Goal: Communication & Community: Answer question/provide support

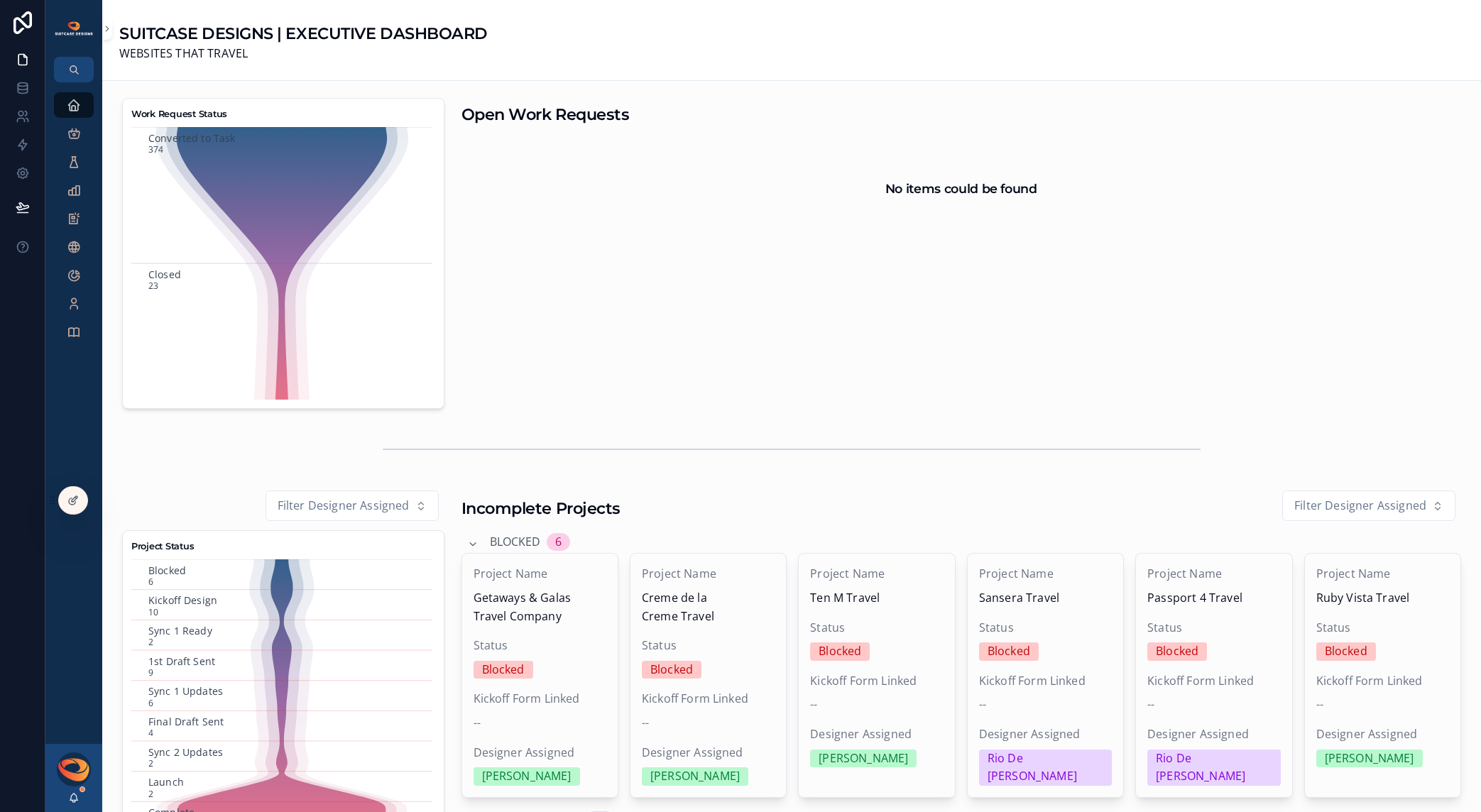
click at [0, 0] on icon at bounding box center [0, 0] width 0 height 0
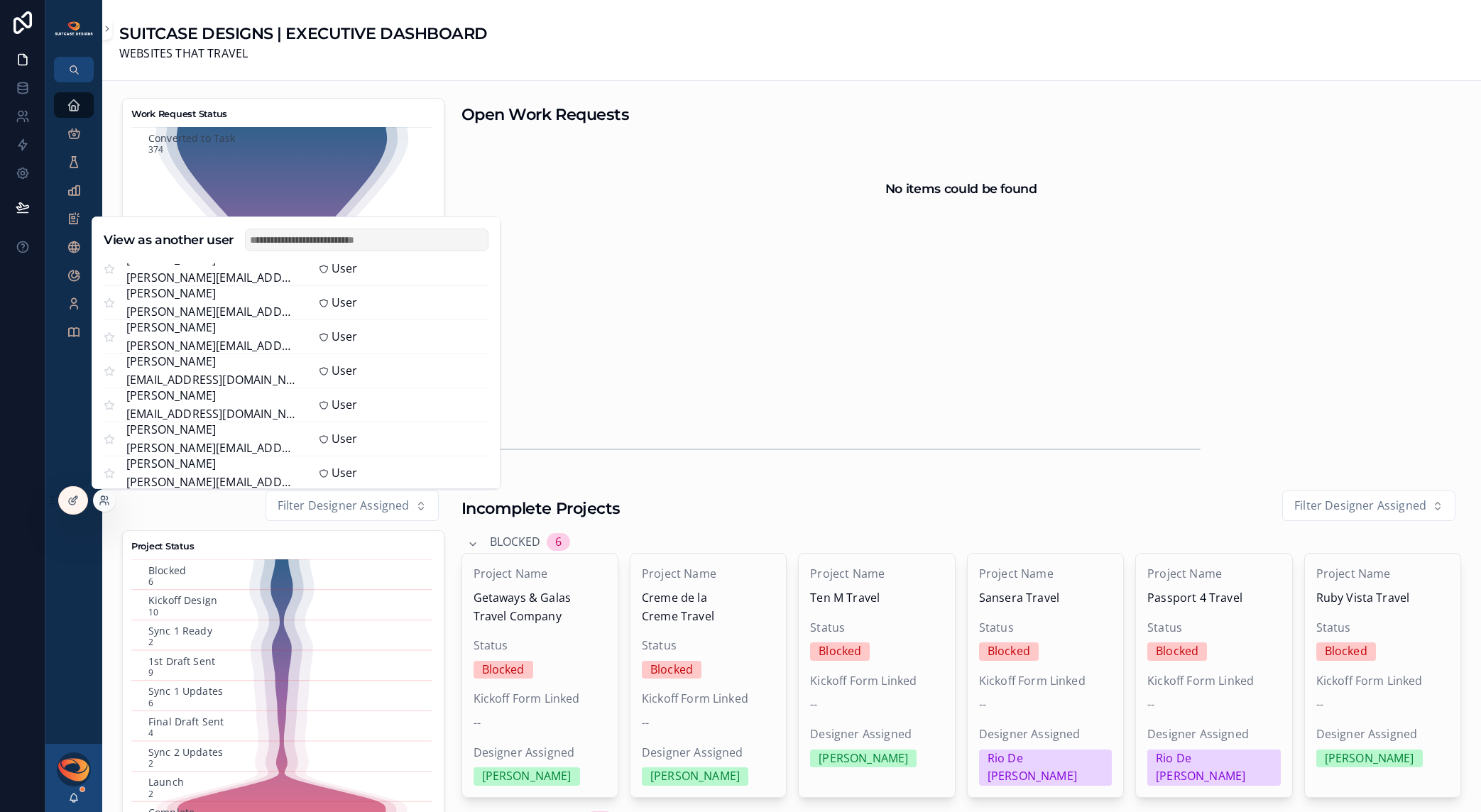
scroll to position [1004, 0]
click at [0, 0] on button "Select" at bounding box center [0, 0] width 0 height 0
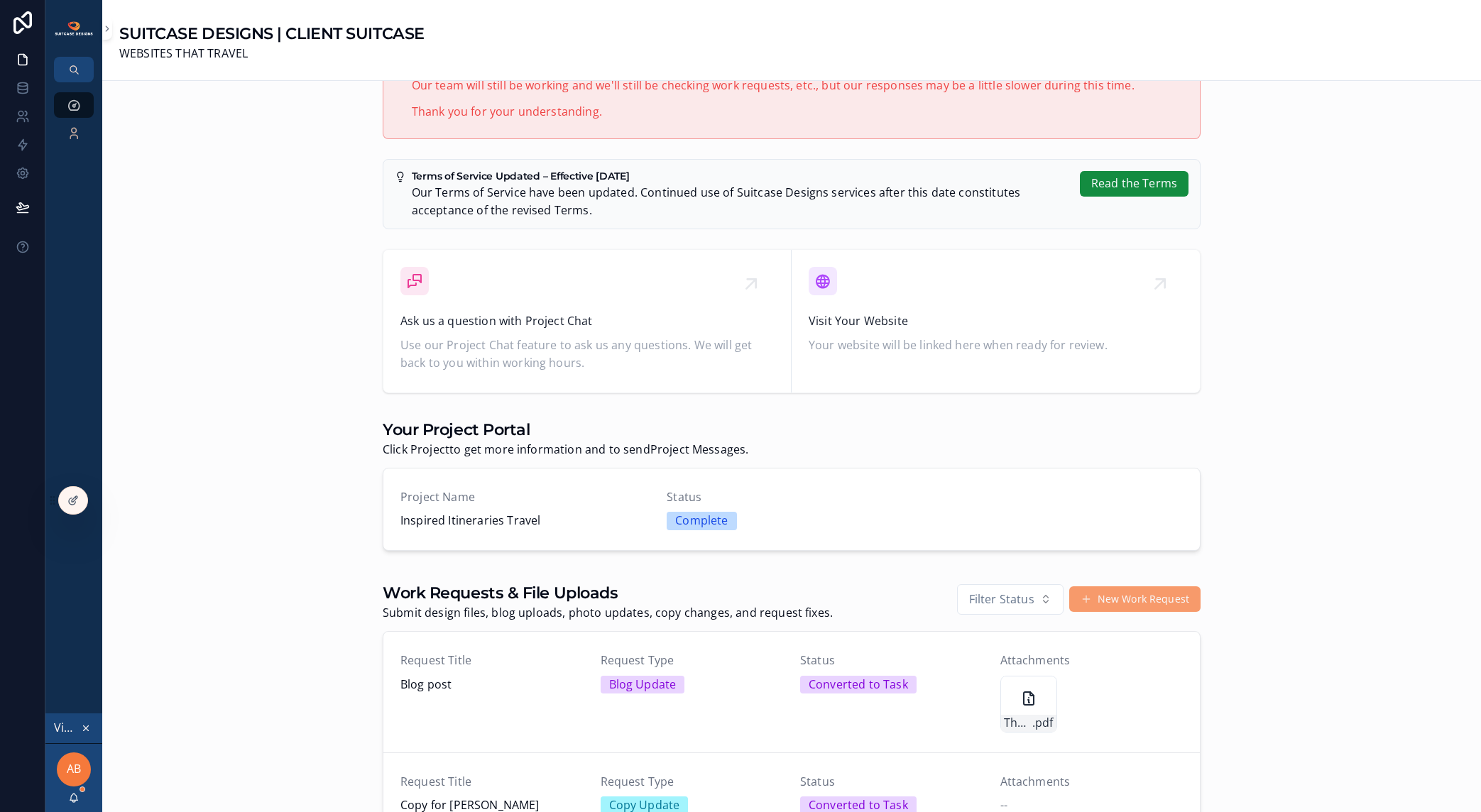
scroll to position [356, 0]
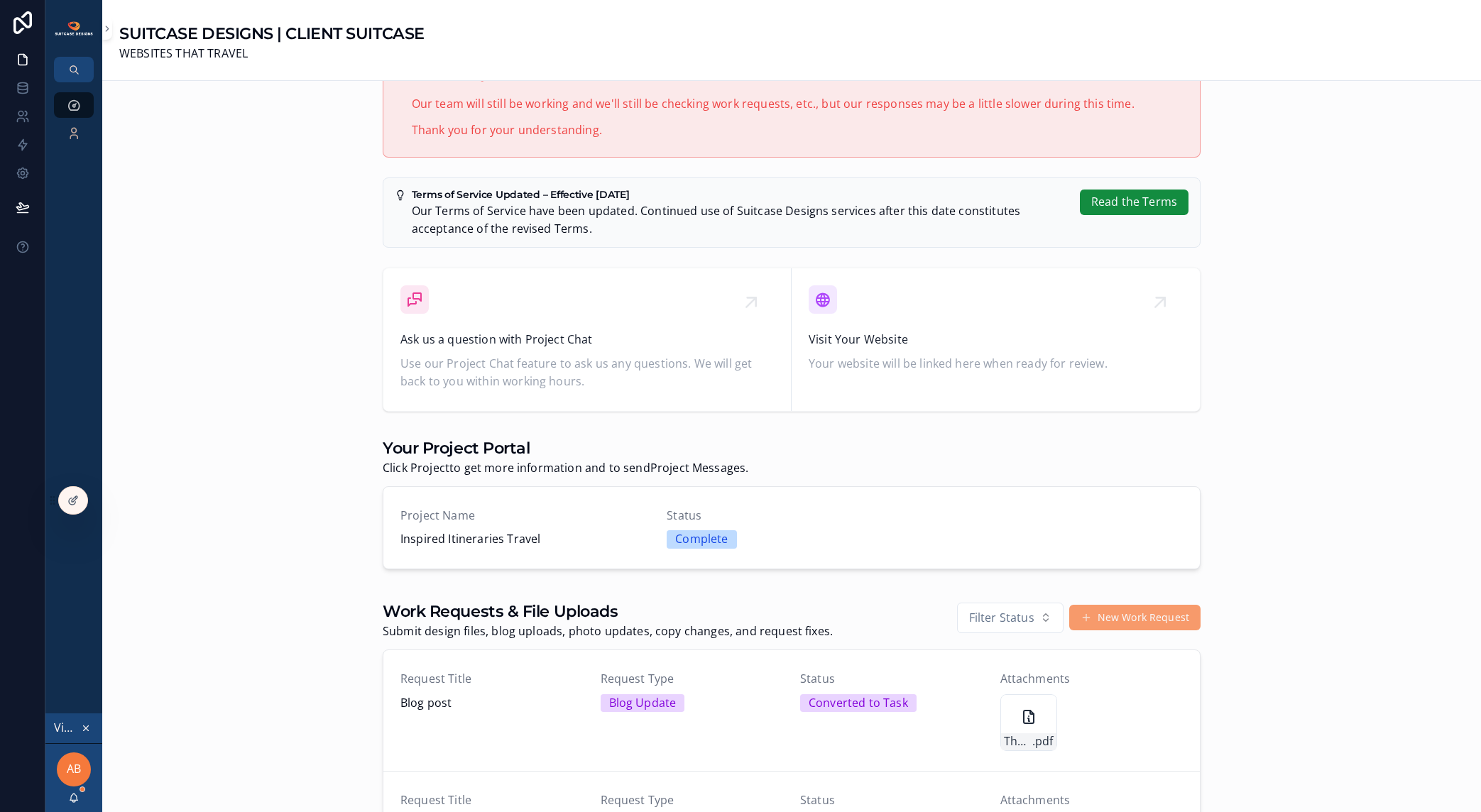
click at [553, 340] on span "Ask us a question with Project Chat" at bounding box center [587, 340] width 373 height 18
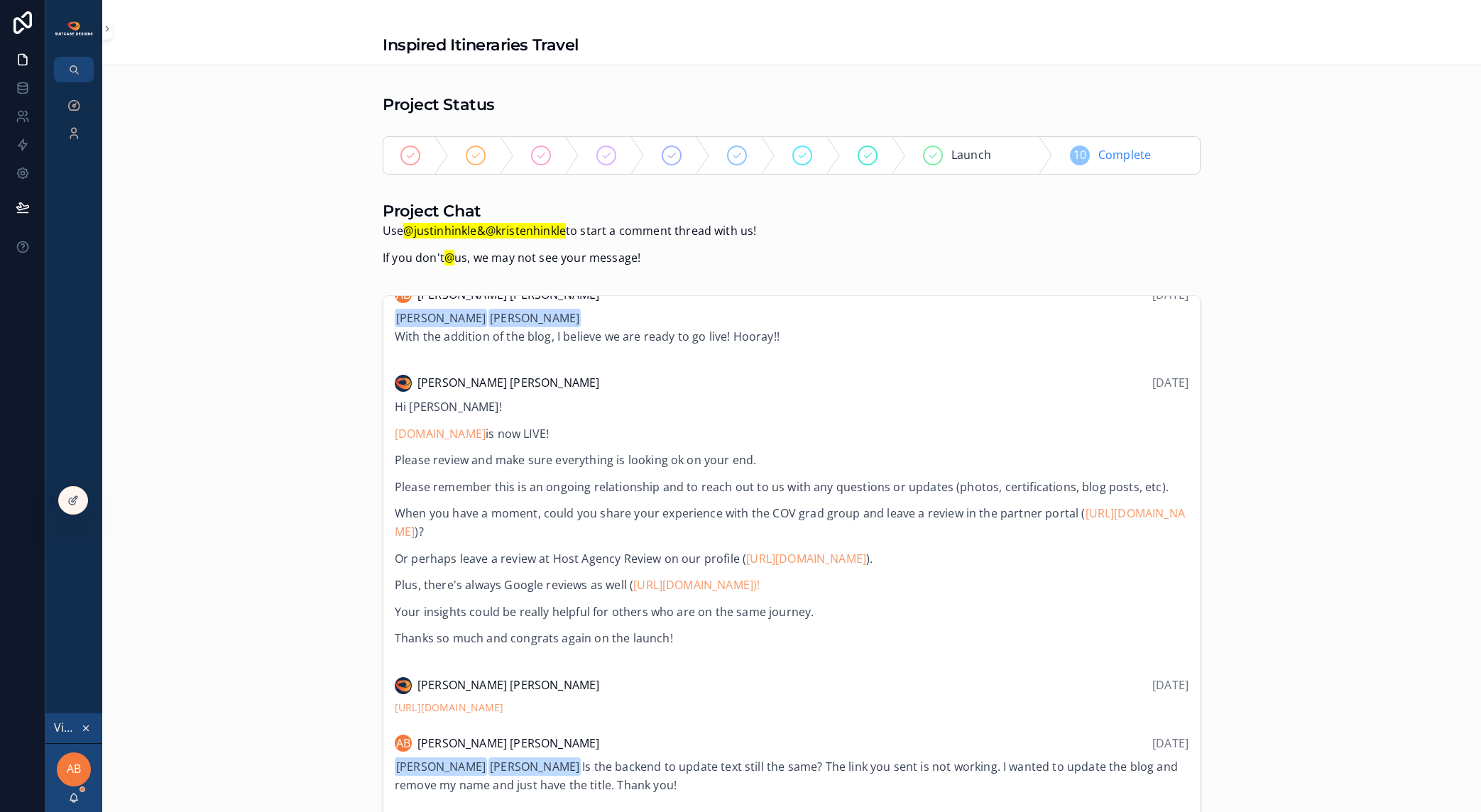
click at [547, 156] on div "scrollable content" at bounding box center [547, 155] width 65 height 37
click at [537, 156] on icon "scrollable content" at bounding box center [541, 155] width 12 height 12
click at [525, 156] on div "scrollable content" at bounding box center [547, 155] width 65 height 37
click at [541, 155] on div "scrollable content" at bounding box center [541, 155] width 20 height 20
click at [739, 164] on div "scrollable content" at bounding box center [743, 155] width 65 height 37
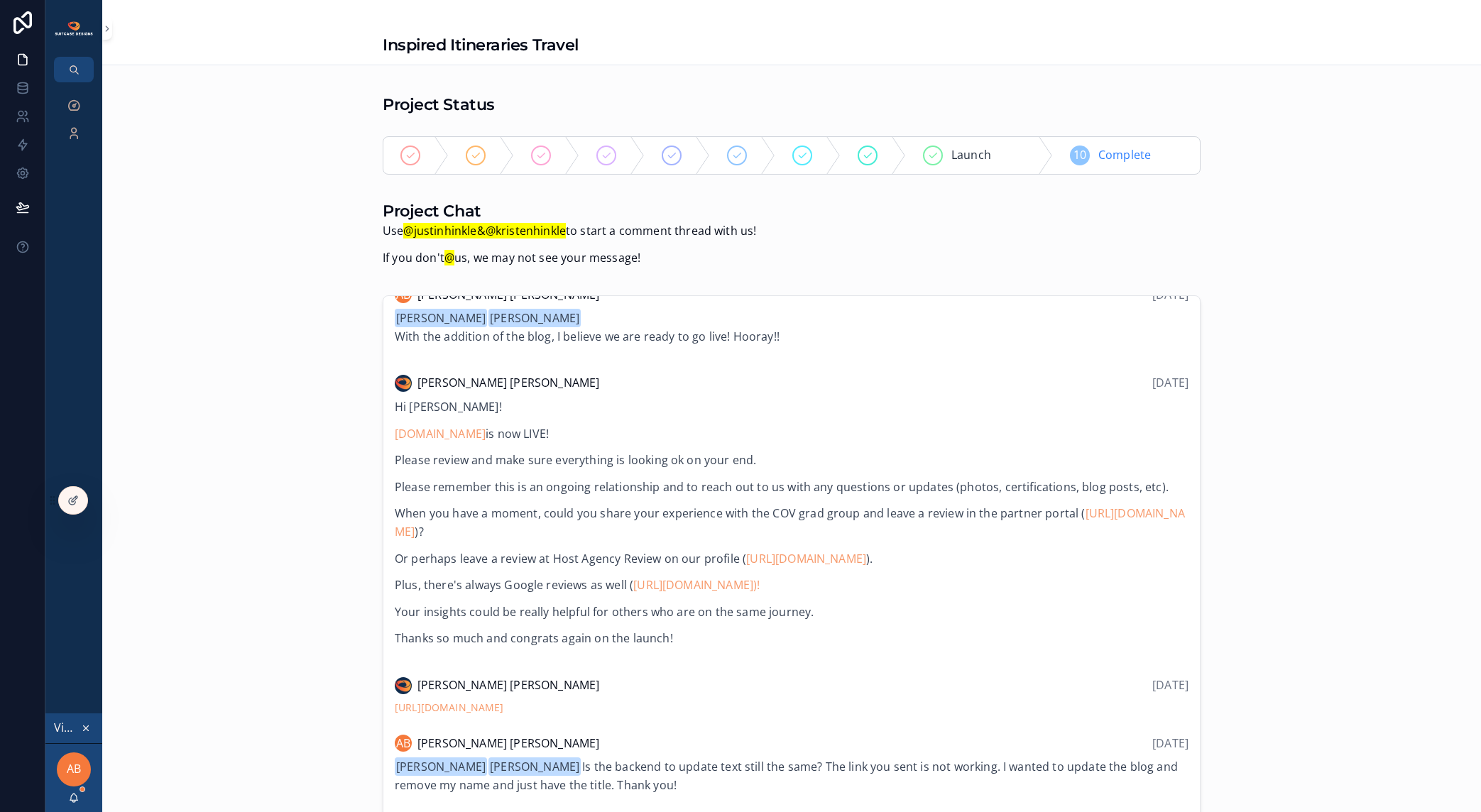
click at [710, 164] on div "scrollable content" at bounding box center [743, 155] width 65 height 37
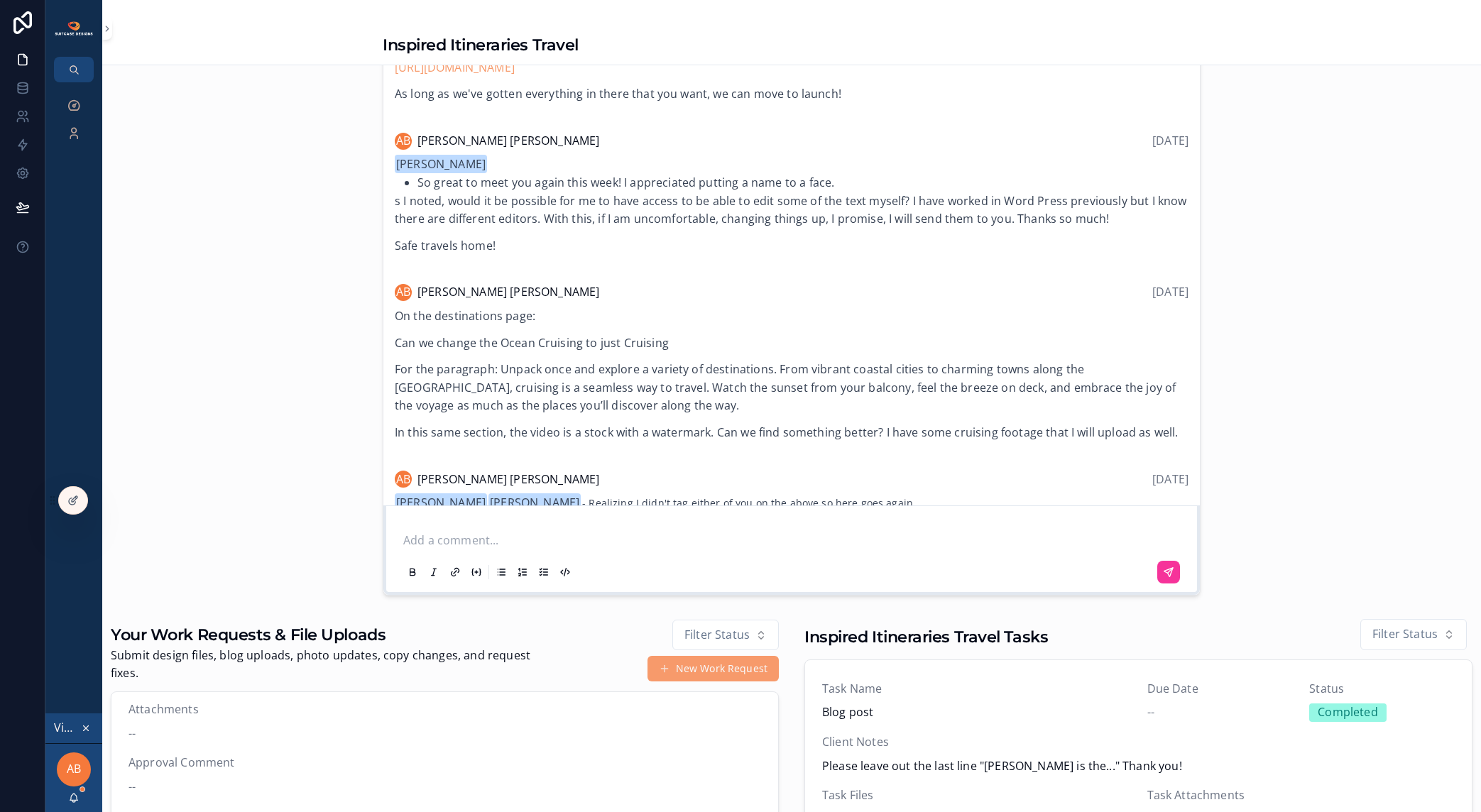
scroll to position [81, 0]
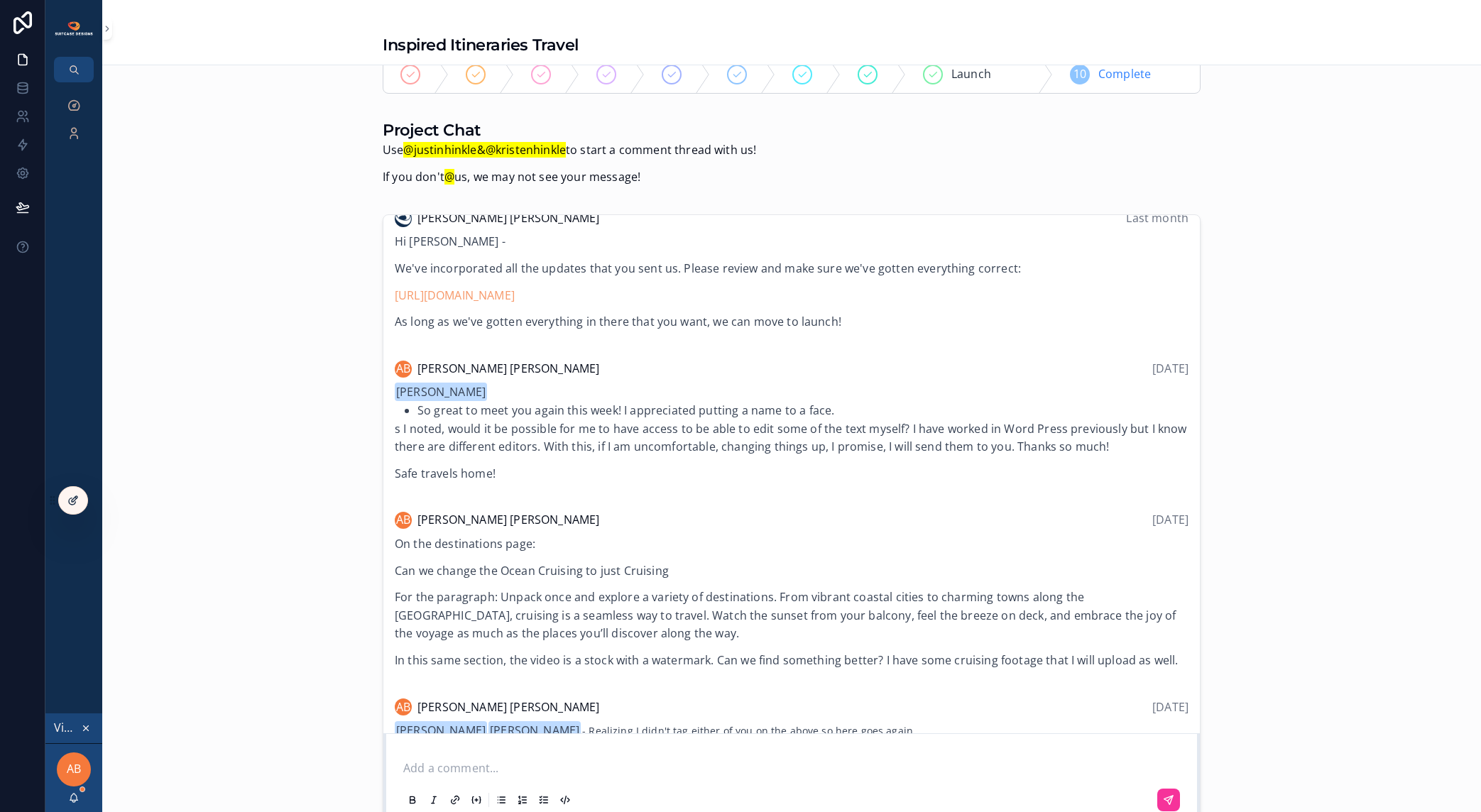
click at [63, 500] on div at bounding box center [73, 501] width 28 height 27
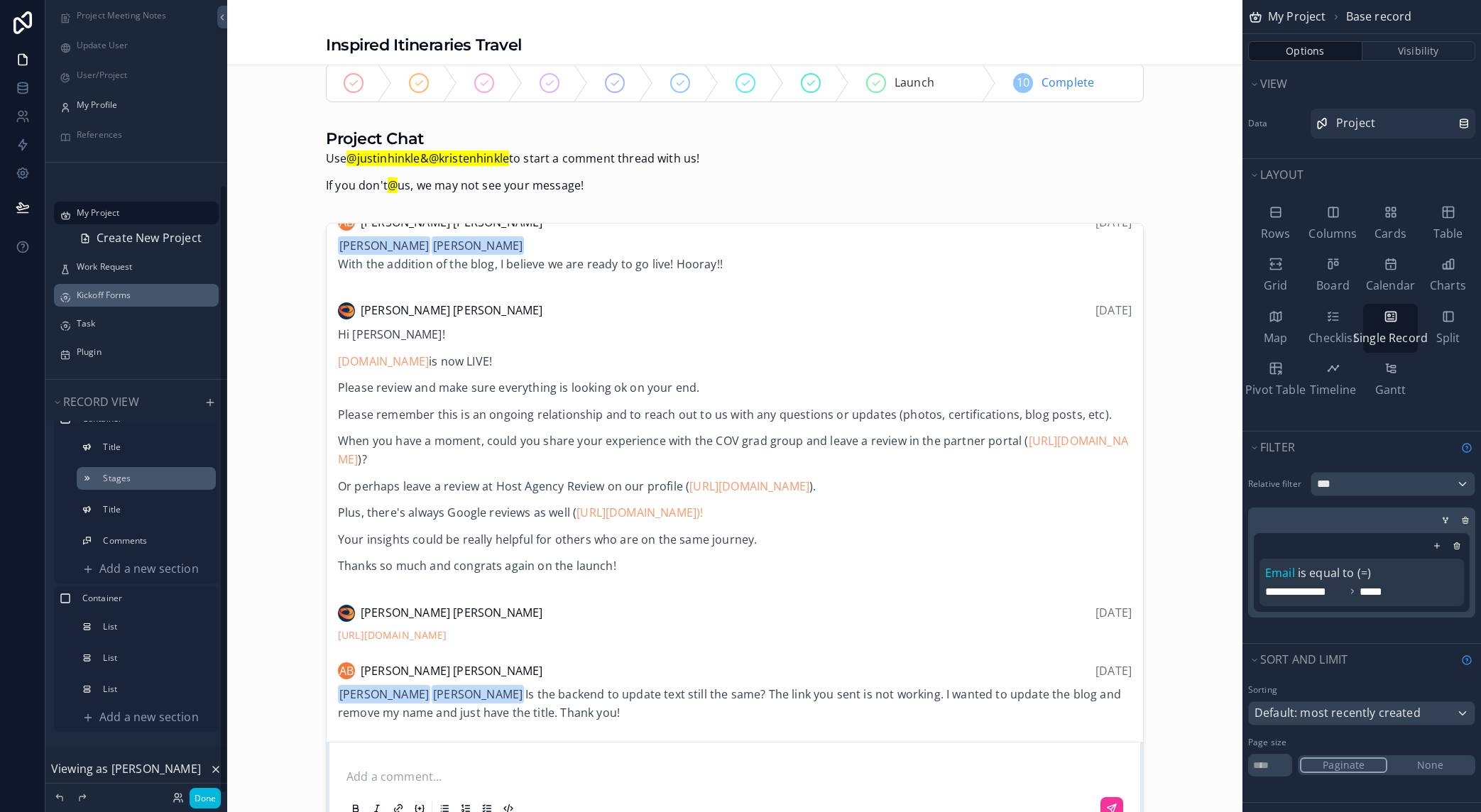
scroll to position [241, 0]
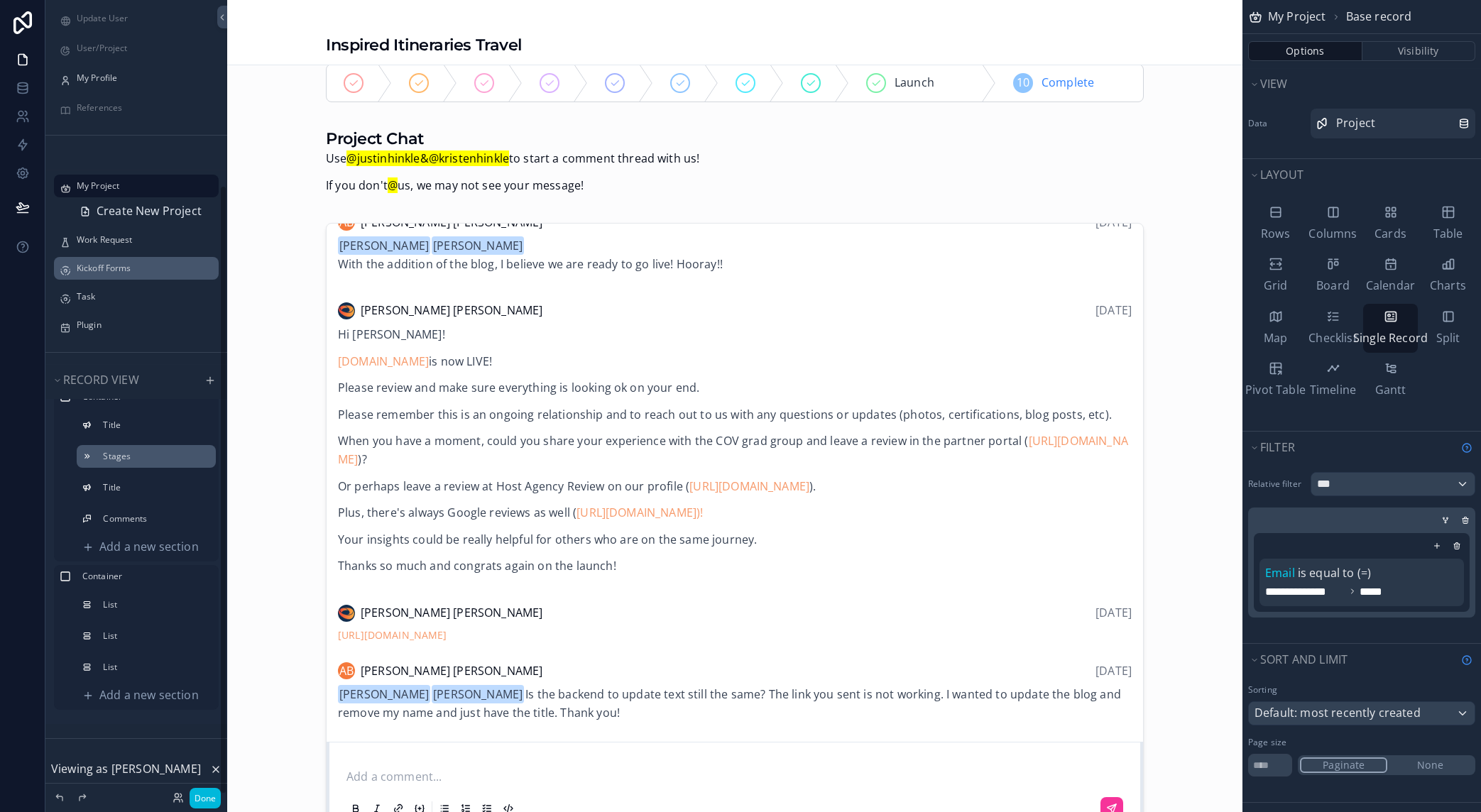
click at [122, 259] on div "Kickoff Forms" at bounding box center [136, 268] width 159 height 23
click at [124, 278] on div "Kickoff Forms" at bounding box center [136, 268] width 159 height 23
click at [119, 269] on label "Kickoff Forms" at bounding box center [144, 269] width 134 height 12
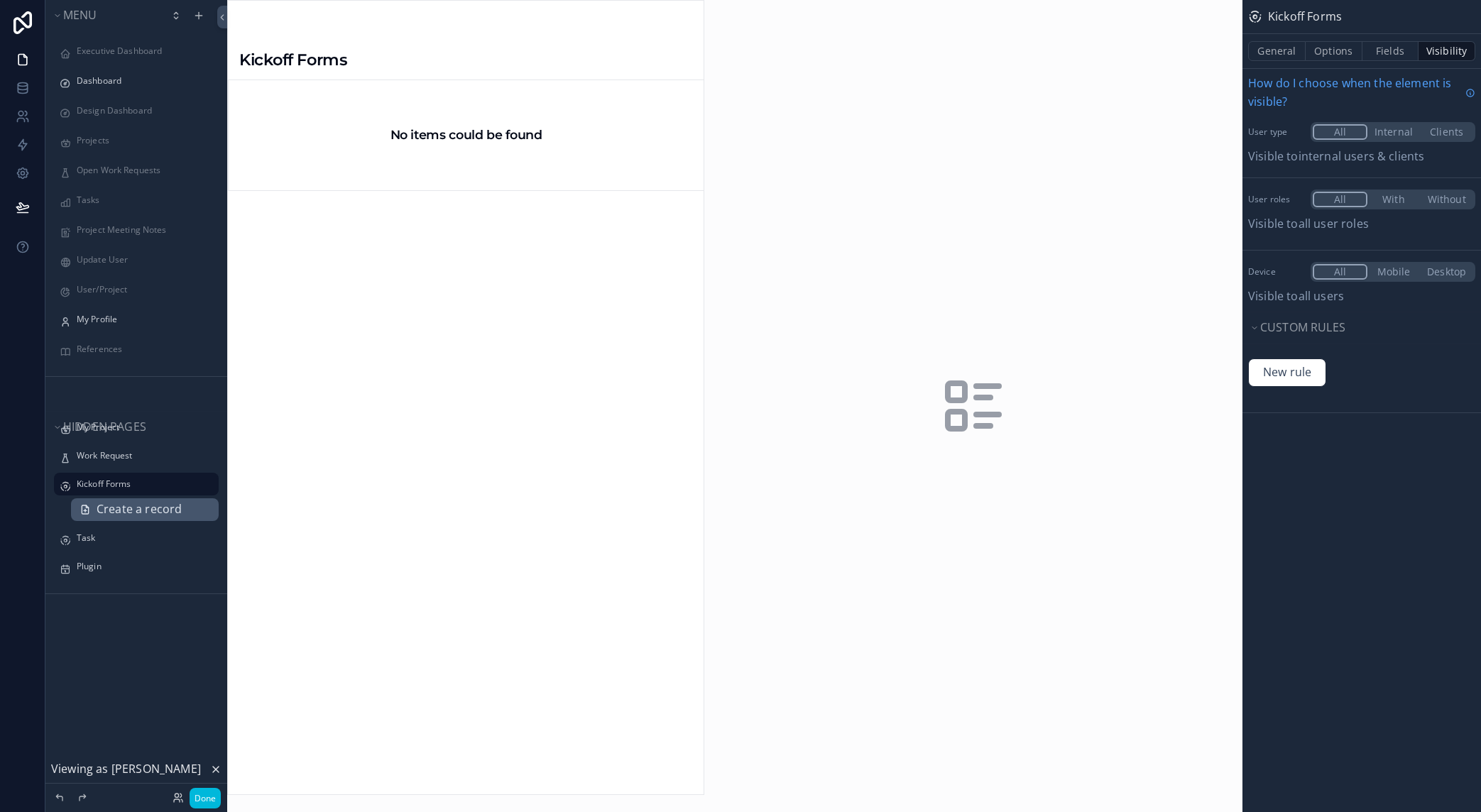
click at [119, 514] on span "Create a record" at bounding box center [139, 510] width 85 height 18
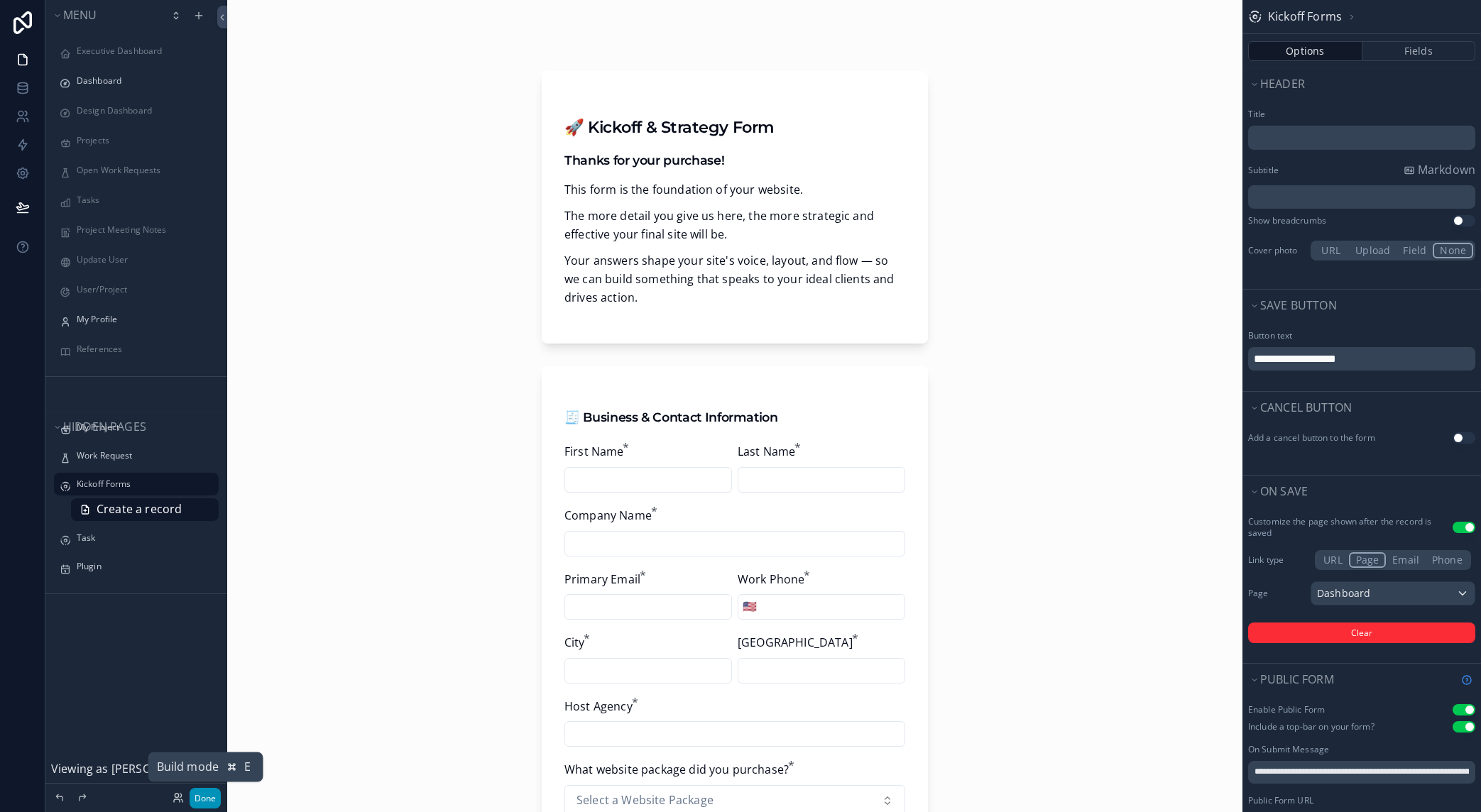
click at [204, 802] on button "Done" at bounding box center [205, 798] width 31 height 21
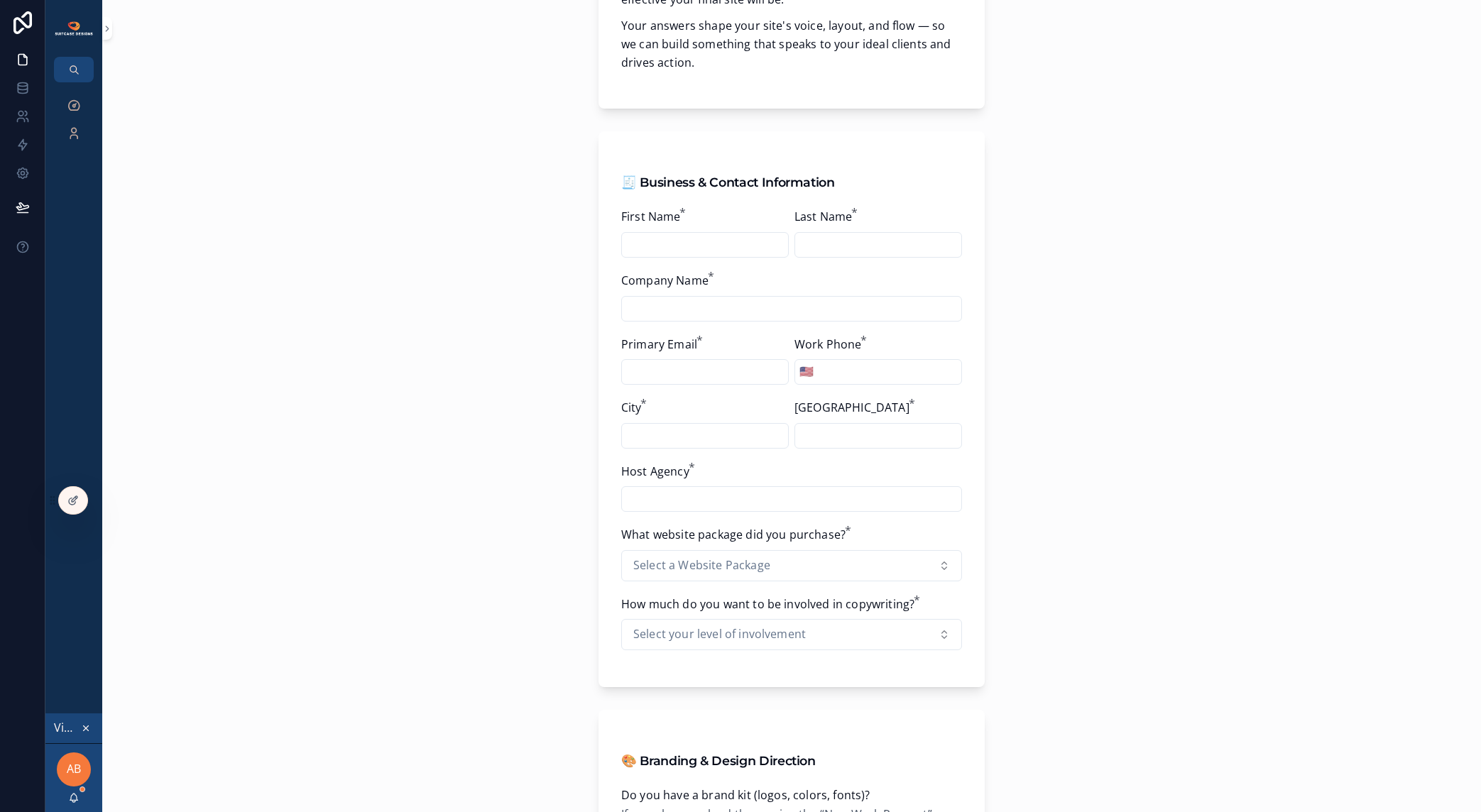
scroll to position [16, 0]
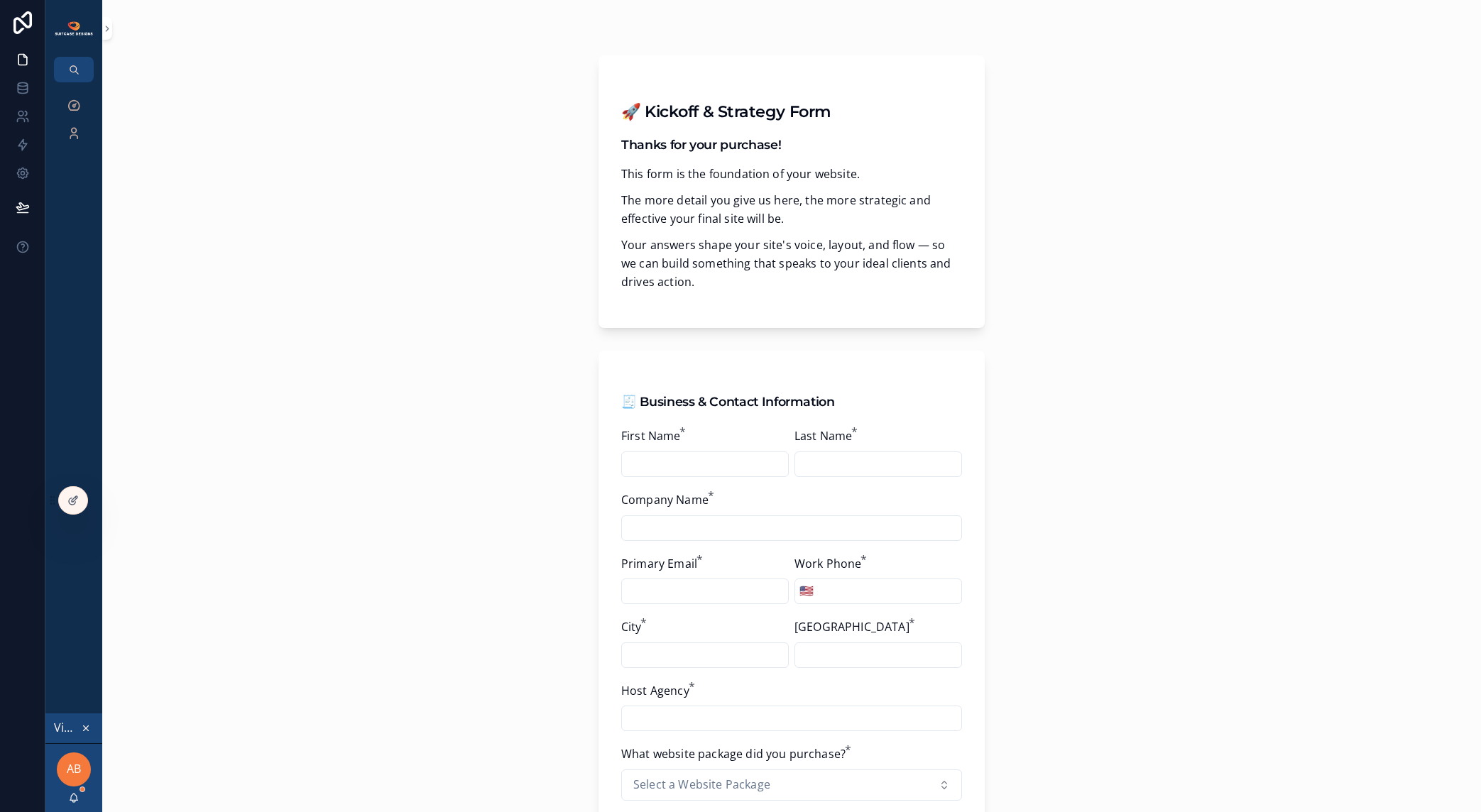
click at [87, 729] on icon "scrollable content" at bounding box center [86, 729] width 5 height 5
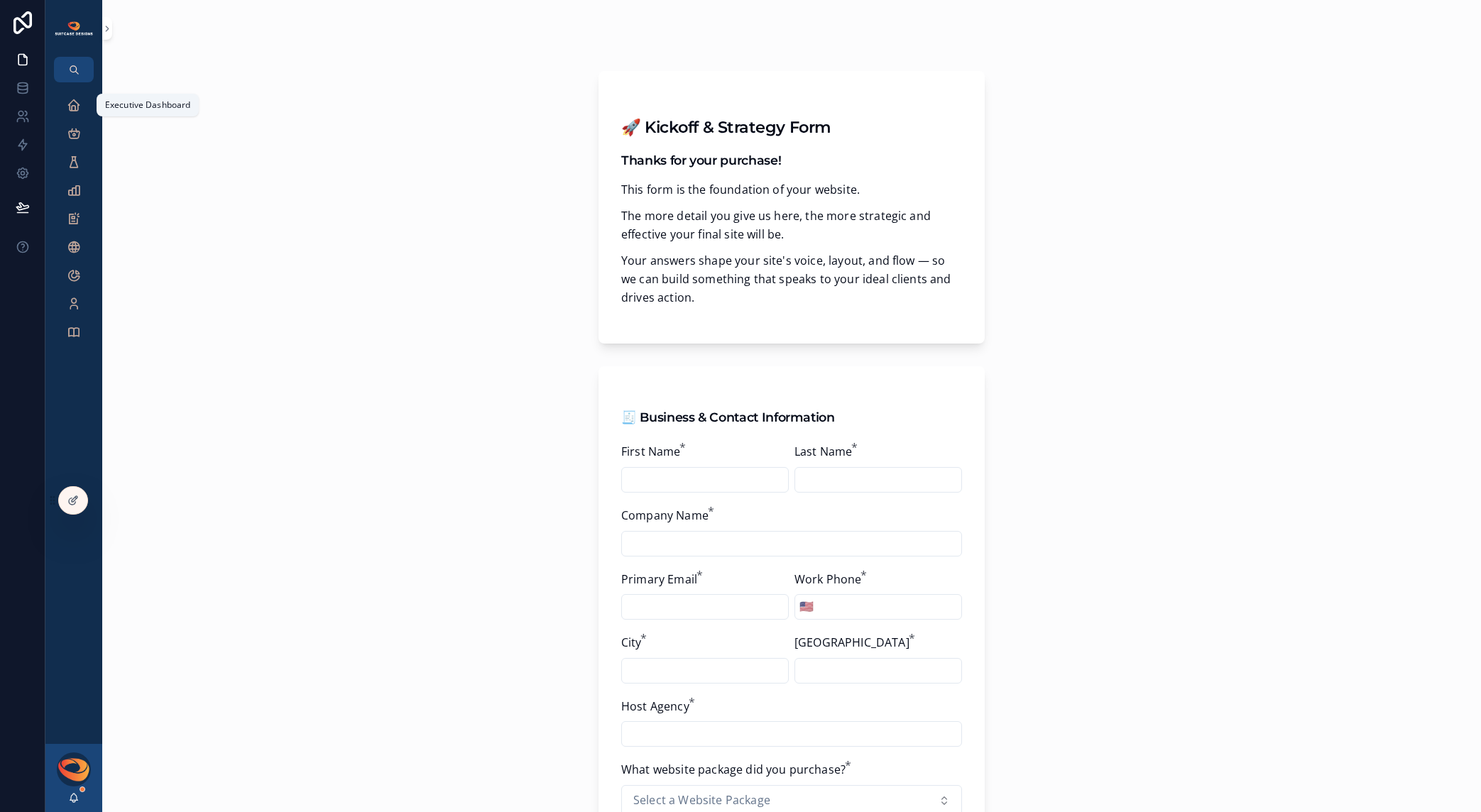
click at [63, 107] on div "Executive Dashboard" at bounding box center [73, 104] width 23 height 23
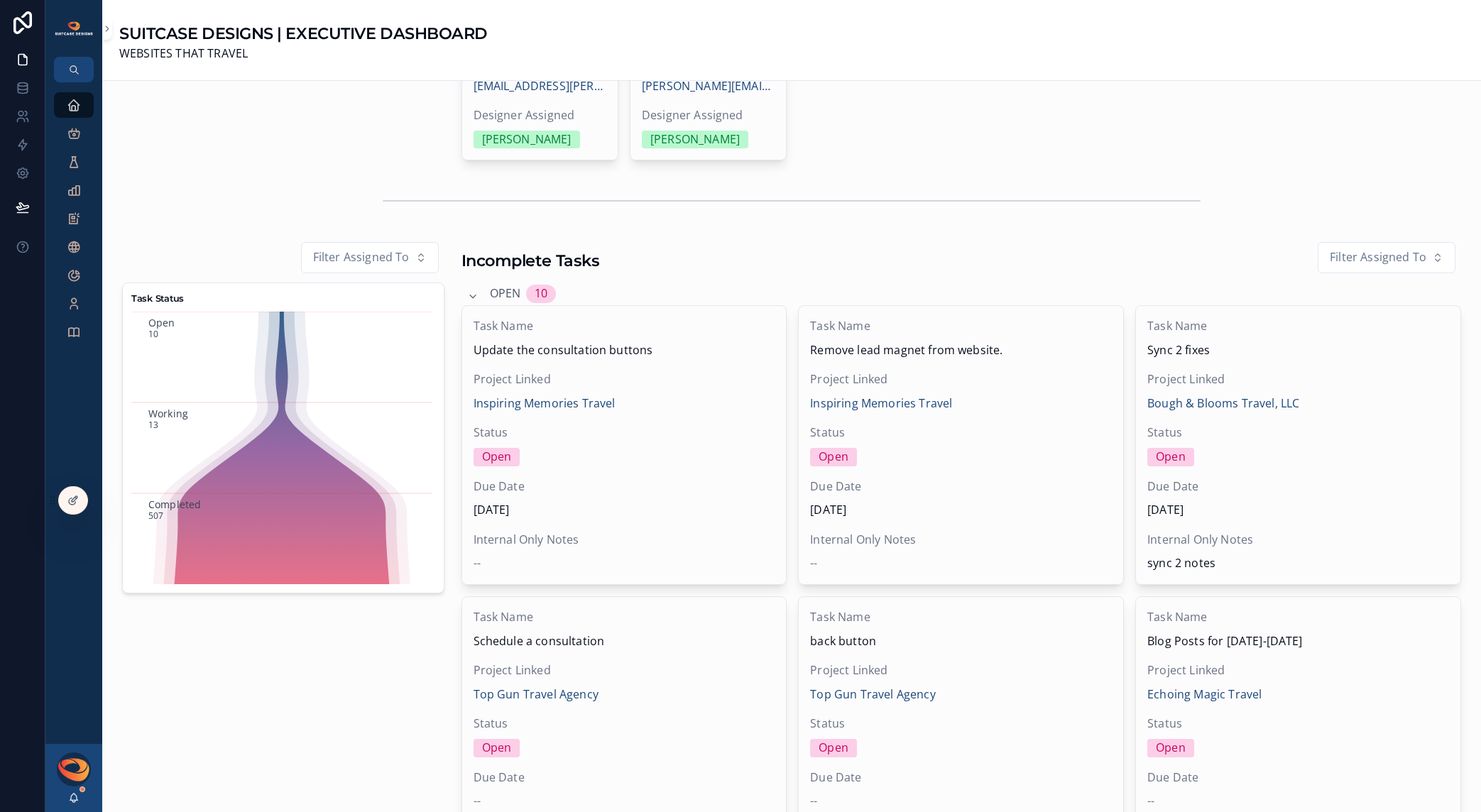
scroll to position [3216, 0]
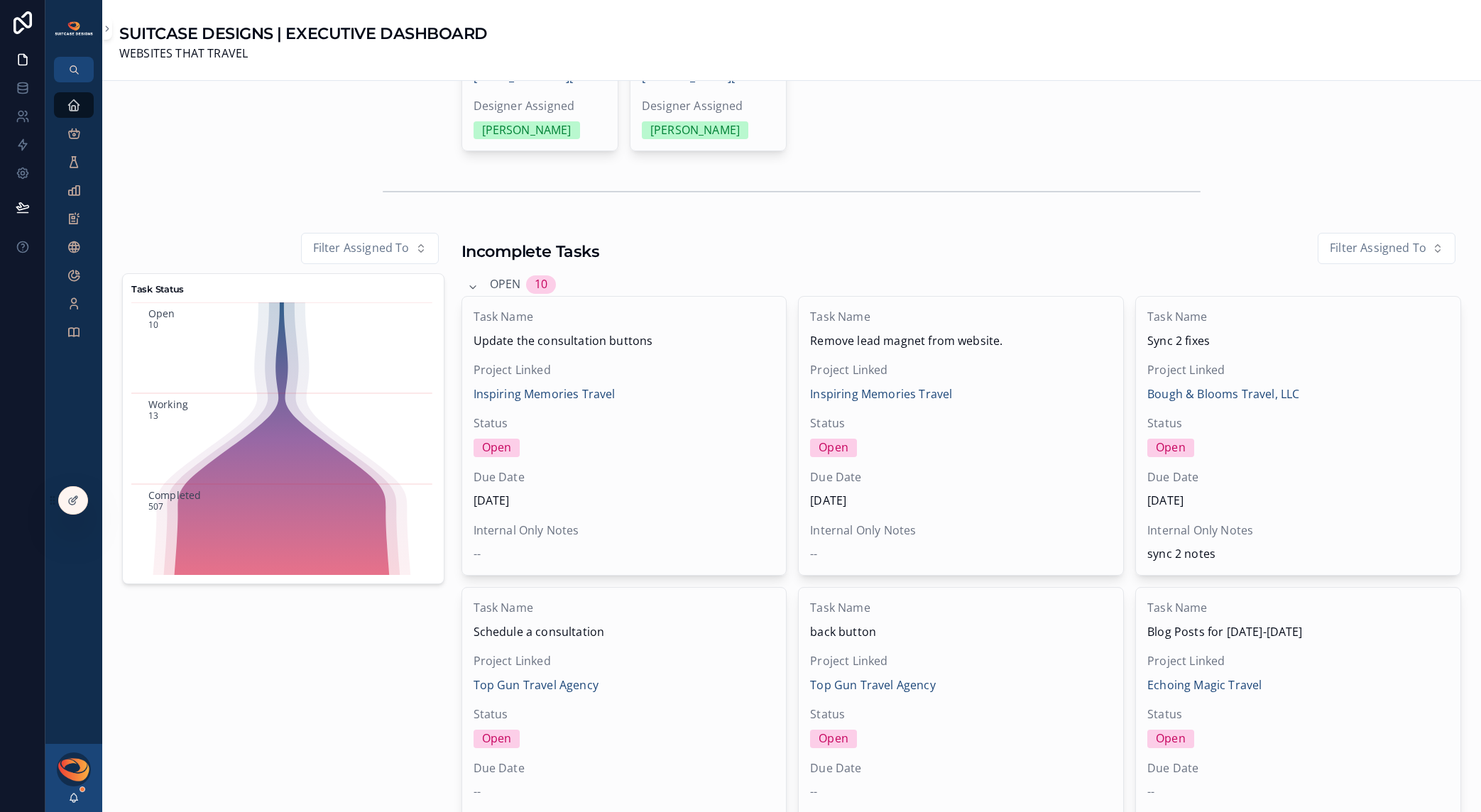
click at [0, 0] on div at bounding box center [0, 0] width 0 height 0
click at [0, 0] on icon at bounding box center [0, 0] width 0 height 0
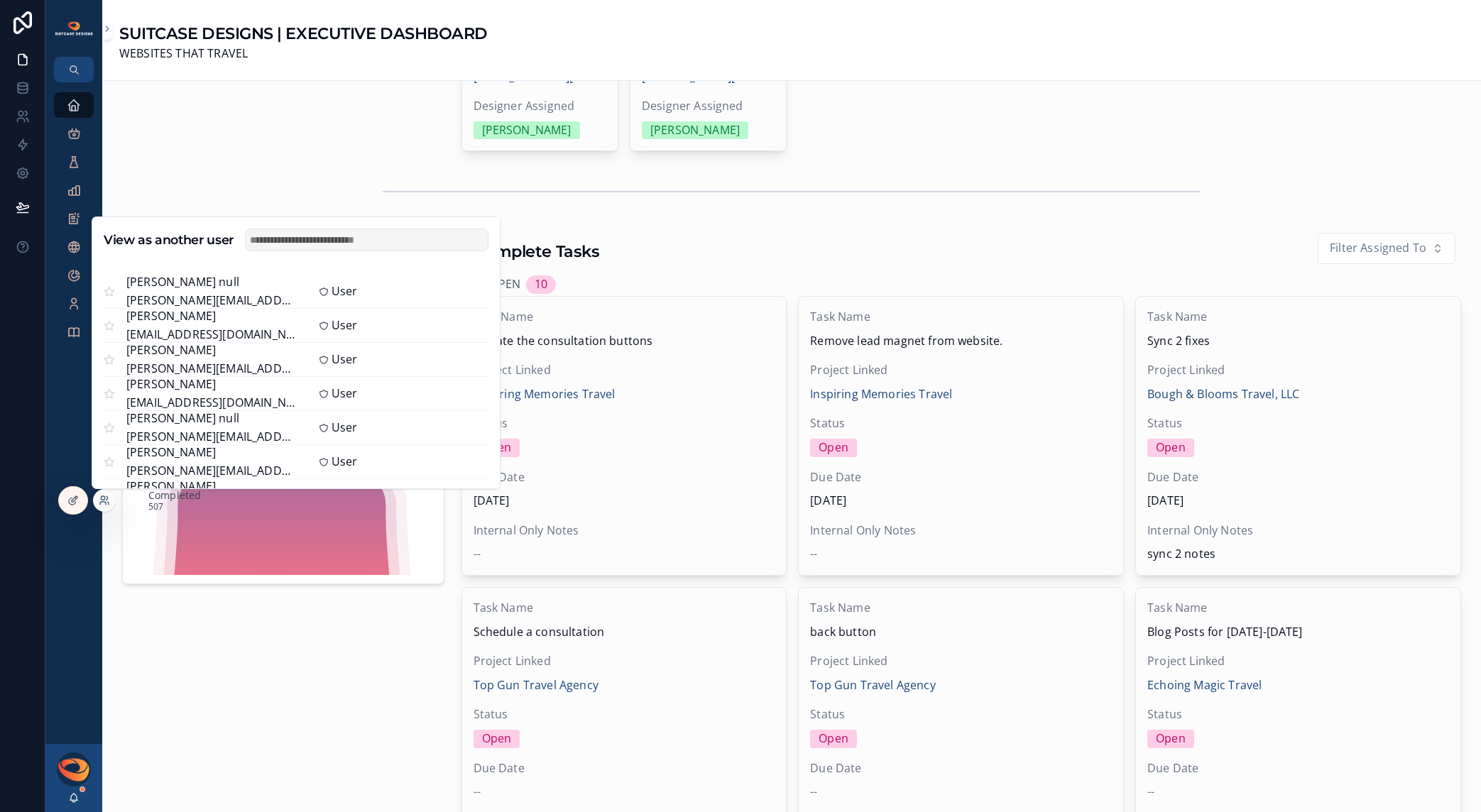
scroll to position [316, 0]
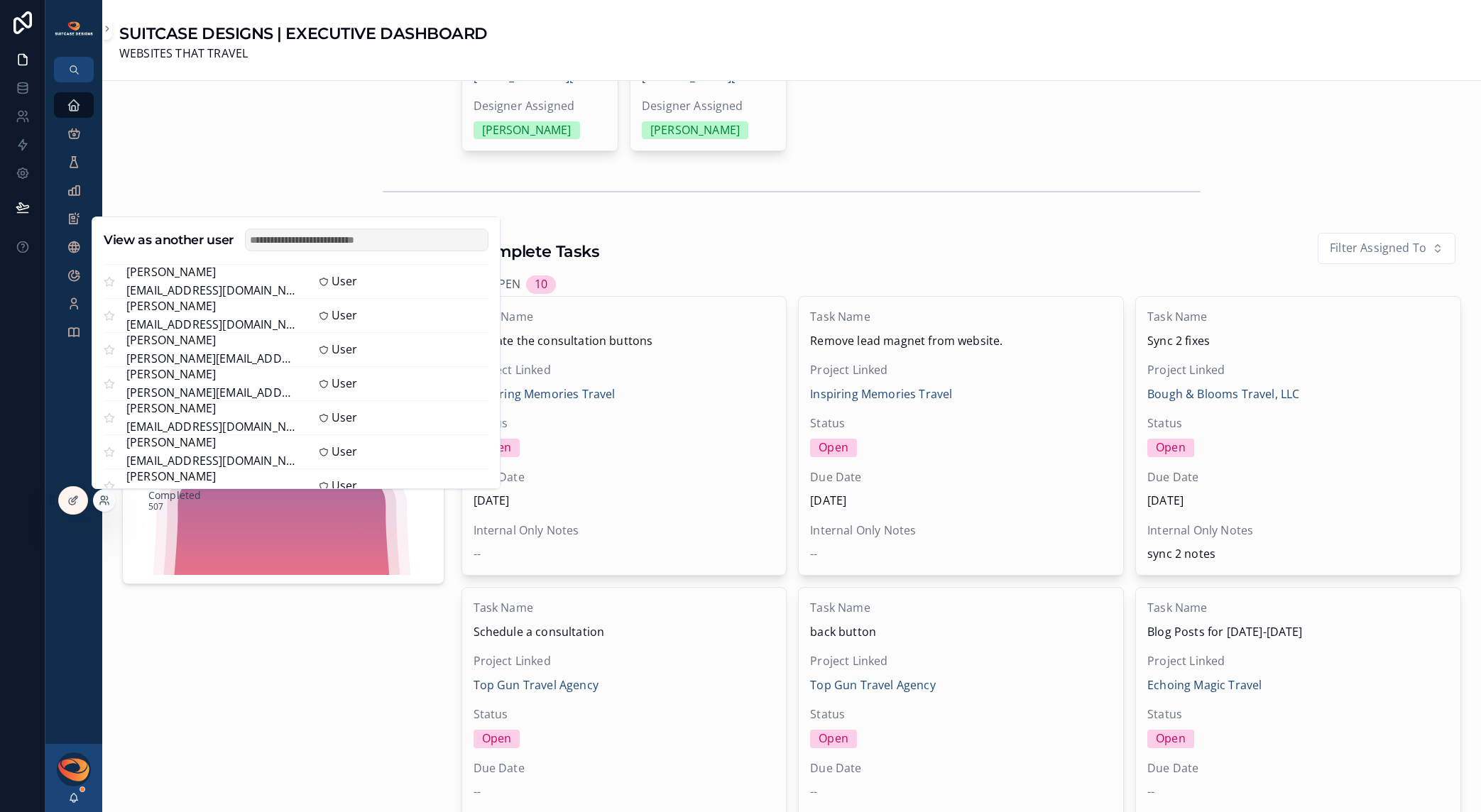
click at [0, 0] on button "Select" at bounding box center [0, 0] width 0 height 0
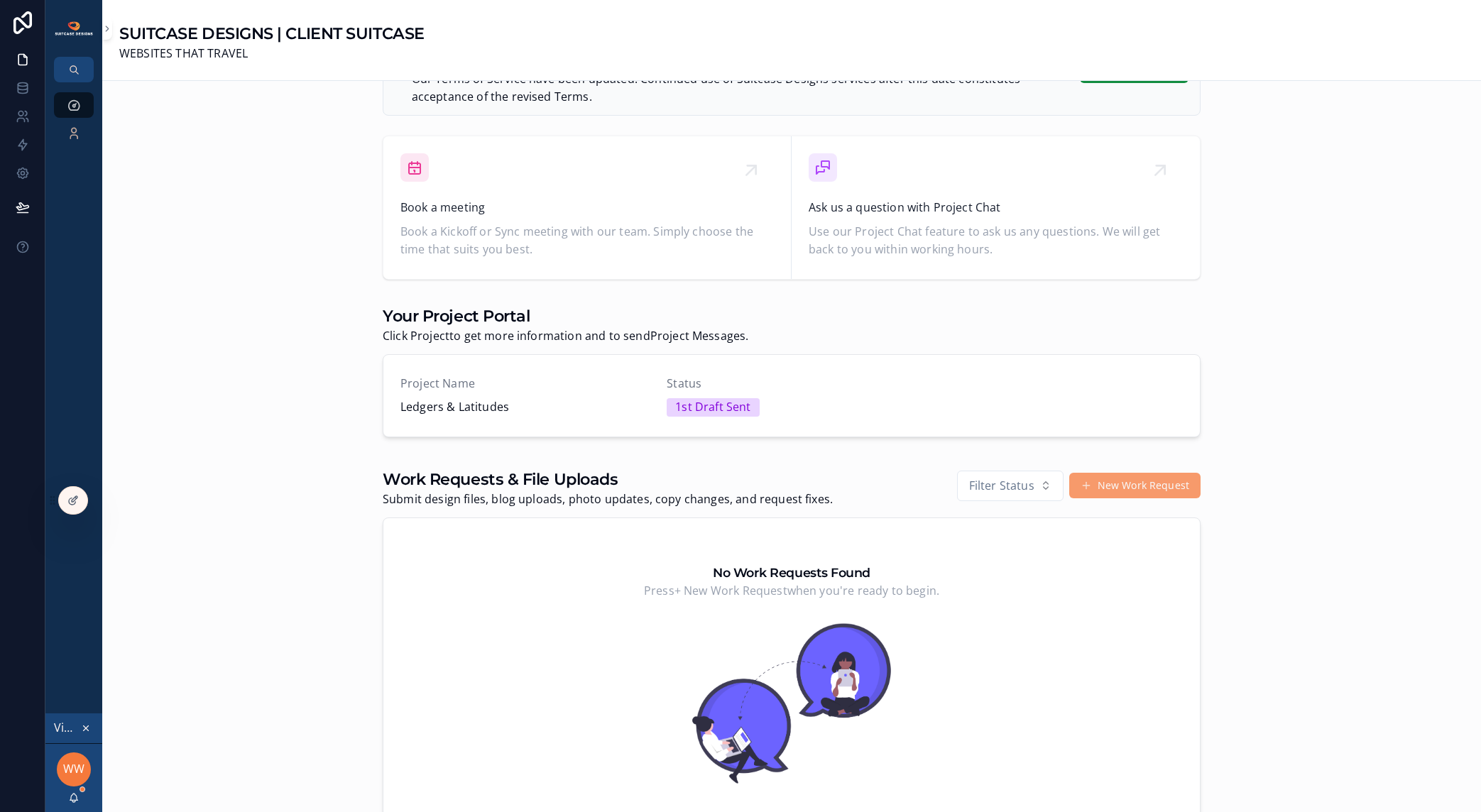
scroll to position [642, 0]
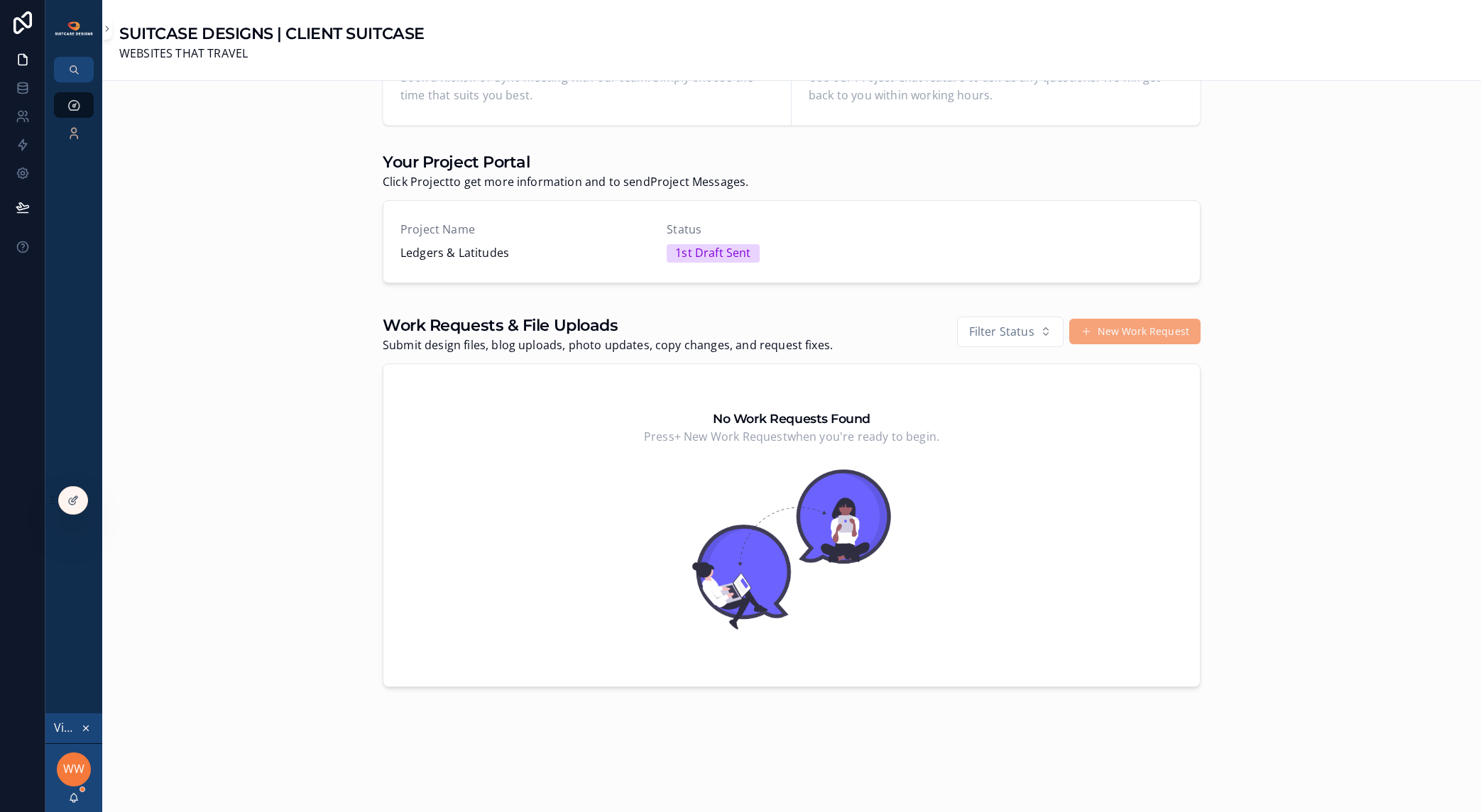
click at [1094, 335] on button "New Work Request" at bounding box center [1135, 331] width 131 height 26
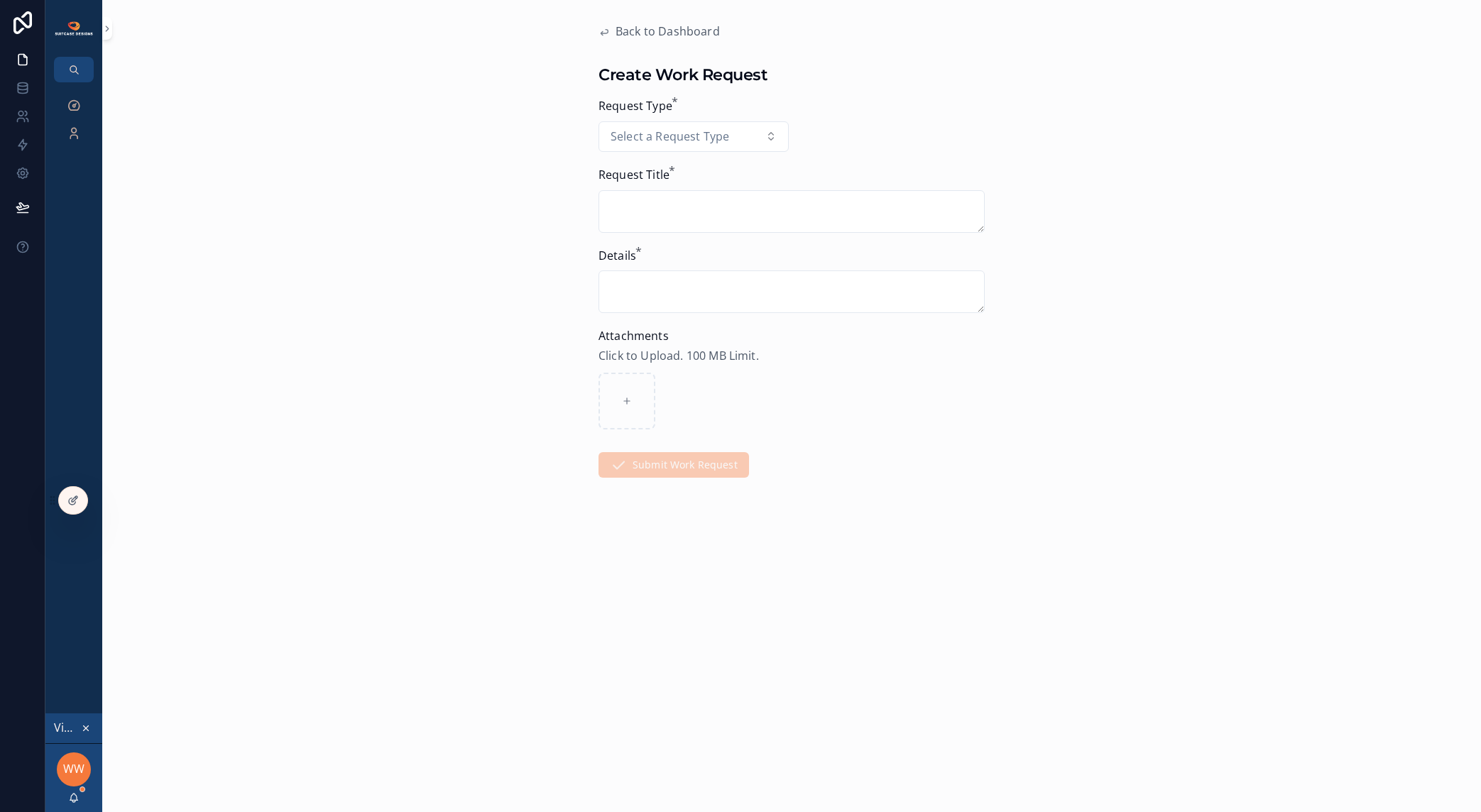
click at [85, 729] on icon "scrollable content" at bounding box center [86, 729] width 10 height 10
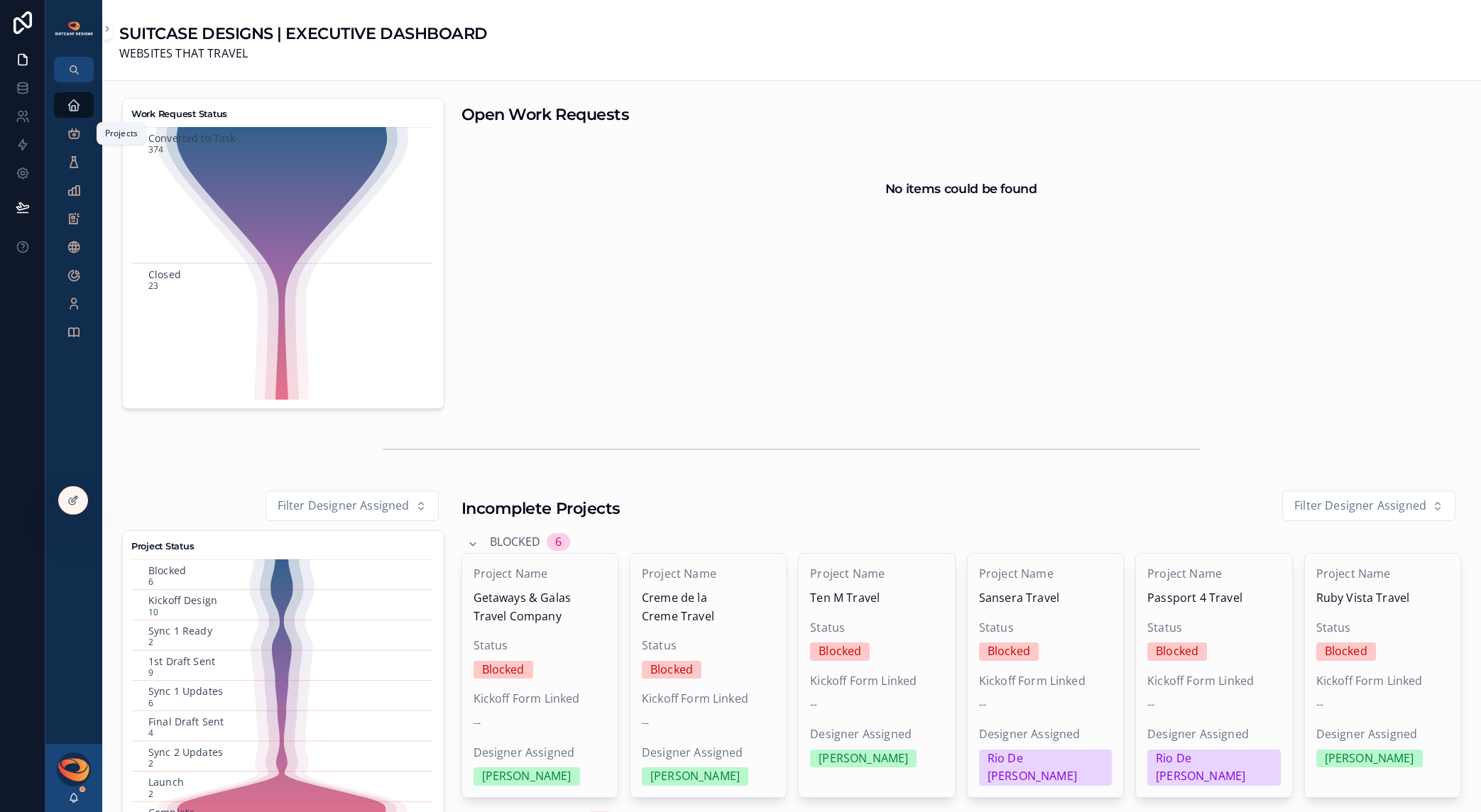
click at [76, 135] on icon "scrollable content" at bounding box center [73, 133] width 14 height 14
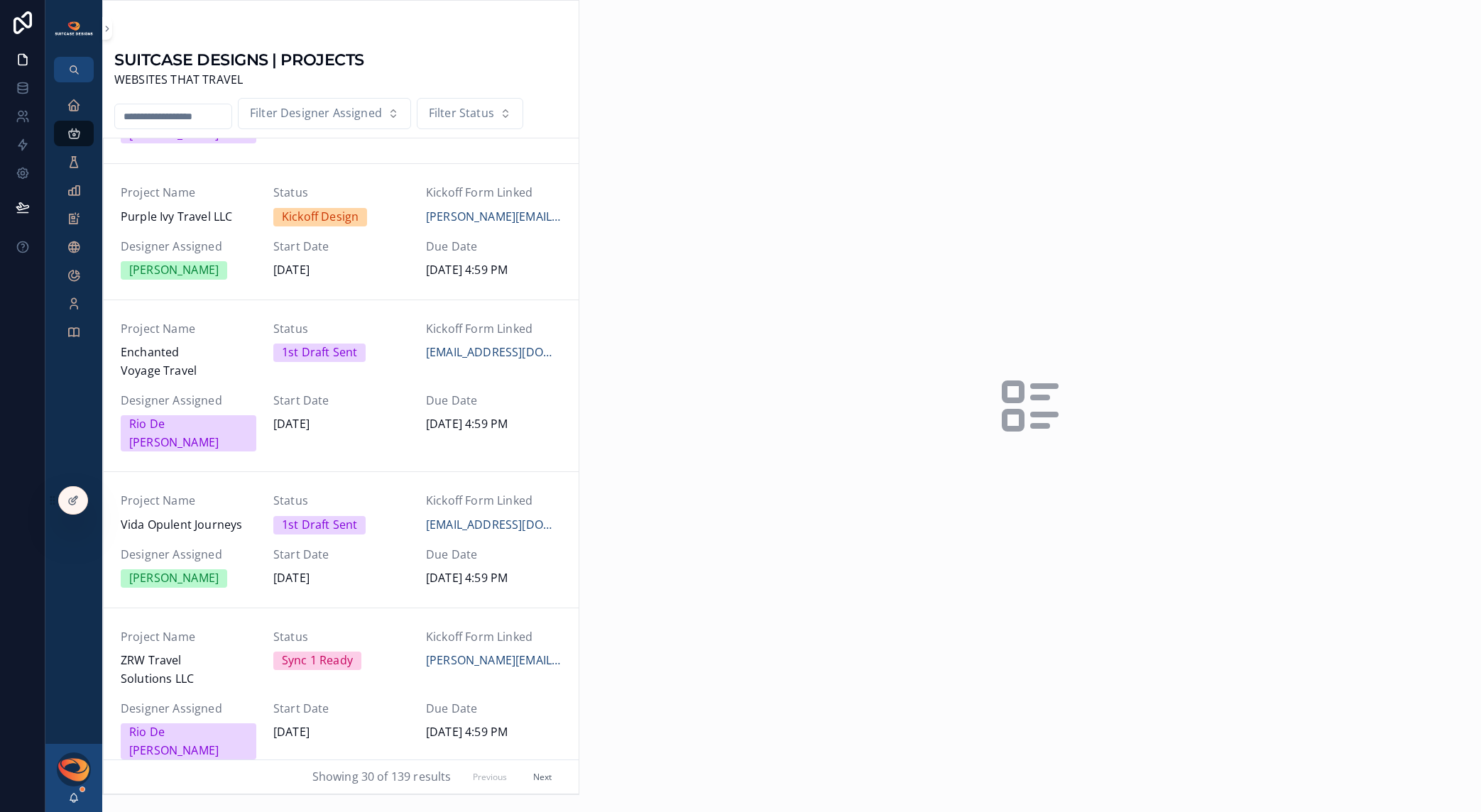
scroll to position [385, 0]
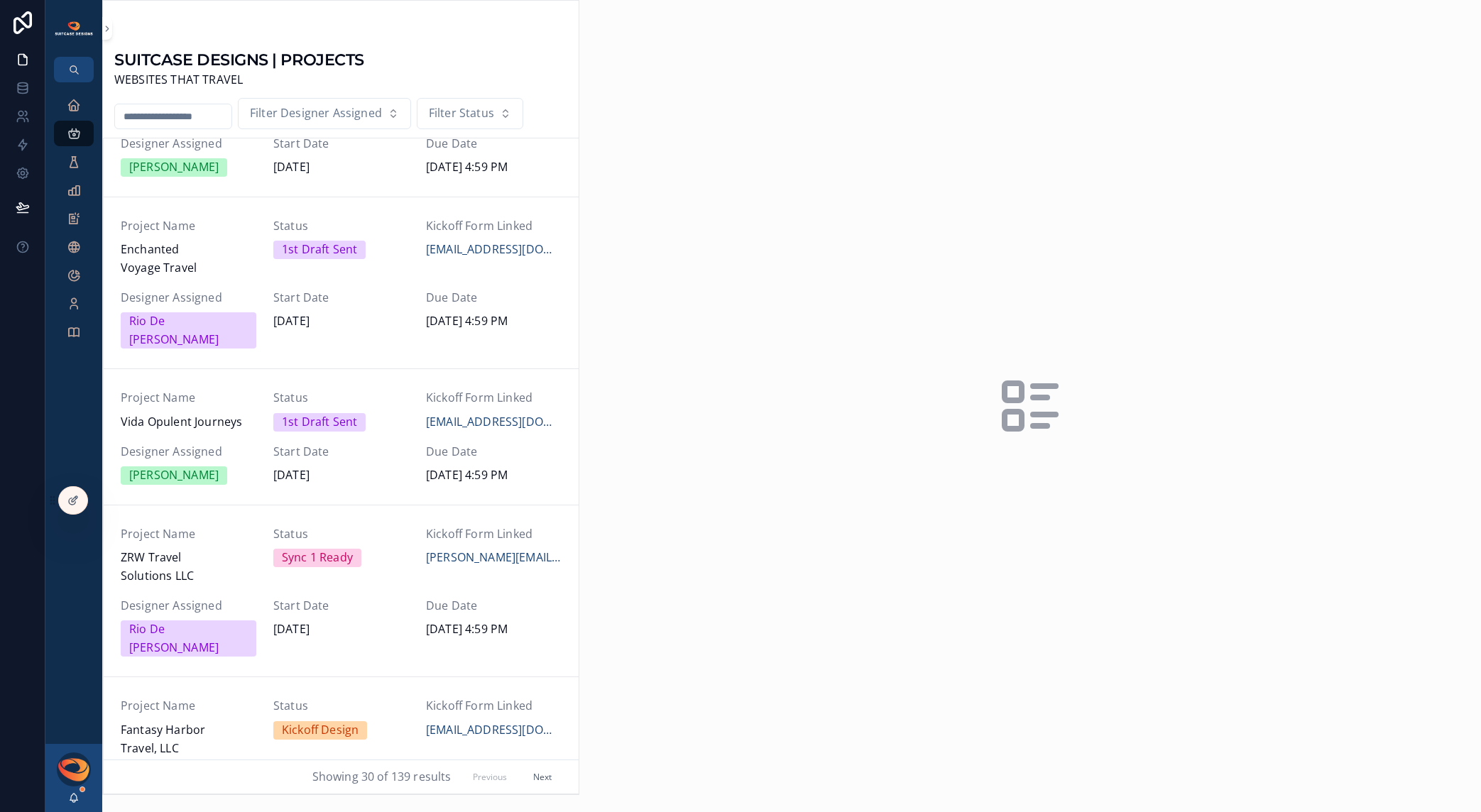
click at [230, 413] on span "Vida Opulent Journeys" at bounding box center [189, 422] width 135 height 18
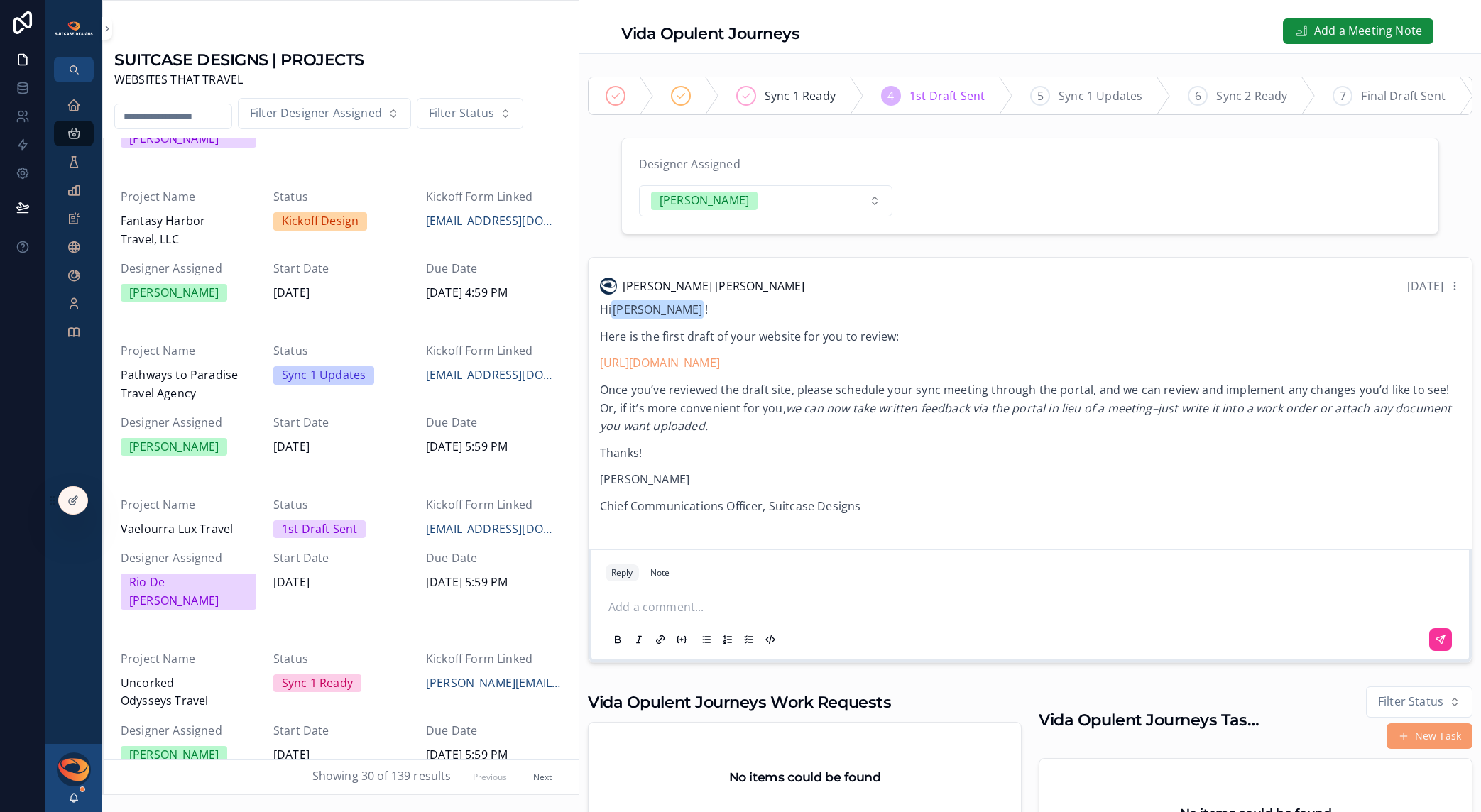
click at [230, 521] on span "Vaelourra Lux Travel" at bounding box center [189, 530] width 135 height 18
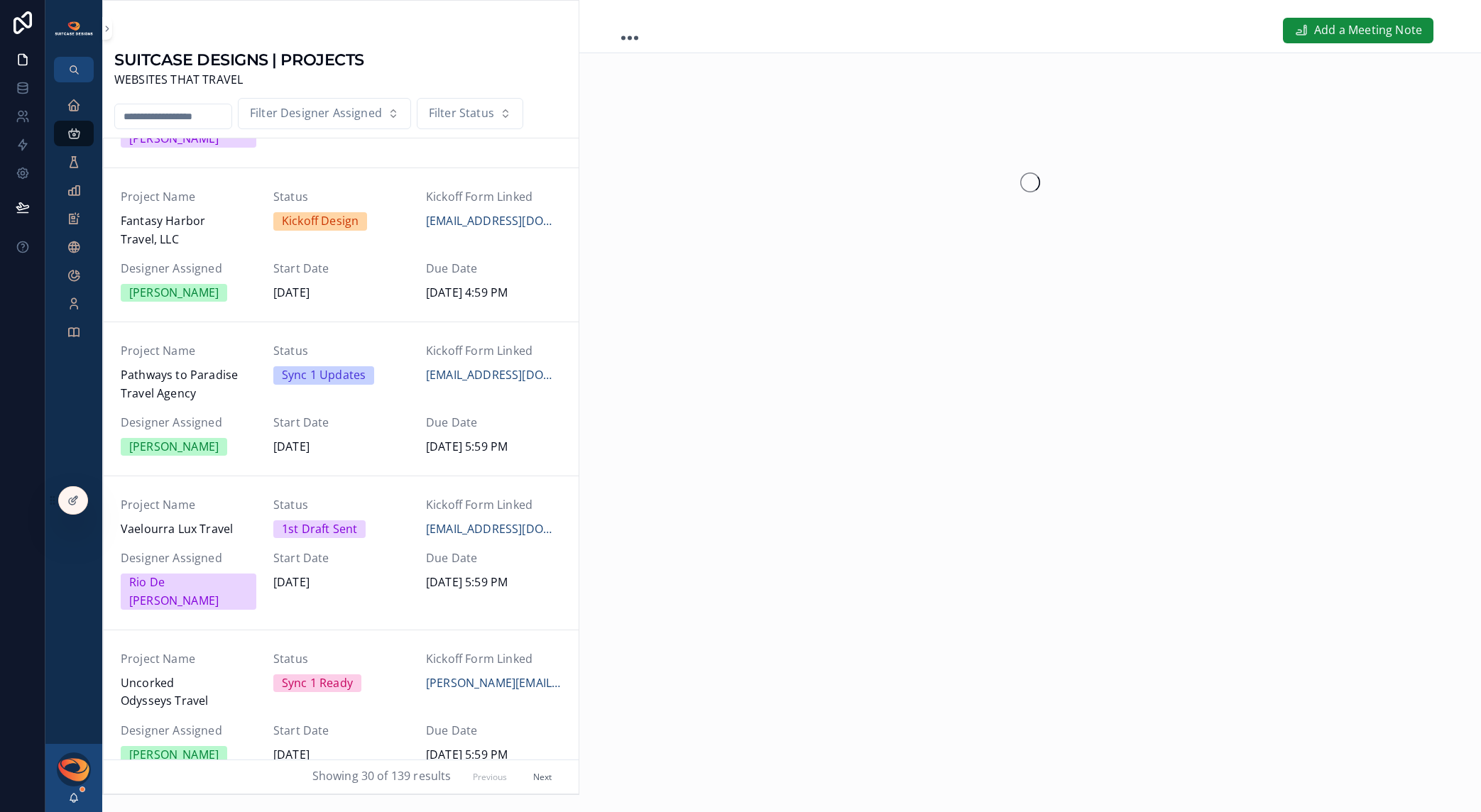
scroll to position [911, 0]
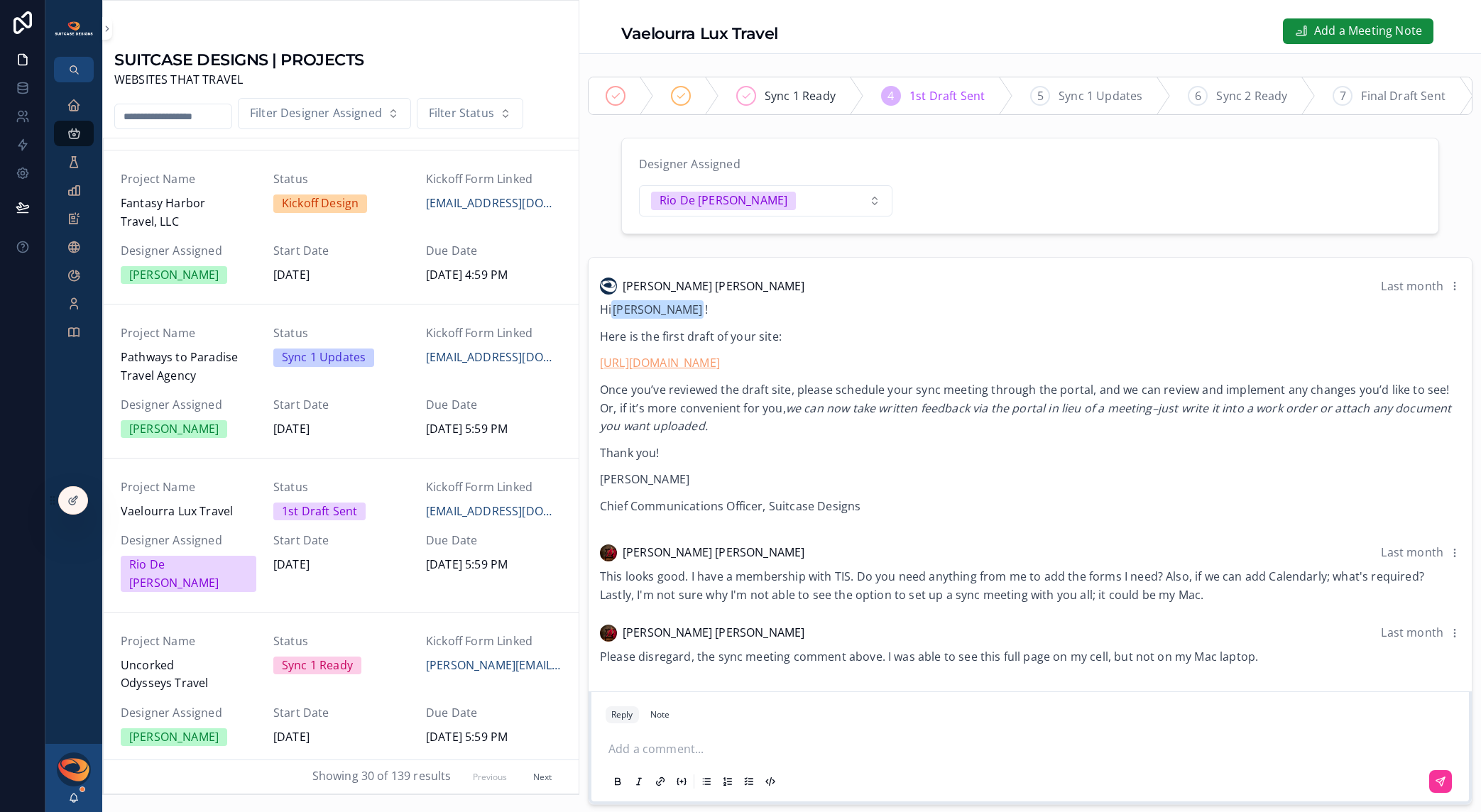
click at [669, 371] on link "[URL][DOMAIN_NAME]" at bounding box center [660, 362] width 120 height 16
click at [915, 500] on div "Hi [PERSON_NAME] ! Here is the first draft of your site: [URL][DOMAIN_NAME] Onc…" at bounding box center [1030, 408] width 861 height 214
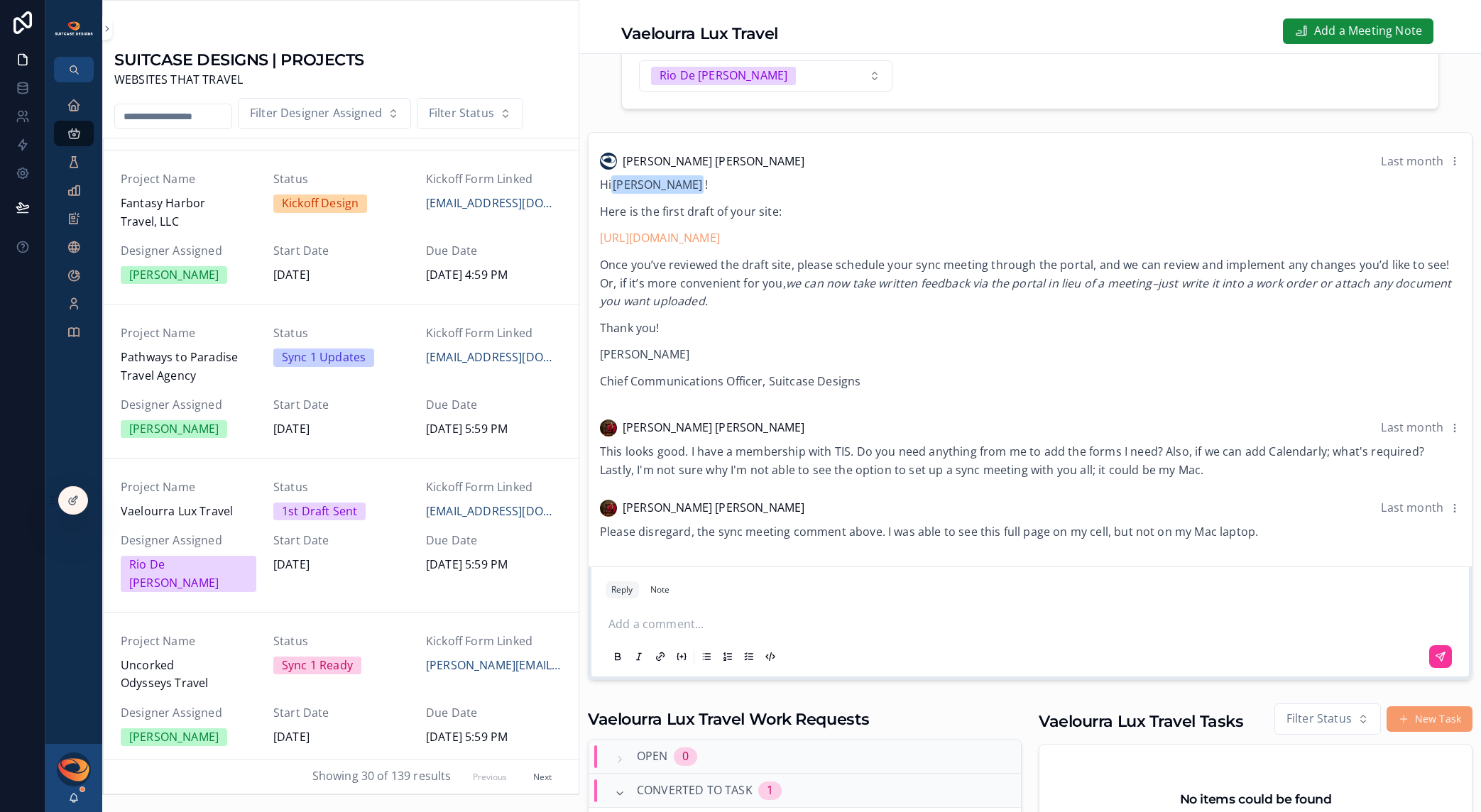
scroll to position [144, 0]
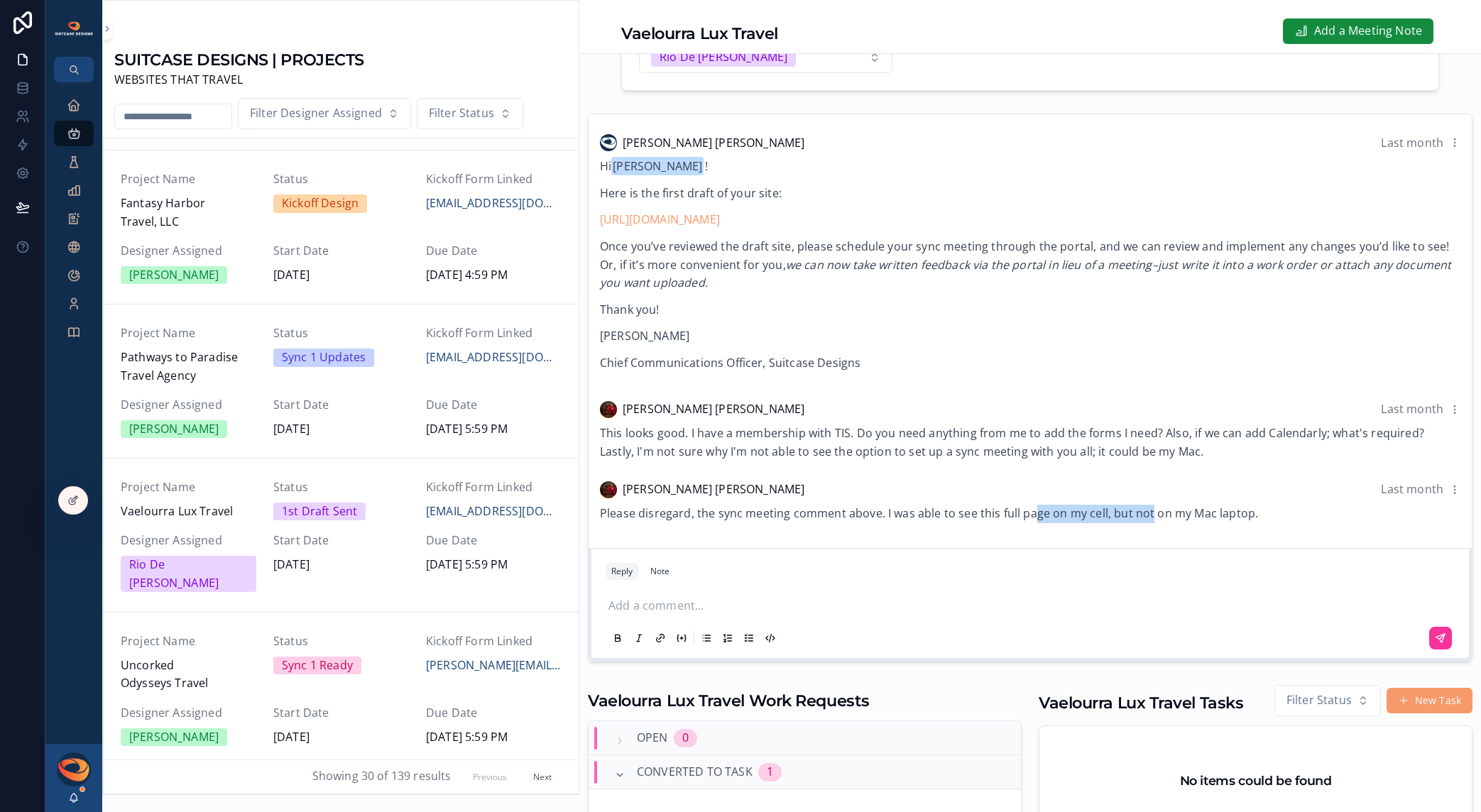
drag, startPoint x: 1039, startPoint y: 527, endPoint x: 1159, endPoint y: 526, distance: 120.0
click at [1159, 521] on span "Please disregard, the sync meeting comment above. I was able to see this full p…" at bounding box center [929, 513] width 659 height 16
drag, startPoint x: 774, startPoint y: 468, endPoint x: 970, endPoint y: 467, distance: 196.0
click at [970, 459] on span "This looks good. I have a membership with TIS. Do you need anything from me to …" at bounding box center [1013, 442] width 825 height 34
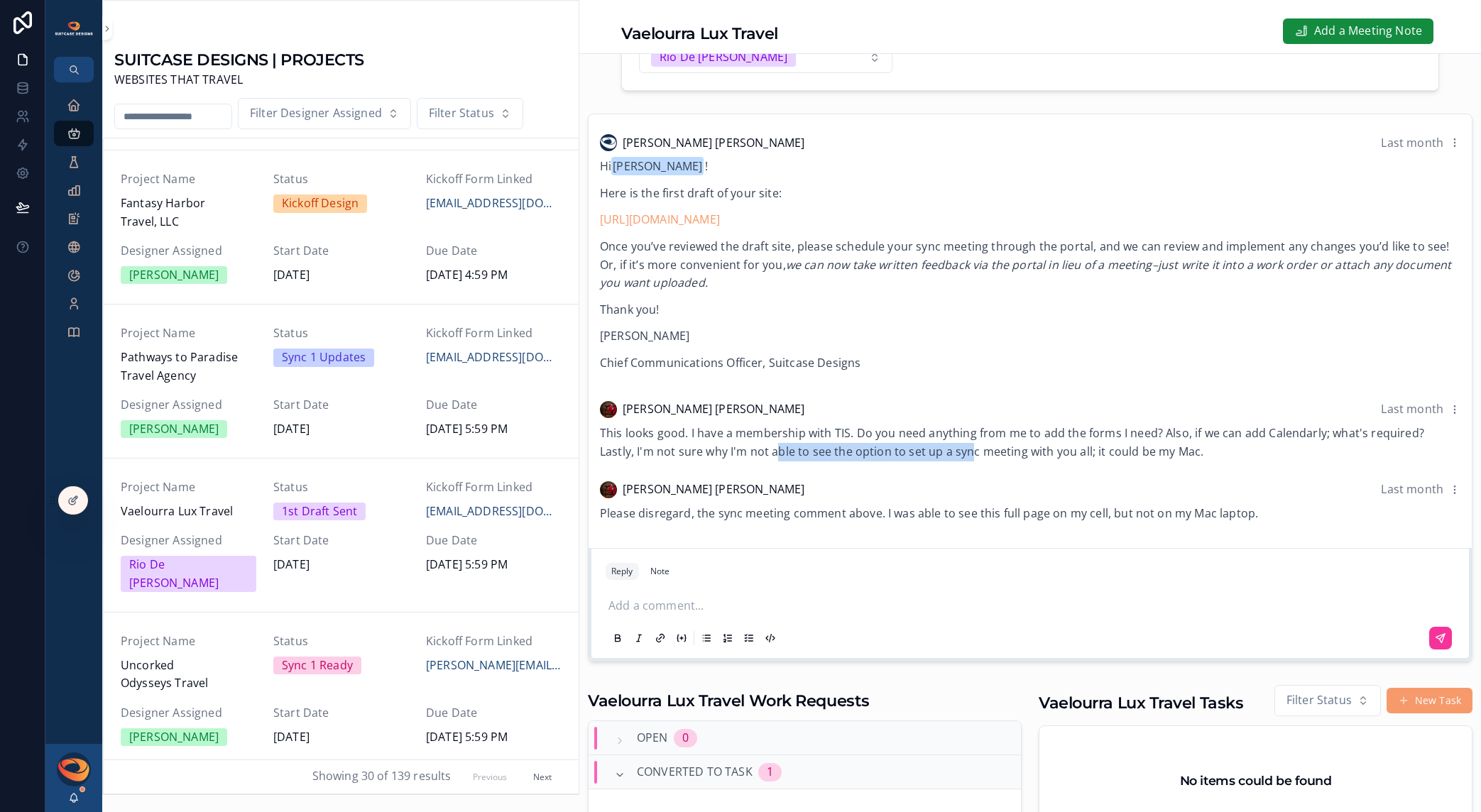
click at [970, 459] on span "This looks good. I have a membership with TIS. Do you need anything from me to …" at bounding box center [1013, 442] width 825 height 34
drag, startPoint x: 761, startPoint y: 464, endPoint x: 1032, endPoint y: 467, distance: 271.0
click at [1025, 459] on span "This looks good. I have a membership with TIS. Do you need anything from me to …" at bounding box center [1013, 442] width 825 height 34
click at [1032, 459] on span "This looks good. I have a membership with TIS. Do you need anything from me to …" at bounding box center [1013, 442] width 825 height 34
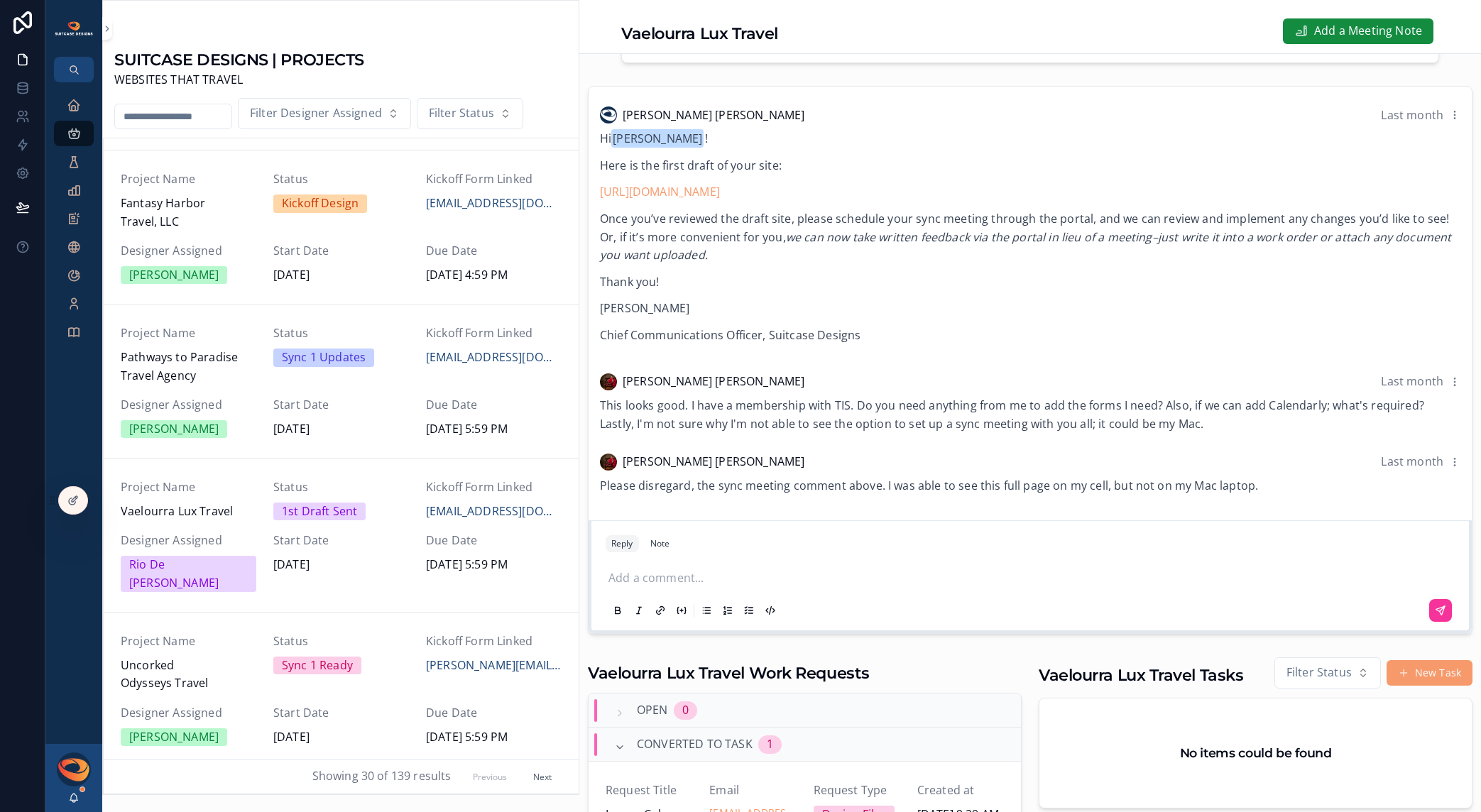
click at [710, 588] on p "scrollable content" at bounding box center [1033, 578] width 849 height 18
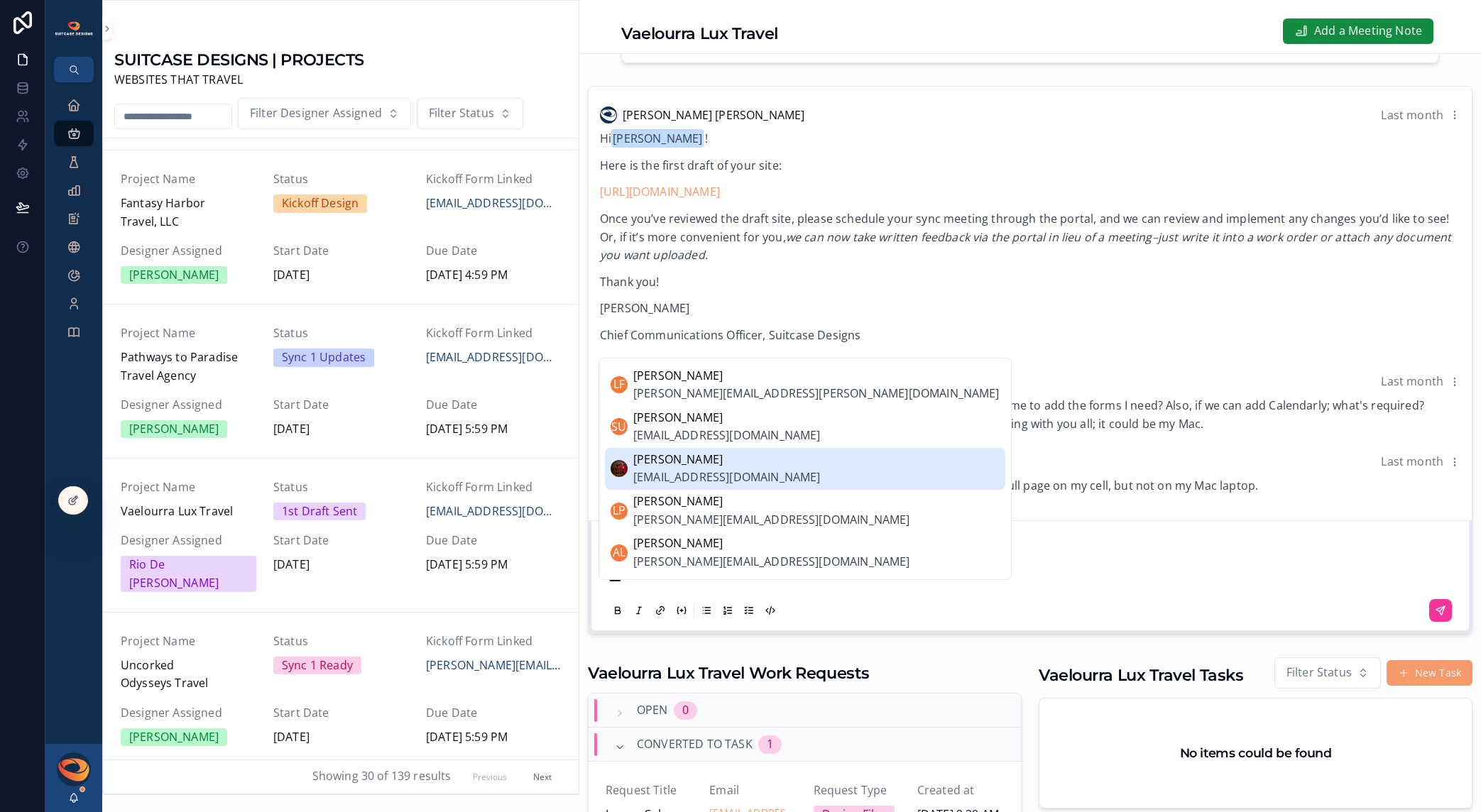
click at [721, 470] on span "lharrison@vaelourraluxtravel.com" at bounding box center [727, 477] width 187 height 18
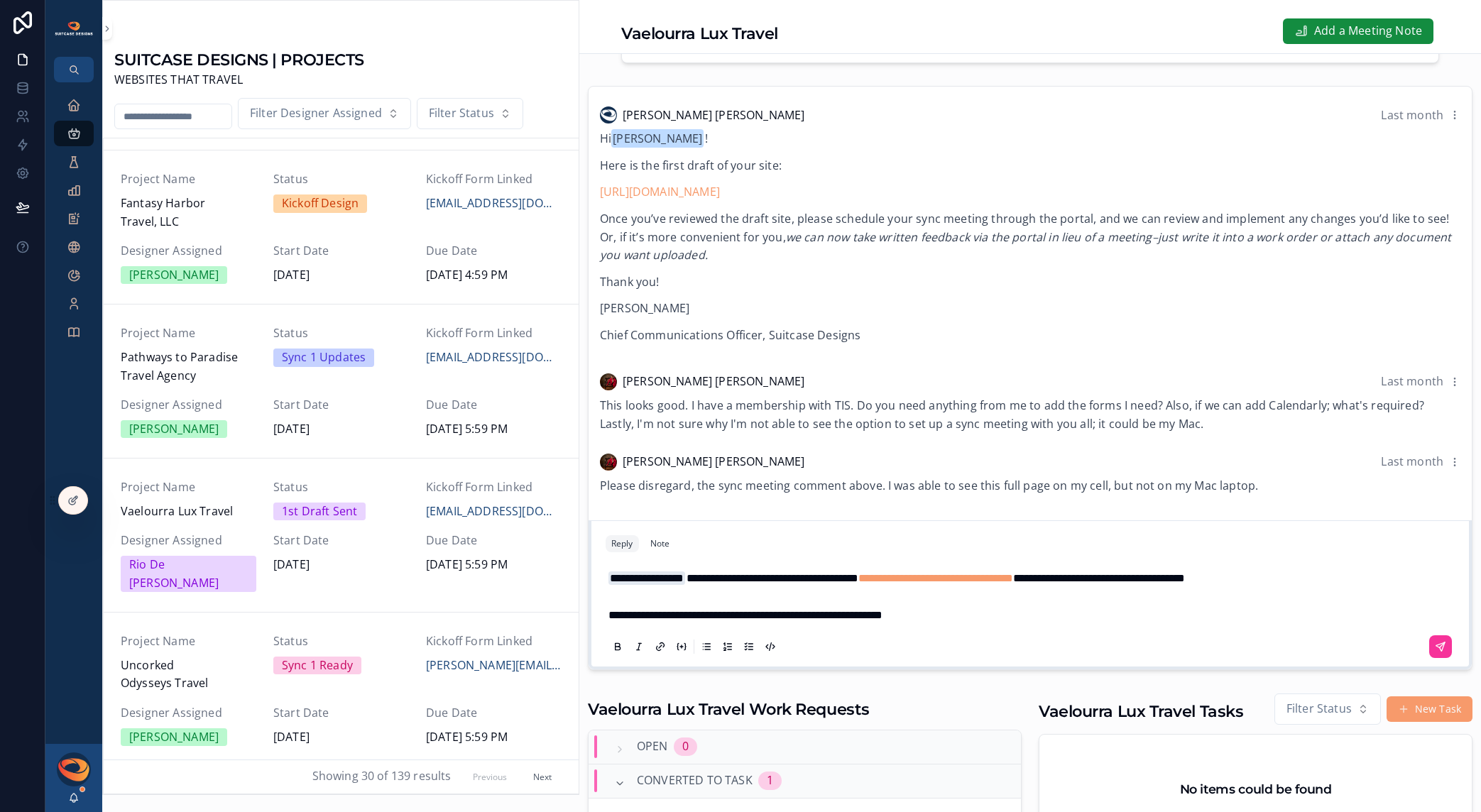
scroll to position [159, 0]
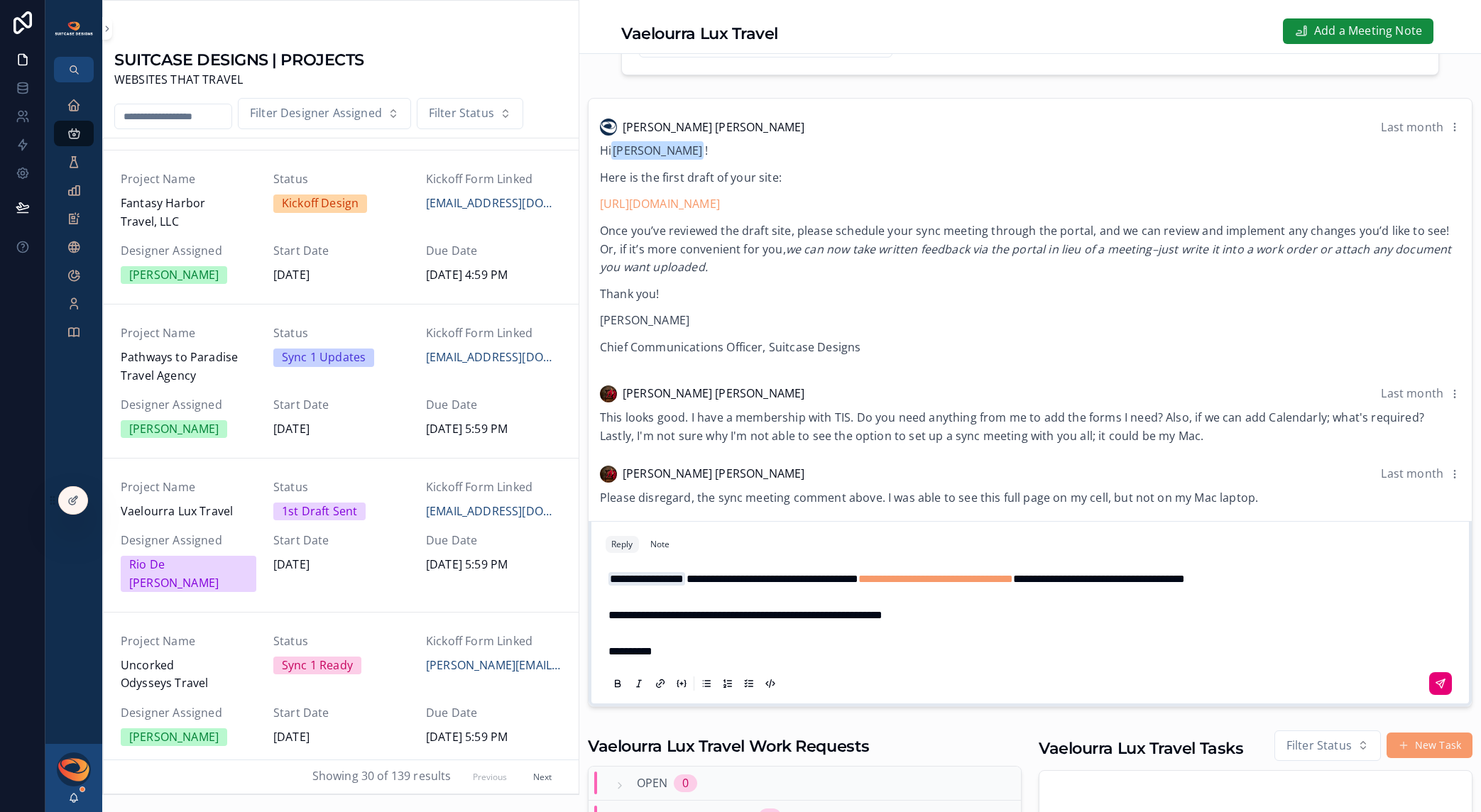
click at [1429, 695] on button "scrollable content" at bounding box center [1440, 683] width 23 height 23
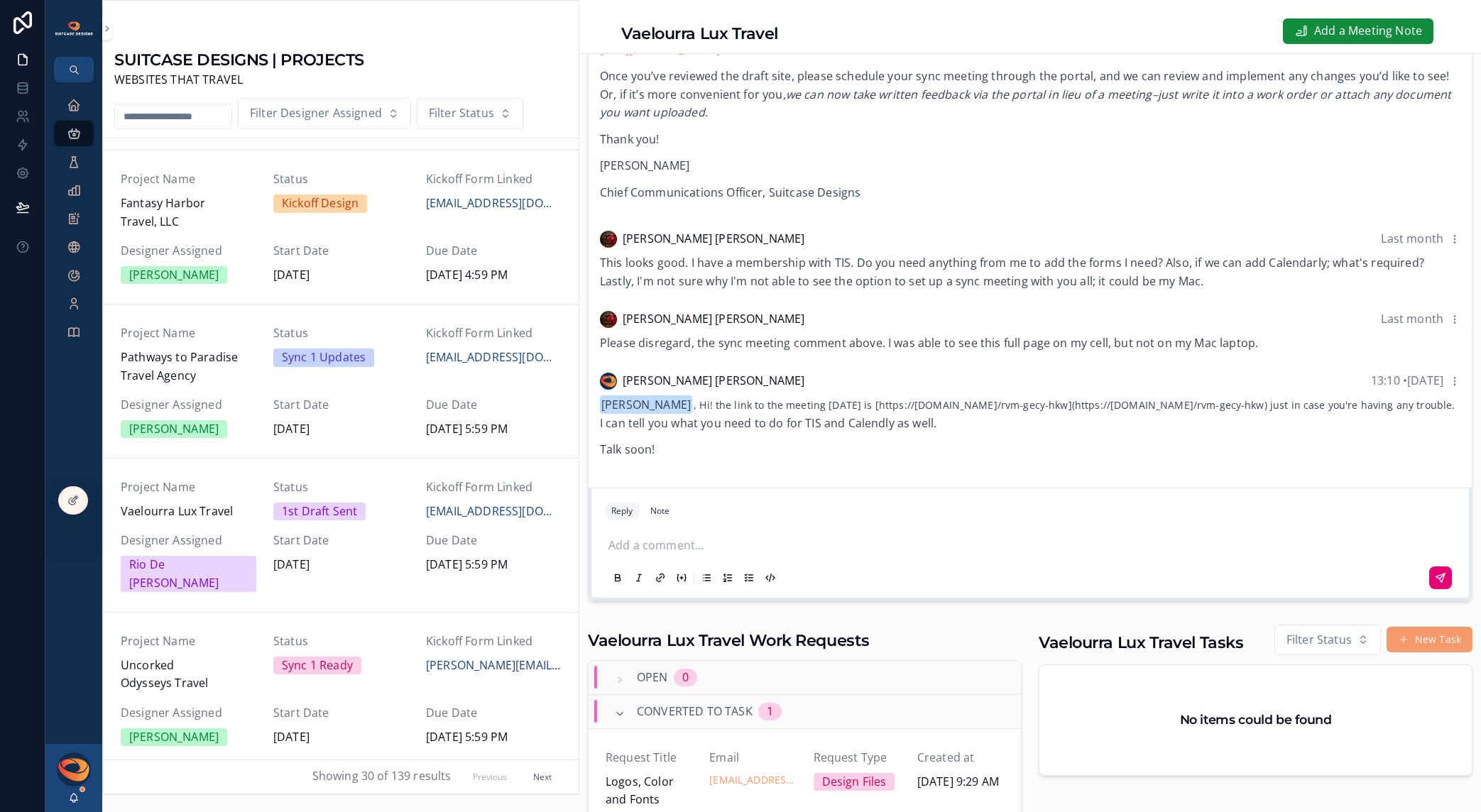
scroll to position [63, 0]
click at [72, 800] on icon "scrollable content" at bounding box center [73, 797] width 8 height 7
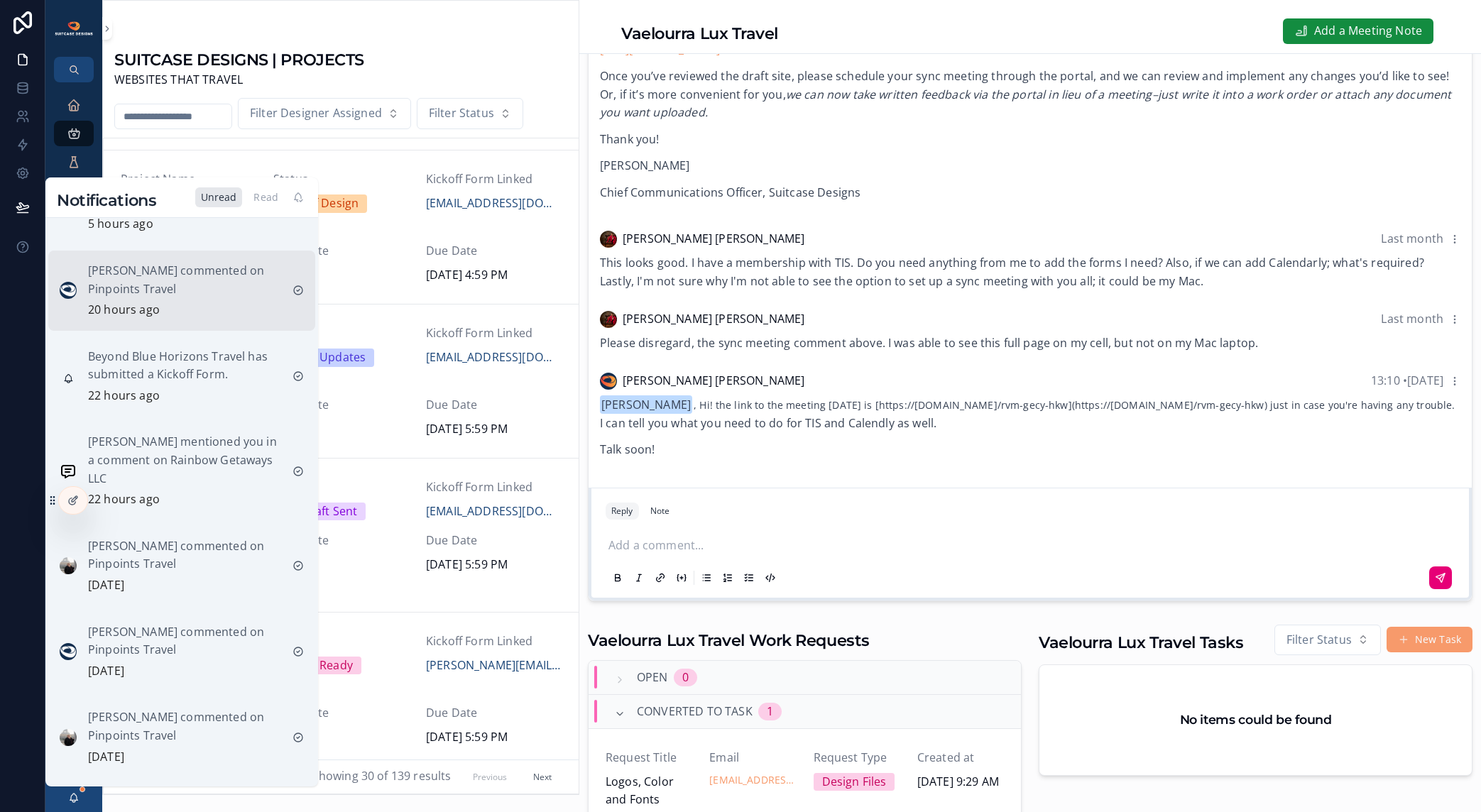
scroll to position [431, 0]
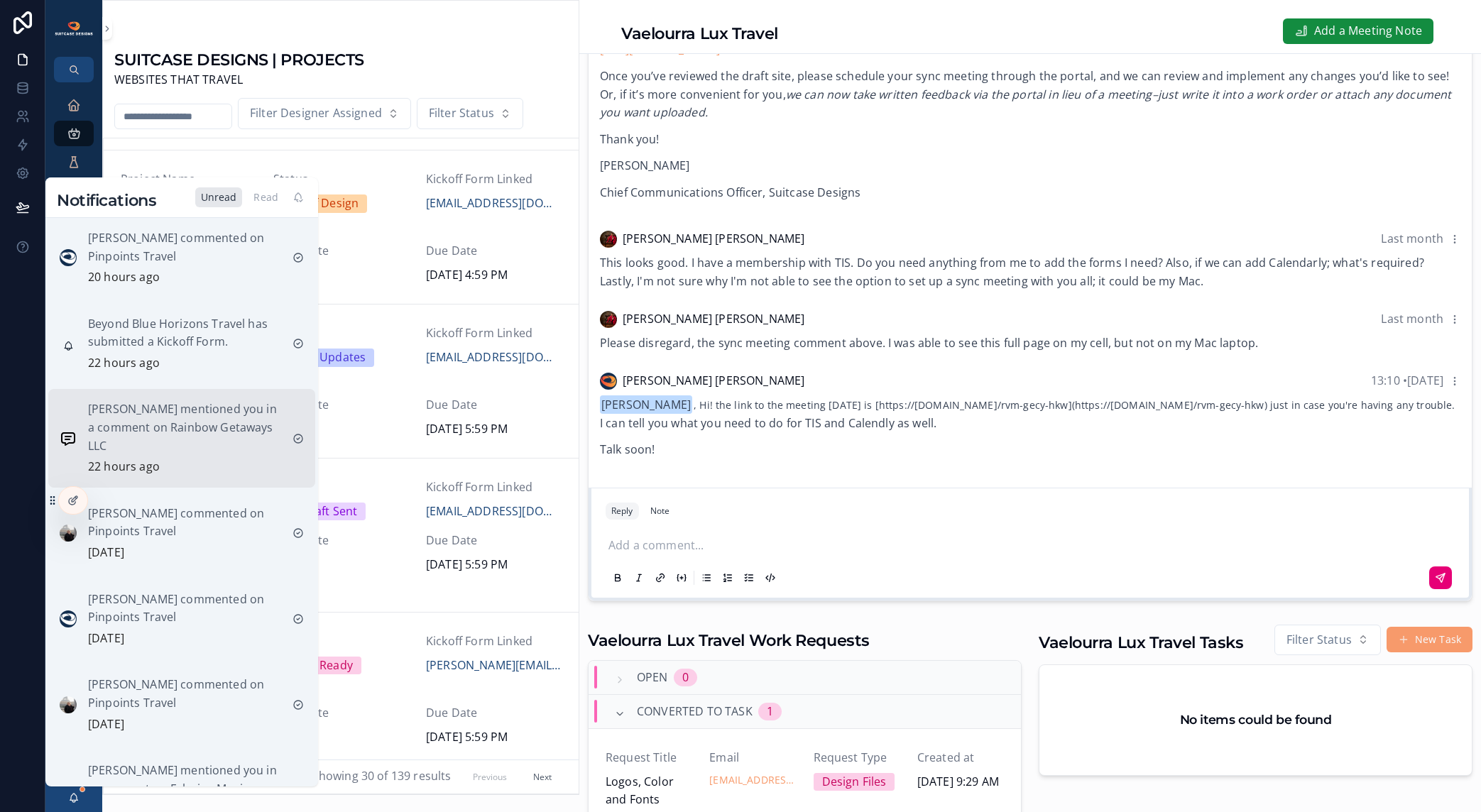
click at [179, 435] on p "[PERSON_NAME] mentioned you in a comment on Rainbow Getaways LLC" at bounding box center [184, 427] width 193 height 54
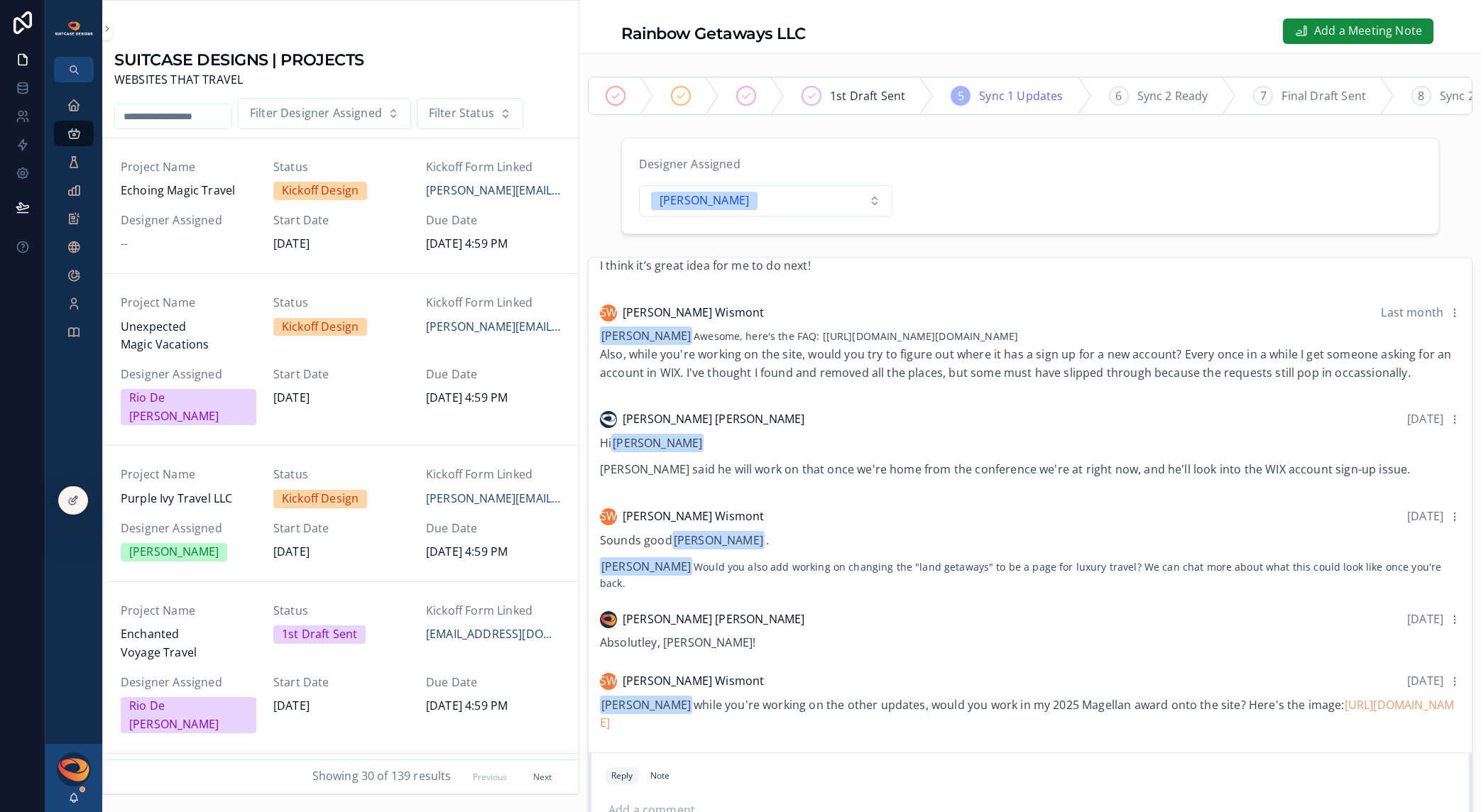
scroll to position [292, 0]
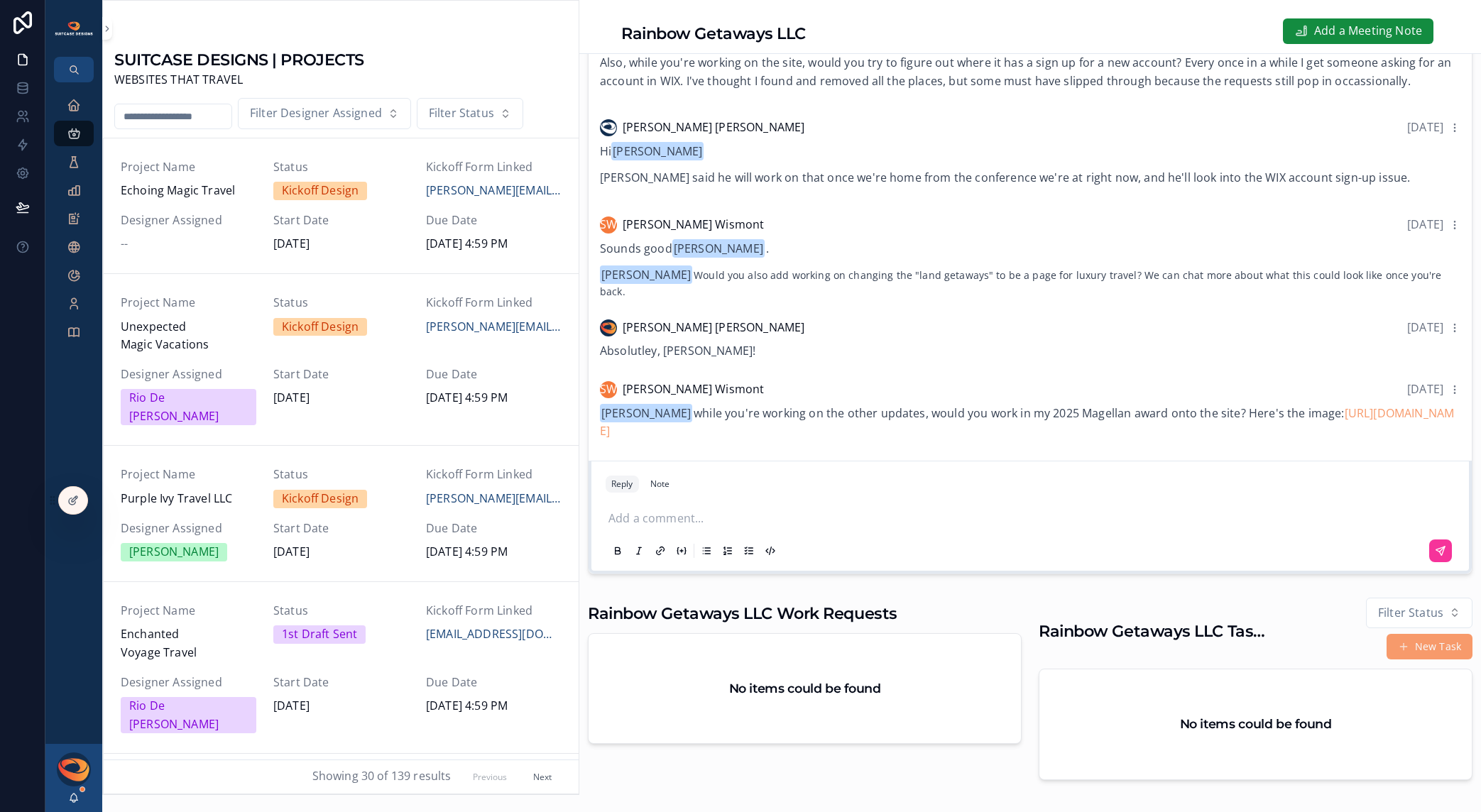
click at [718, 528] on p "scrollable content" at bounding box center [1033, 519] width 849 height 18
click at [1005, 528] on p "**********" at bounding box center [1033, 519] width 849 height 18
click at [1429, 558] on button "scrollable content" at bounding box center [1440, 550] width 23 height 23
click at [908, 440] on link "https://www.travelweeklyawards.com/wp-content/uploads/sites/11/2025/10/Magellan…" at bounding box center [1027, 422] width 854 height 34
click at [78, 797] on icon "scrollable content" at bounding box center [74, 798] width 12 height 12
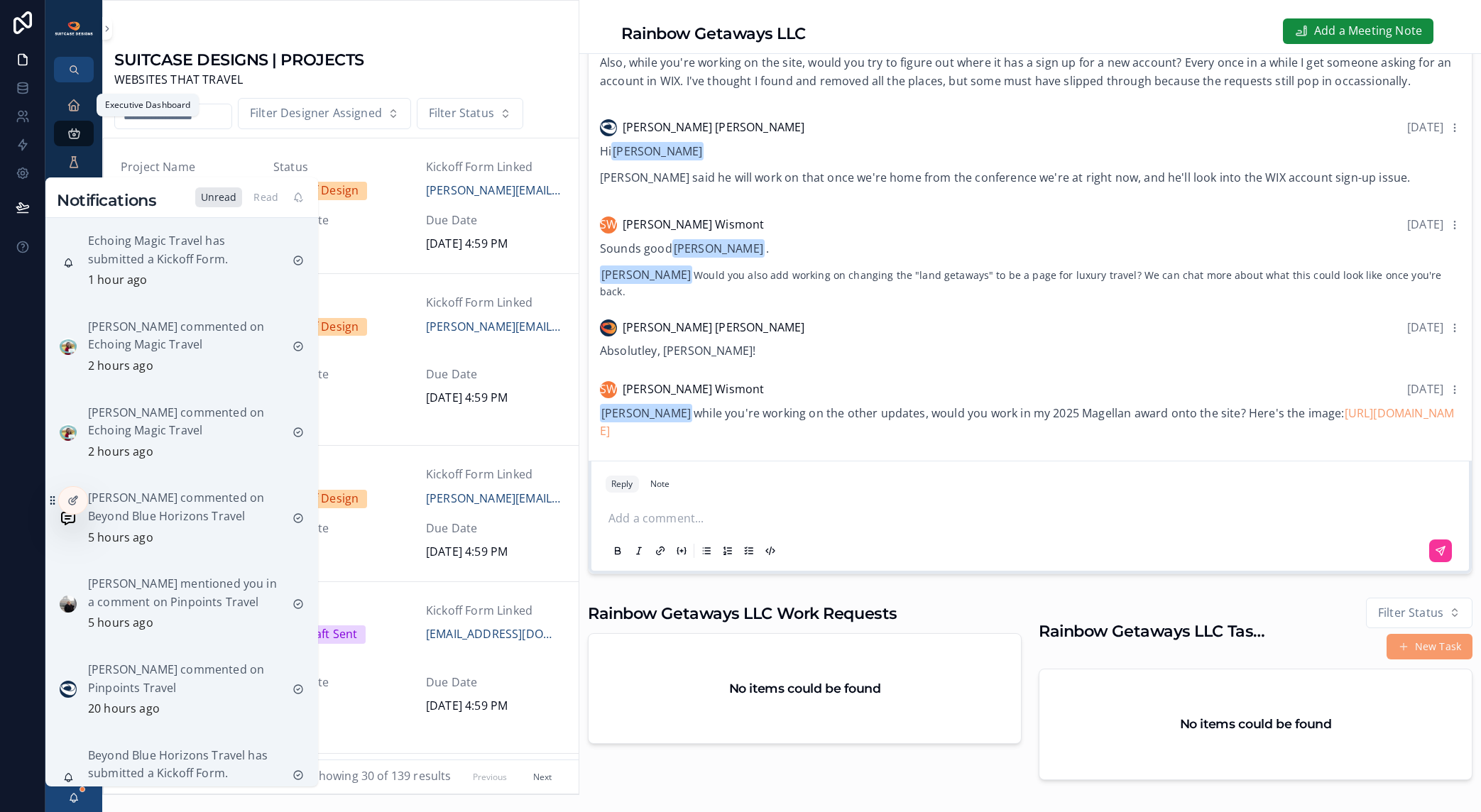
click at [73, 93] on link "Executive Dashboard" at bounding box center [74, 105] width 40 height 26
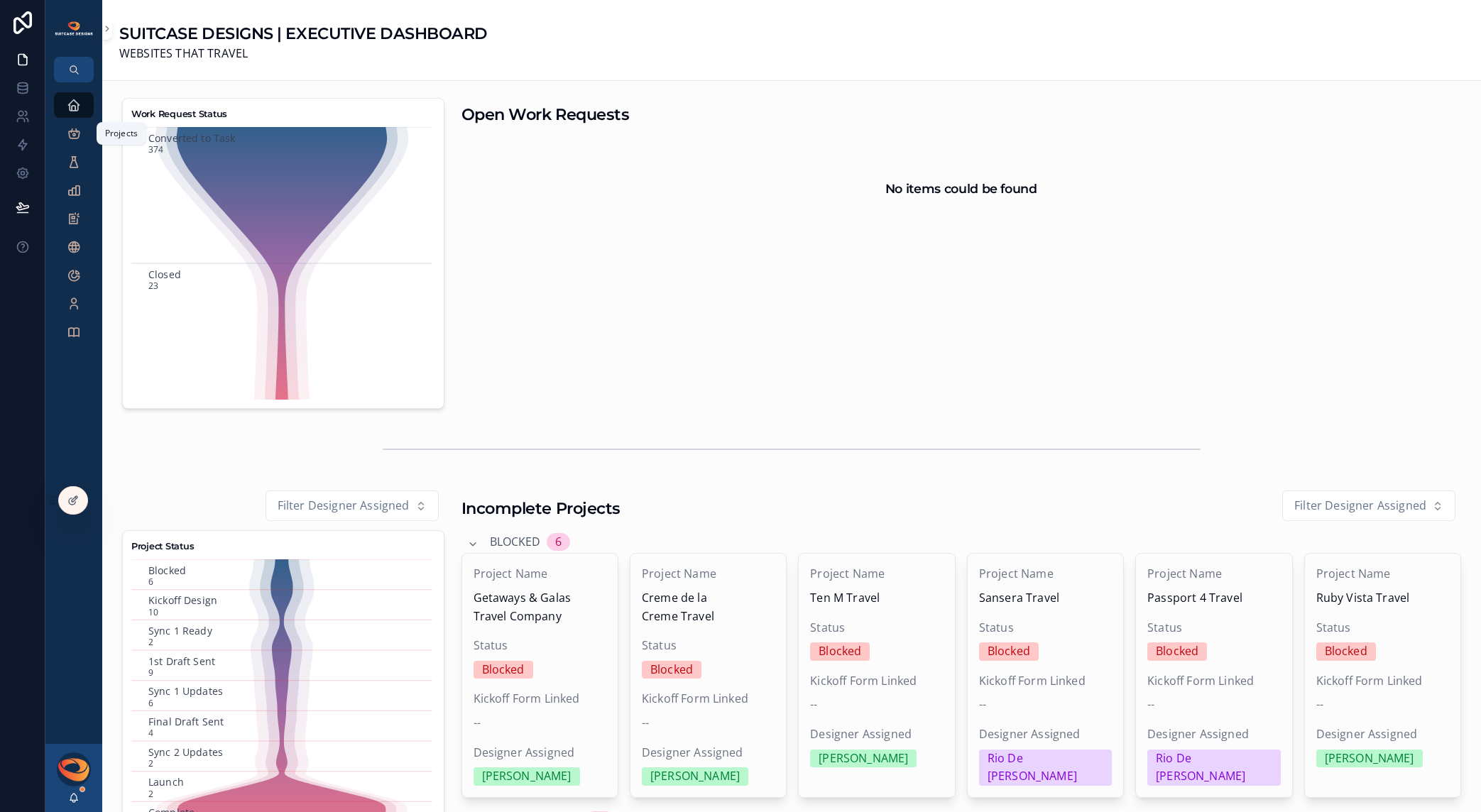
drag, startPoint x: 73, startPoint y: 132, endPoint x: 81, endPoint y: 135, distance: 8.5
click at [73, 132] on icon "scrollable content" at bounding box center [73, 133] width 14 height 14
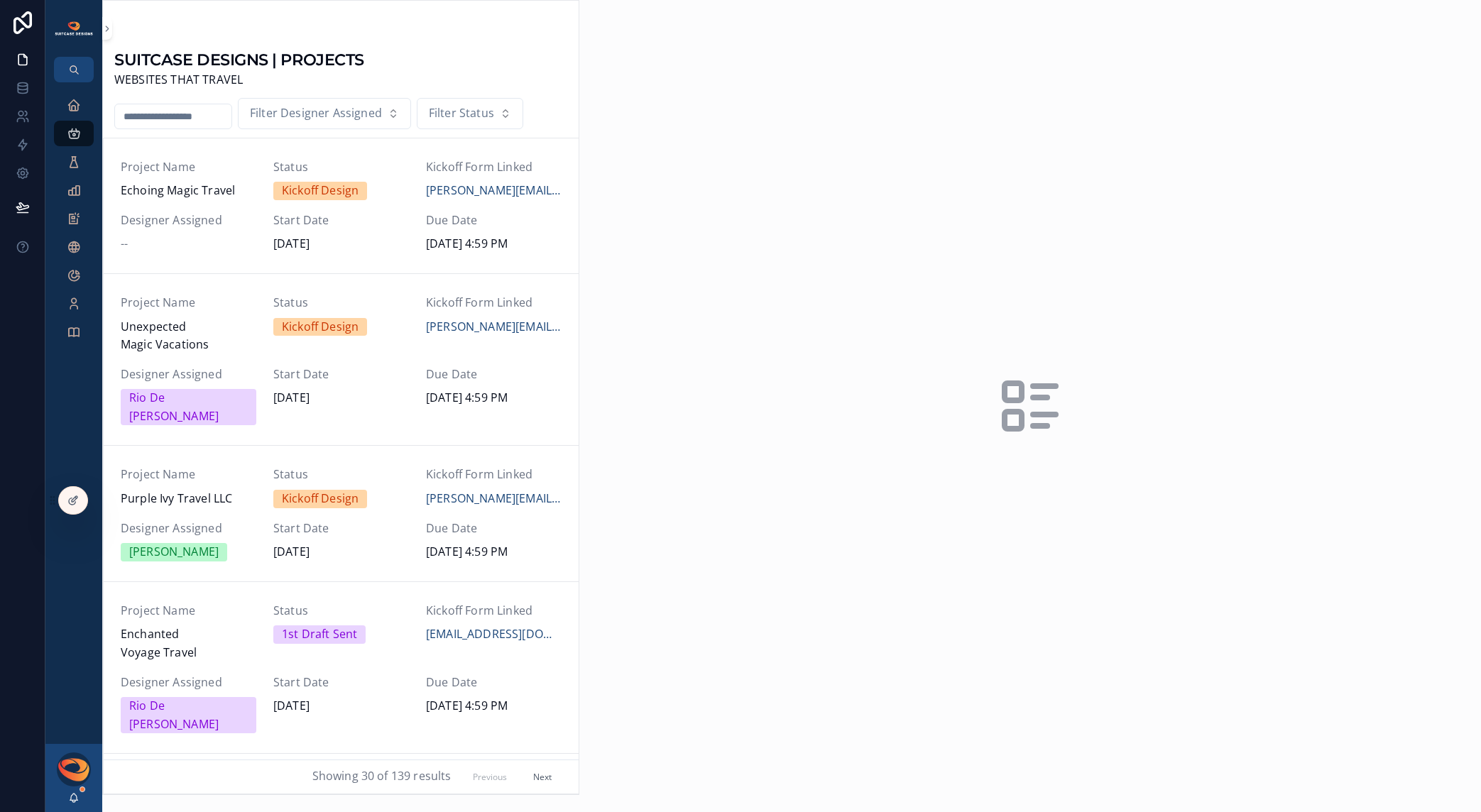
click at [149, 117] on input "scrollable content" at bounding box center [174, 117] width 117 height 20
type input "******"
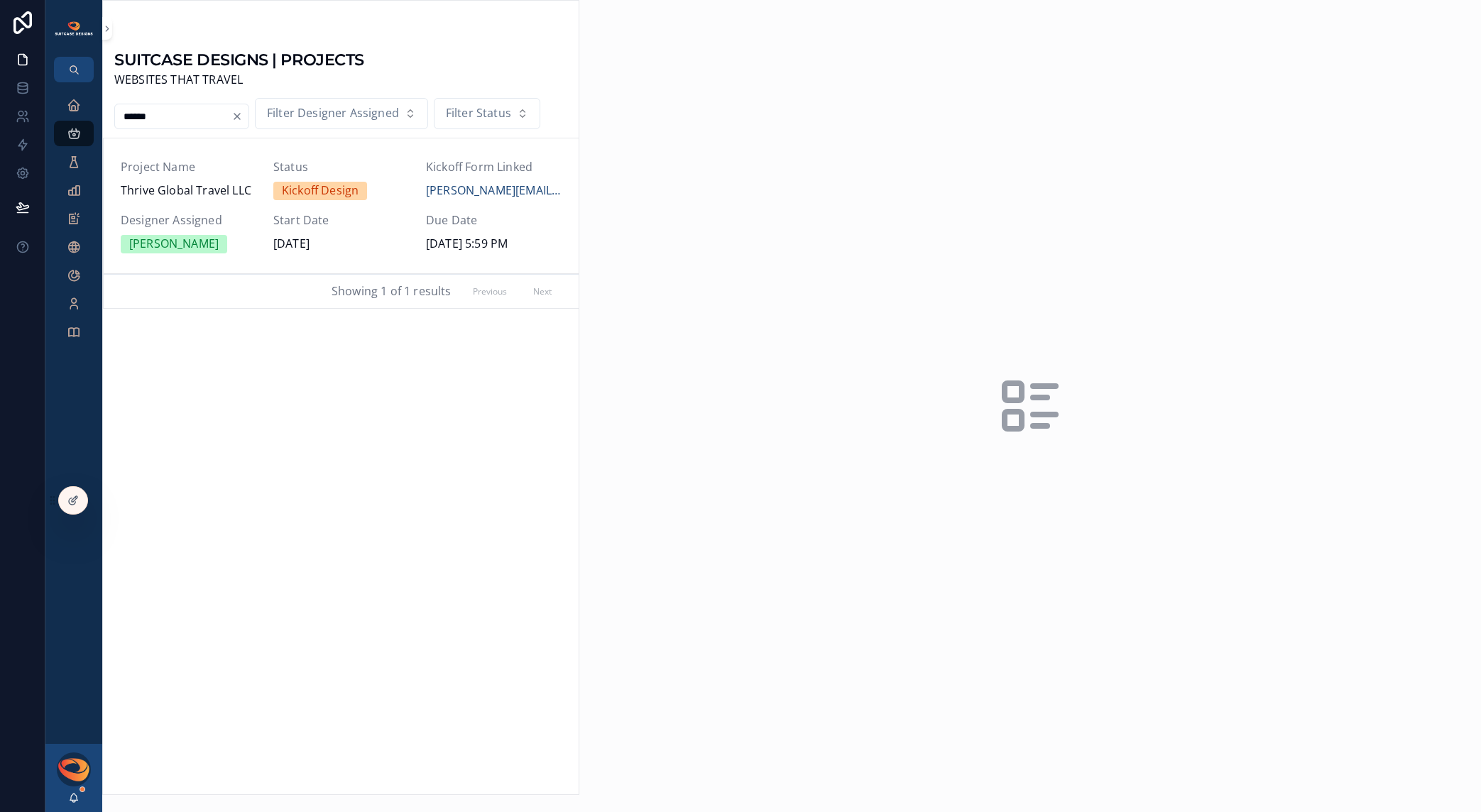
click at [234, 195] on span "Thrive Global Travel LLC" at bounding box center [189, 191] width 135 height 18
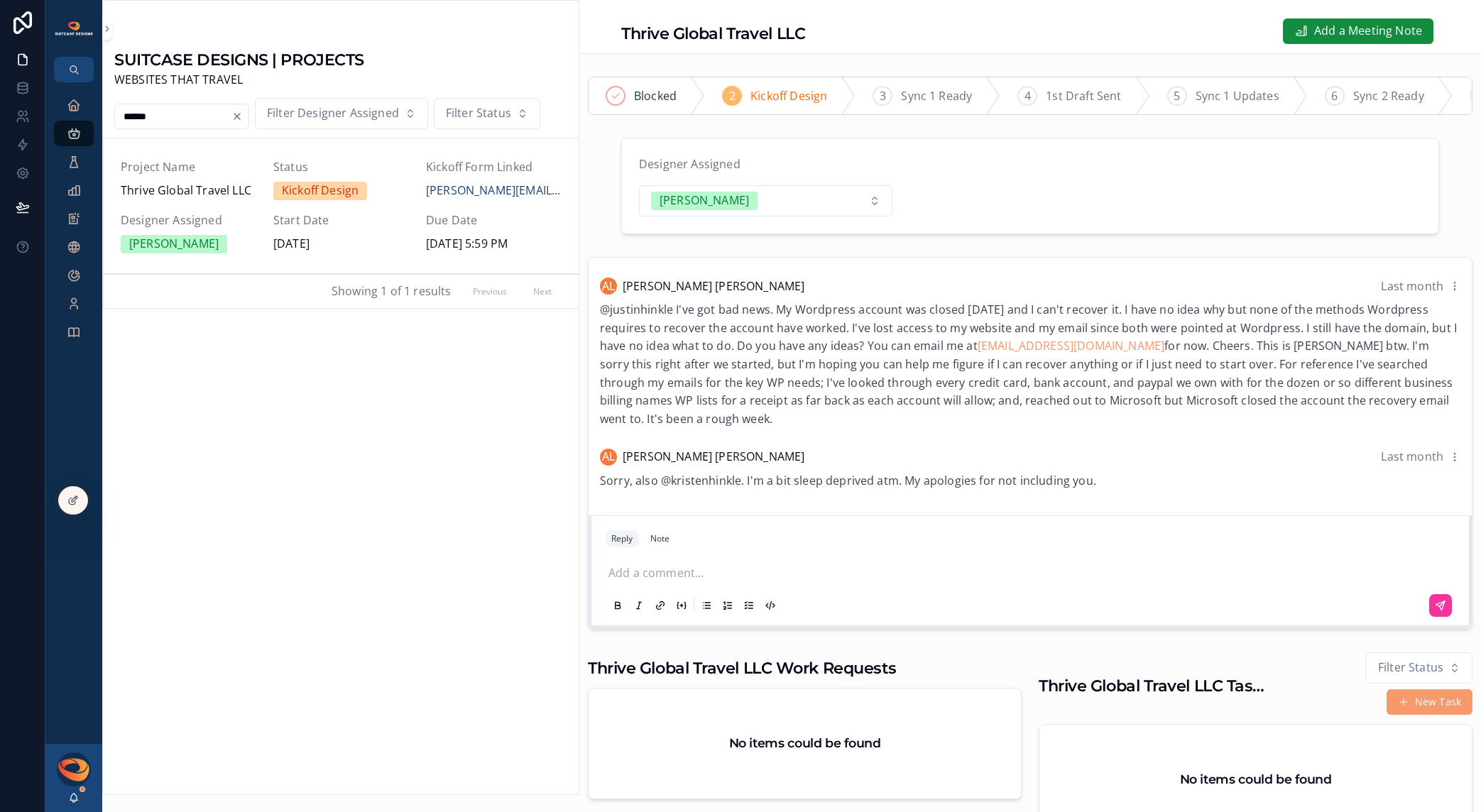
drag, startPoint x: 800, startPoint y: 378, endPoint x: 1181, endPoint y: 384, distance: 381.0
click at [1184, 382] on span "@justinhinkle I've got bad news. My Wordpress account was closed yesterday and …" at bounding box center [1029, 365] width 857 height 125
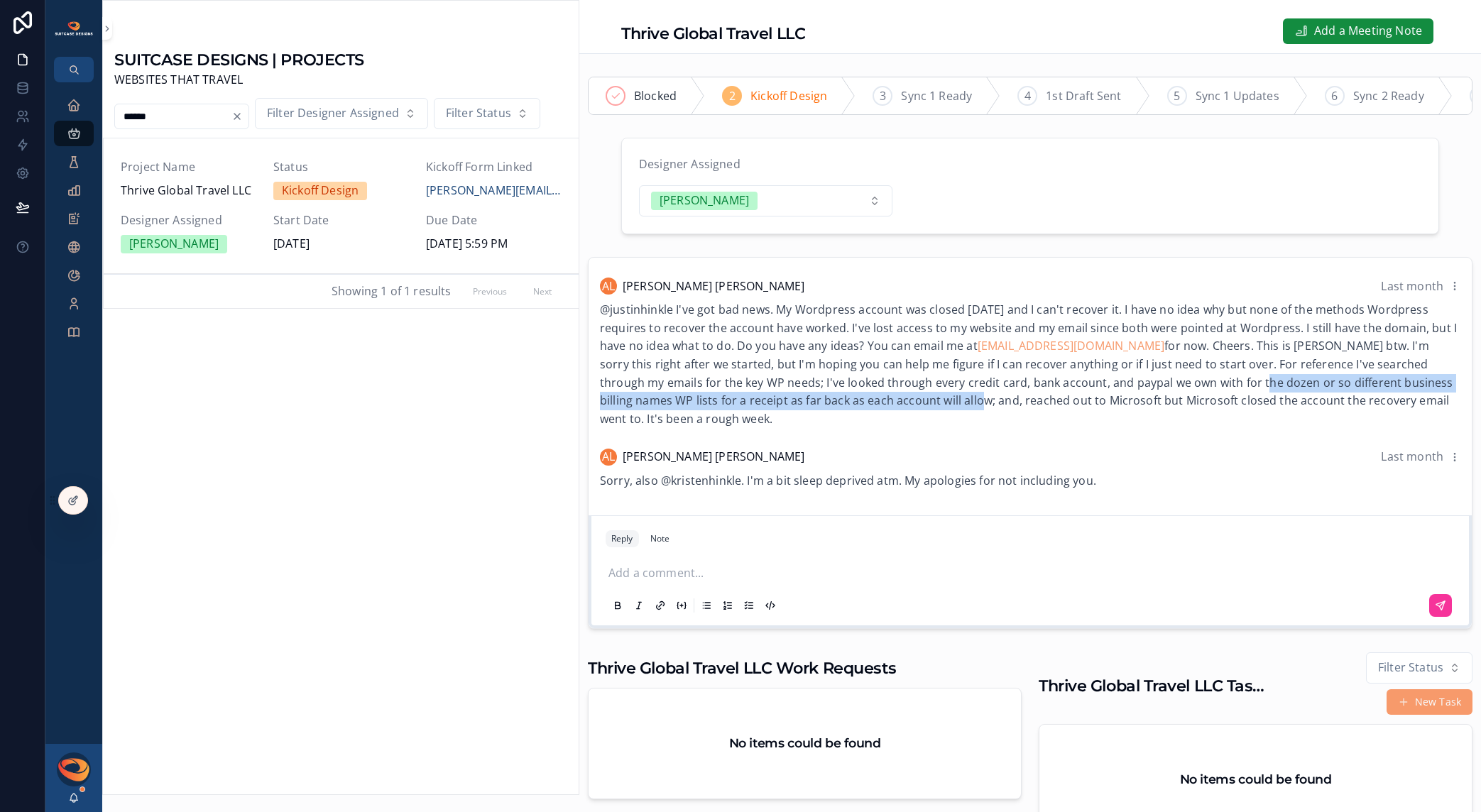
drag, startPoint x: 1144, startPoint y: 386, endPoint x: 886, endPoint y: 406, distance: 258.8
click at [879, 406] on span "@justinhinkle I've got bad news. My Wordpress account was closed yesterday and …" at bounding box center [1029, 365] width 857 height 125
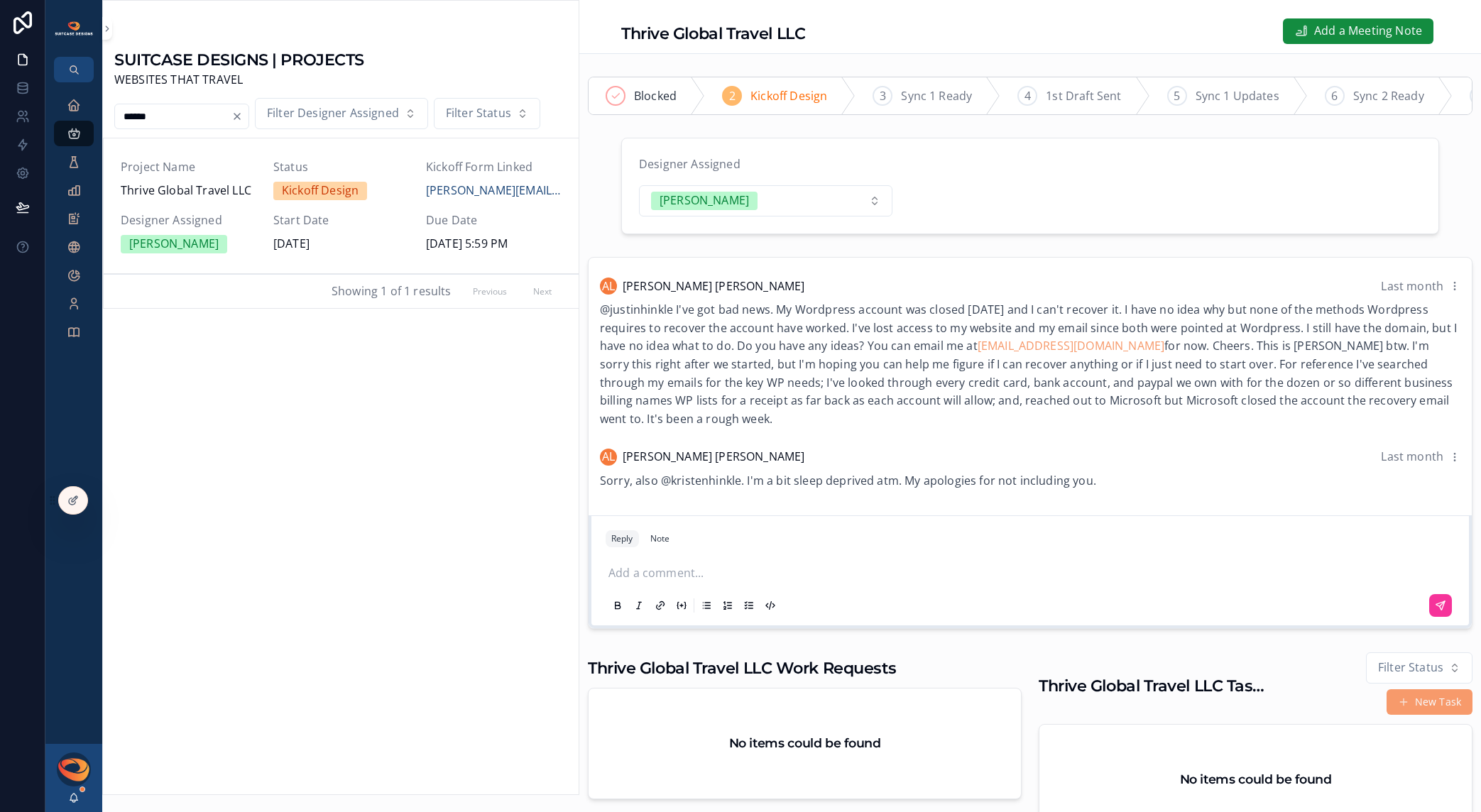
click at [912, 583] on p "scrollable content" at bounding box center [1033, 573] width 849 height 18
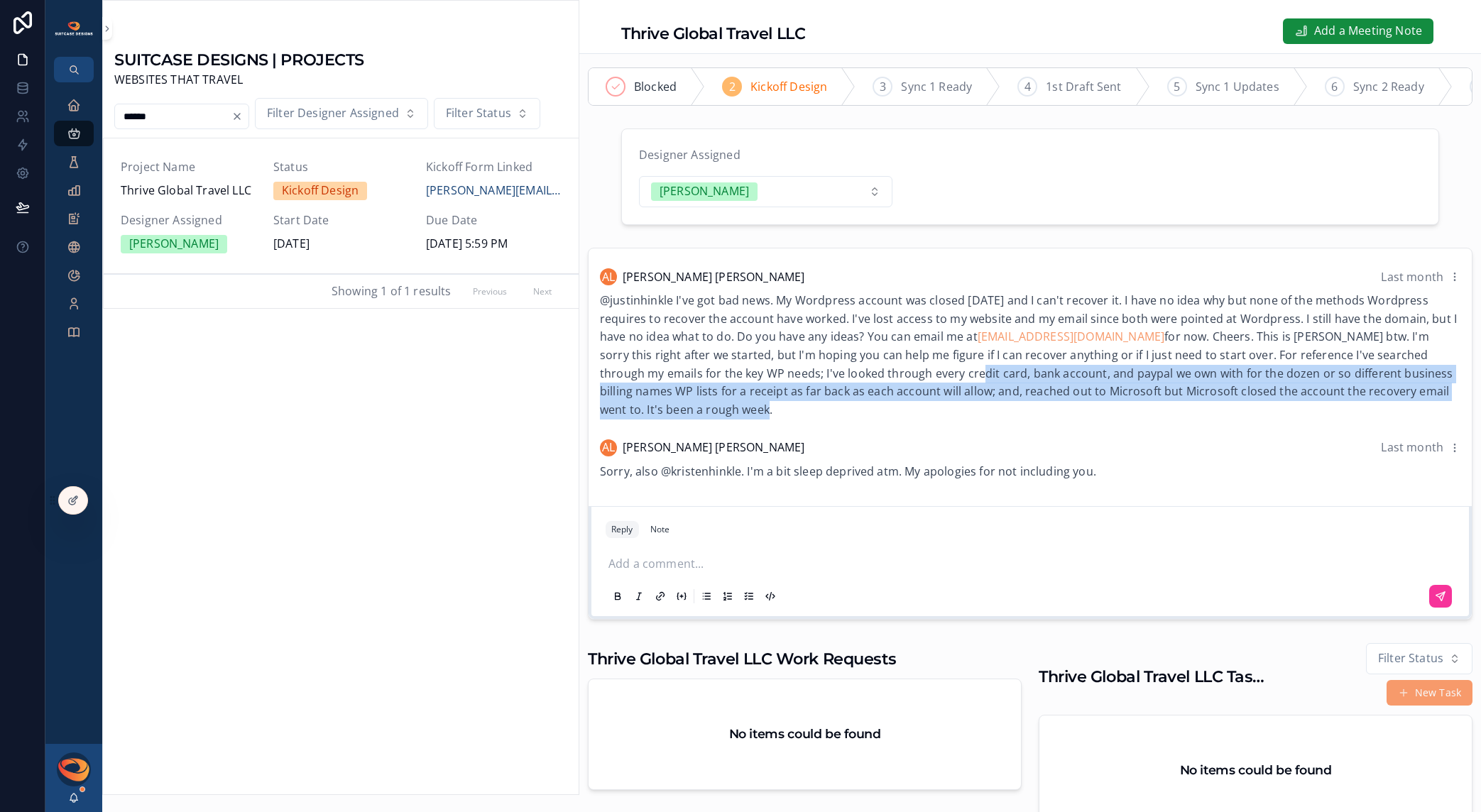
drag, startPoint x: 862, startPoint y: 376, endPoint x: 1101, endPoint y: 421, distance: 243.2
click at [1101, 419] on div "@justinhinkle I've got bad news. My Wordpress account was closed yesterday and …" at bounding box center [1030, 356] width 861 height 127
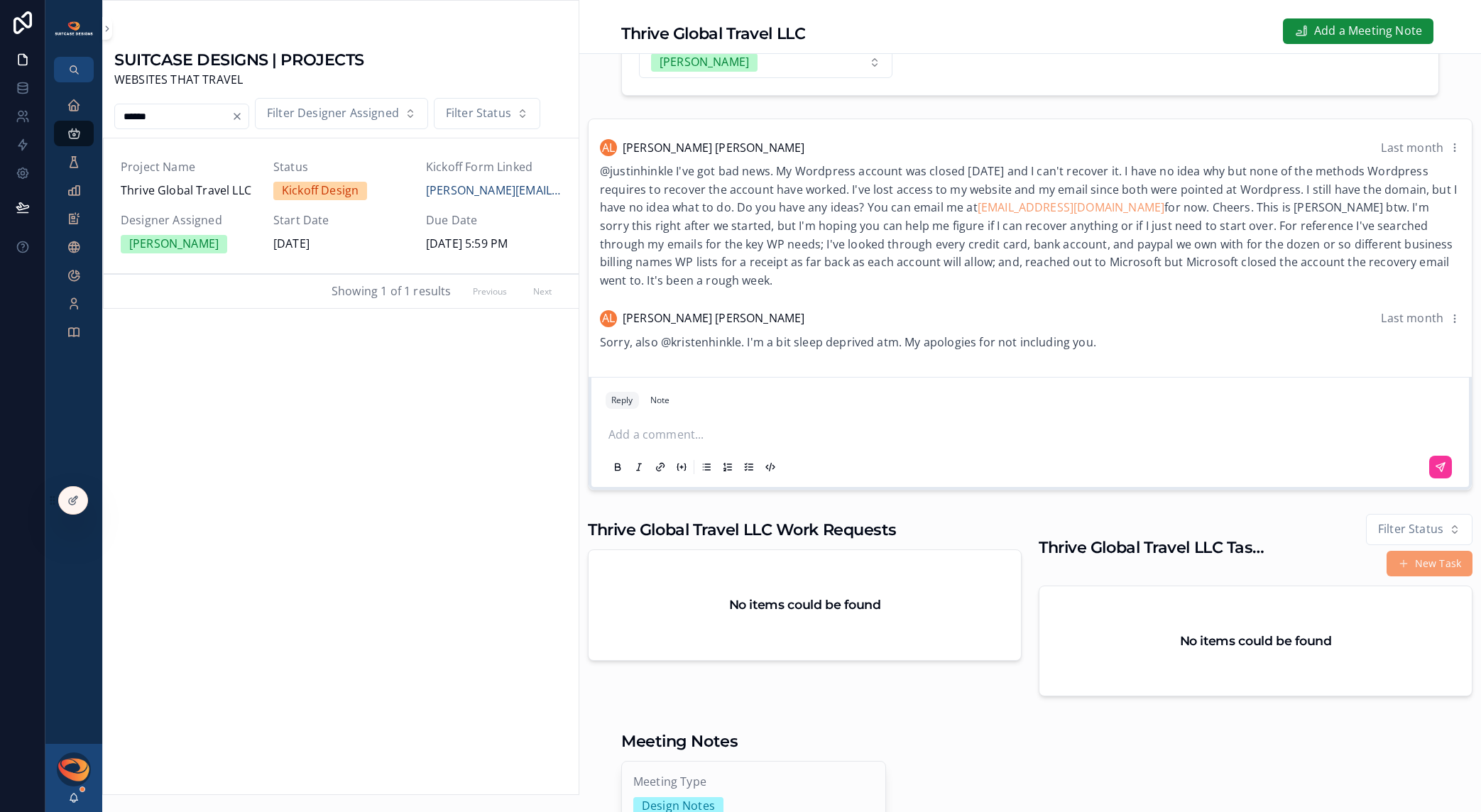
scroll to position [129, 0]
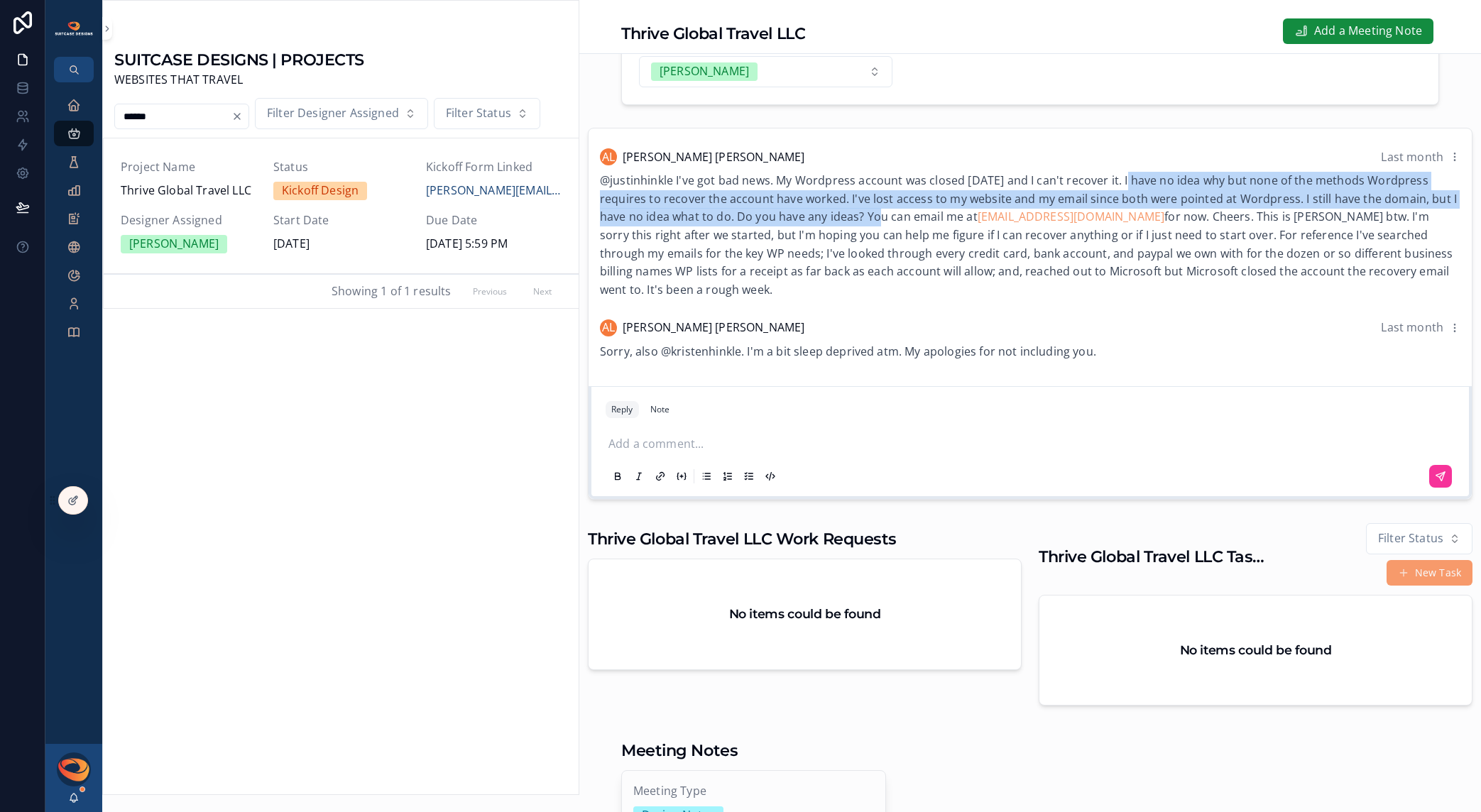
drag, startPoint x: 1129, startPoint y: 185, endPoint x: 862, endPoint y: 222, distance: 269.6
click at [862, 222] on span "@justinhinkle I've got bad news. My Wordpress account was closed yesterday and …" at bounding box center [1029, 235] width 857 height 125
click at [849, 233] on span "@justinhinkle I've got bad news. My Wordpress account was closed yesterday and …" at bounding box center [1029, 235] width 857 height 125
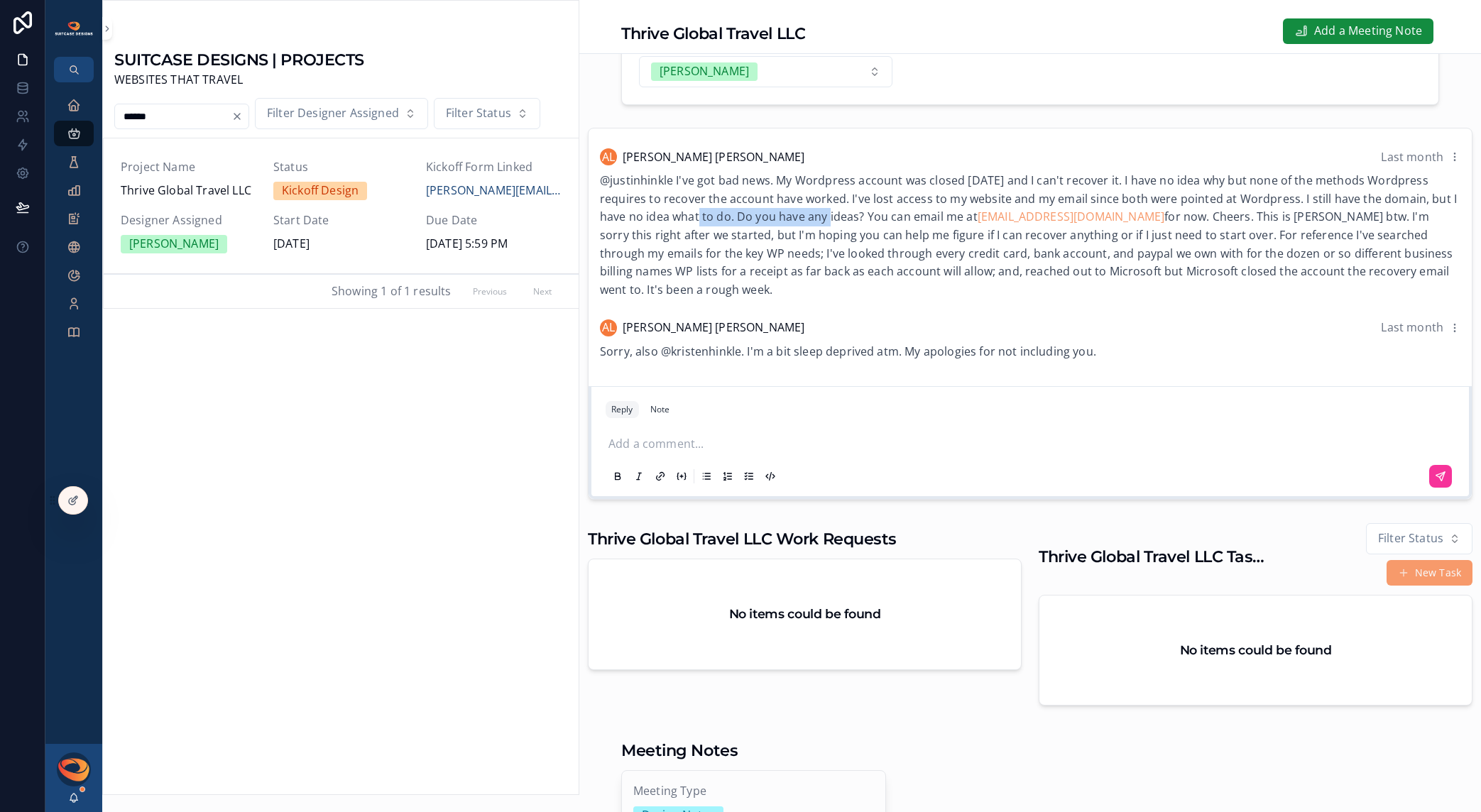
drag, startPoint x: 683, startPoint y: 231, endPoint x: 826, endPoint y: 233, distance: 143.0
click at [825, 233] on span "@justinhinkle I've got bad news. My Wordpress account was closed yesterday and …" at bounding box center [1029, 235] width 857 height 125
click at [830, 234] on span "@justinhinkle I've got bad news. My Wordpress account was closed yesterday and …" at bounding box center [1029, 235] width 857 height 125
click at [720, 449] on p "scrollable content" at bounding box center [1033, 444] width 849 height 18
click at [1123, 454] on p "**********" at bounding box center [1033, 444] width 849 height 18
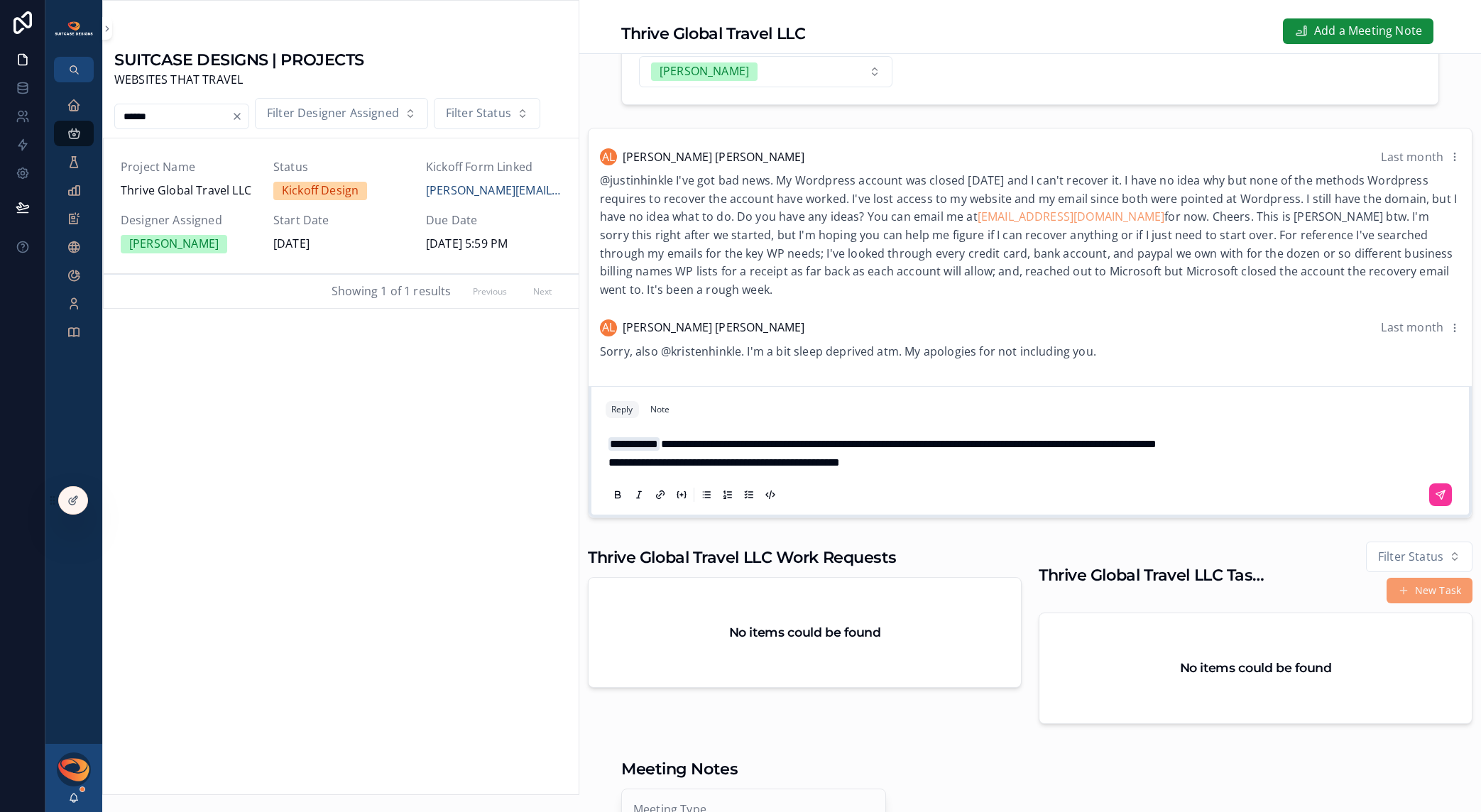
click at [930, 472] on p "**********" at bounding box center [1033, 463] width 849 height 18
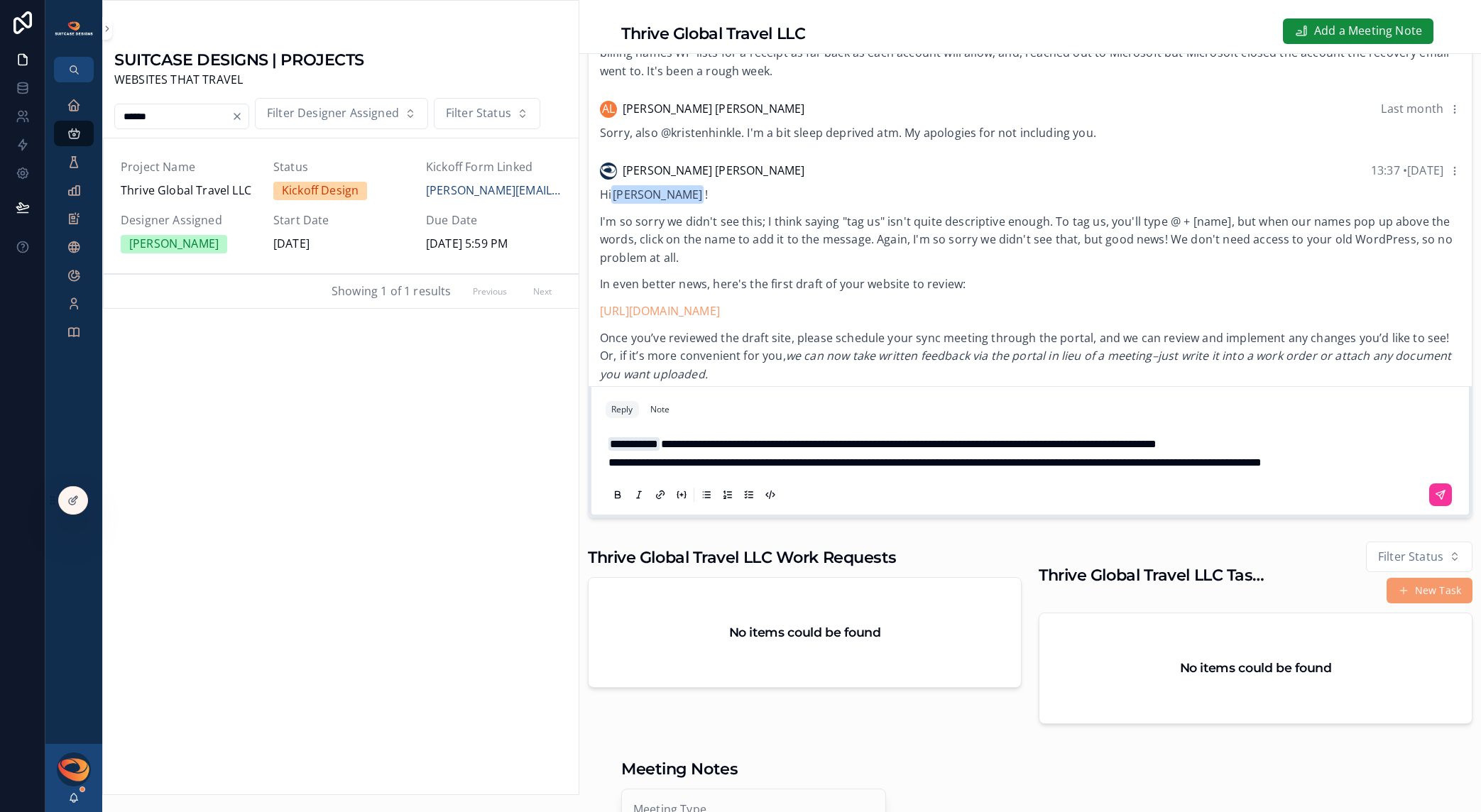
scroll to position [330, 0]
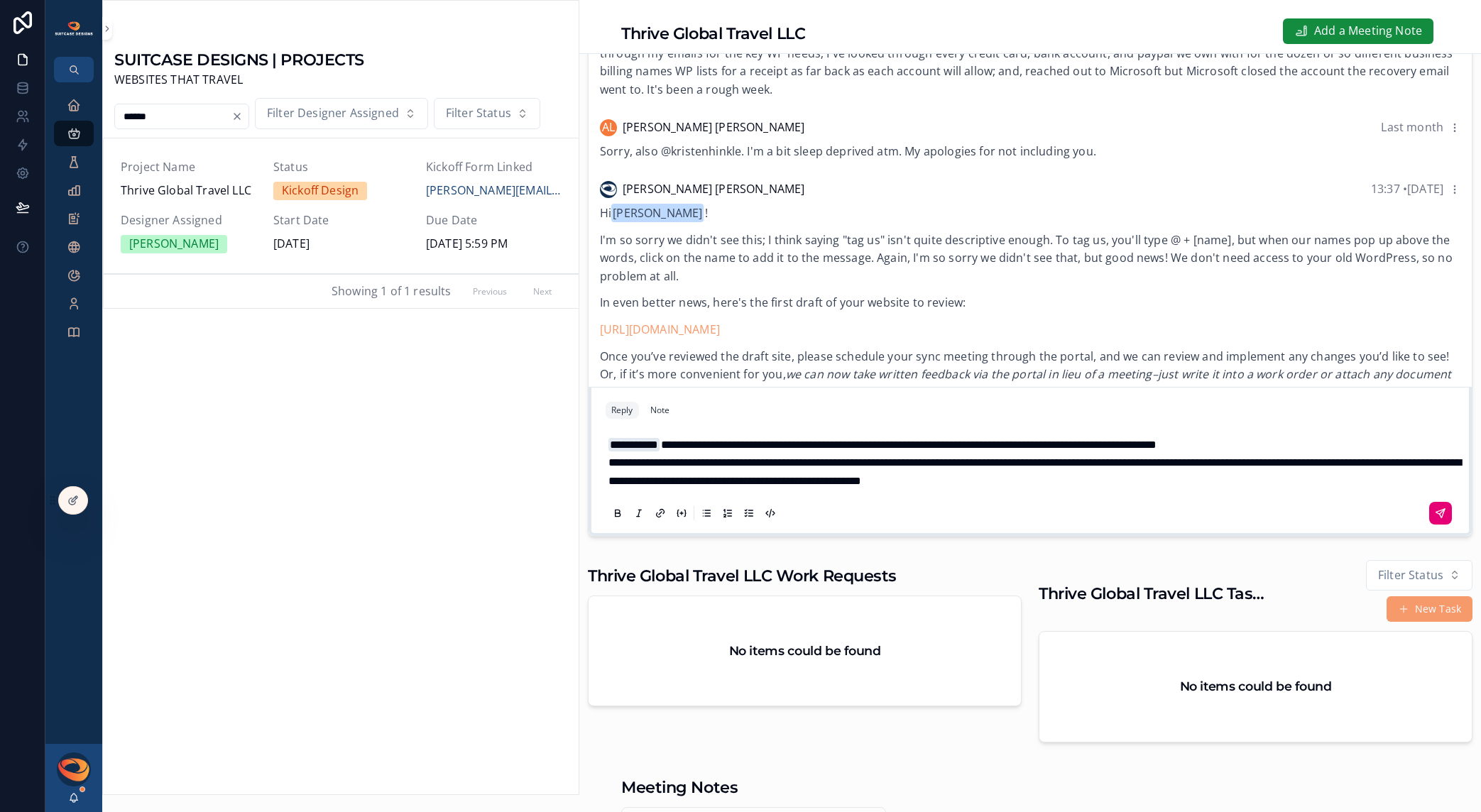
click at [1435, 519] on icon "scrollable content" at bounding box center [1441, 513] width 12 height 12
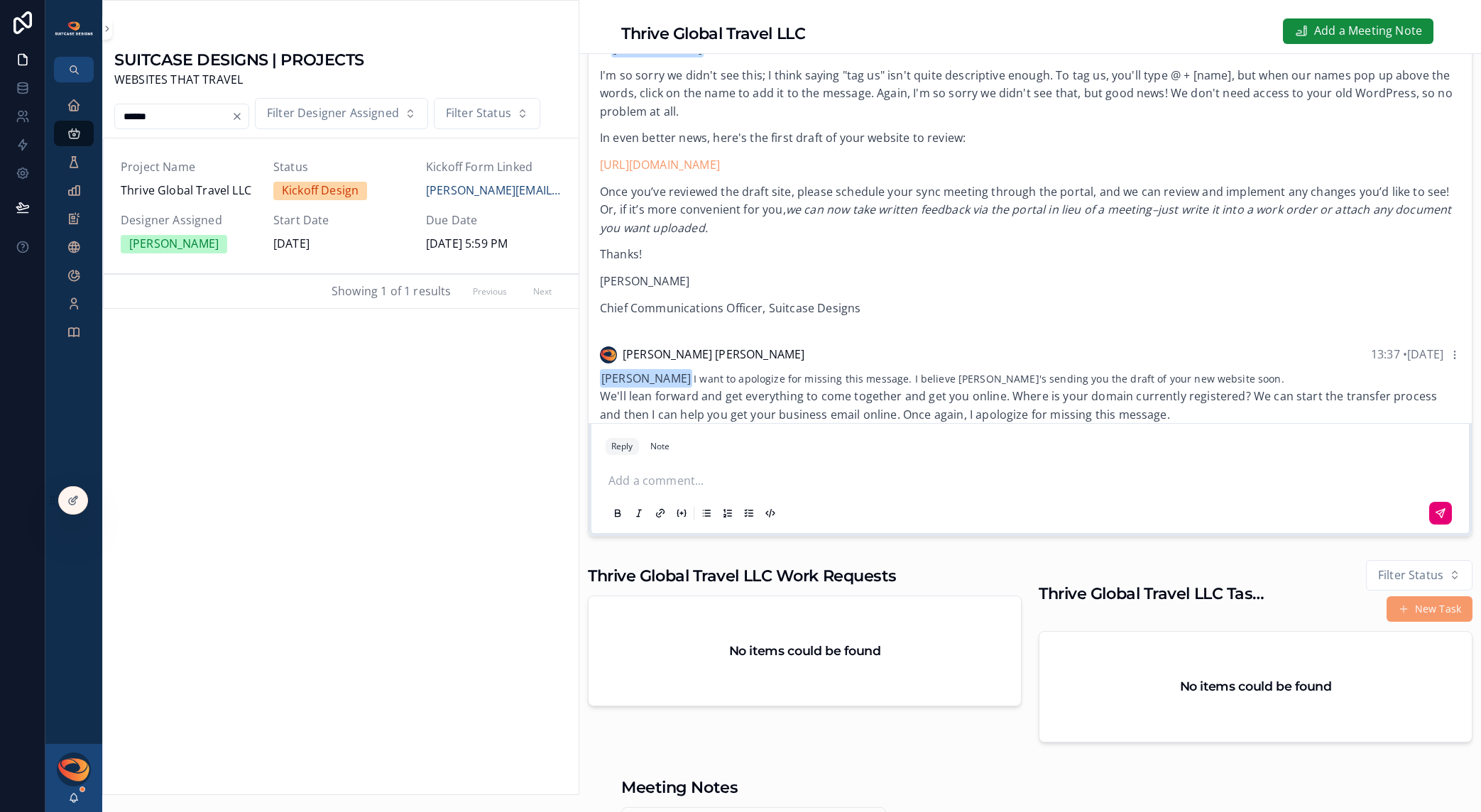
scroll to position [194, 0]
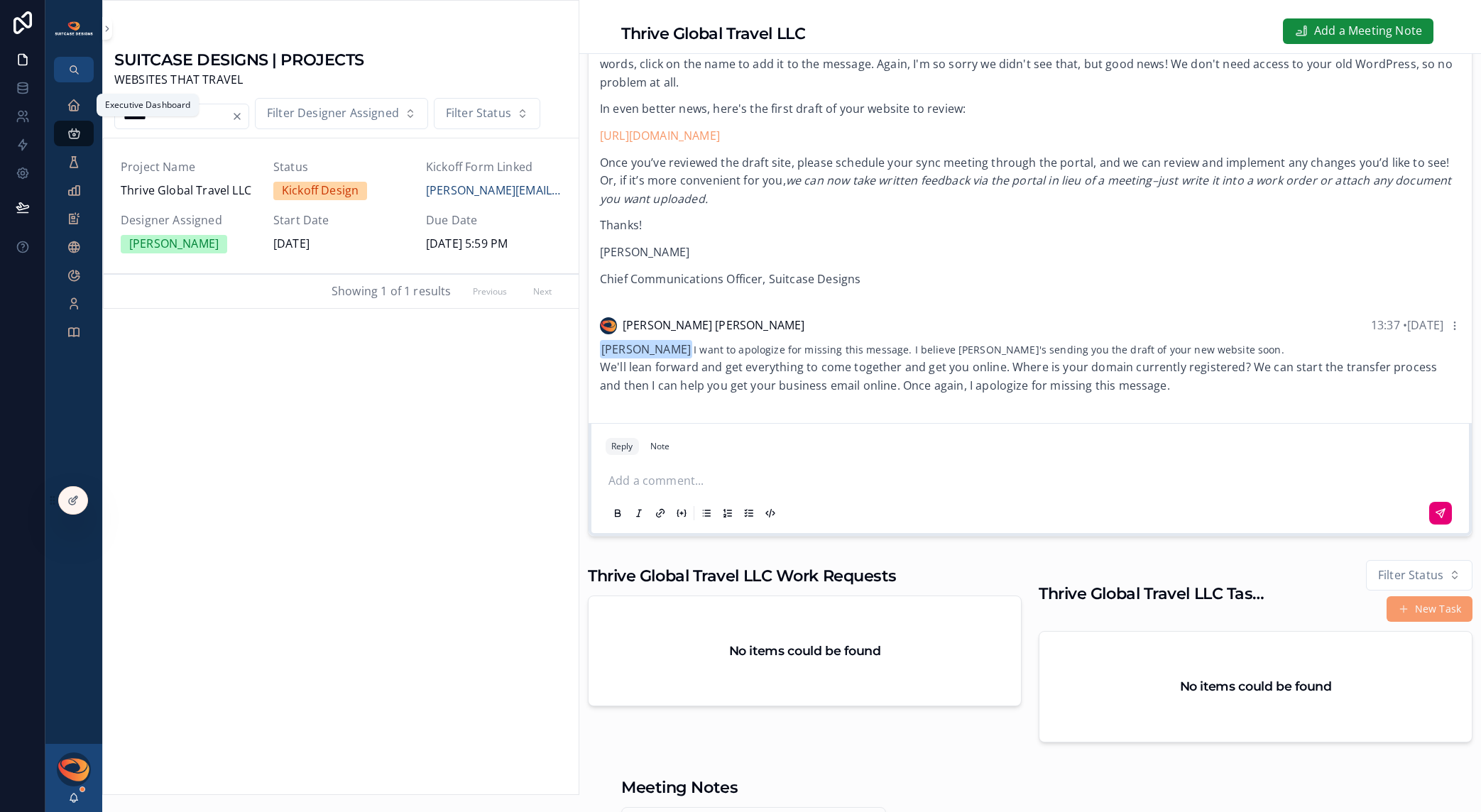
click at [68, 106] on icon "scrollable content" at bounding box center [73, 104] width 14 height 14
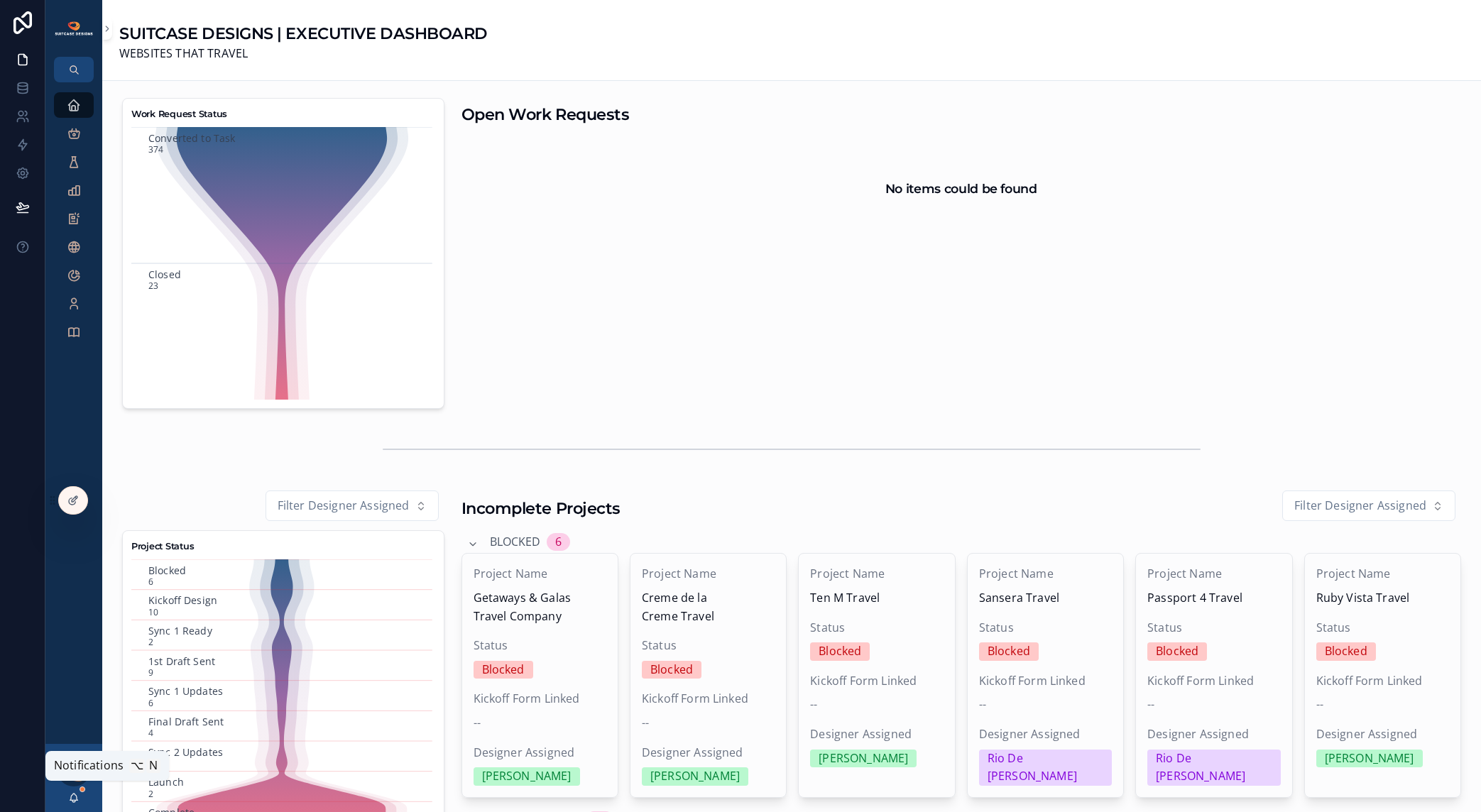
click at [77, 796] on icon "scrollable content" at bounding box center [74, 798] width 12 height 12
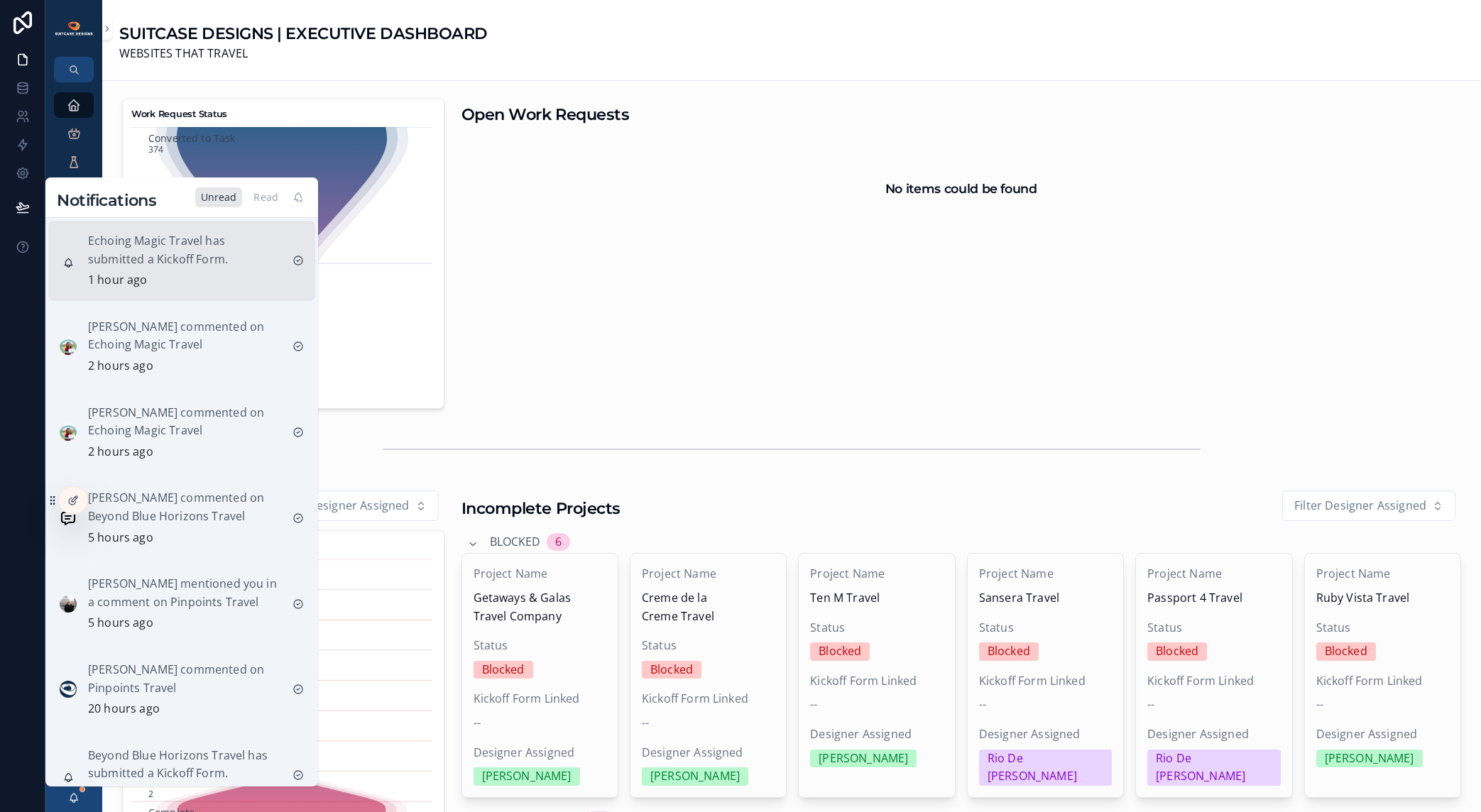
click at [176, 260] on p "Echoing Magic Travel has submitted a Kickoff Form." at bounding box center [184, 250] width 193 height 36
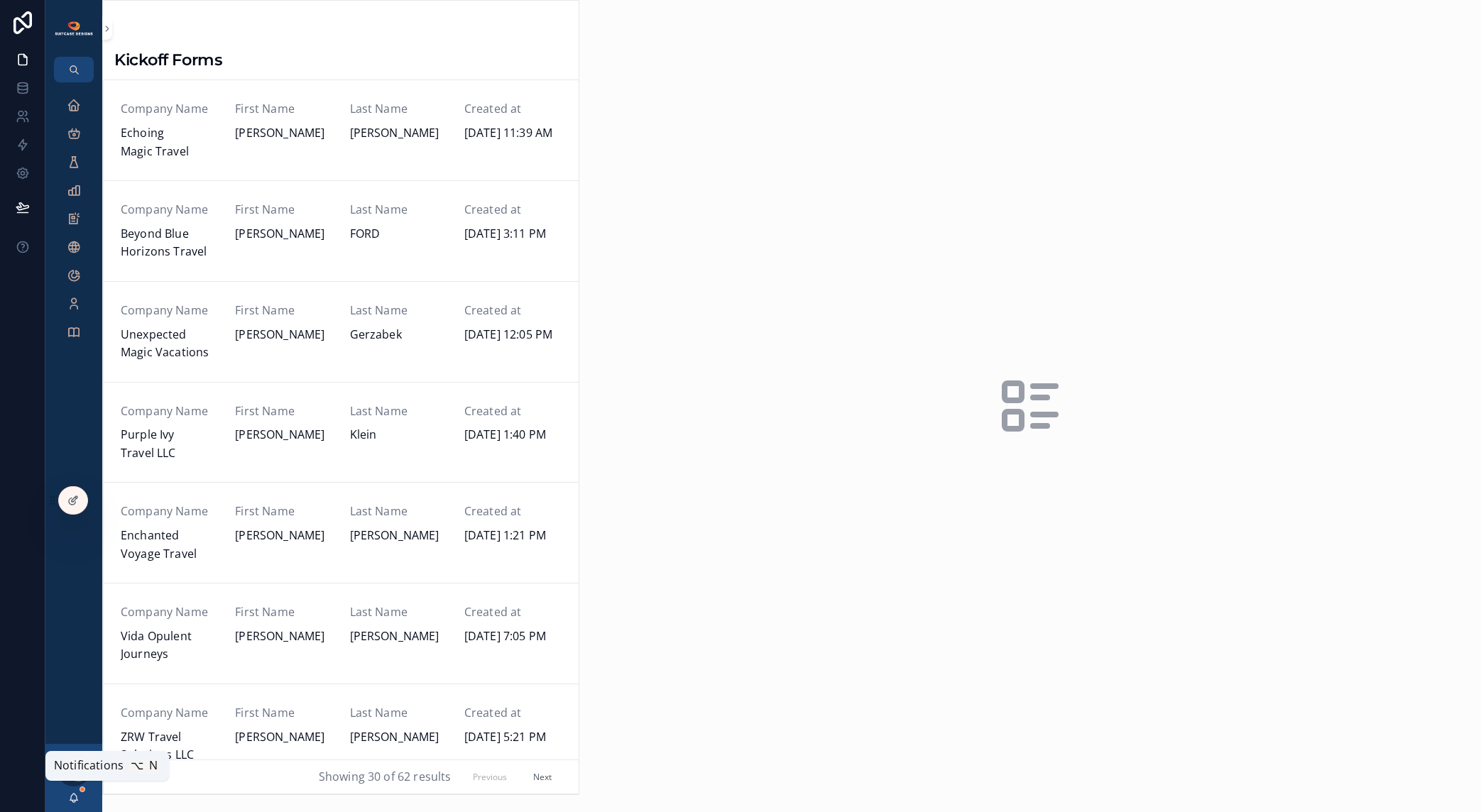
click at [72, 798] on icon "scrollable content" at bounding box center [74, 798] width 12 height 12
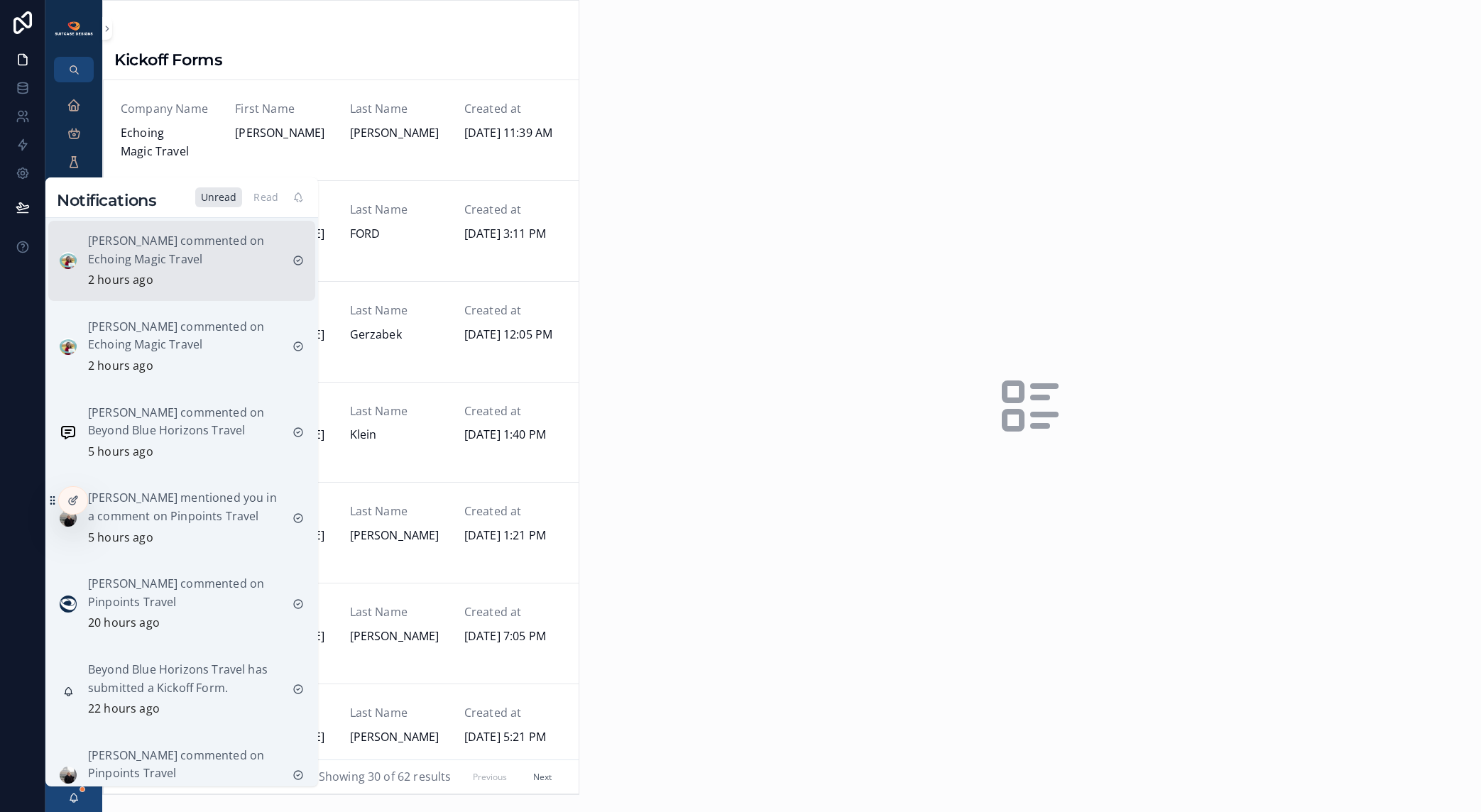
click at [149, 265] on p "[PERSON_NAME] commented on Echoing Magic Travel" at bounding box center [184, 250] width 193 height 36
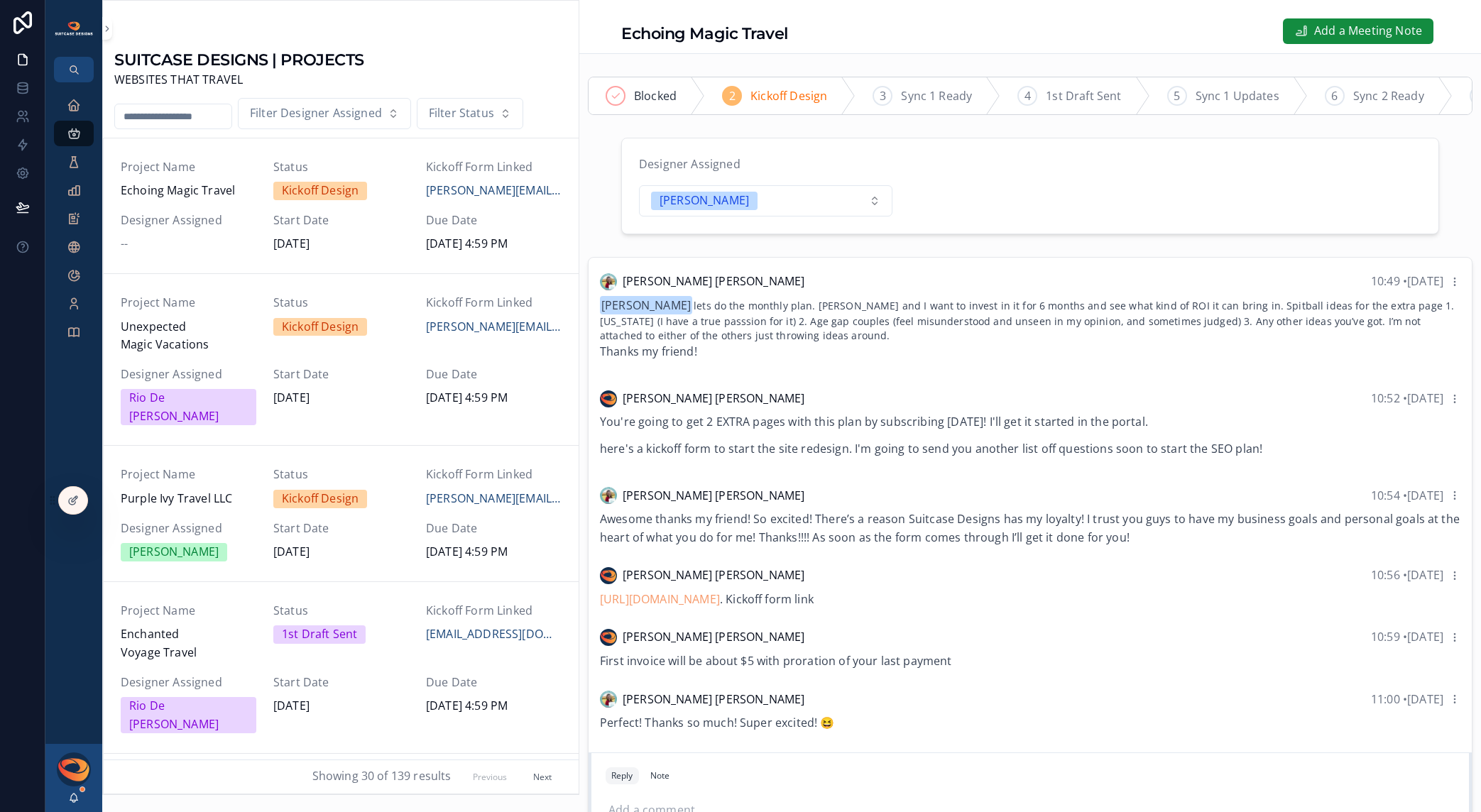
scroll to position [169, 0]
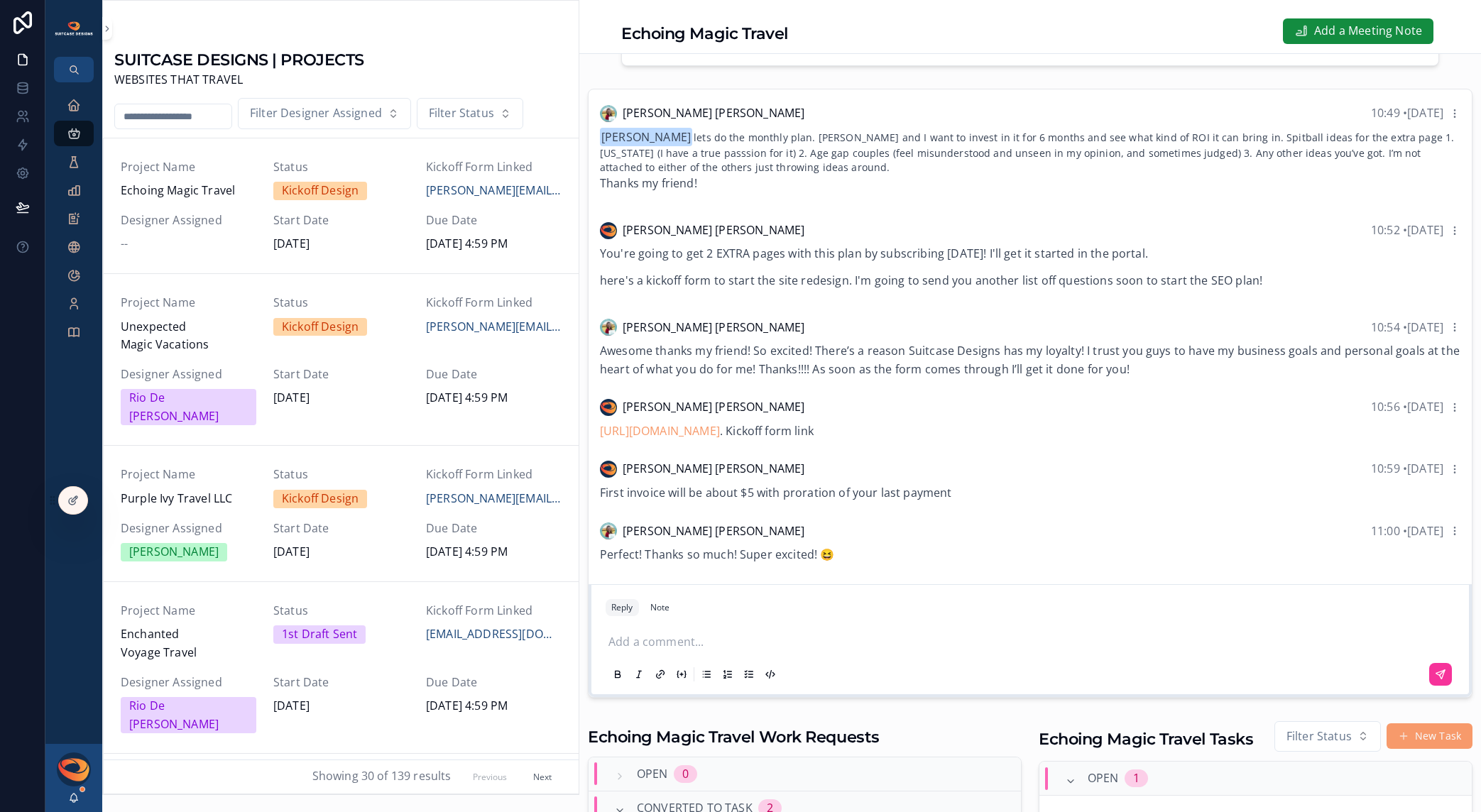
click at [715, 652] on p "scrollable content" at bounding box center [1033, 643] width 849 height 18
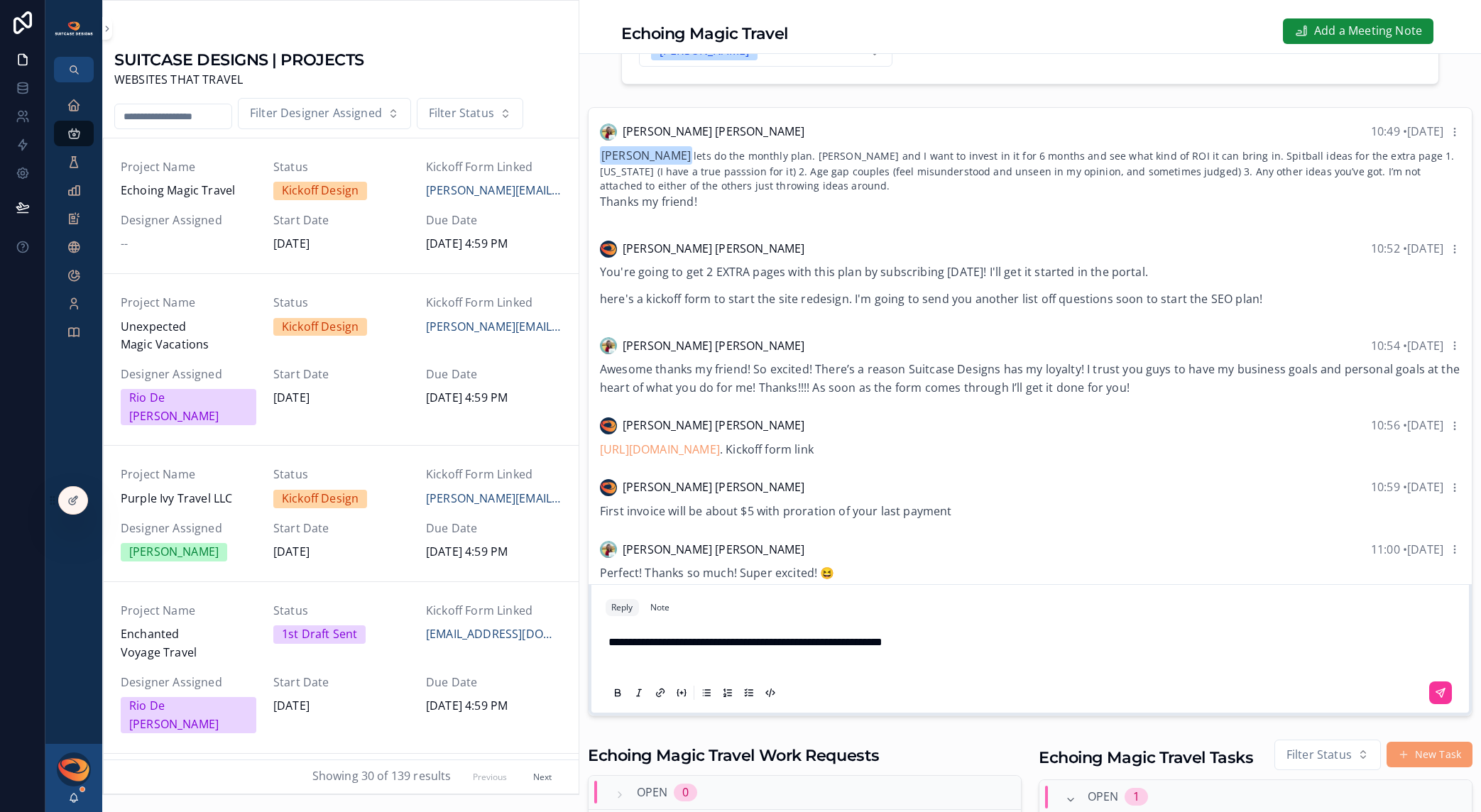
scroll to position [17, 0]
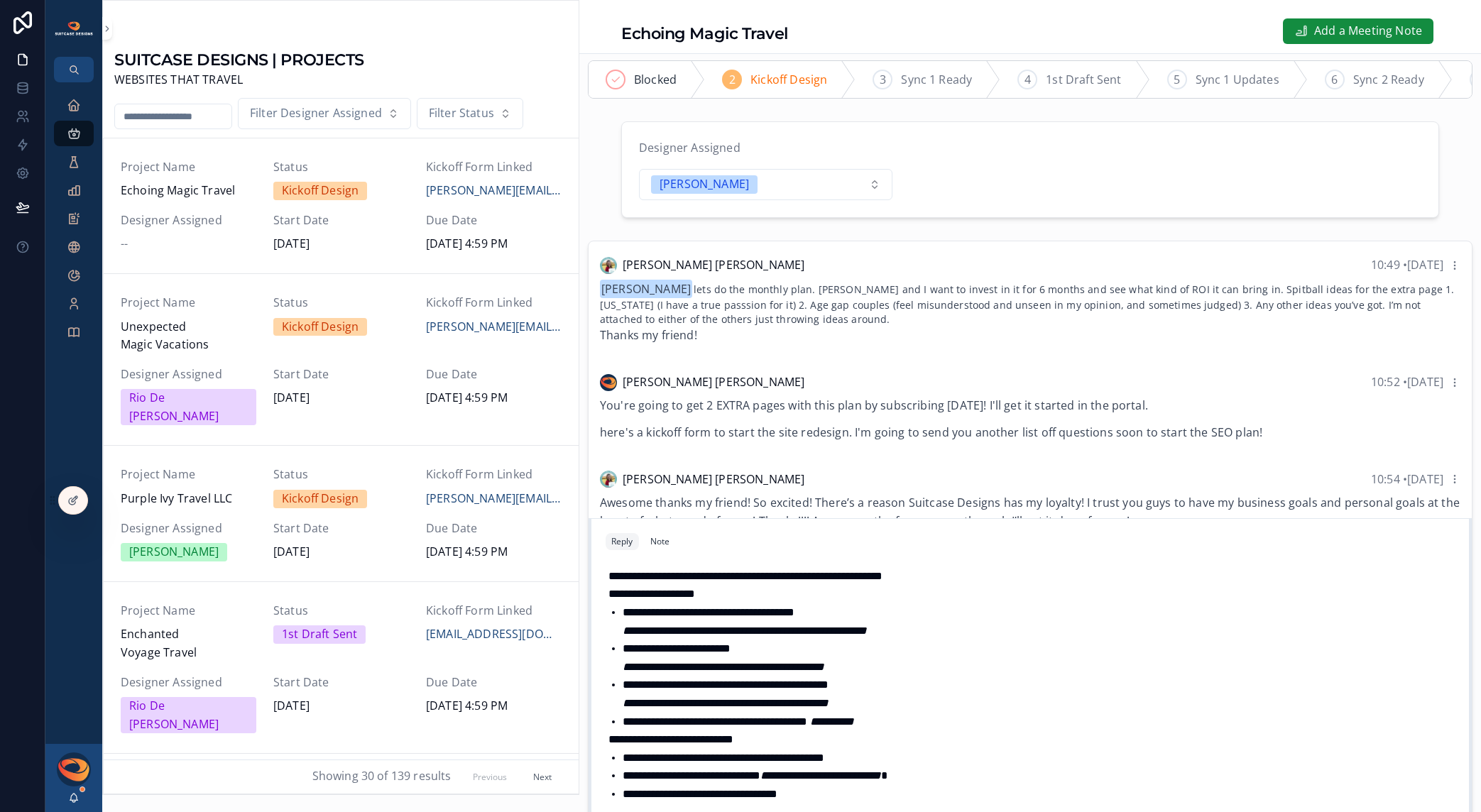
click at [608, 608] on div "**********" at bounding box center [1030, 699] width 849 height 282
click at [609, 599] on strong "**********" at bounding box center [652, 593] width 87 height 11
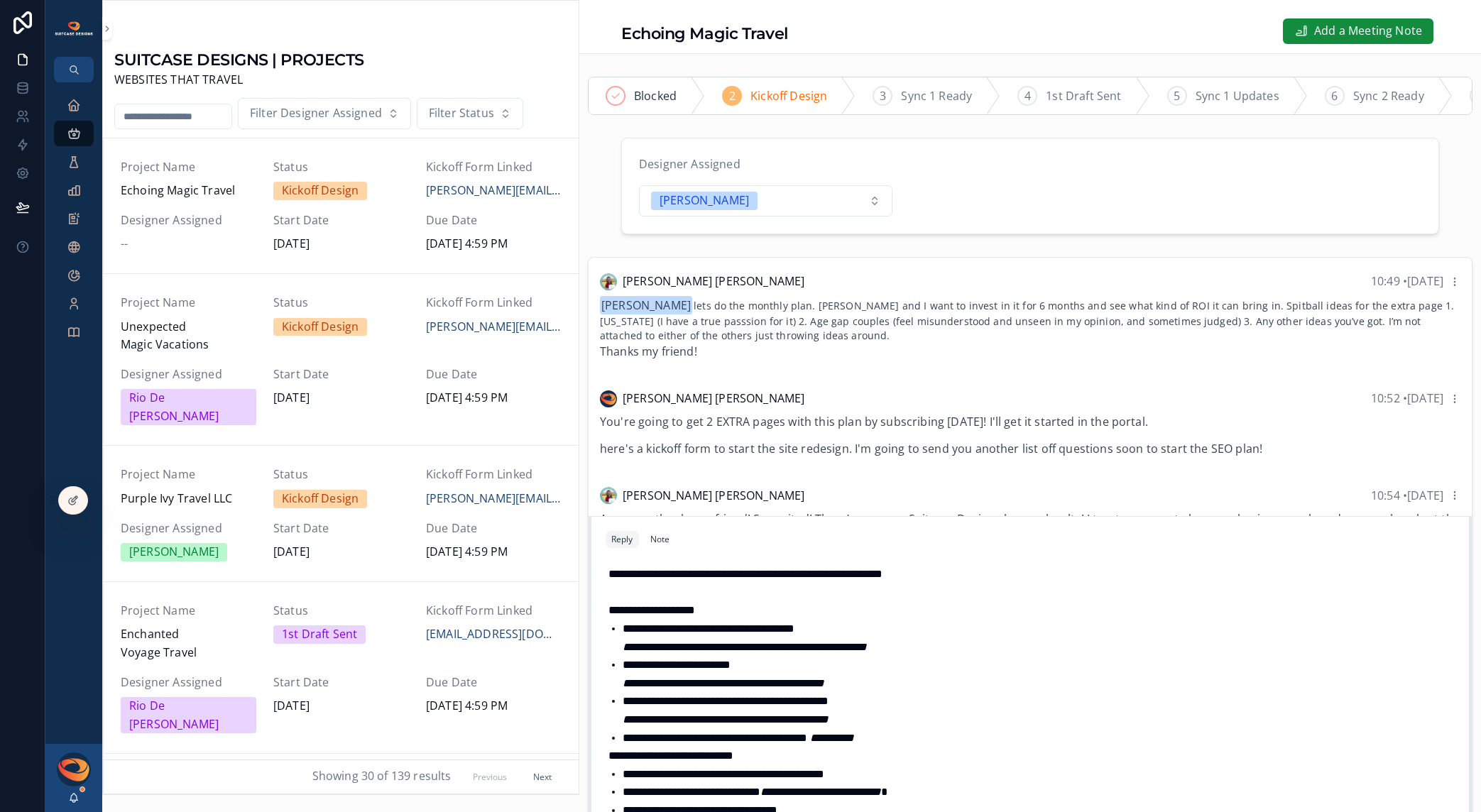
scroll to position [122, 0]
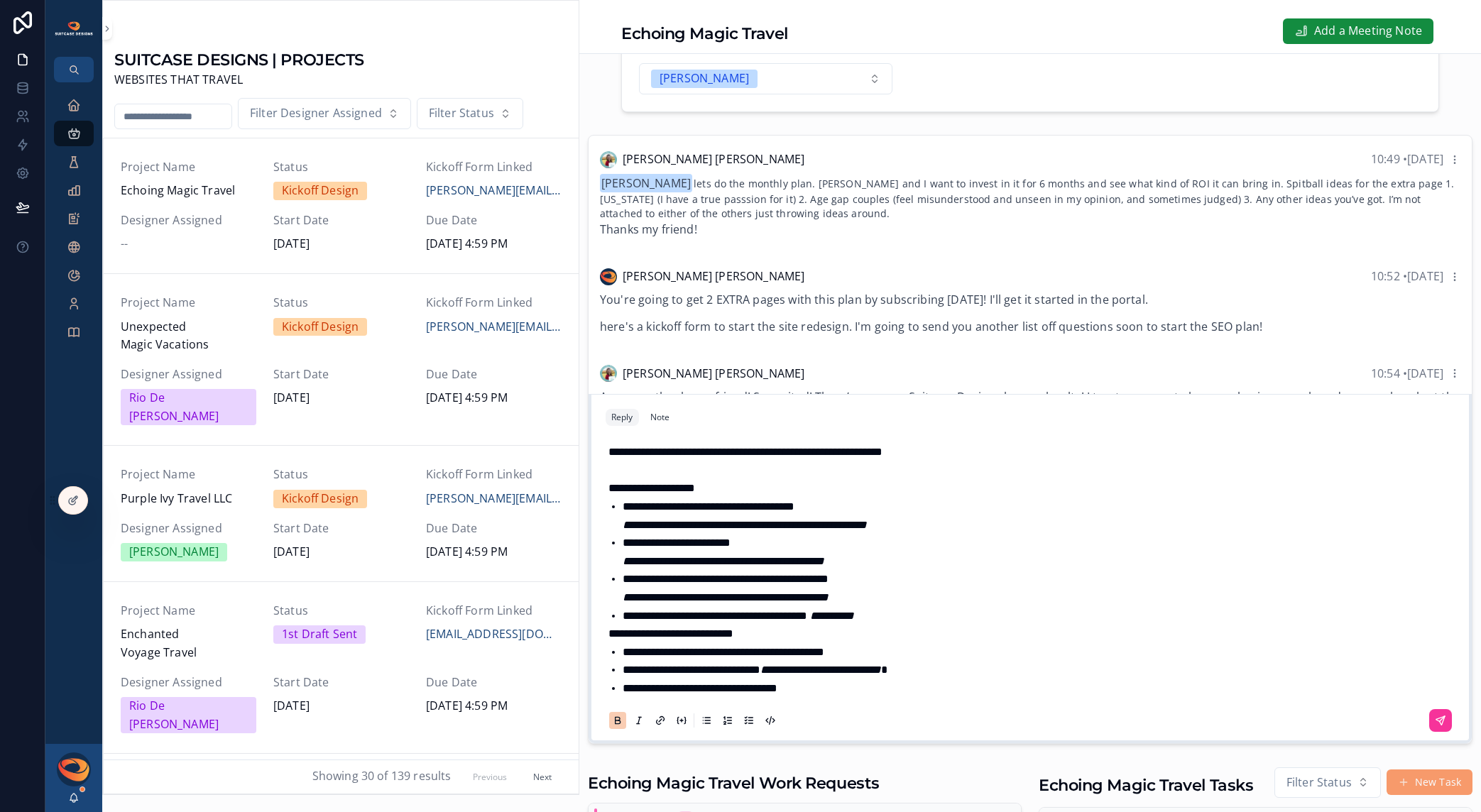
click at [611, 639] on strong "**********" at bounding box center [671, 633] width 125 height 11
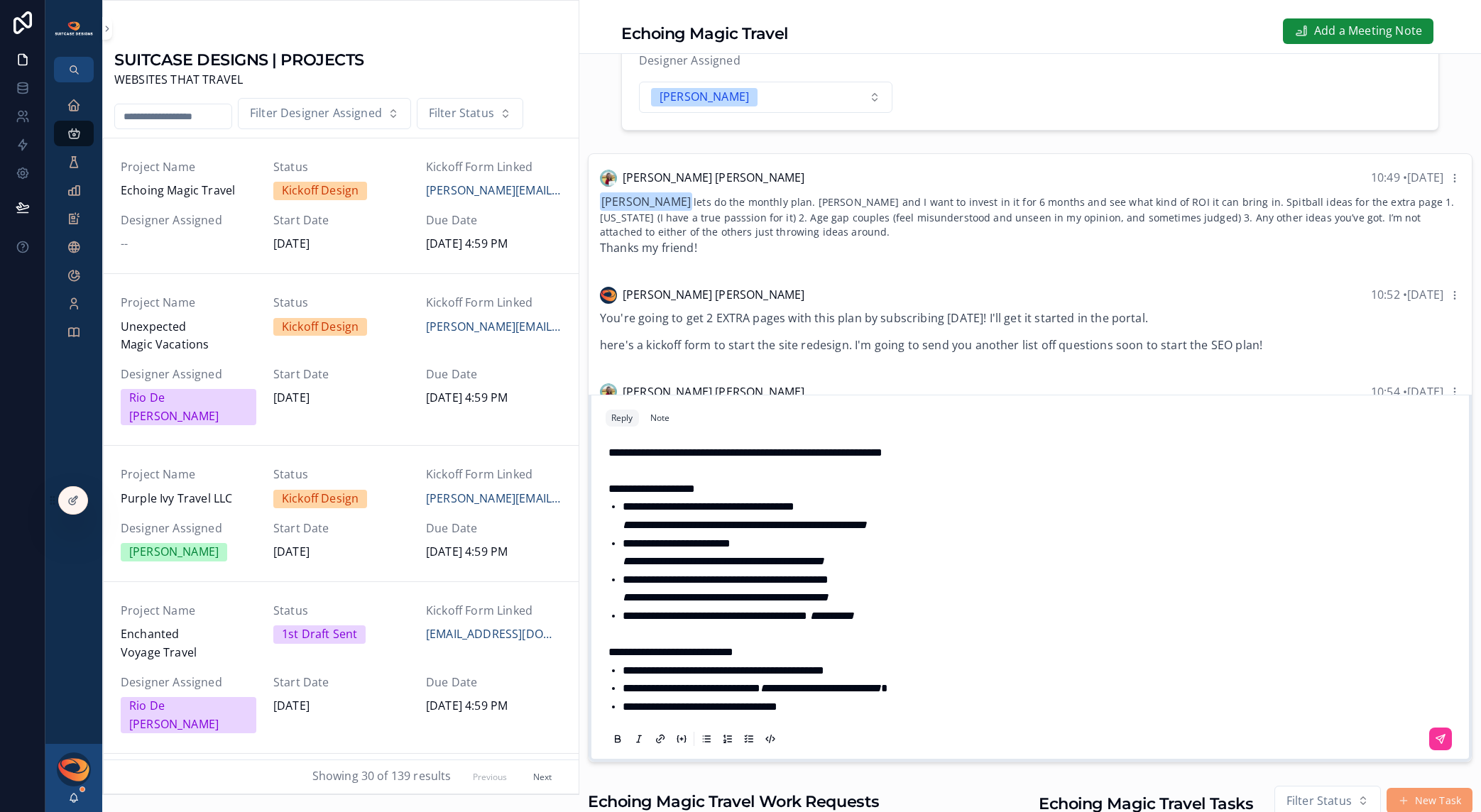
click at [968, 462] on p "**********" at bounding box center [1033, 453] width 849 height 18
drag, startPoint x: 862, startPoint y: 629, endPoint x: 919, endPoint y: 624, distance: 57.2
click at [919, 624] on li "**********" at bounding box center [1040, 616] width 835 height 18
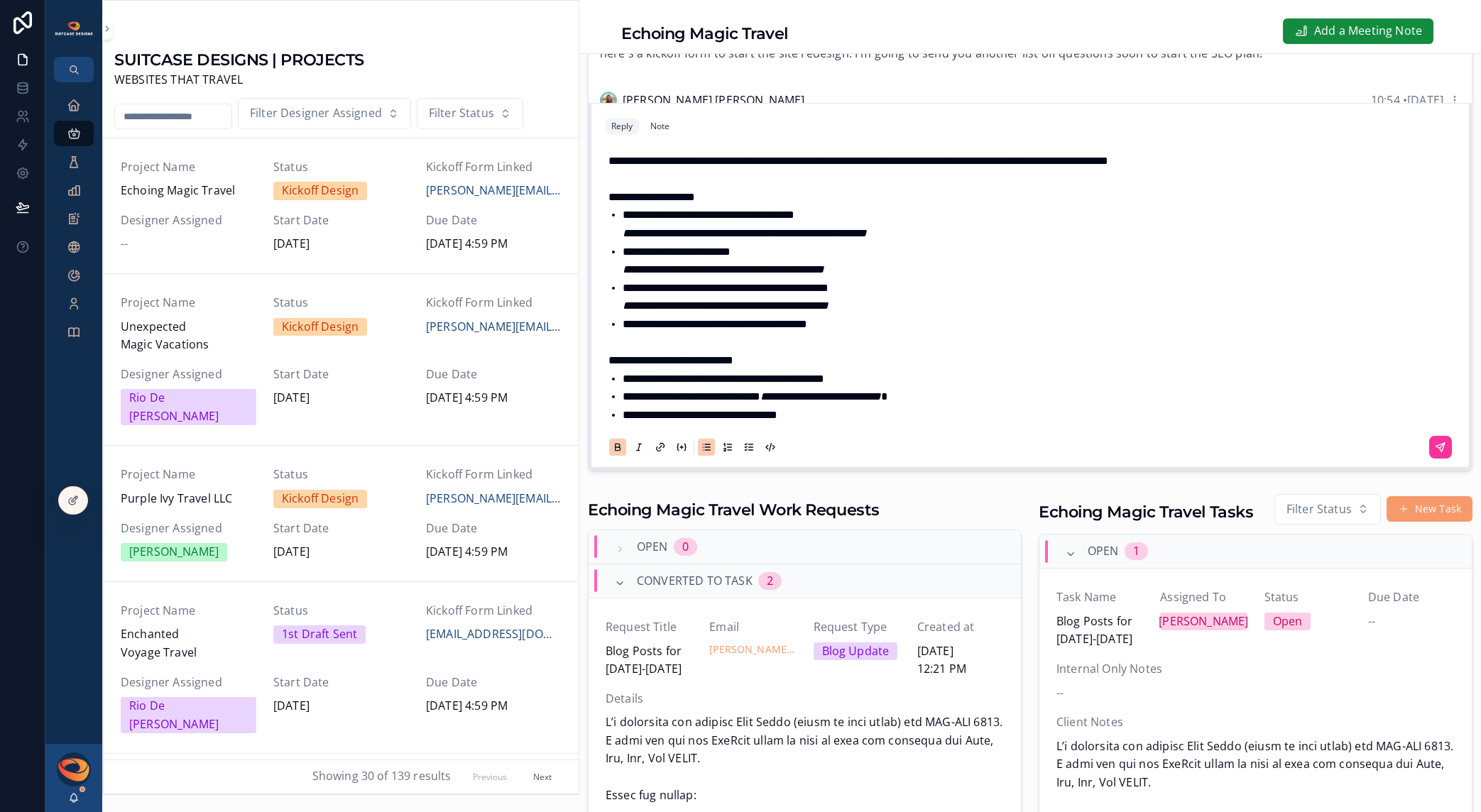
click at [862, 425] on li "**********" at bounding box center [1040, 416] width 835 height 18
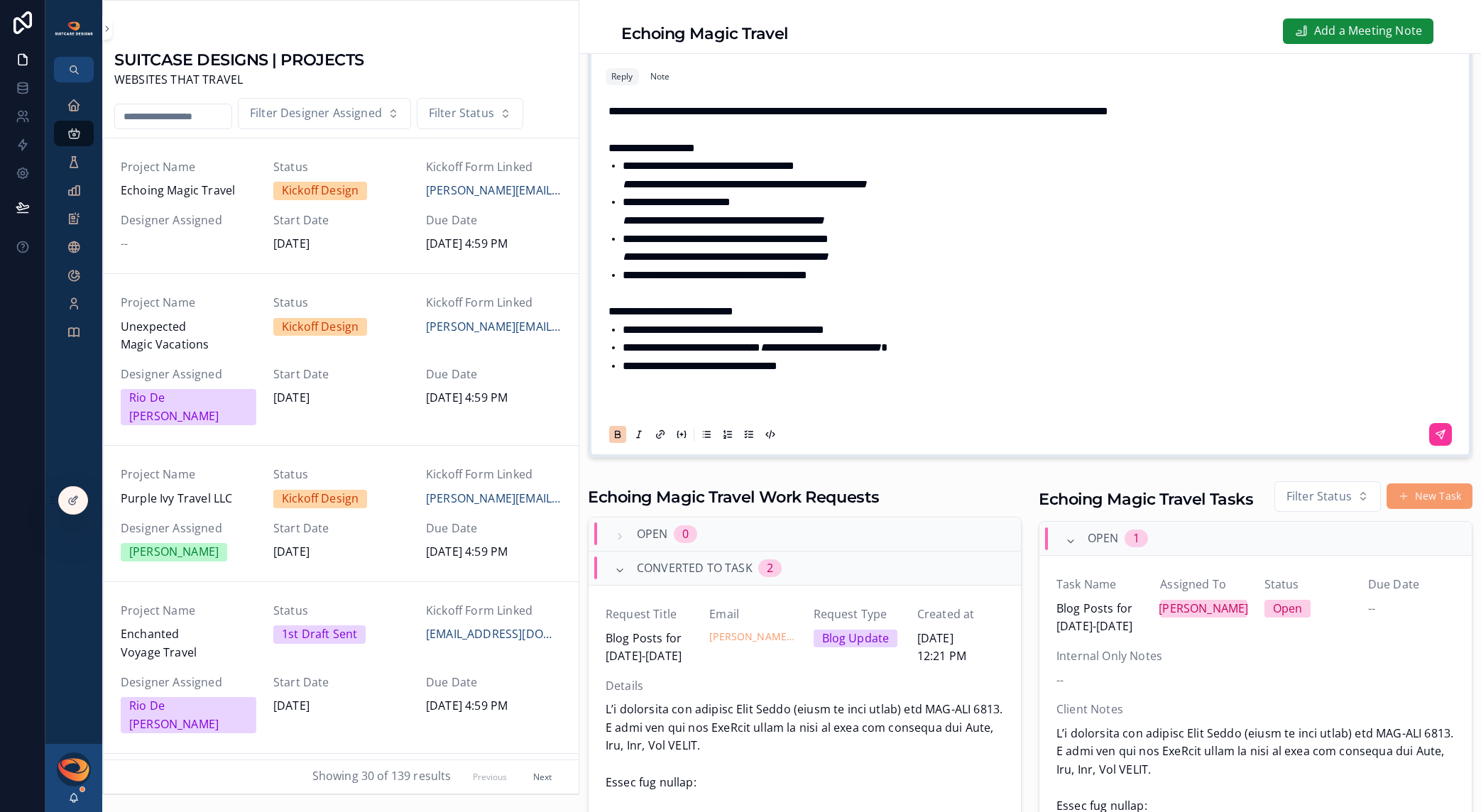
scroll to position [309, 0]
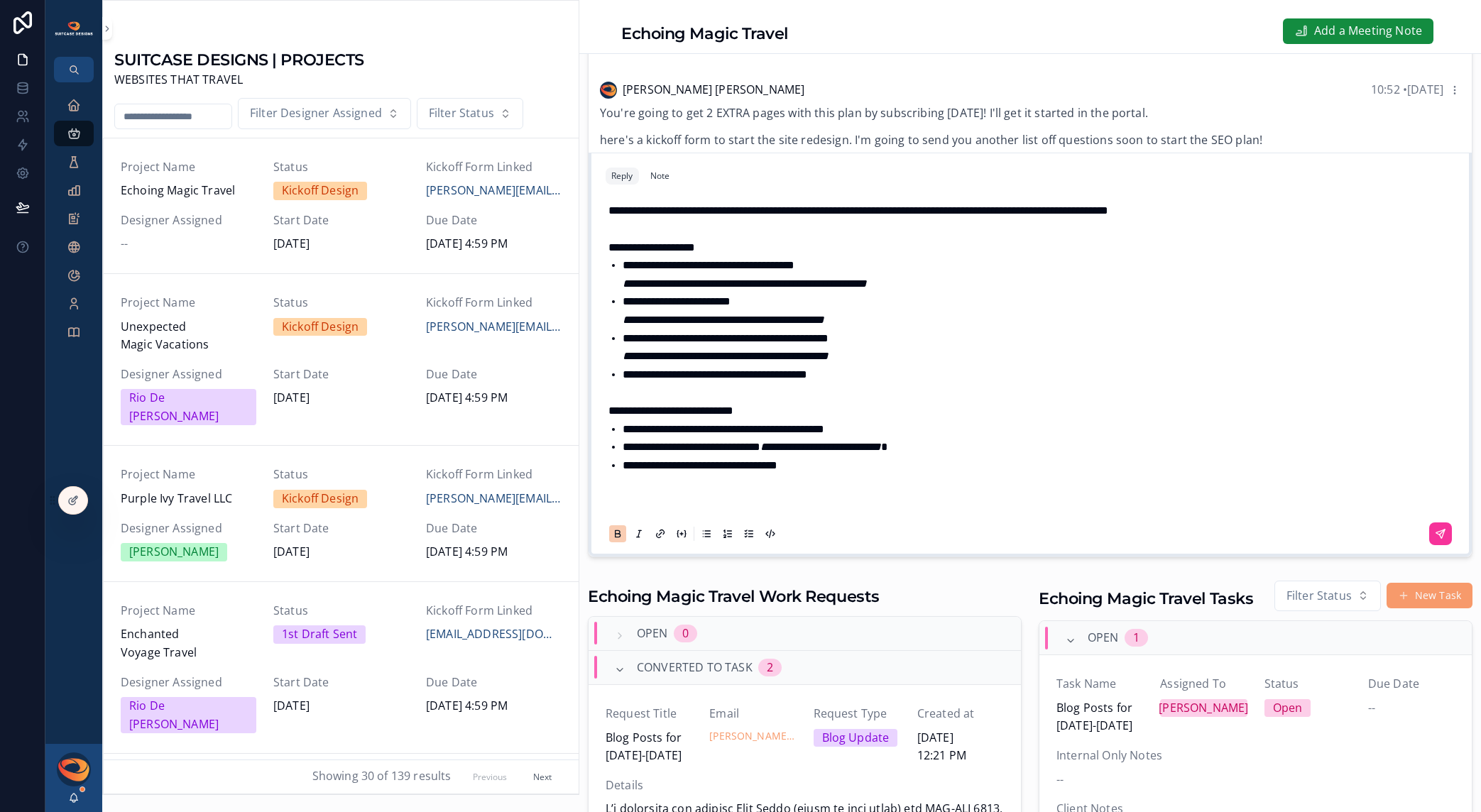
click at [1109, 216] on span "**********" at bounding box center [858, 210] width 500 height 11
drag, startPoint x: 1222, startPoint y: 225, endPoint x: 1220, endPoint y: 240, distance: 15.1
click at [1109, 216] on span "**********" at bounding box center [858, 210] width 500 height 11
click at [1435, 539] on icon "scrollable content" at bounding box center [1441, 534] width 12 height 12
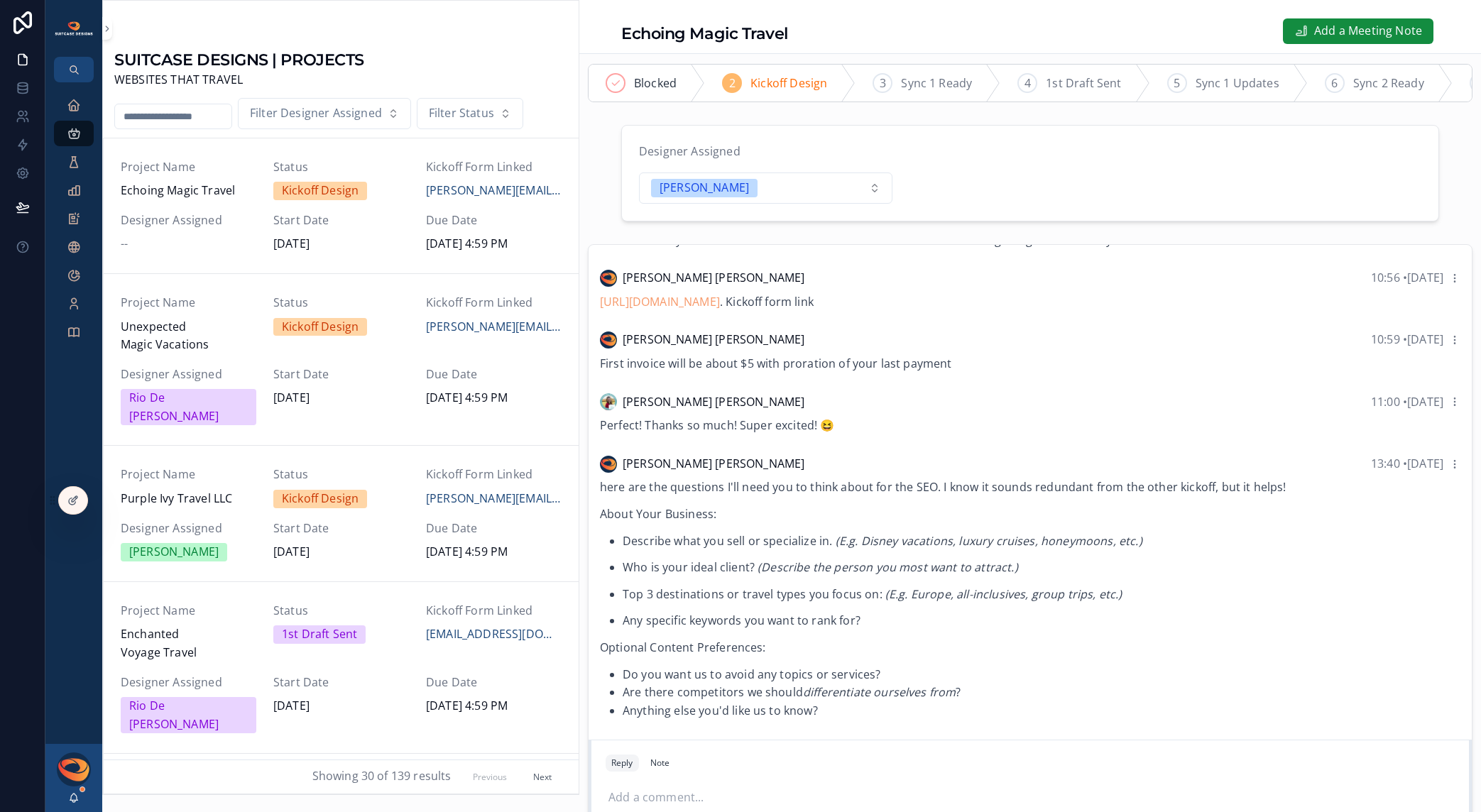
scroll to position [0, 0]
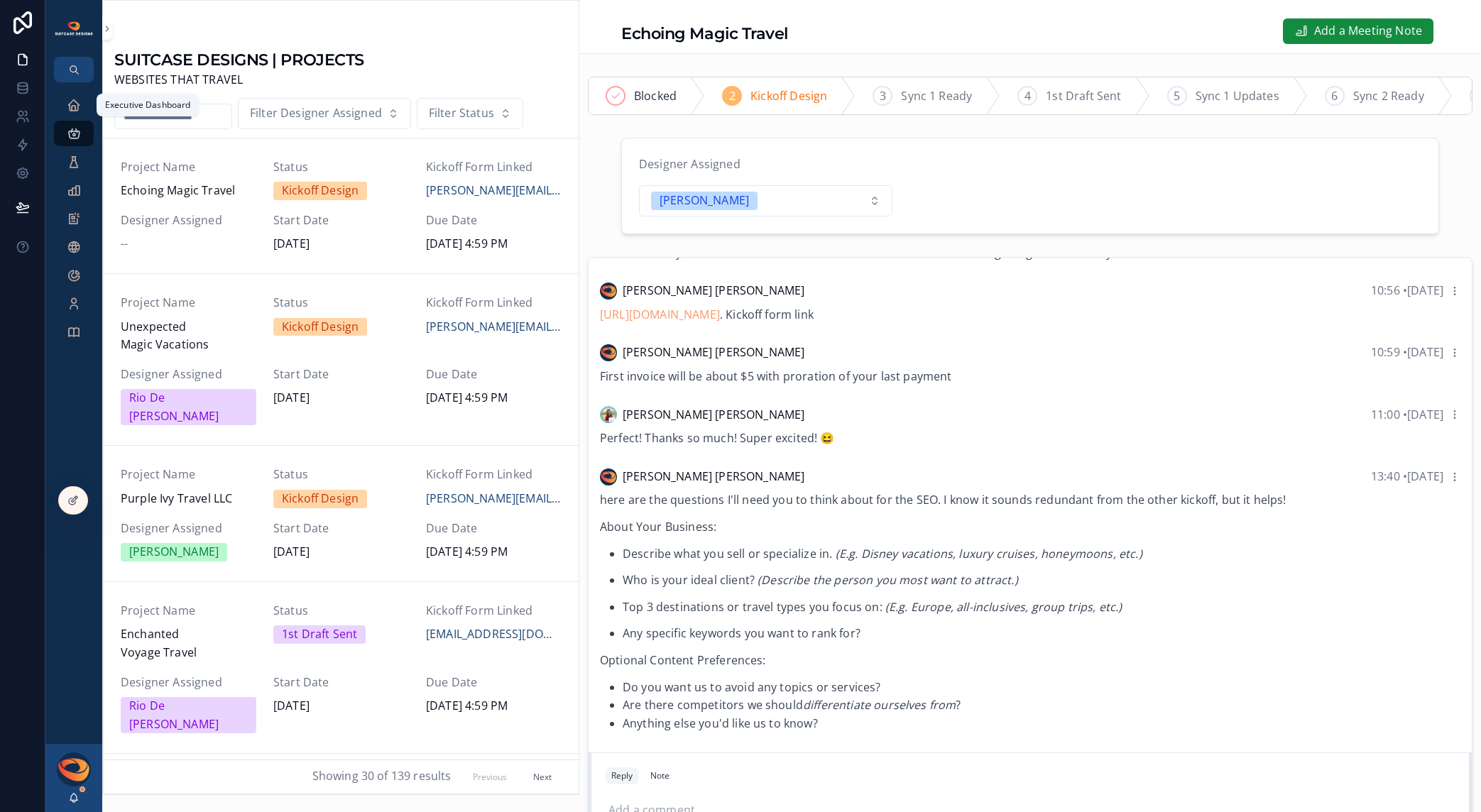
click at [68, 107] on icon "scrollable content" at bounding box center [73, 104] width 14 height 14
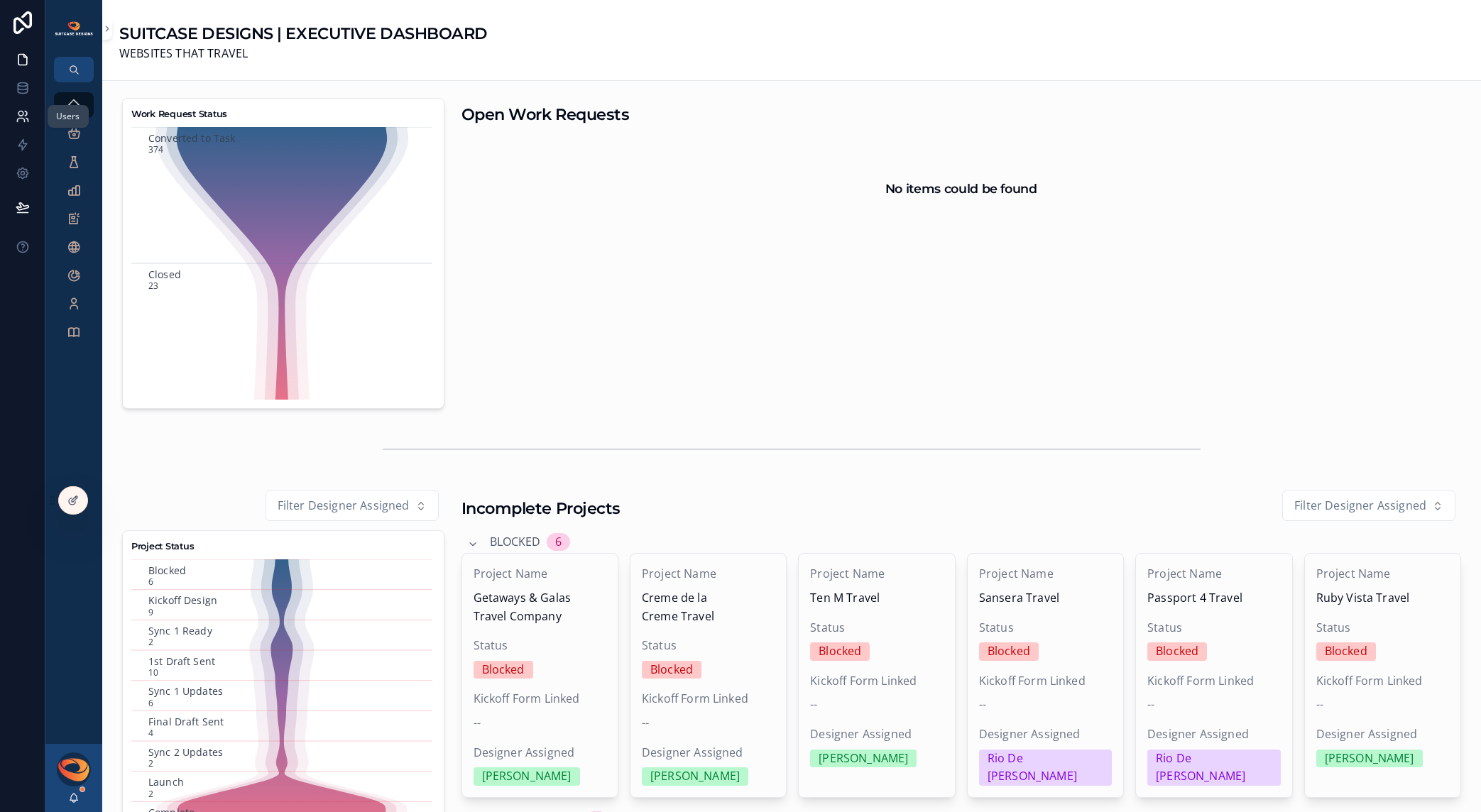
click at [23, 109] on icon at bounding box center [23, 116] width 14 height 14
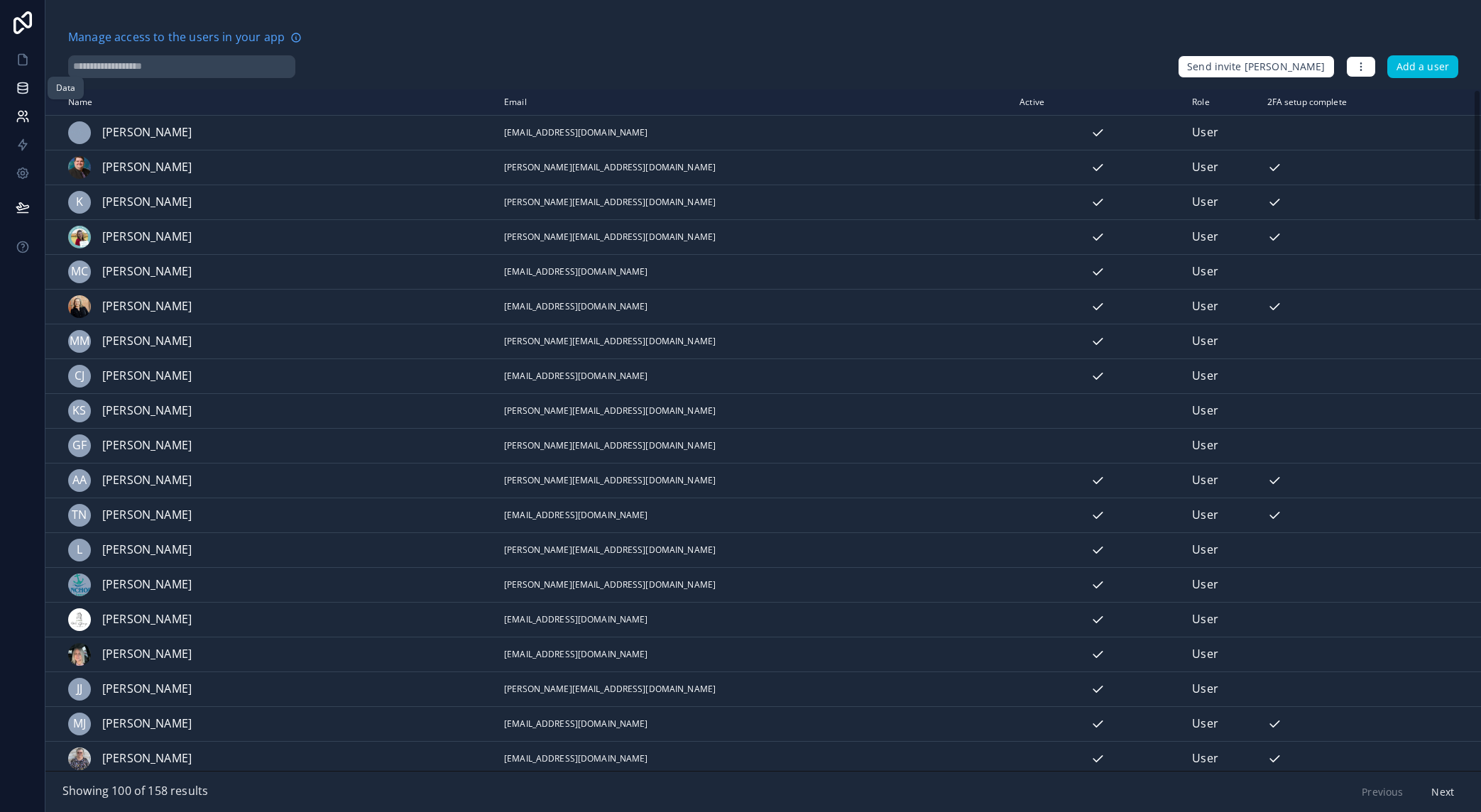
click at [24, 93] on icon at bounding box center [23, 88] width 14 height 14
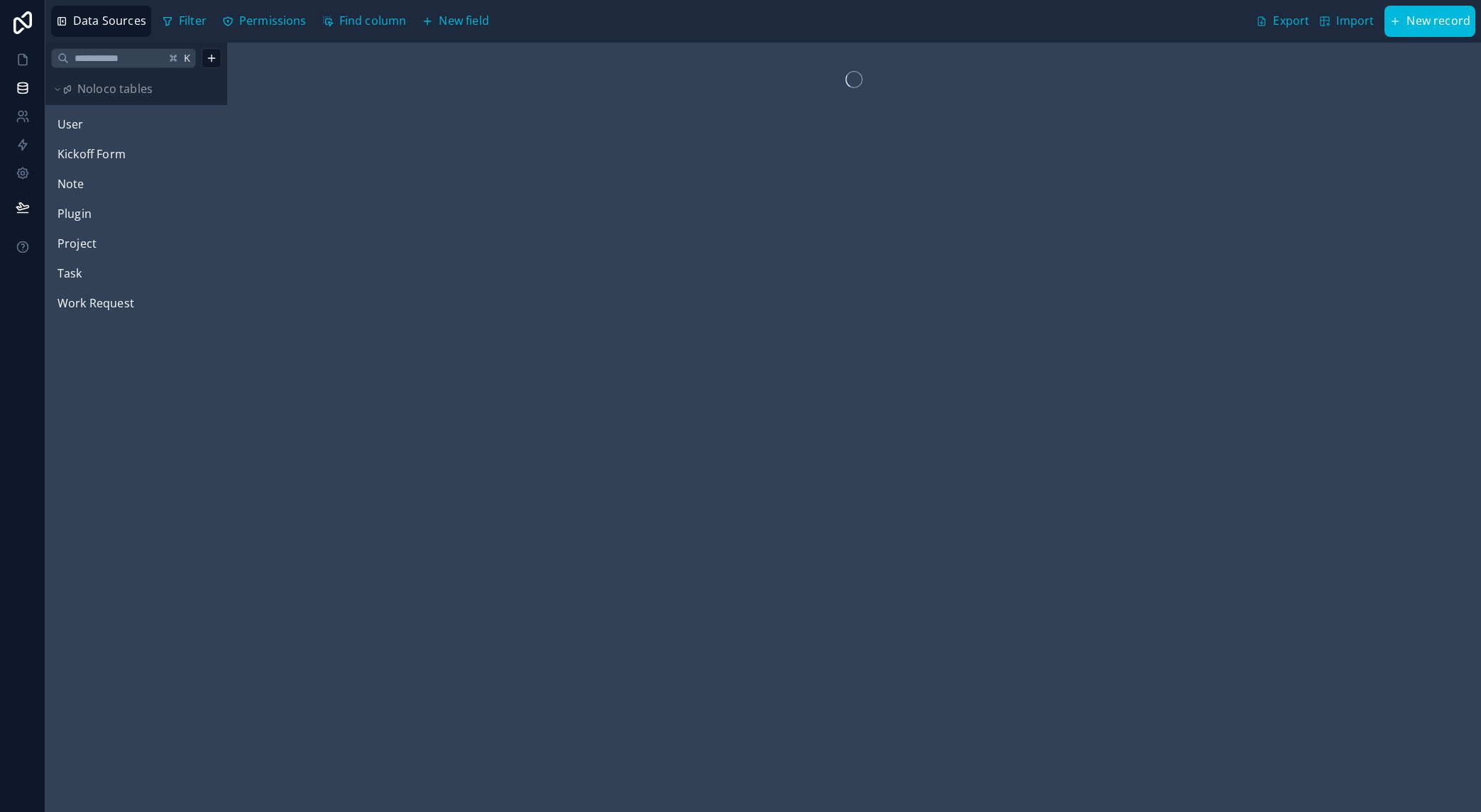
click at [104, 132] on link "User" at bounding box center [115, 125] width 115 height 18
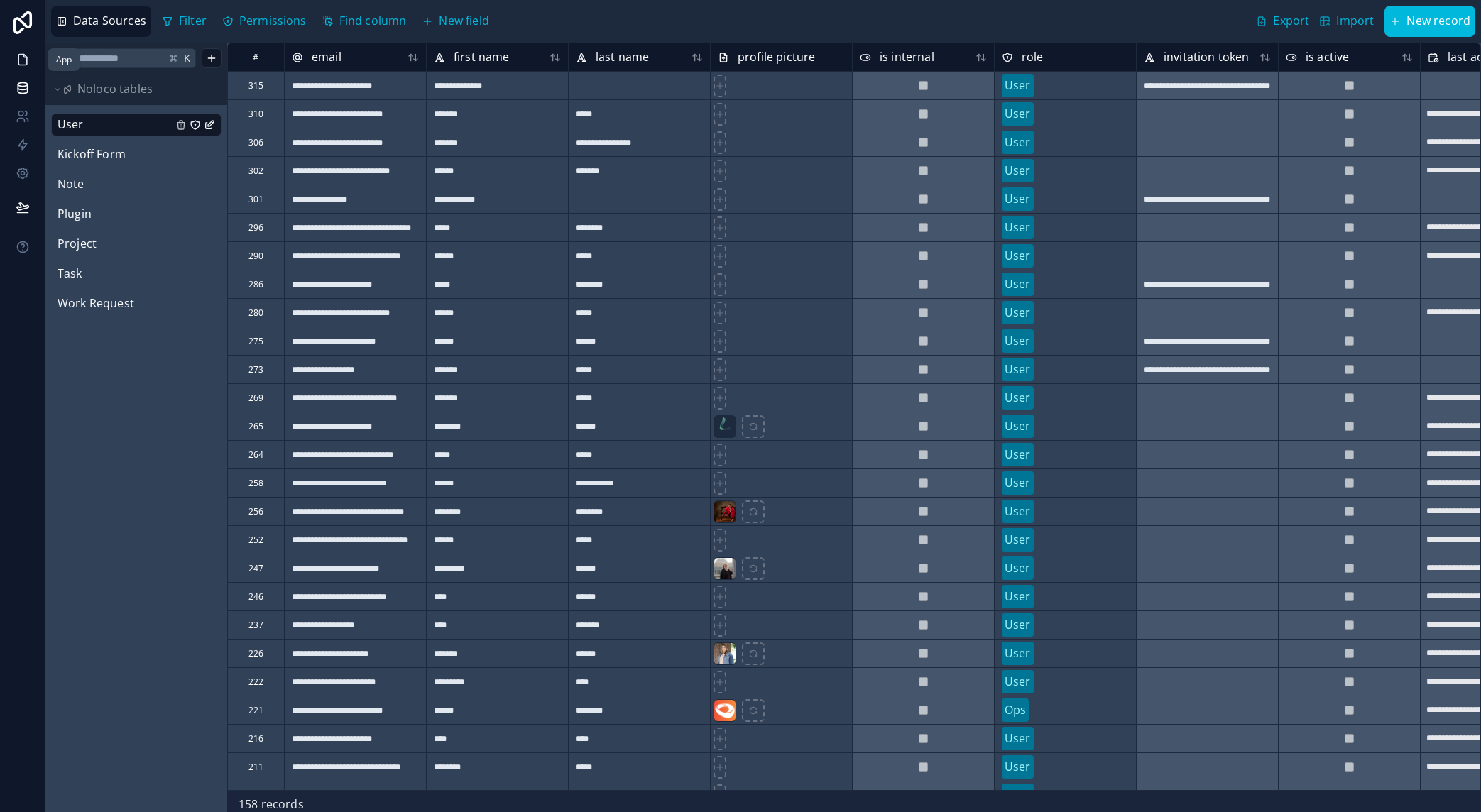
click at [19, 63] on icon at bounding box center [23, 59] width 14 height 14
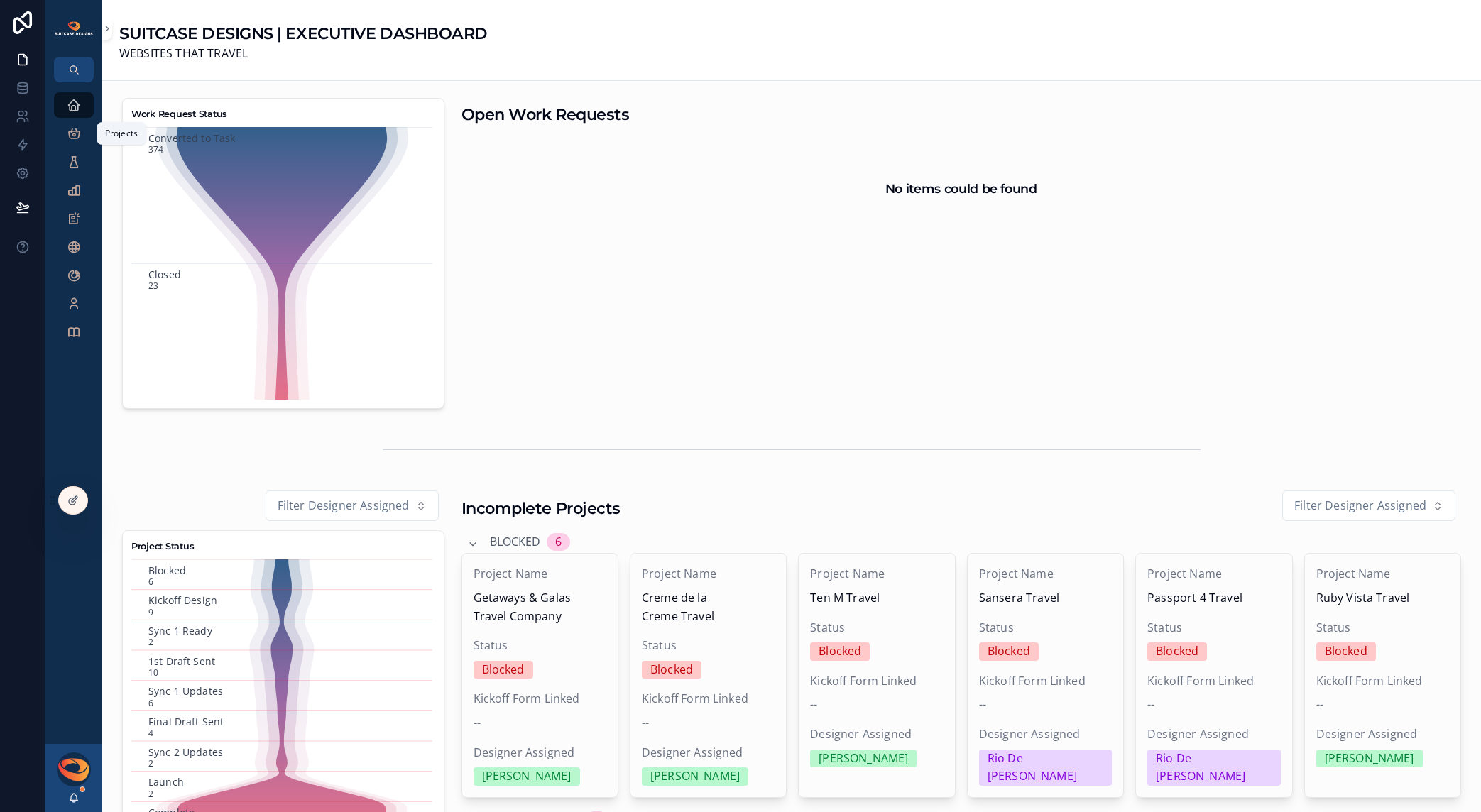
click at [70, 141] on div "Projects" at bounding box center [73, 133] width 23 height 23
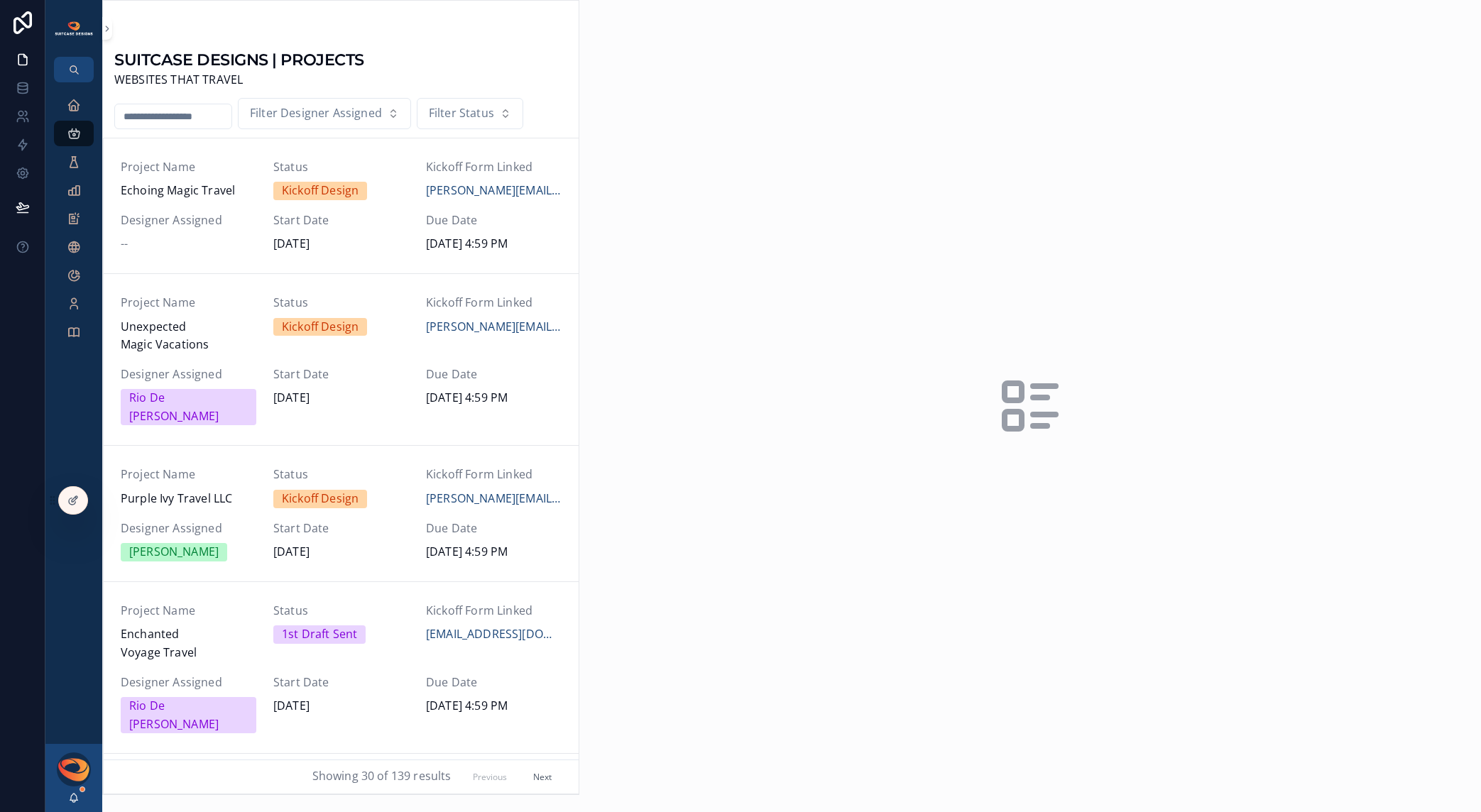
click at [172, 119] on input "scrollable content" at bounding box center [174, 117] width 117 height 20
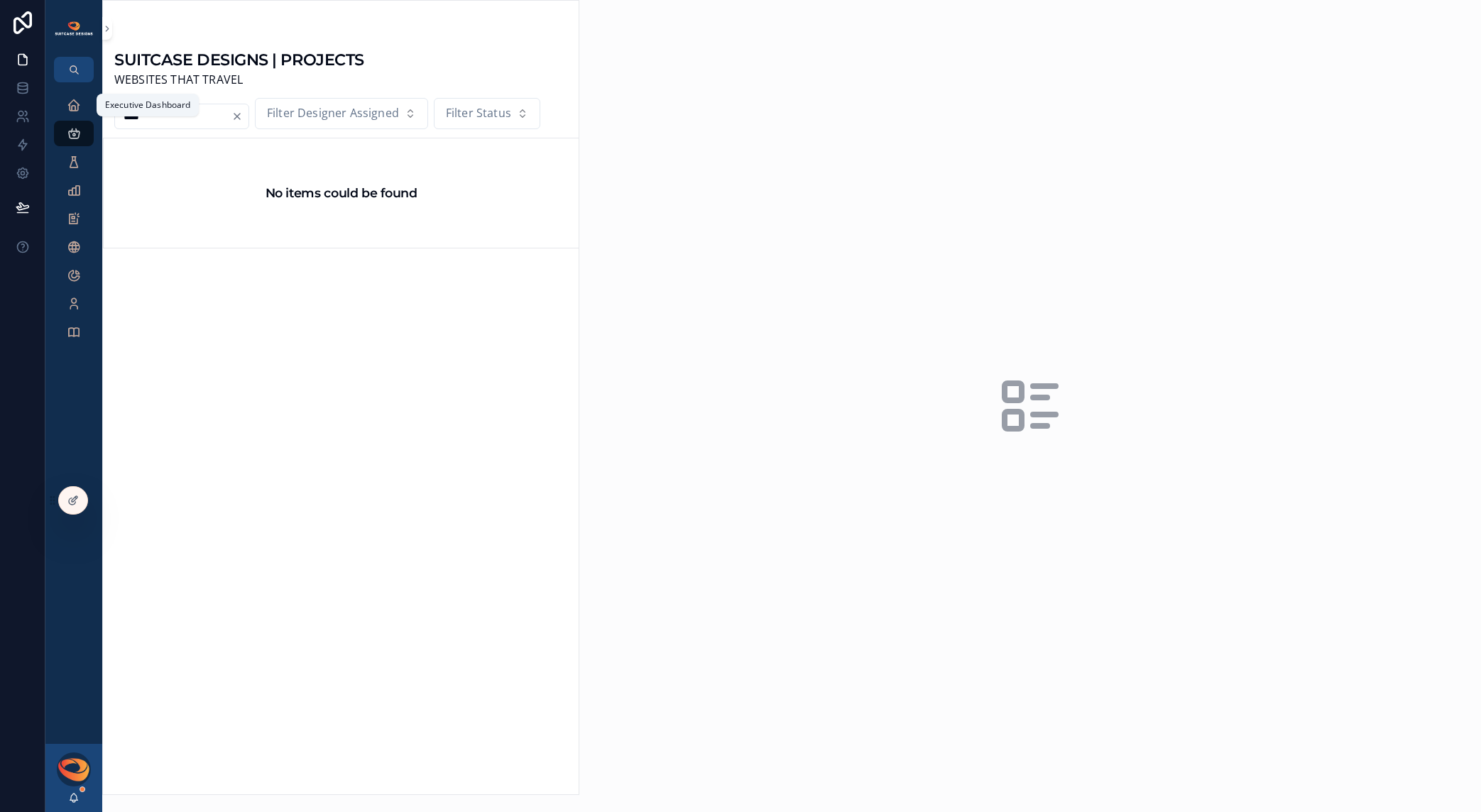
type input "****"
click at [70, 101] on icon "scrollable content" at bounding box center [73, 104] width 14 height 14
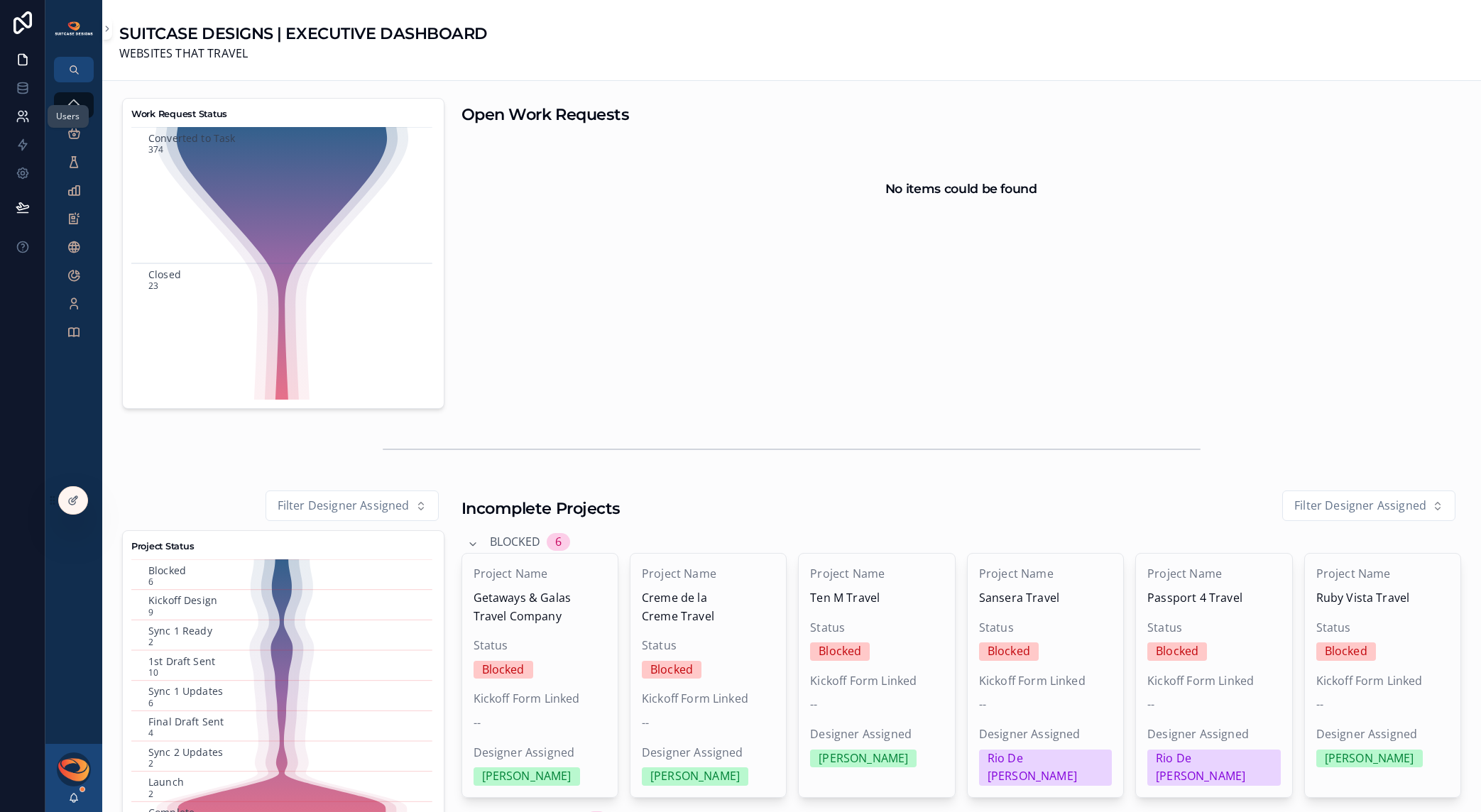
click at [22, 119] on icon at bounding box center [23, 116] width 14 height 14
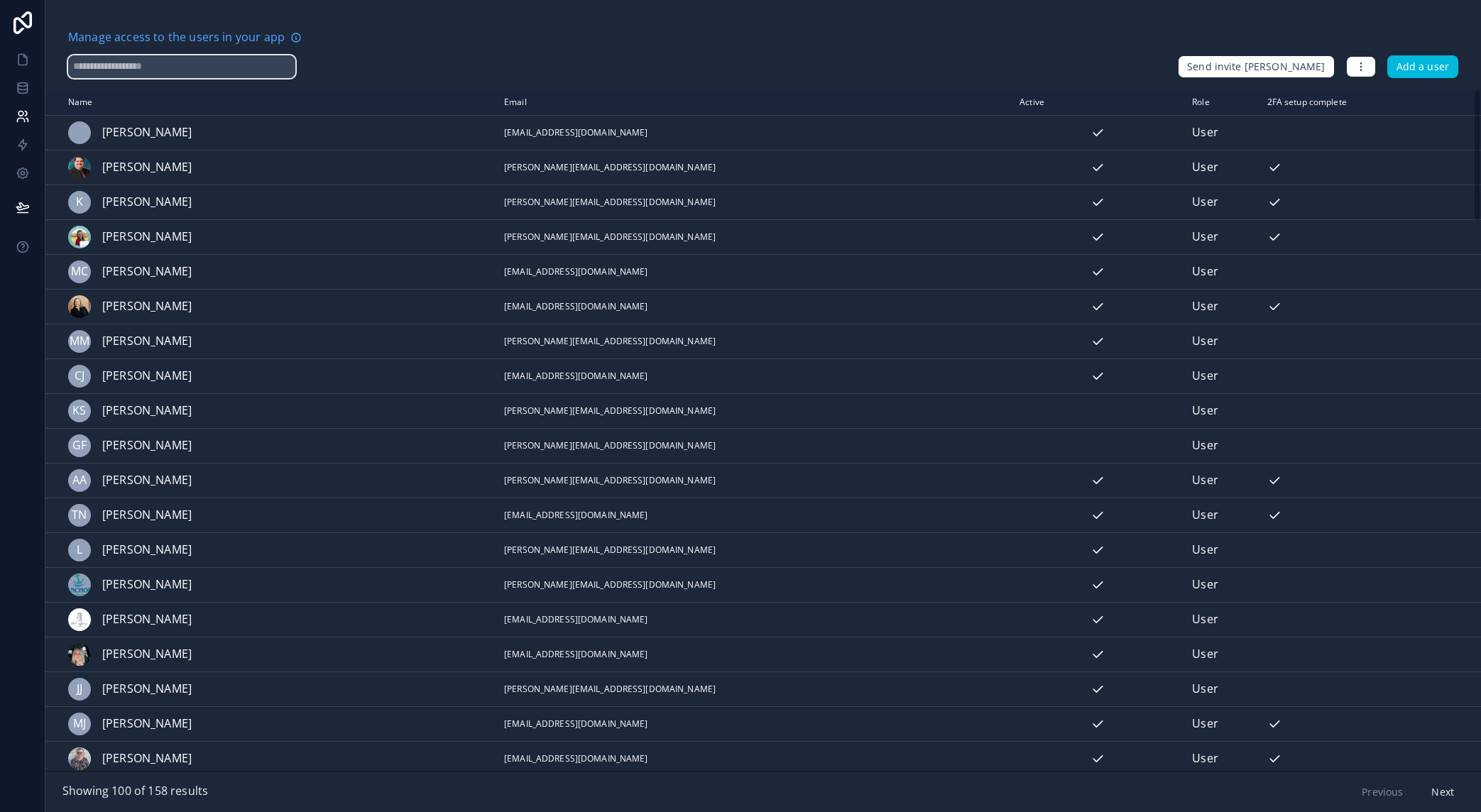
click at [101, 68] on input "text" at bounding box center [182, 66] width 227 height 23
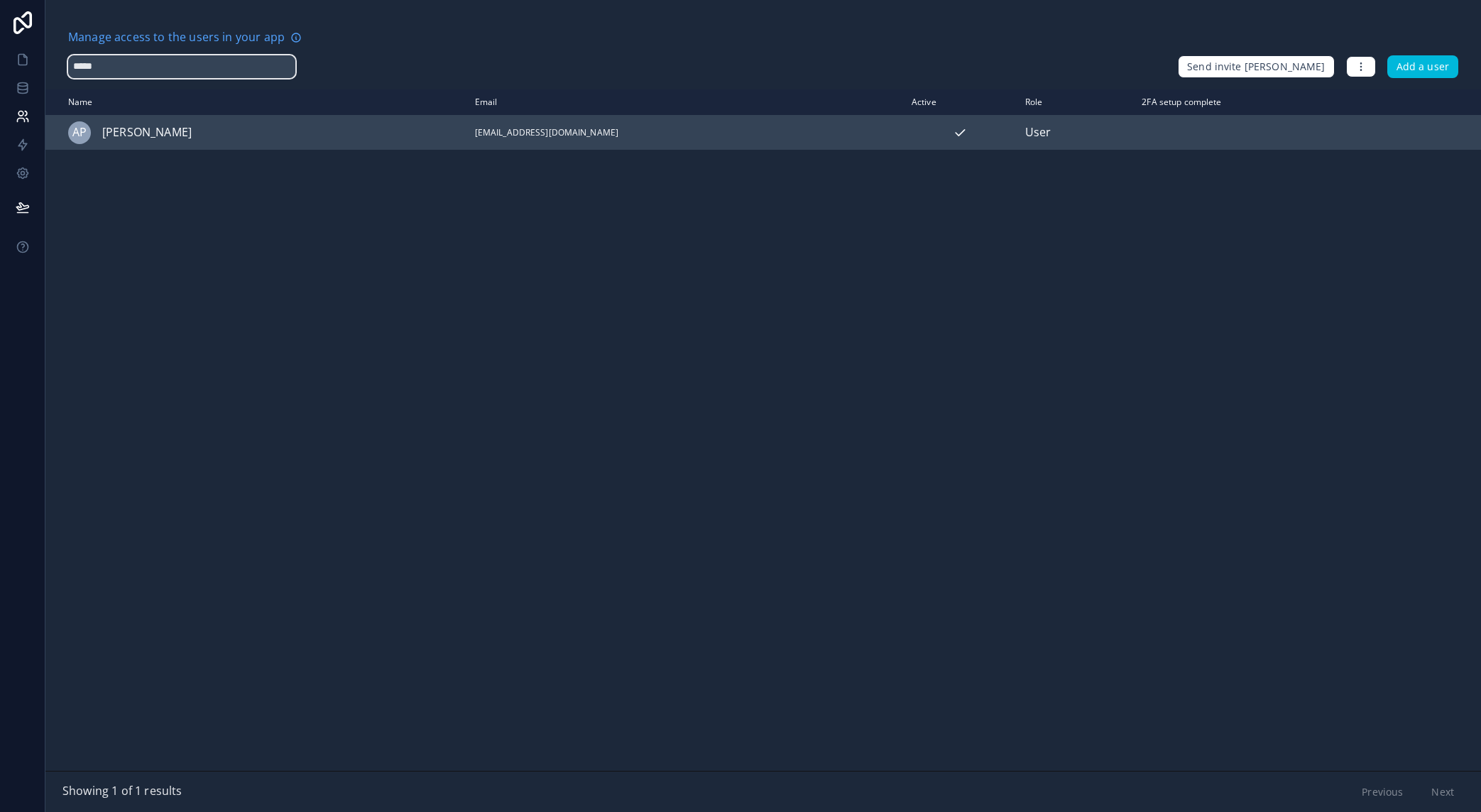
type input "*****"
drag, startPoint x: 594, startPoint y: 133, endPoint x: 457, endPoint y: 134, distance: 137.0
click at [467, 134] on td "[EMAIL_ADDRESS][DOMAIN_NAME]" at bounding box center [685, 133] width 437 height 35
copy td "[EMAIL_ADDRESS][DOMAIN_NAME]"
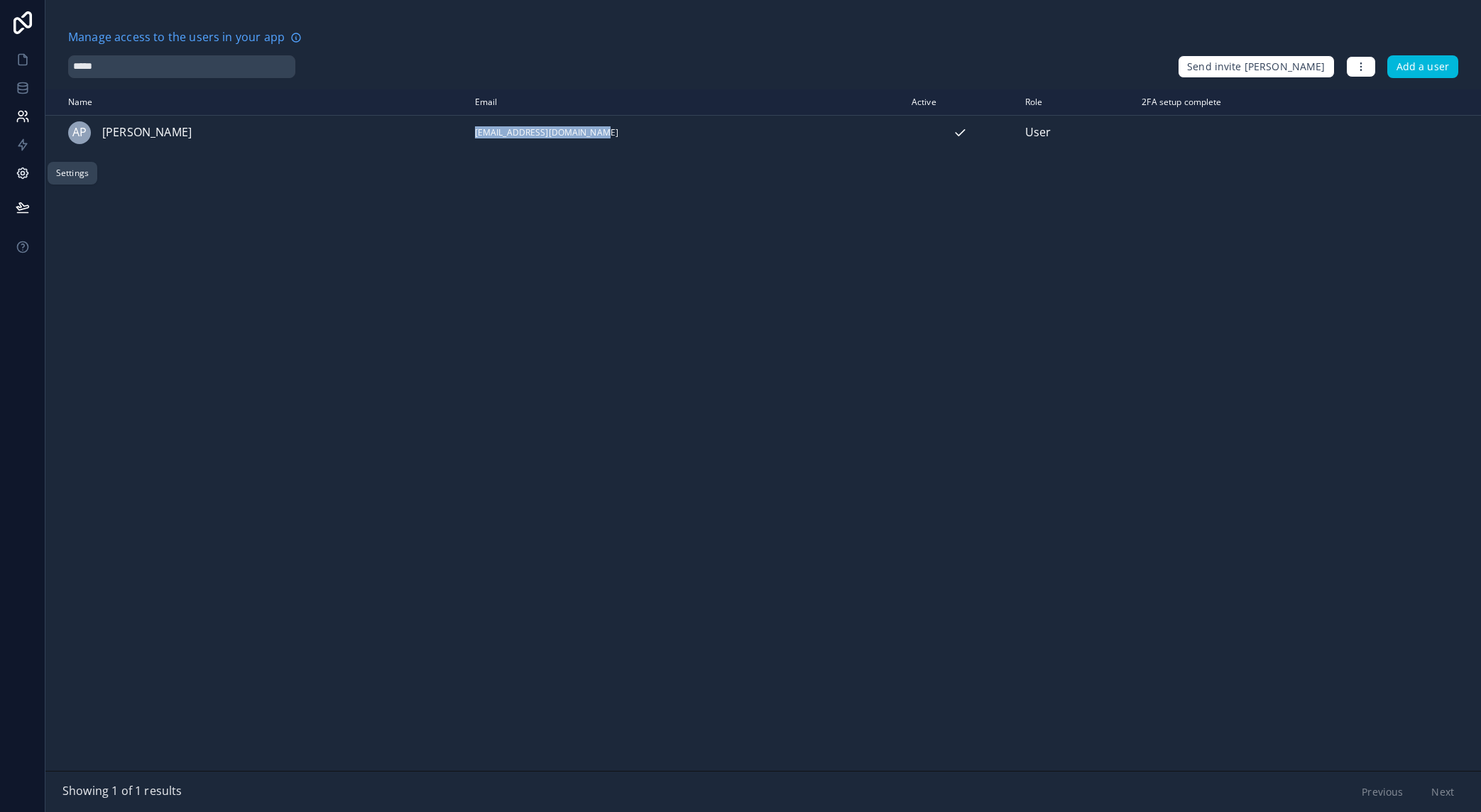
click at [21, 173] on icon at bounding box center [23, 174] width 3 height 3
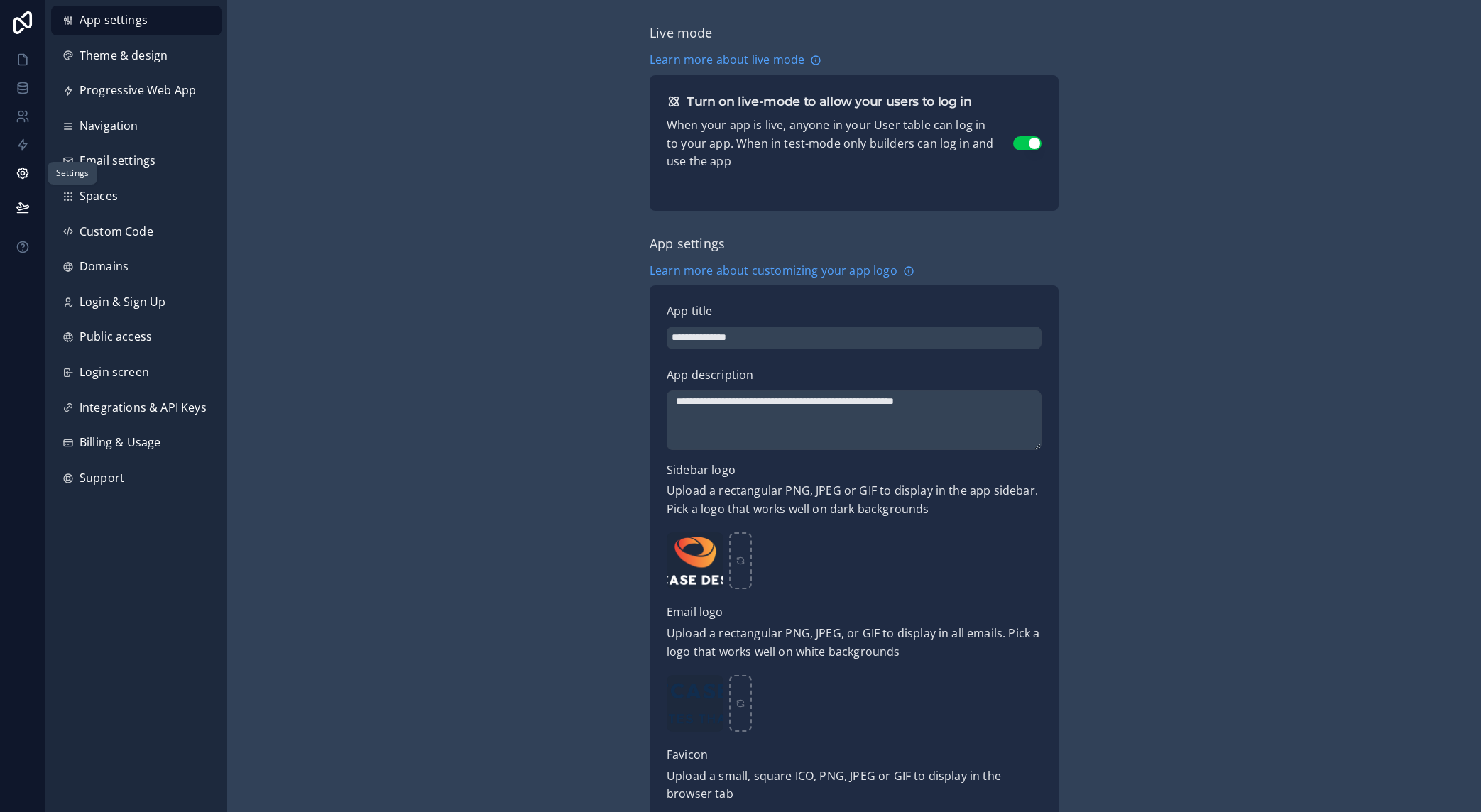
click at [23, 173] on icon at bounding box center [23, 174] width 3 height 3
click at [23, 60] on icon at bounding box center [23, 59] width 14 height 14
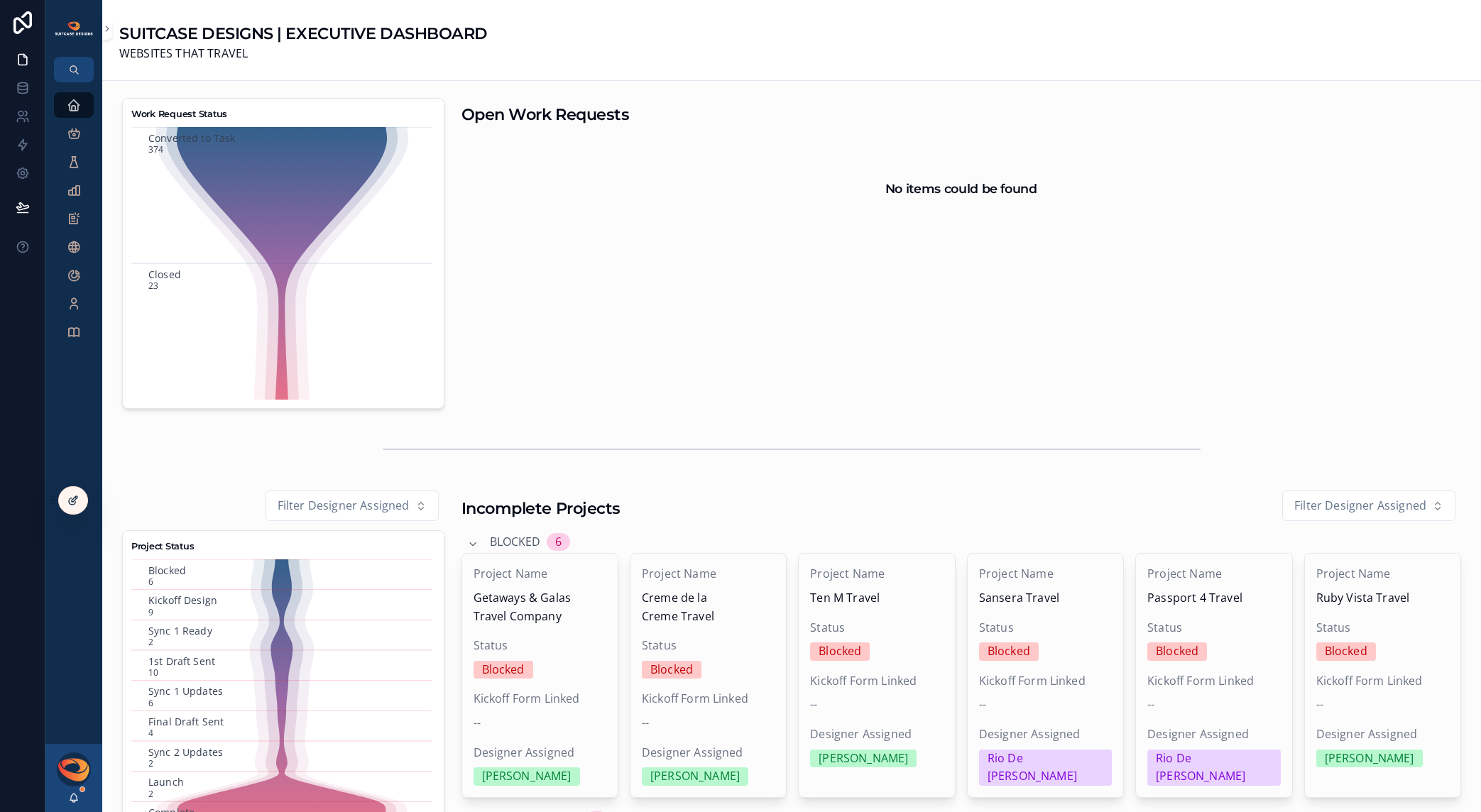
click at [73, 497] on icon at bounding box center [73, 501] width 12 height 12
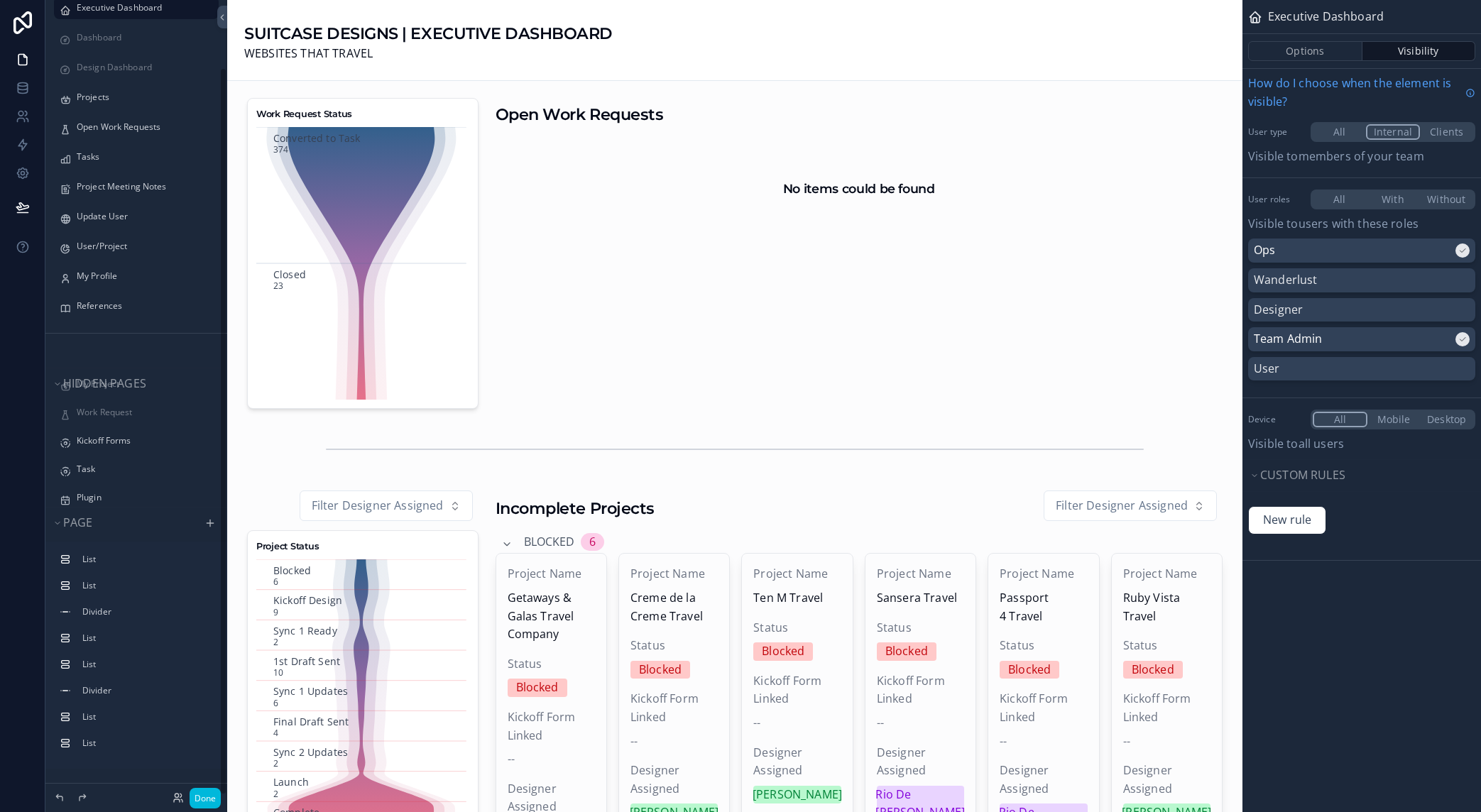
scroll to position [73, 0]
click at [84, 410] on label "Kickoff Forms" at bounding box center [144, 411] width 134 height 12
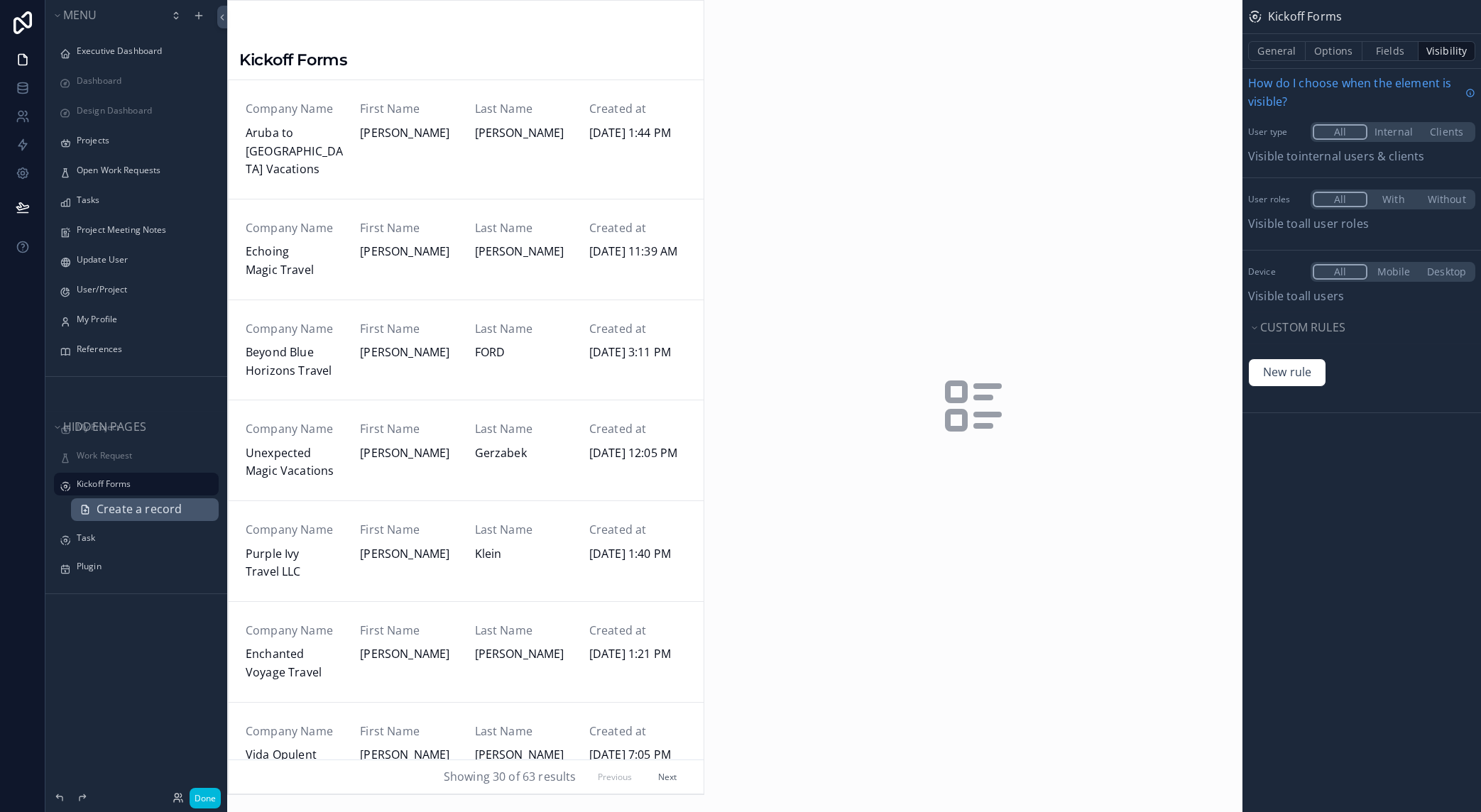
click at [135, 511] on span "Create a record" at bounding box center [139, 510] width 85 height 18
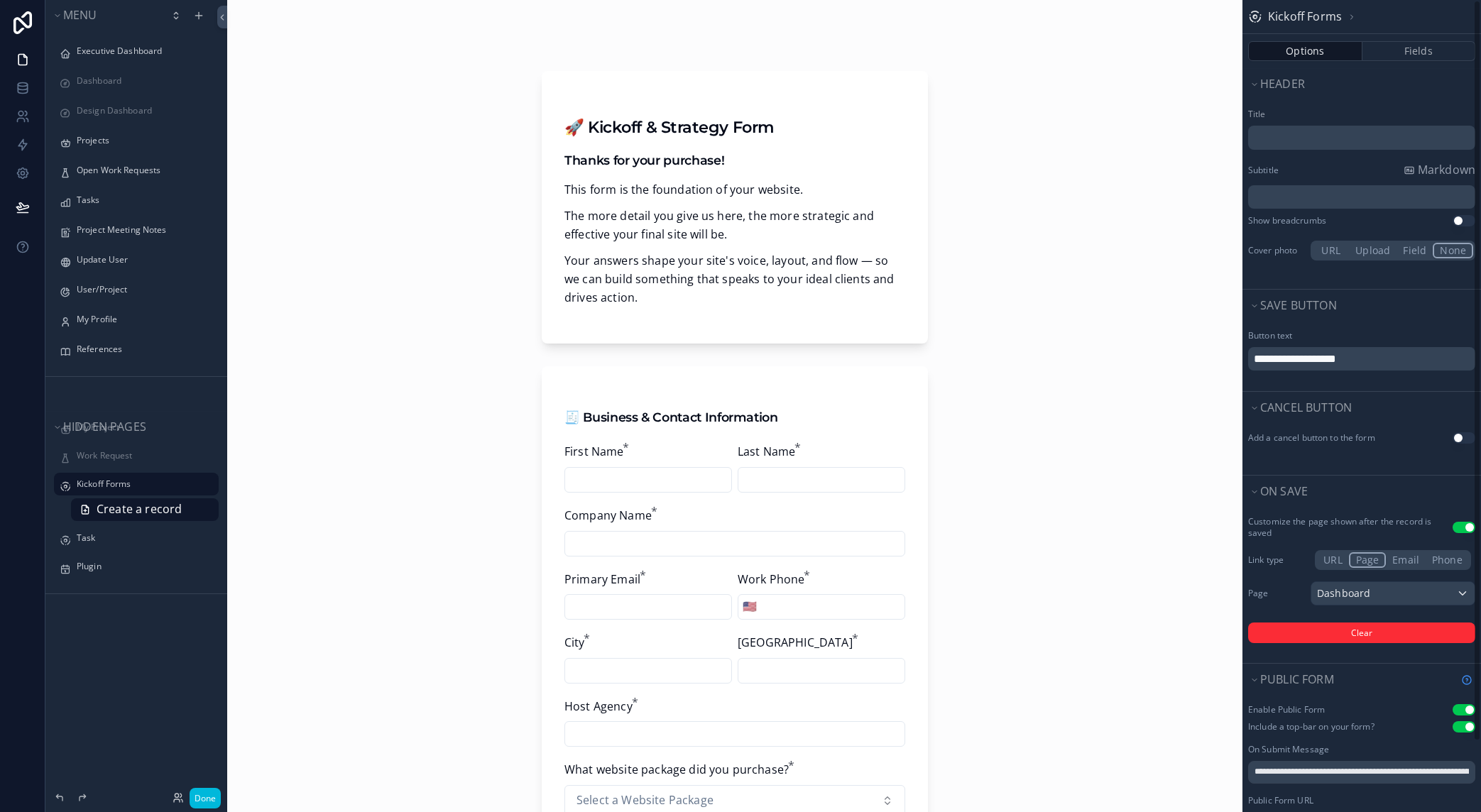
scroll to position [77, 0]
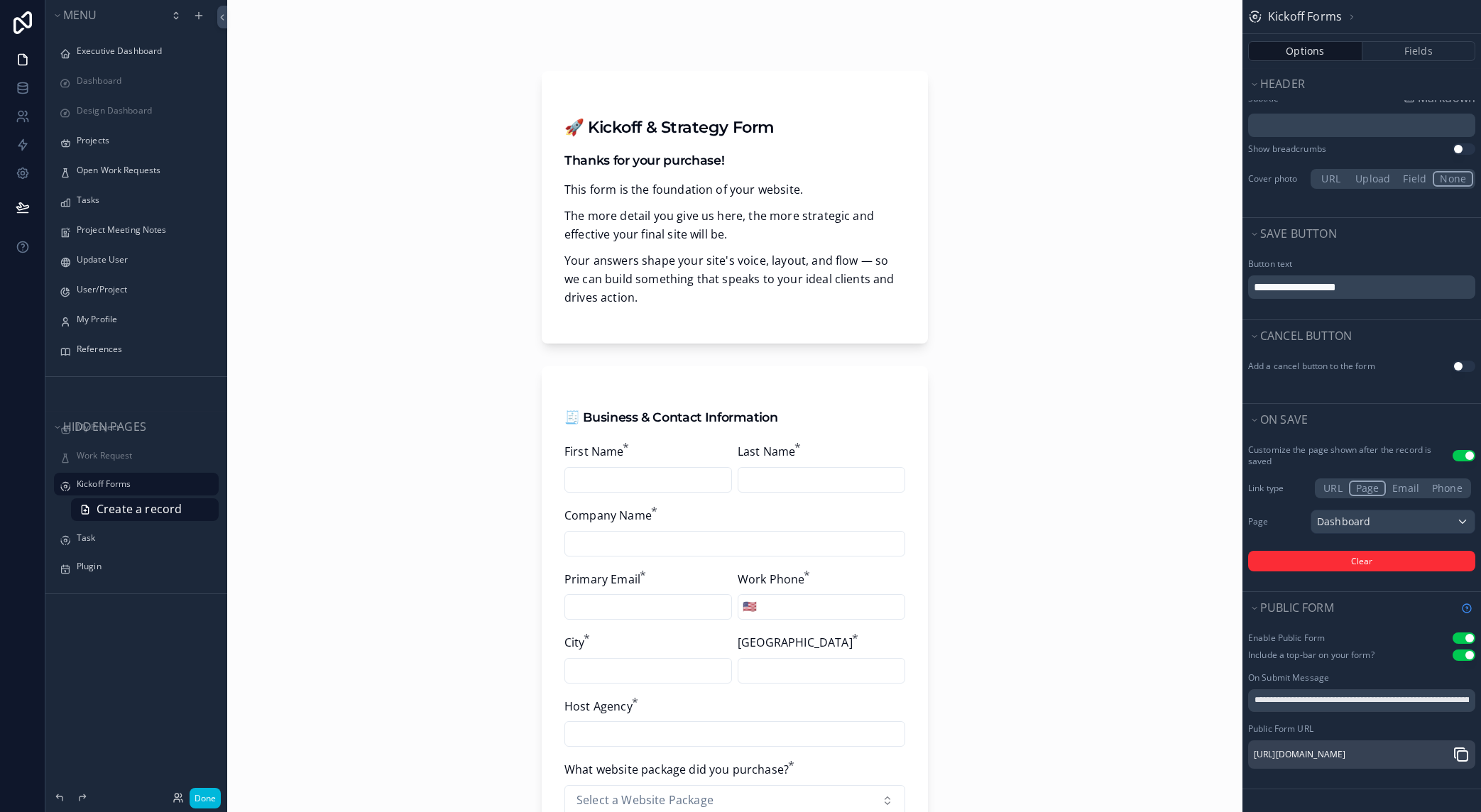
click at [1457, 748] on icon "scrollable content" at bounding box center [1461, 754] width 17 height 17
click at [202, 799] on button "Done" at bounding box center [205, 798] width 31 height 21
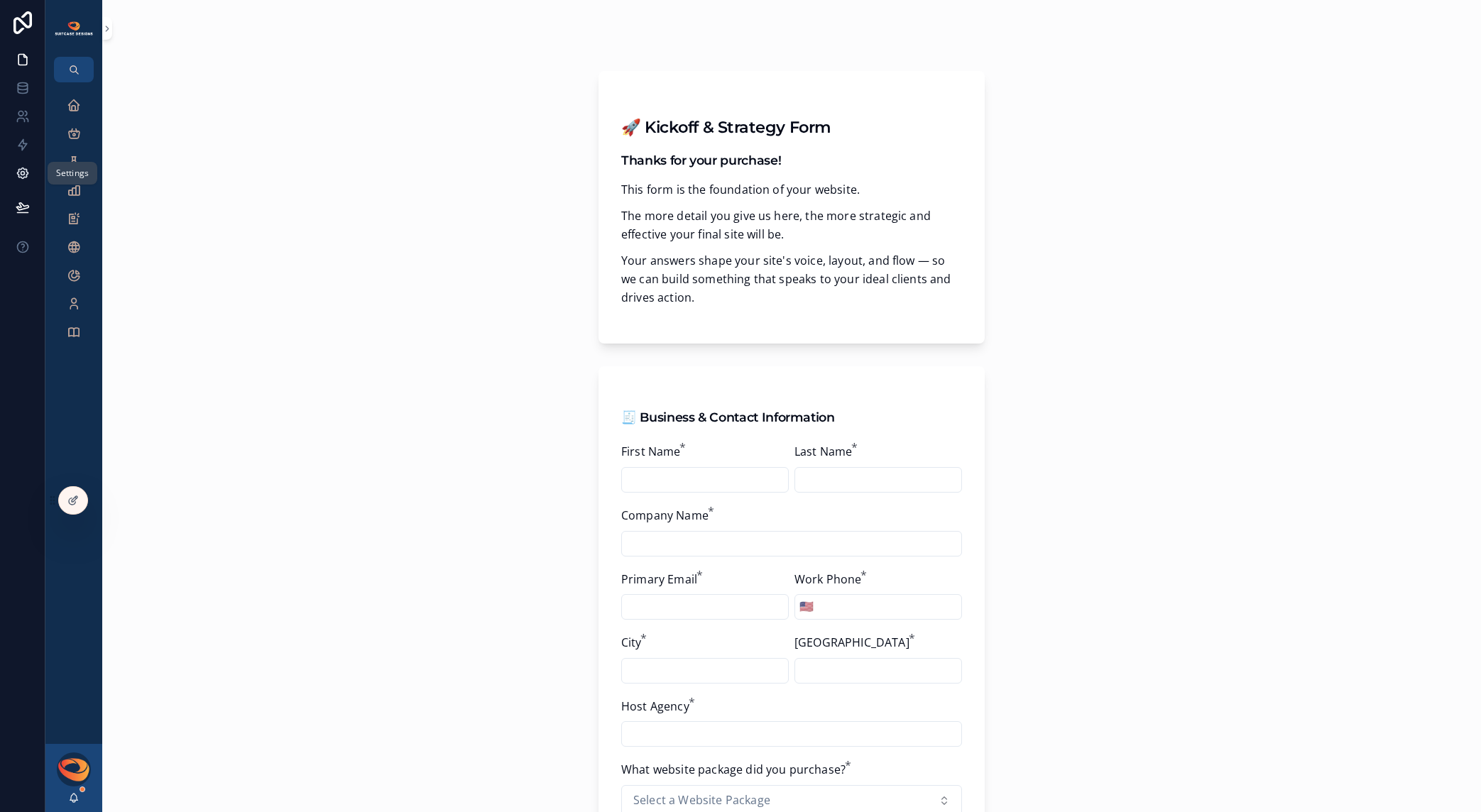
click at [28, 175] on icon at bounding box center [23, 173] width 14 height 14
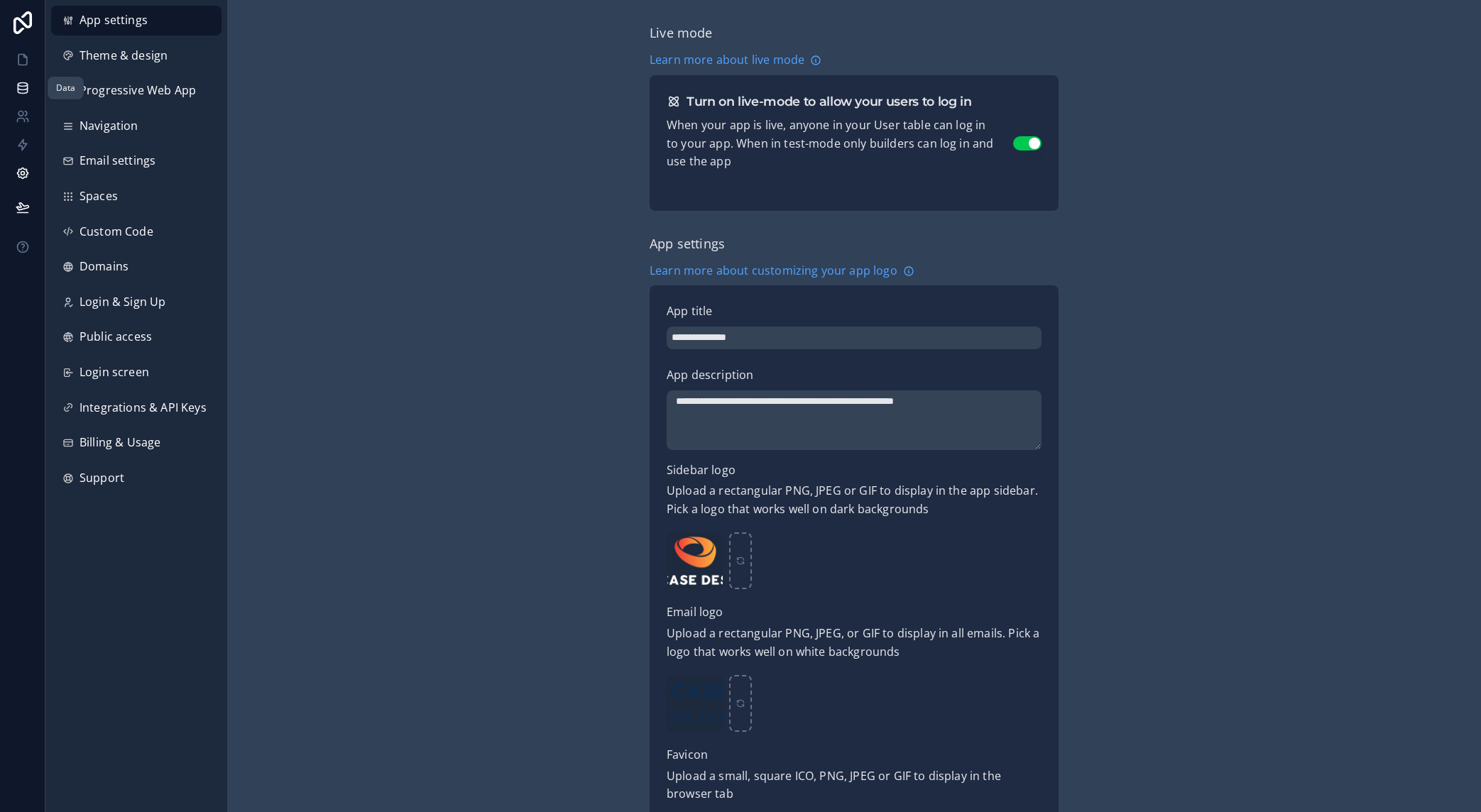
click at [28, 85] on icon at bounding box center [23, 88] width 14 height 14
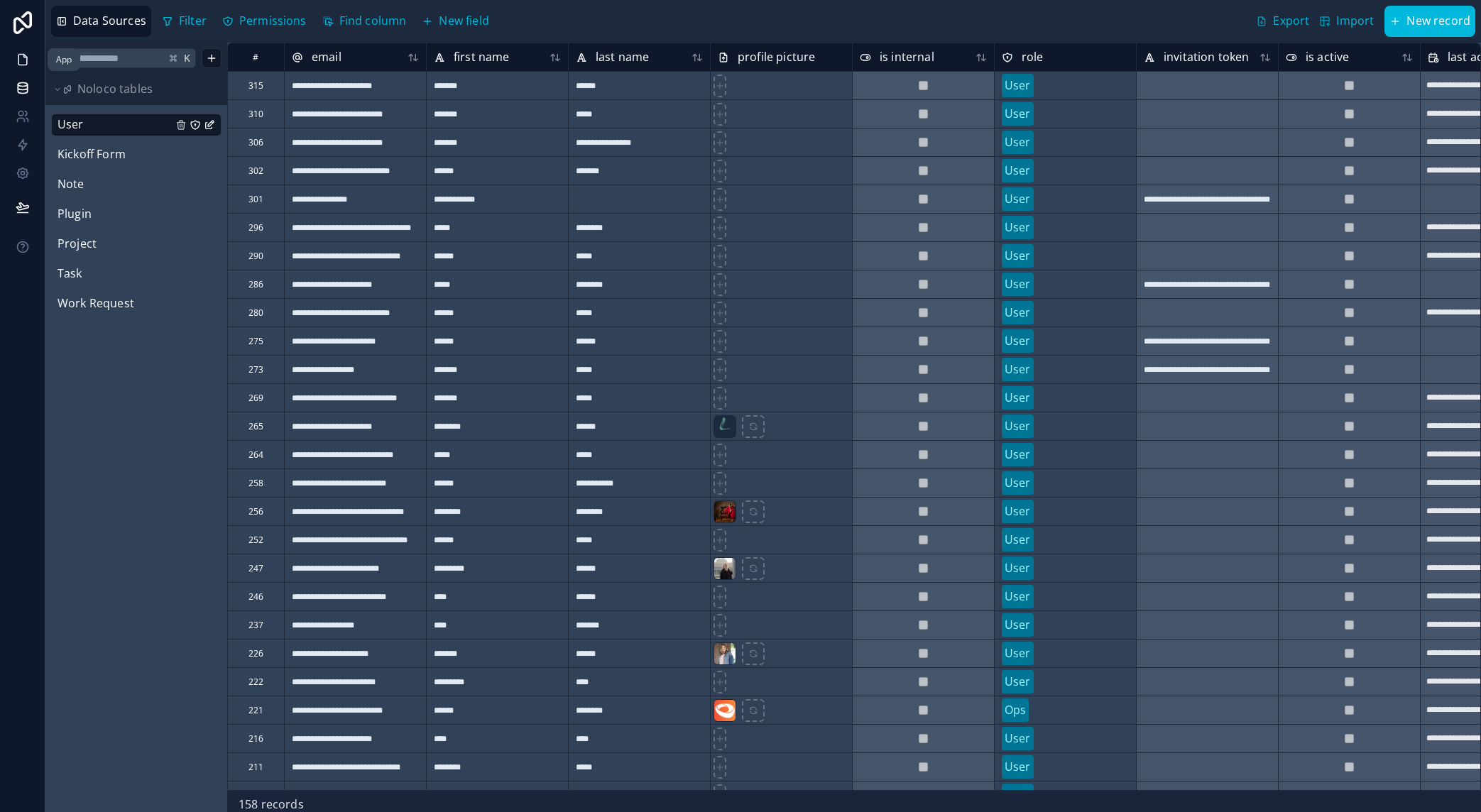
click at [27, 58] on icon at bounding box center [23, 59] width 14 height 14
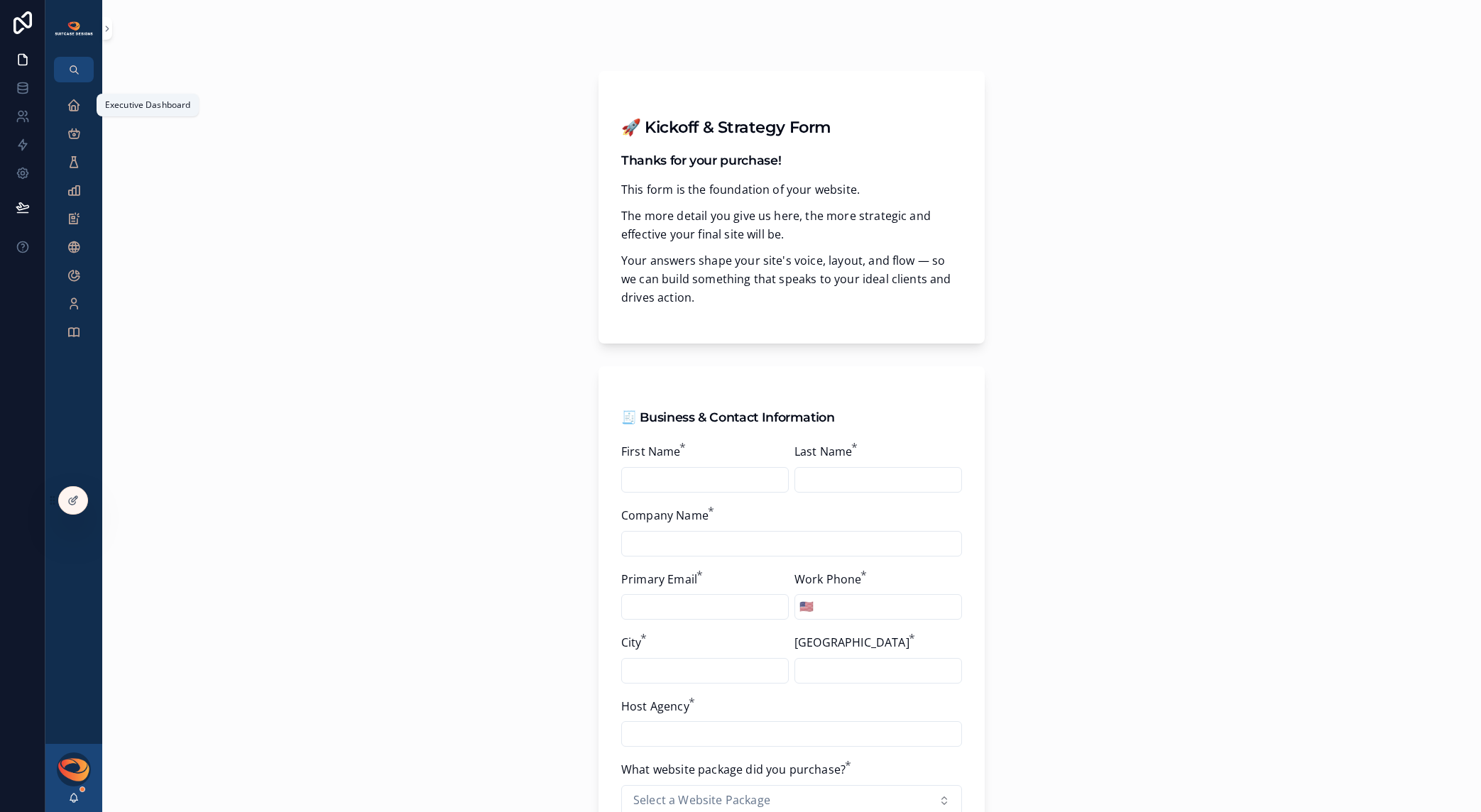
click at [71, 108] on icon "scrollable content" at bounding box center [73, 104] width 14 height 14
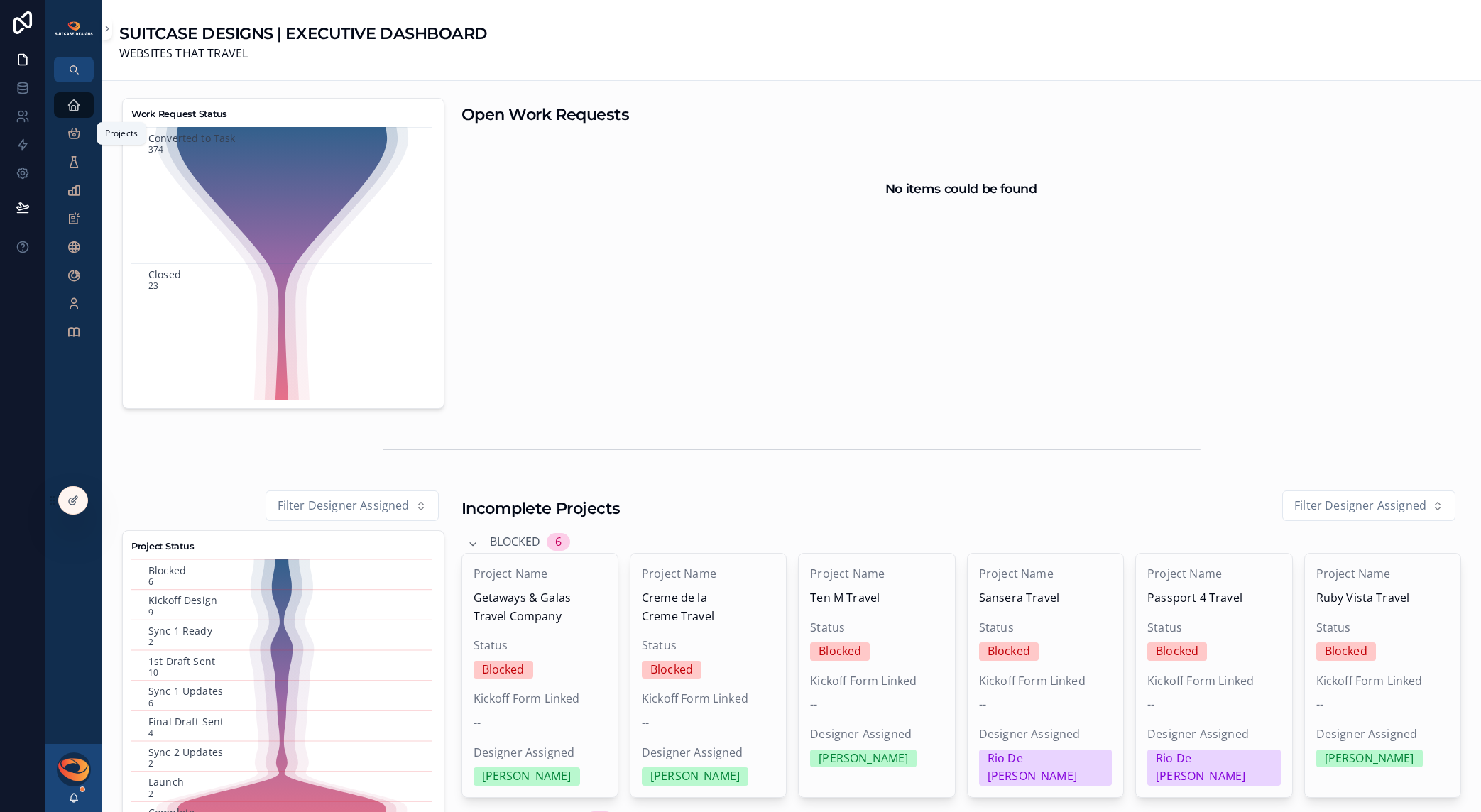
click at [75, 131] on icon "scrollable content" at bounding box center [73, 133] width 14 height 14
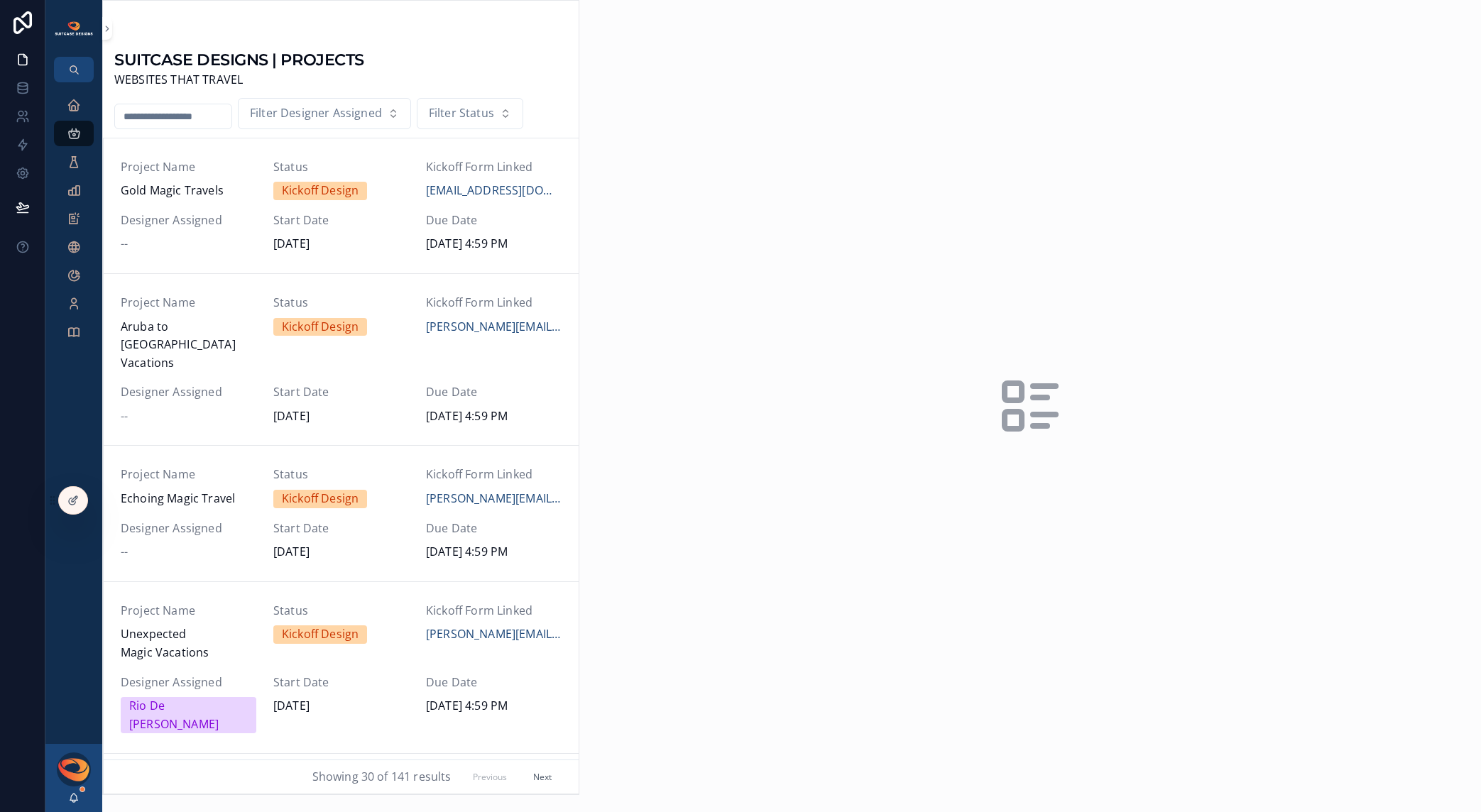
click at [236, 238] on div "--" at bounding box center [189, 245] width 135 height 18
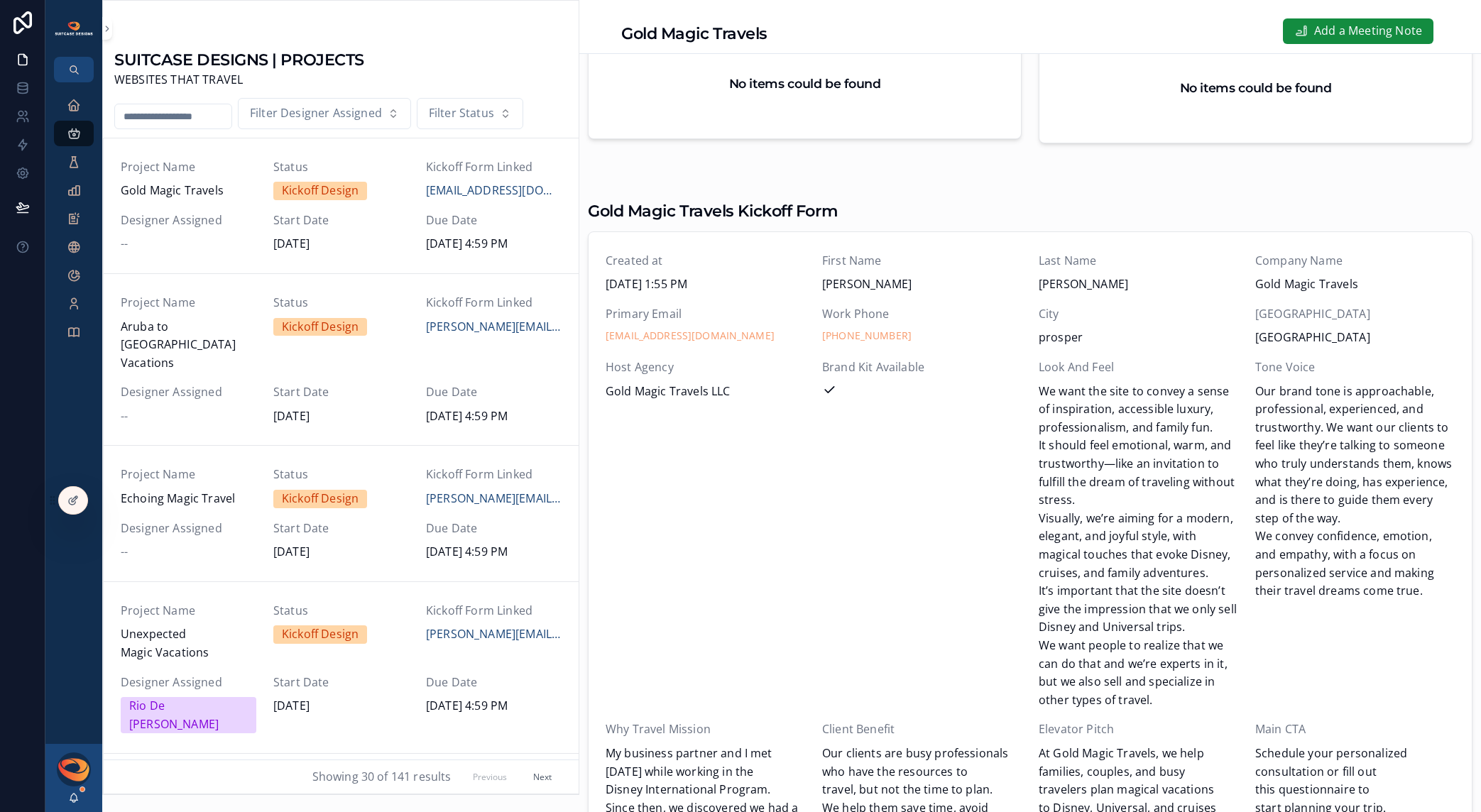
scroll to position [786, 0]
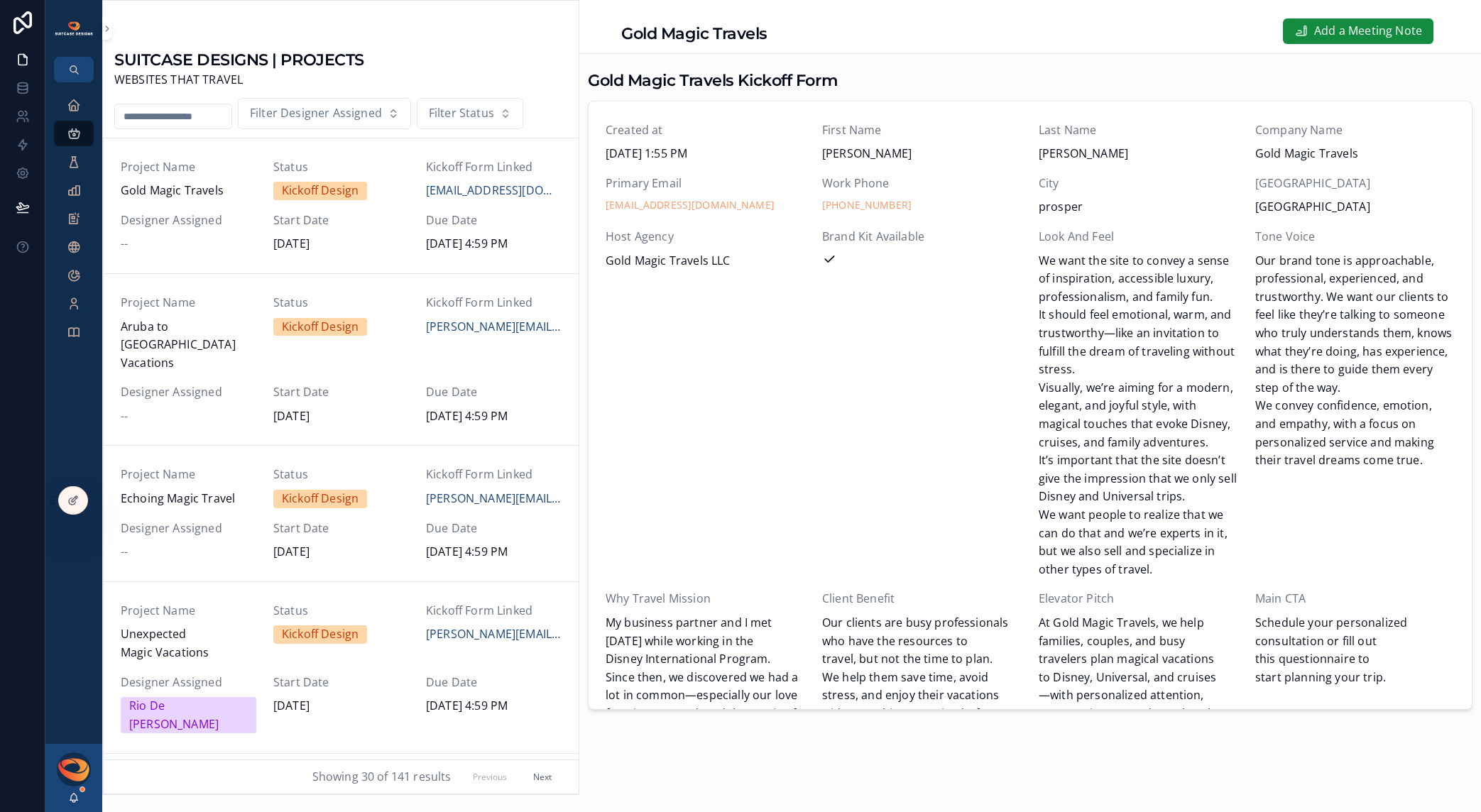
click at [225, 383] on span "Designer Assigned" at bounding box center [189, 392] width 135 height 18
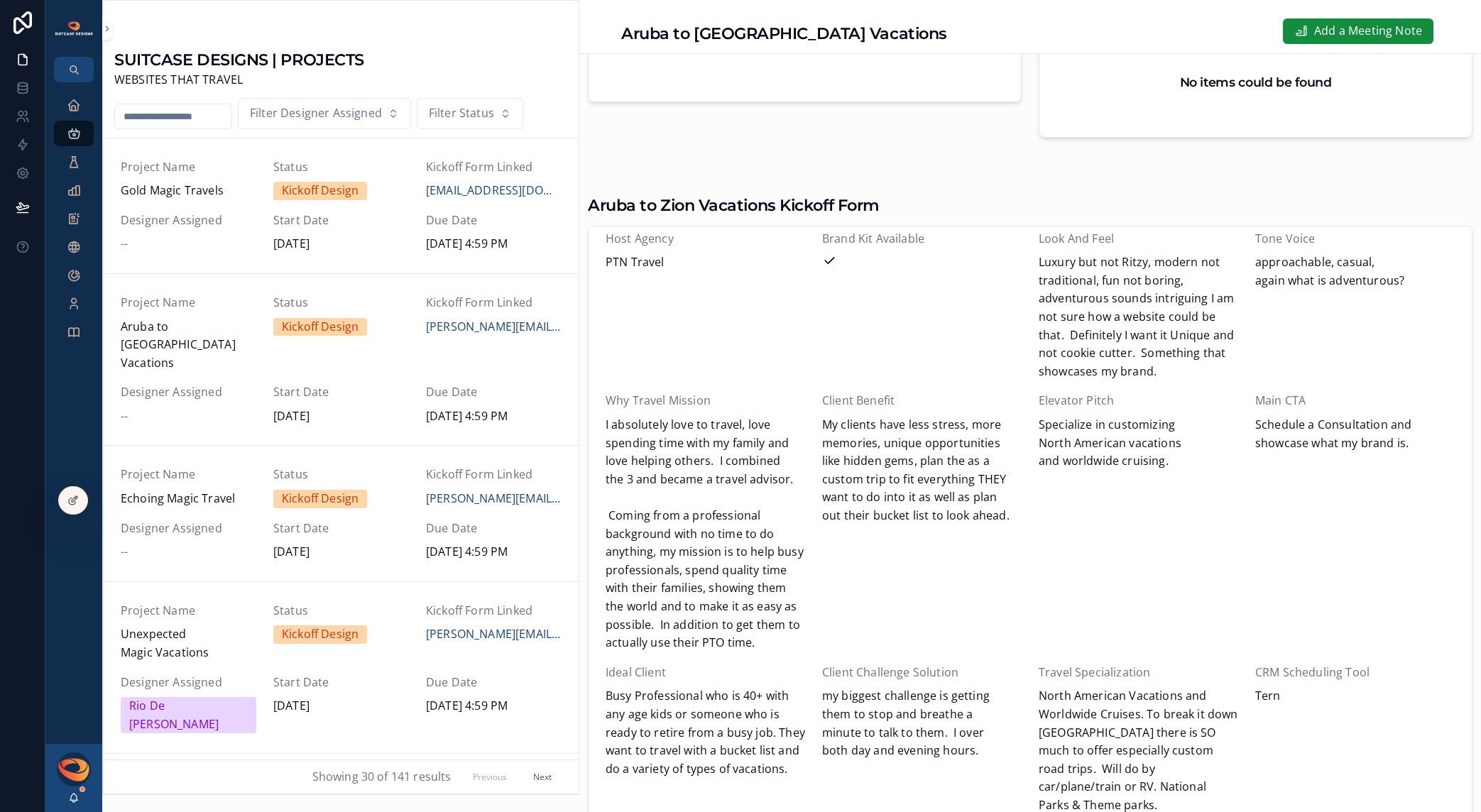
scroll to position [132, 0]
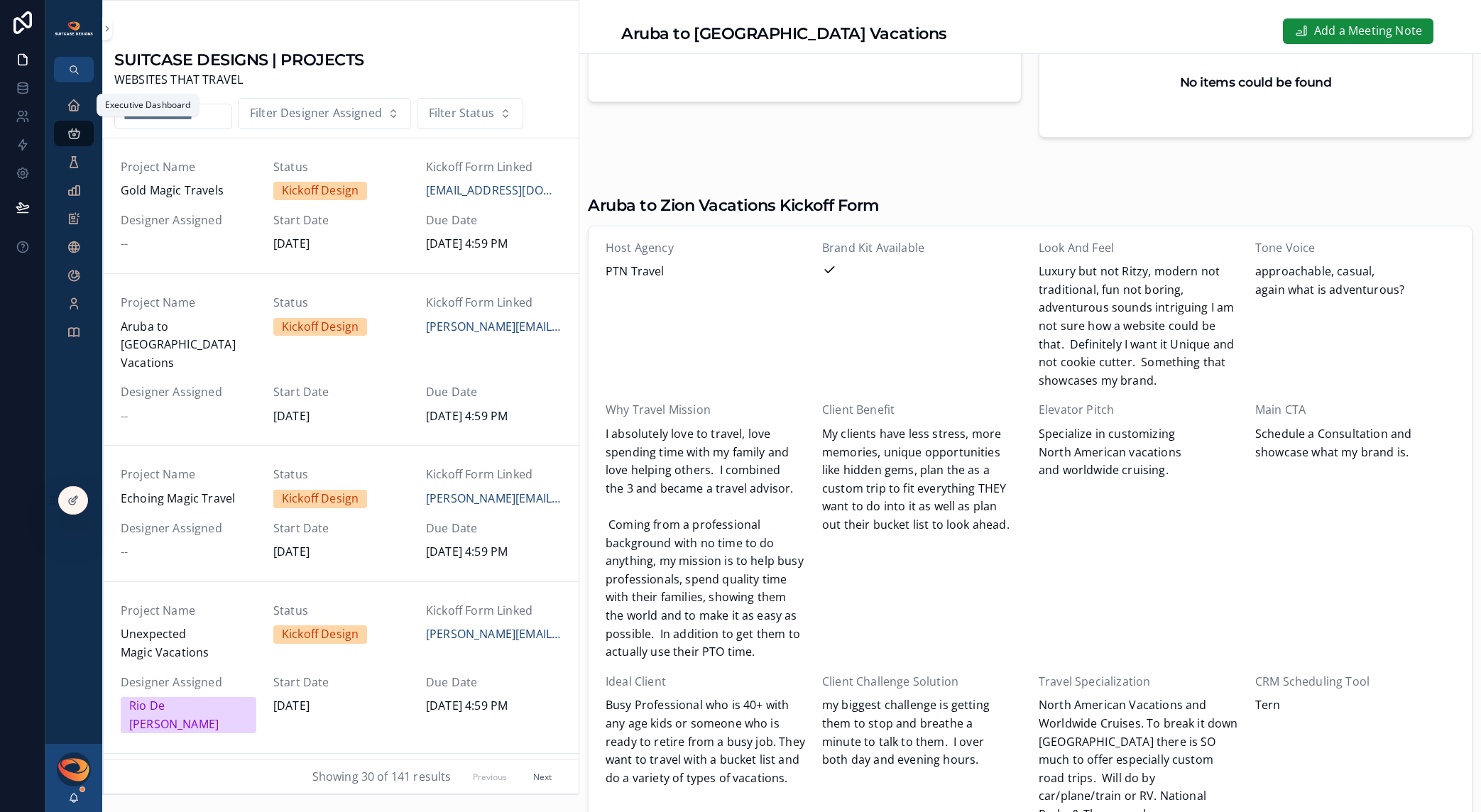
click at [78, 109] on icon "scrollable content" at bounding box center [73, 104] width 14 height 14
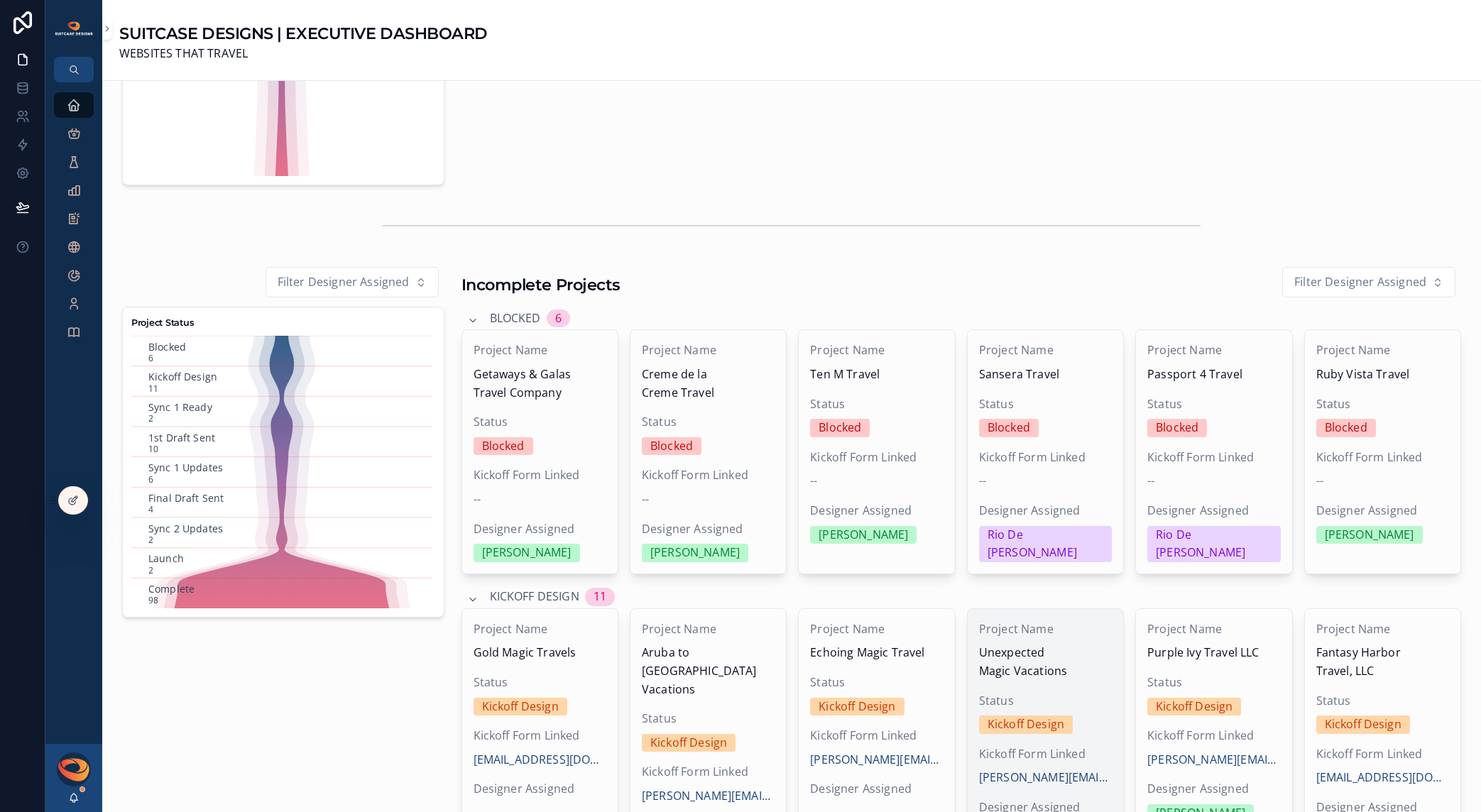
scroll to position [427, 0]
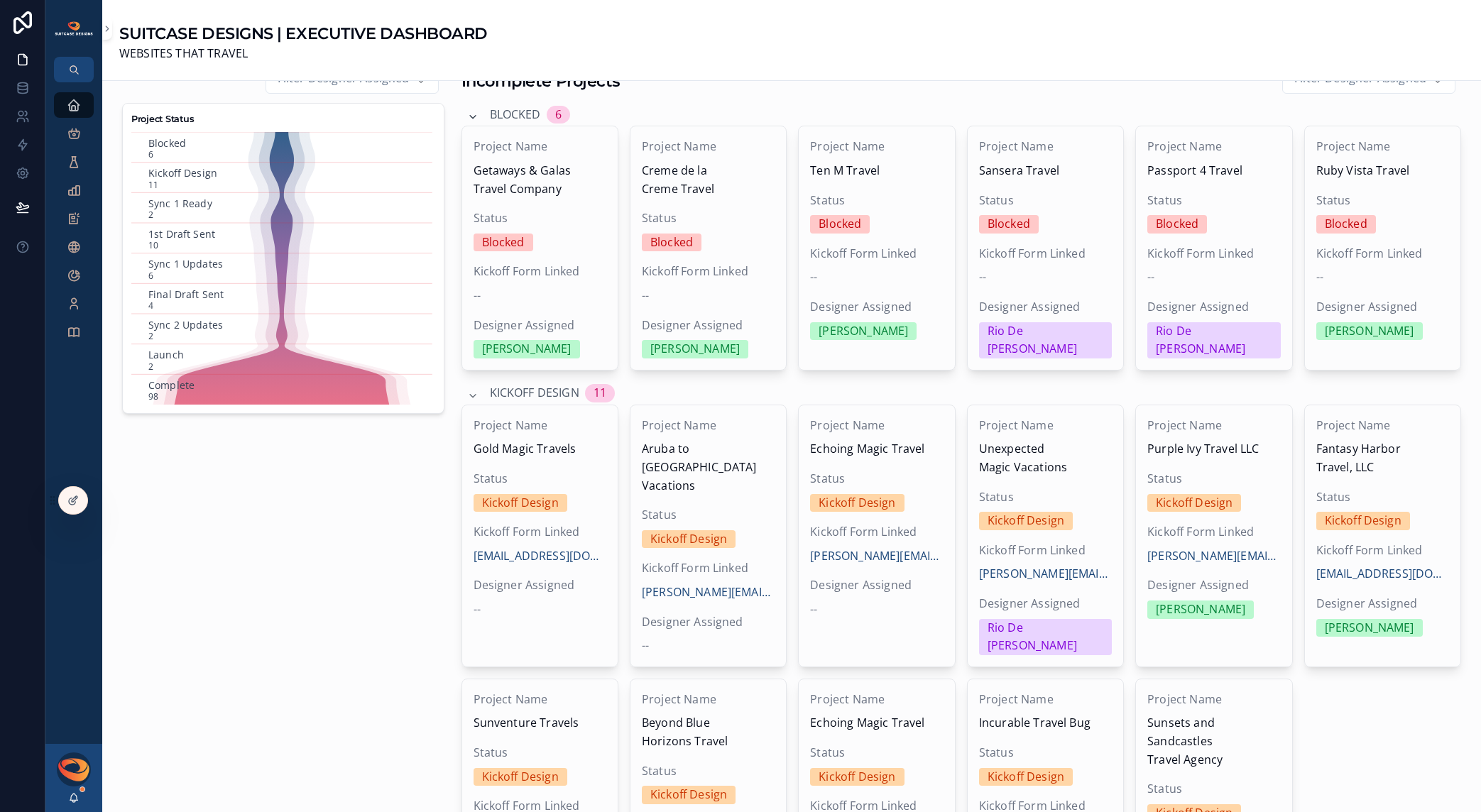
click at [470, 117] on icon "scrollable content" at bounding box center [473, 118] width 12 height 12
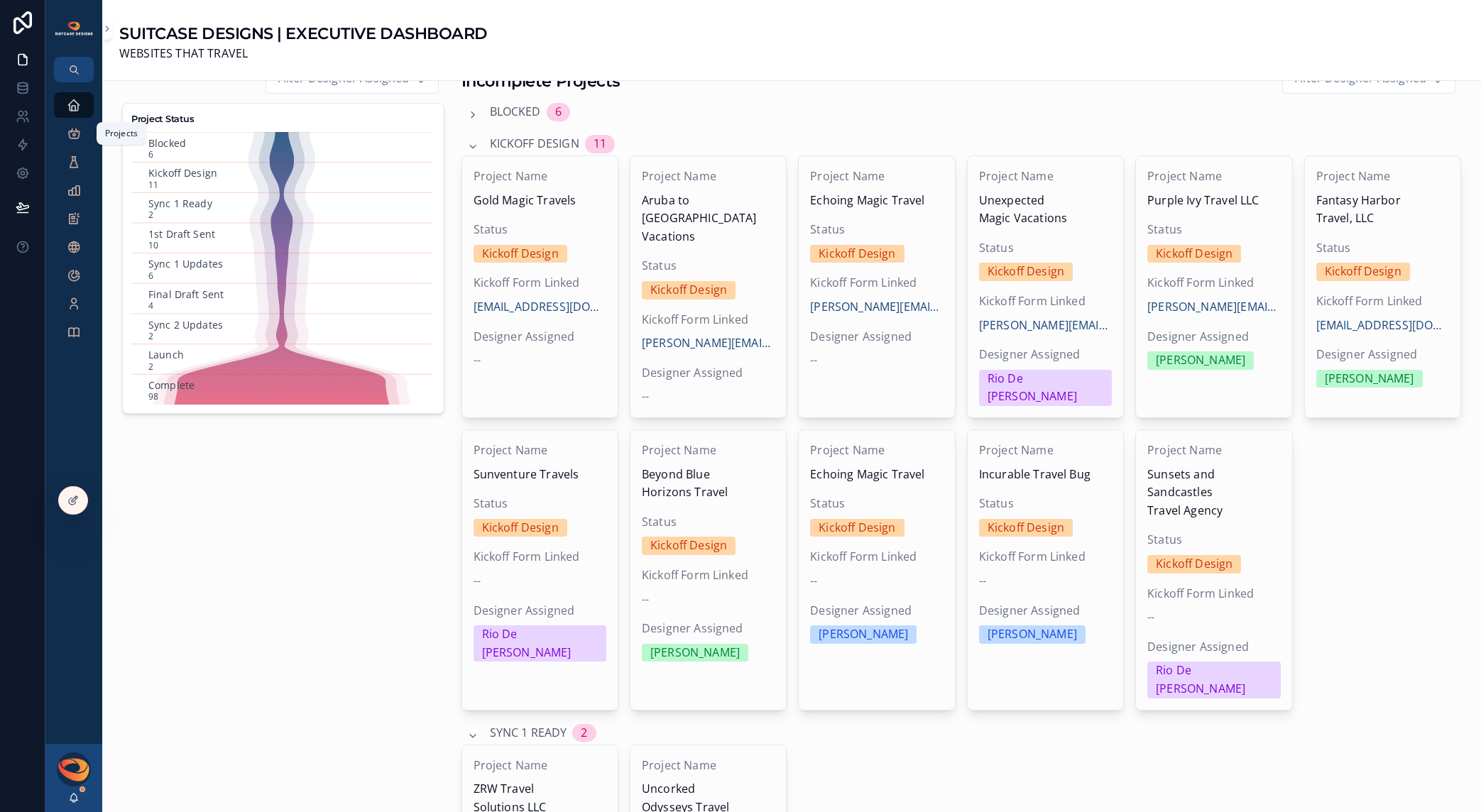
click at [73, 133] on icon "scrollable content" at bounding box center [73, 133] width 14 height 14
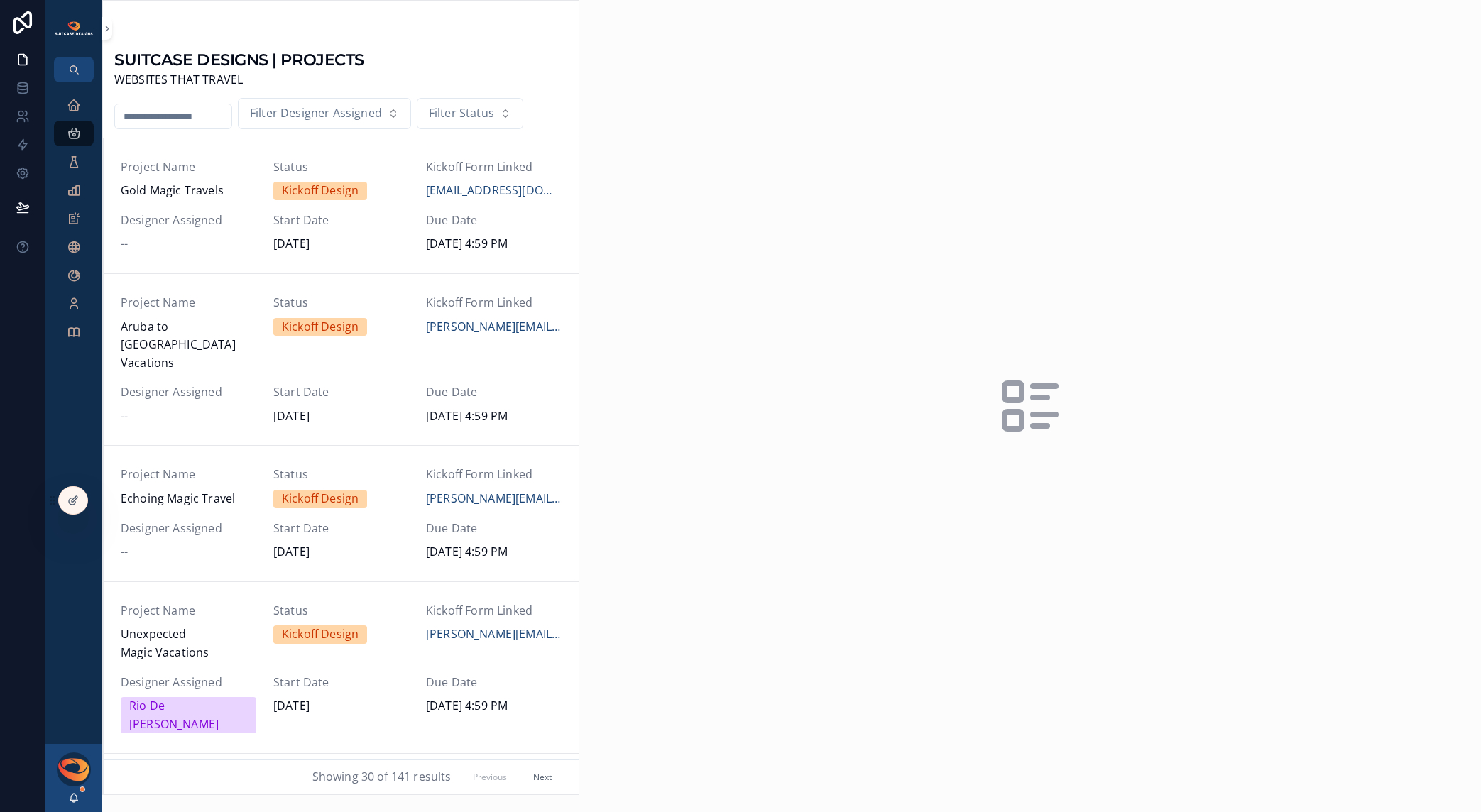
scroll to position [255, 0]
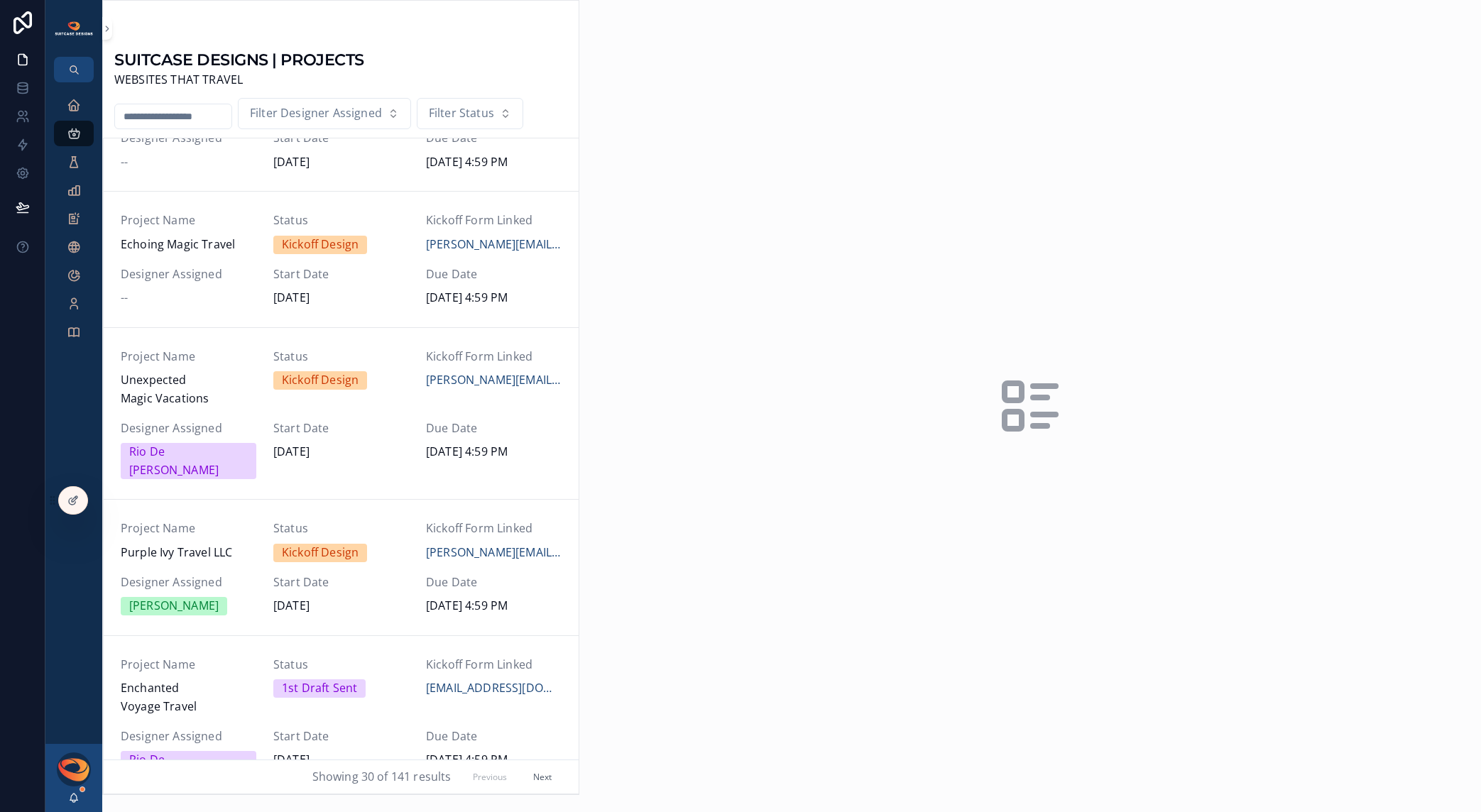
click at [209, 265] on span "Designer Assigned" at bounding box center [189, 275] width 135 height 18
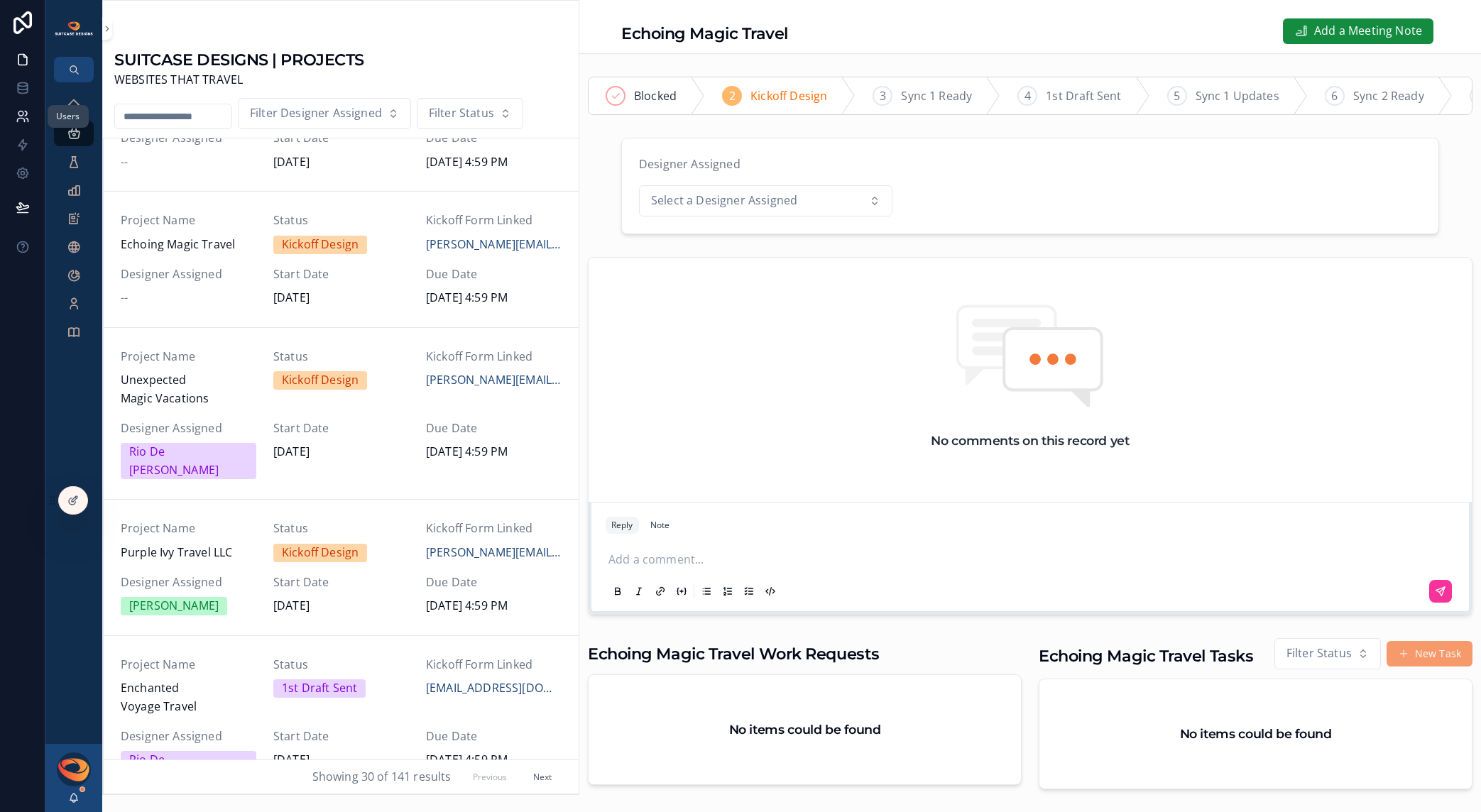
click at [26, 112] on icon at bounding box center [26, 113] width 3 height 4
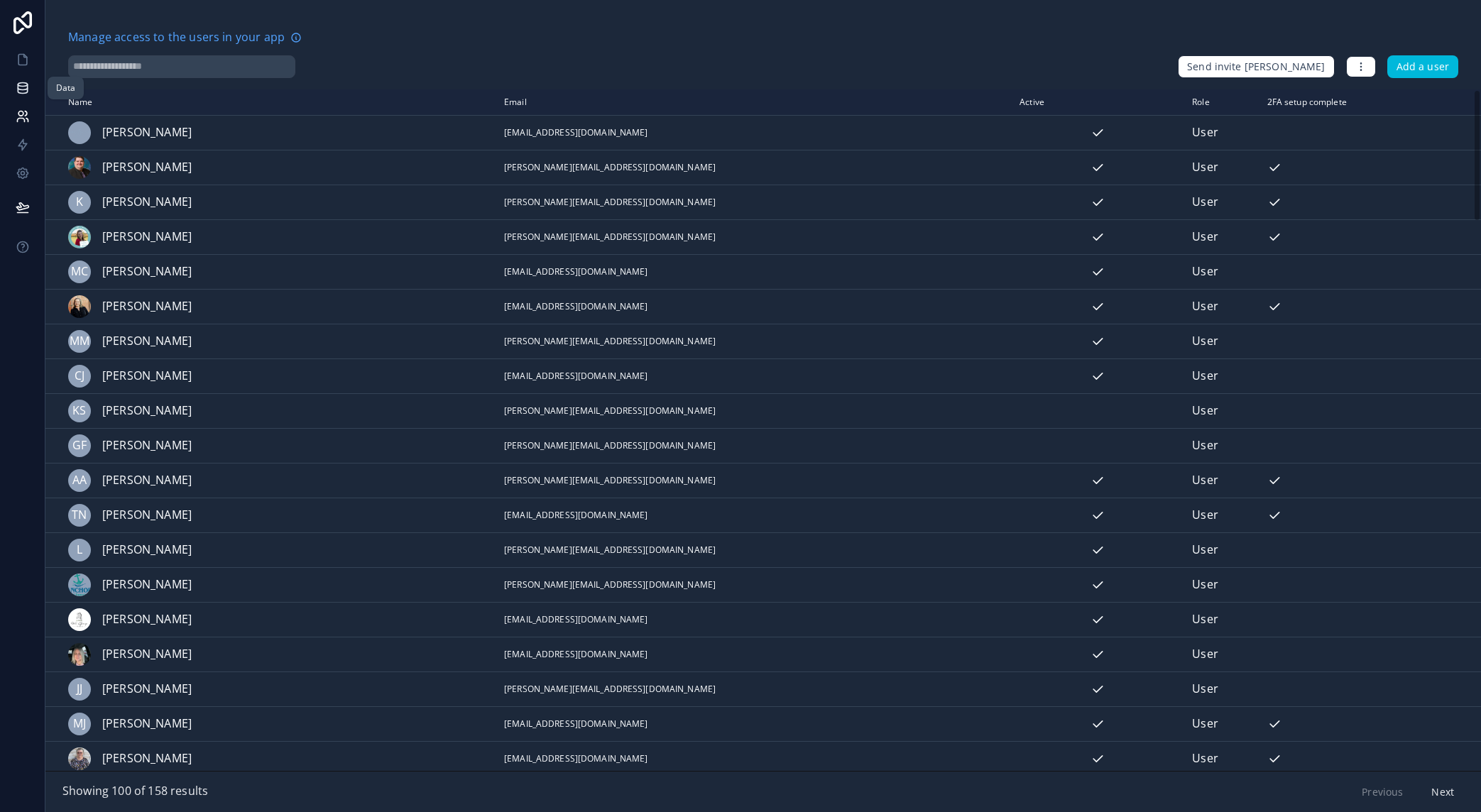
click at [21, 96] on link at bounding box center [23, 88] width 45 height 28
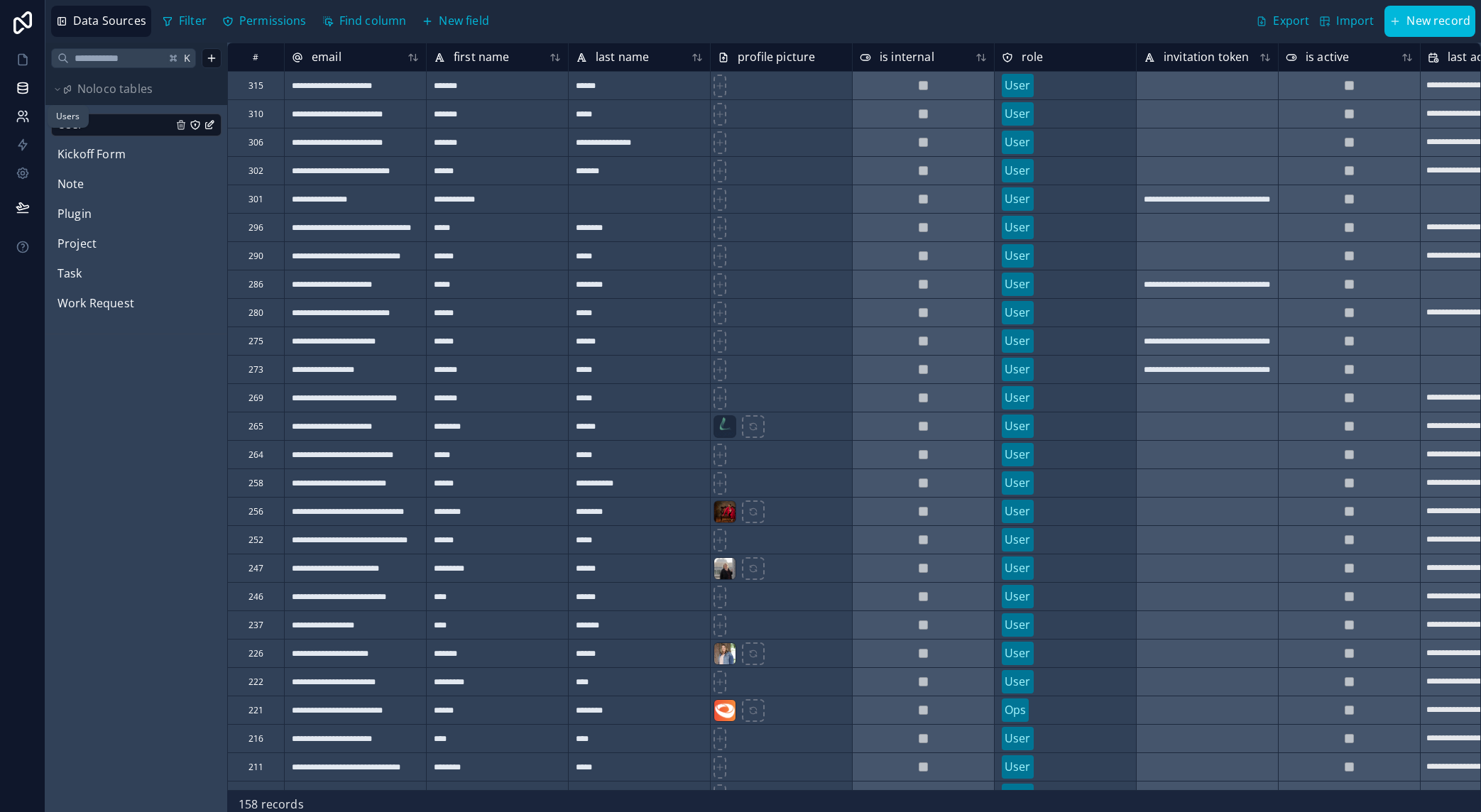
click at [18, 119] on icon at bounding box center [23, 116] width 14 height 14
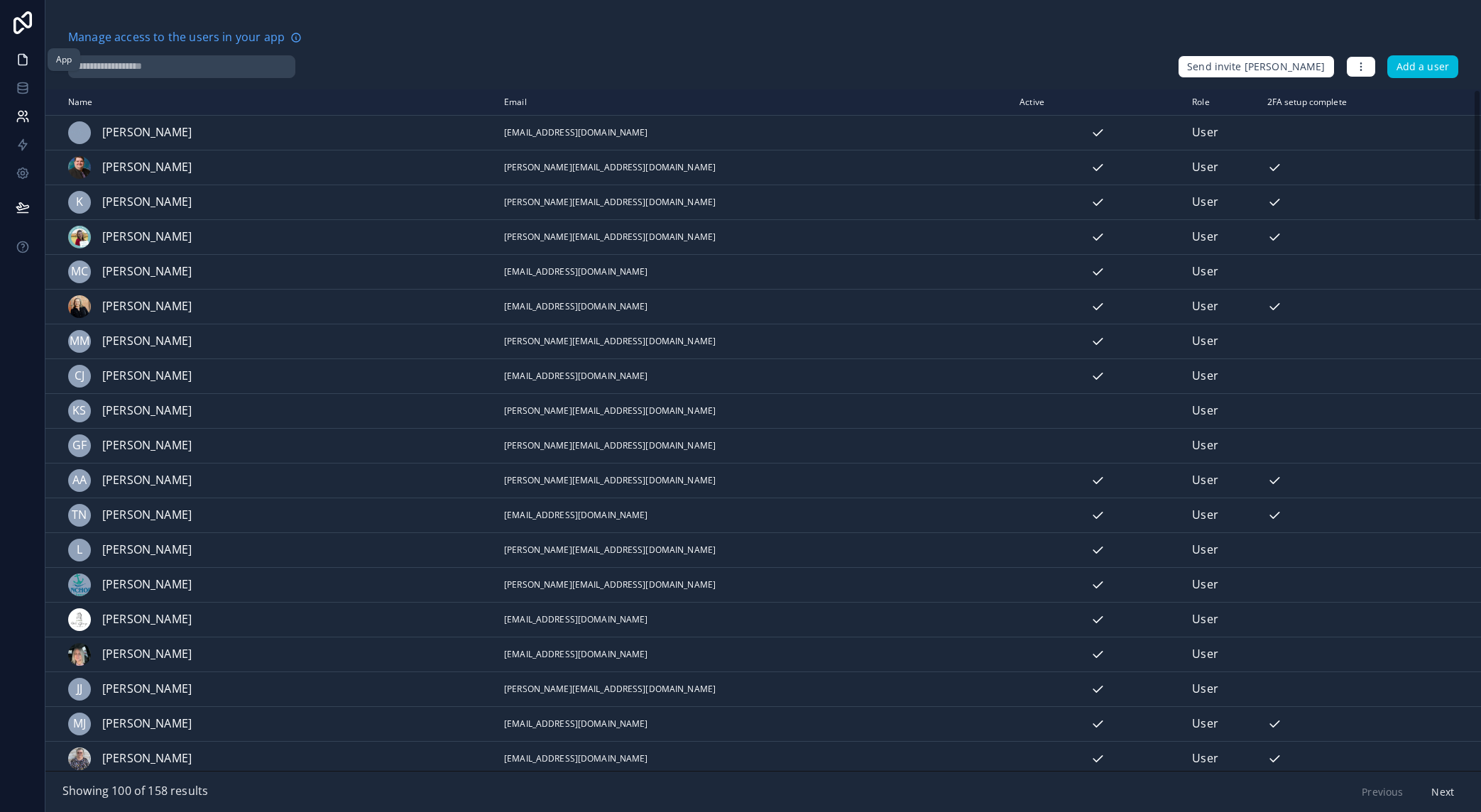
click at [23, 63] on icon at bounding box center [23, 59] width 14 height 14
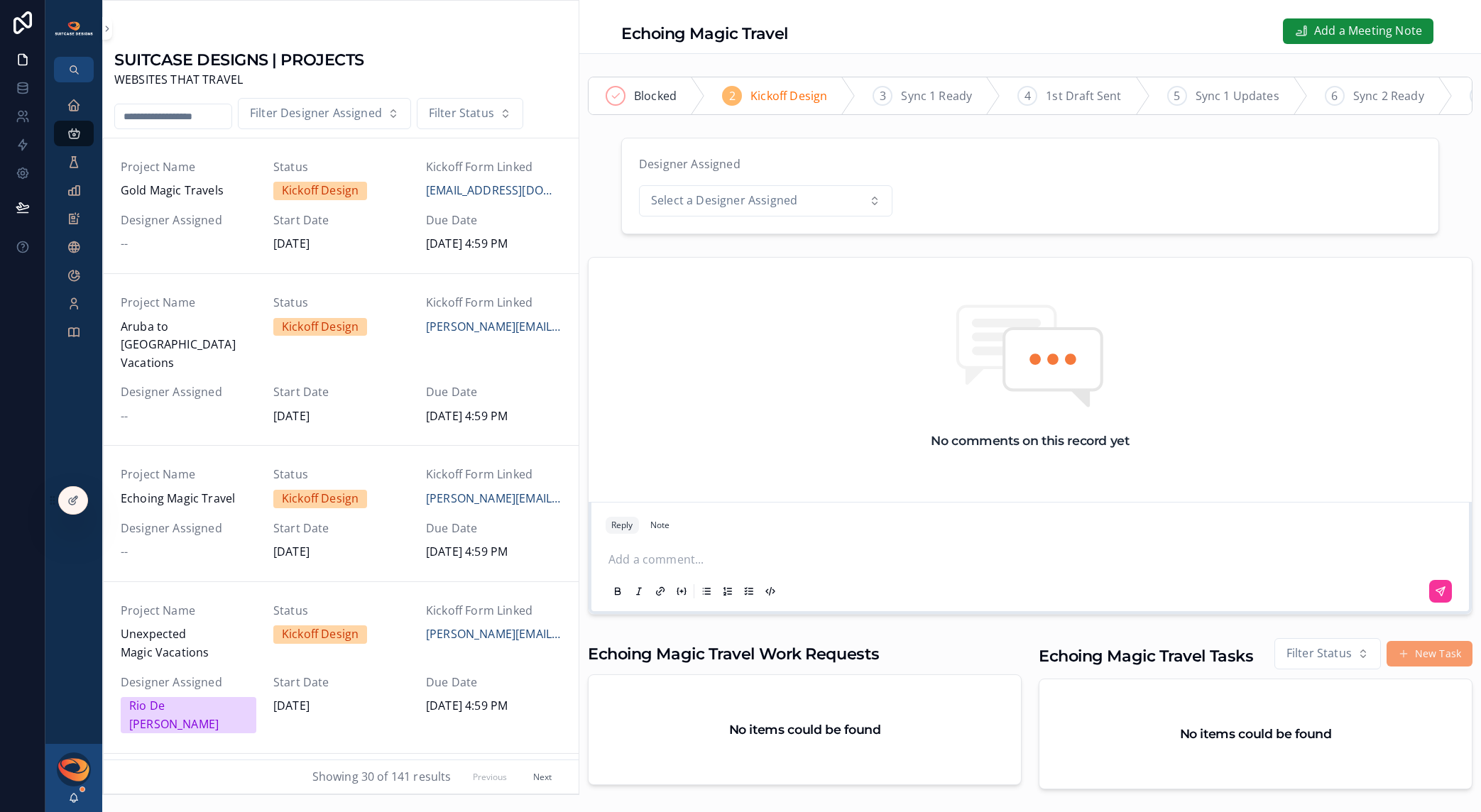
scroll to position [271, 0]
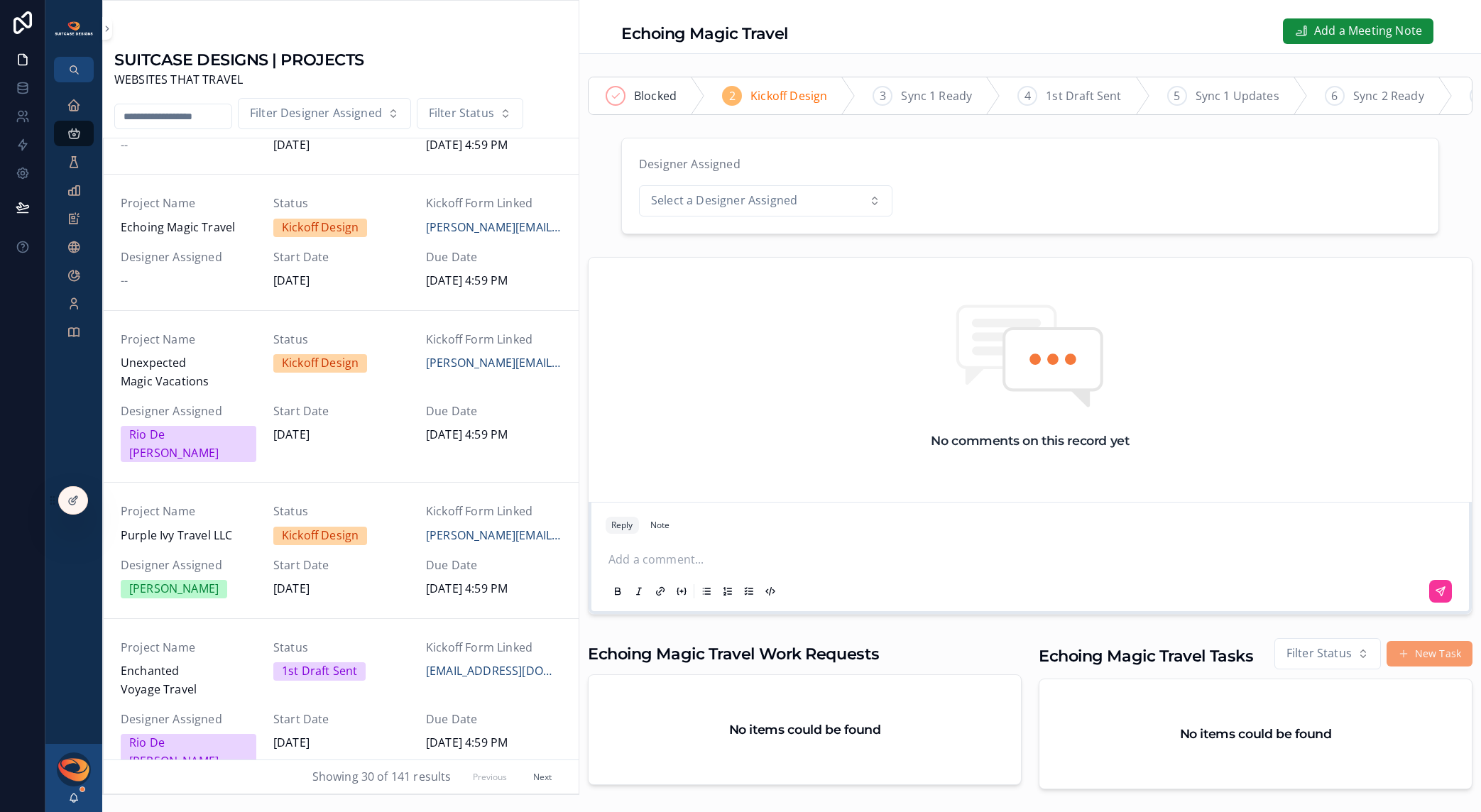
click at [183, 122] on input "scrollable content" at bounding box center [174, 117] width 117 height 20
type input "*****"
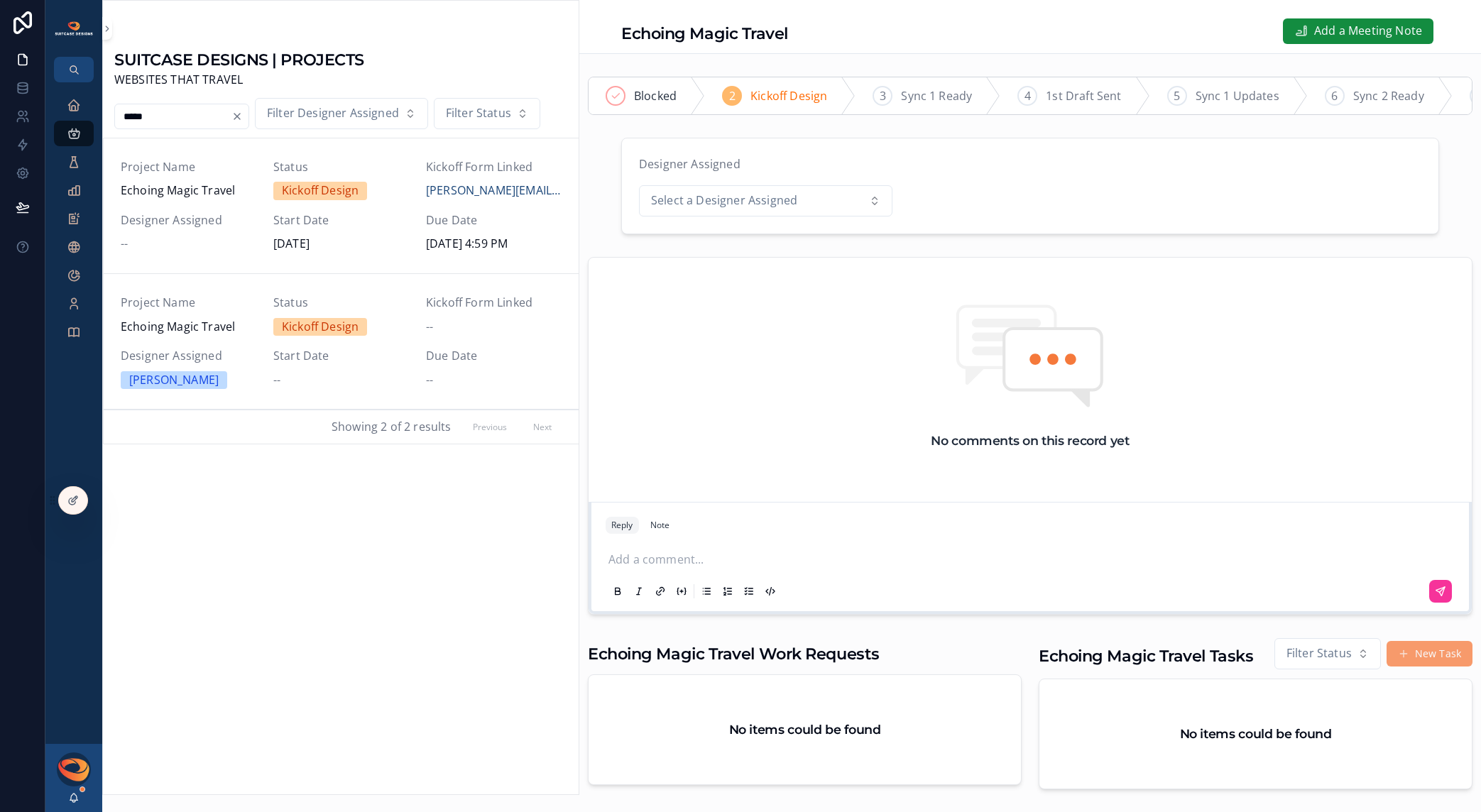
click at [237, 215] on span "Designer Assigned" at bounding box center [189, 220] width 135 height 18
click at [216, 324] on span "Echoing Magic Travel" at bounding box center [189, 327] width 135 height 18
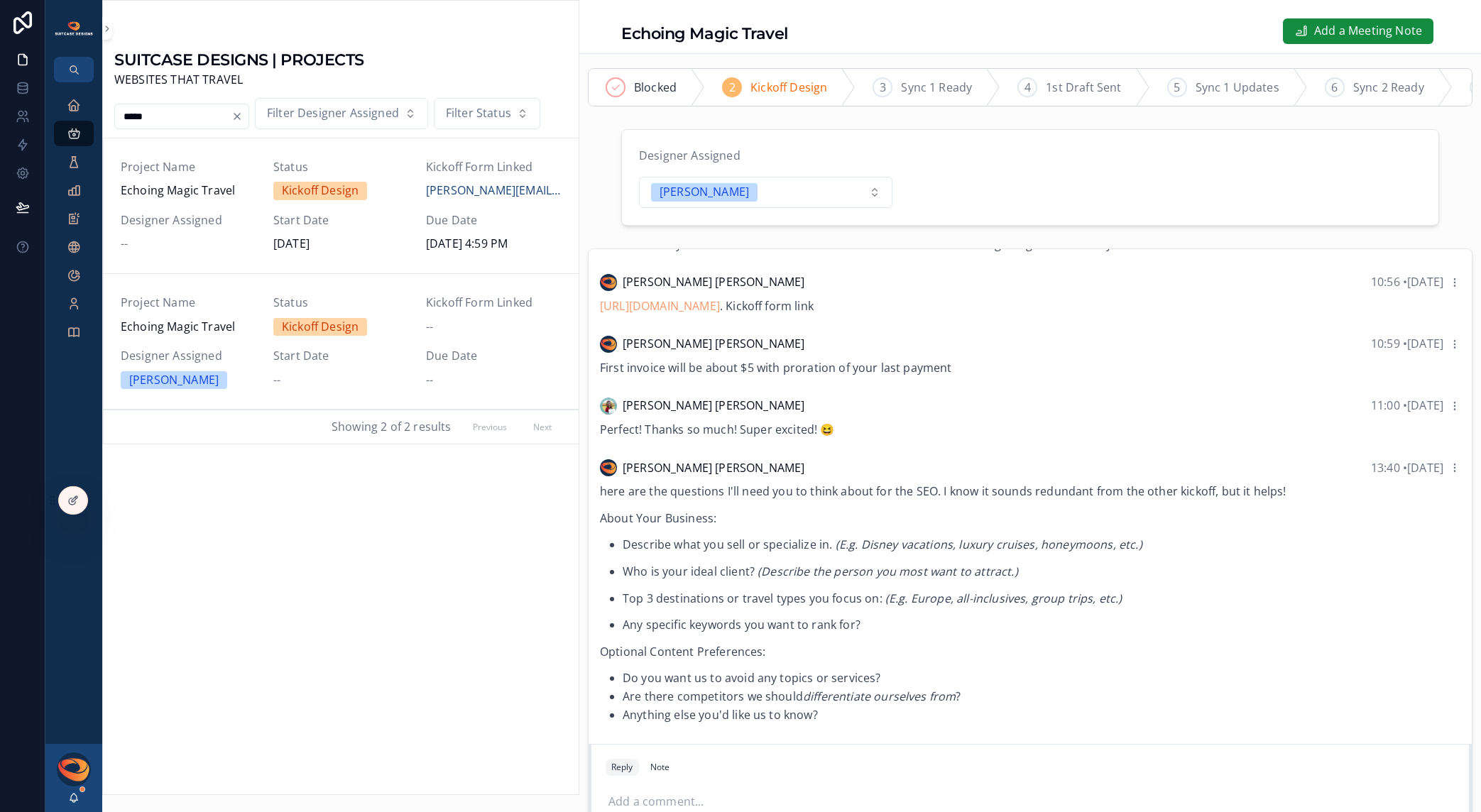
scroll to position [293, 0]
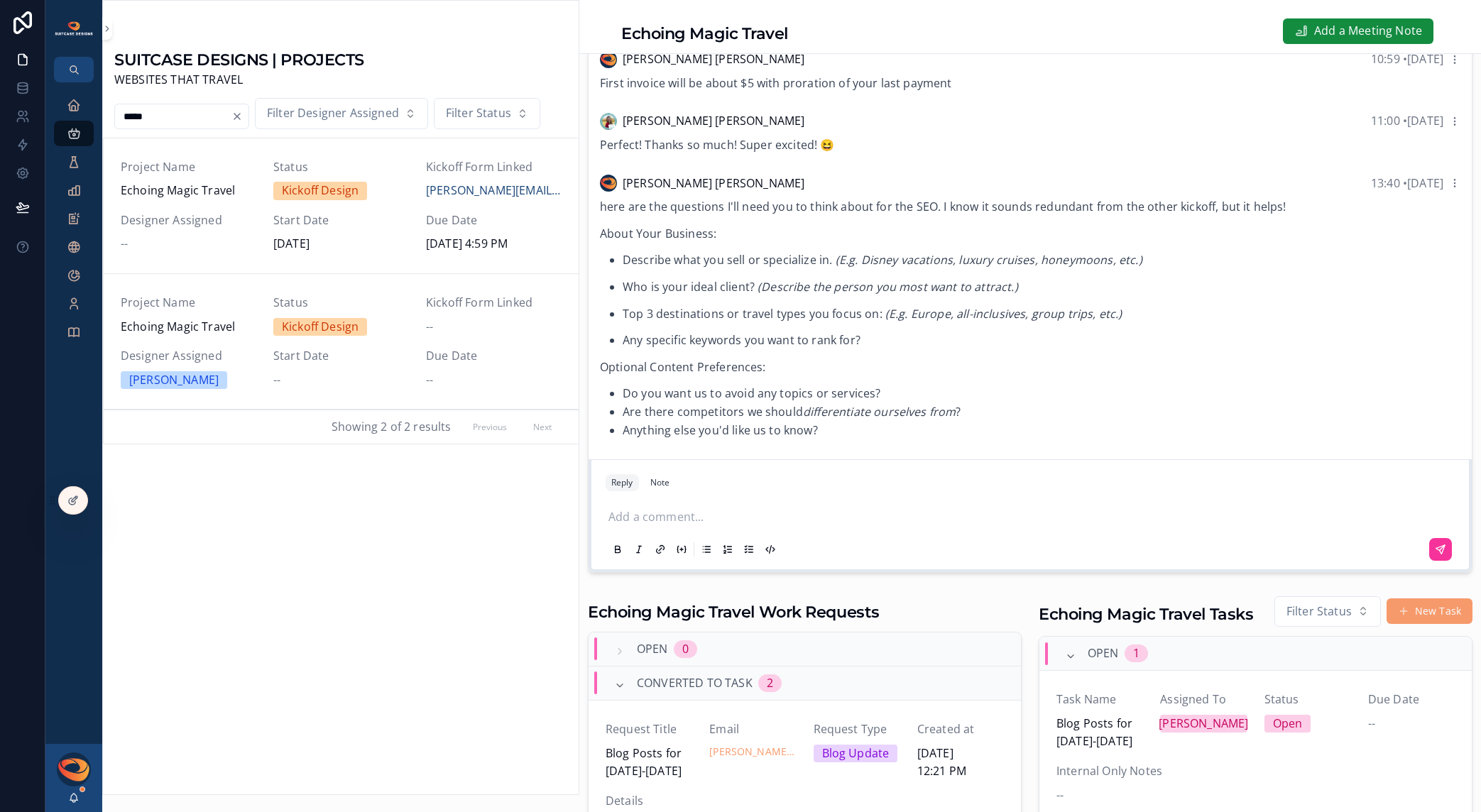
click at [676, 527] on p "scrollable content" at bounding box center [1033, 517] width 849 height 18
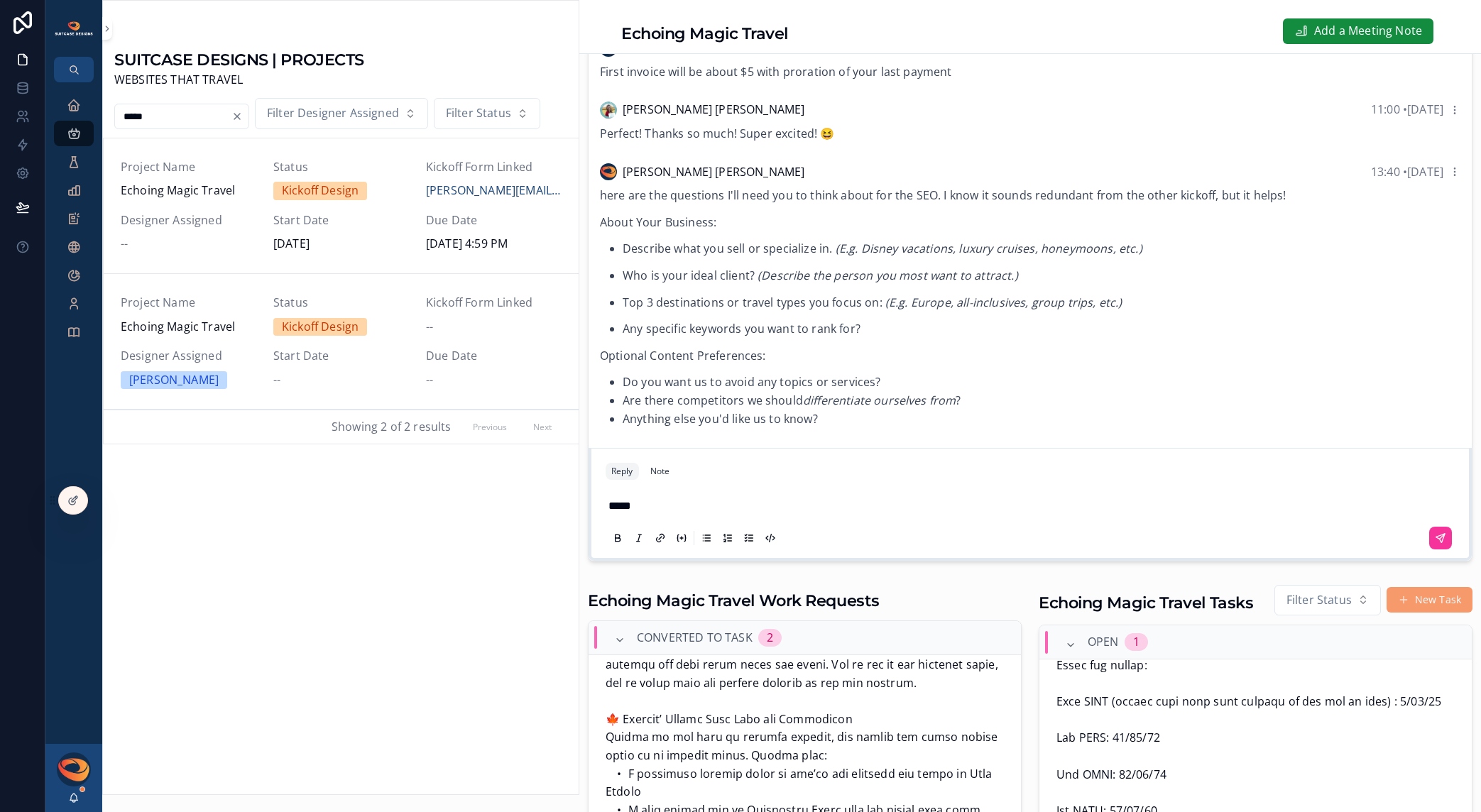
scroll to position [0, 0]
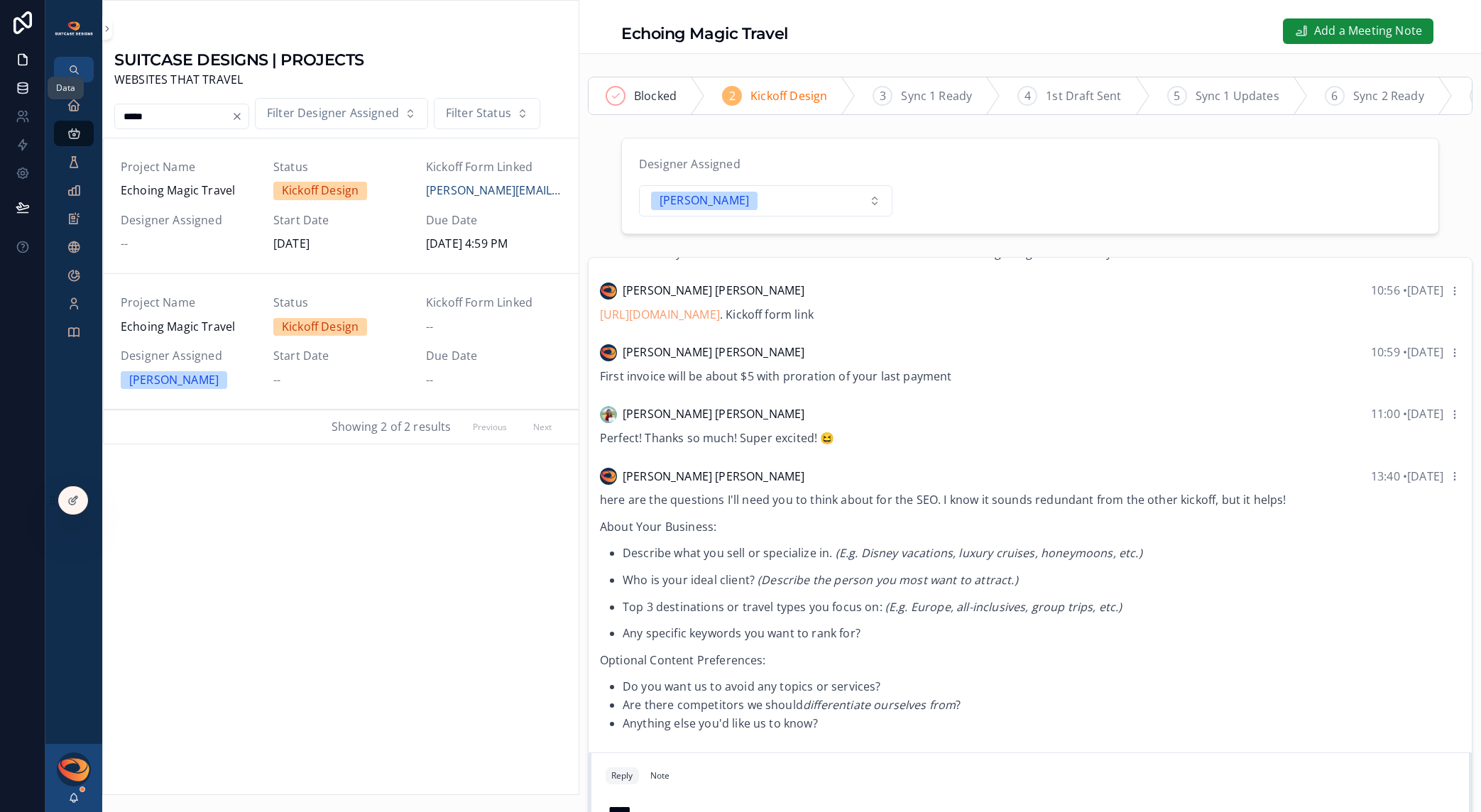
click at [23, 99] on link at bounding box center [23, 88] width 45 height 28
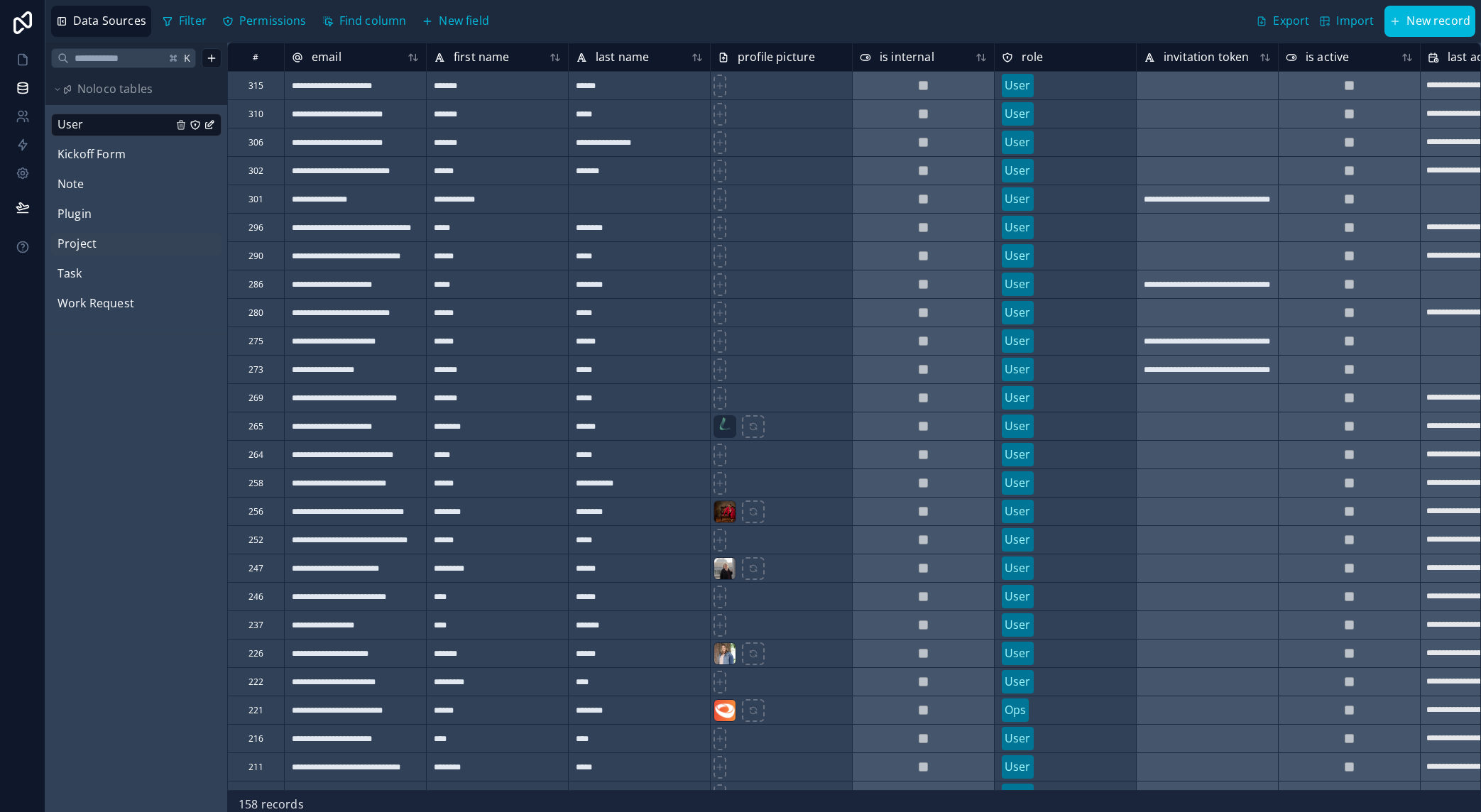
click at [83, 241] on span "Project" at bounding box center [77, 245] width 39 height 18
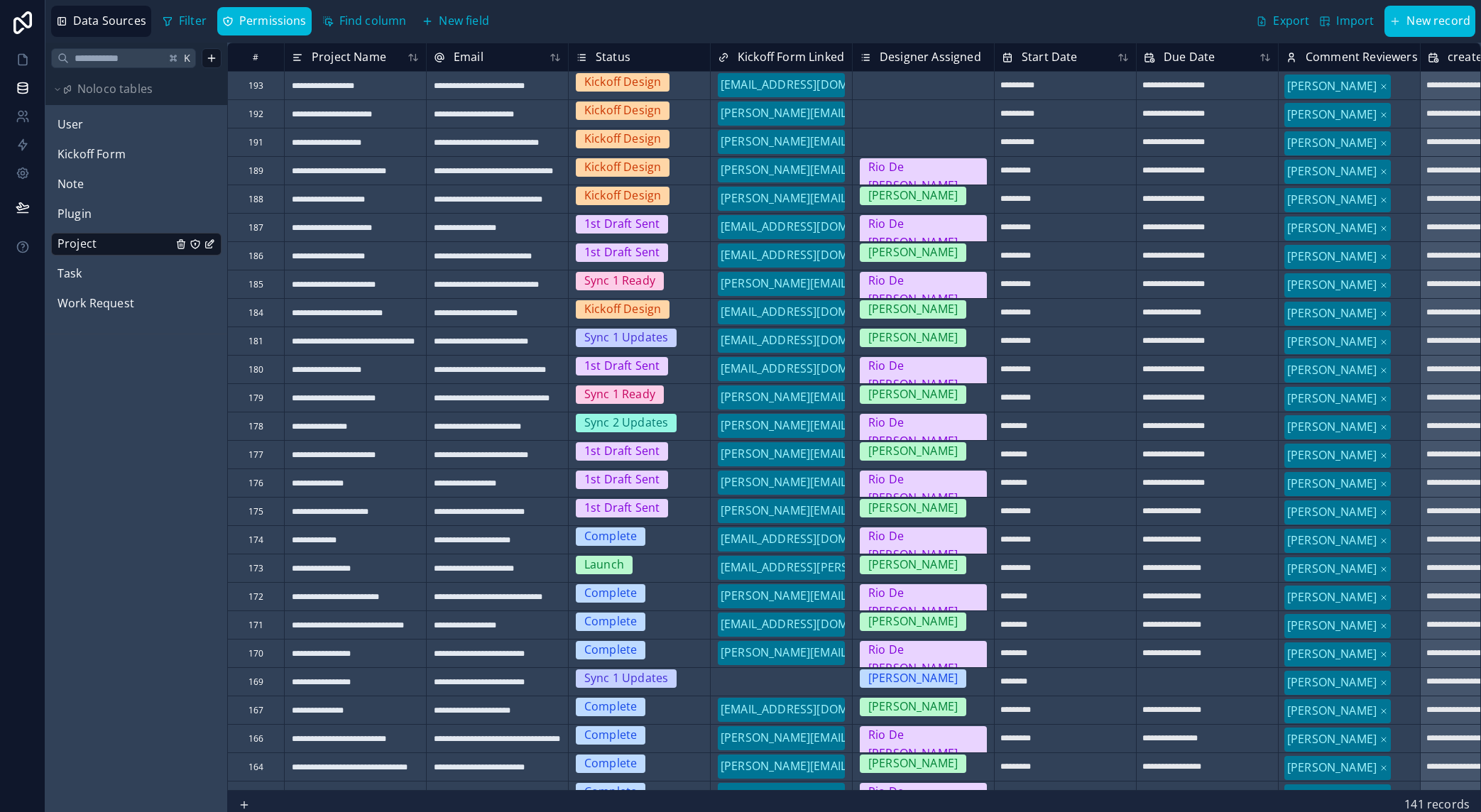
click at [412, 62] on icon at bounding box center [413, 57] width 12 height 12
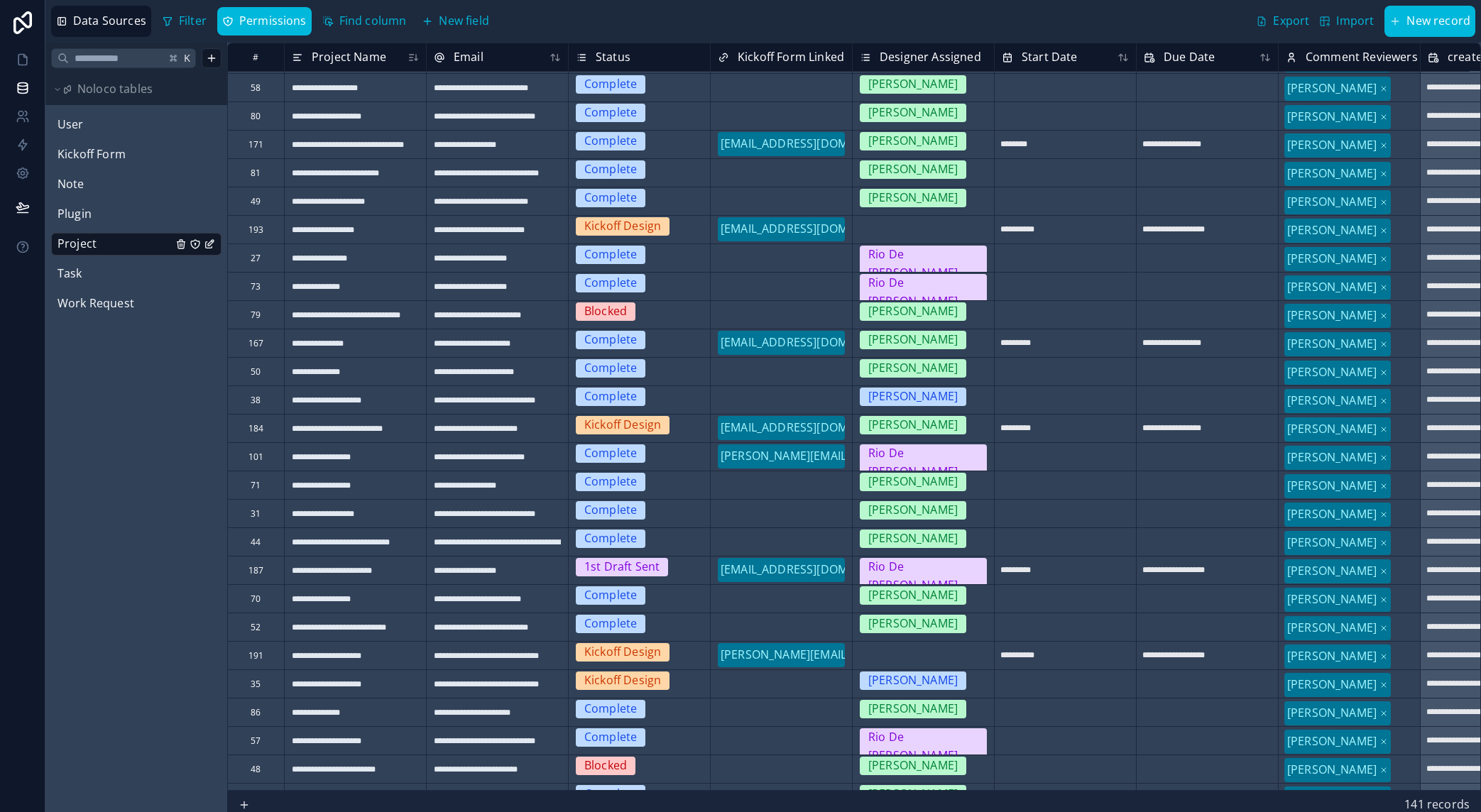
scroll to position [2799, 0]
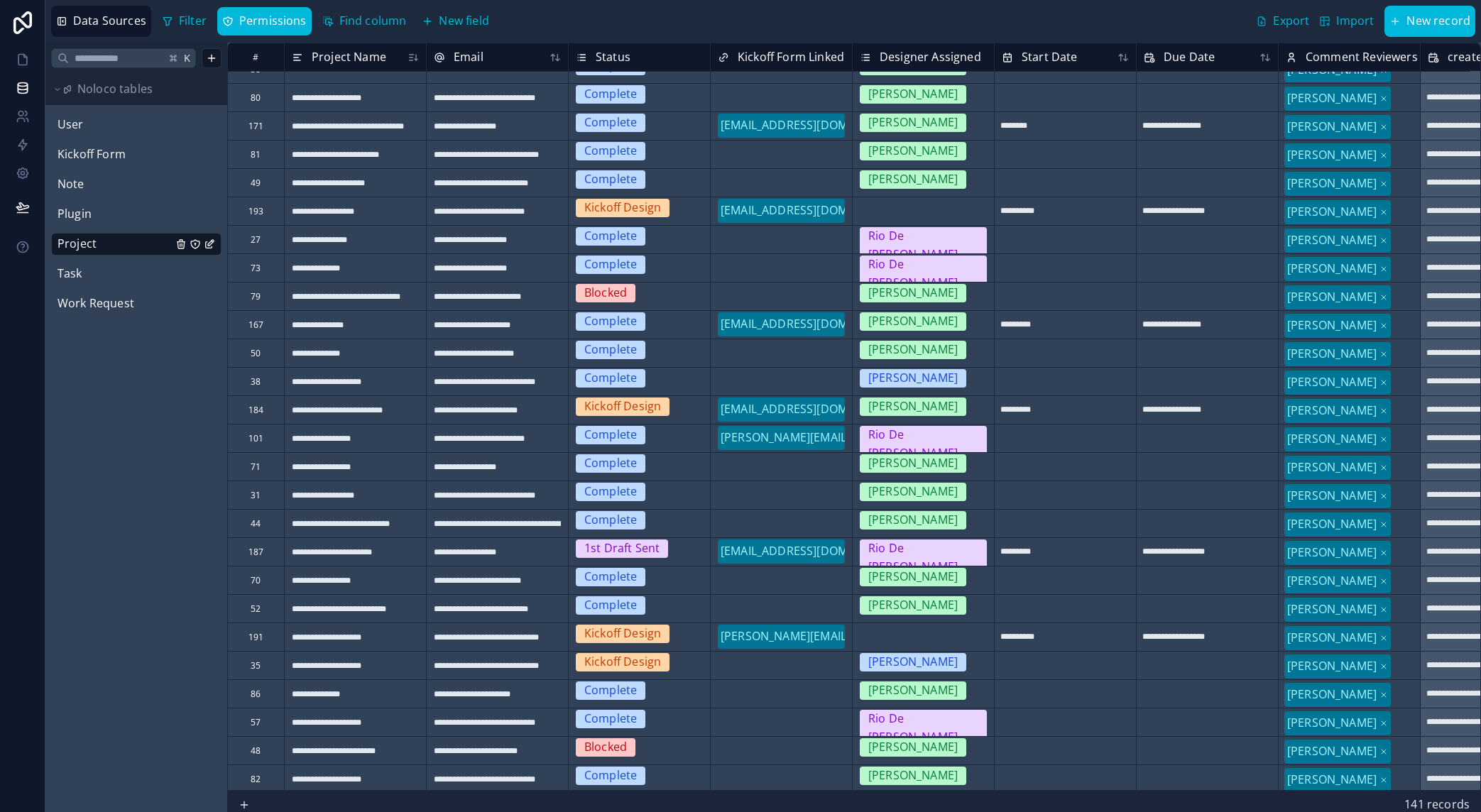
click at [774, 672] on div "Select a Kickoff Form Linked" at bounding box center [781, 665] width 141 height 20
click at [774, 672] on div "Select a Kickoff Form Linked" at bounding box center [766, 666] width 112 height 28
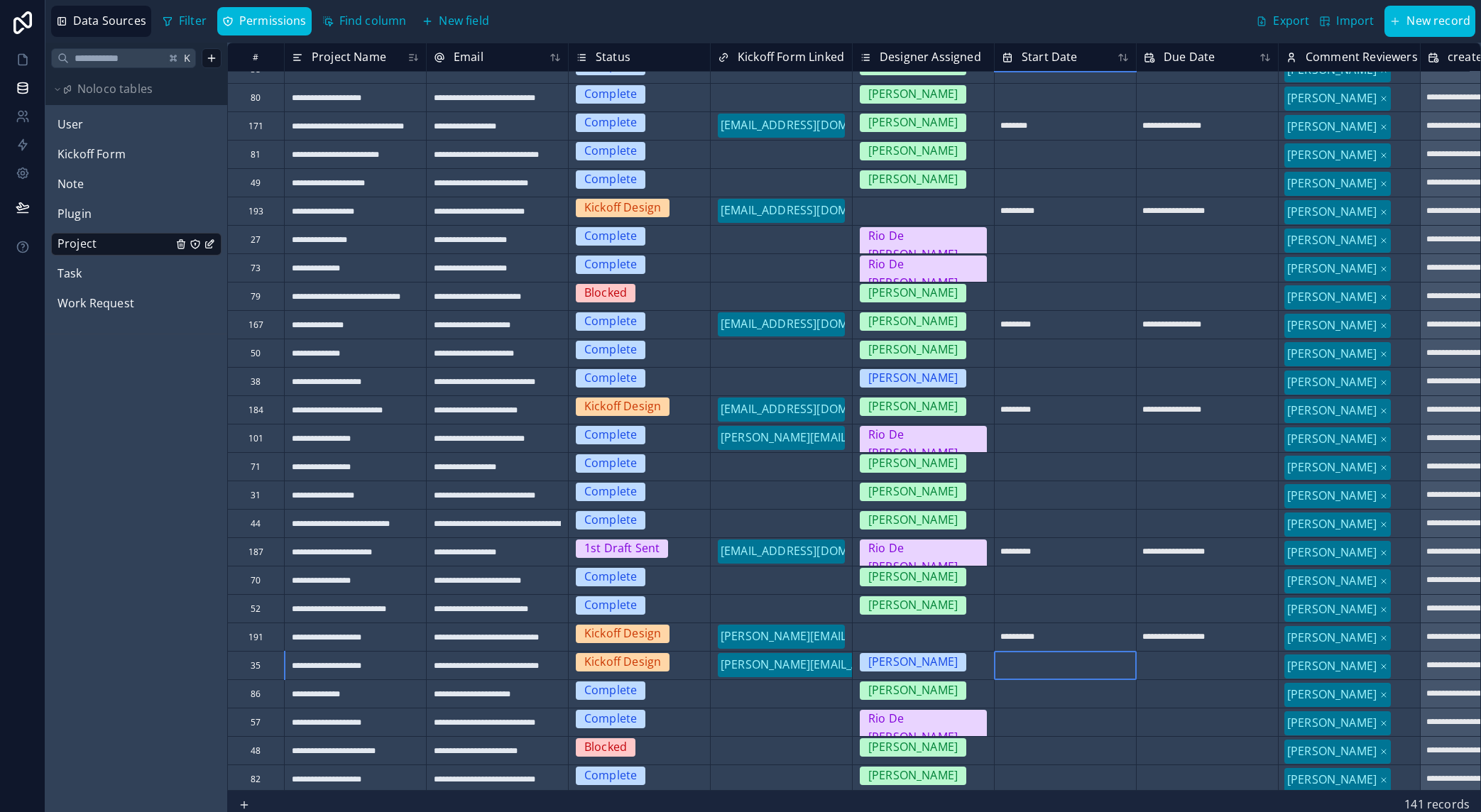
click at [1059, 663] on input "text" at bounding box center [1065, 664] width 141 height 23
select select "****"
select select "*"
click at [1184, 774] on div "10" at bounding box center [1180, 772] width 19 height 19
type input "**********"
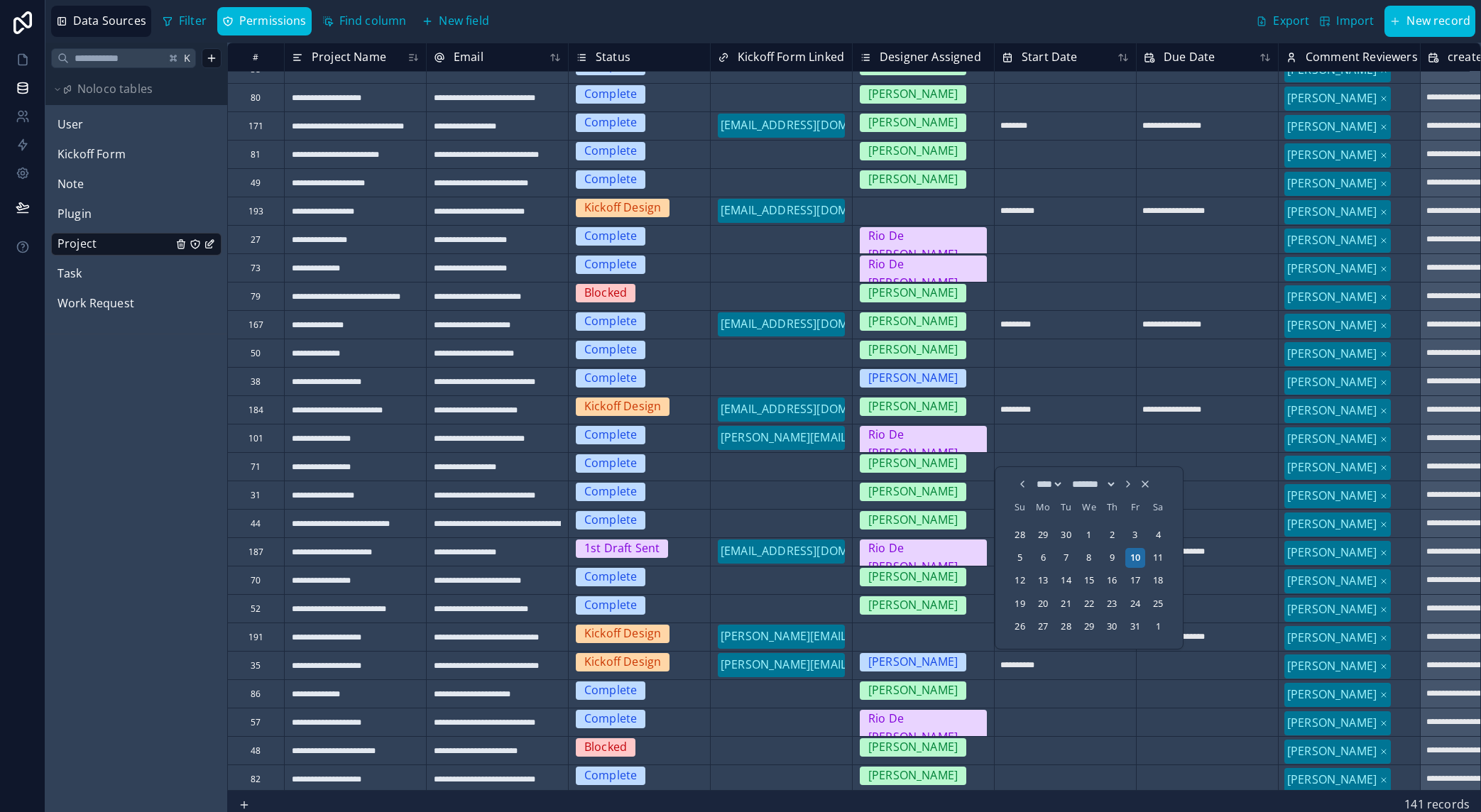
click at [1195, 659] on input "text" at bounding box center [1207, 664] width 141 height 23
select select "****"
select select "*"
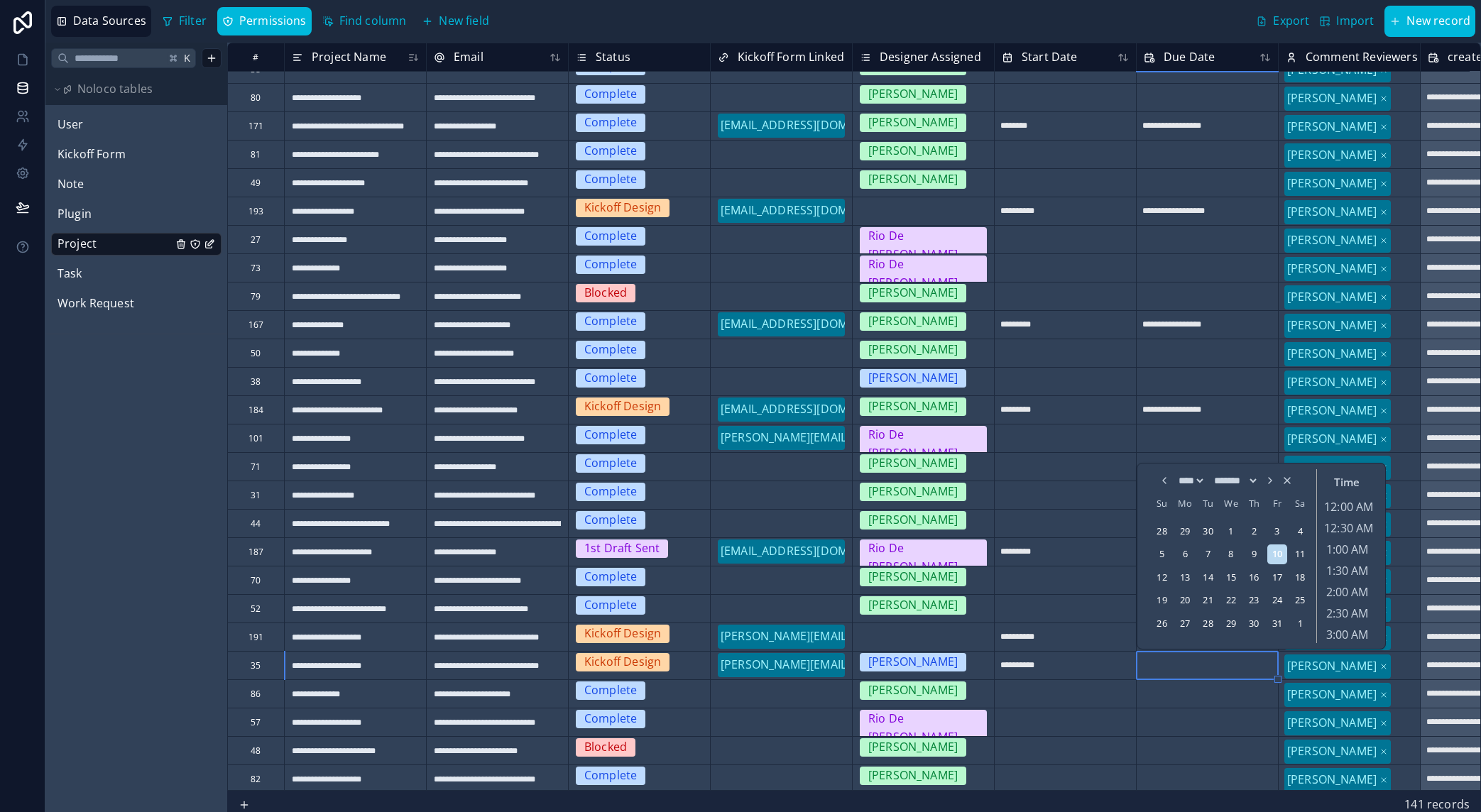
scroll to position [533, 0]
click at [1276, 483] on icon "Choose Date and Time" at bounding box center [1271, 481] width 12 height 12
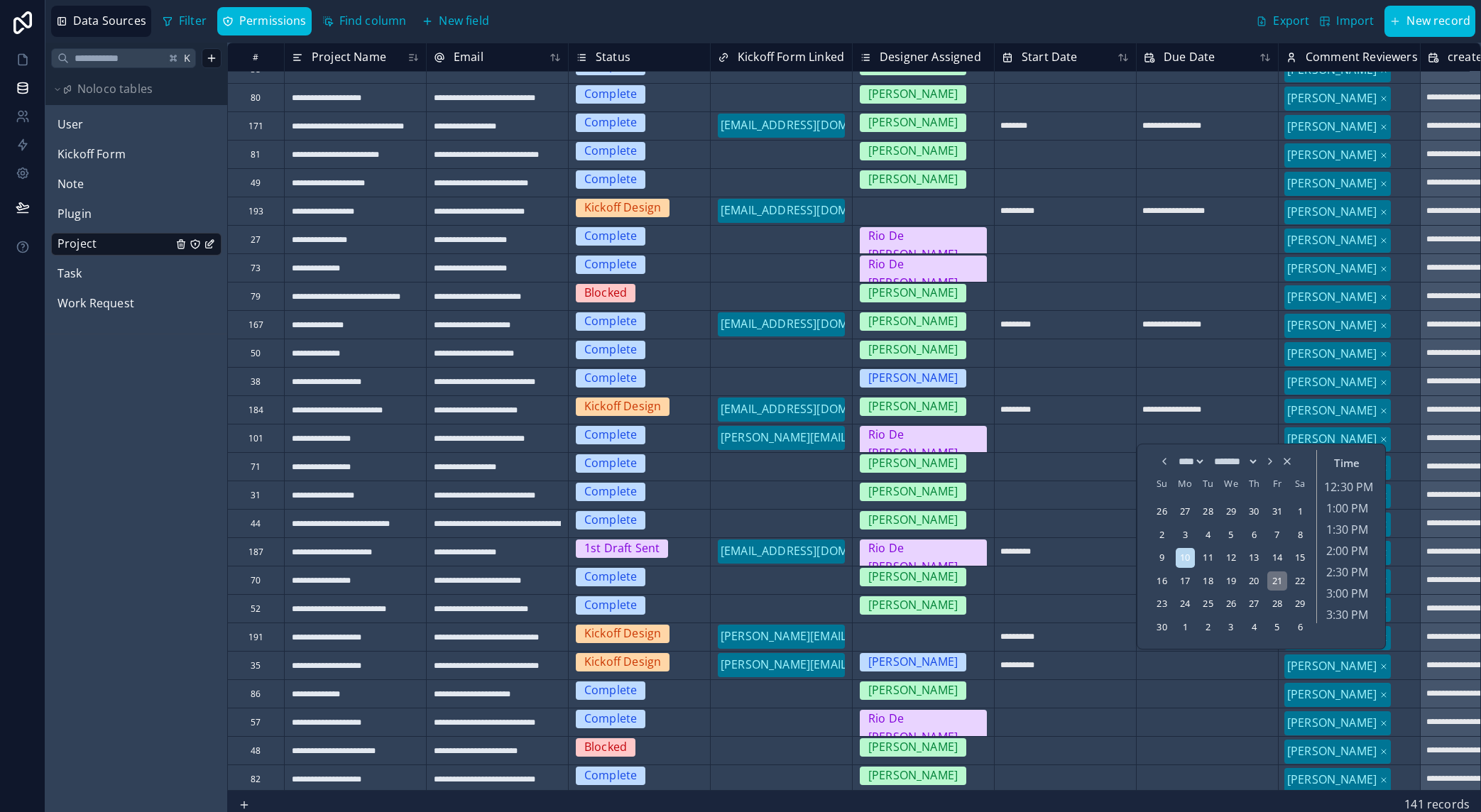
click at [1271, 583] on div "21" at bounding box center [1276, 581] width 19 height 19
type input "**********"
click at [1174, 698] on input "text" at bounding box center [1207, 693] width 141 height 23
select select "****"
select select "*"
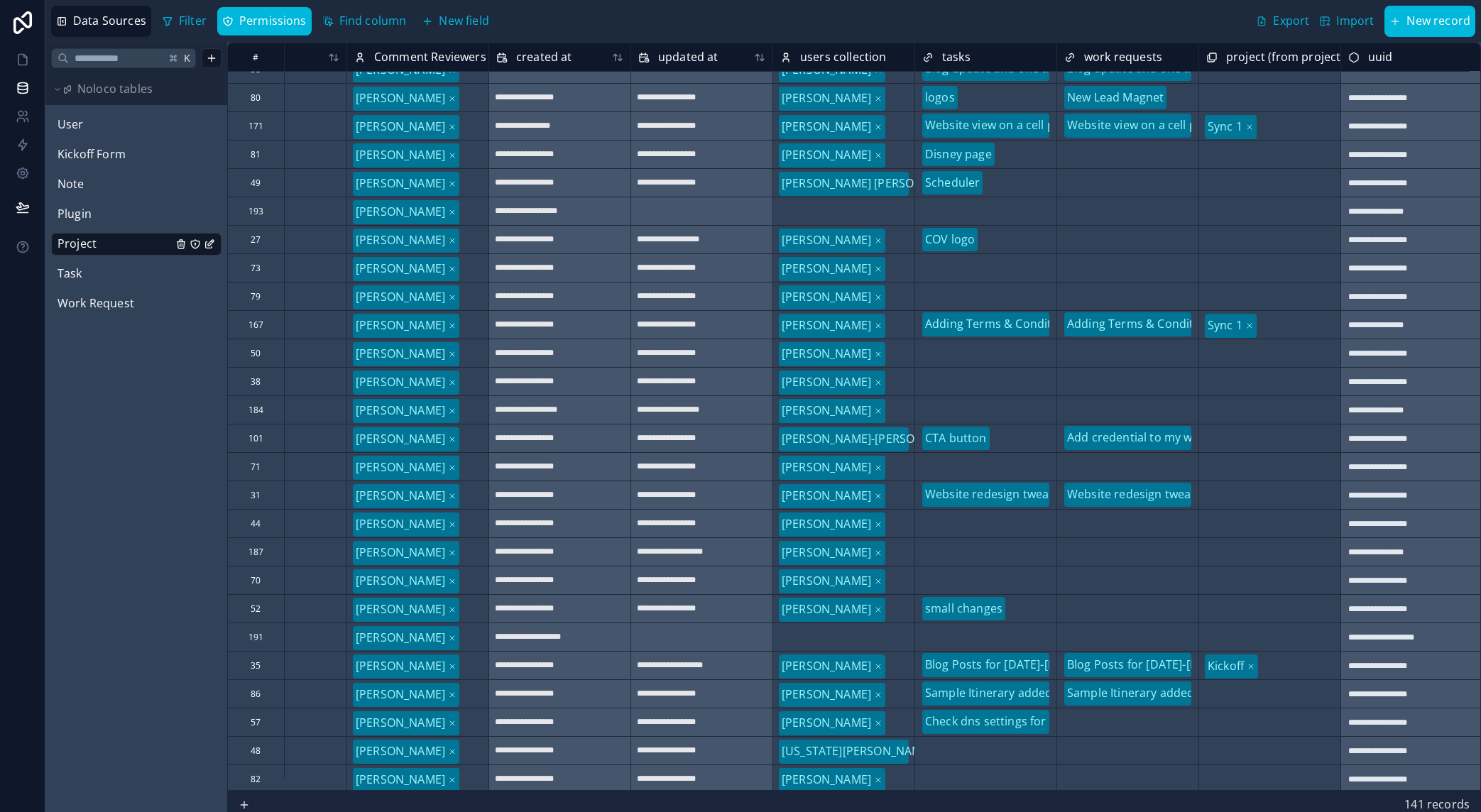
scroll to position [2799, 935]
click at [862, 643] on div "Select a users collection" at bounding box center [826, 638] width 98 height 12
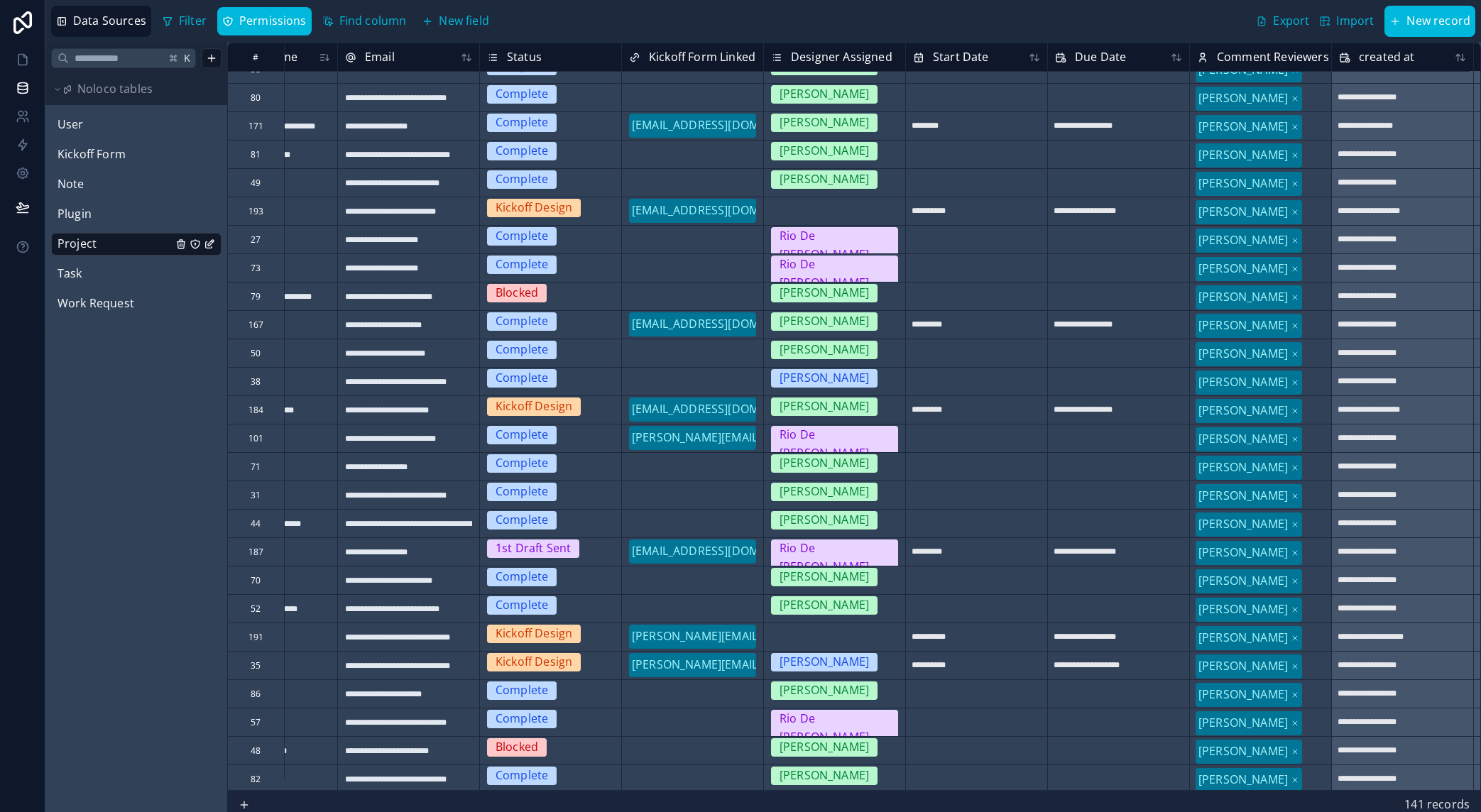
scroll to position [2799, 0]
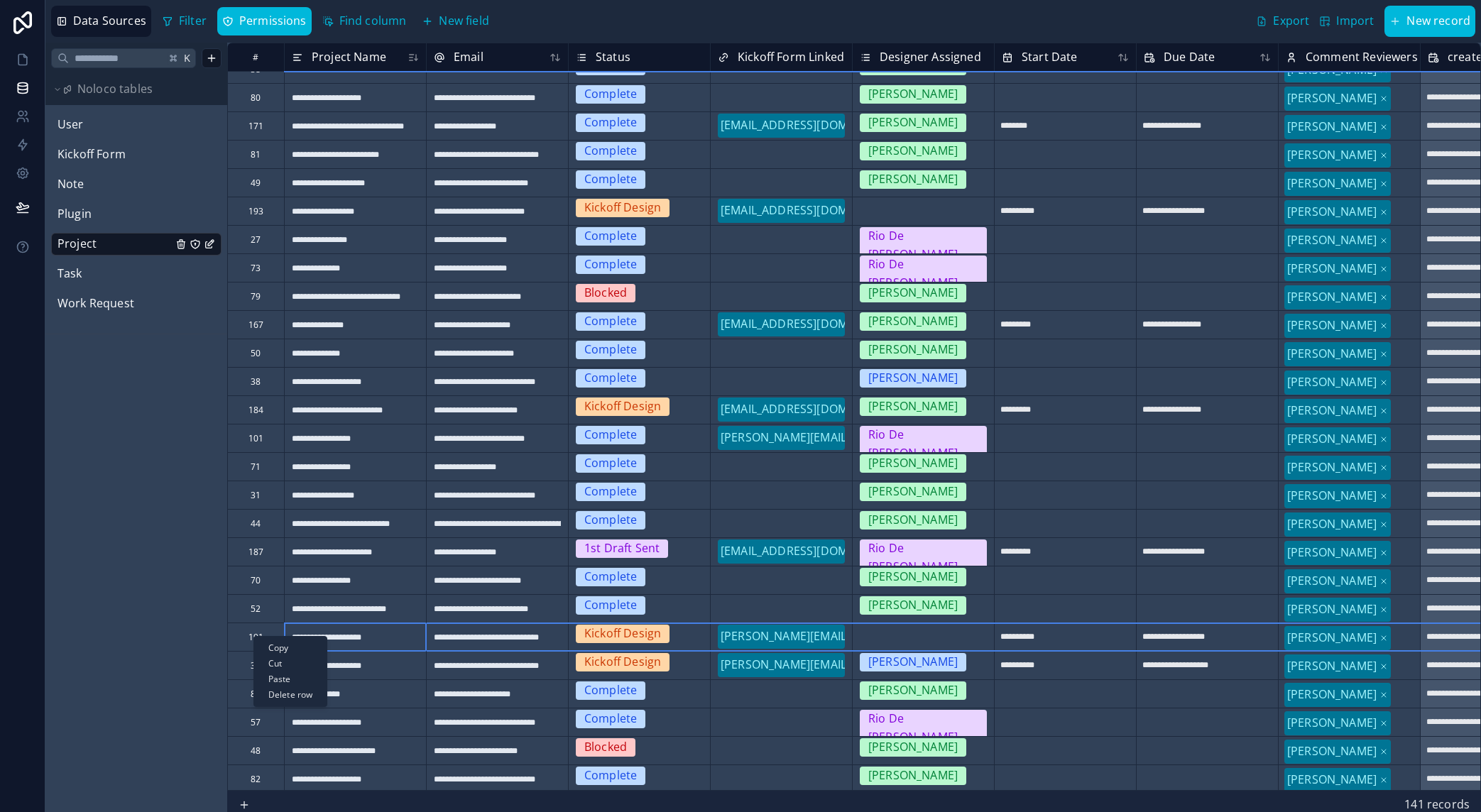
click at [284, 696] on div "Delete row" at bounding box center [291, 694] width 73 height 16
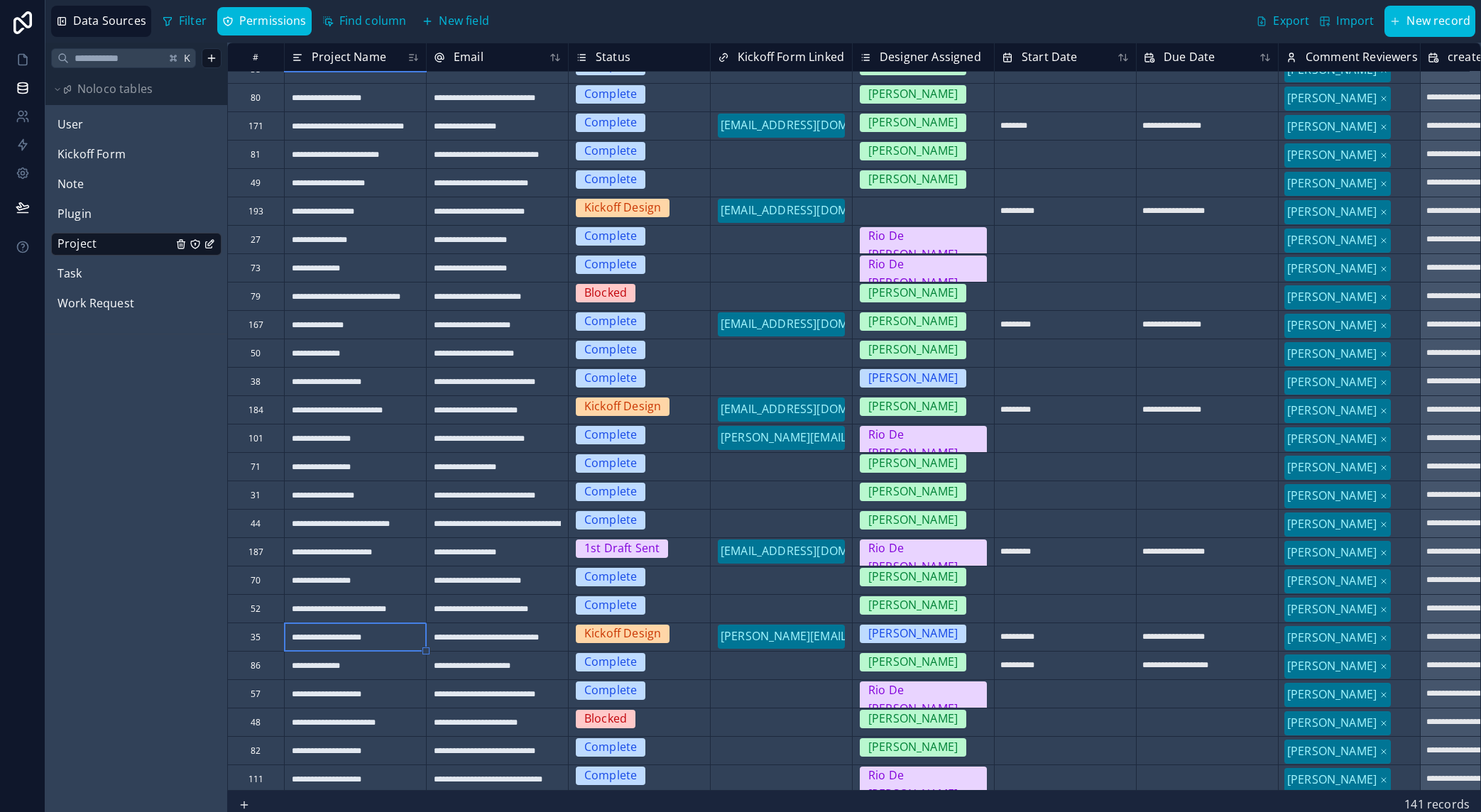
type input "**********"
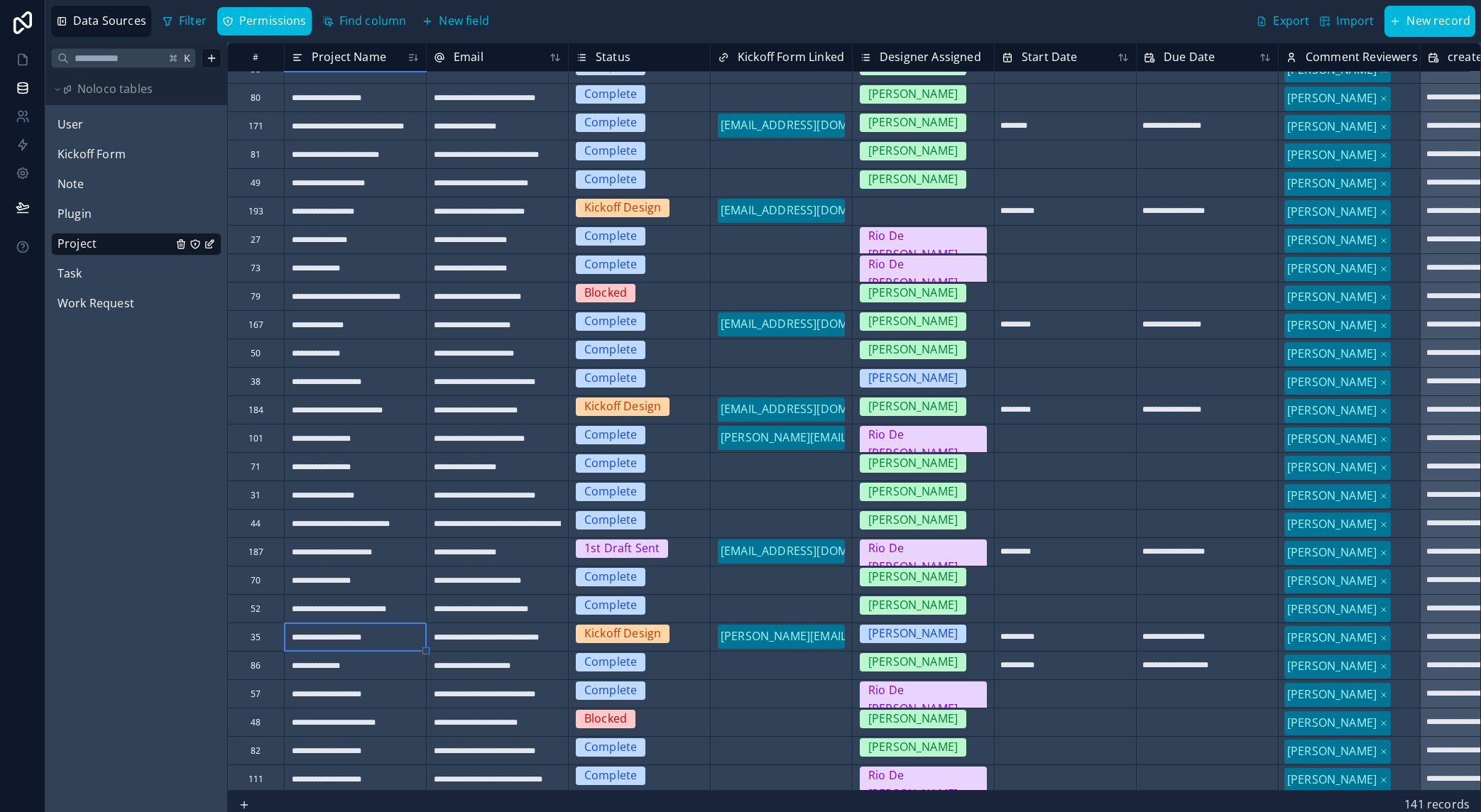
type input "**********"
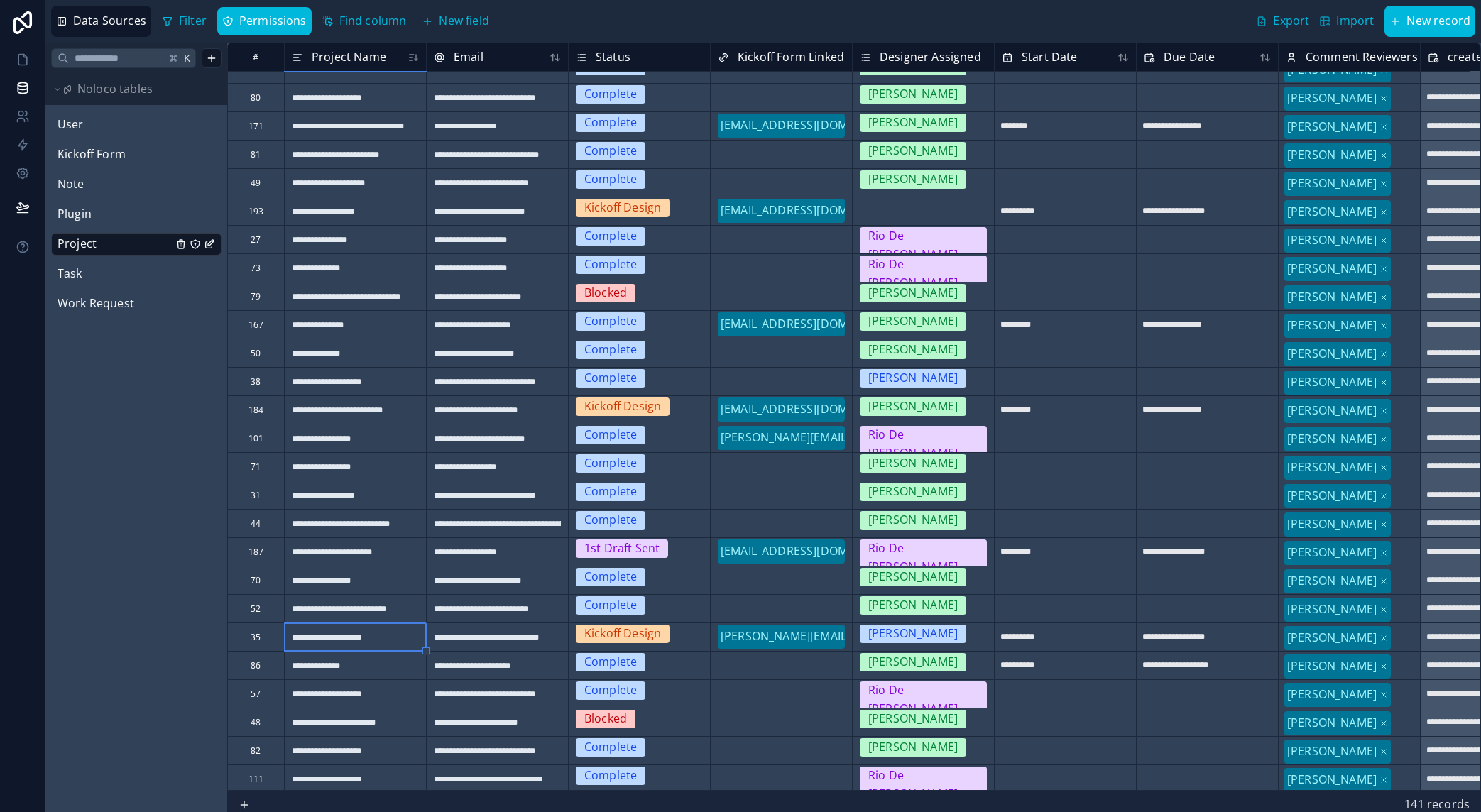
type input "**********"
click at [22, 117] on icon at bounding box center [23, 116] width 14 height 14
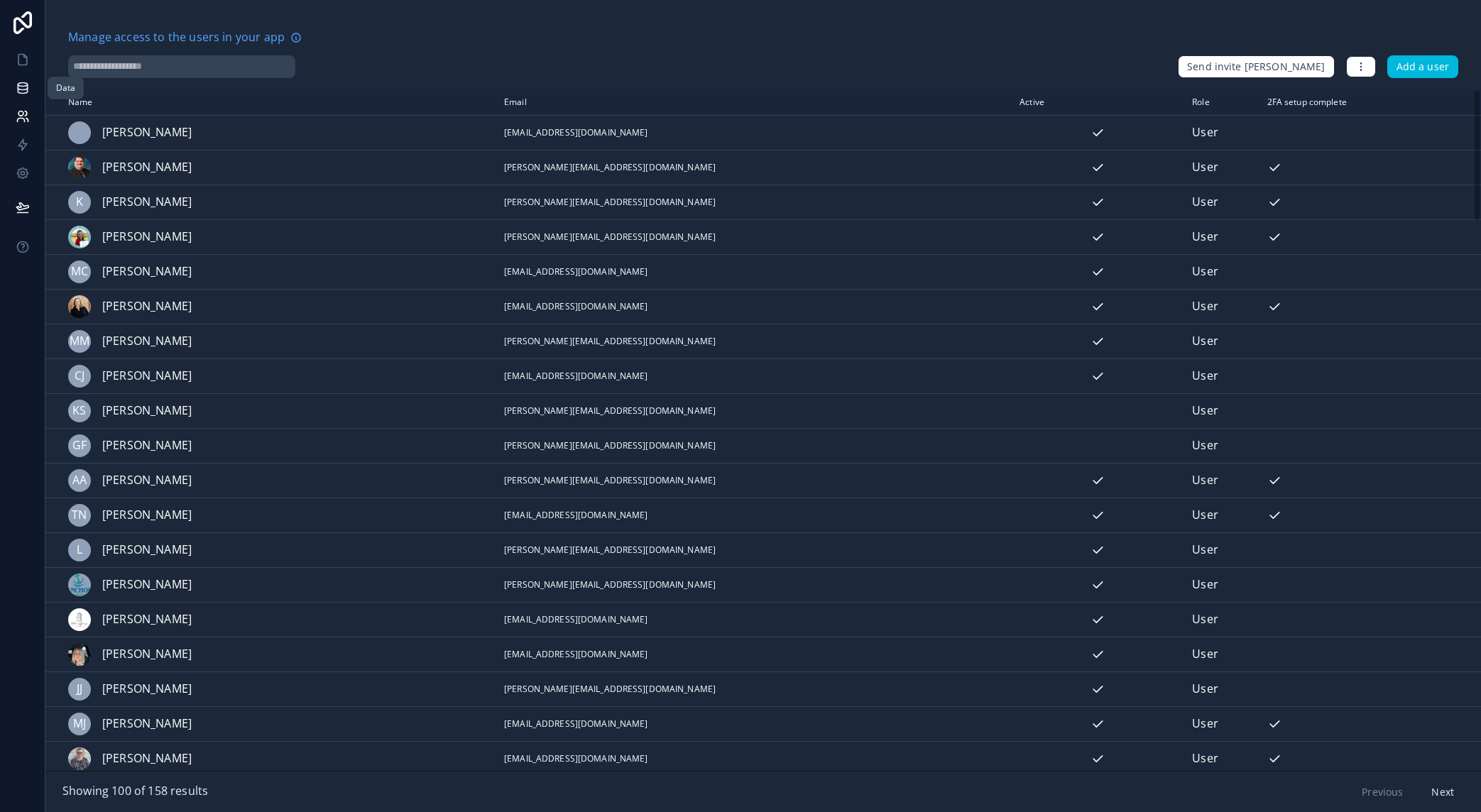
click at [23, 73] on link at bounding box center [23, 88] width 45 height 28
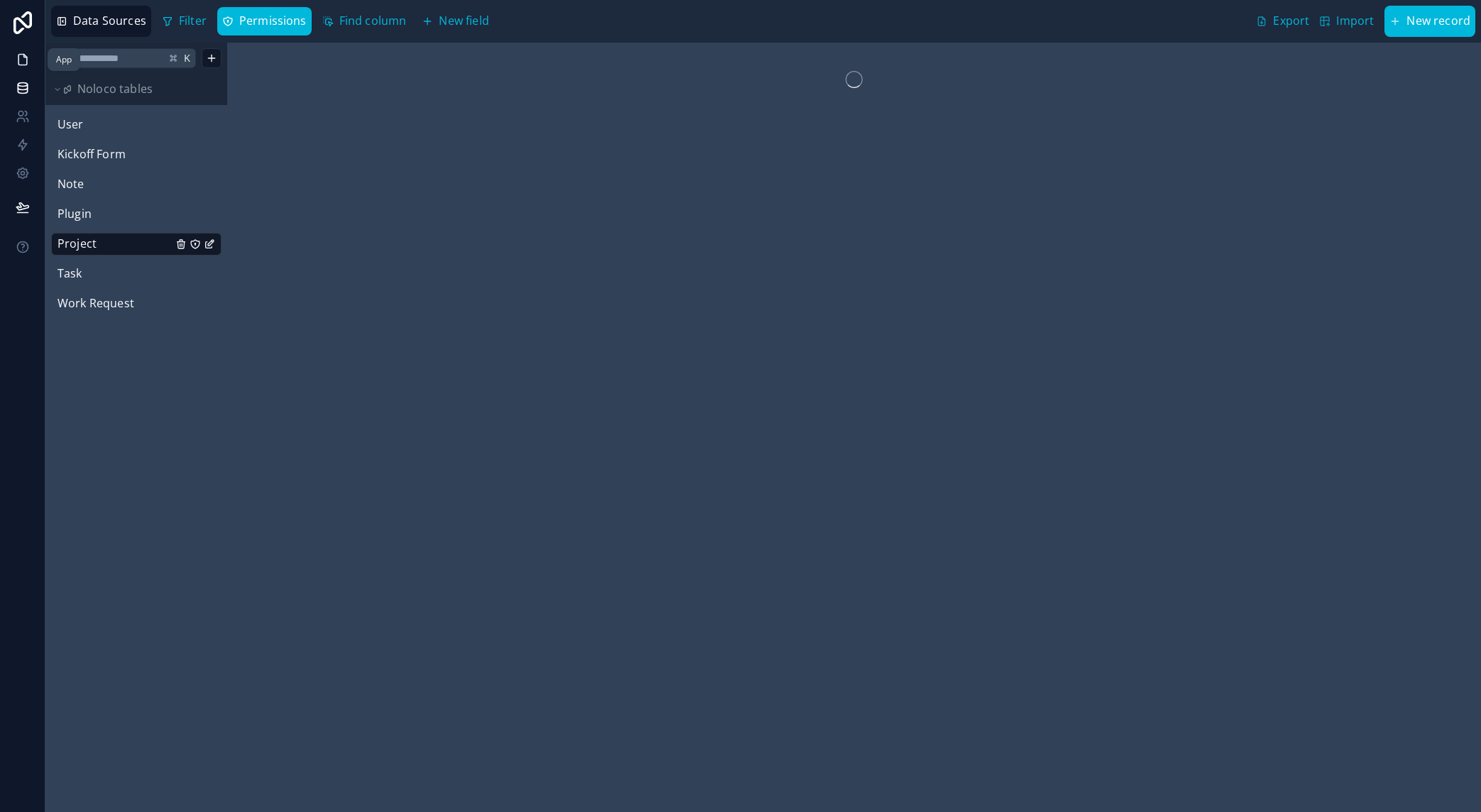
click at [23, 61] on icon at bounding box center [23, 59] width 14 height 14
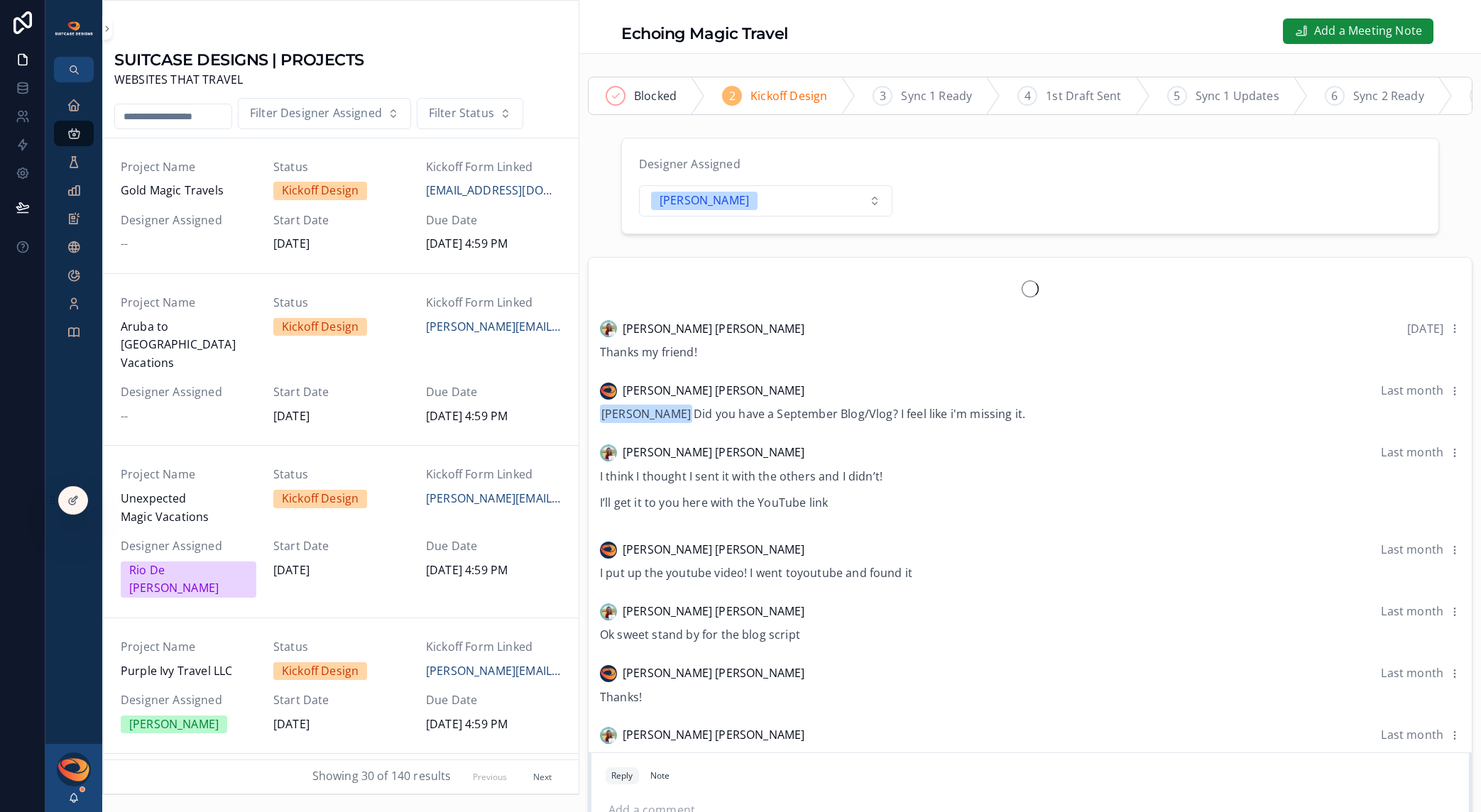
scroll to position [1960, 0]
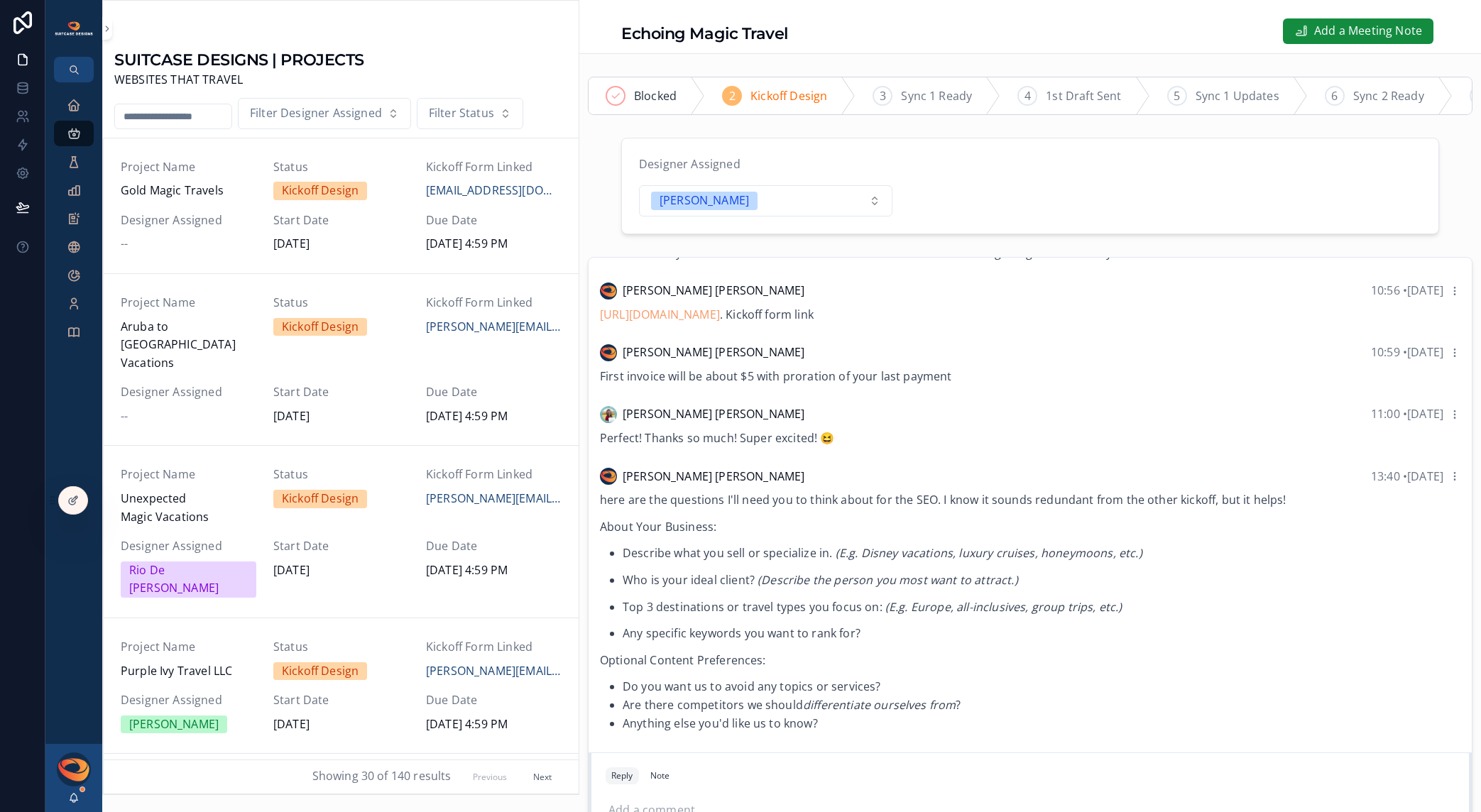
click at [174, 117] on input "scrollable content" at bounding box center [174, 117] width 117 height 20
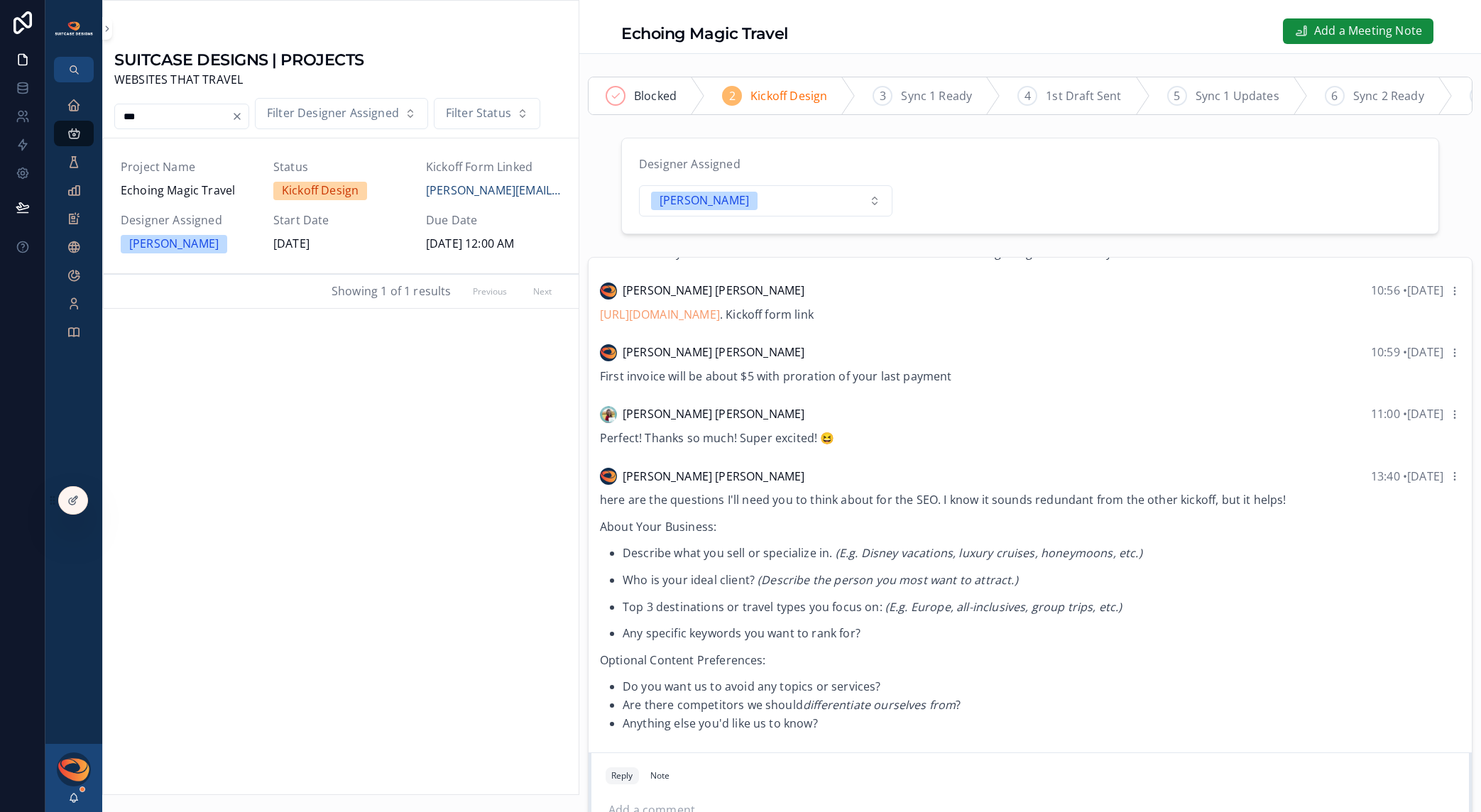
type input "***"
click at [219, 193] on span "Echoing Magic Travel" at bounding box center [189, 191] width 135 height 18
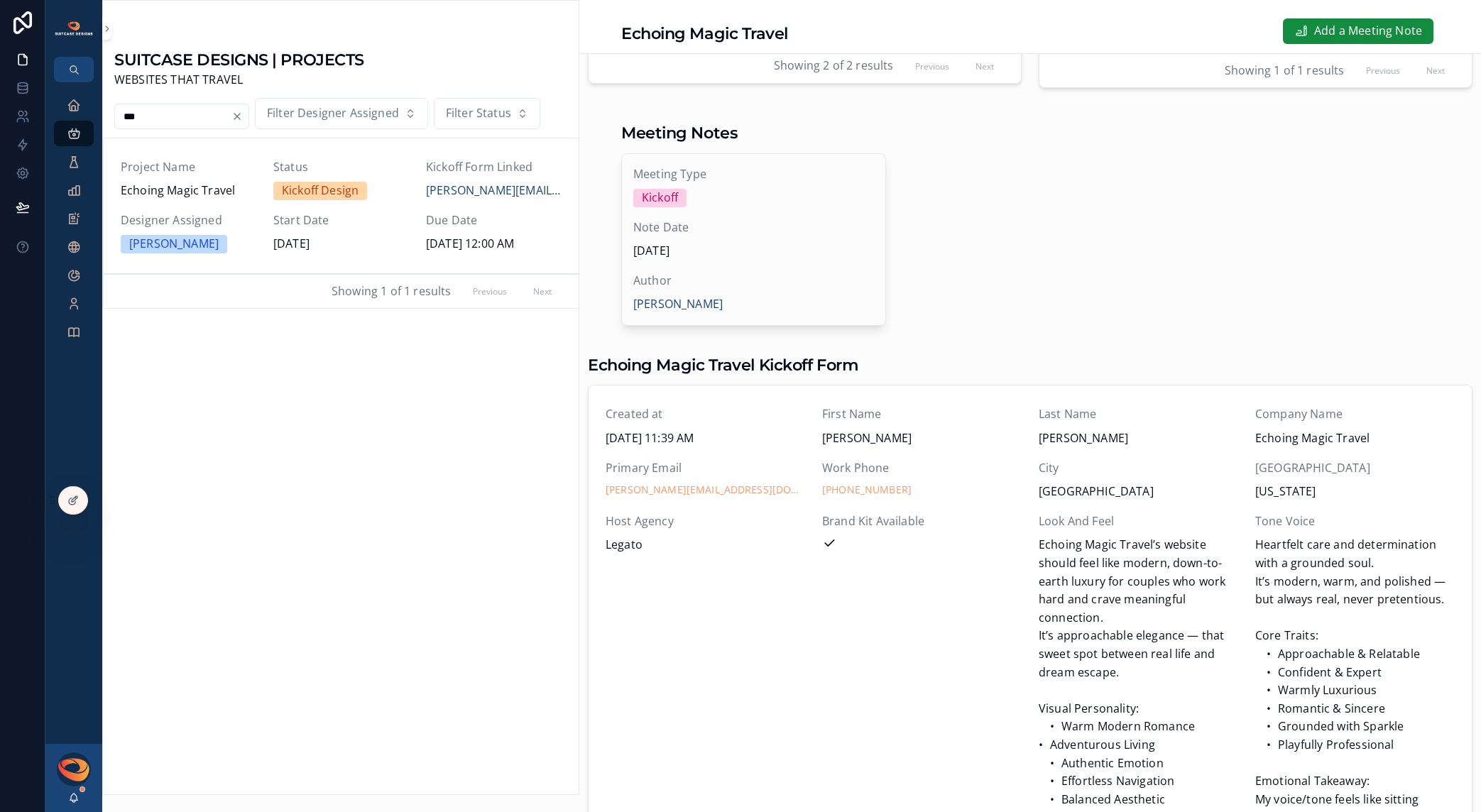
scroll to position [297, 0]
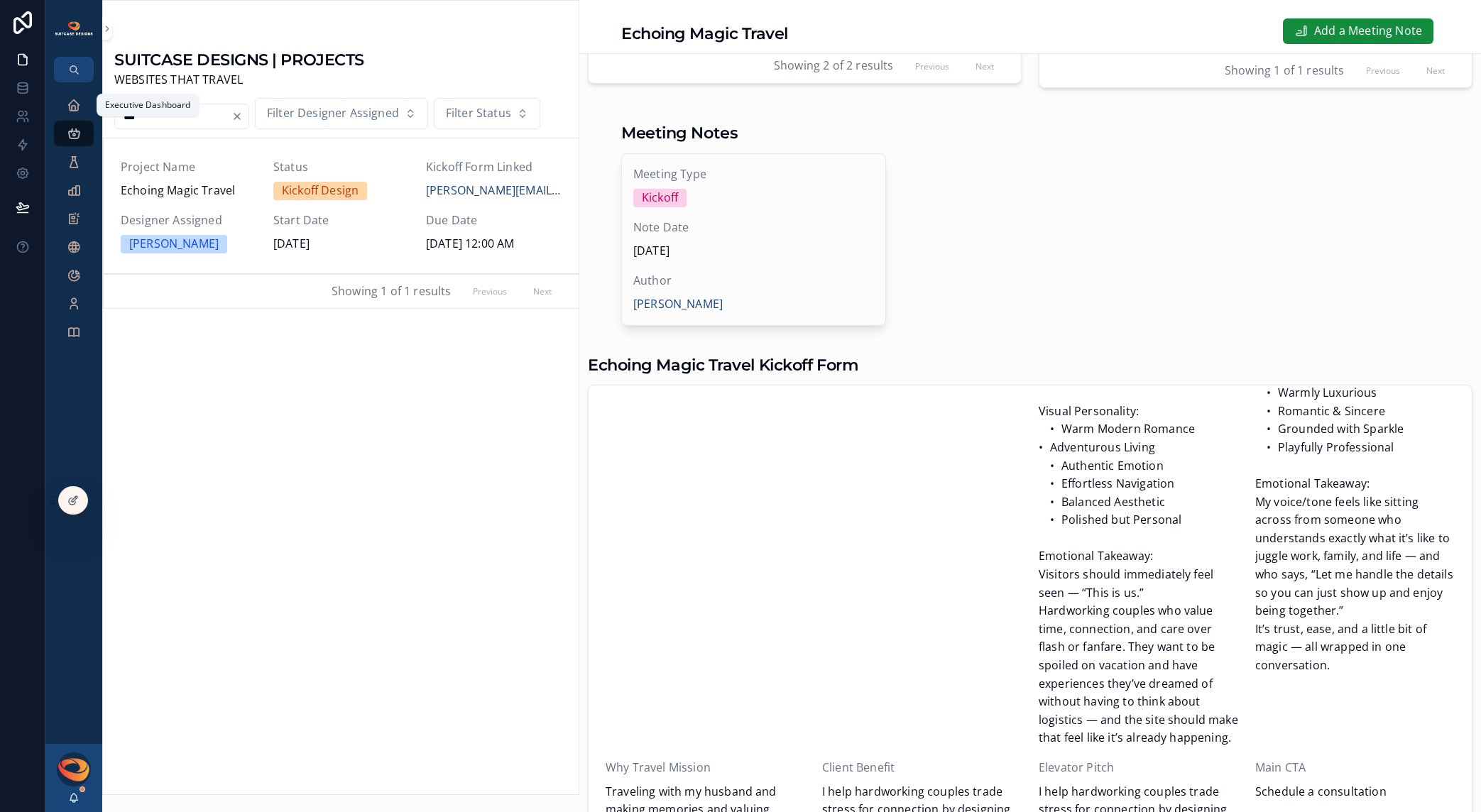
click at [70, 103] on icon "scrollable content" at bounding box center [73, 104] width 14 height 14
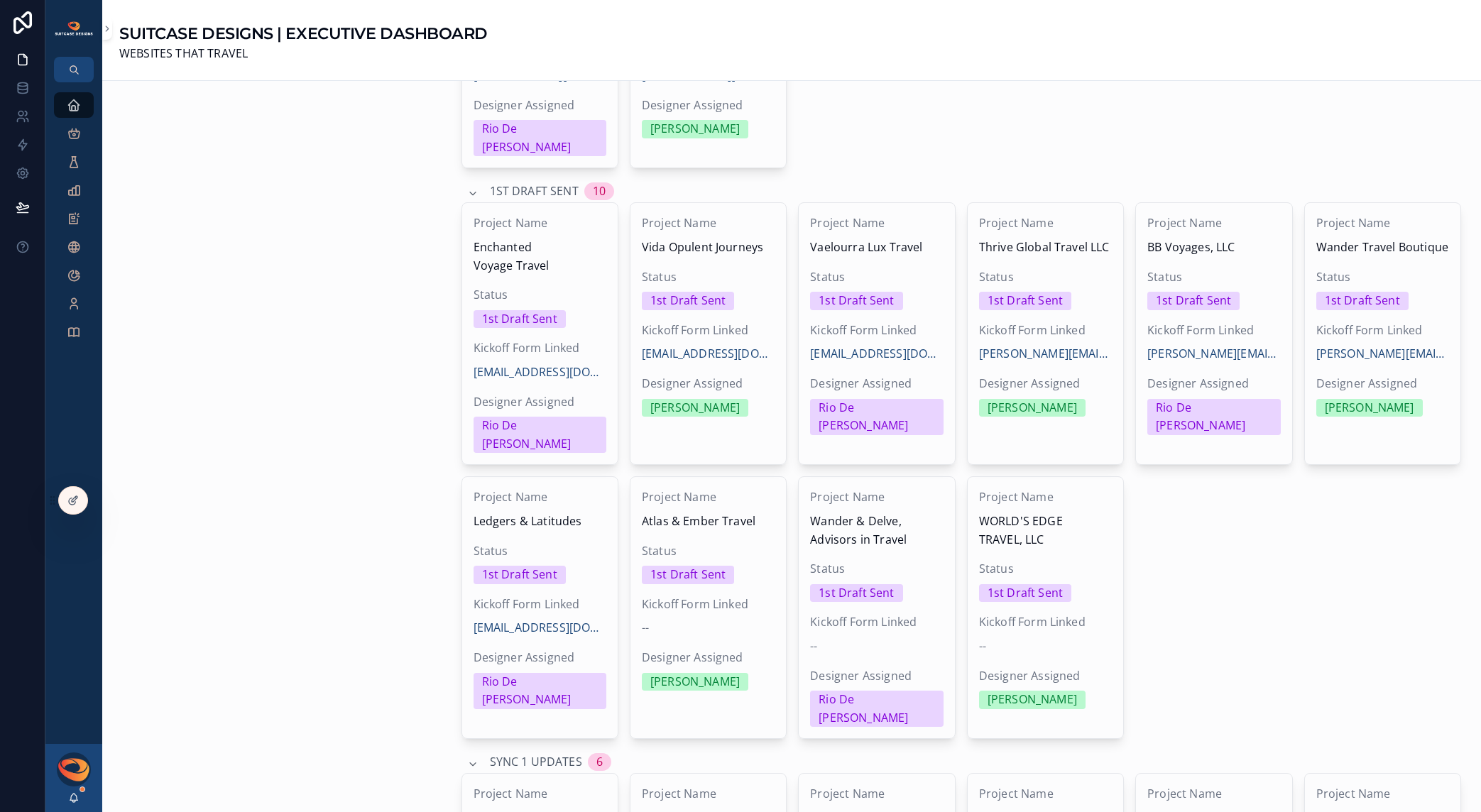
scroll to position [1257, 0]
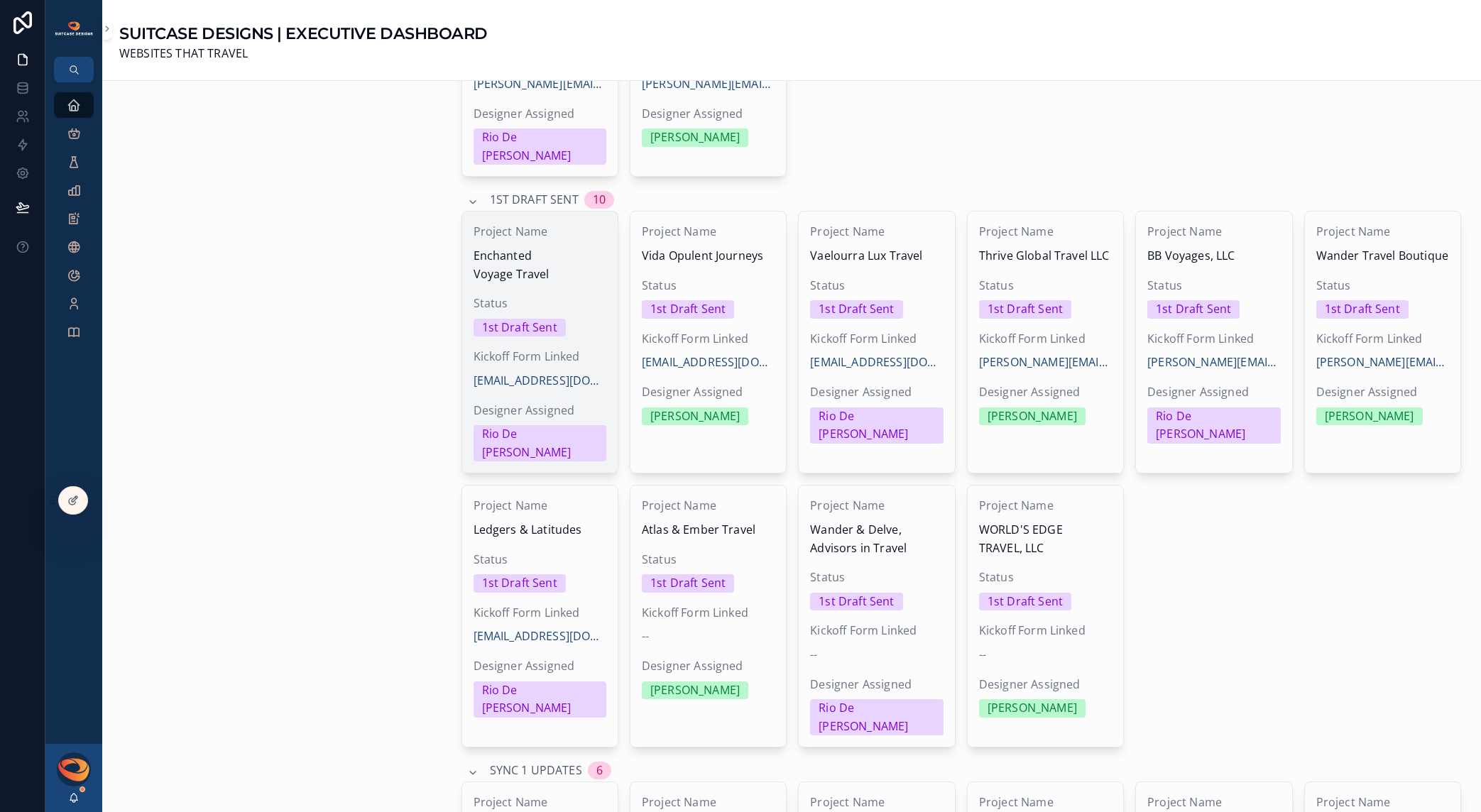
click at [488, 247] on span "Enchanted Voyage Travel" at bounding box center [539, 265] width 133 height 36
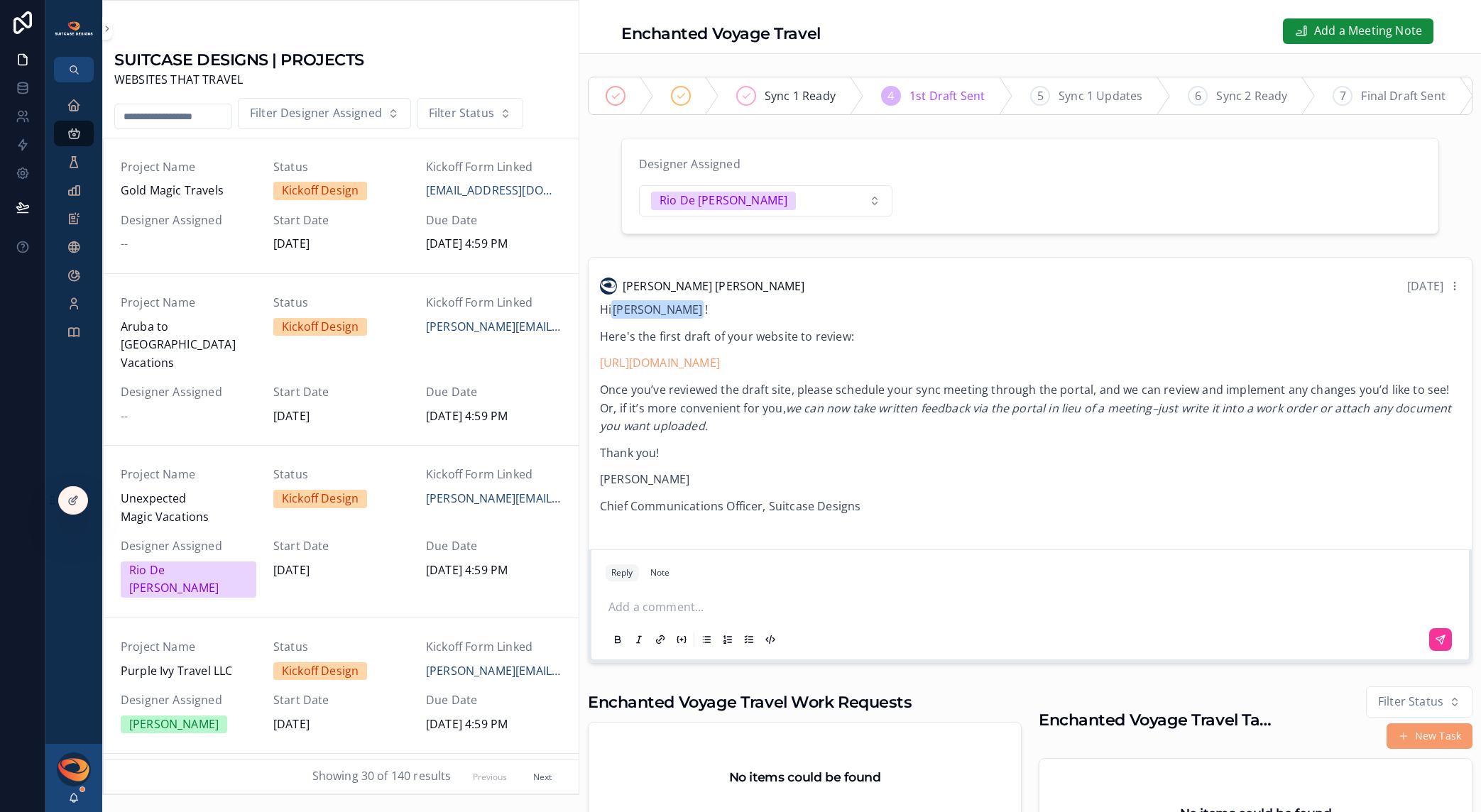
click at [235, 490] on span "Unexpected Magic Vacations" at bounding box center [189, 507] width 135 height 36
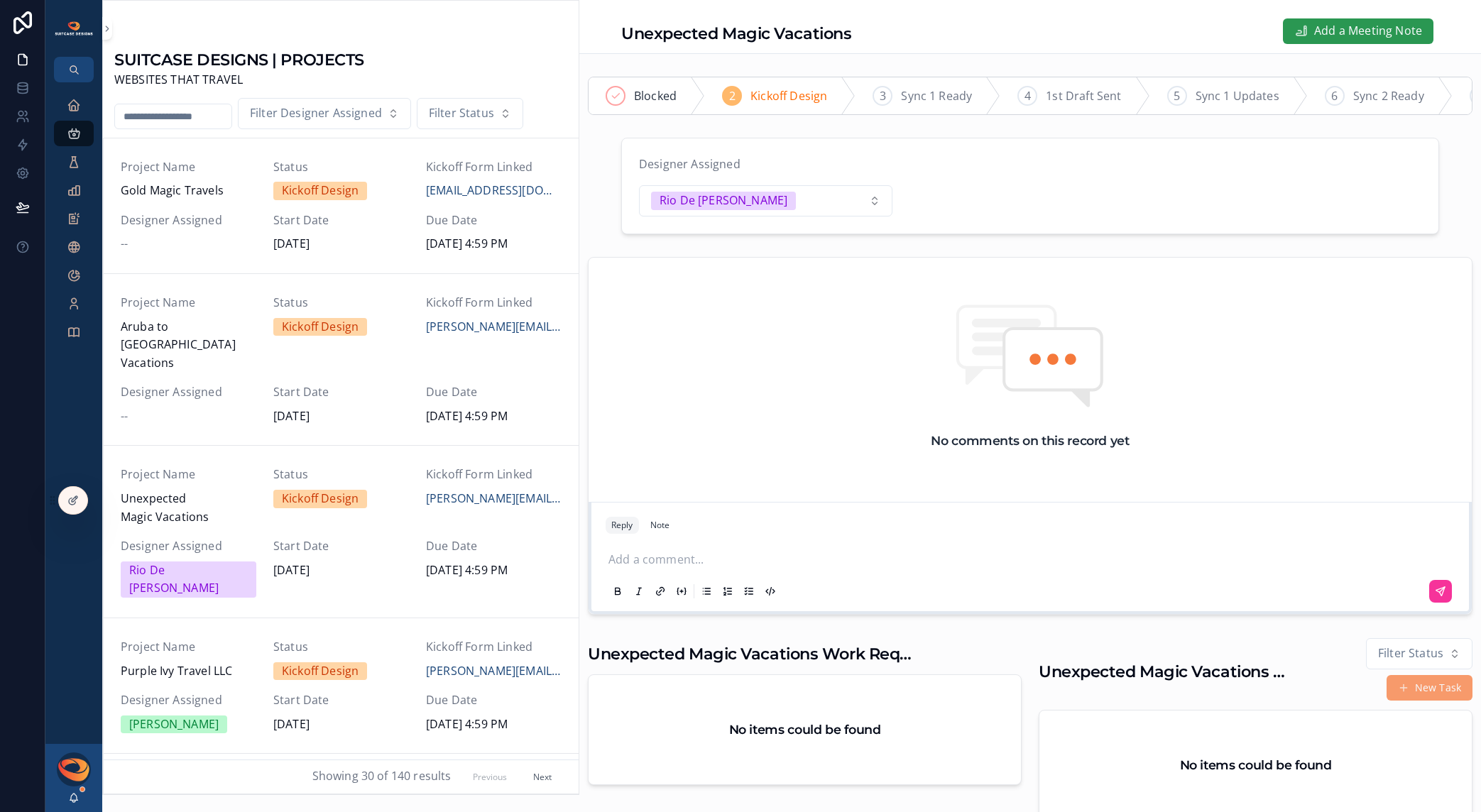
click at [1320, 26] on span "Add a Meeting Note" at bounding box center [1367, 31] width 108 height 18
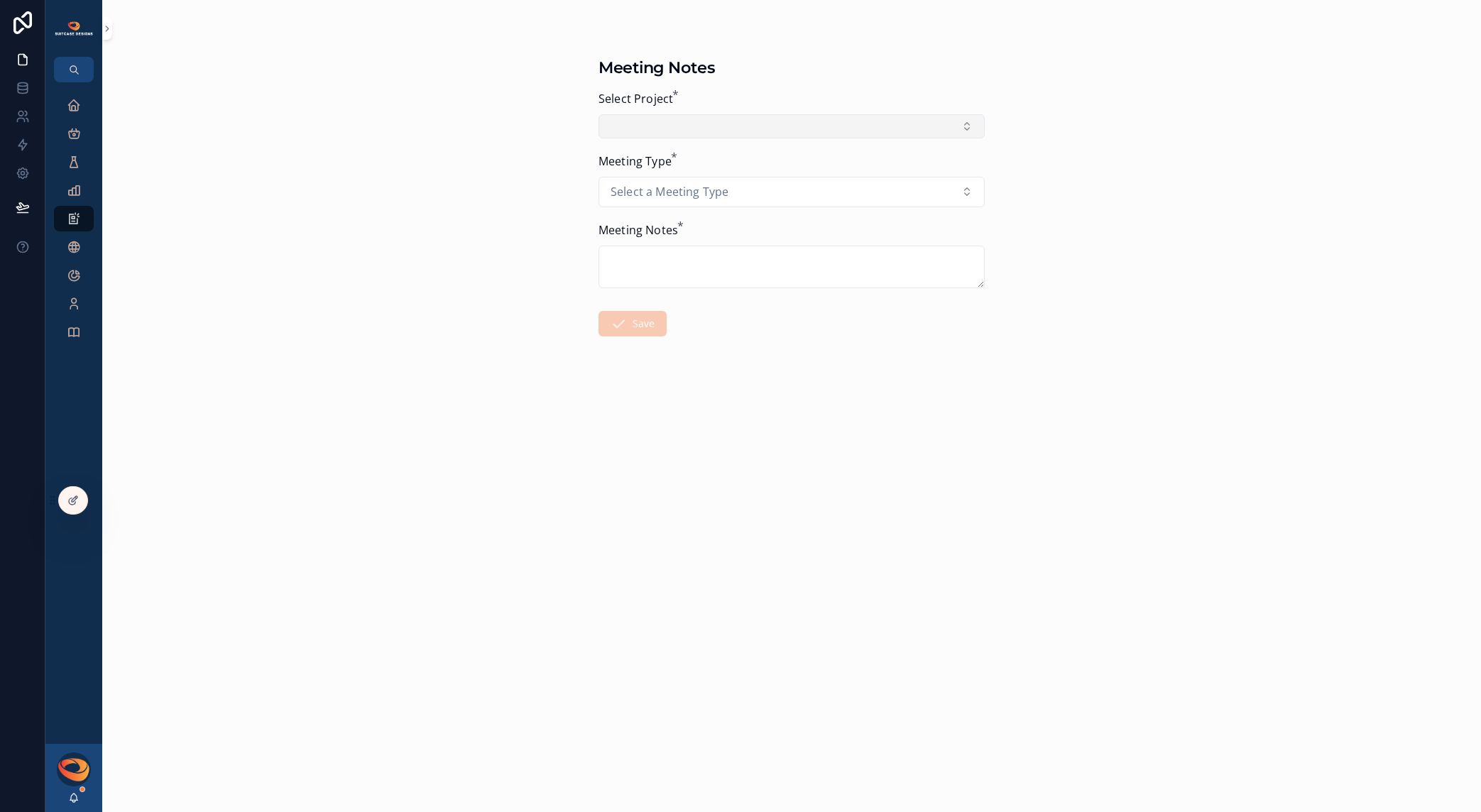
click at [842, 122] on button "Select Button" at bounding box center [791, 126] width 387 height 24
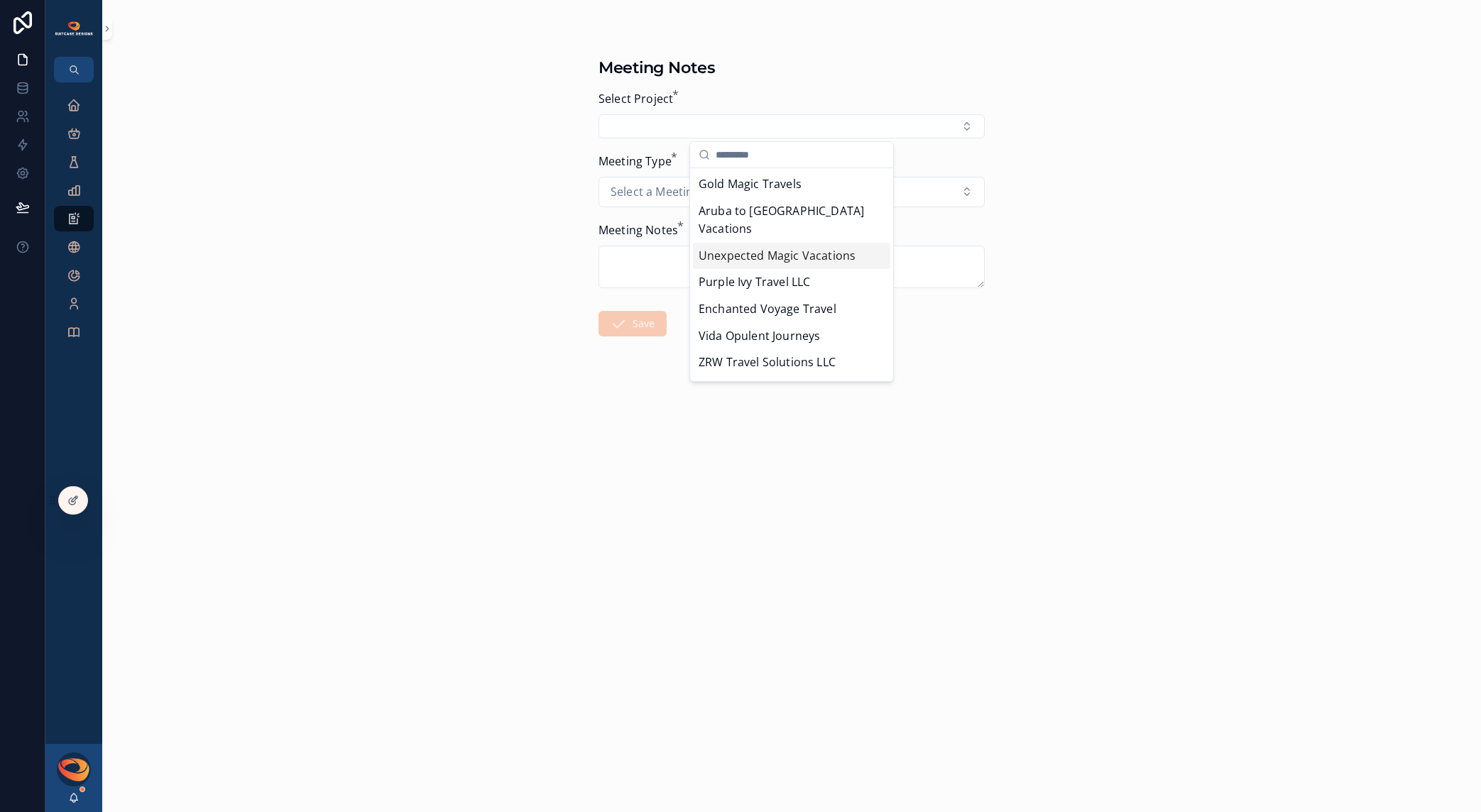
click at [796, 247] on span "Unexpected Magic Vacations" at bounding box center [777, 256] width 157 height 18
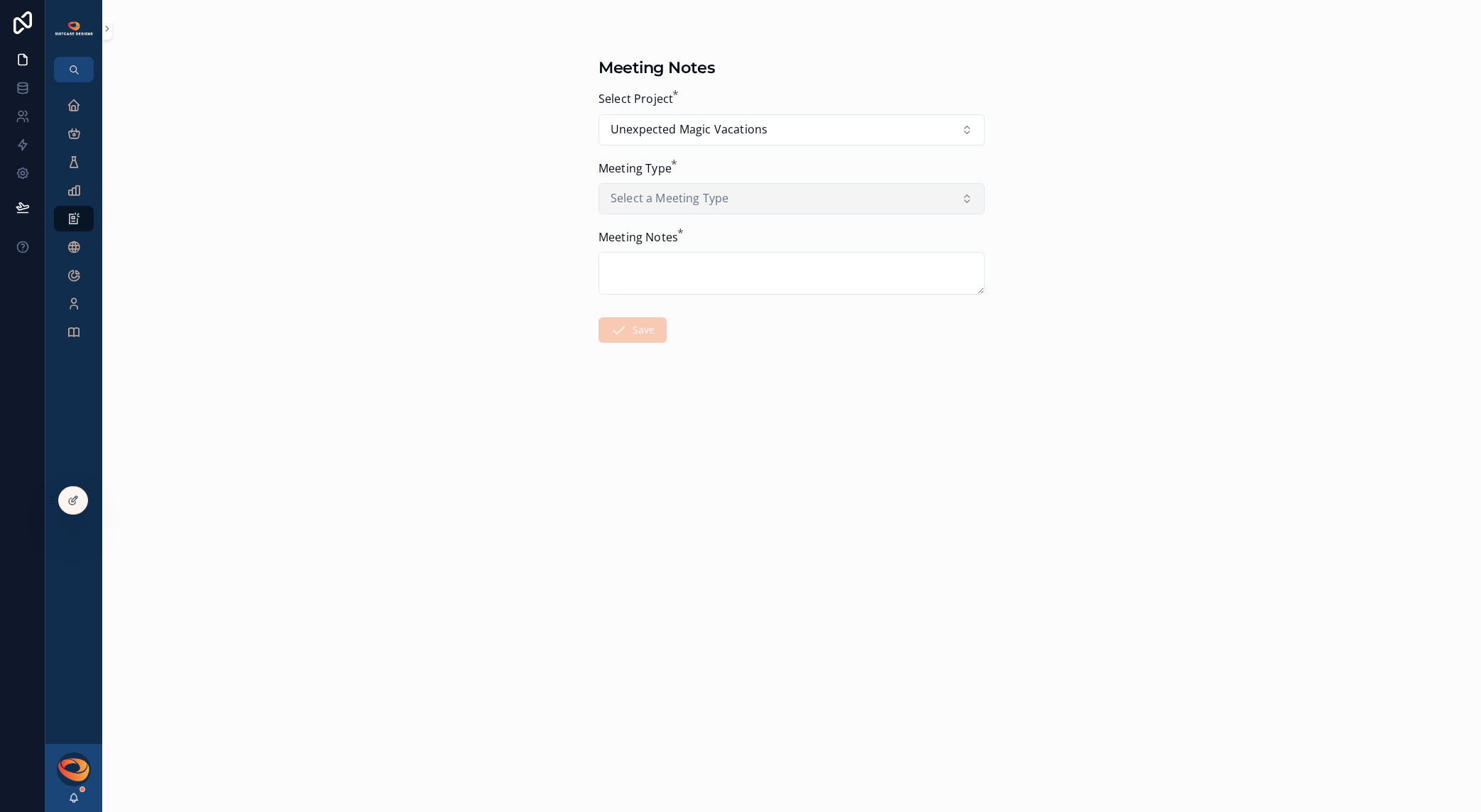
click at [811, 203] on button "Select a Meeting Type" at bounding box center [791, 198] width 387 height 31
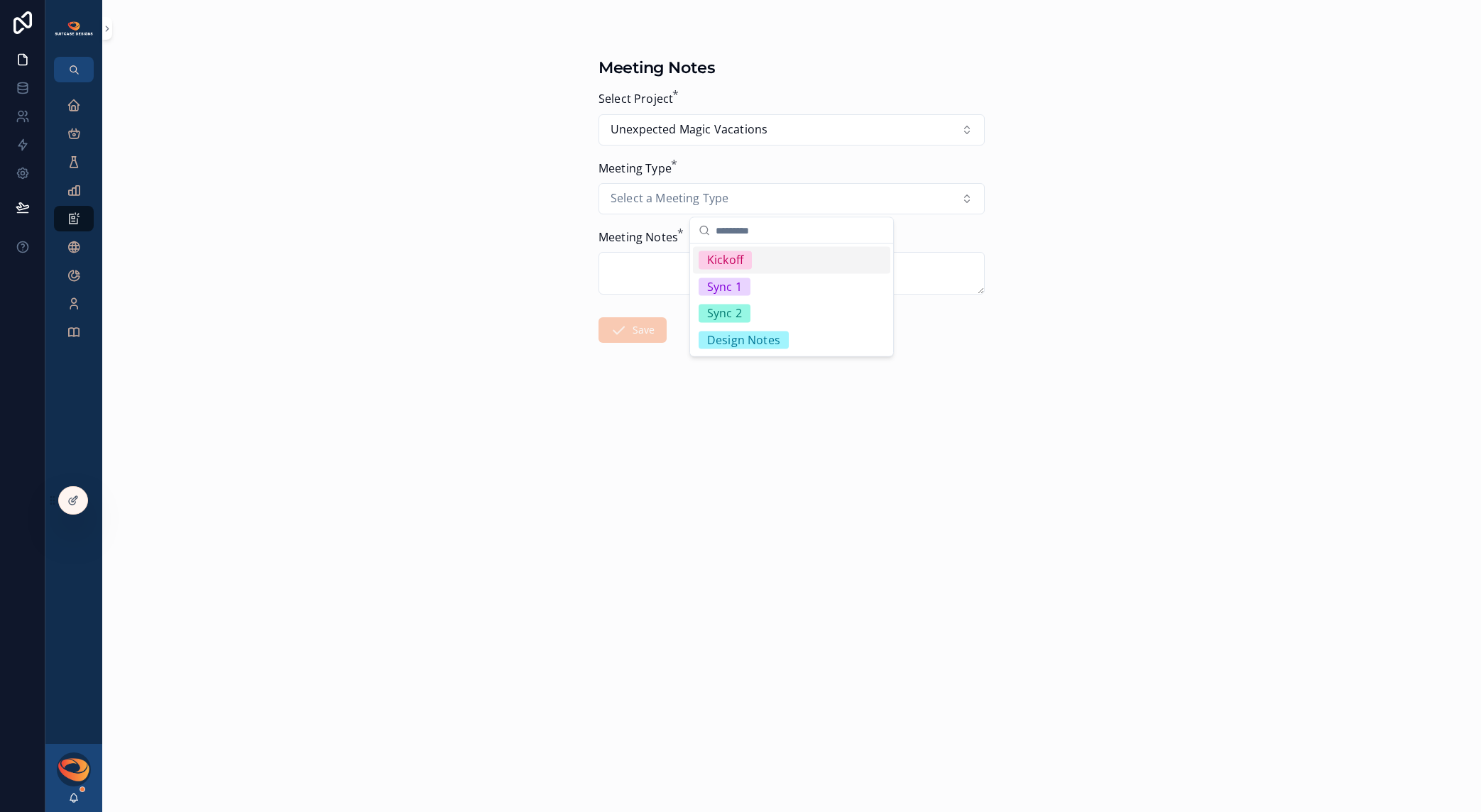
click at [780, 260] on div "Kickoff" at bounding box center [791, 260] width 197 height 27
click at [673, 265] on textarea "scrollable content" at bounding box center [791, 273] width 387 height 43
paste textarea "**********"
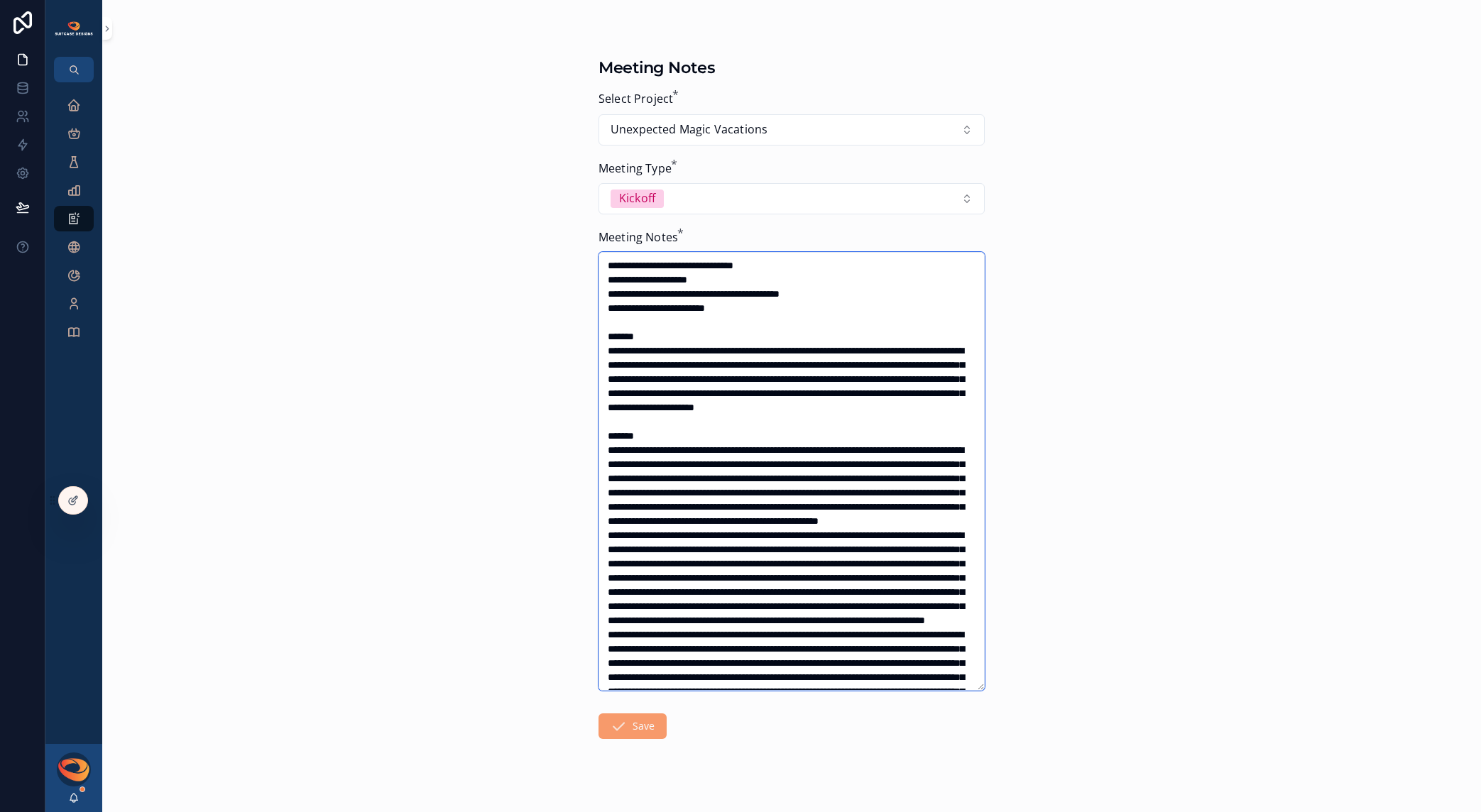
scroll to position [114, 0]
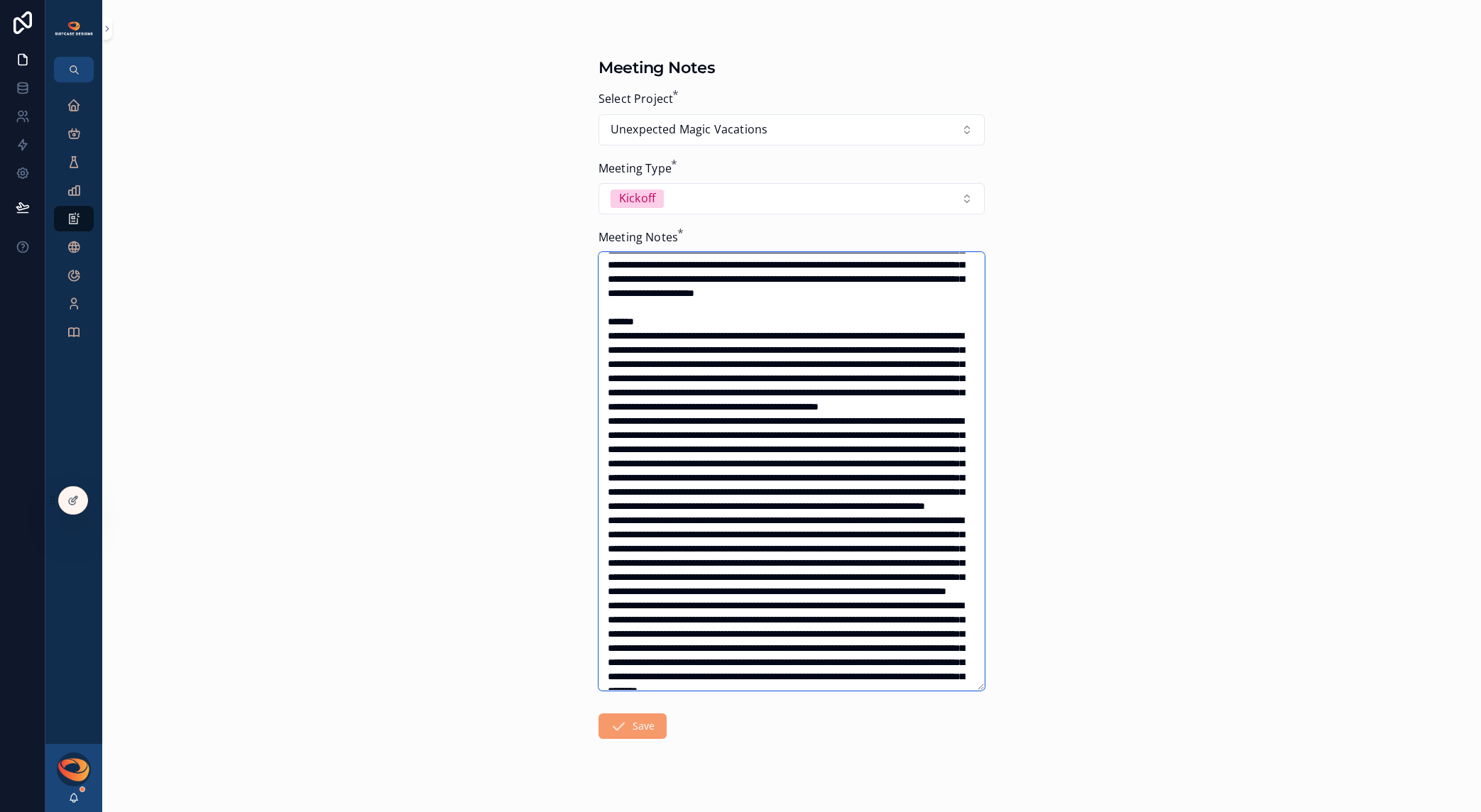
click at [604, 464] on textarea "scrollable content" at bounding box center [791, 472] width 387 height 439
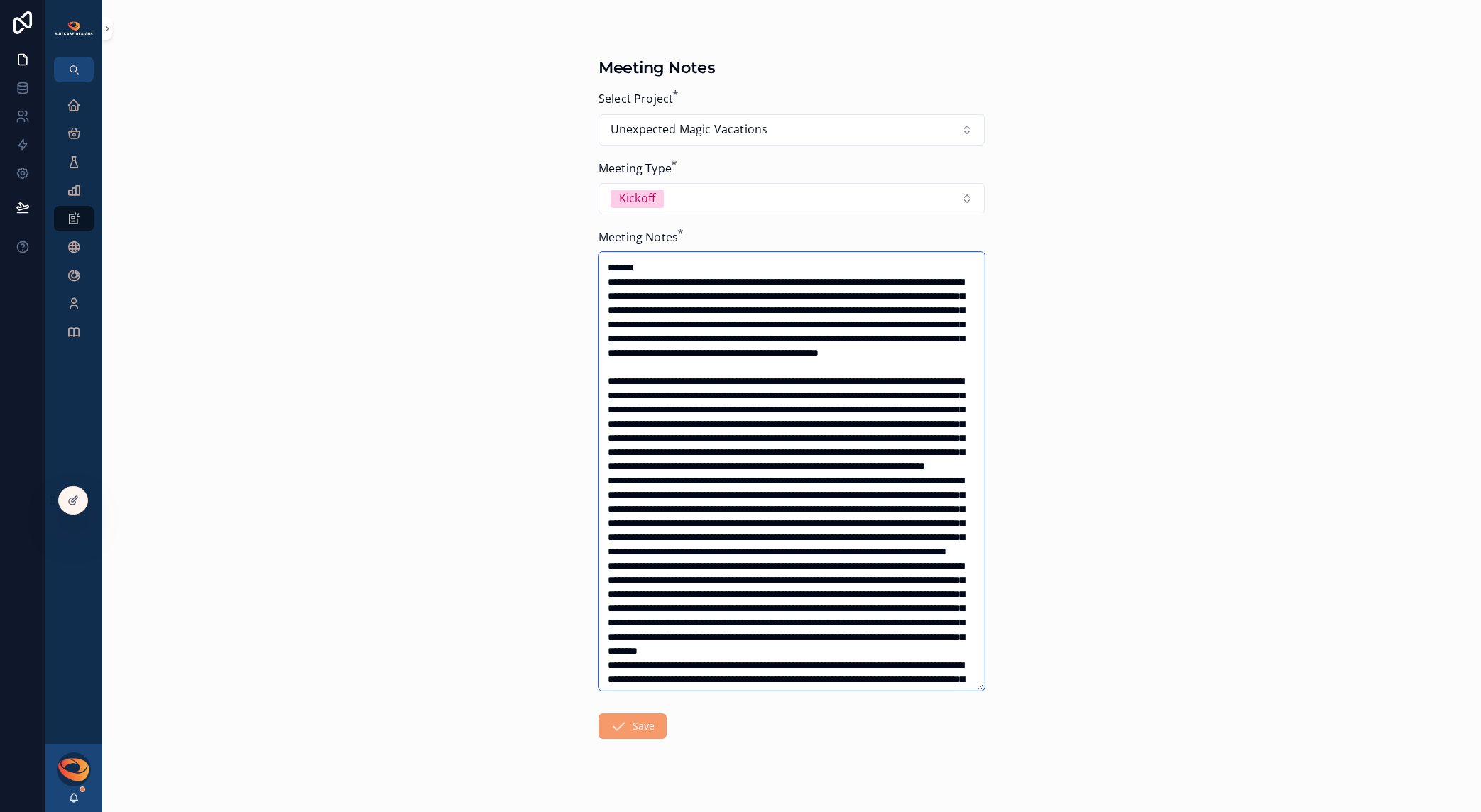
scroll to position [178, 0]
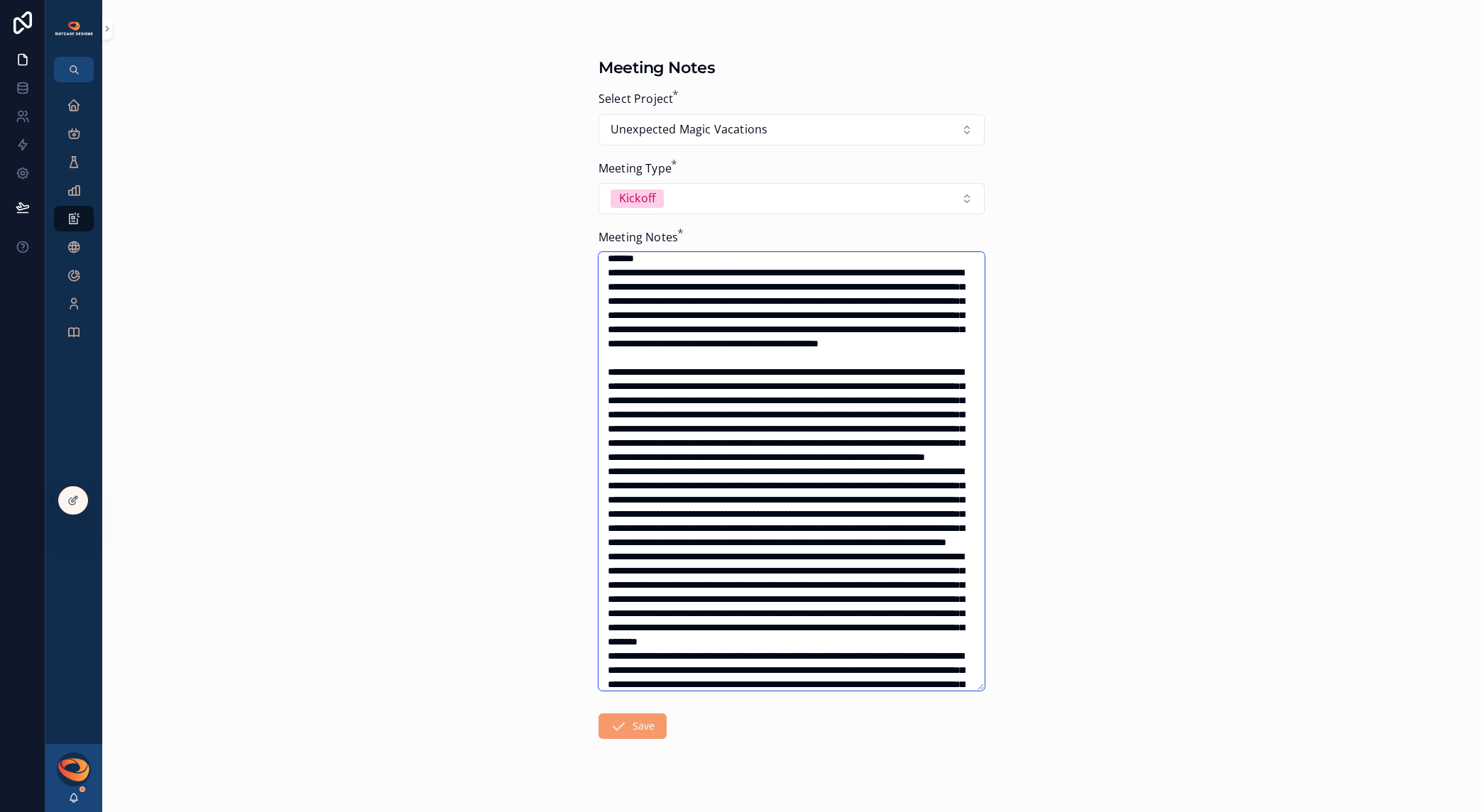
click at [601, 558] on textarea "scrollable content" at bounding box center [791, 472] width 387 height 439
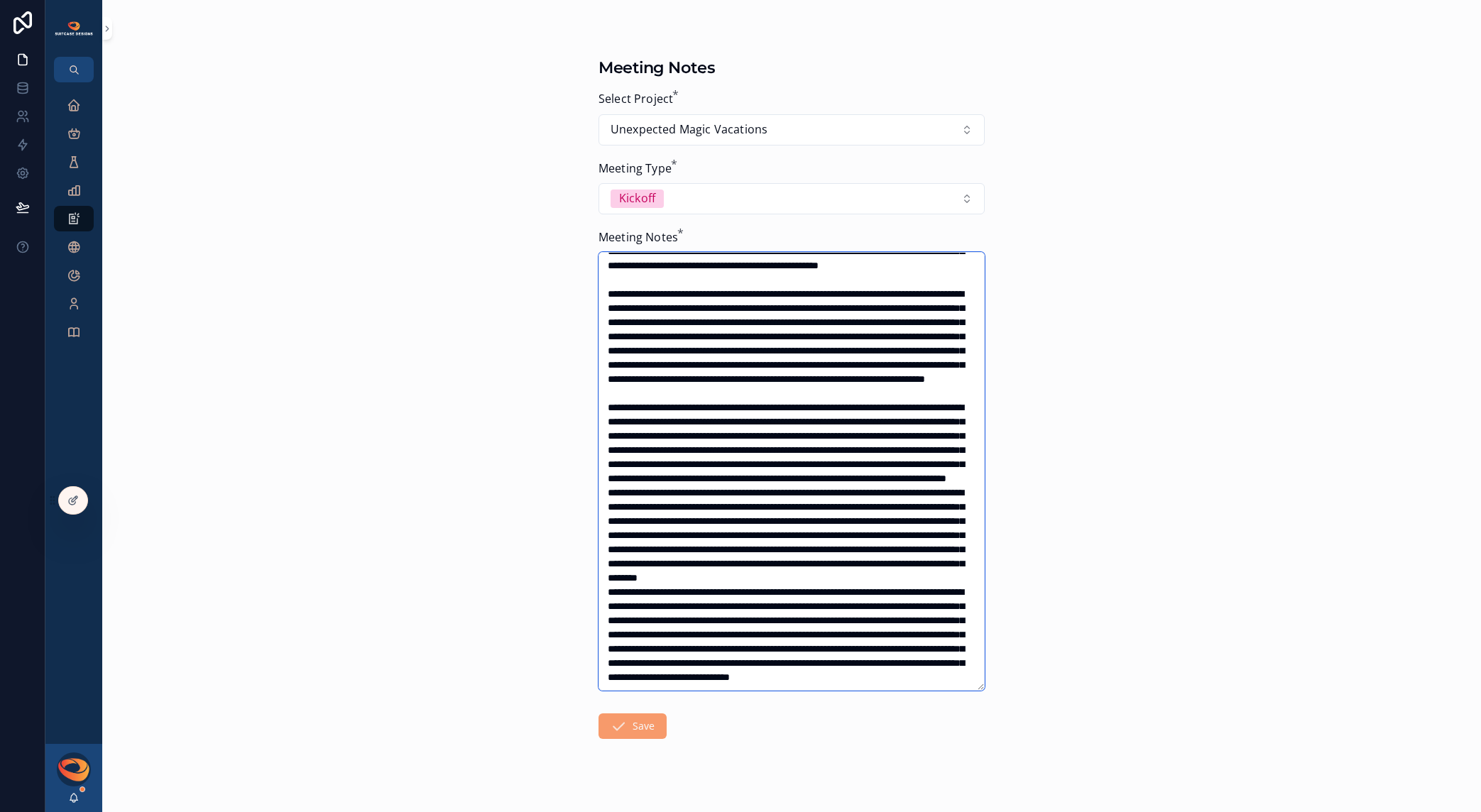
scroll to position [406, 0]
click at [603, 471] on textarea "scrollable content" at bounding box center [791, 472] width 387 height 439
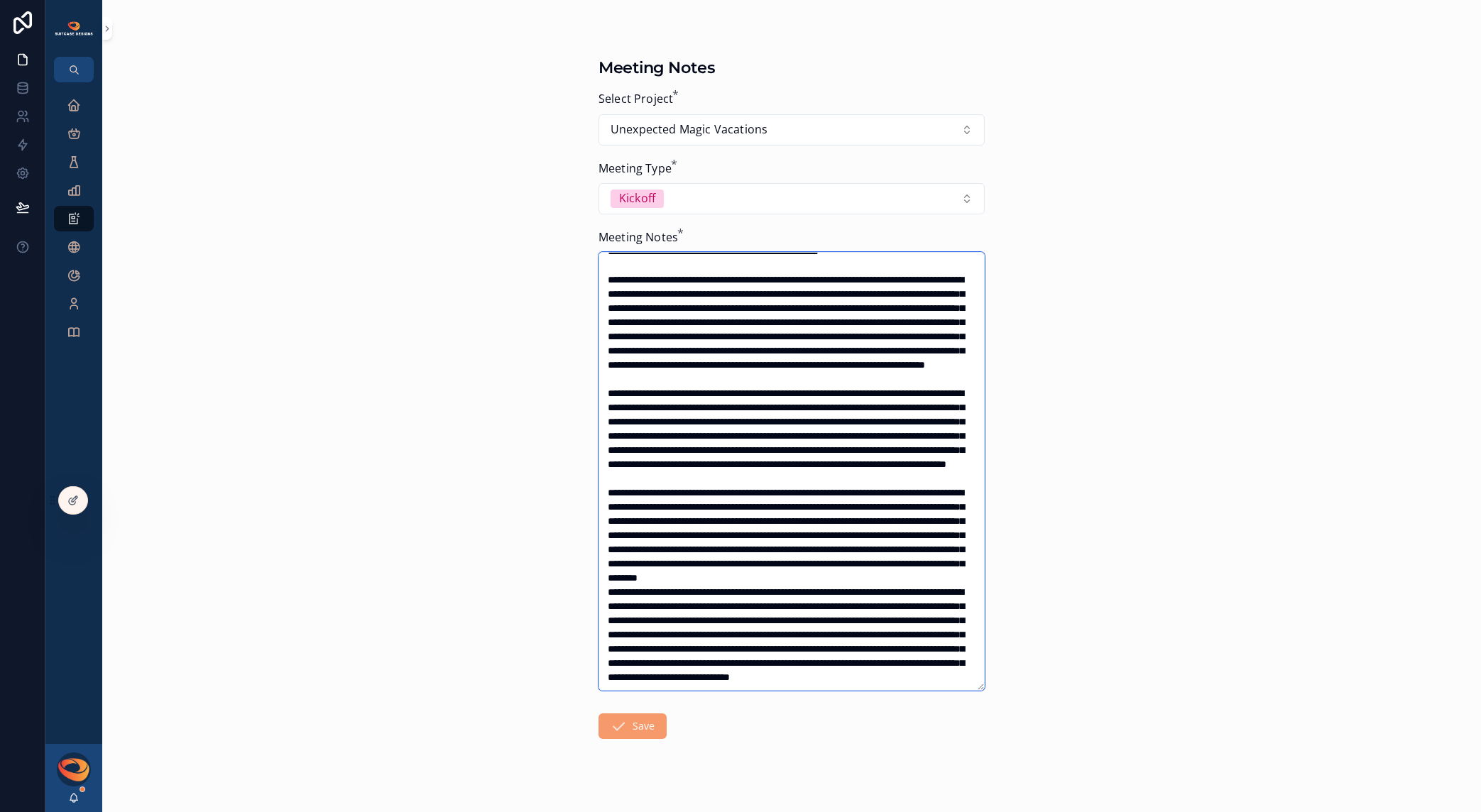
scroll to position [461, 0]
click at [604, 556] on textarea "scrollable content" at bounding box center [791, 472] width 387 height 439
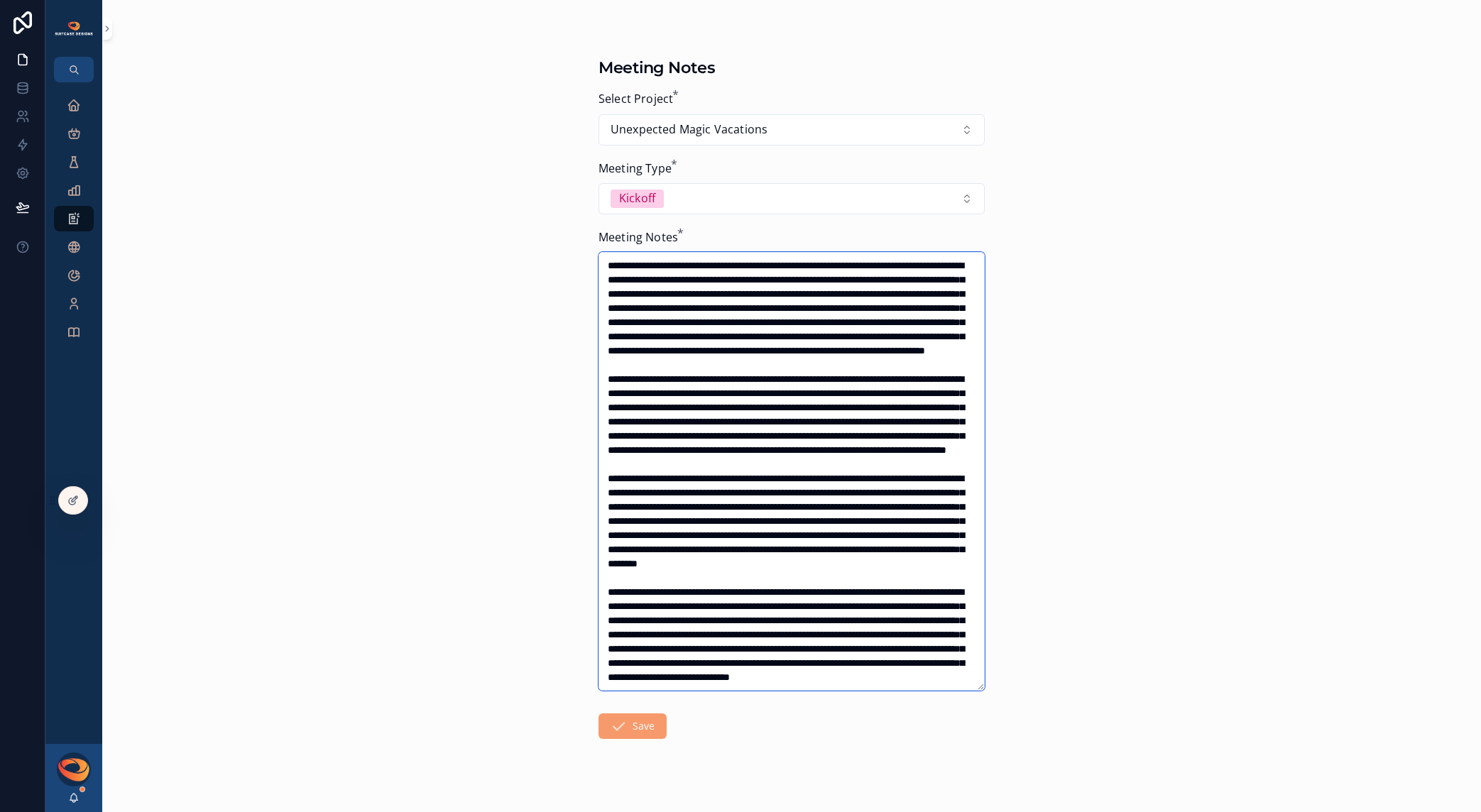
scroll to position [497, 0]
type textarea "**********"
click at [627, 721] on button "Save" at bounding box center [633, 726] width 68 height 26
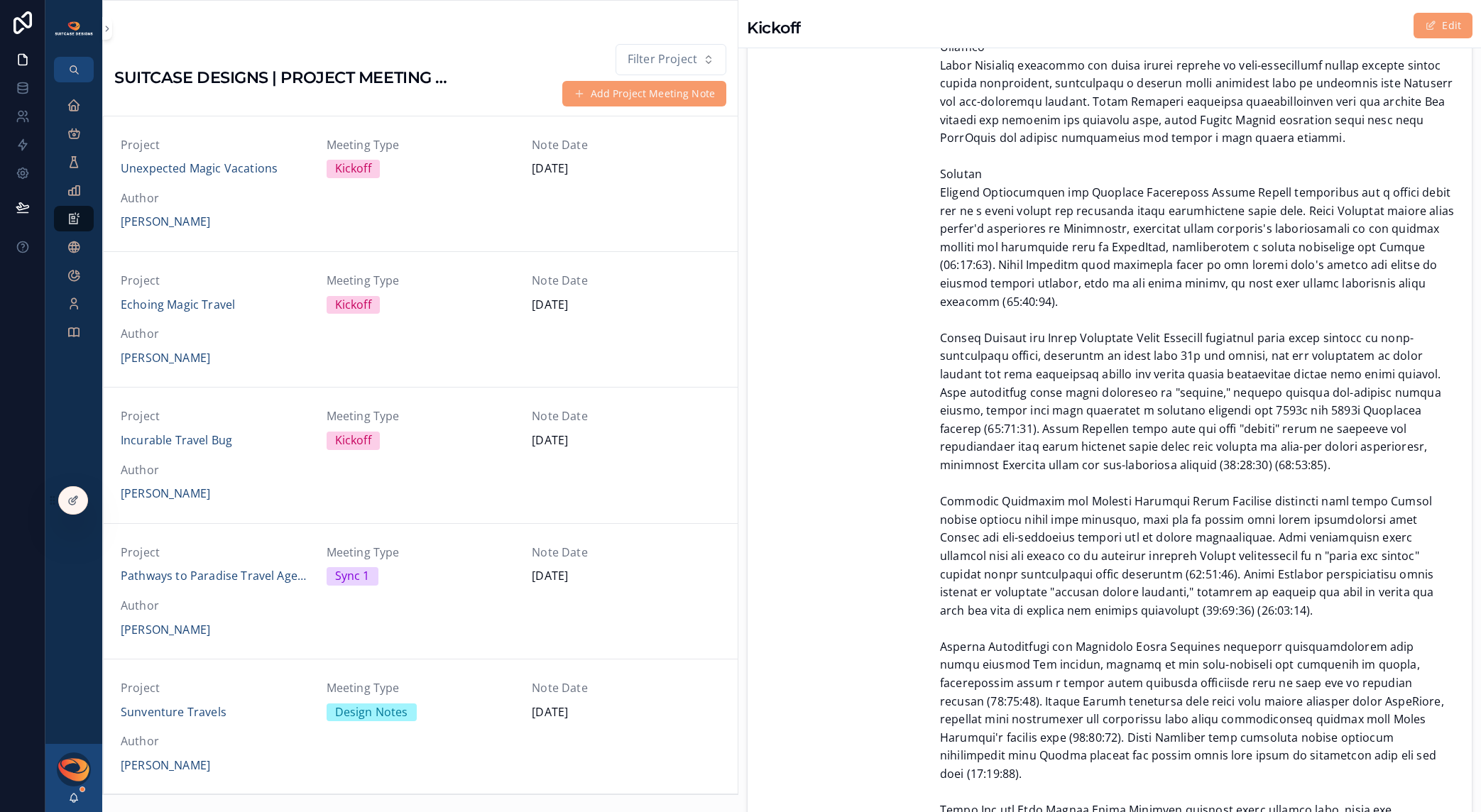
scroll to position [431, 0]
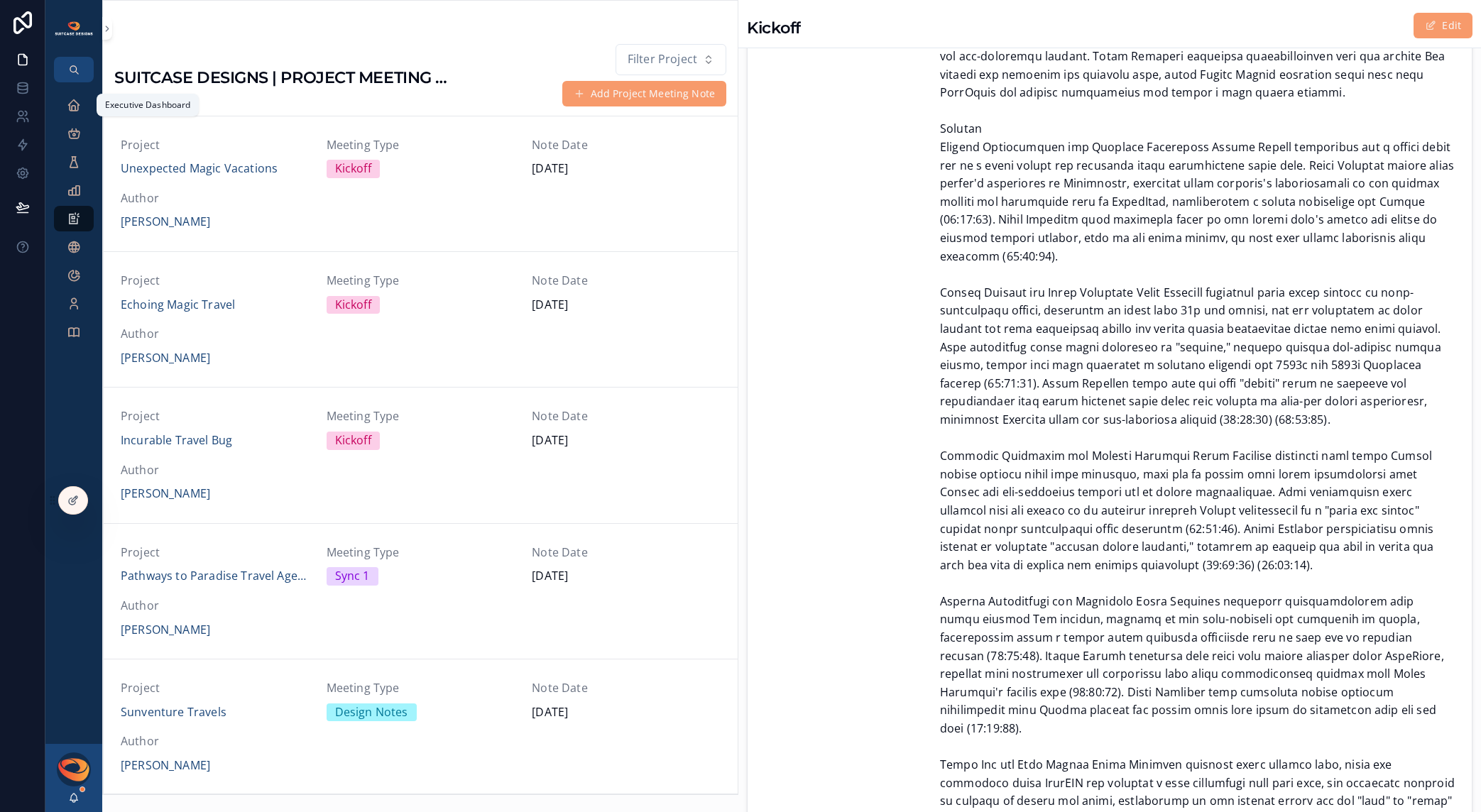
click at [78, 110] on icon "scrollable content" at bounding box center [73, 104] width 14 height 14
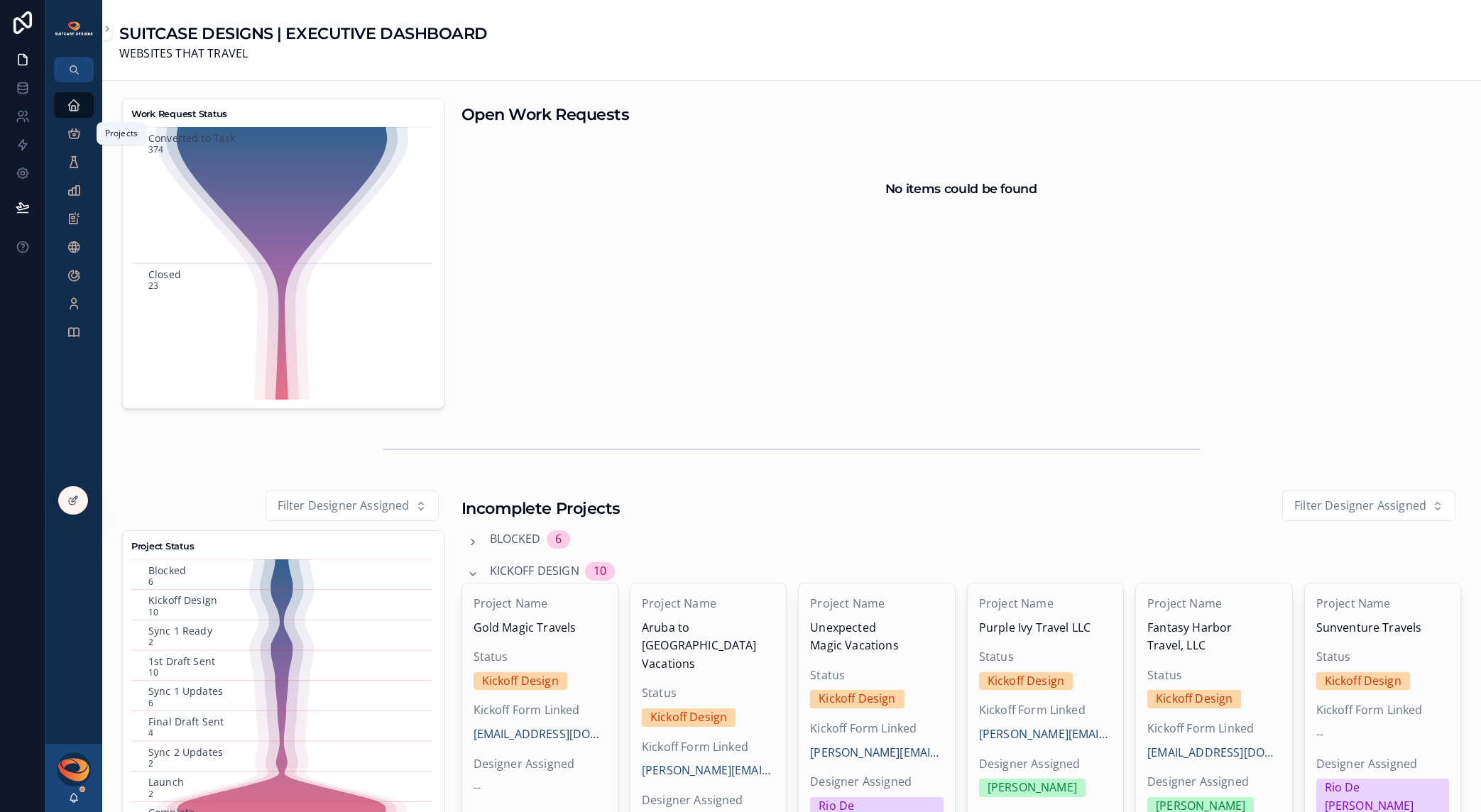
click at [75, 136] on icon "scrollable content" at bounding box center [73, 133] width 14 height 14
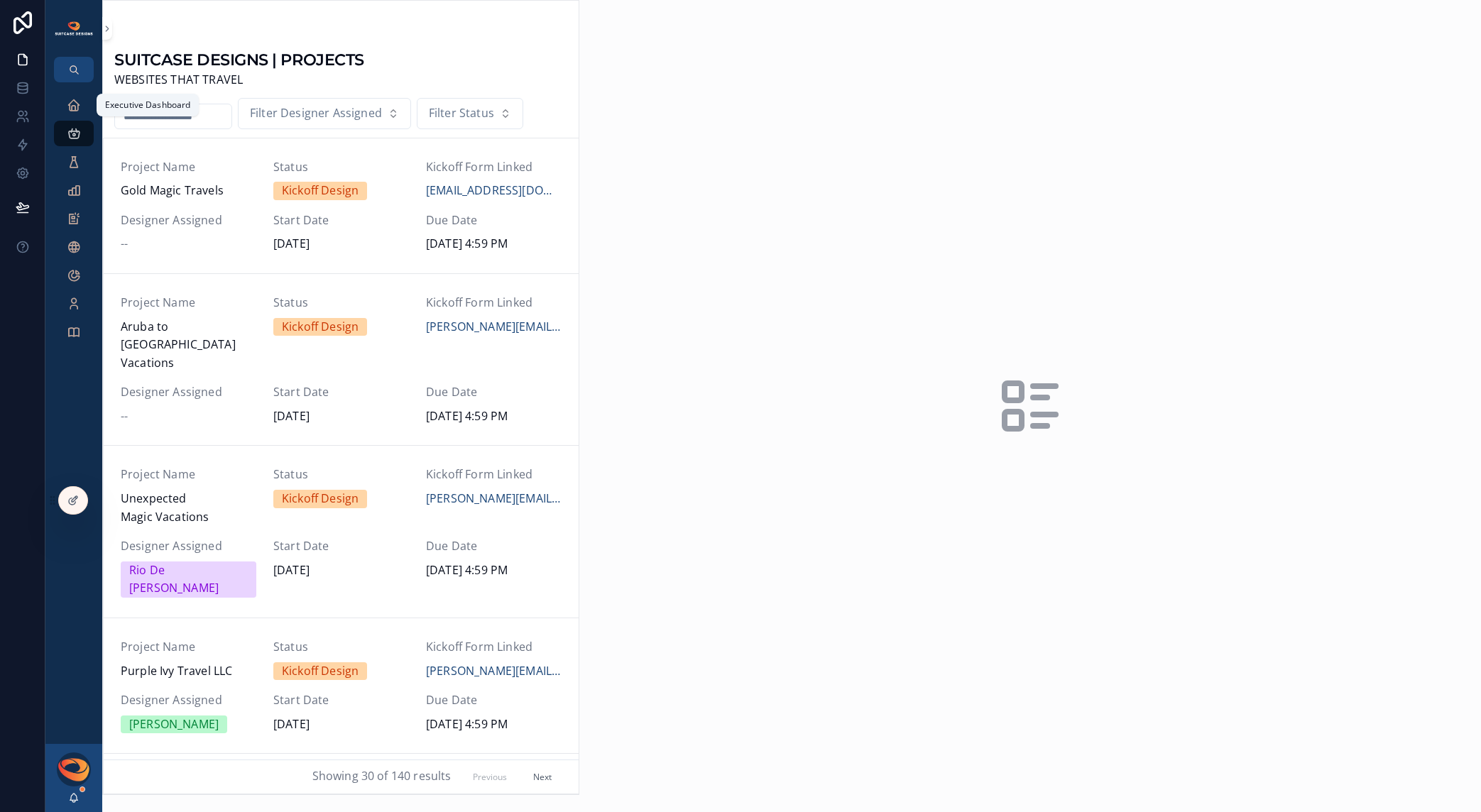
click at [75, 111] on icon "scrollable content" at bounding box center [73, 104] width 14 height 14
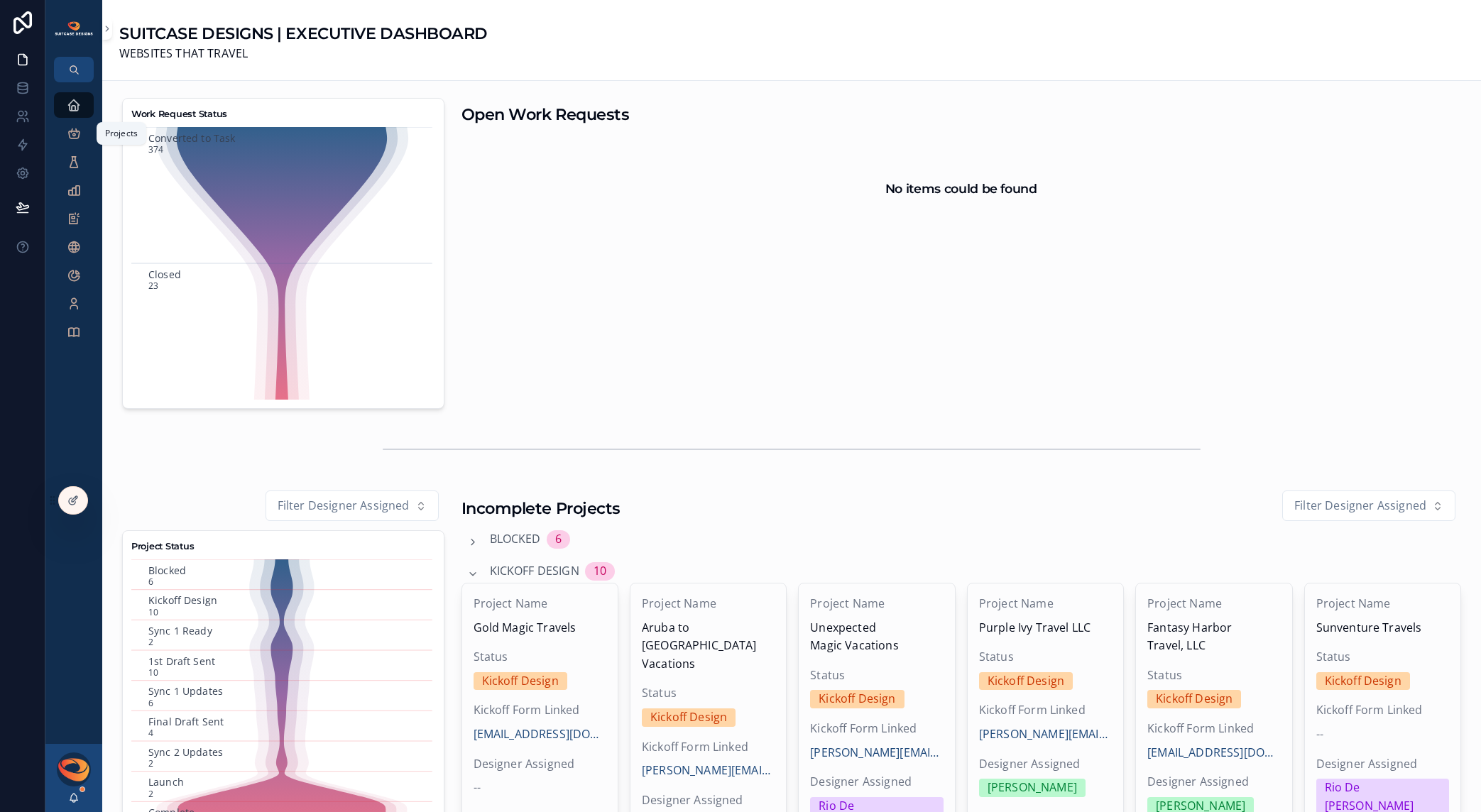
click at [73, 135] on icon "scrollable content" at bounding box center [73, 133] width 14 height 14
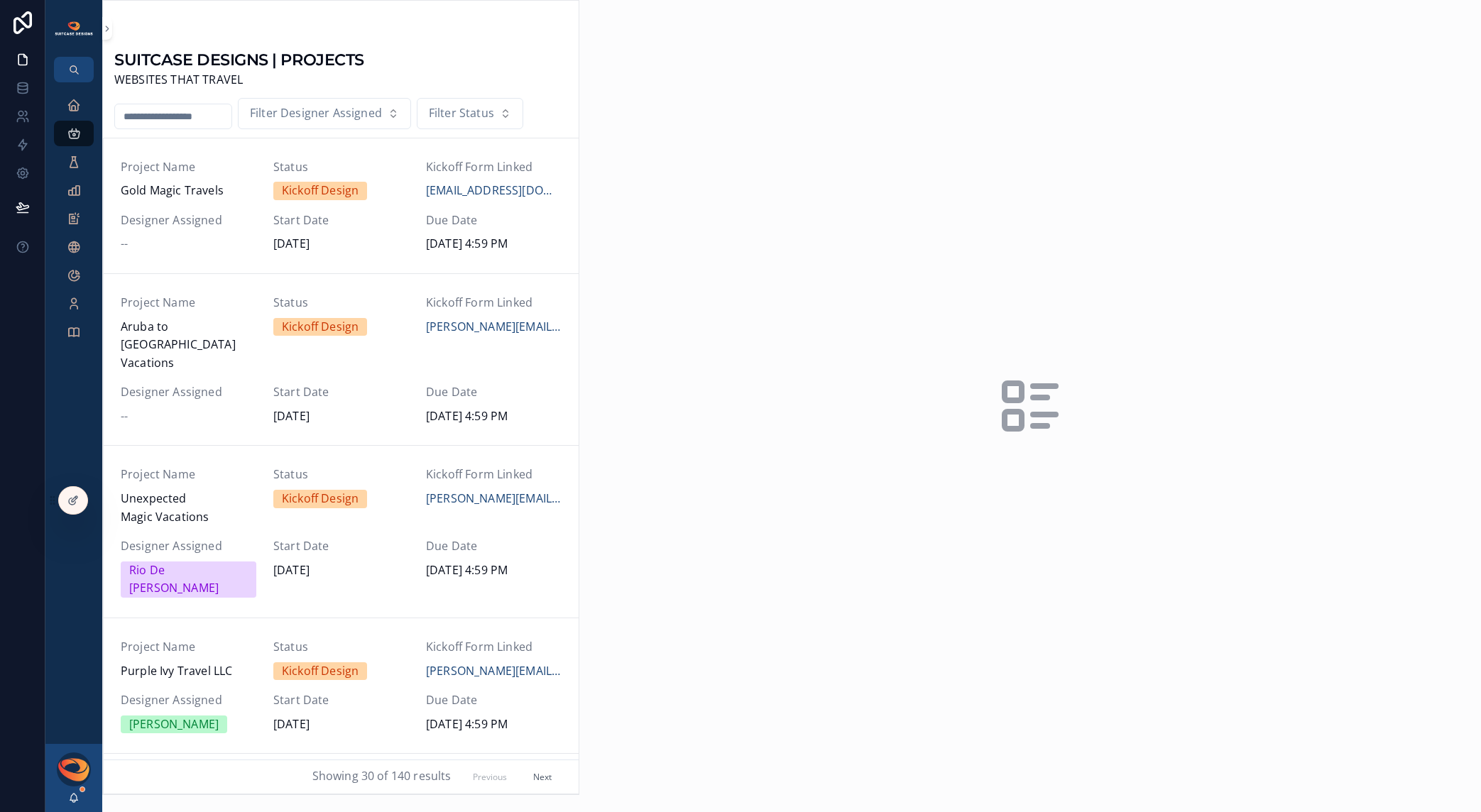
click at [185, 122] on input "scrollable content" at bounding box center [174, 117] width 117 height 20
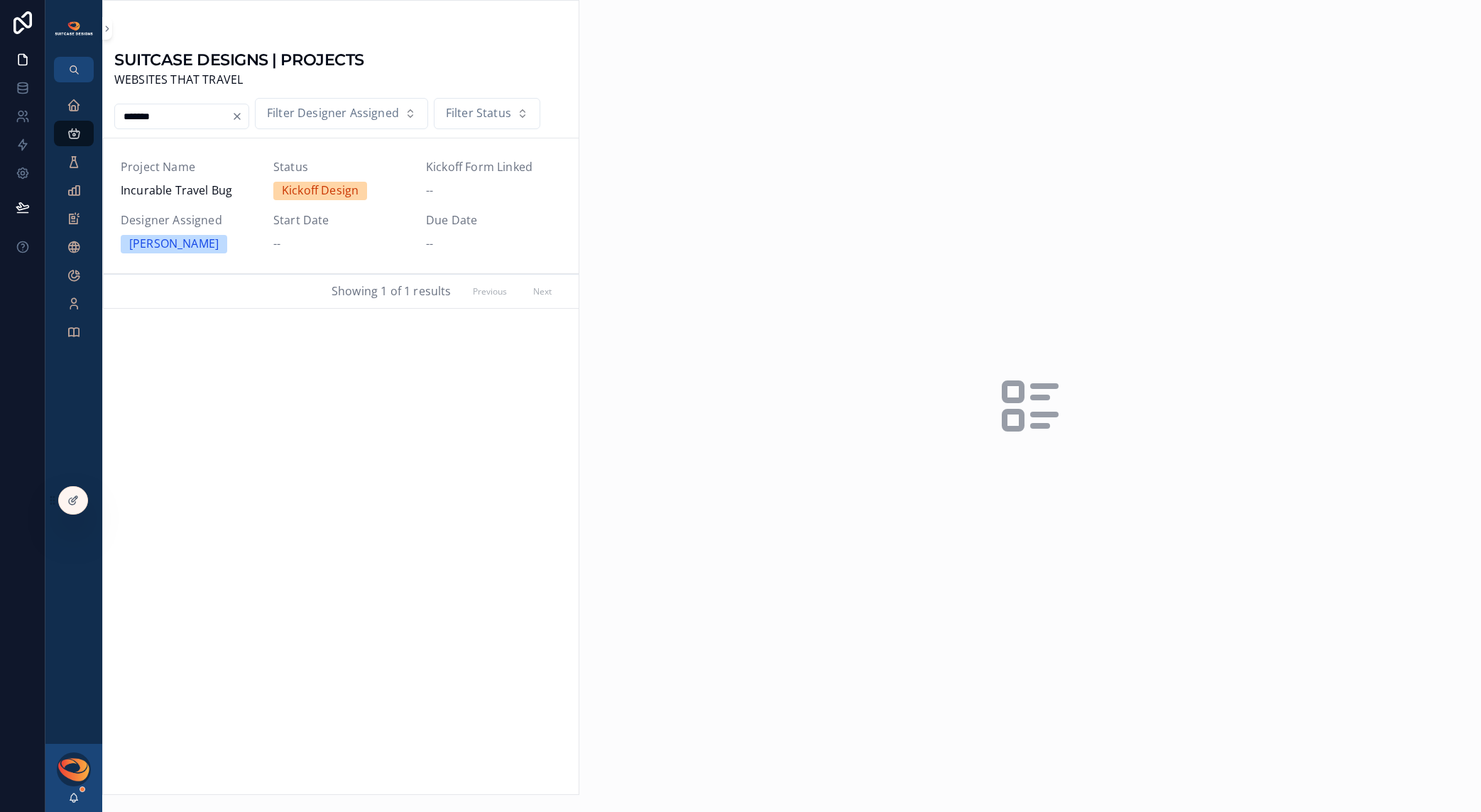
type input "*******"
click at [160, 197] on span "Incurable Travel Bug" at bounding box center [189, 191] width 135 height 18
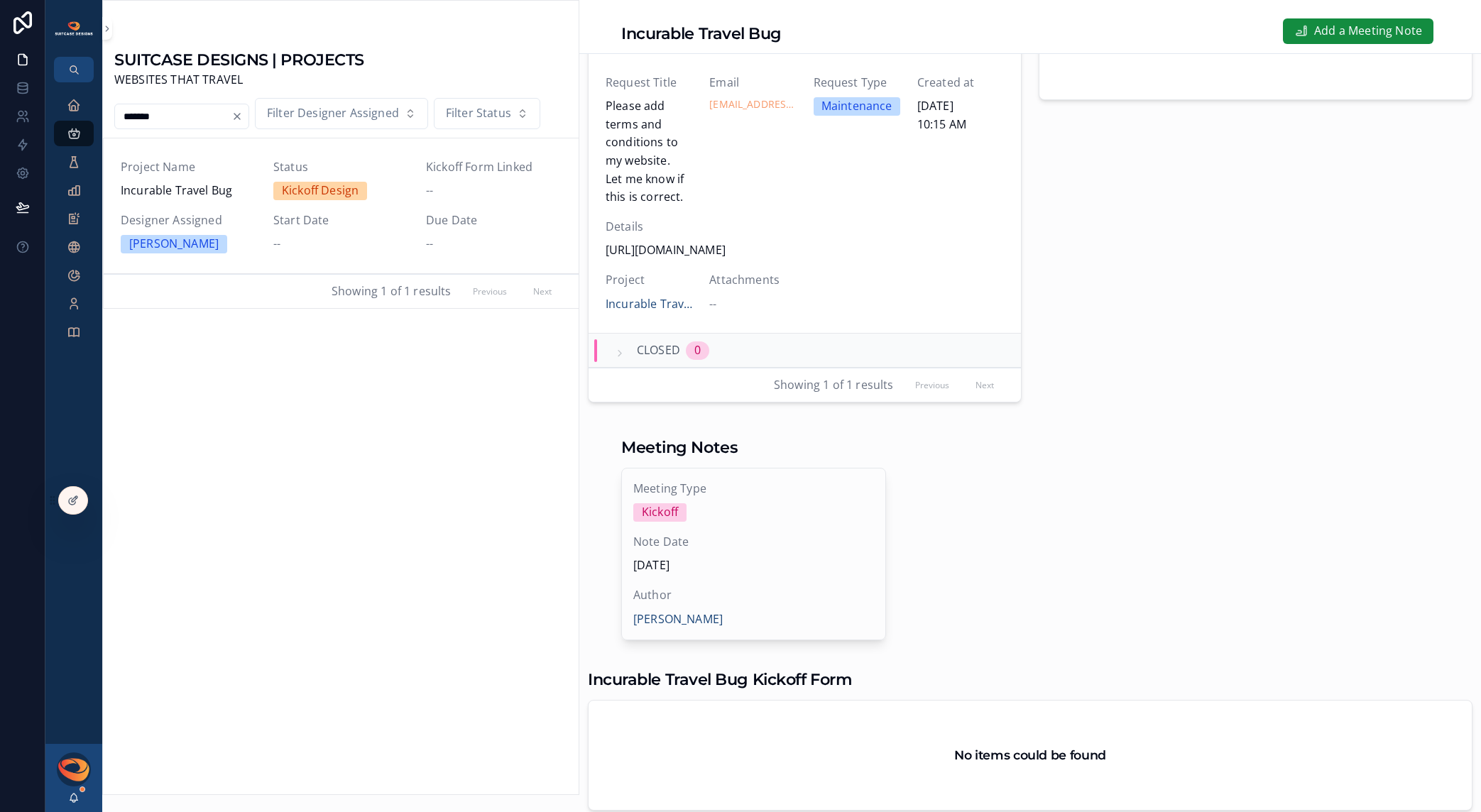
scroll to position [633, 0]
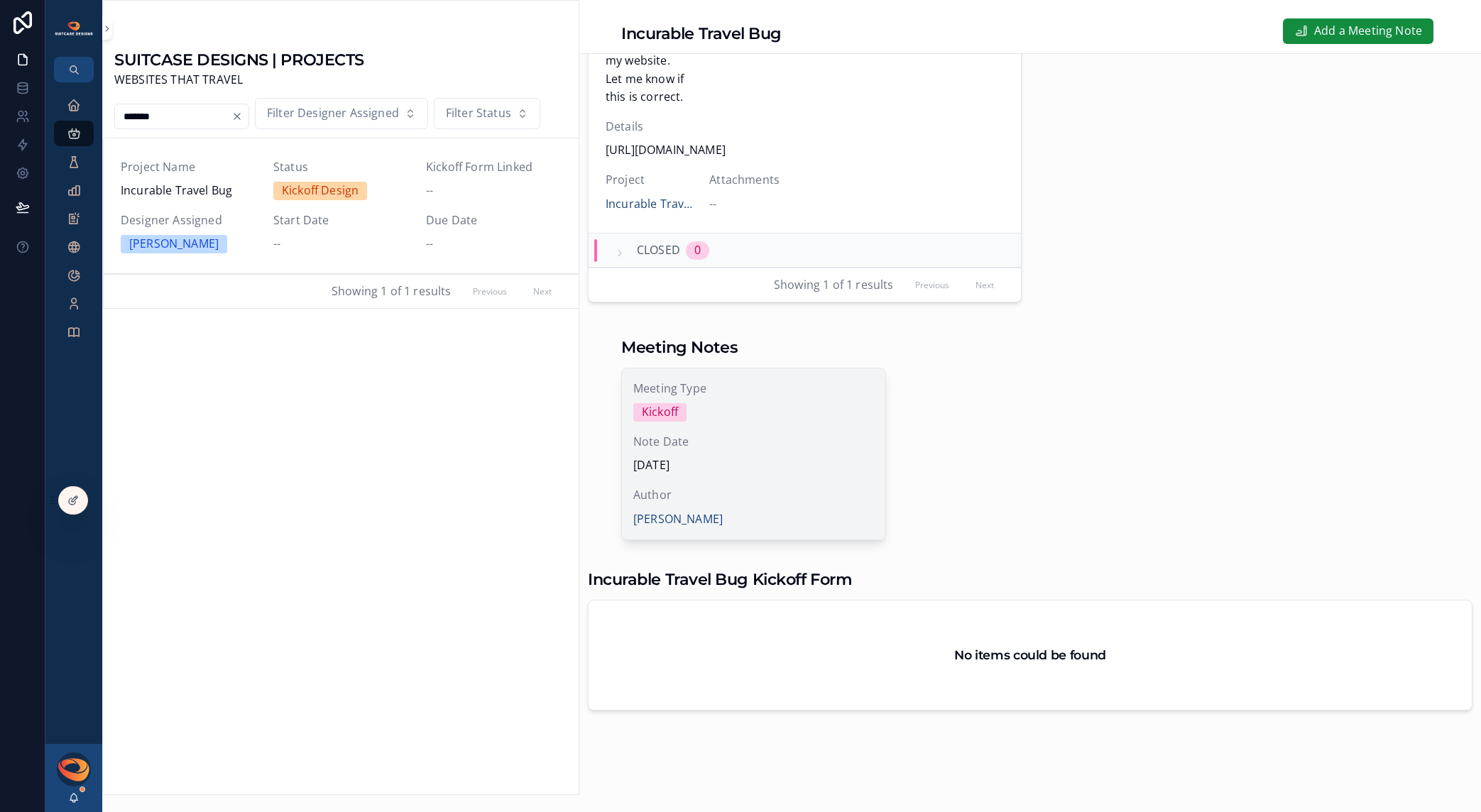
click at [770, 508] on div "Meeting Type Kickoff Note Date [DATE] Author [PERSON_NAME]" at bounding box center [754, 454] width 264 height 172
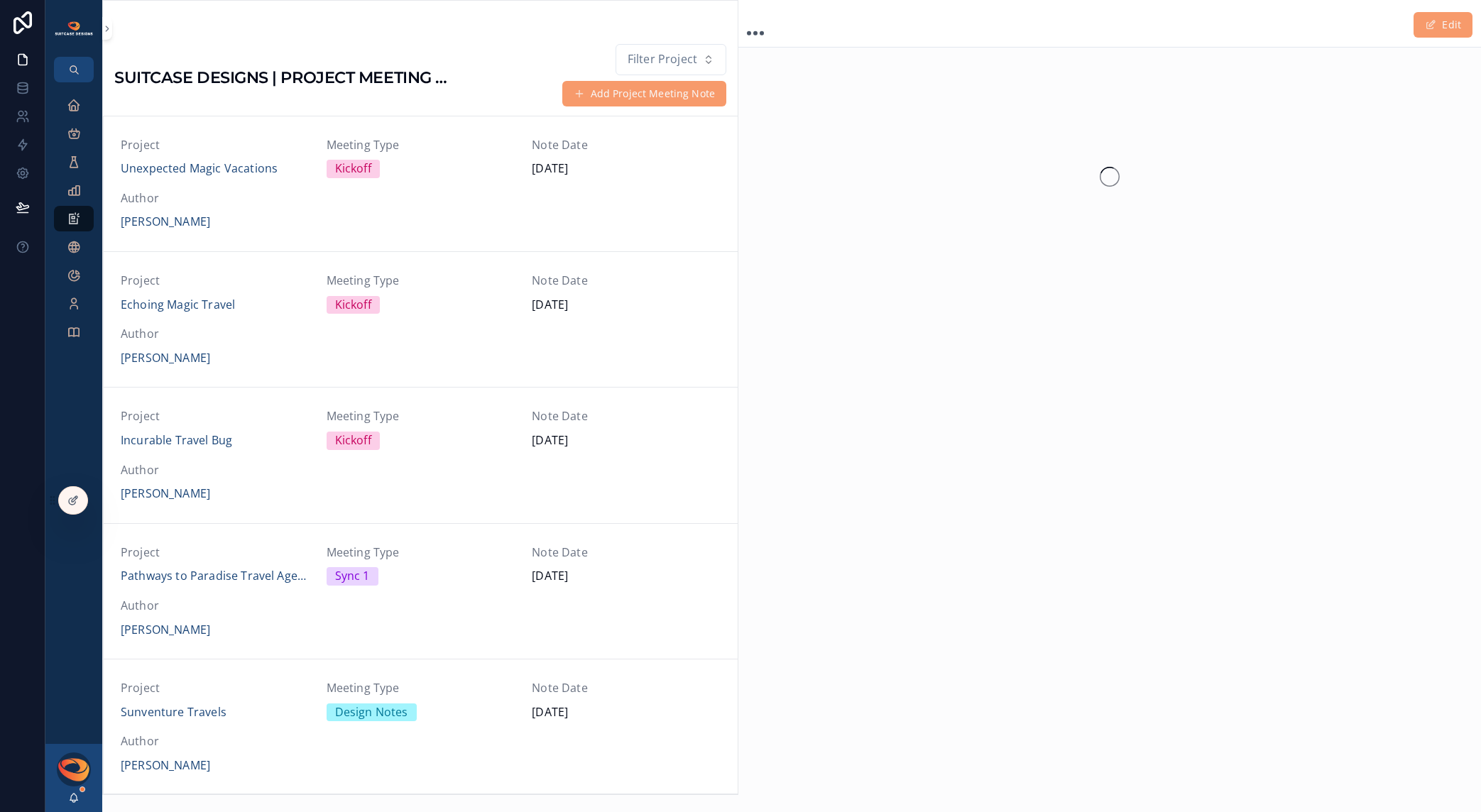
scroll to position [271, 0]
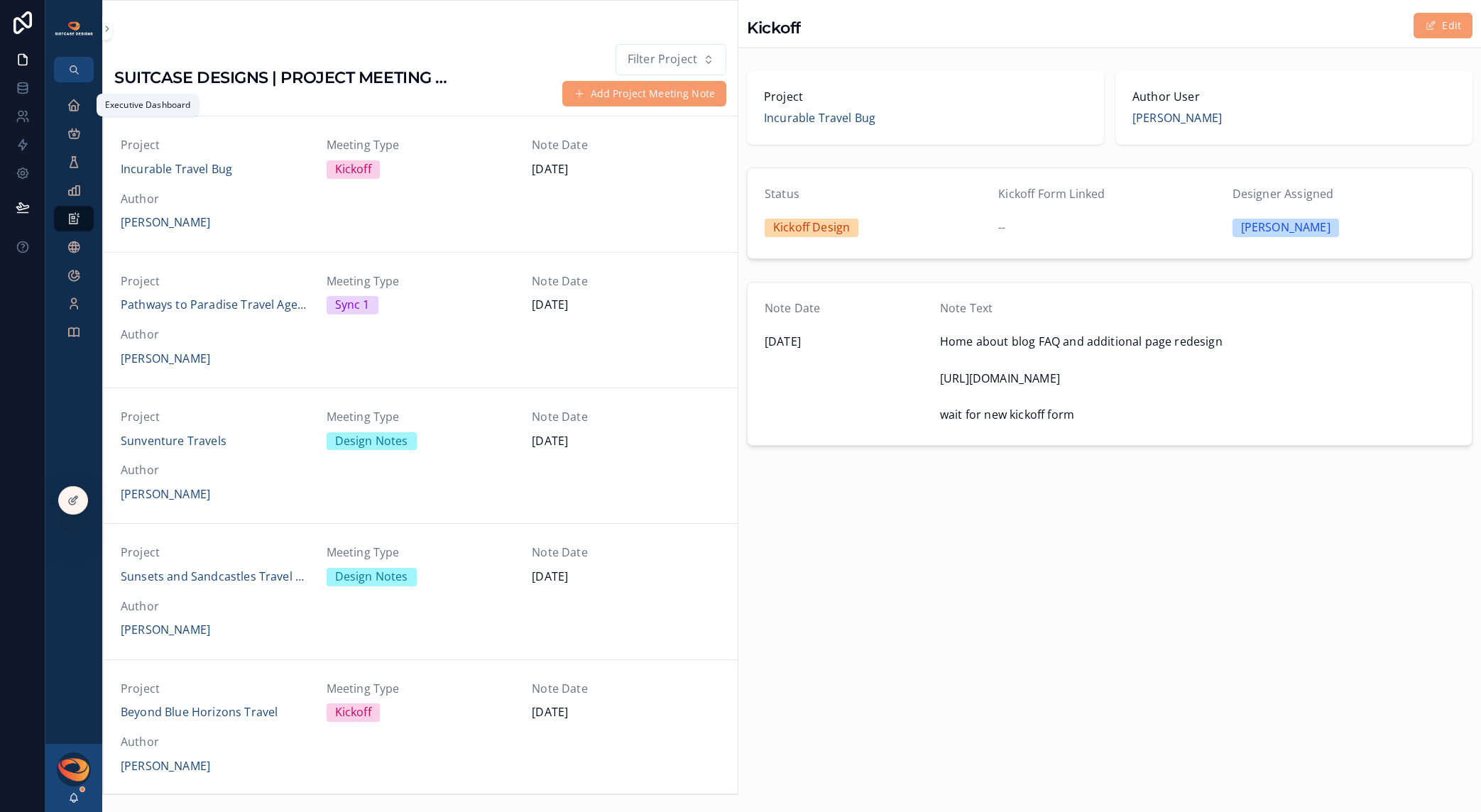
click at [69, 105] on icon "scrollable content" at bounding box center [73, 104] width 14 height 14
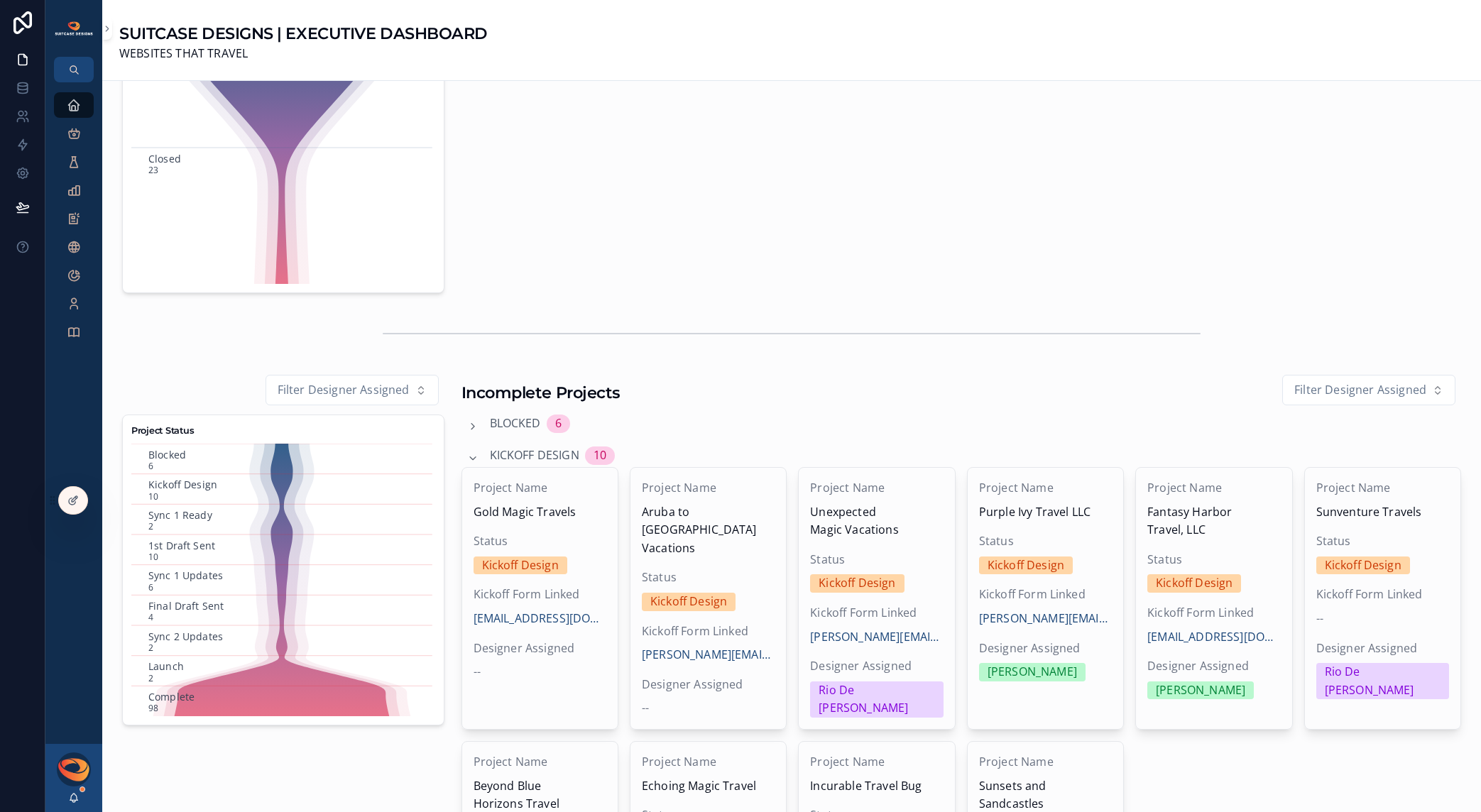
scroll to position [184, 0]
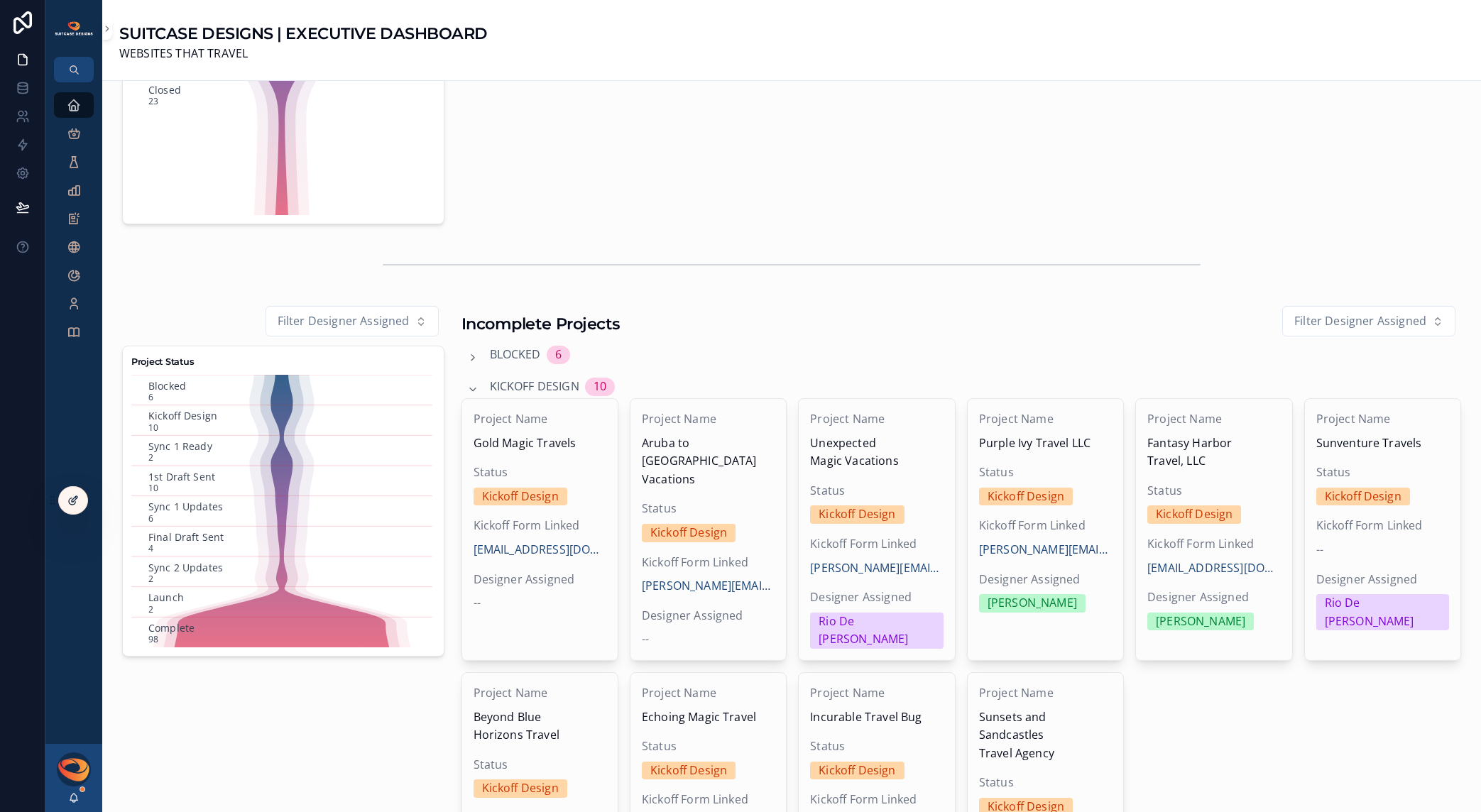
click at [70, 500] on icon at bounding box center [73, 501] width 12 height 12
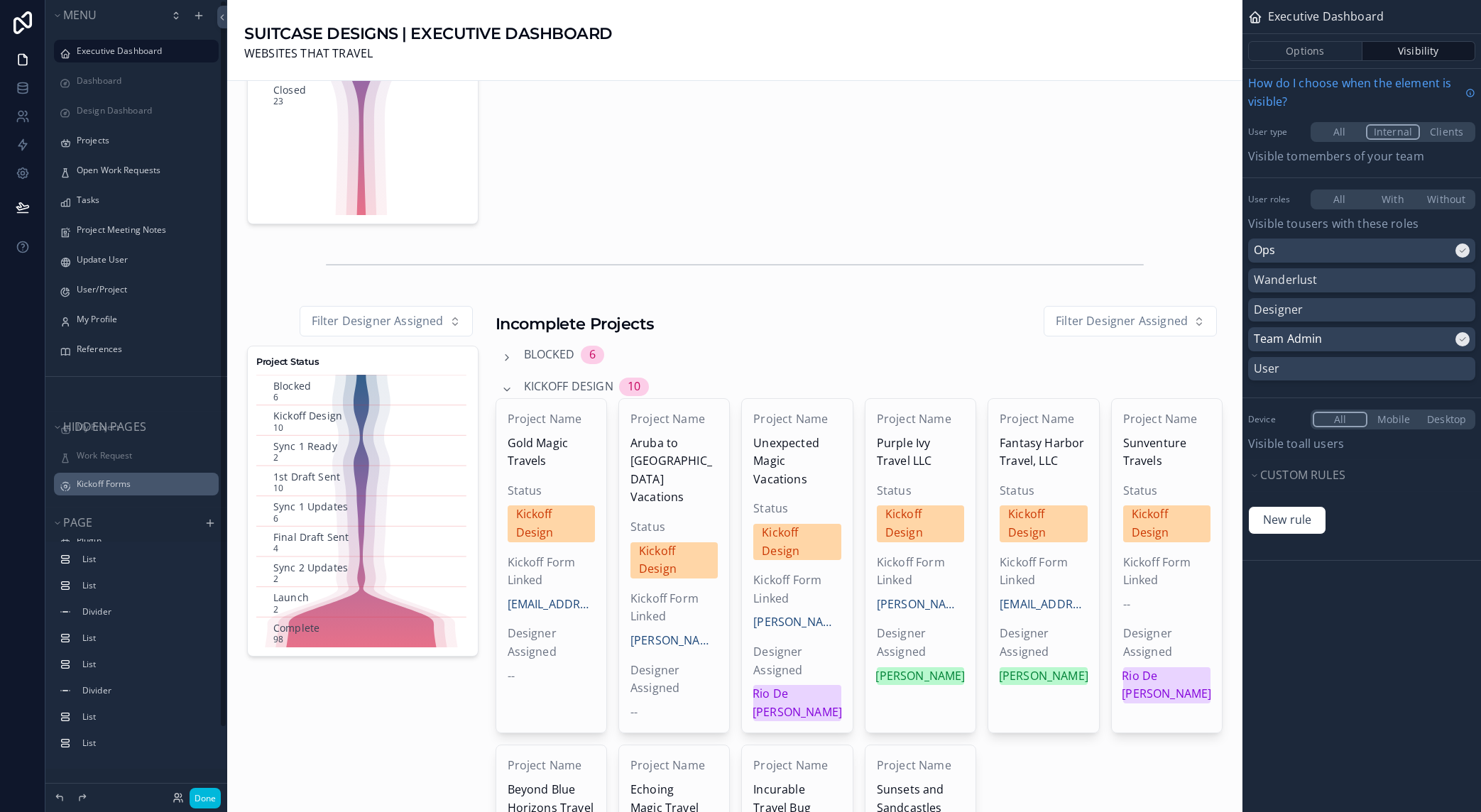
click at [97, 490] on div "Kickoff Forms" at bounding box center [146, 484] width 139 height 12
click at [106, 485] on label "Kickoff Forms" at bounding box center [144, 484] width 134 height 12
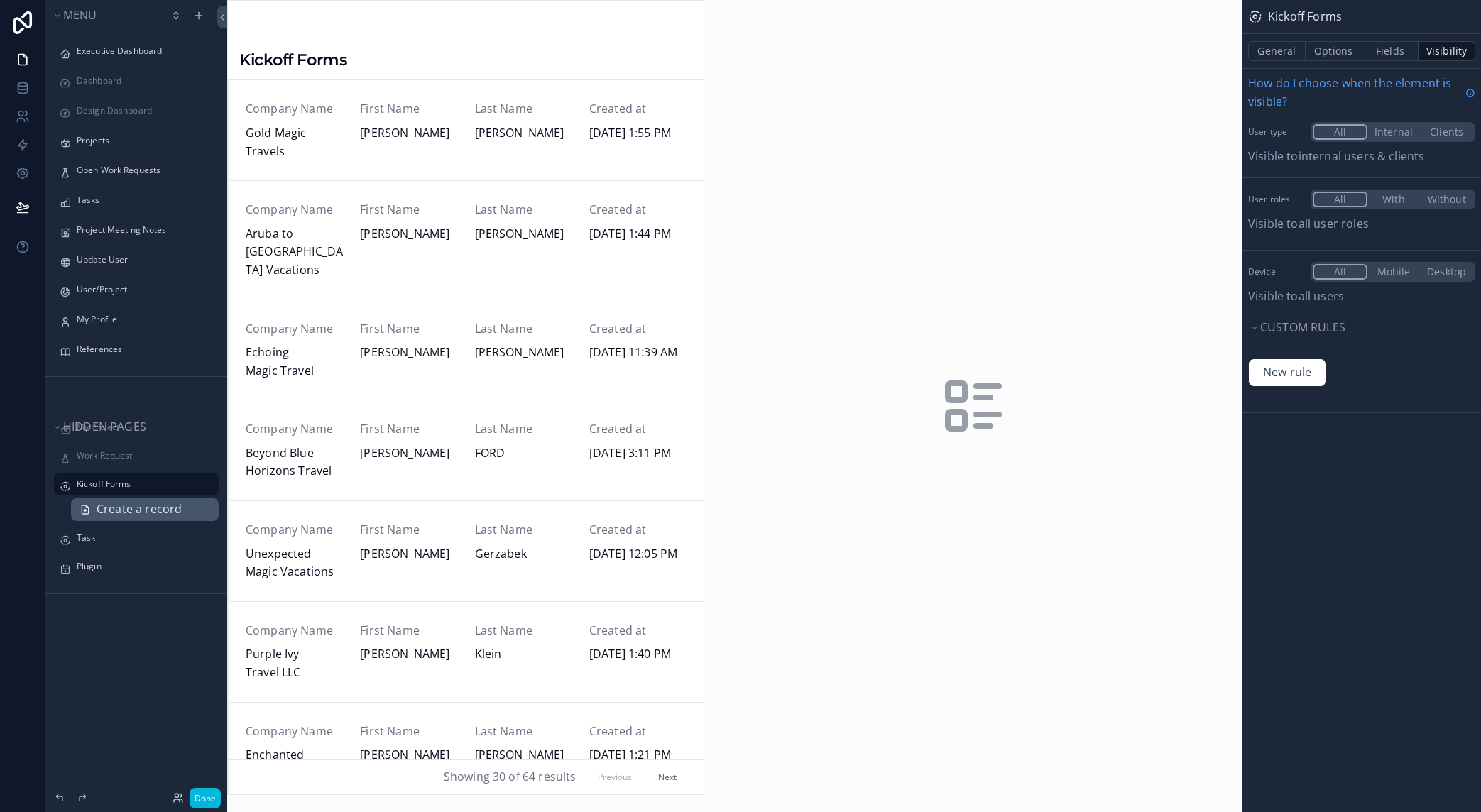
click at [109, 502] on span "Create a record" at bounding box center [139, 510] width 85 height 18
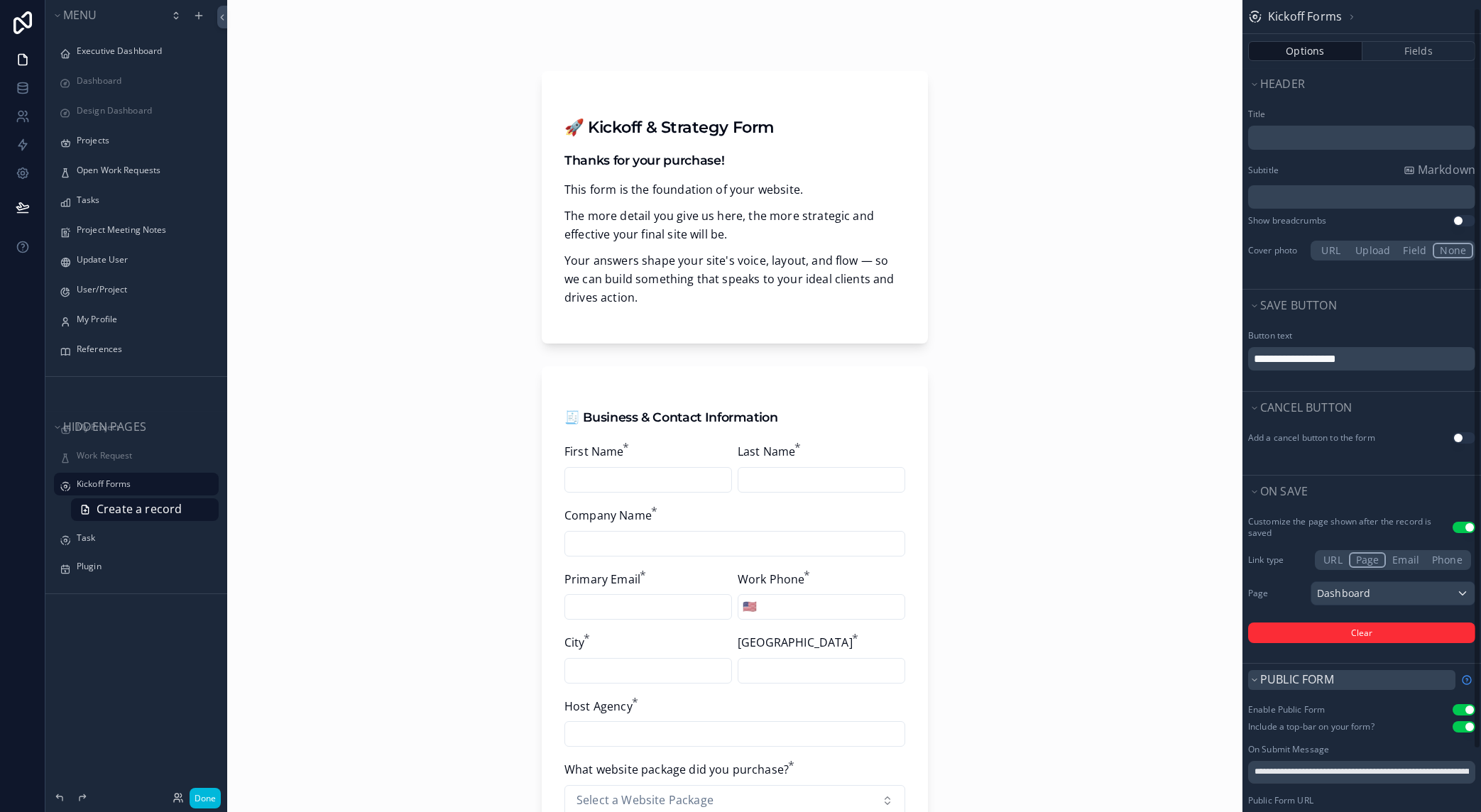
scroll to position [77, 0]
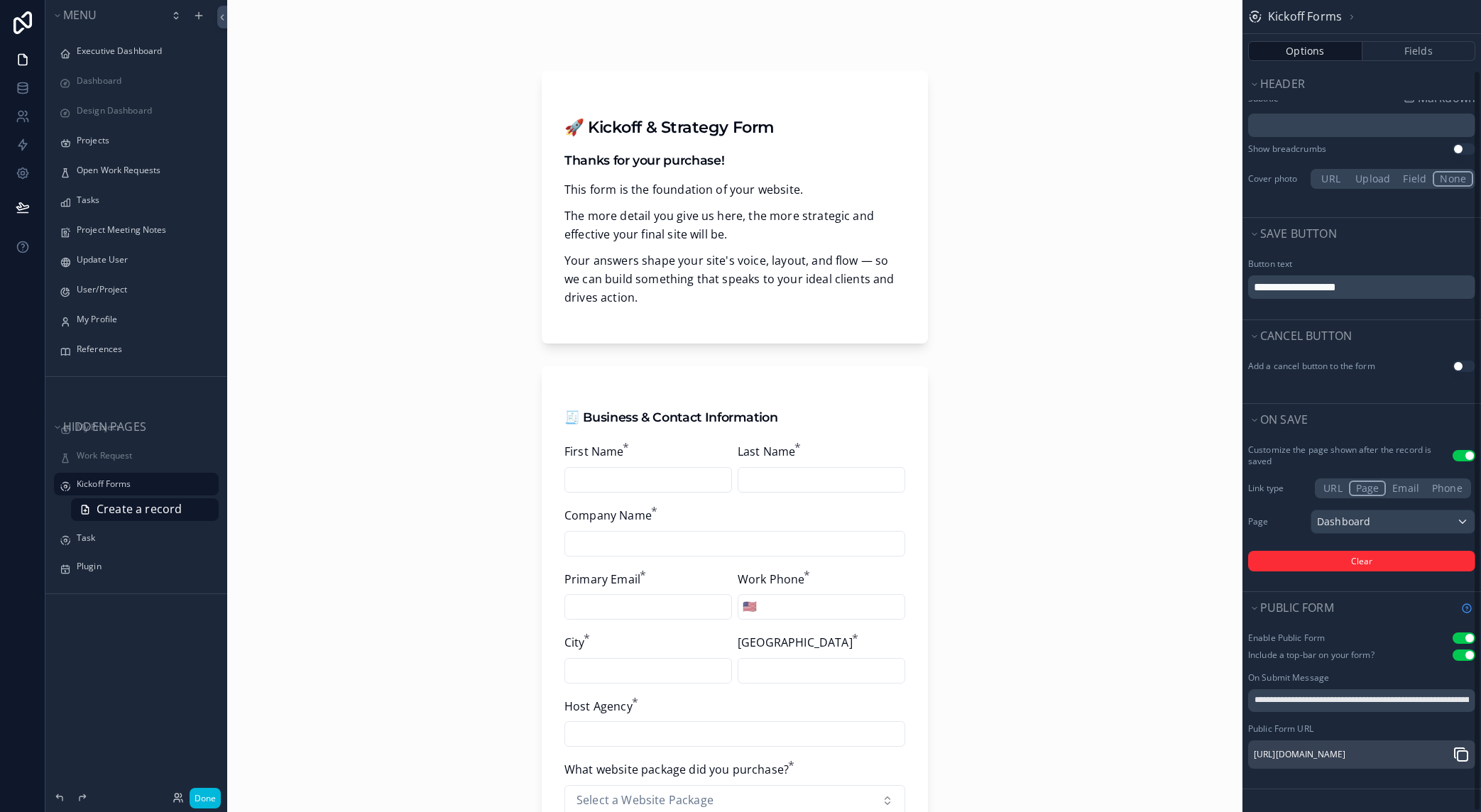
click at [1463, 753] on icon "scrollable content" at bounding box center [1461, 754] width 17 height 17
click at [21, 116] on icon at bounding box center [21, 114] width 5 height 5
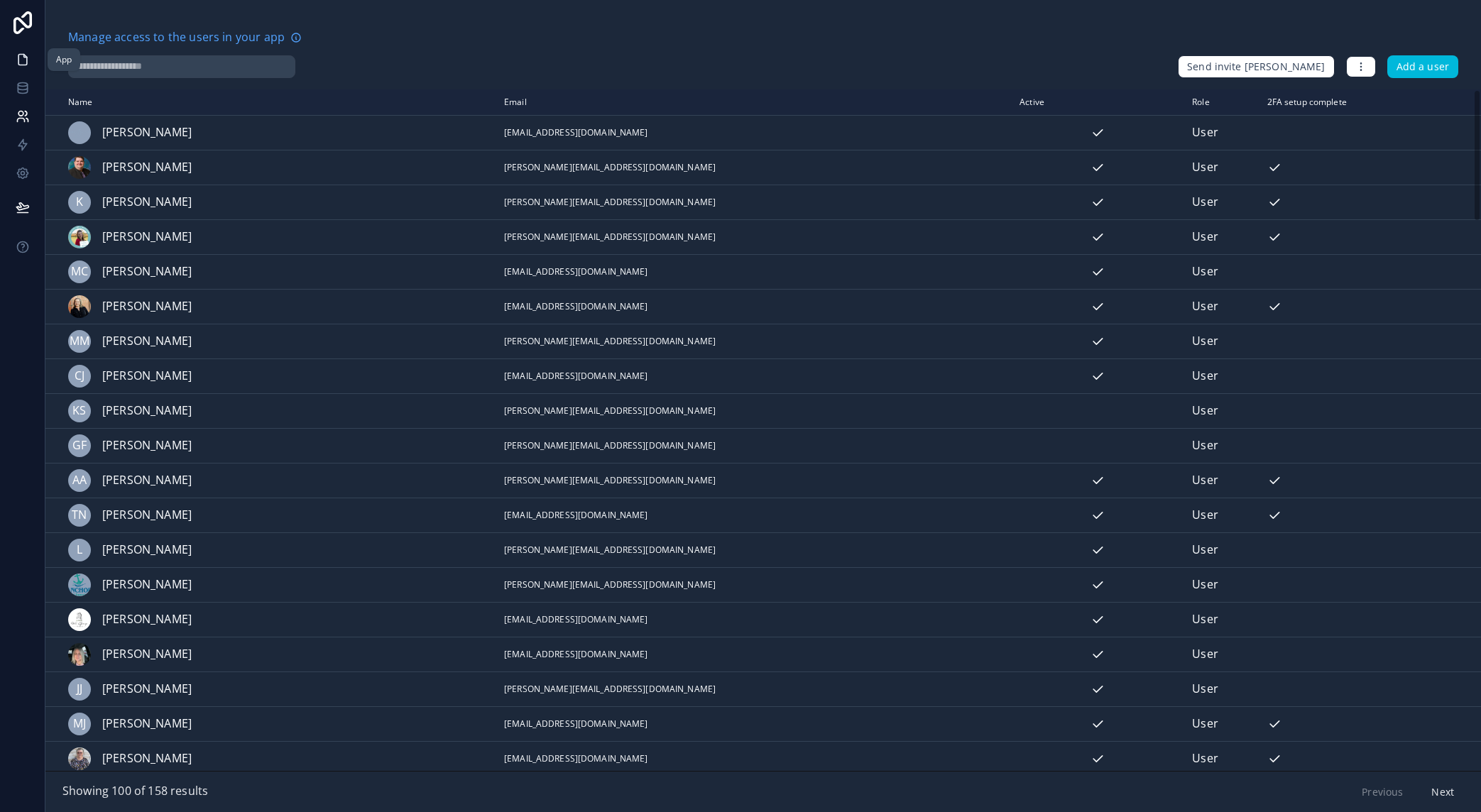
click at [22, 63] on icon at bounding box center [23, 59] width 14 height 14
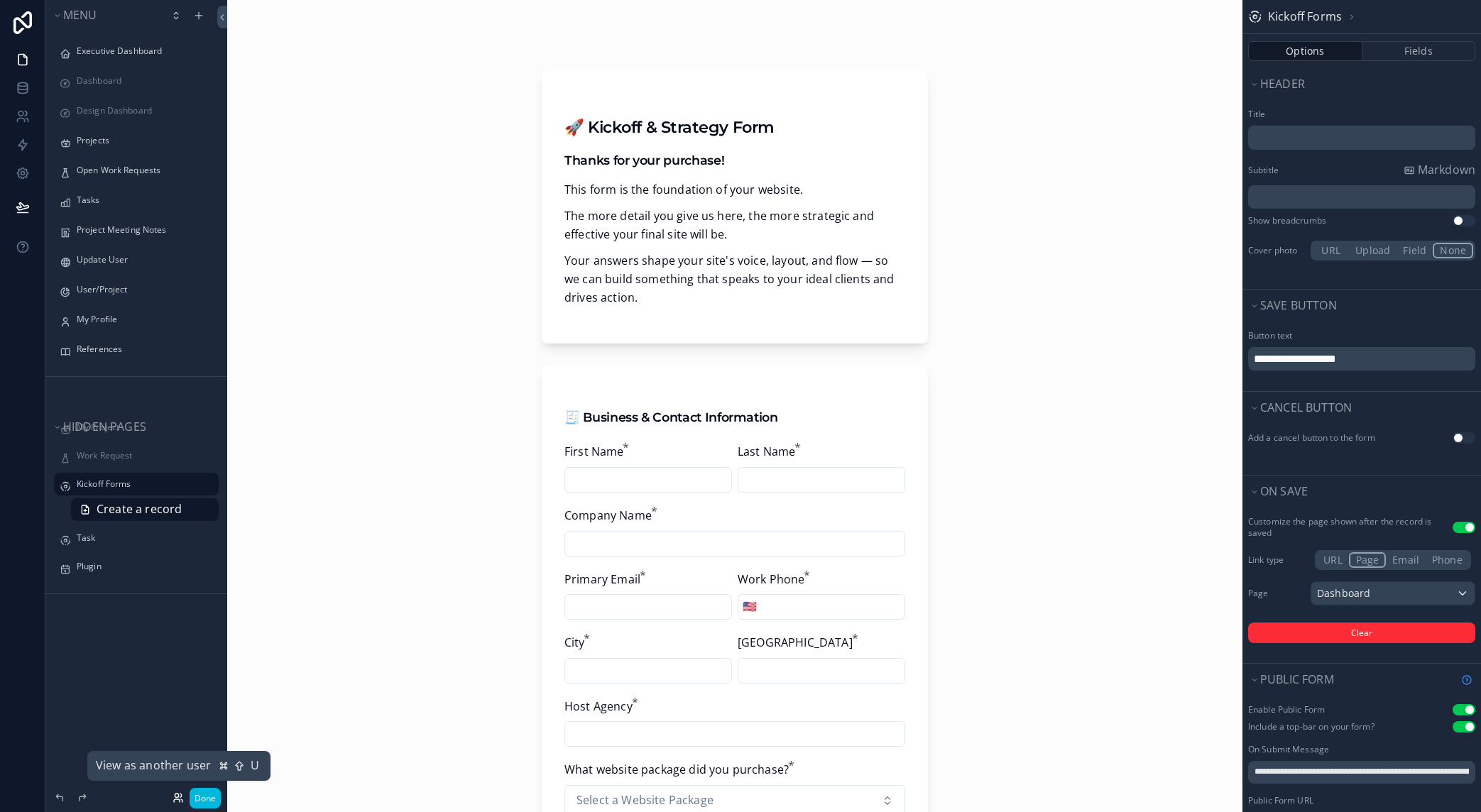
click at [178, 801] on icon at bounding box center [179, 798] width 12 height 12
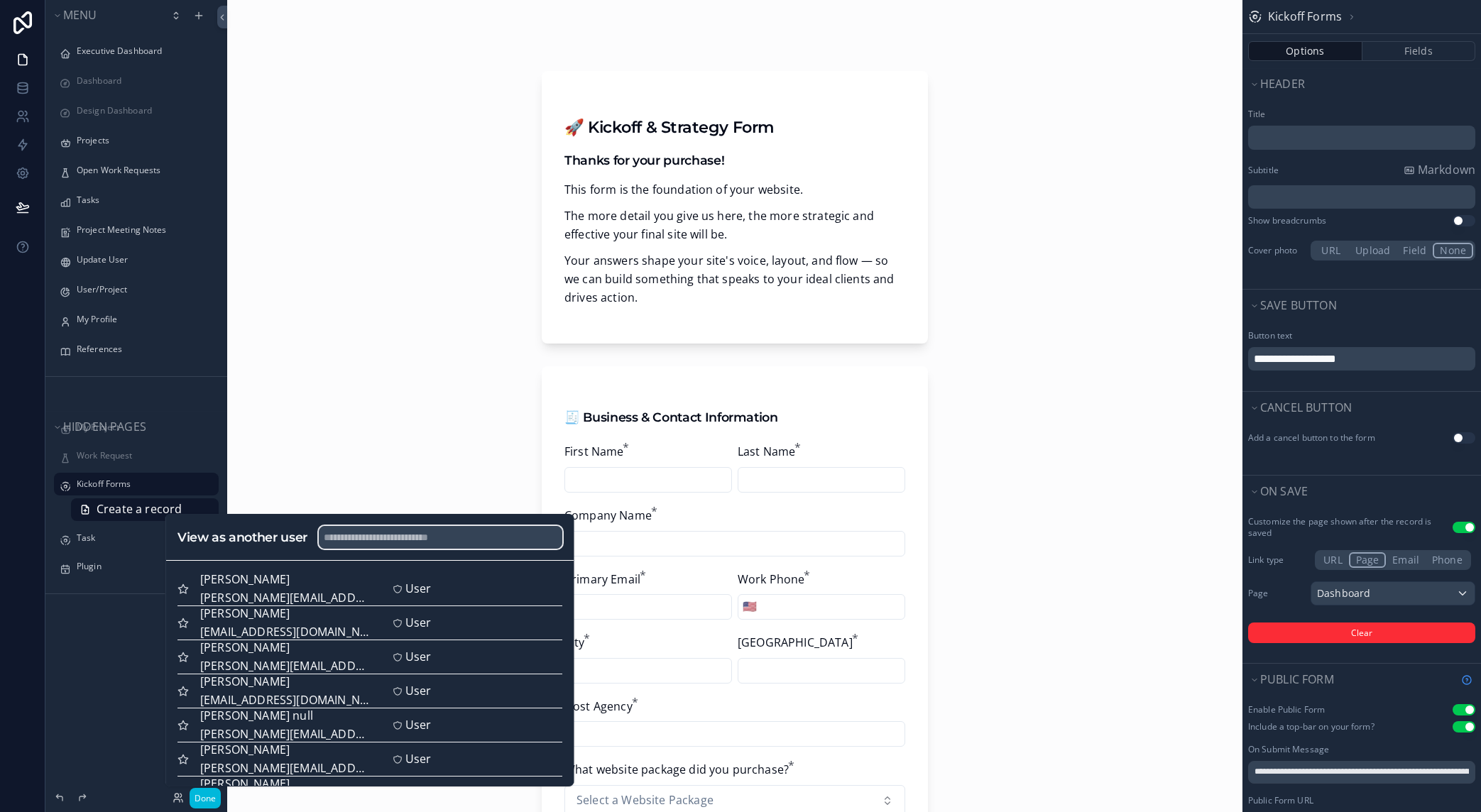
click at [385, 532] on input "text" at bounding box center [440, 537] width 244 height 23
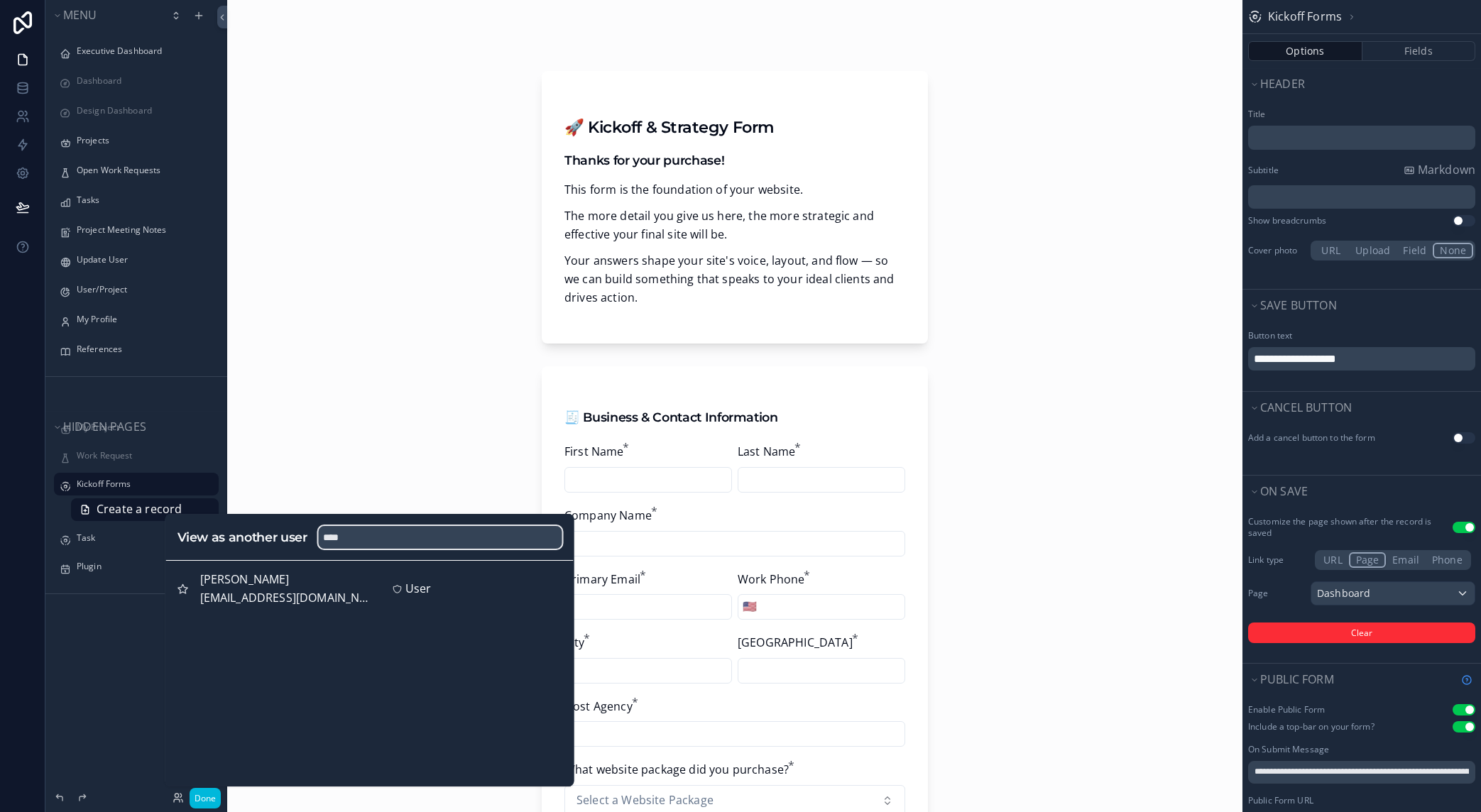
type input "****"
click at [0, 0] on button "Select" at bounding box center [0, 0] width 0 height 0
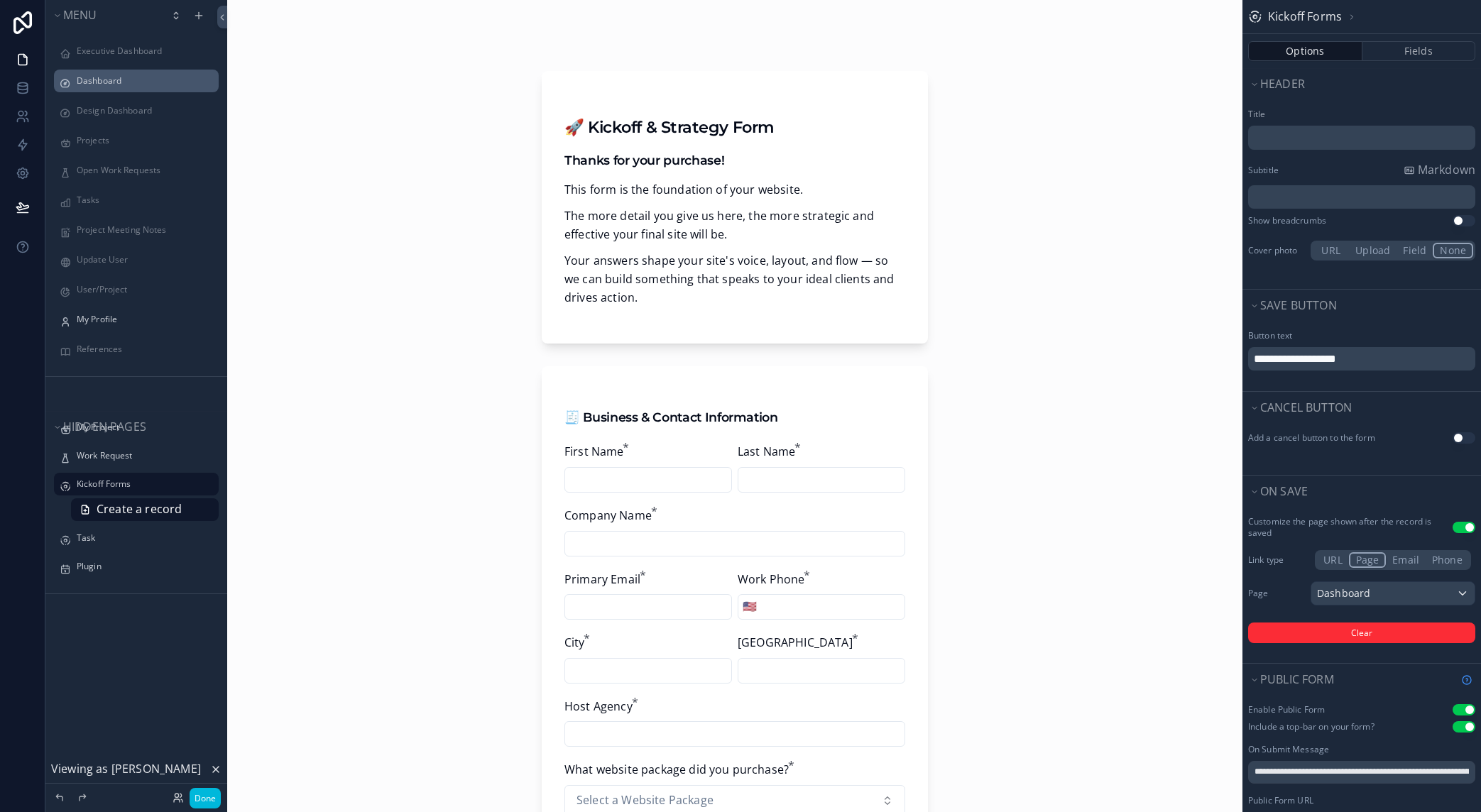
click at [100, 87] on div "Dashboard" at bounding box center [146, 81] width 139 height 12
click at [99, 83] on label "Dashboard" at bounding box center [144, 81] width 134 height 12
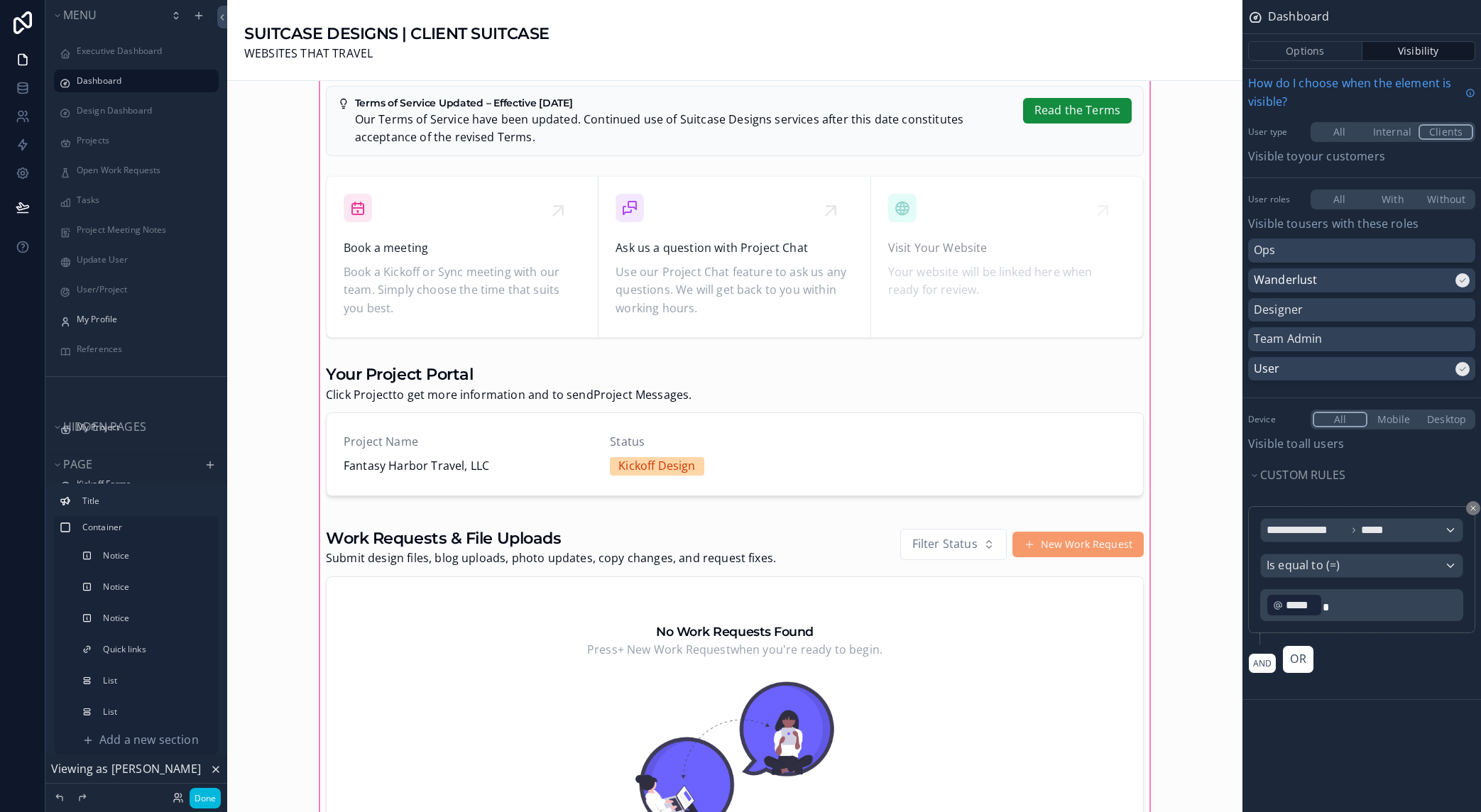
scroll to position [810, 0]
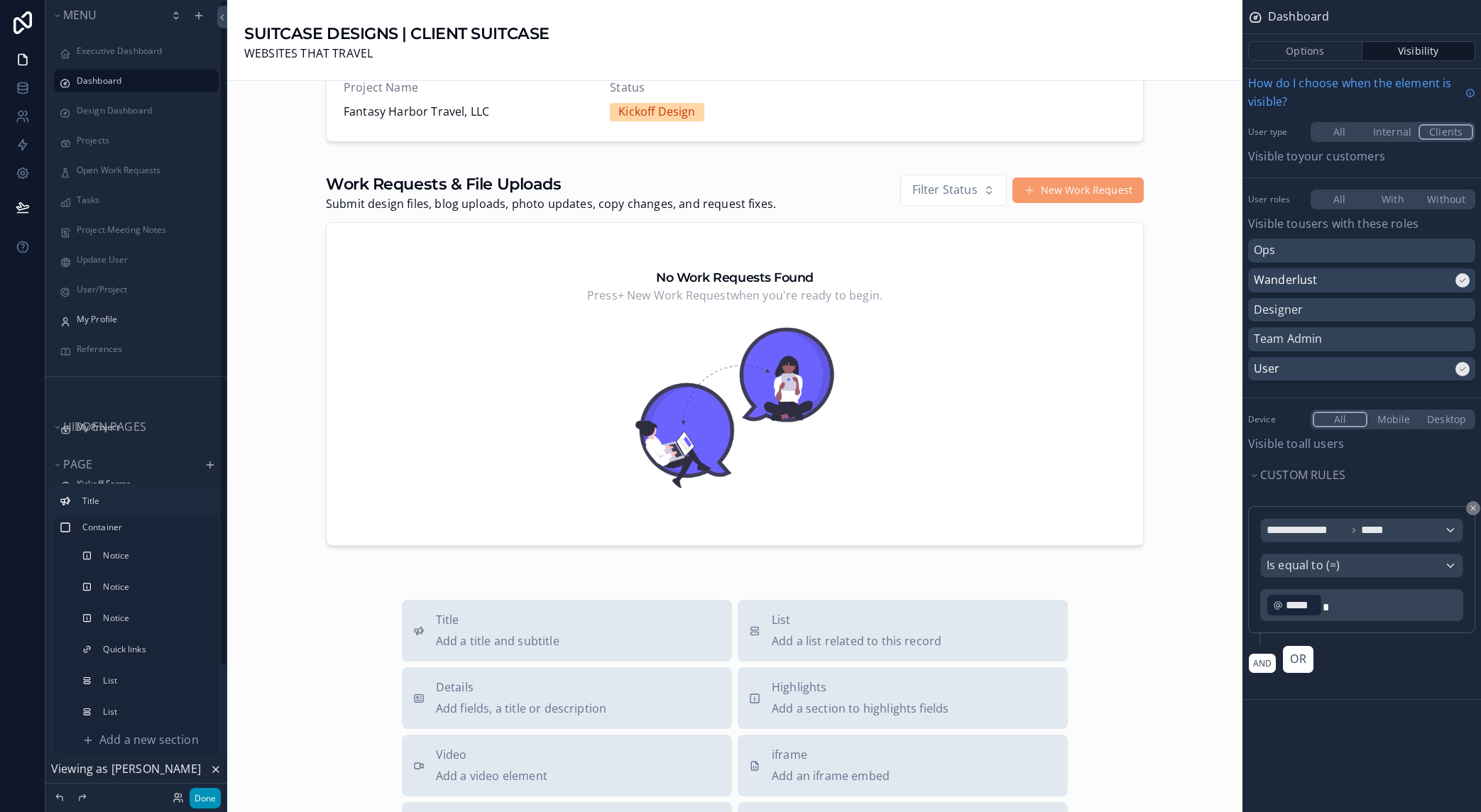
click at [216, 798] on button "Done" at bounding box center [205, 798] width 31 height 21
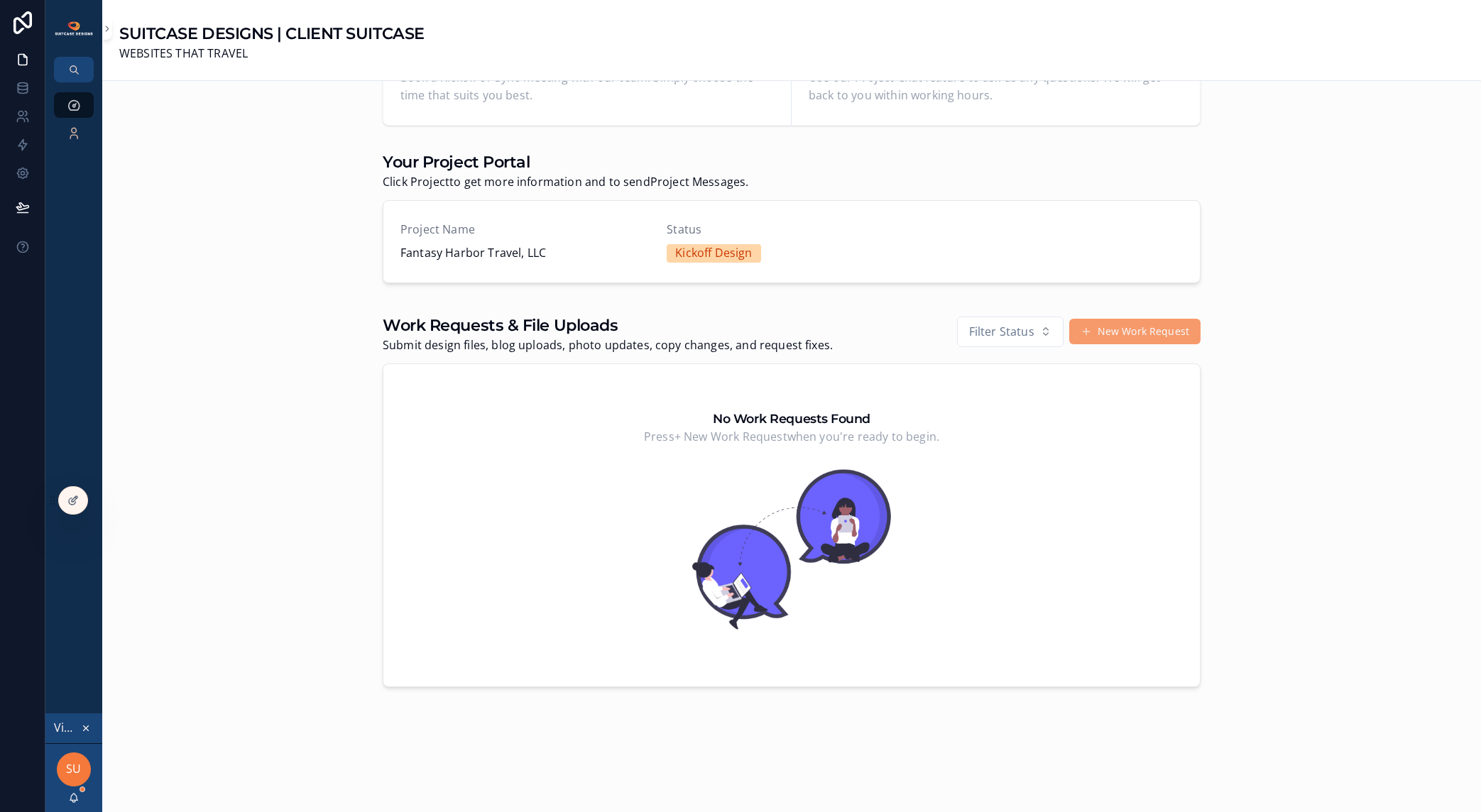
scroll to position [642, 0]
click at [1108, 339] on button "New Work Request" at bounding box center [1135, 331] width 131 height 26
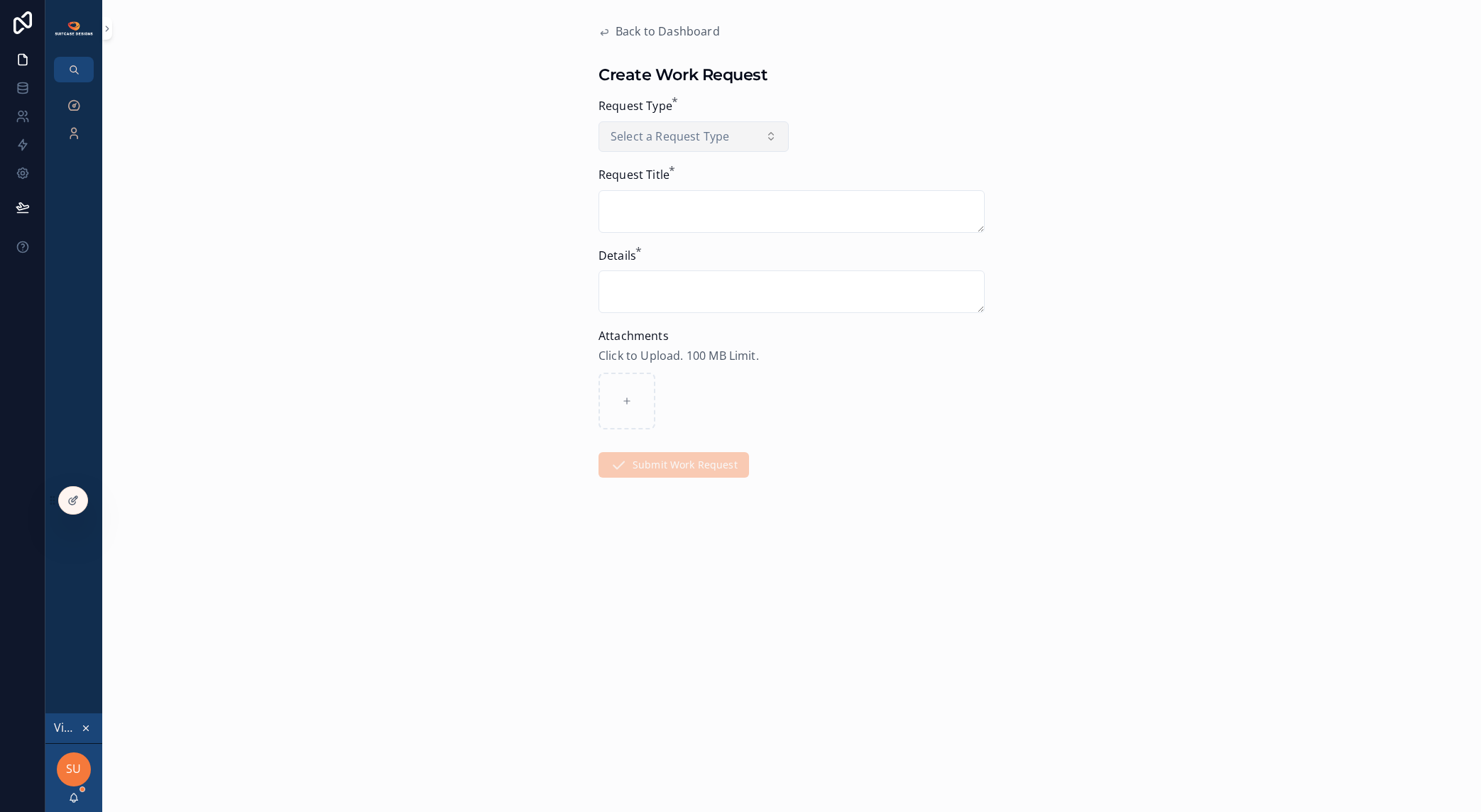
click at [774, 134] on button "Select a Request Type" at bounding box center [694, 136] width 190 height 31
click at [691, 191] on div "Design Files" at bounding box center [694, 198] width 197 height 27
click at [685, 200] on textarea "scrollable content" at bounding box center [791, 211] width 387 height 43
type textarea "**********"
click at [700, 292] on textarea "scrollable content" at bounding box center [791, 291] width 387 height 43
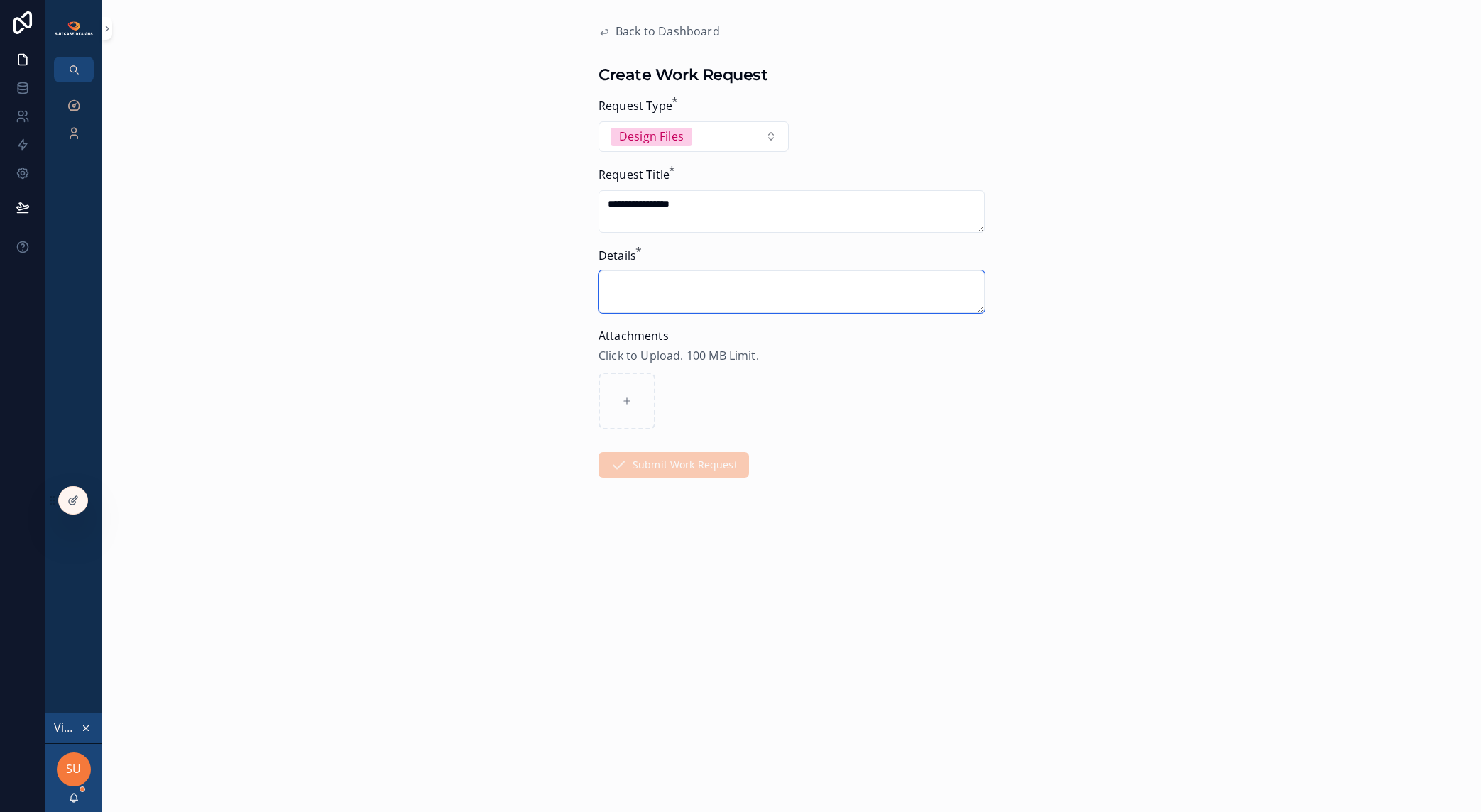
paste textarea "**********"
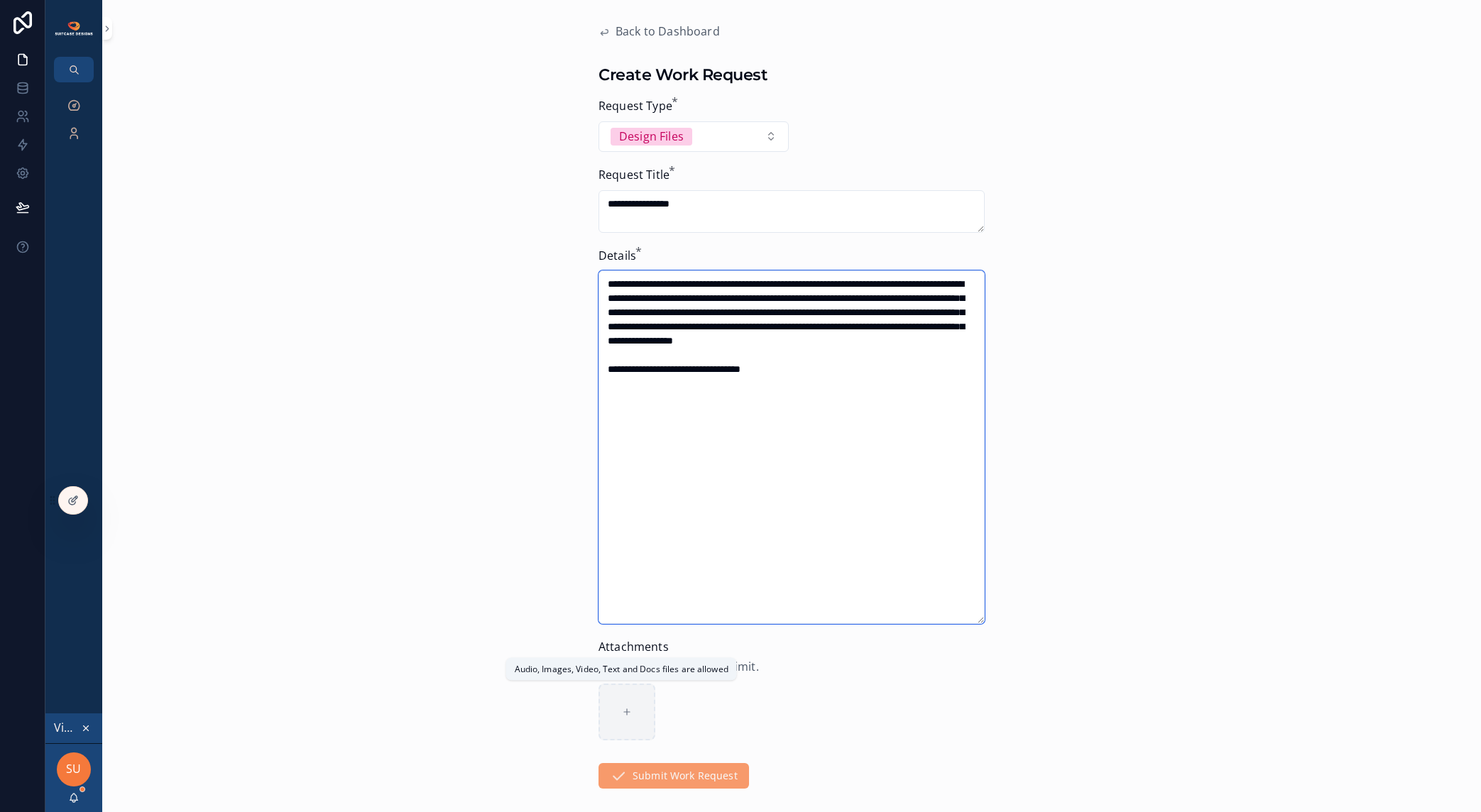
type textarea "**********"
click at [609, 704] on div "scrollable content" at bounding box center [627, 712] width 57 height 57
click at [69, 496] on icon at bounding box center [73, 501] width 12 height 12
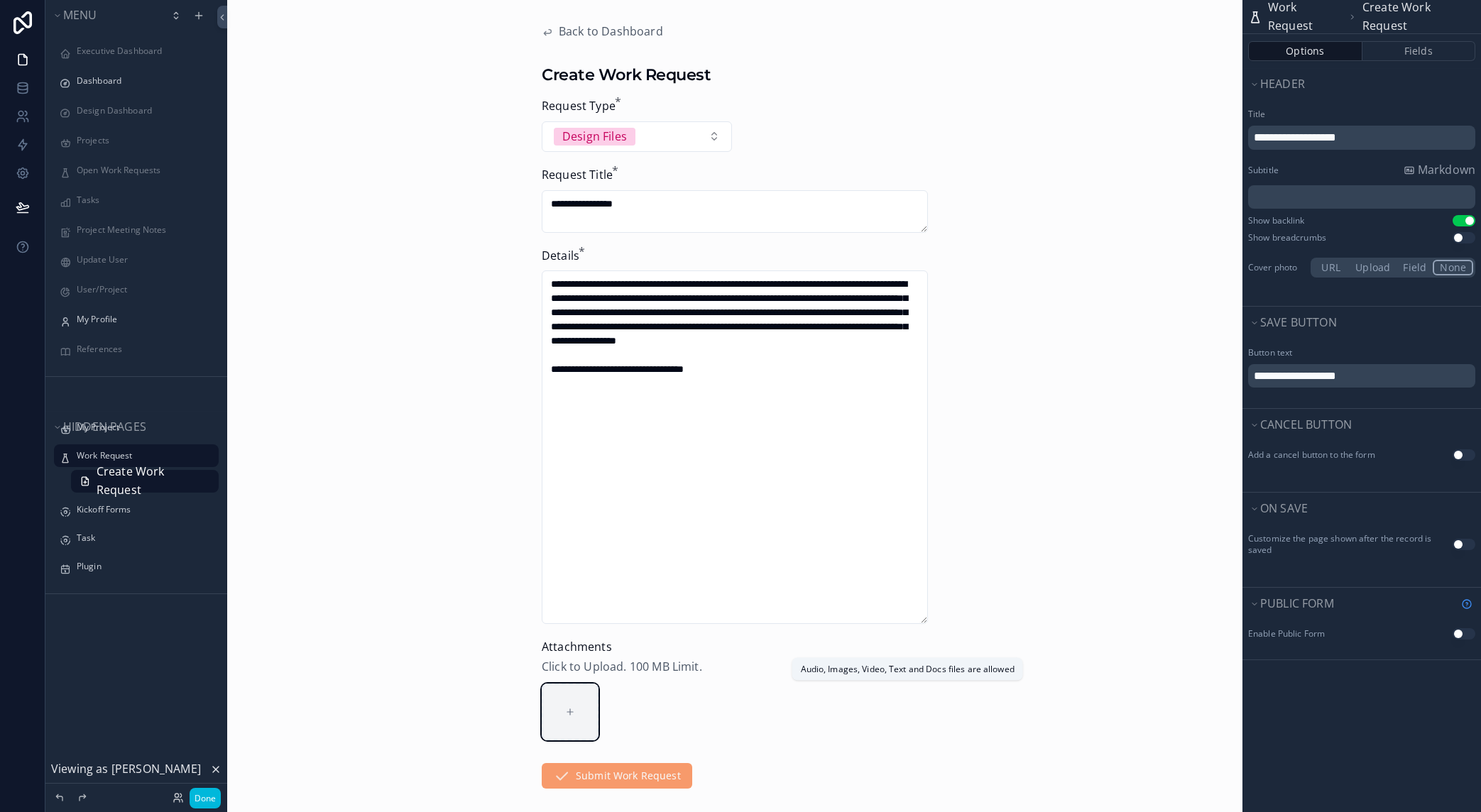
click at [574, 705] on div "scrollable content" at bounding box center [570, 712] width 57 height 57
click at [217, 768] on icon at bounding box center [215, 769] width 6 height 6
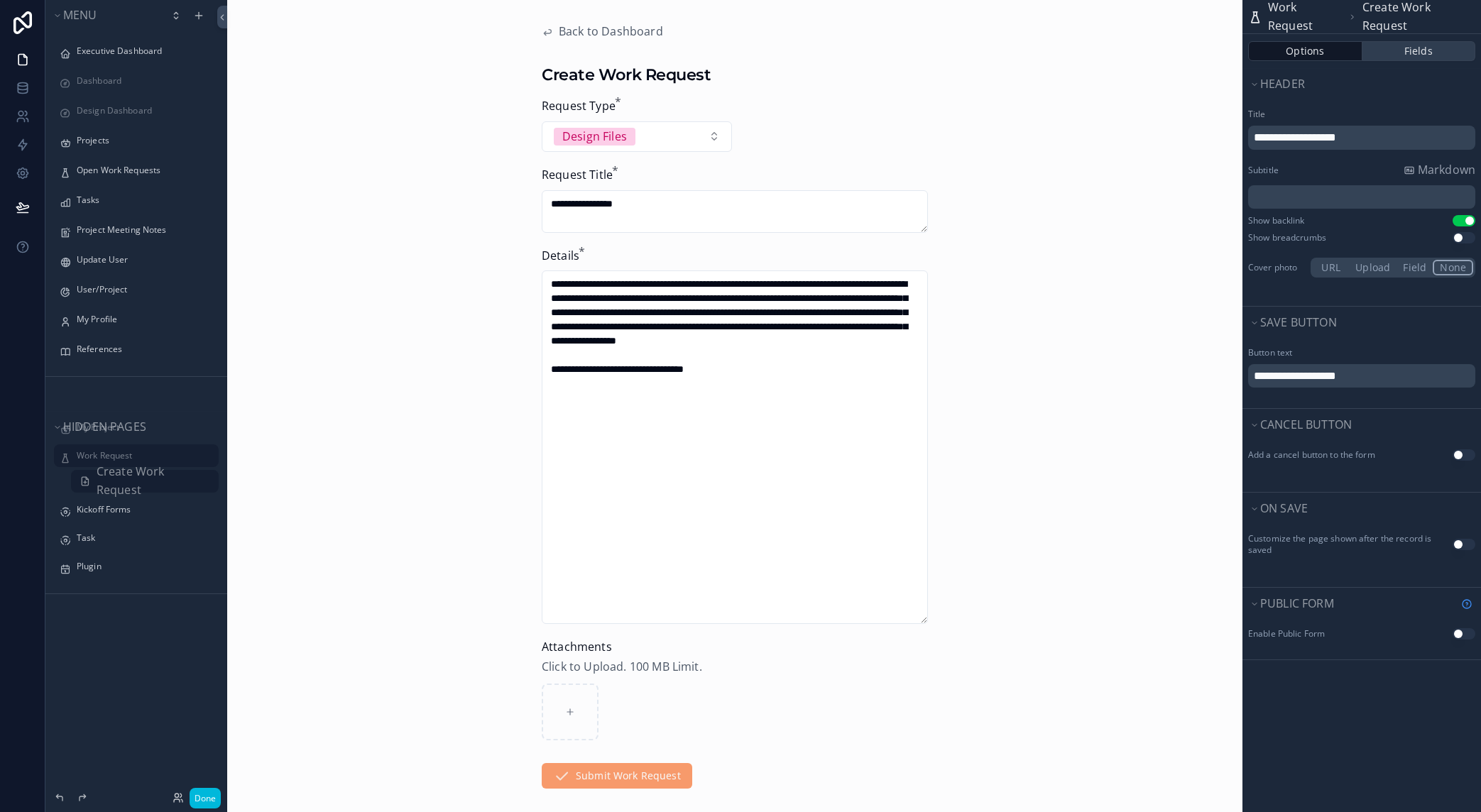
click at [1422, 52] on button "Fields" at bounding box center [1419, 51] width 114 height 20
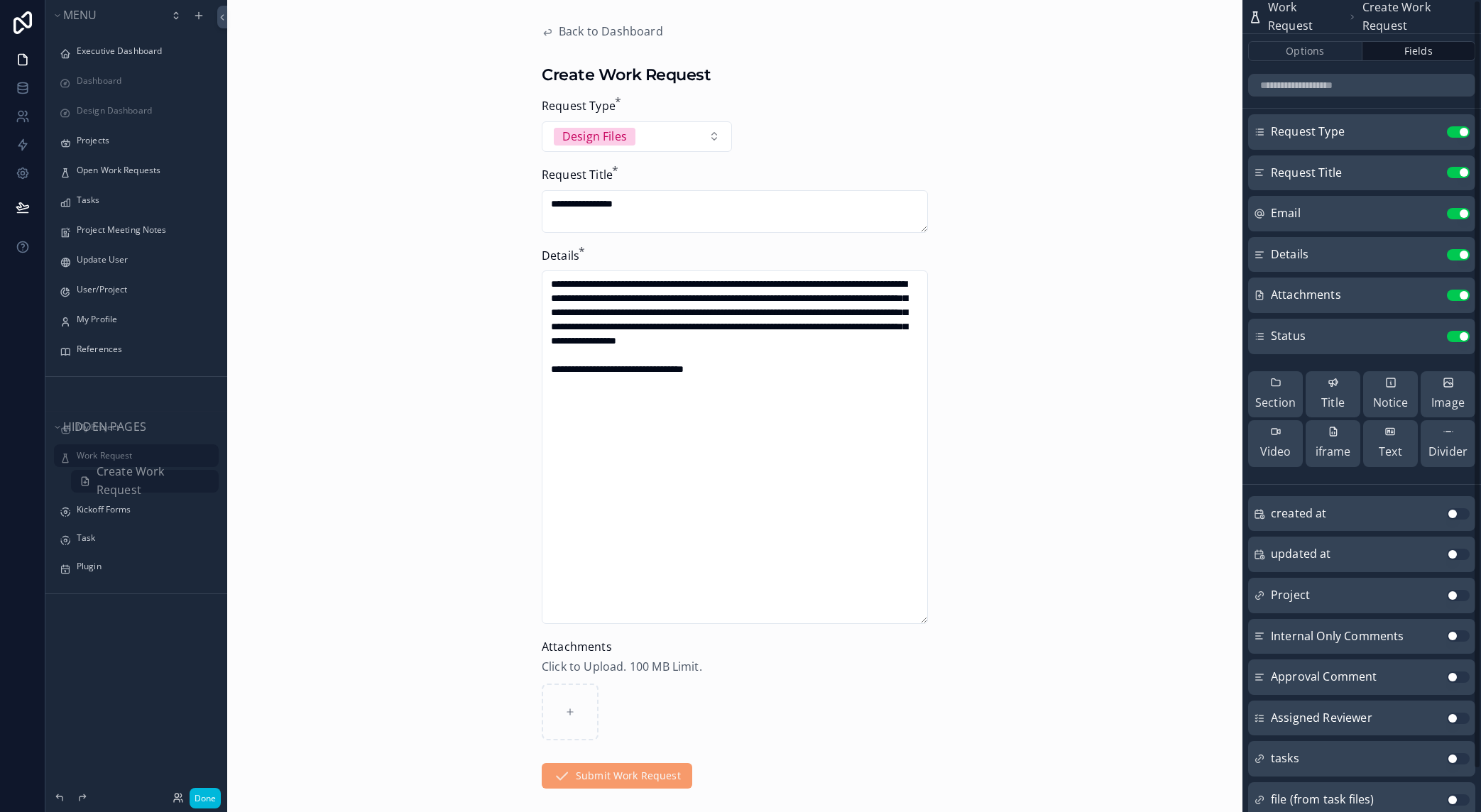
click at [0, 0] on icon "scrollable content" at bounding box center [0, 0] width 0 height 0
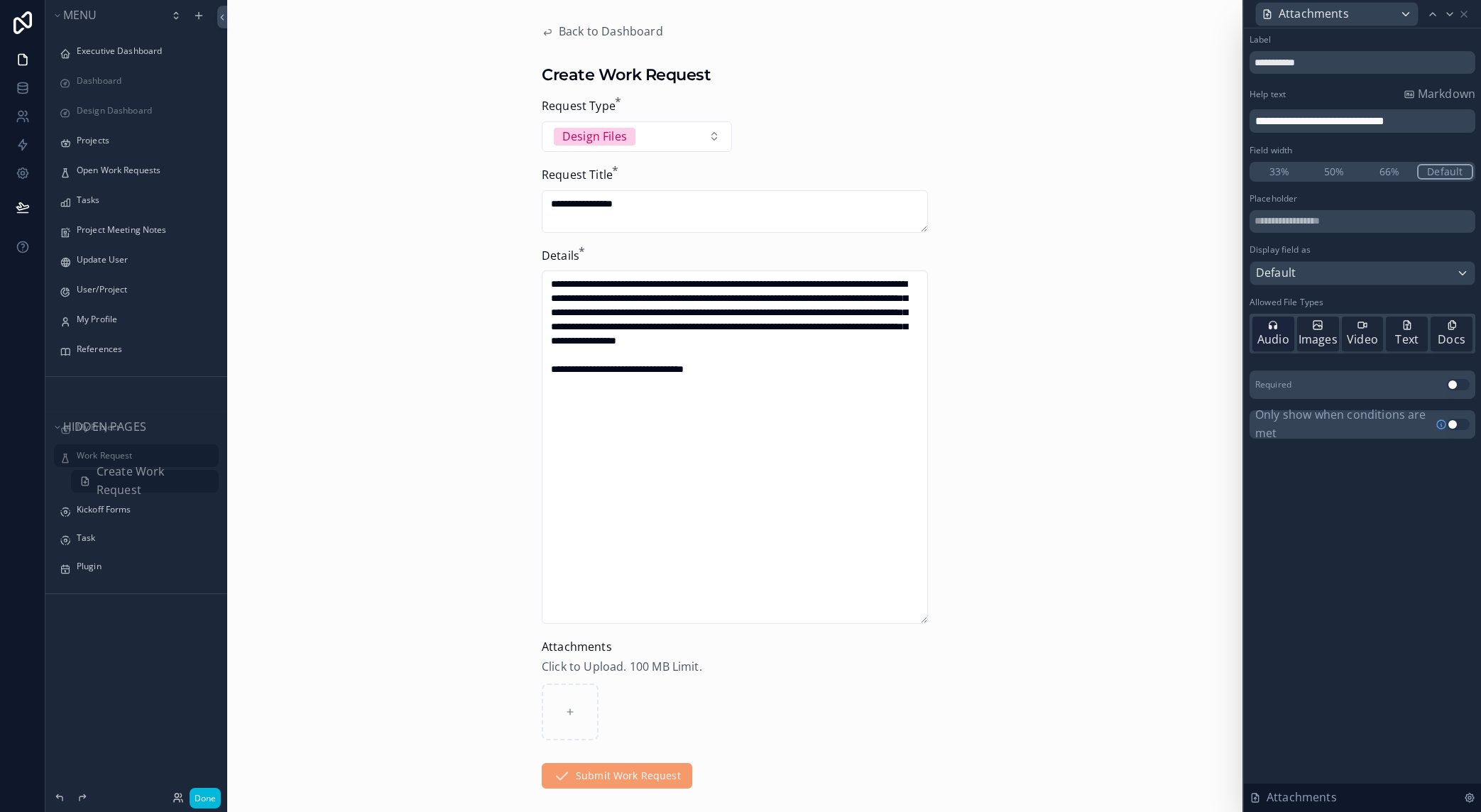
click at [1276, 340] on span "Audio" at bounding box center [1273, 340] width 32 height 18
click at [1313, 339] on span "Images" at bounding box center [1318, 340] width 39 height 18
click at [1271, 339] on span "Audio" at bounding box center [1273, 340] width 32 height 18
click at [1317, 337] on span "Images" at bounding box center [1318, 340] width 39 height 18
click at [1464, 12] on icon at bounding box center [1464, 14] width 12 height 12
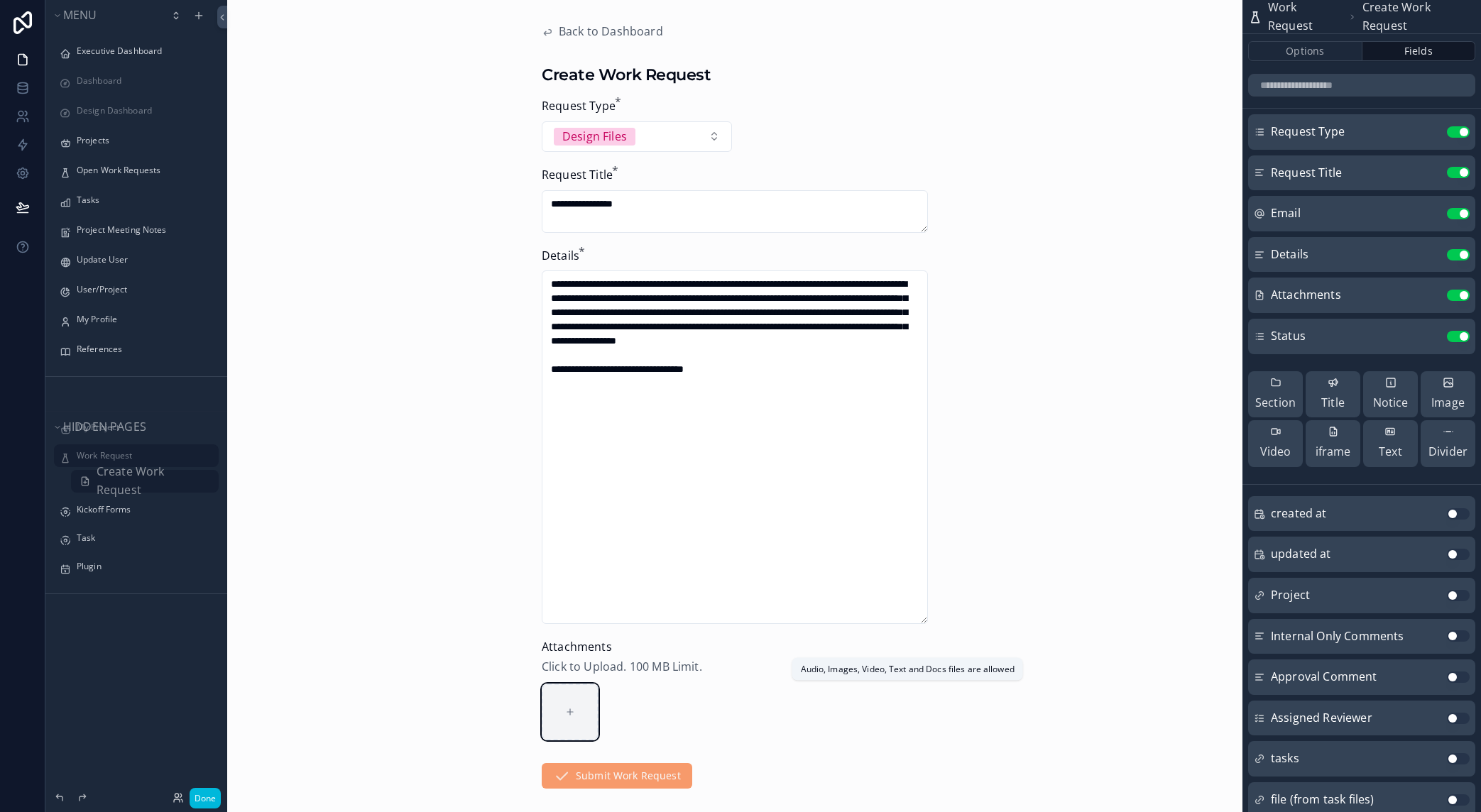
click at [559, 710] on div "scrollable content" at bounding box center [570, 712] width 57 height 57
type input "**********"
click at [601, 776] on button "Submit Work Request" at bounding box center [617, 775] width 150 height 26
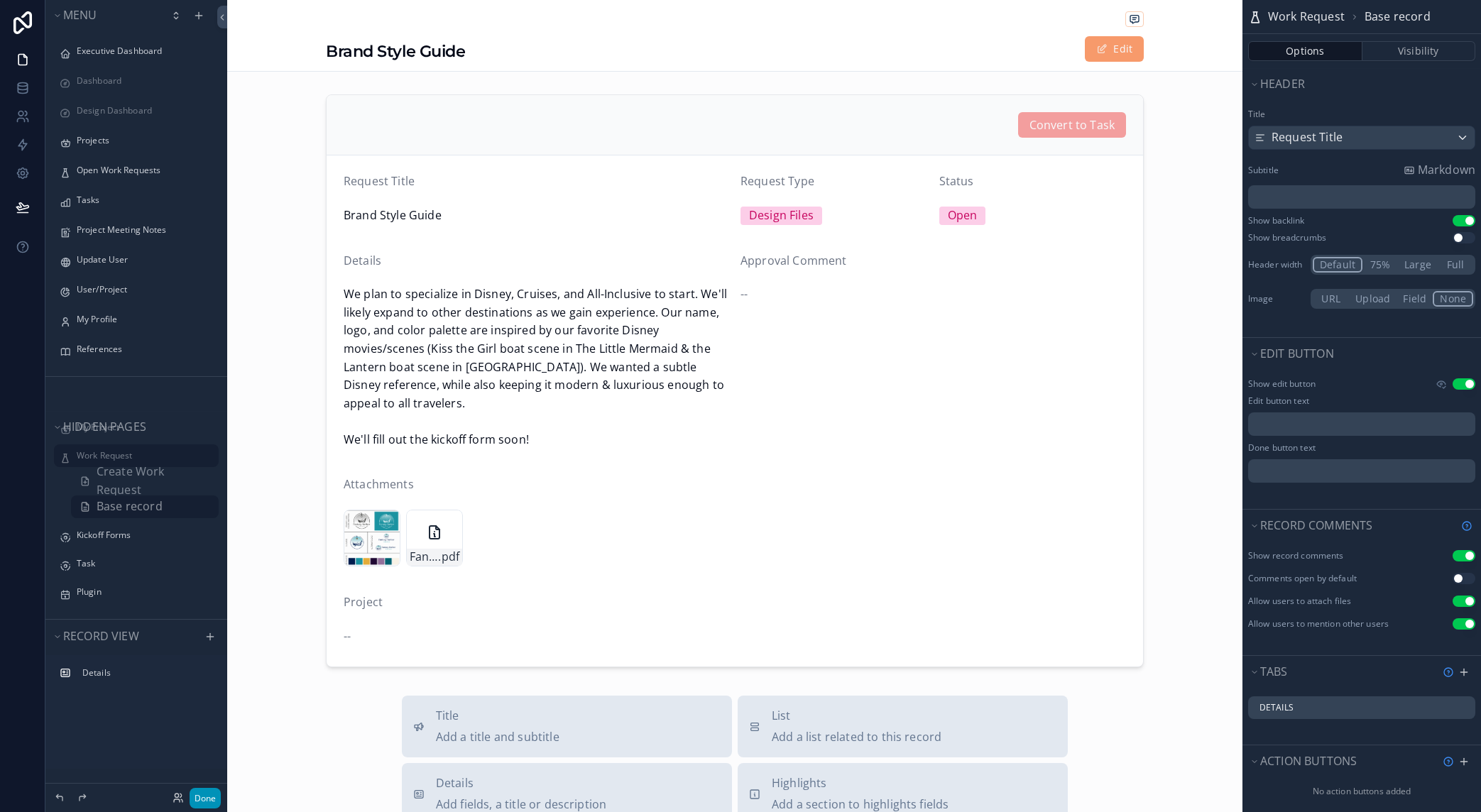
click at [211, 799] on button "Done" at bounding box center [205, 798] width 31 height 21
click at [227, 799] on div "Brand Style Guide Edit Convert to Task Request Title Brand Style Guide Request …" at bounding box center [735, 406] width 1015 height 812
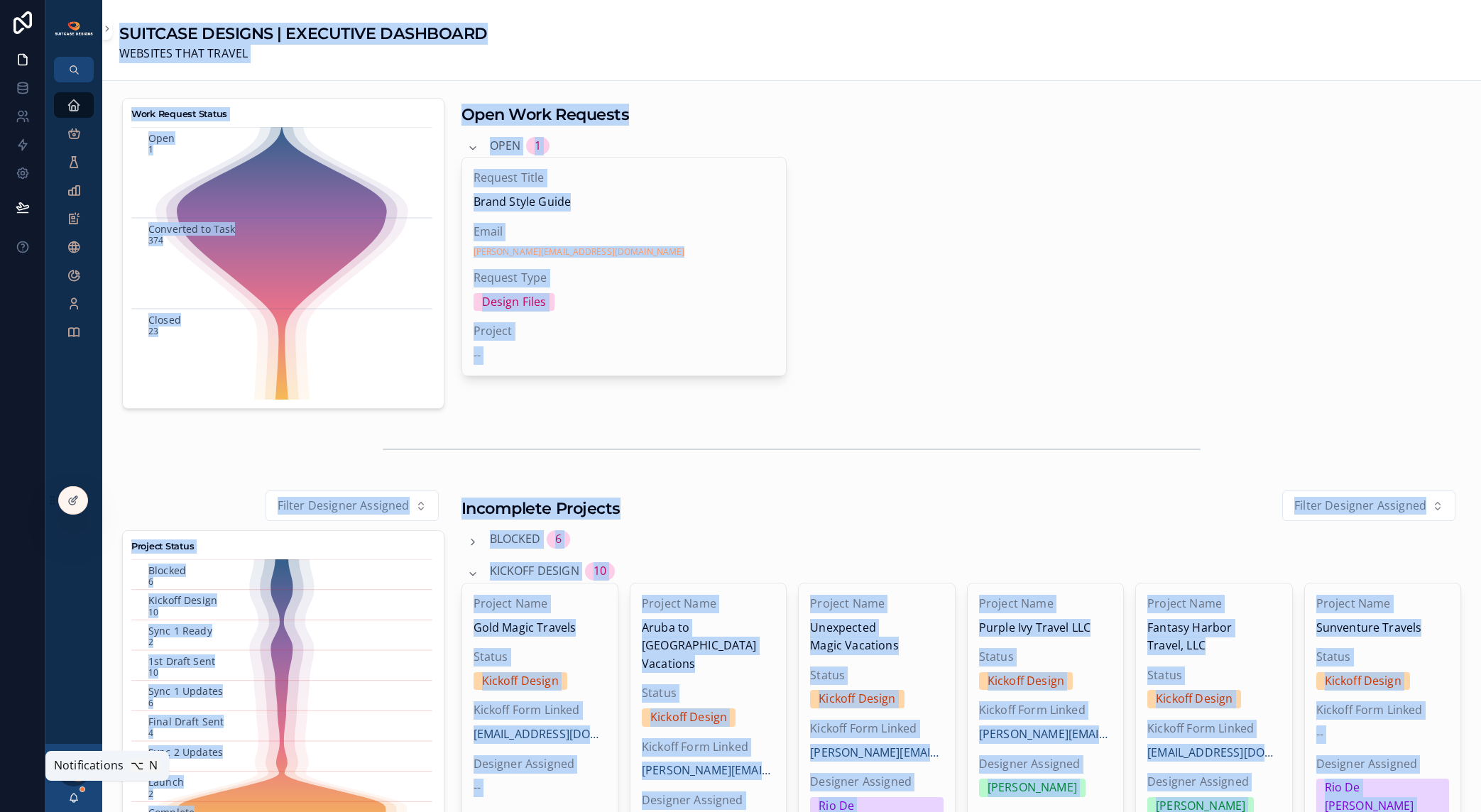
click at [70, 802] on icon "scrollable content" at bounding box center [74, 798] width 12 height 12
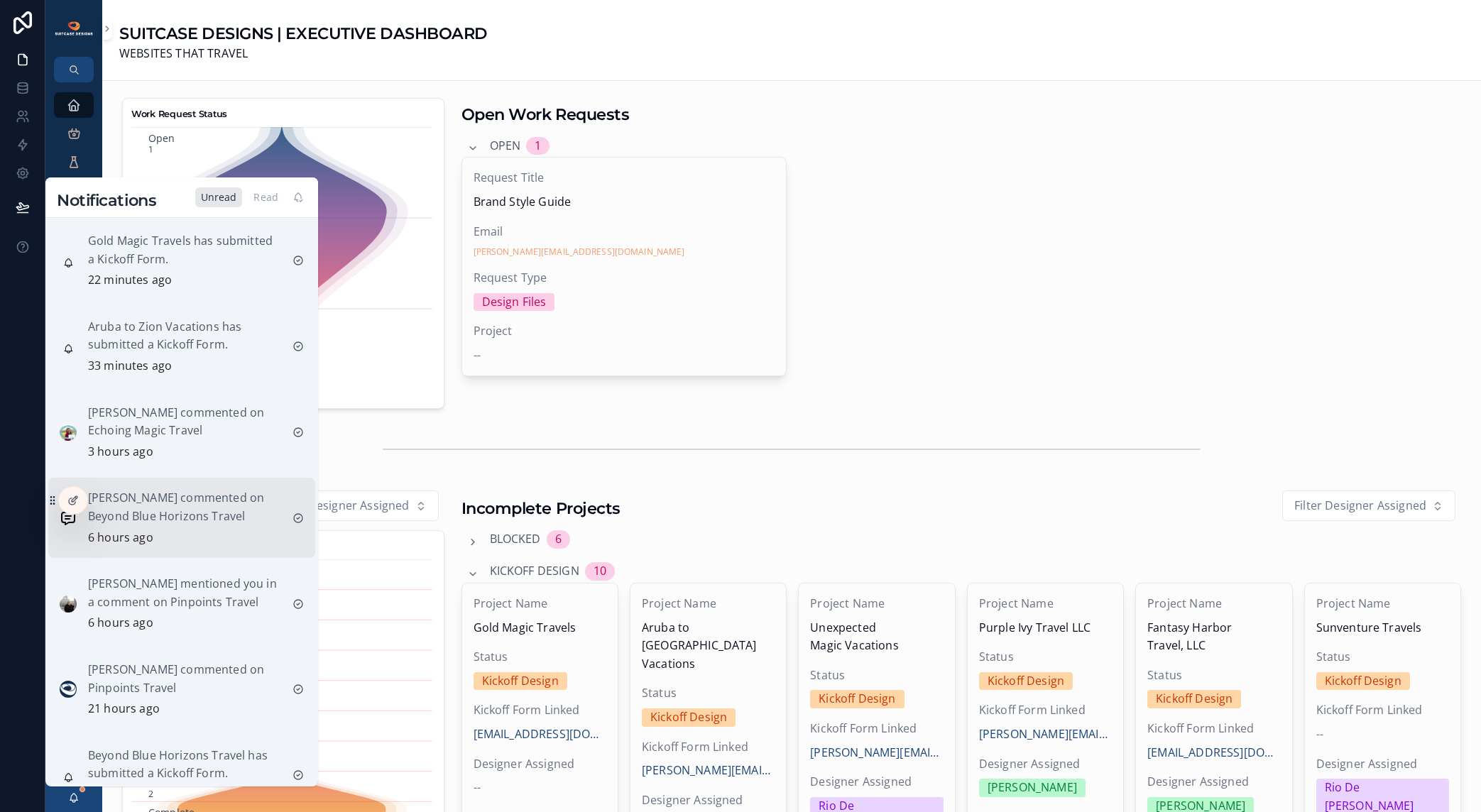
click at [194, 531] on div "[PERSON_NAME] commented on Beyond Blue Horizons Travel 6 hours ago" at bounding box center [184, 517] width 193 height 58
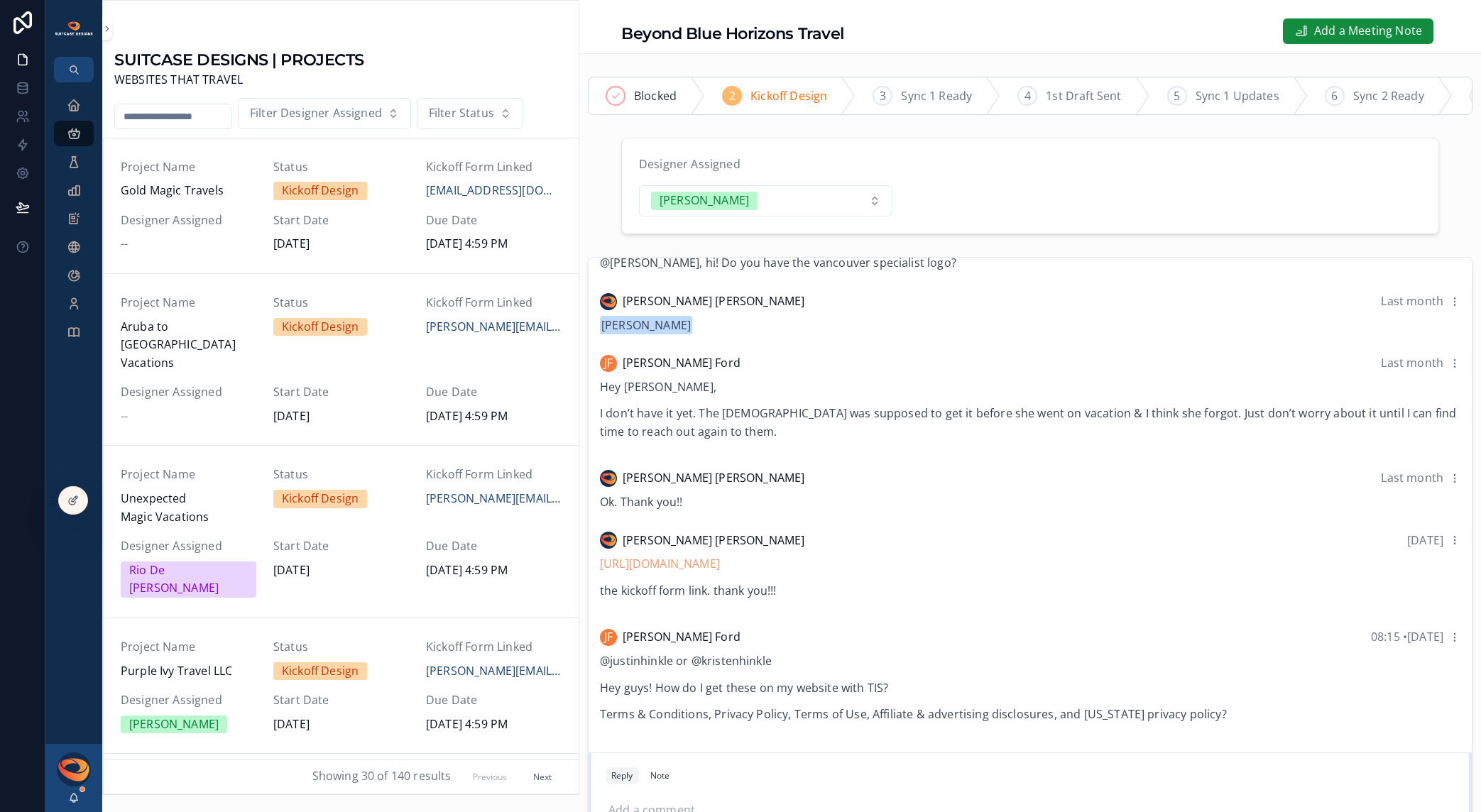
scroll to position [383, 0]
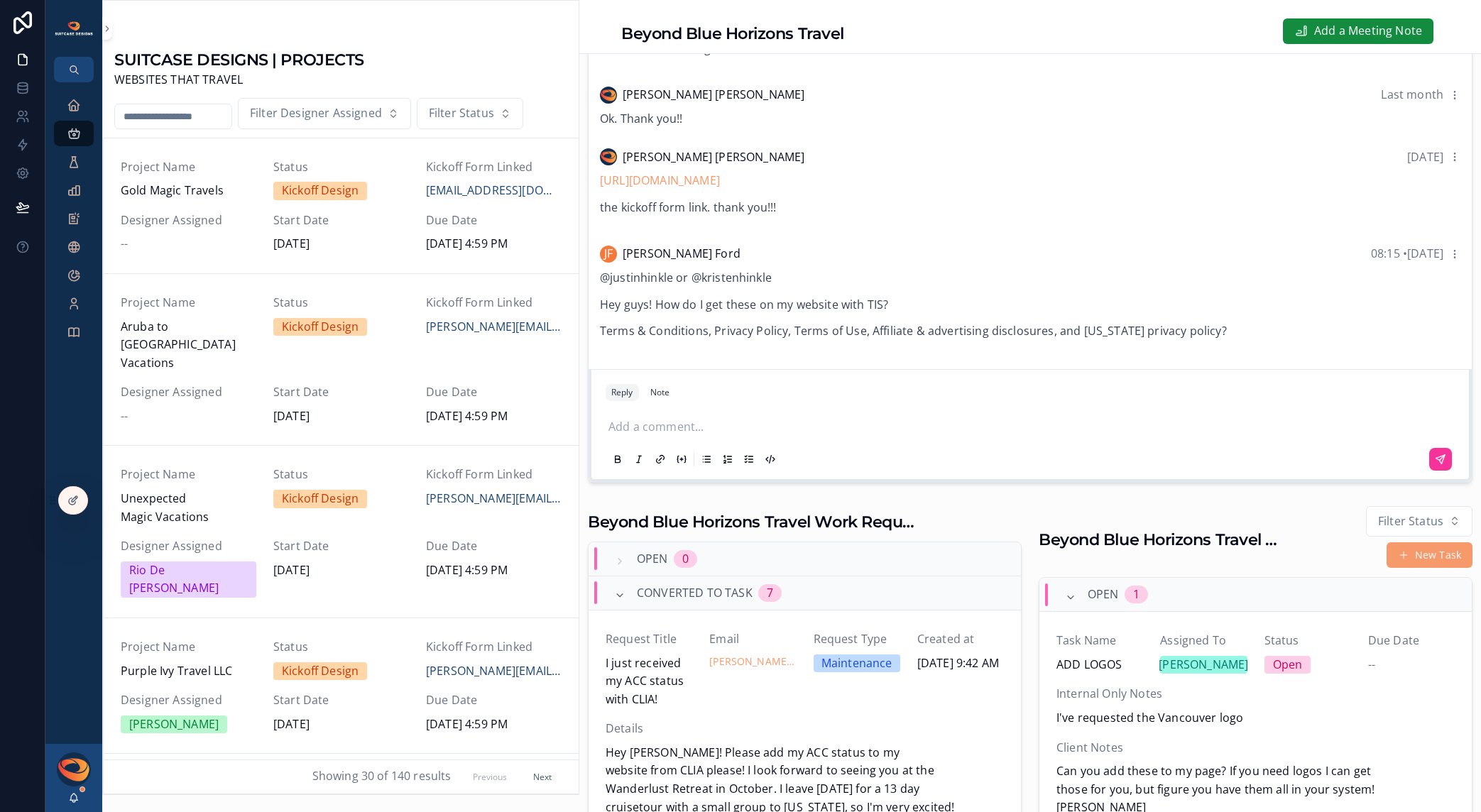
click at [730, 451] on div "Add a comment..." at bounding box center [1030, 441] width 849 height 64
click at [720, 436] on p "scrollable content" at bounding box center [1033, 427] width 849 height 18
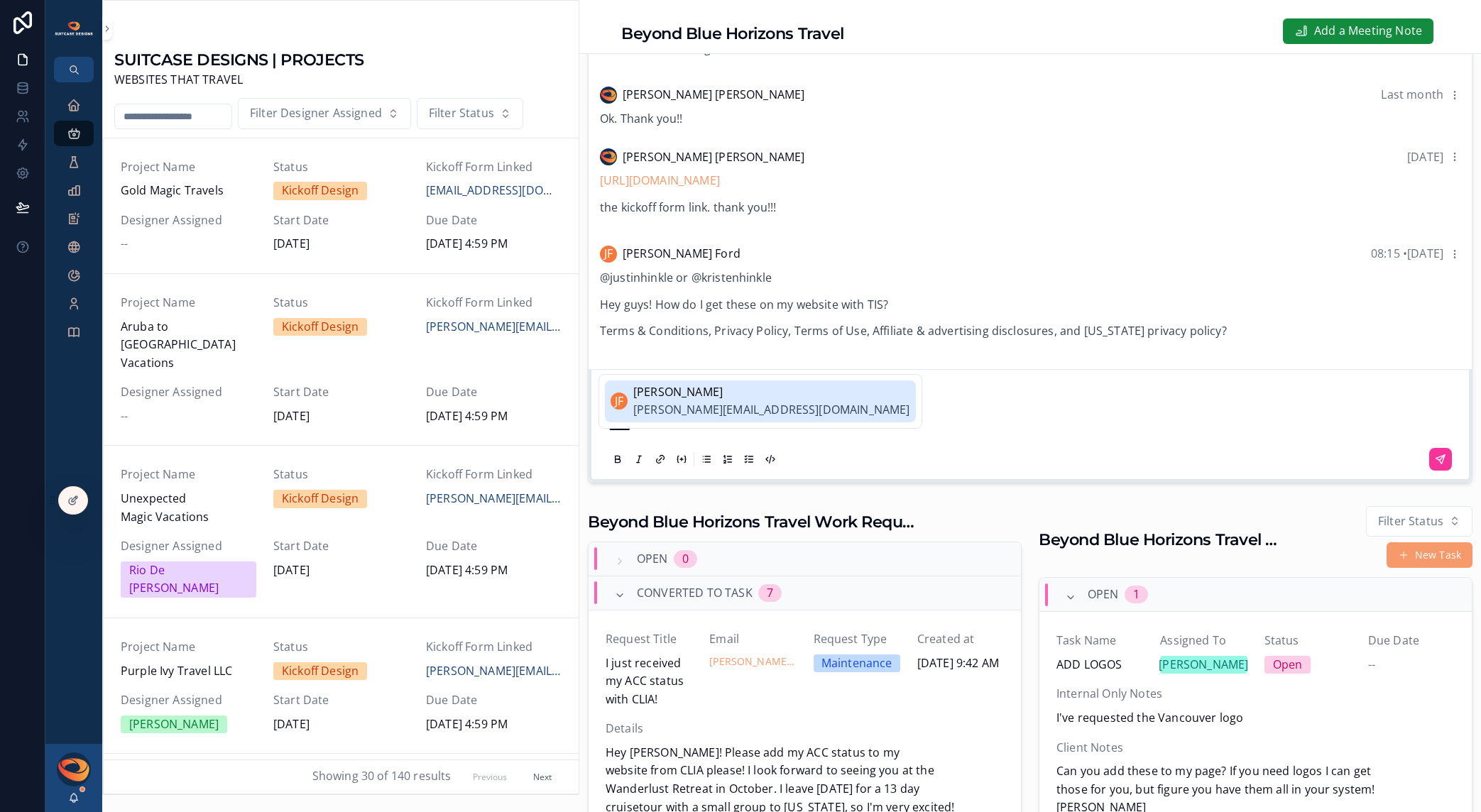
click at [680, 406] on span "[PERSON_NAME][EMAIL_ADDRESS][DOMAIN_NAME]" at bounding box center [772, 411] width 277 height 18
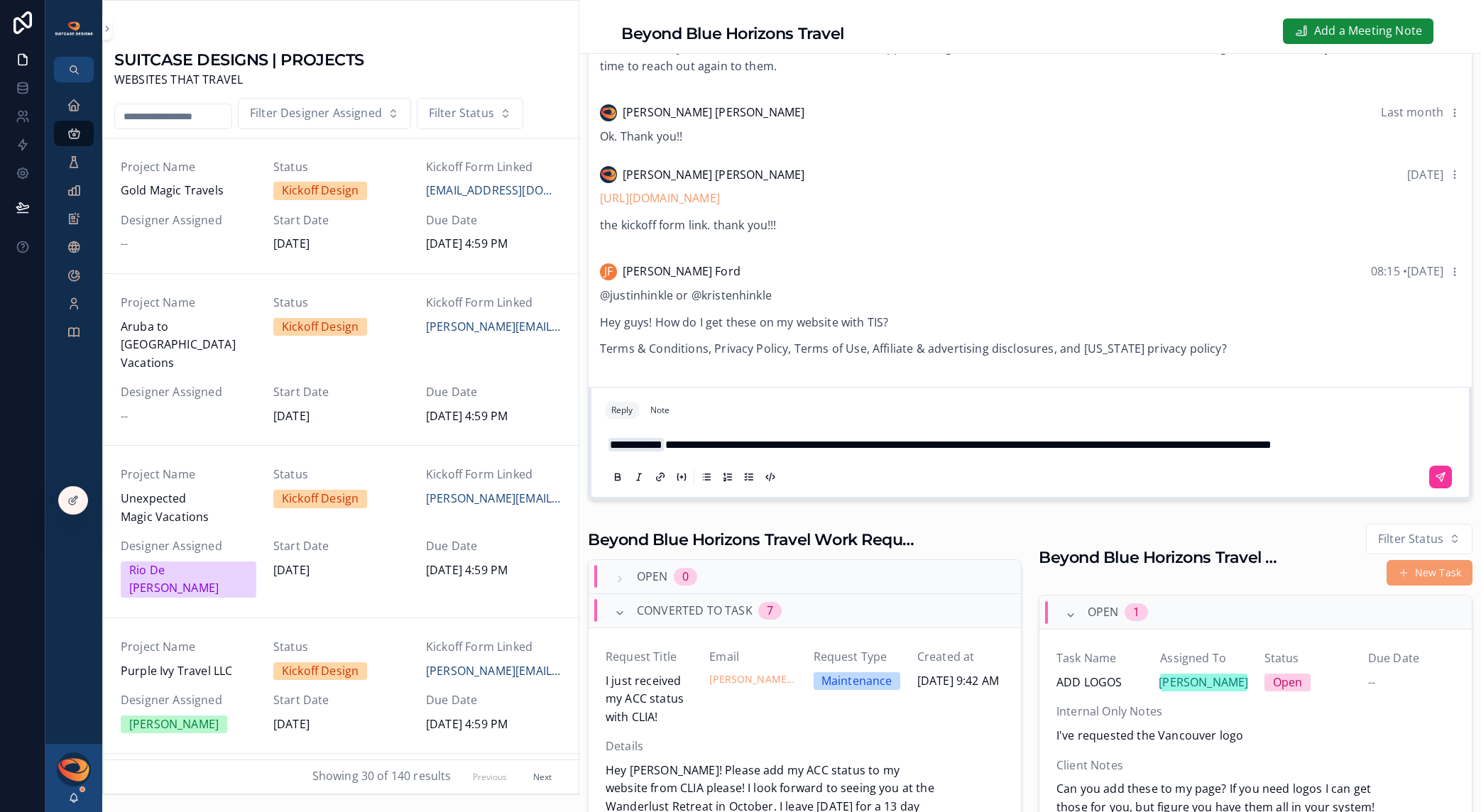
scroll to position [347, 0]
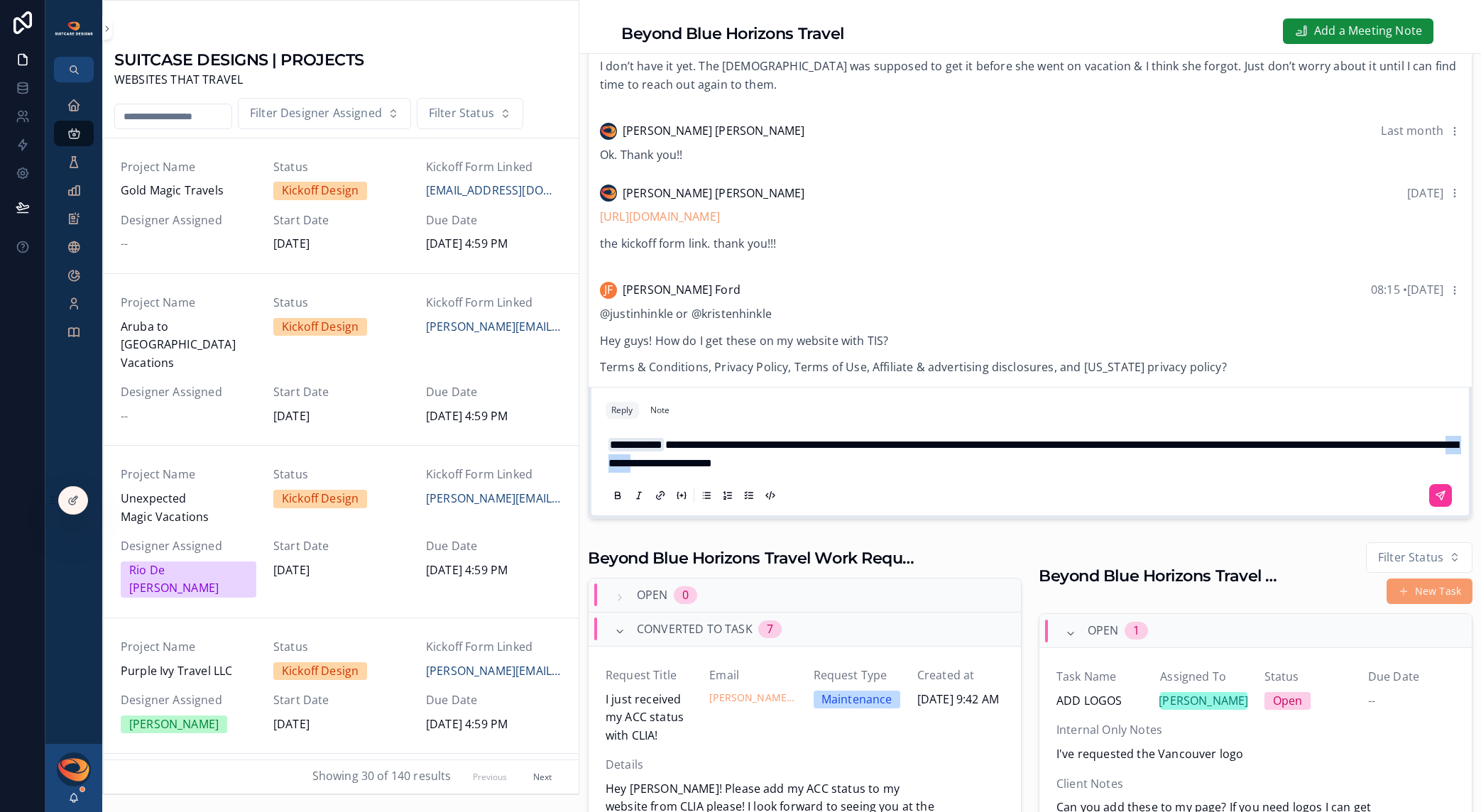
click at [862, 468] on span "**********" at bounding box center [1034, 454] width 850 height 29
click at [981, 460] on span "**********" at bounding box center [1034, 454] width 850 height 29
click at [1140, 472] on p "**********" at bounding box center [1033, 453] width 849 height 36
click at [1440, 497] on icon "scrollable content" at bounding box center [1443, 494] width 5 height 5
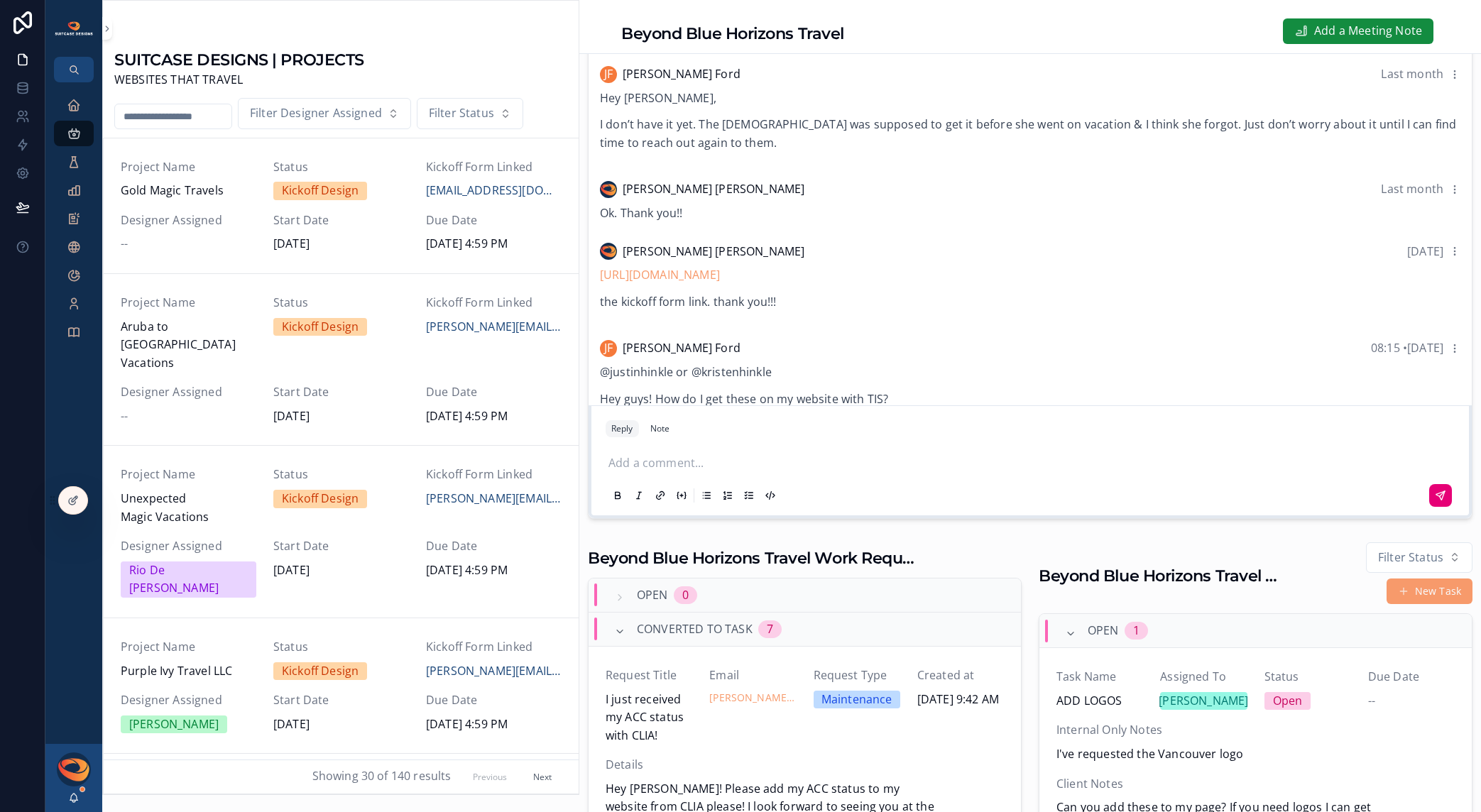
scroll to position [188, 0]
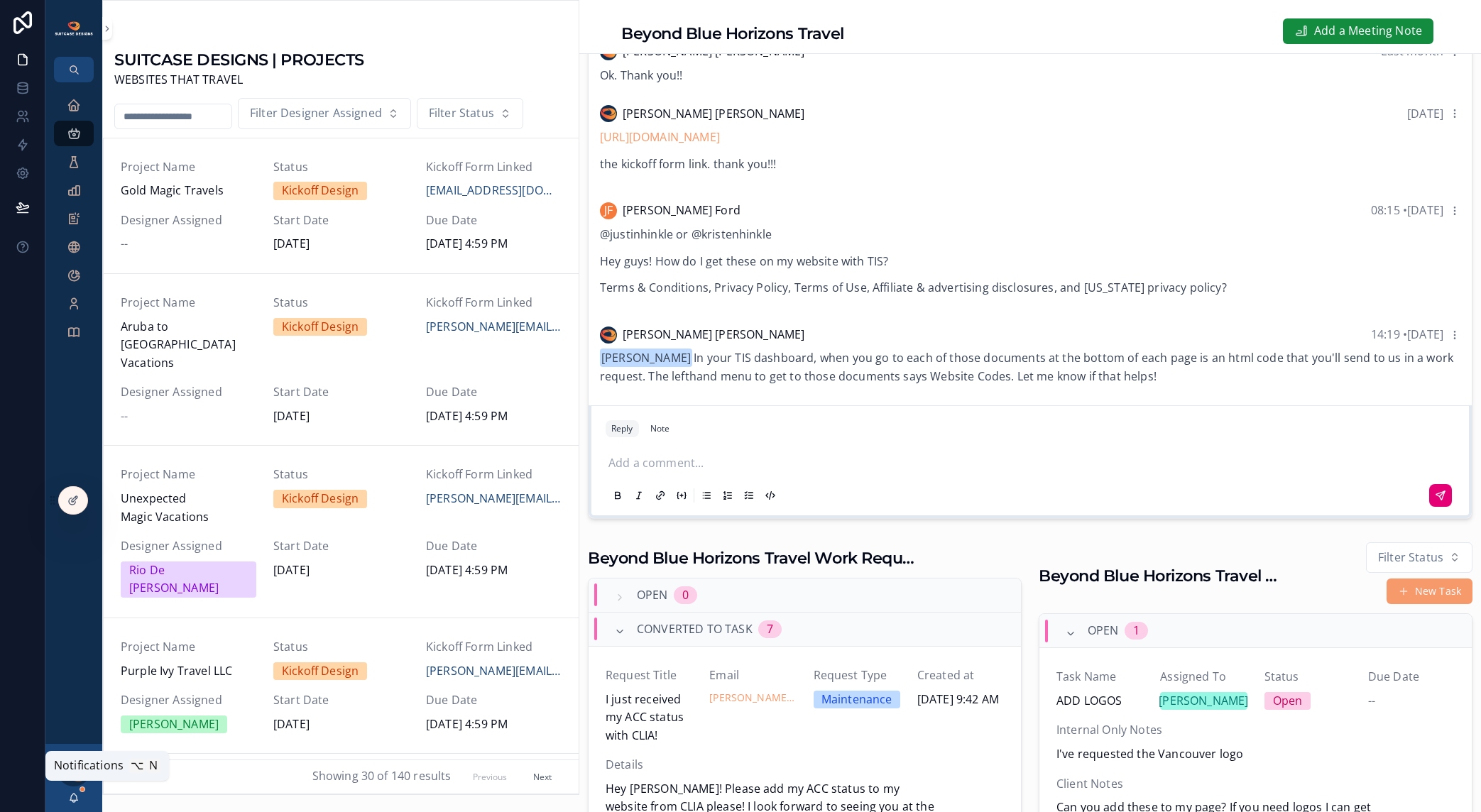
click at [77, 796] on icon "scrollable content" at bounding box center [74, 798] width 12 height 12
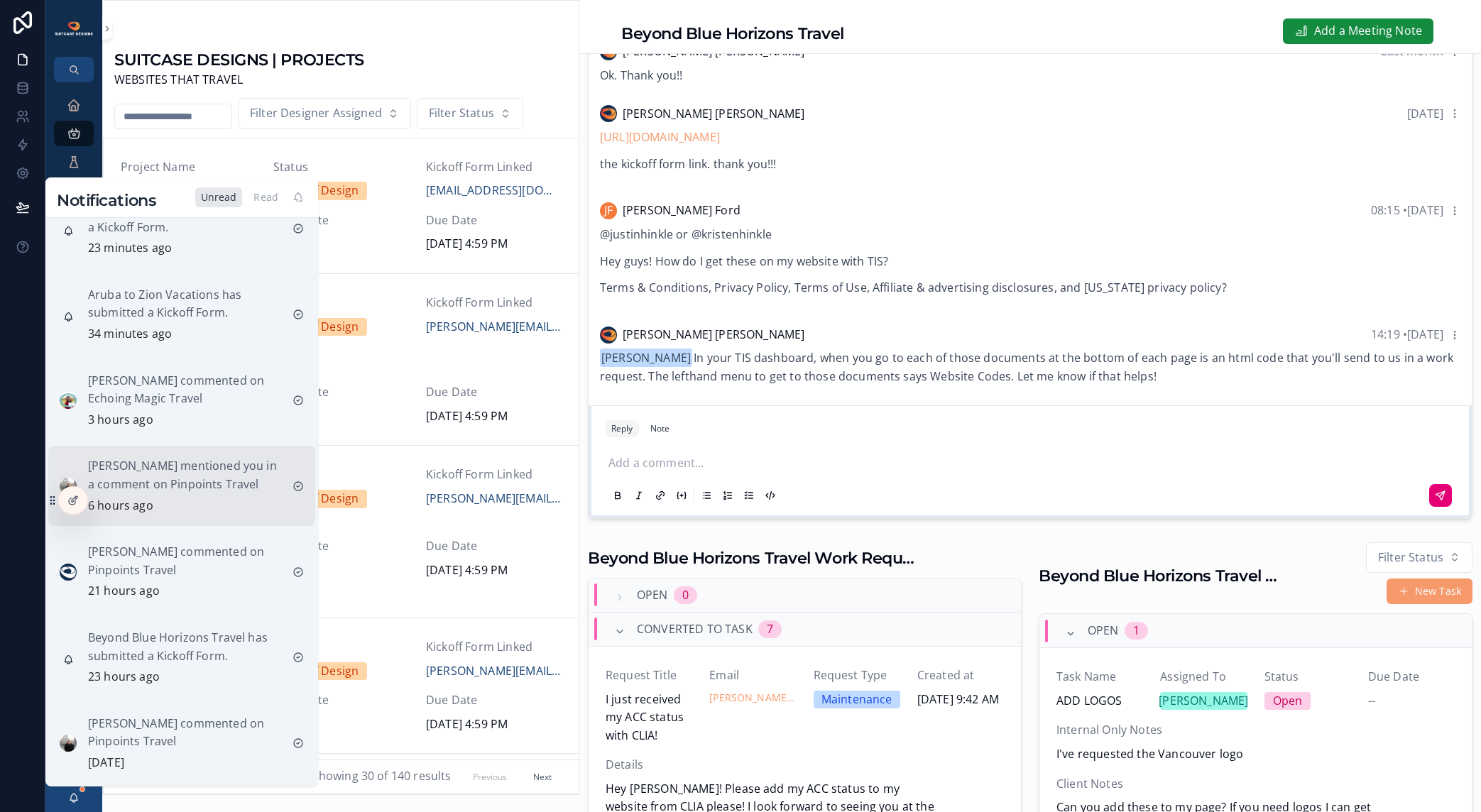
scroll to position [41, 0]
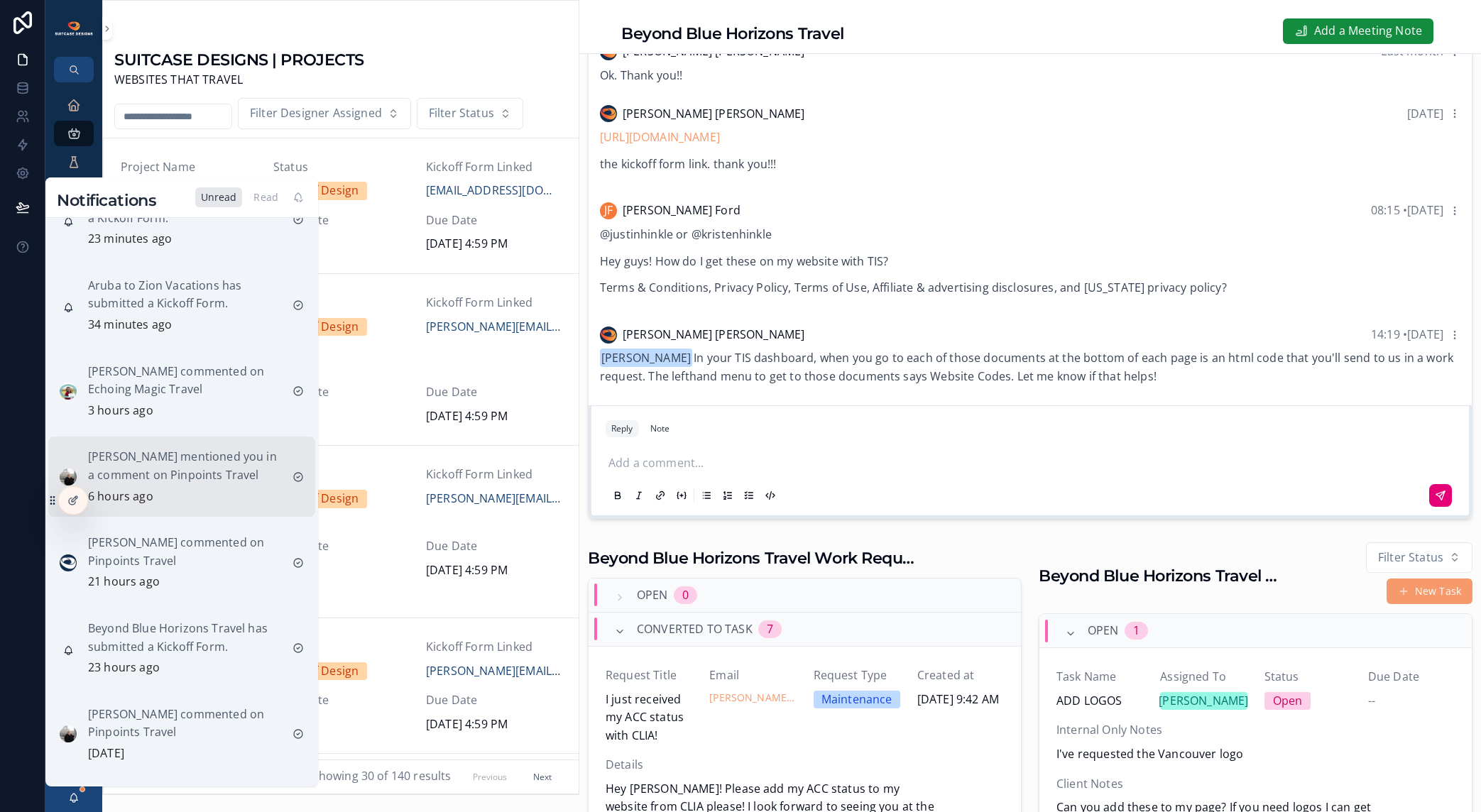
click at [188, 475] on p "[PERSON_NAME] mentioned you in a comment on Pinpoints Travel" at bounding box center [184, 466] width 193 height 36
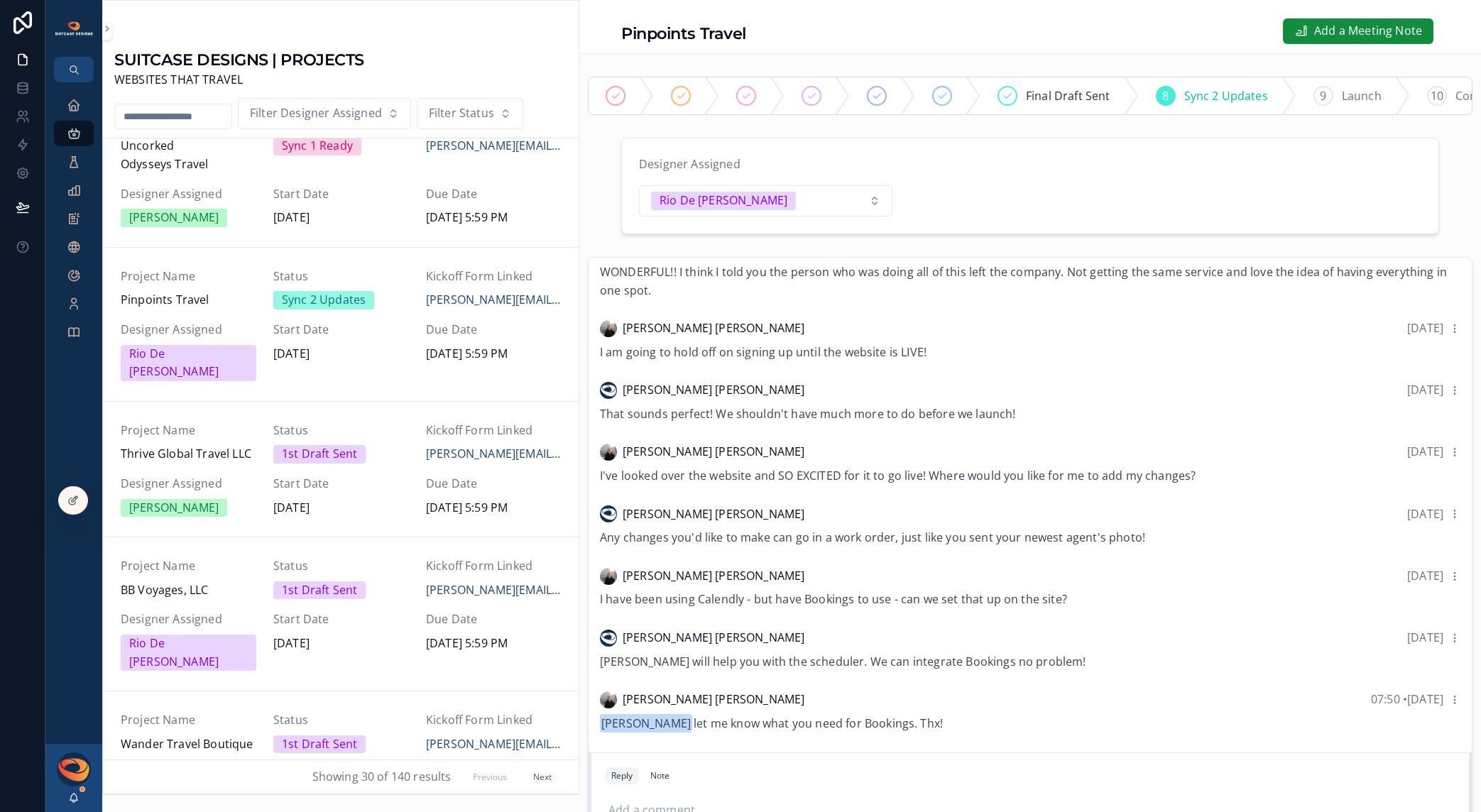
scroll to position [225, 0]
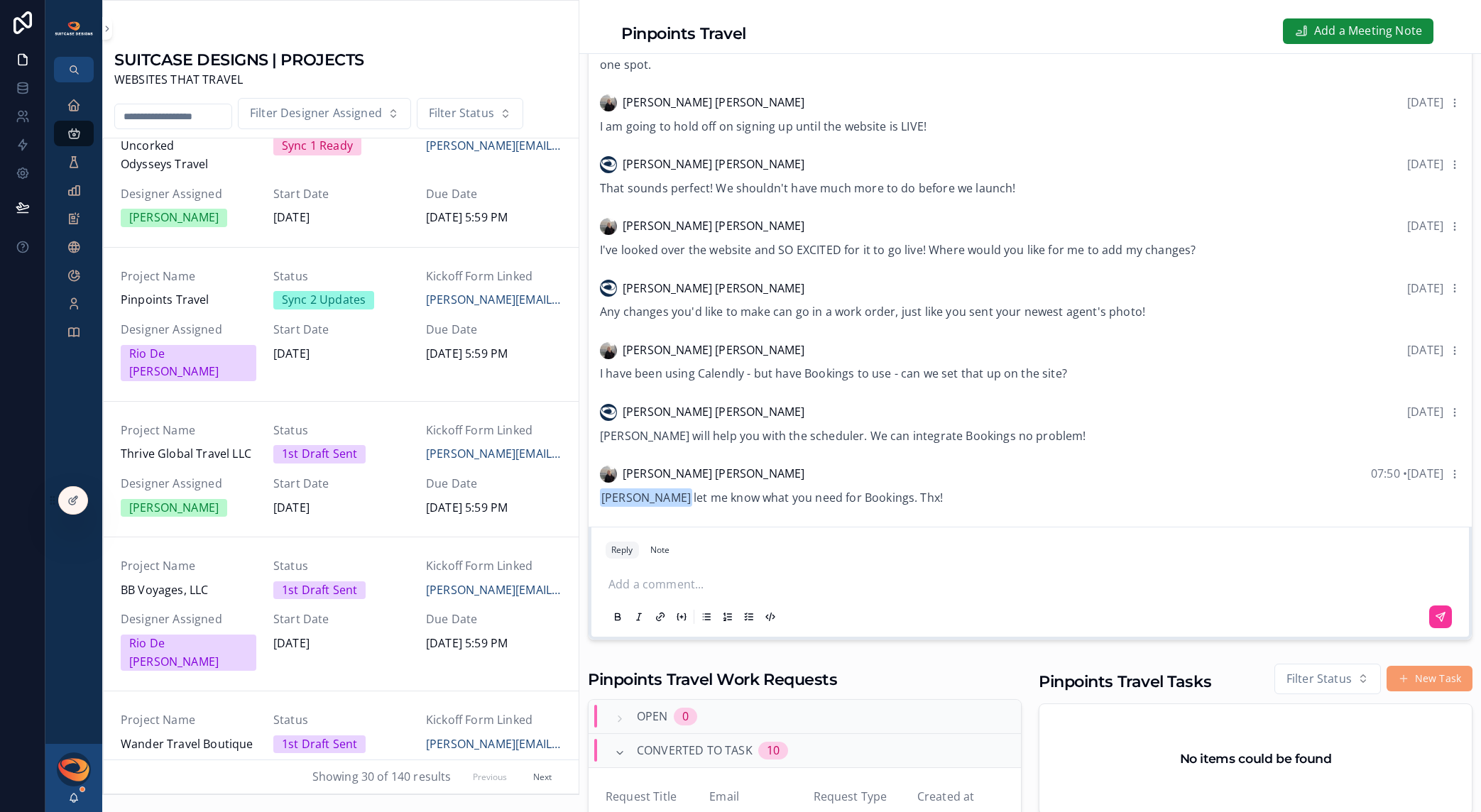
click at [689, 594] on p "scrollable content" at bounding box center [1033, 585] width 849 height 18
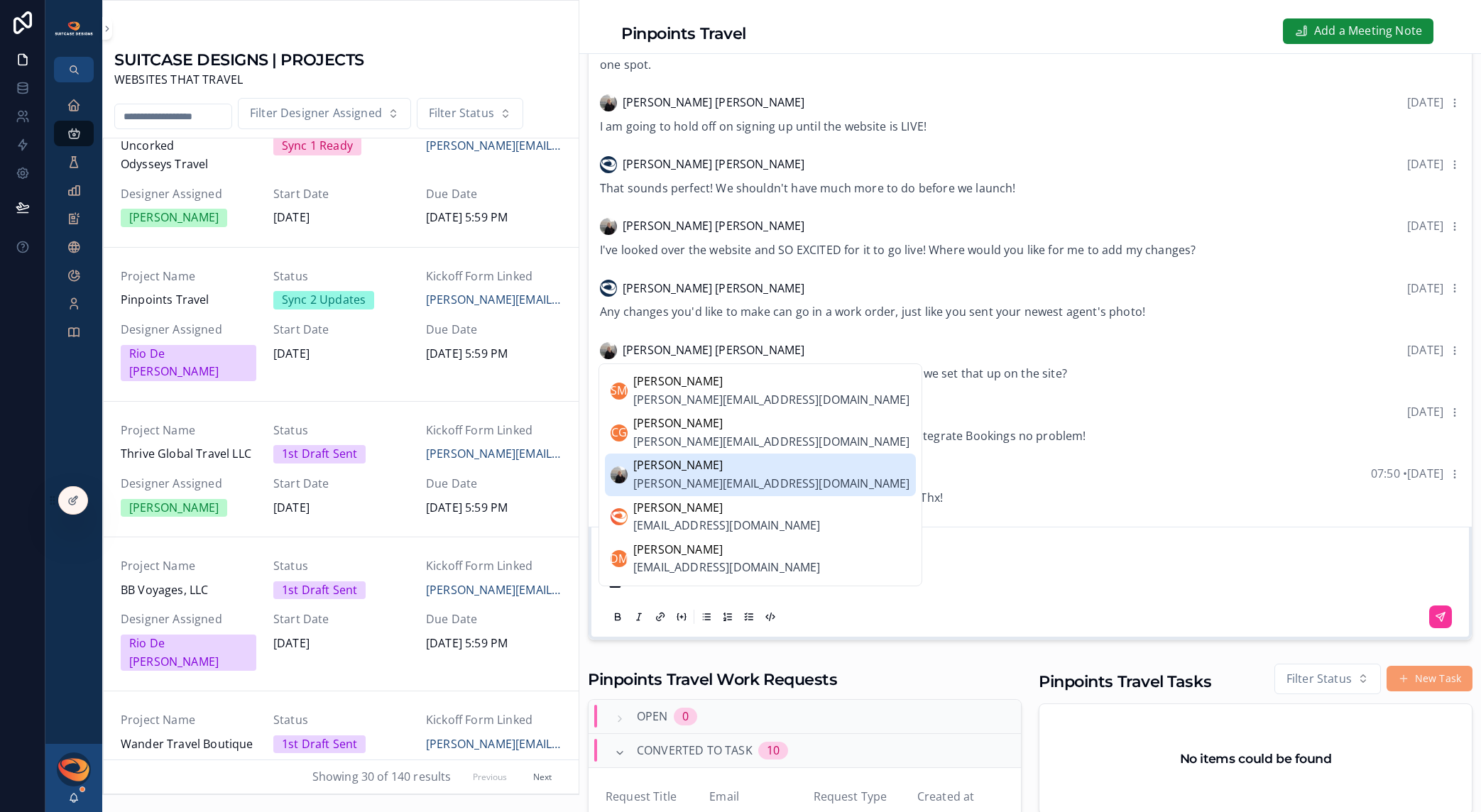
click at [711, 488] on span "[PERSON_NAME][EMAIL_ADDRESS][DOMAIN_NAME]" at bounding box center [772, 484] width 277 height 18
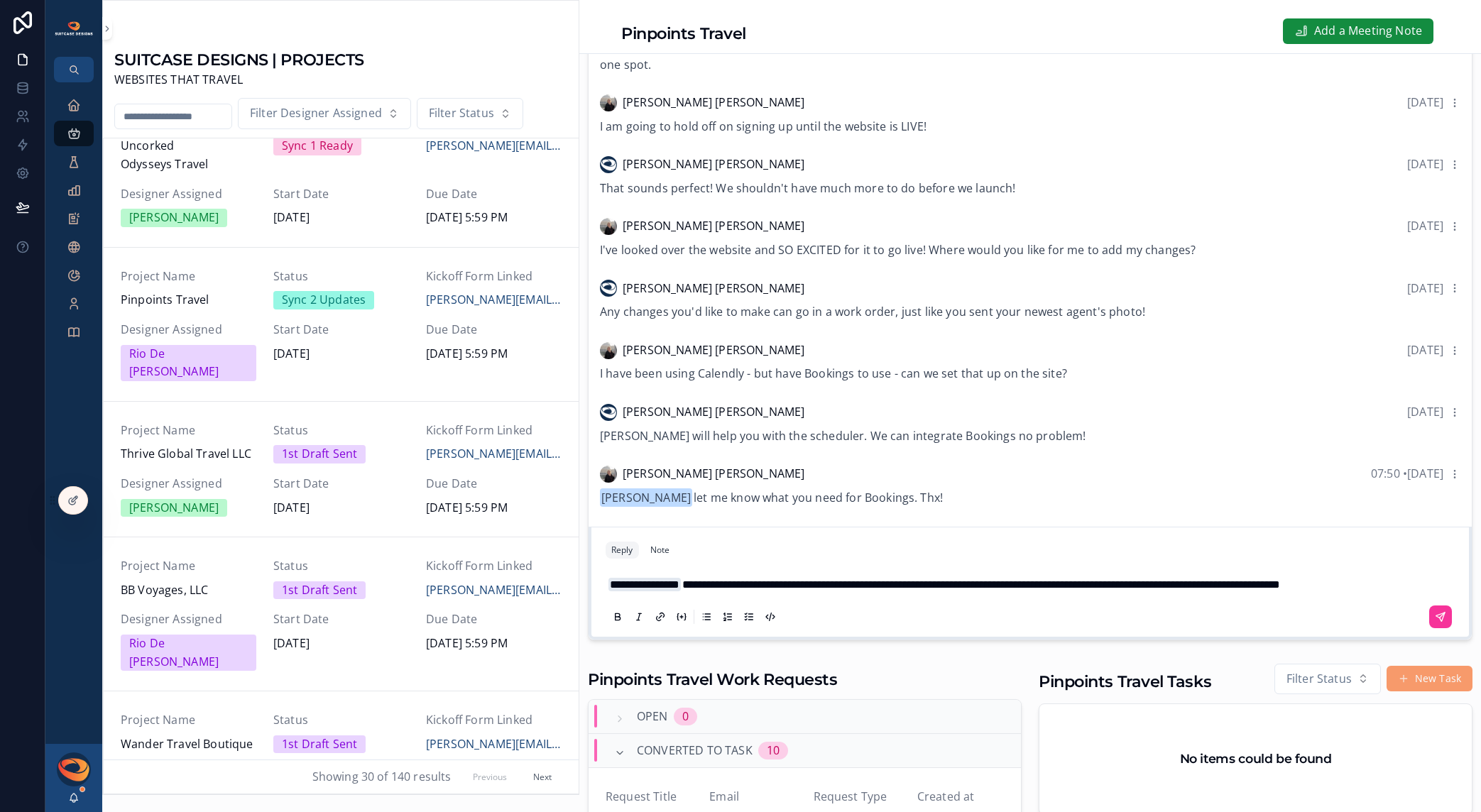
scroll to position [207, 0]
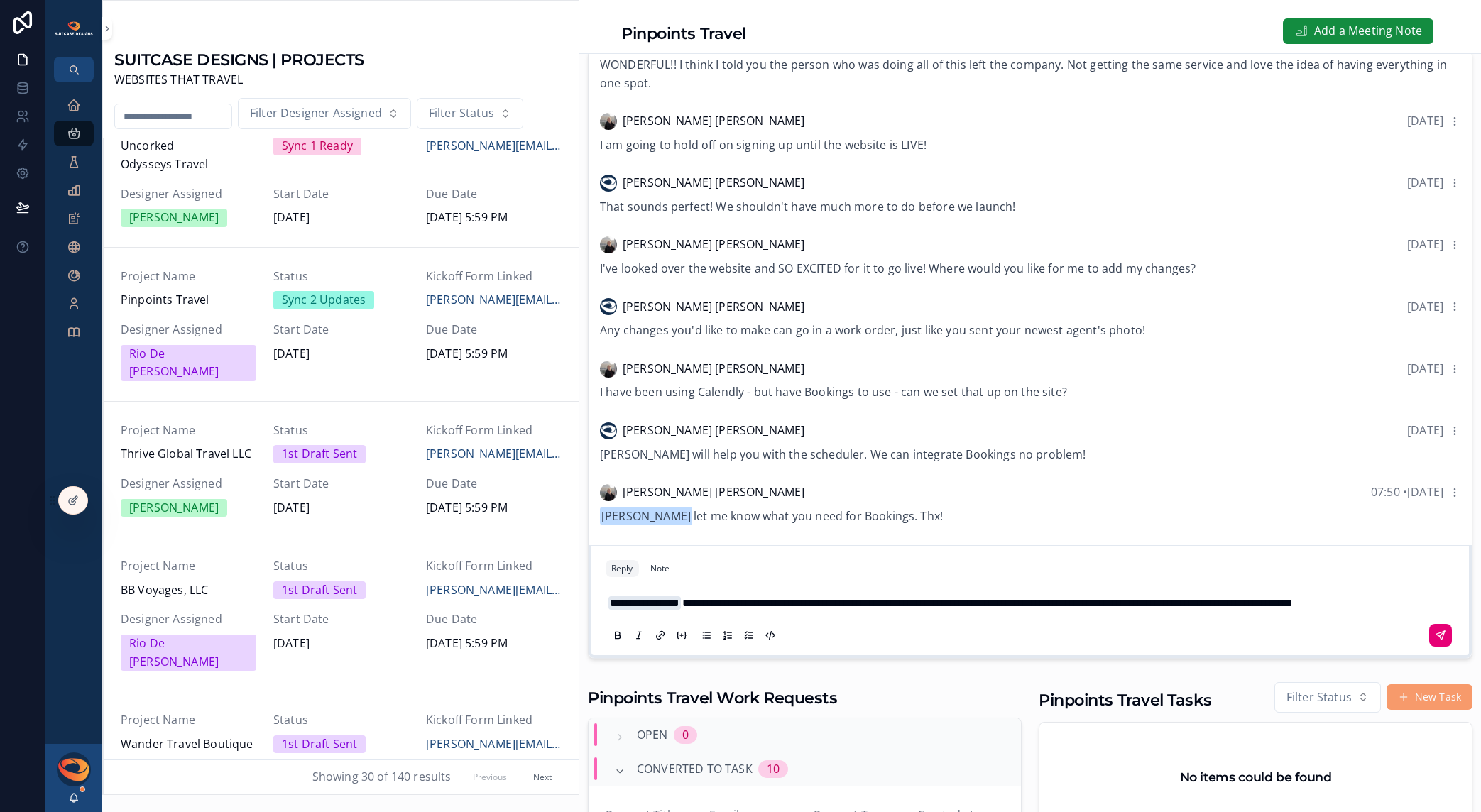
click at [1435, 641] on icon "scrollable content" at bounding box center [1441, 635] width 12 height 12
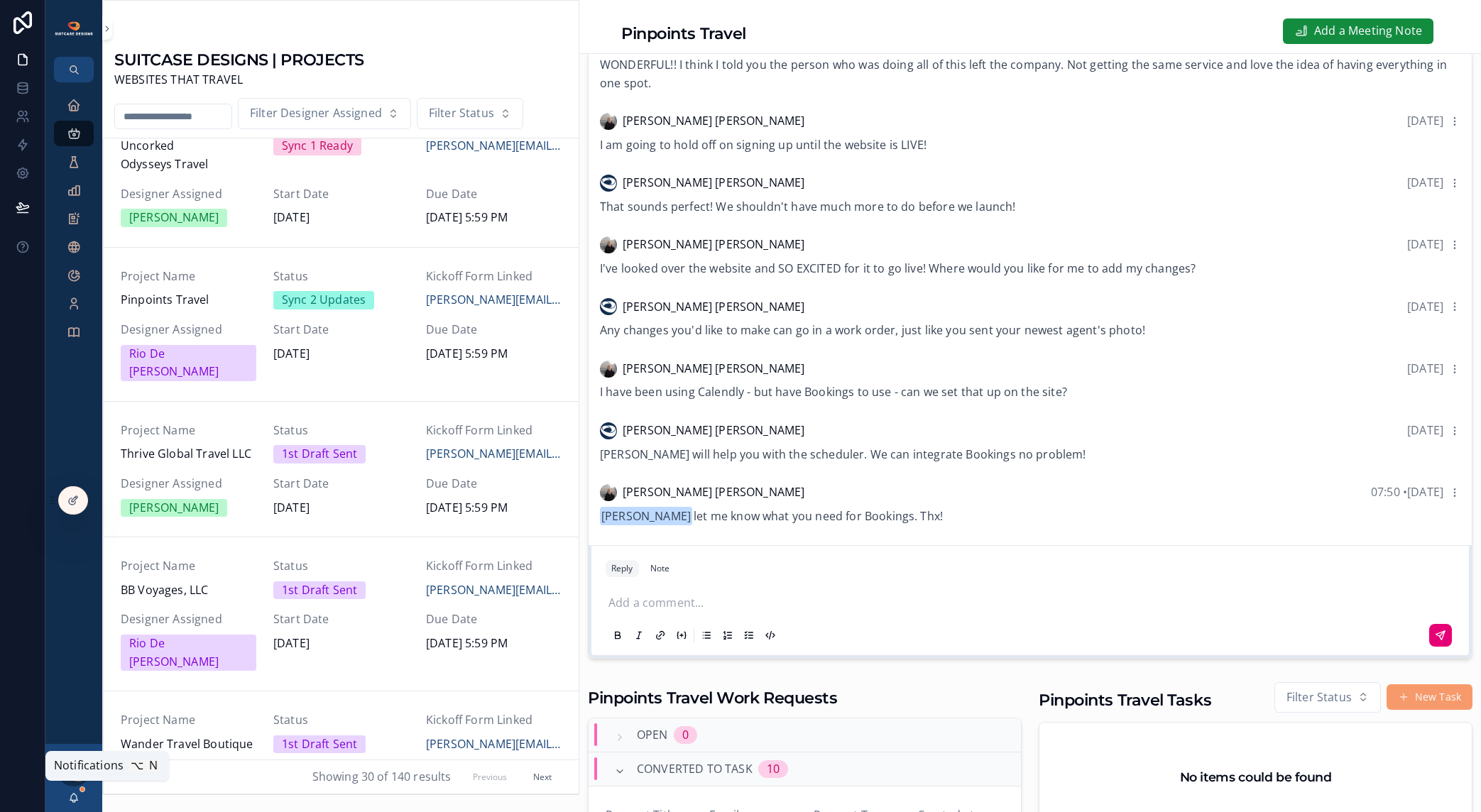
click at [78, 796] on icon "scrollable content" at bounding box center [74, 798] width 12 height 12
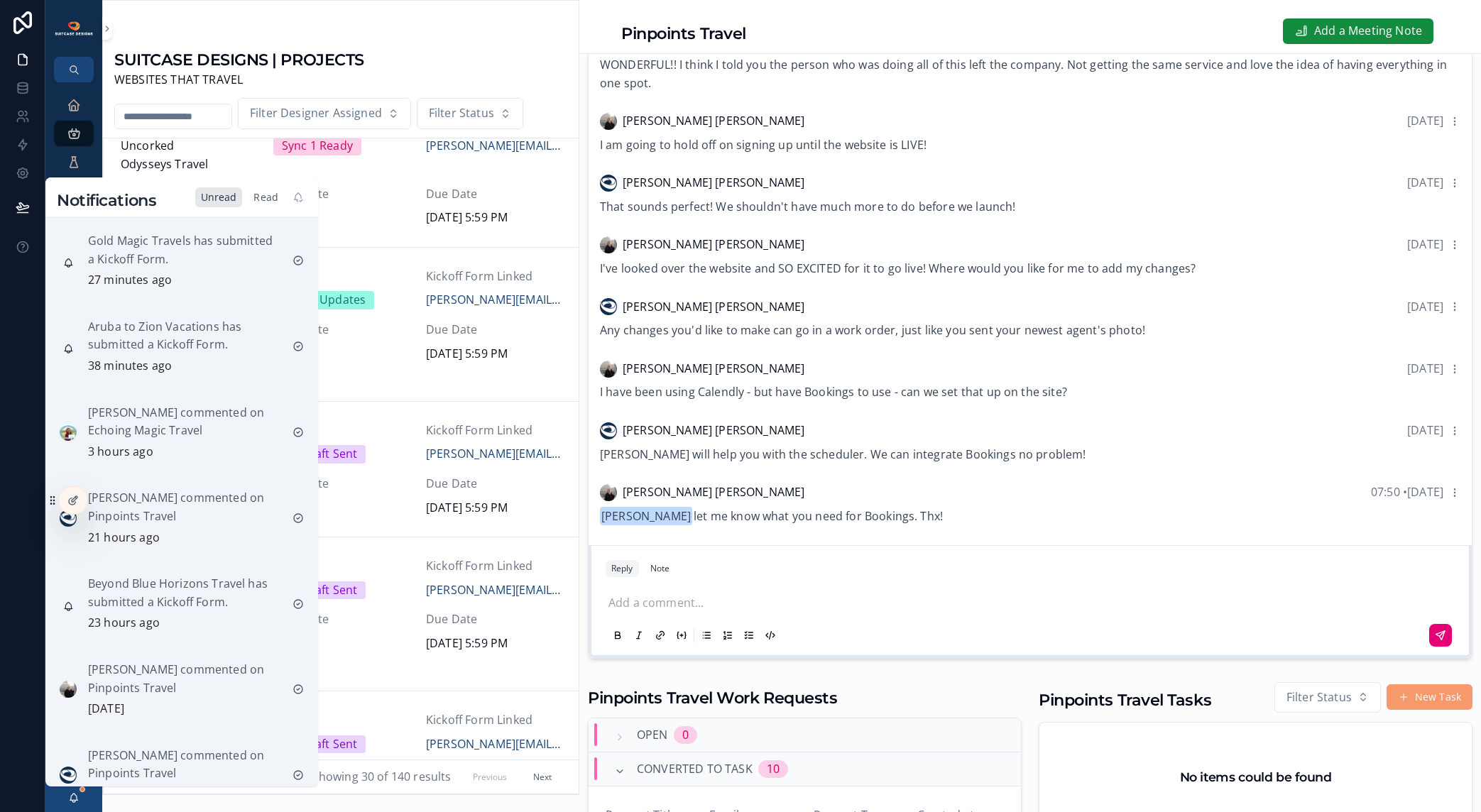
click at [270, 197] on div "Read" at bounding box center [265, 198] width 36 height 20
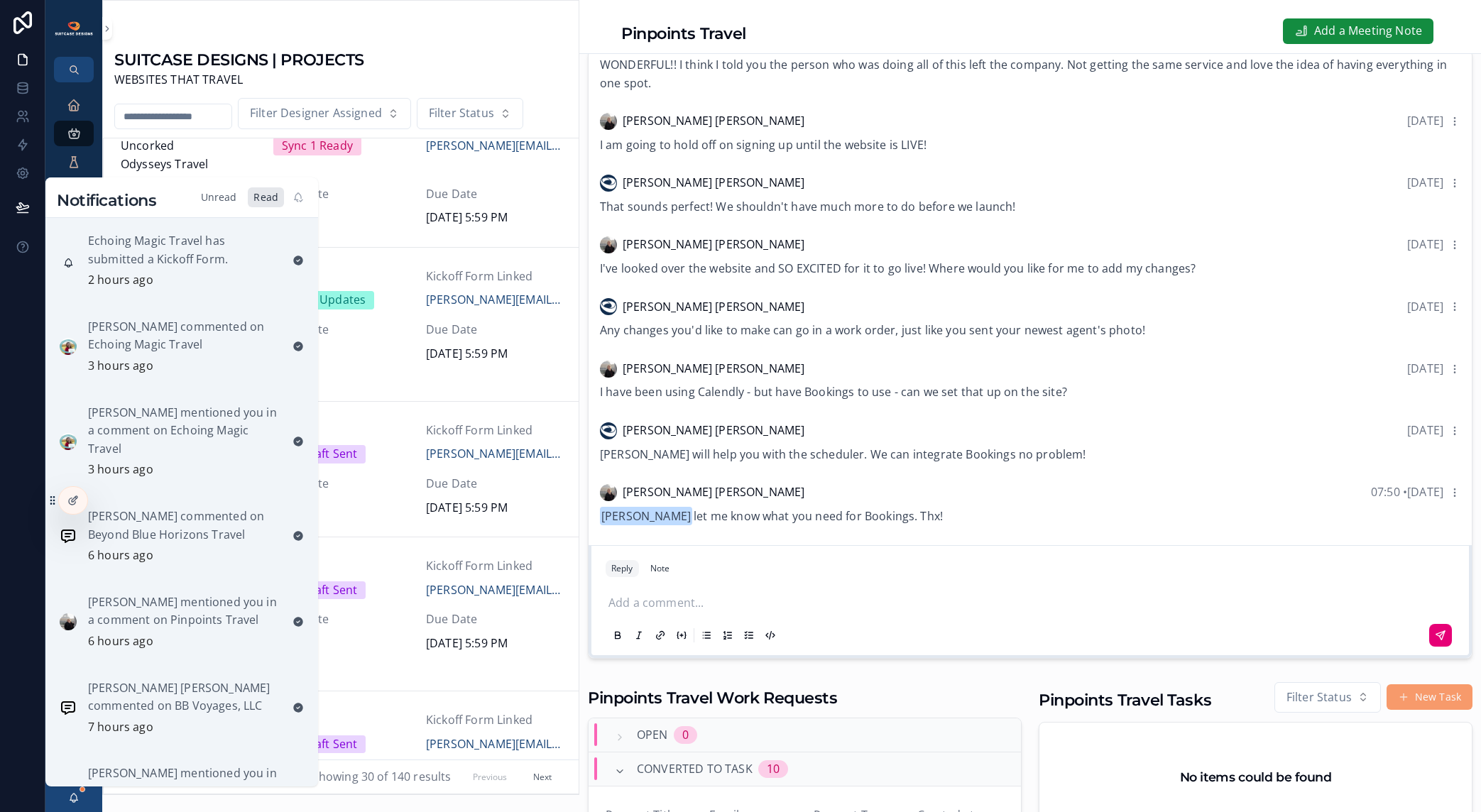
click at [223, 198] on div "Unread" at bounding box center [219, 198] width 48 height 20
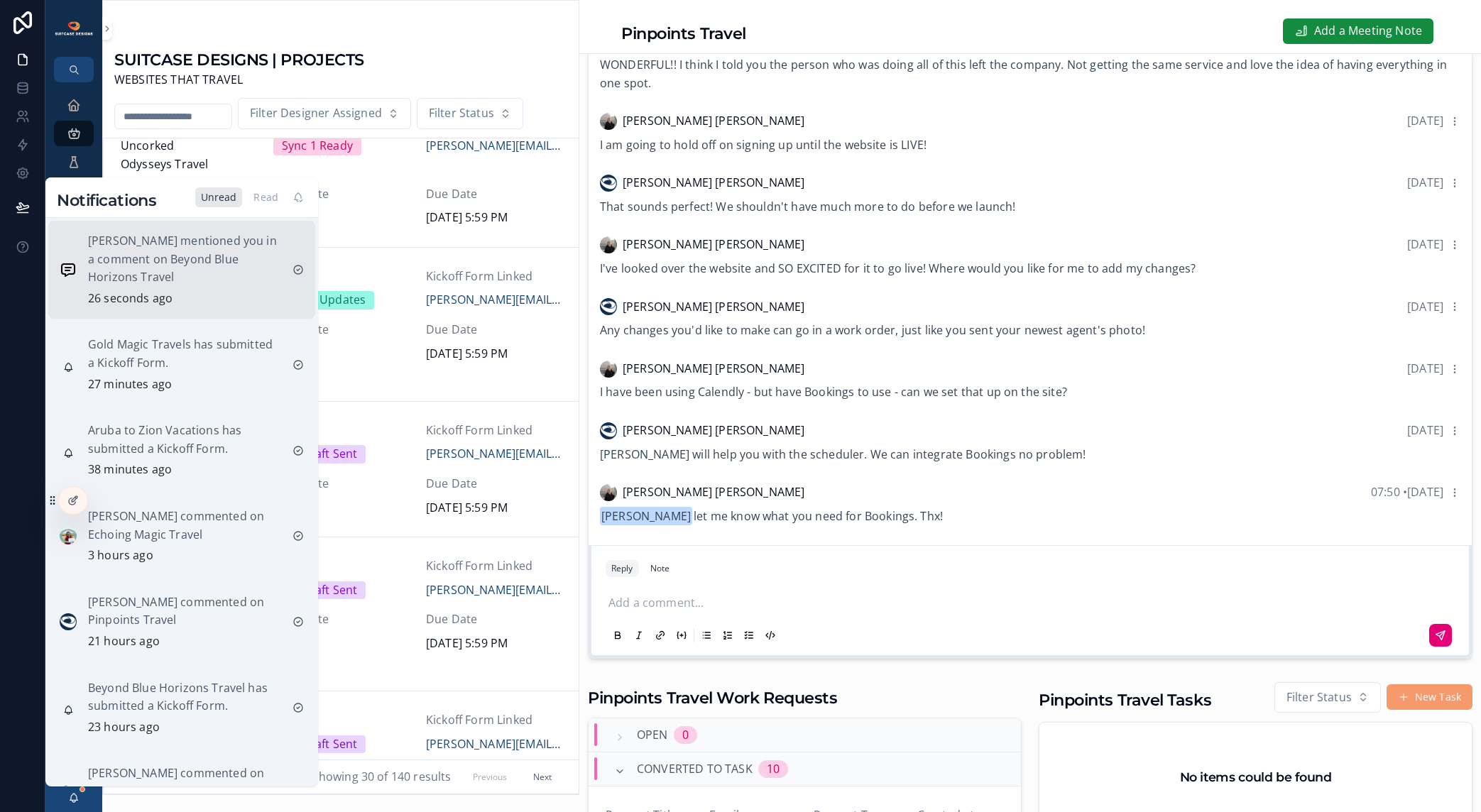
click at [183, 246] on p "[PERSON_NAME] mentioned you in a comment on Beyond Blue Horizons Travel" at bounding box center [184, 259] width 193 height 54
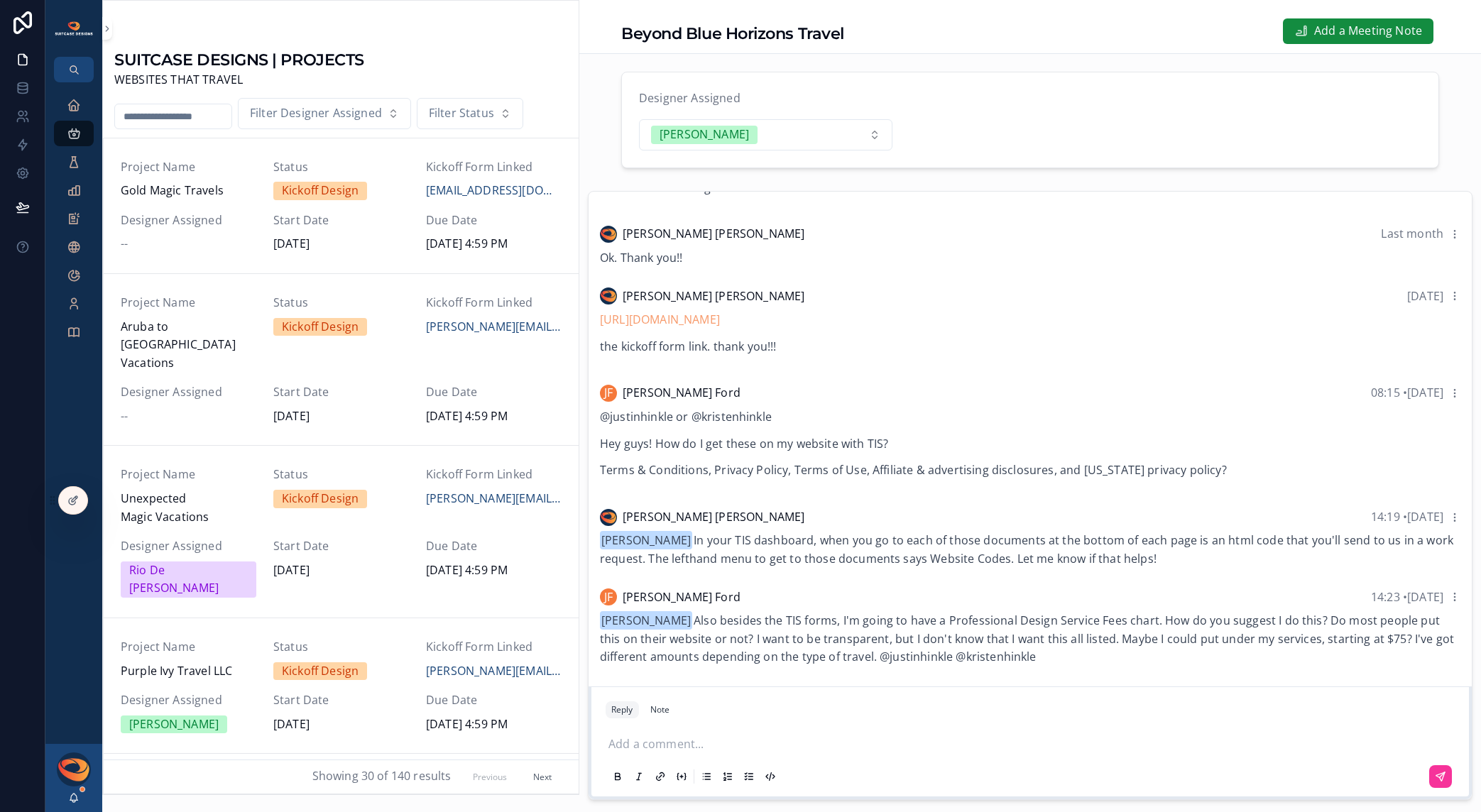
scroll to position [139, 0]
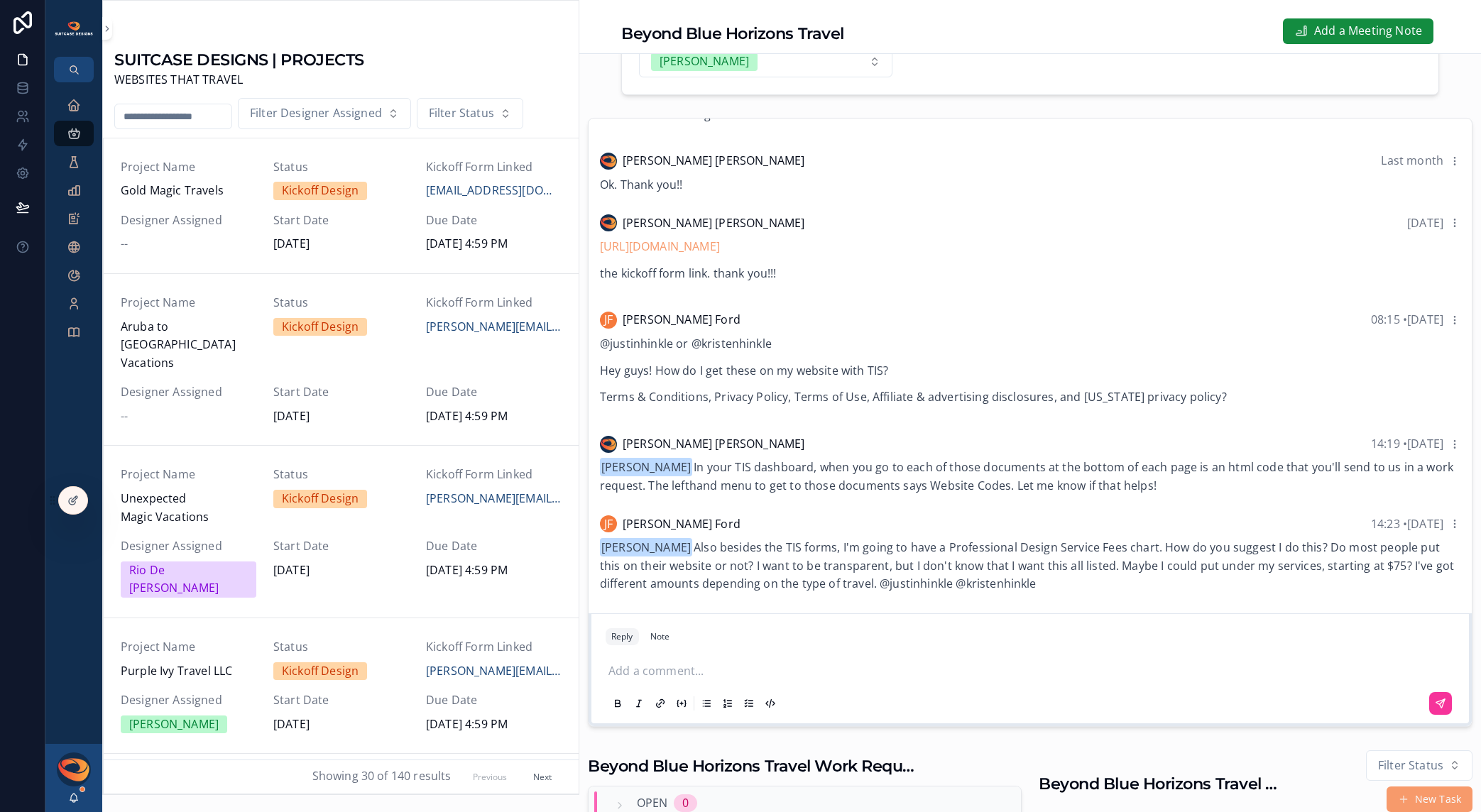
click at [680, 678] on p "scrollable content" at bounding box center [1033, 672] width 849 height 18
click at [1435, 709] on icon "scrollable content" at bounding box center [1441, 704] width 12 height 12
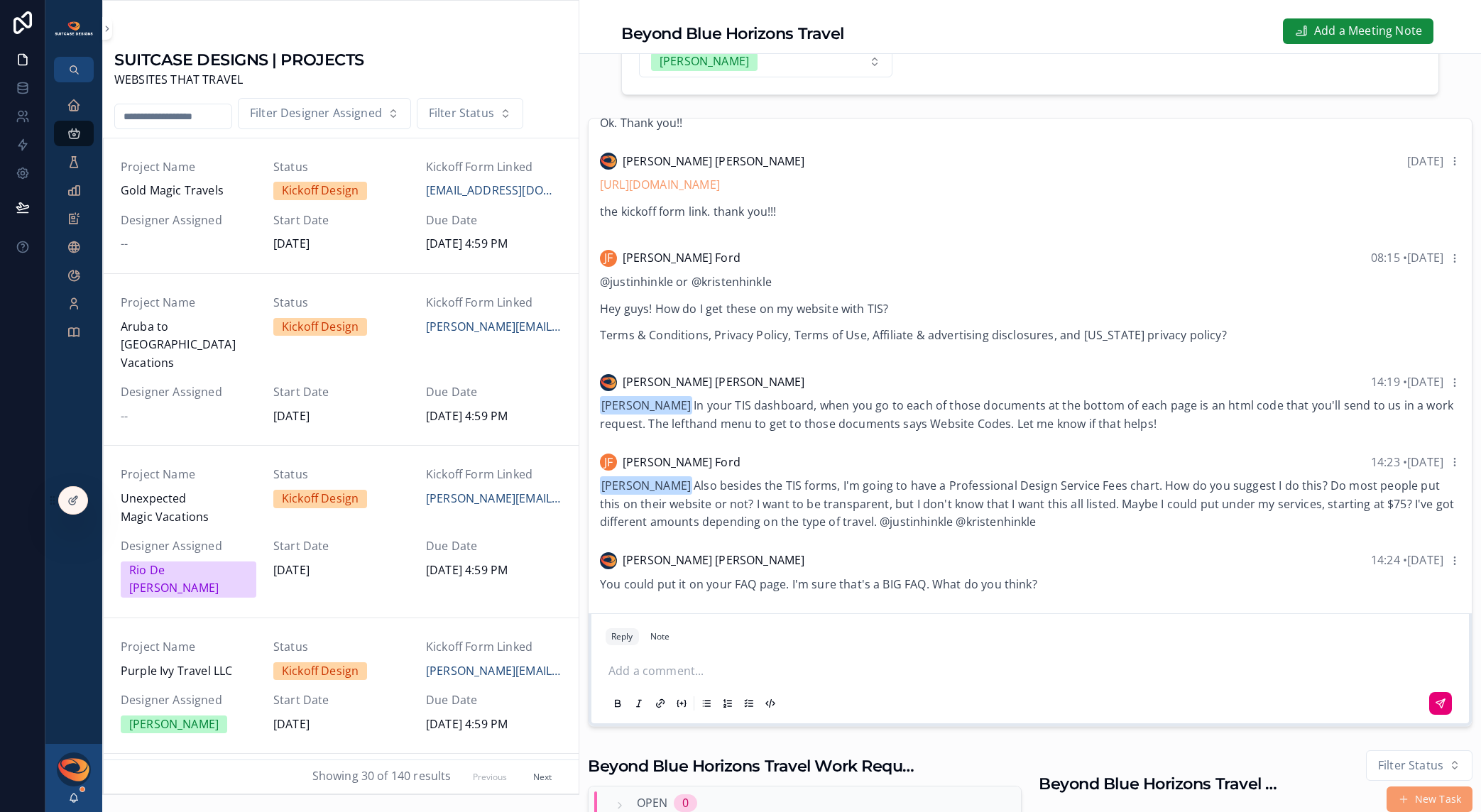
click at [188, 117] on input "scrollable content" at bounding box center [174, 117] width 117 height 20
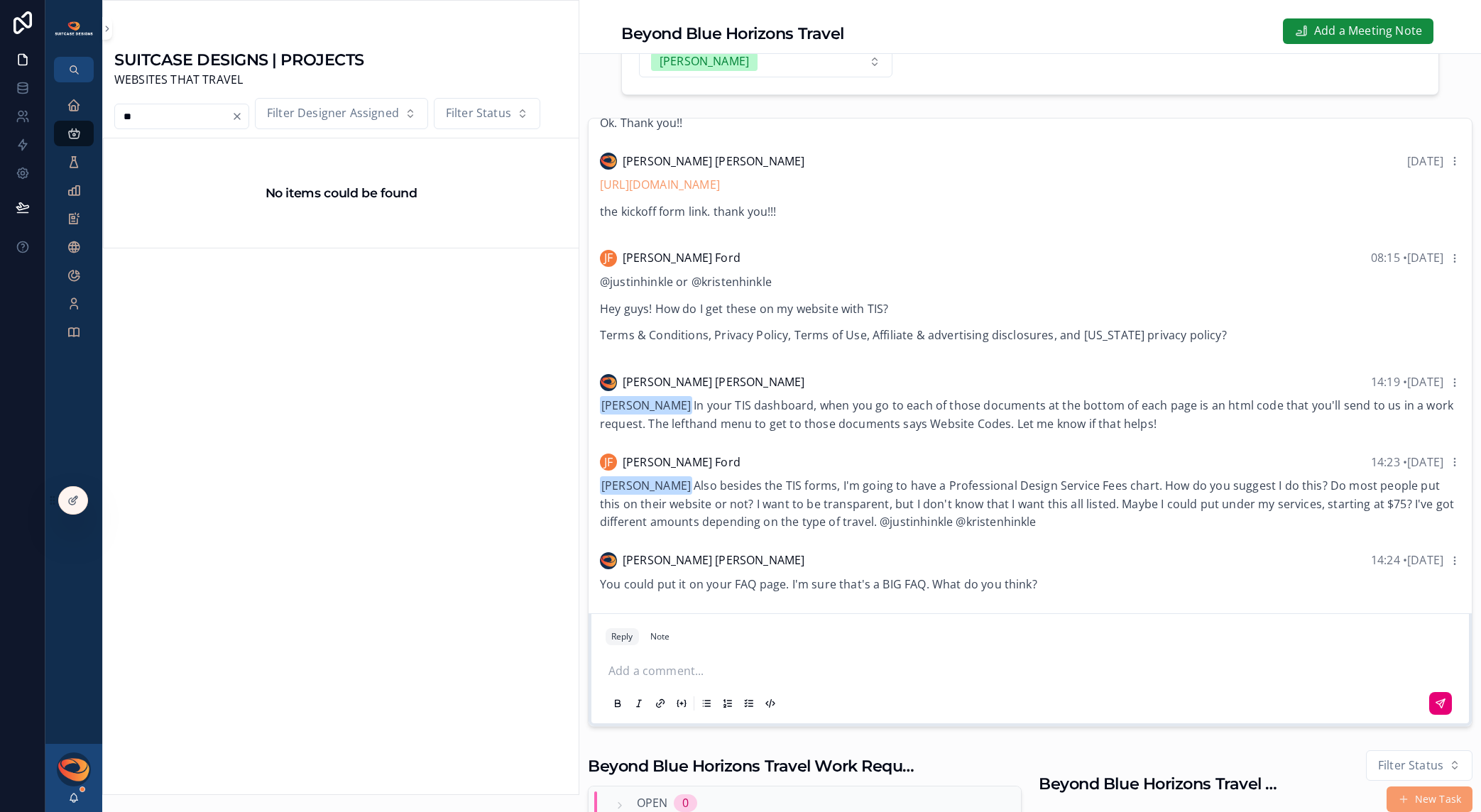
type input "*"
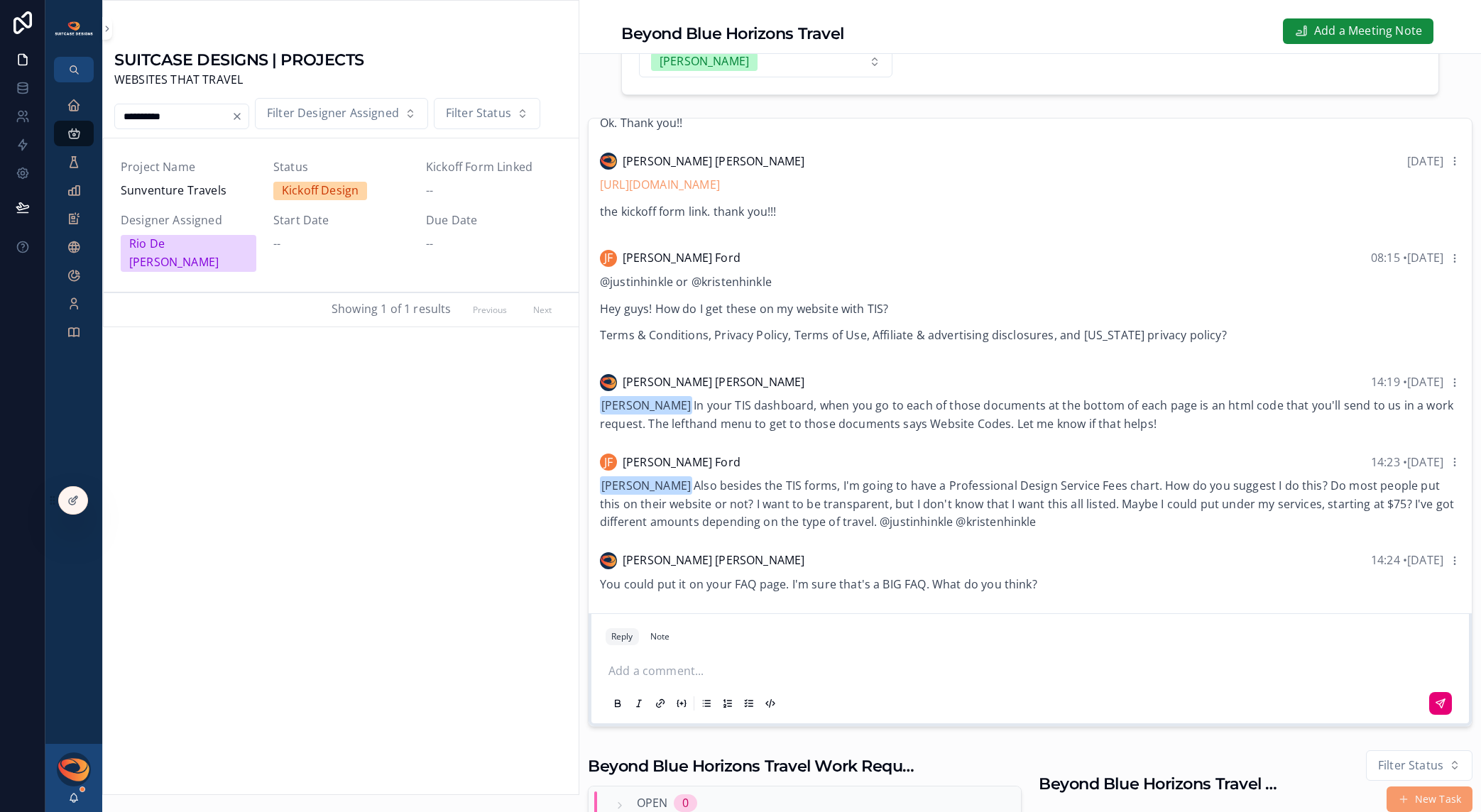
type input "**********"
click at [200, 179] on div "Project Name Sunventure Travels" at bounding box center [189, 179] width 135 height 42
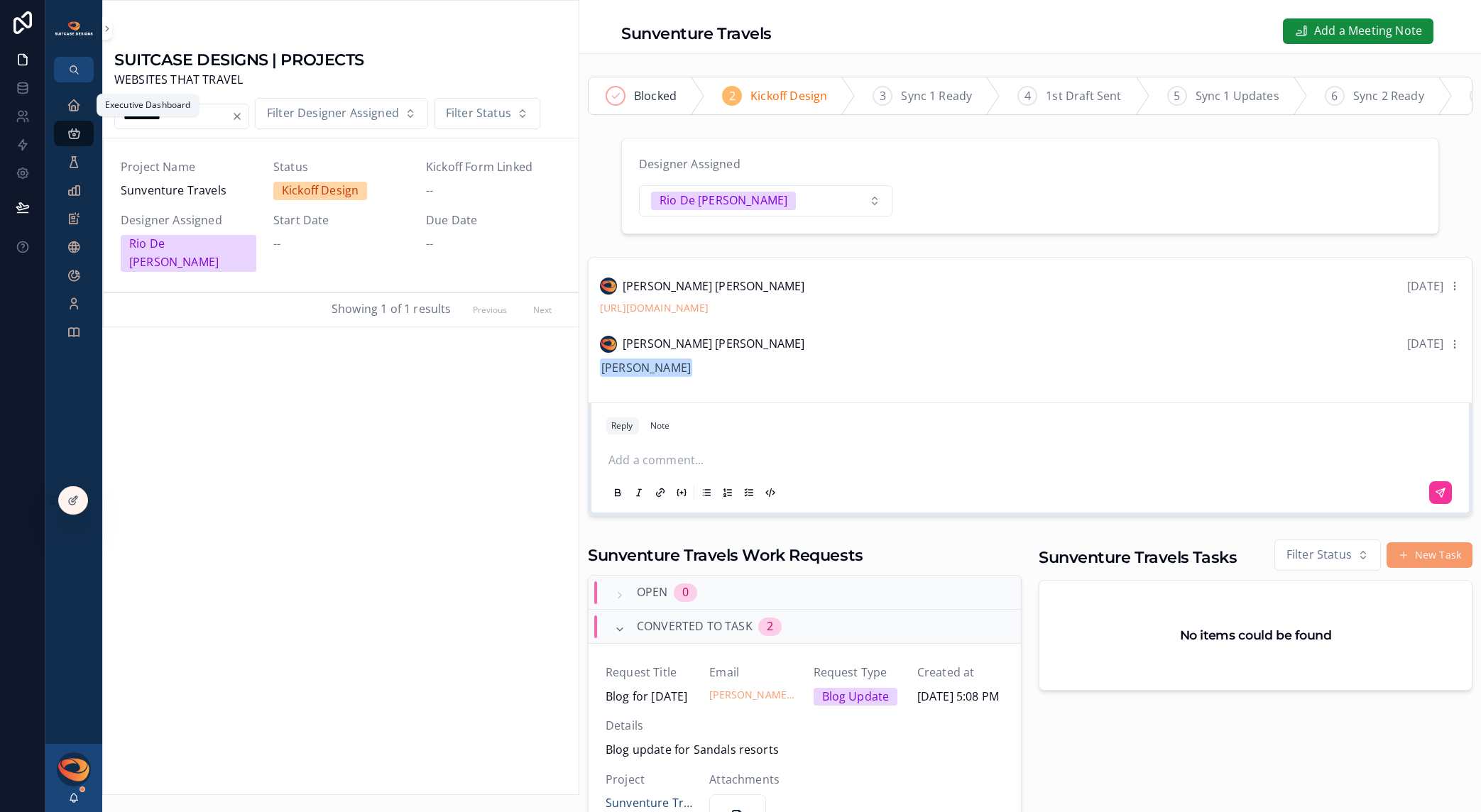
click at [70, 102] on icon "scrollable content" at bounding box center [73, 104] width 14 height 14
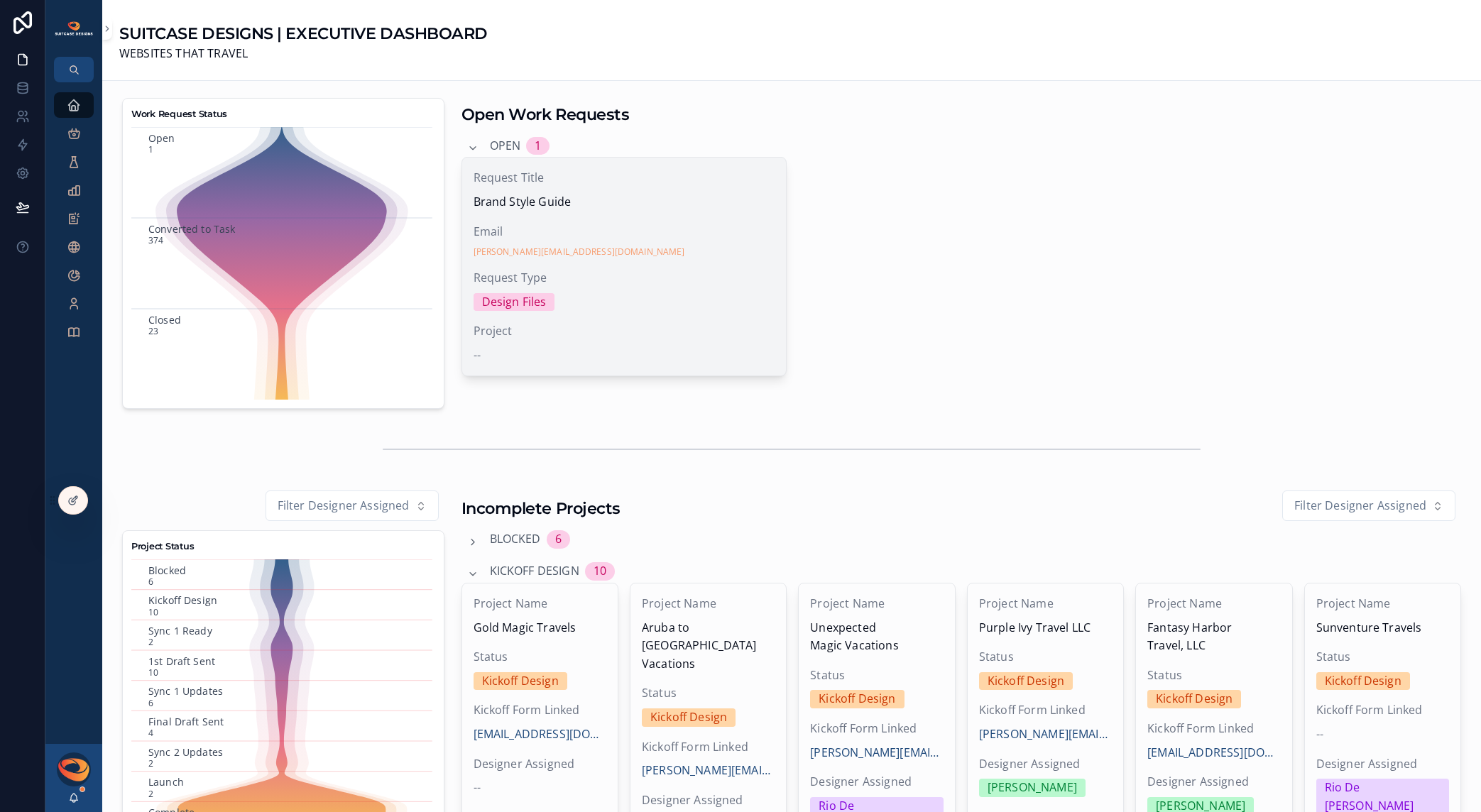
click at [639, 275] on span "Request Type" at bounding box center [624, 278] width 302 height 18
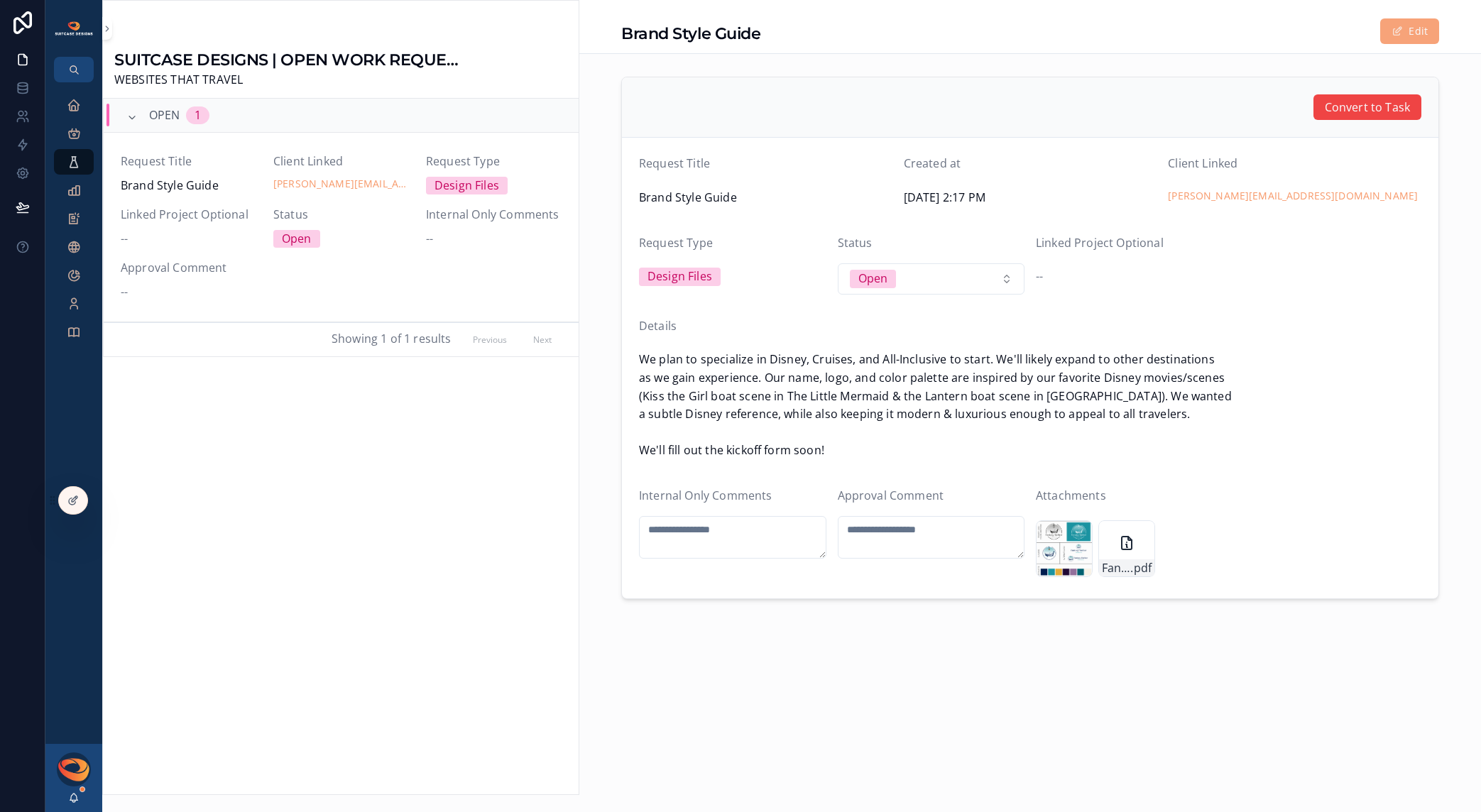
click at [1409, 36] on button "Edit" at bounding box center [1410, 31] width 59 height 26
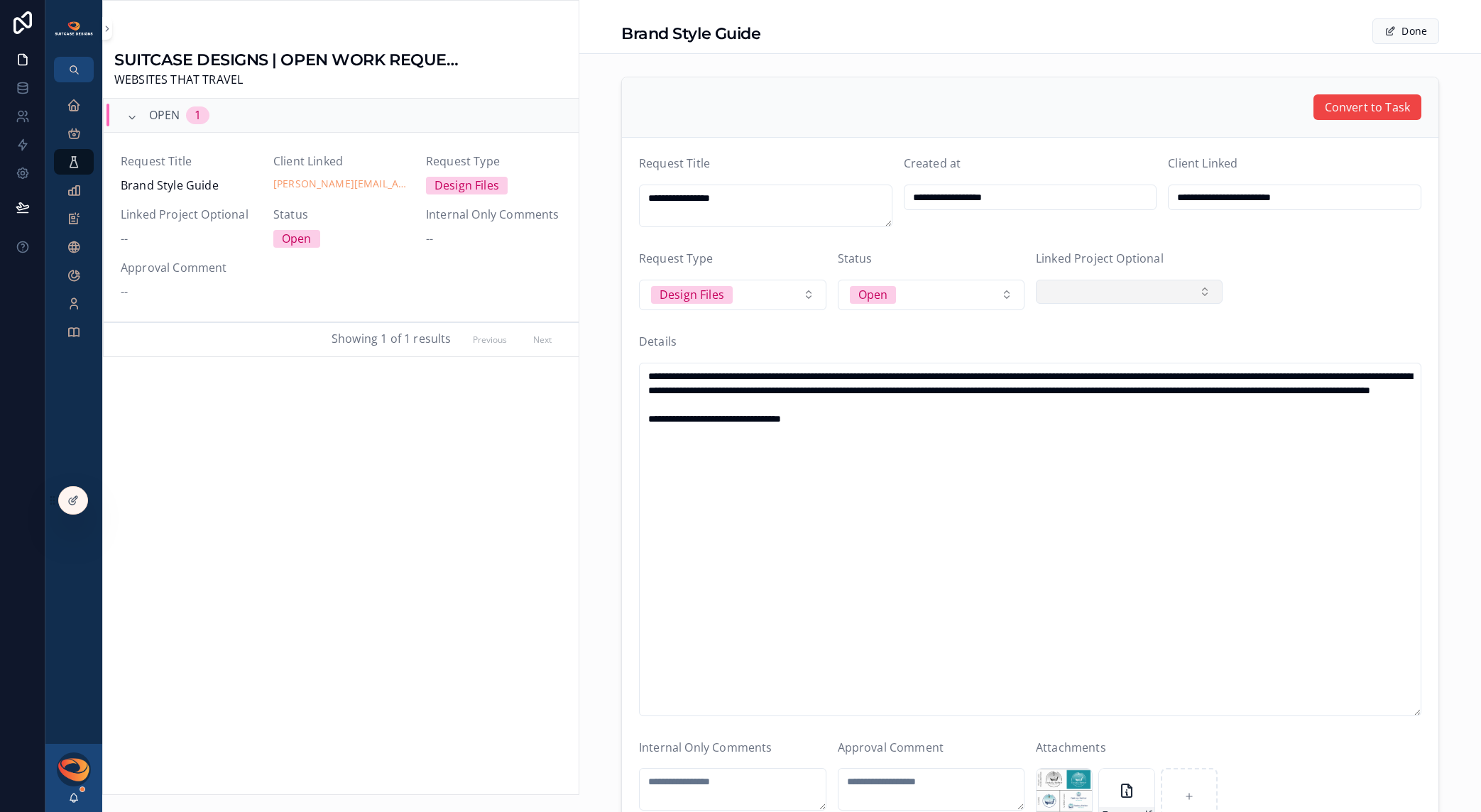
click at [1200, 292] on button "Select Button" at bounding box center [1130, 291] width 187 height 24
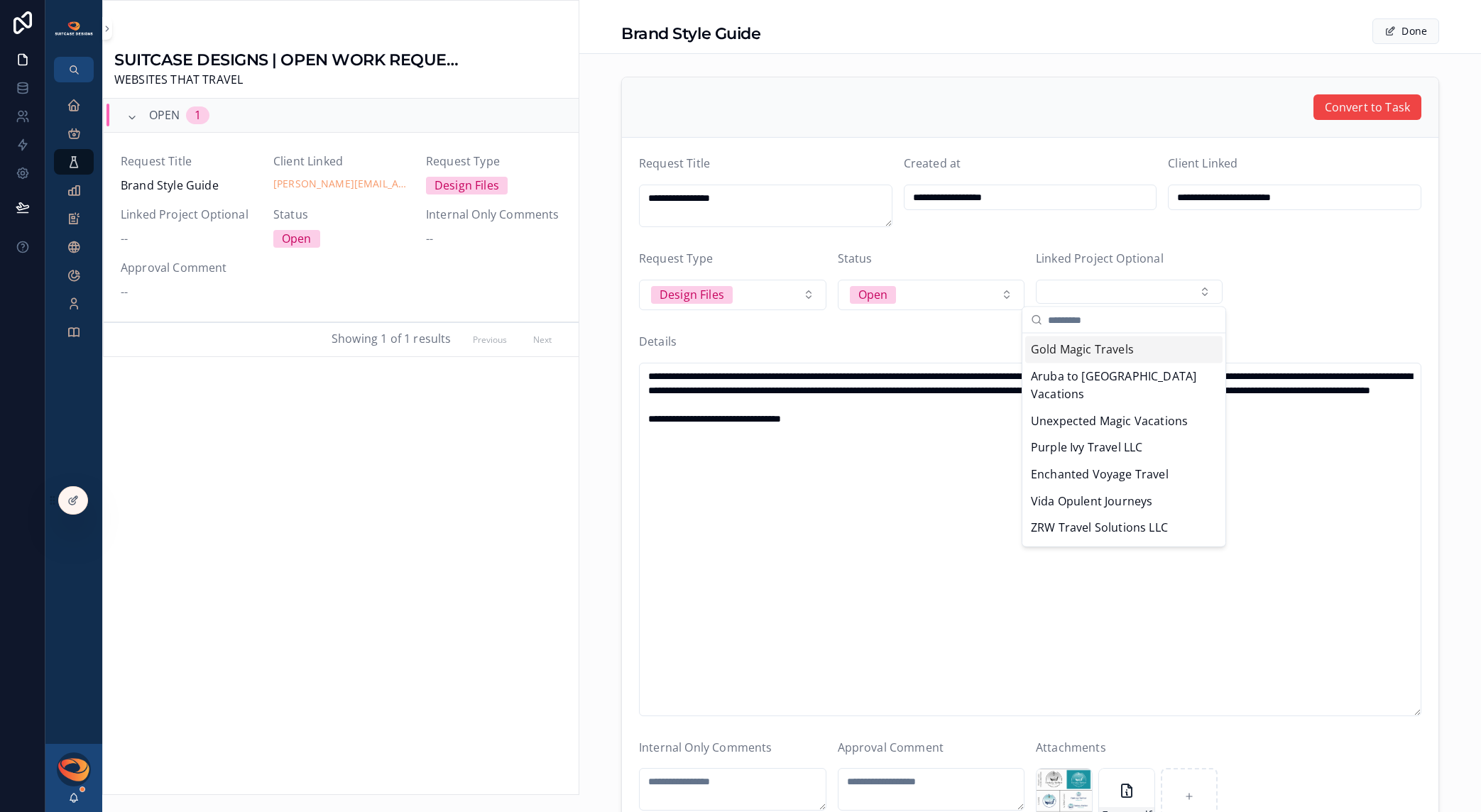
click at [1286, 288] on form "**********" at bounding box center [1030, 490] width 816 height 704
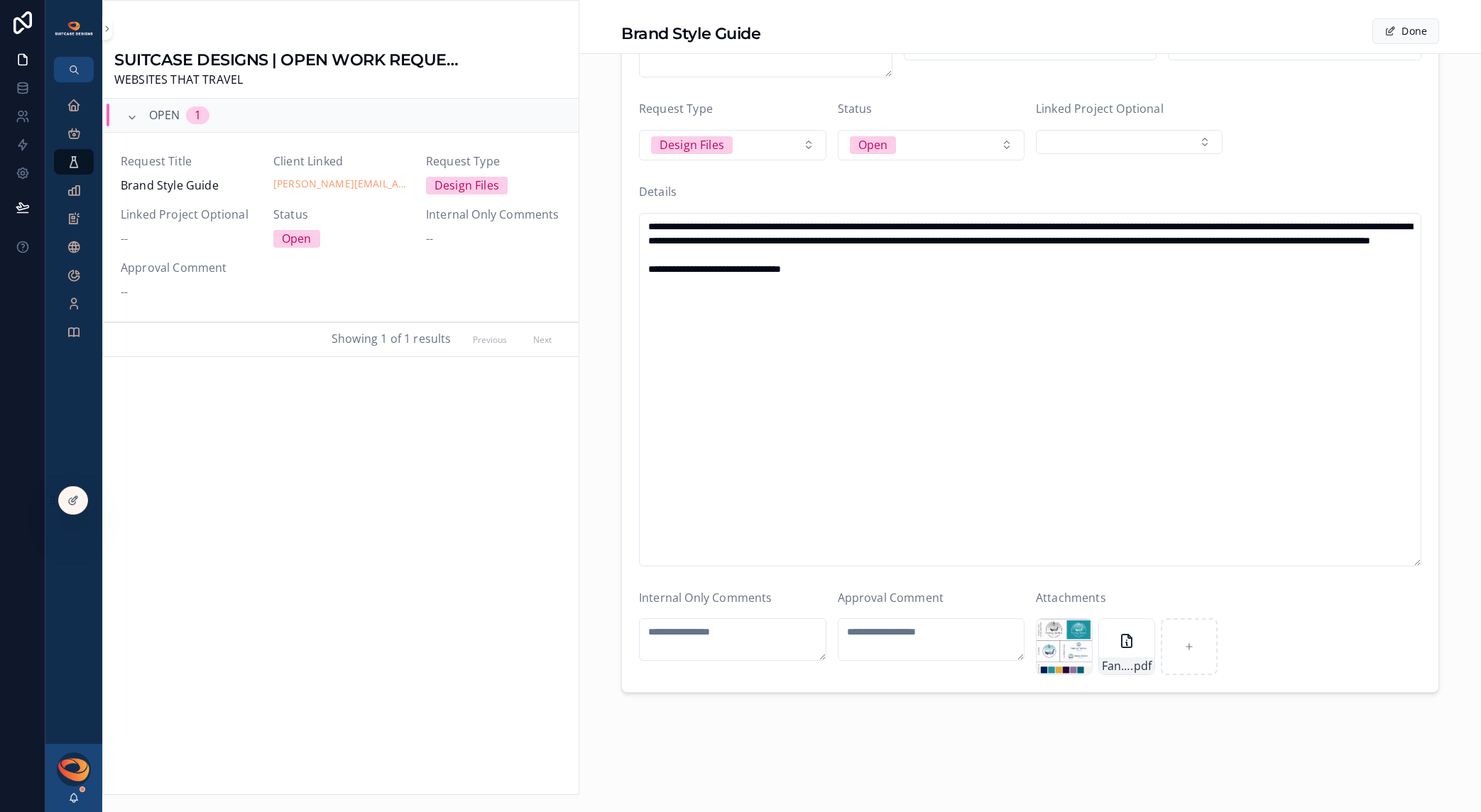
scroll to position [79, 0]
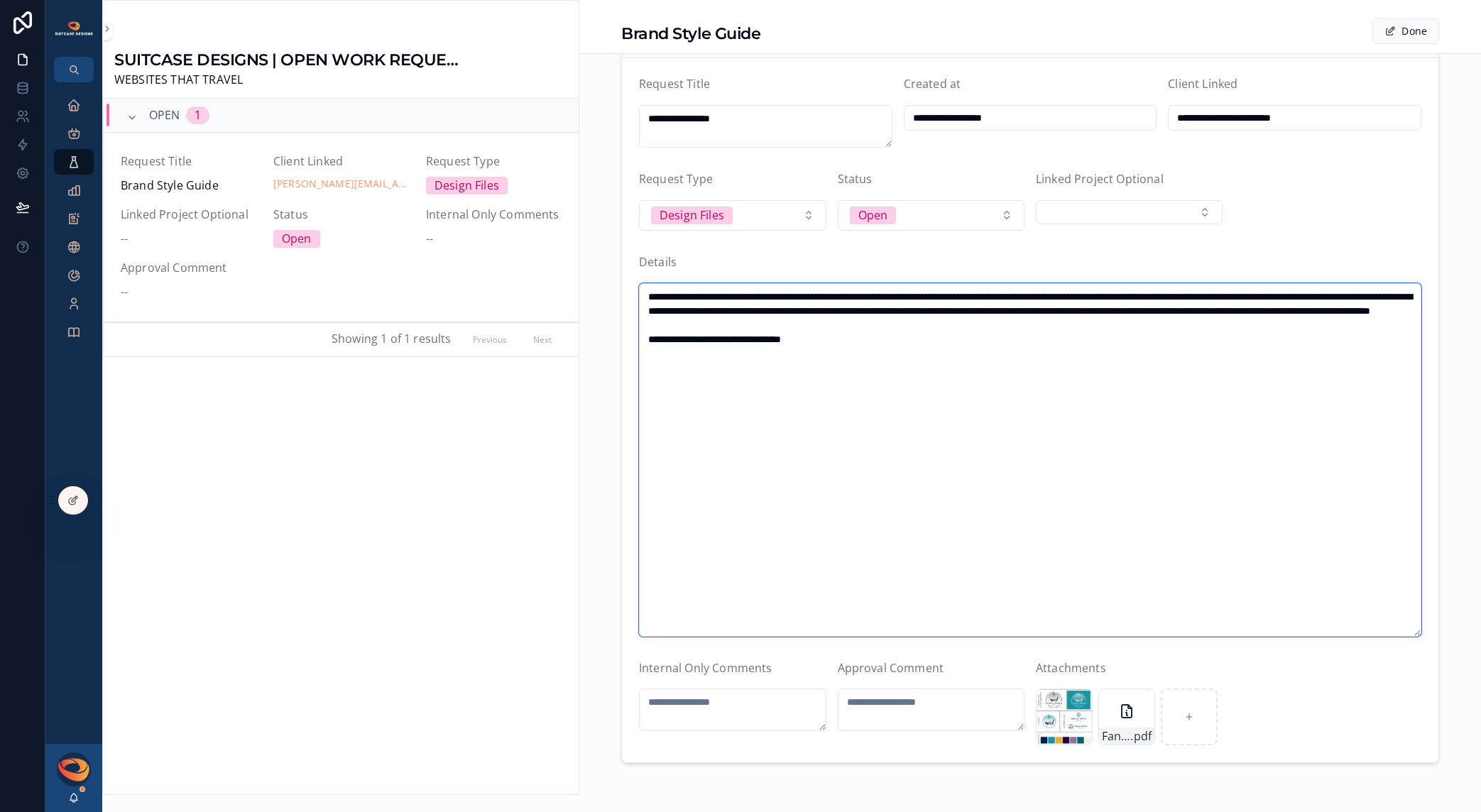
click at [888, 352] on textarea "**********" at bounding box center [1030, 460] width 782 height 354
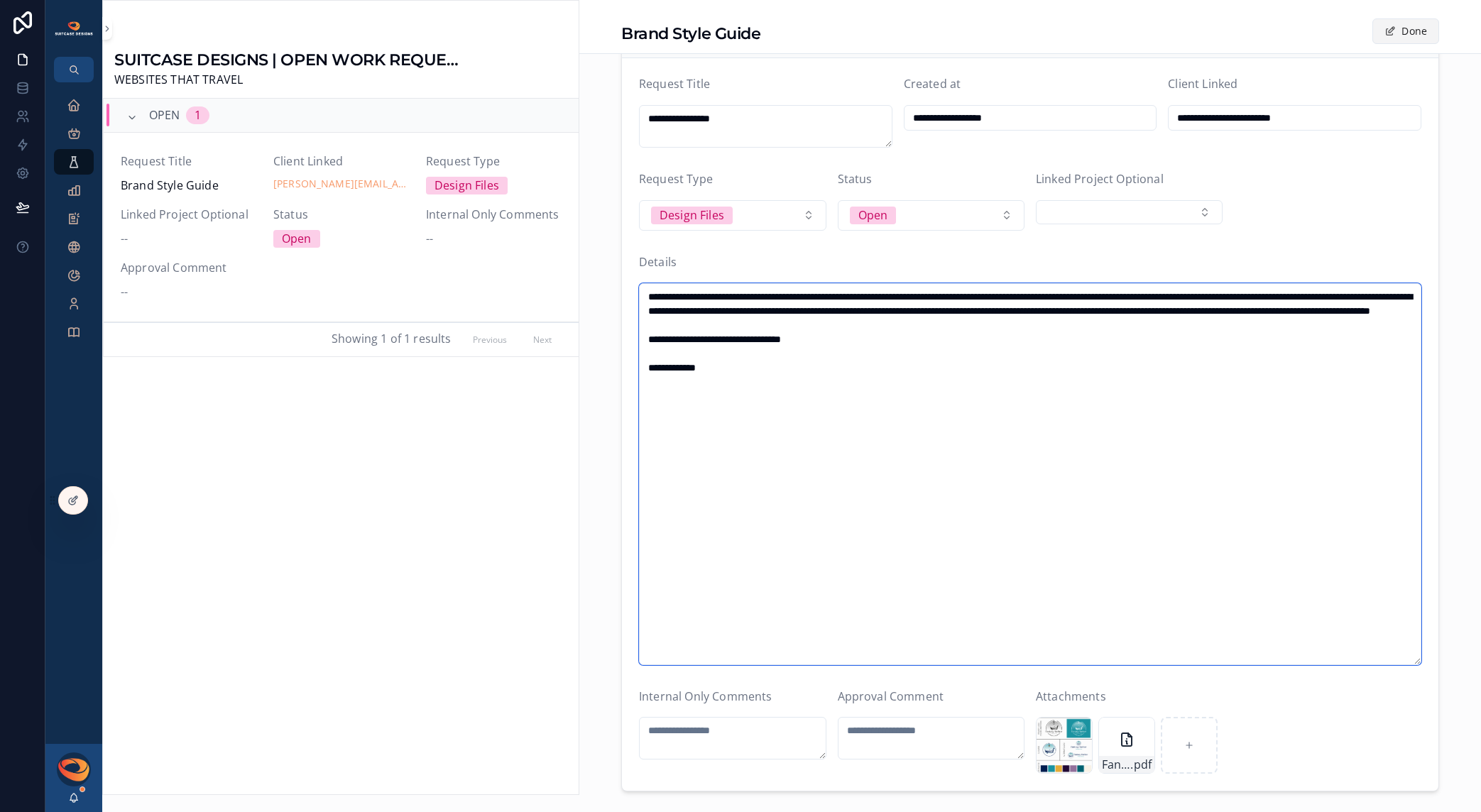
type textarea "**********"
click at [1389, 33] on span "scrollable content" at bounding box center [1391, 32] width 12 height 12
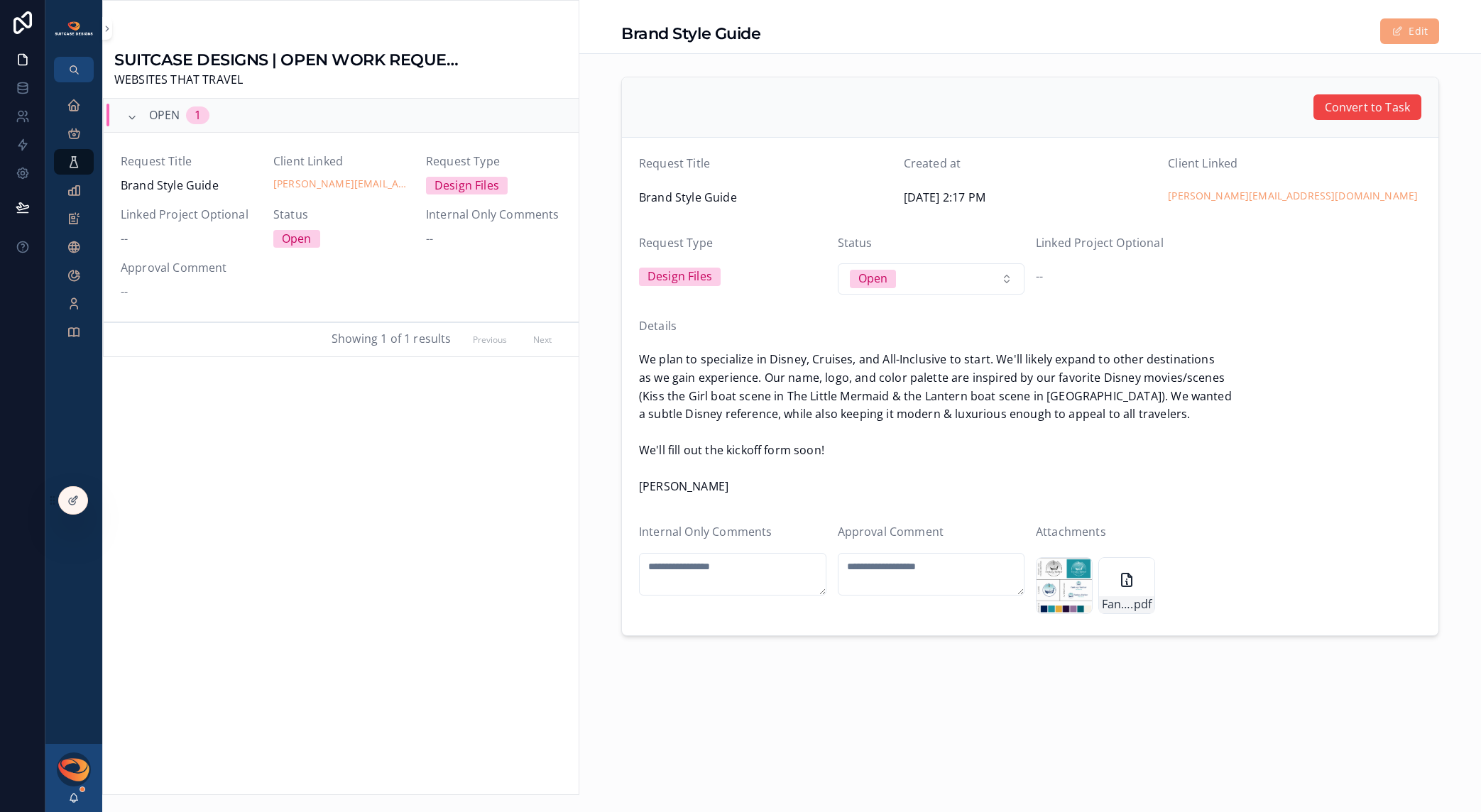
scroll to position [0, 0]
click at [73, 106] on icon "scrollable content" at bounding box center [73, 104] width 14 height 14
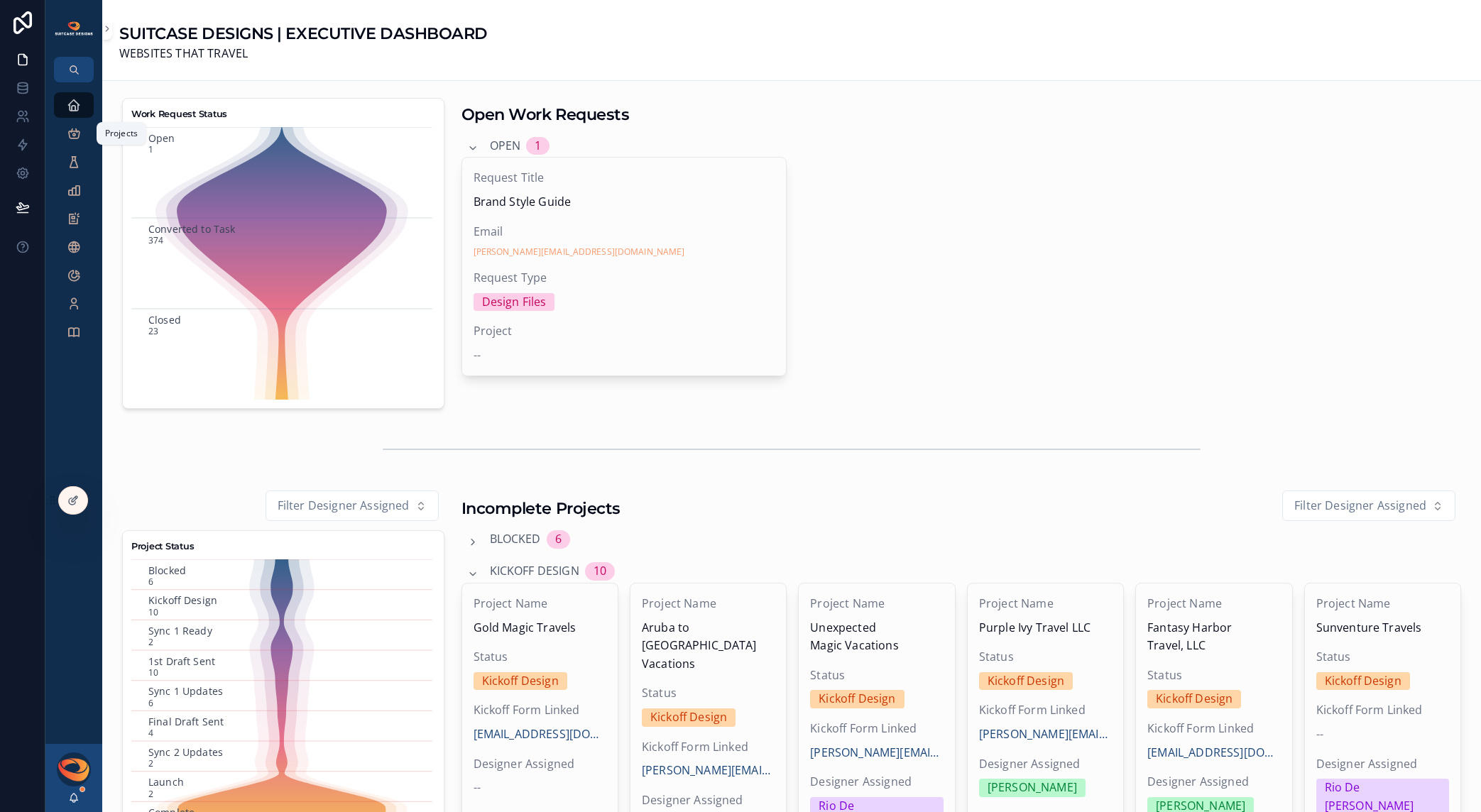
click at [71, 137] on icon "scrollable content" at bounding box center [73, 133] width 14 height 14
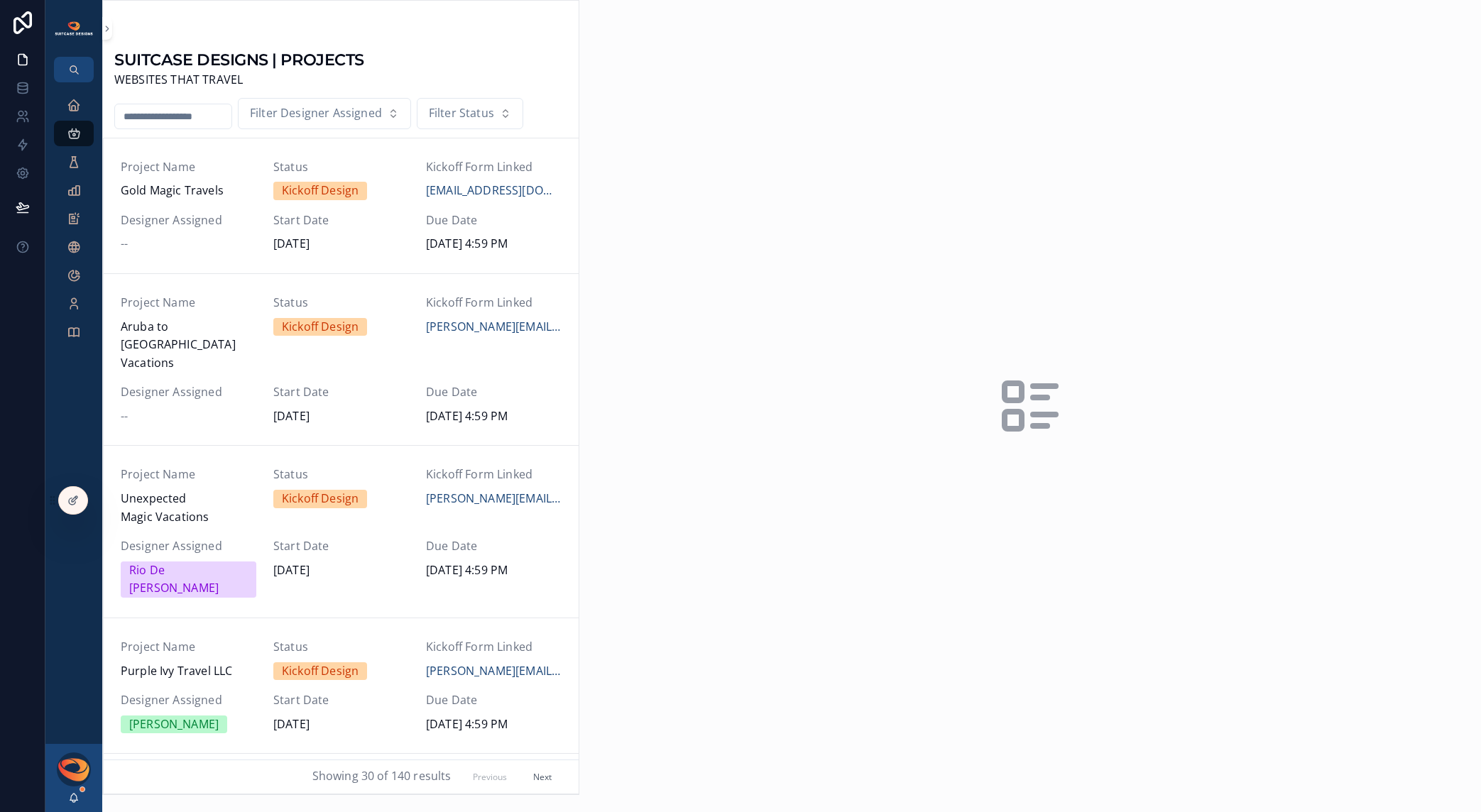
click at [169, 121] on input "scrollable content" at bounding box center [174, 117] width 117 height 20
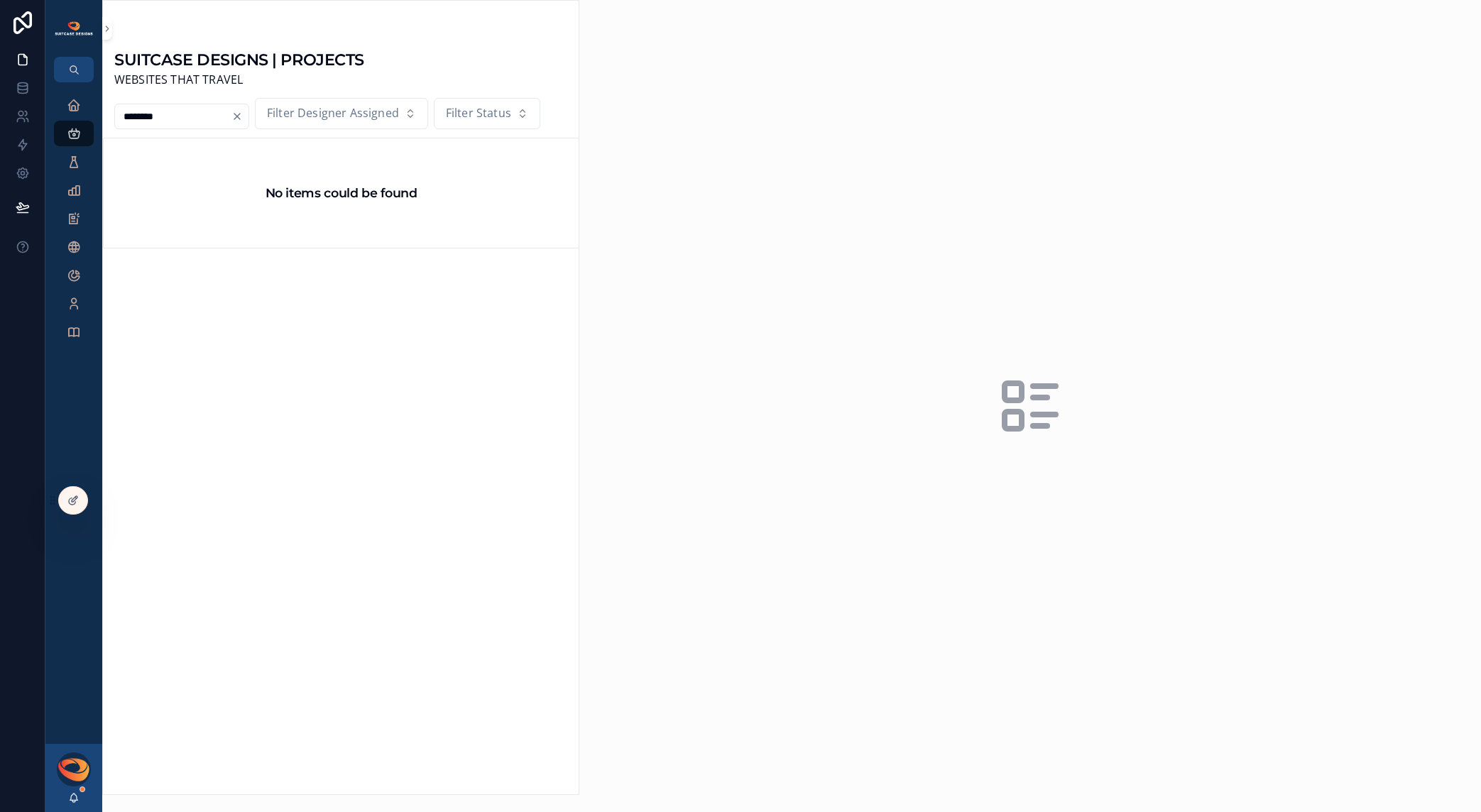
click at [127, 117] on input "********" at bounding box center [174, 117] width 117 height 20
type input "*********"
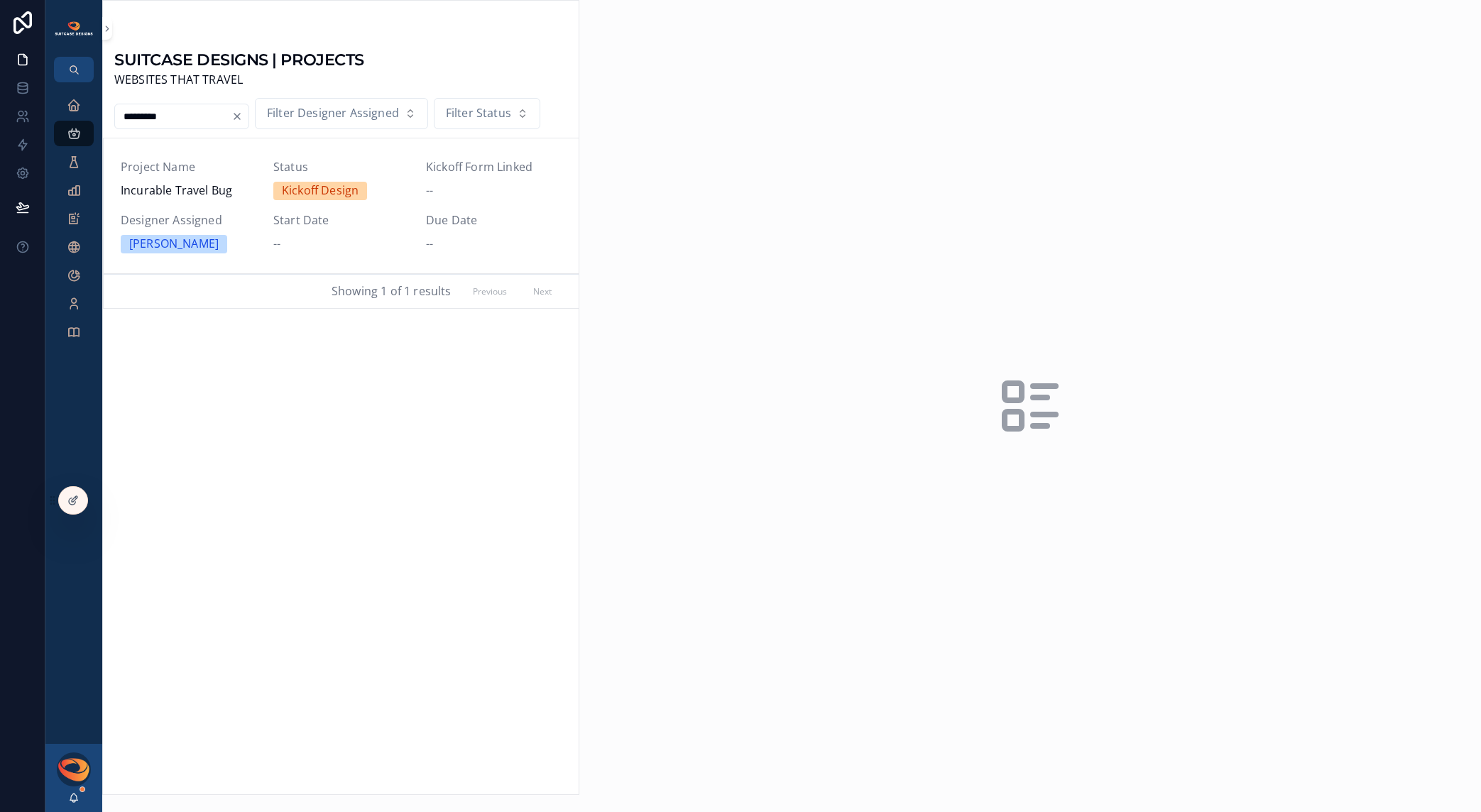
click at [261, 200] on div "Project Name Incurable Travel Bug Status Kickoff Design Kickoff Form Linked -- …" at bounding box center [341, 206] width 441 height 95
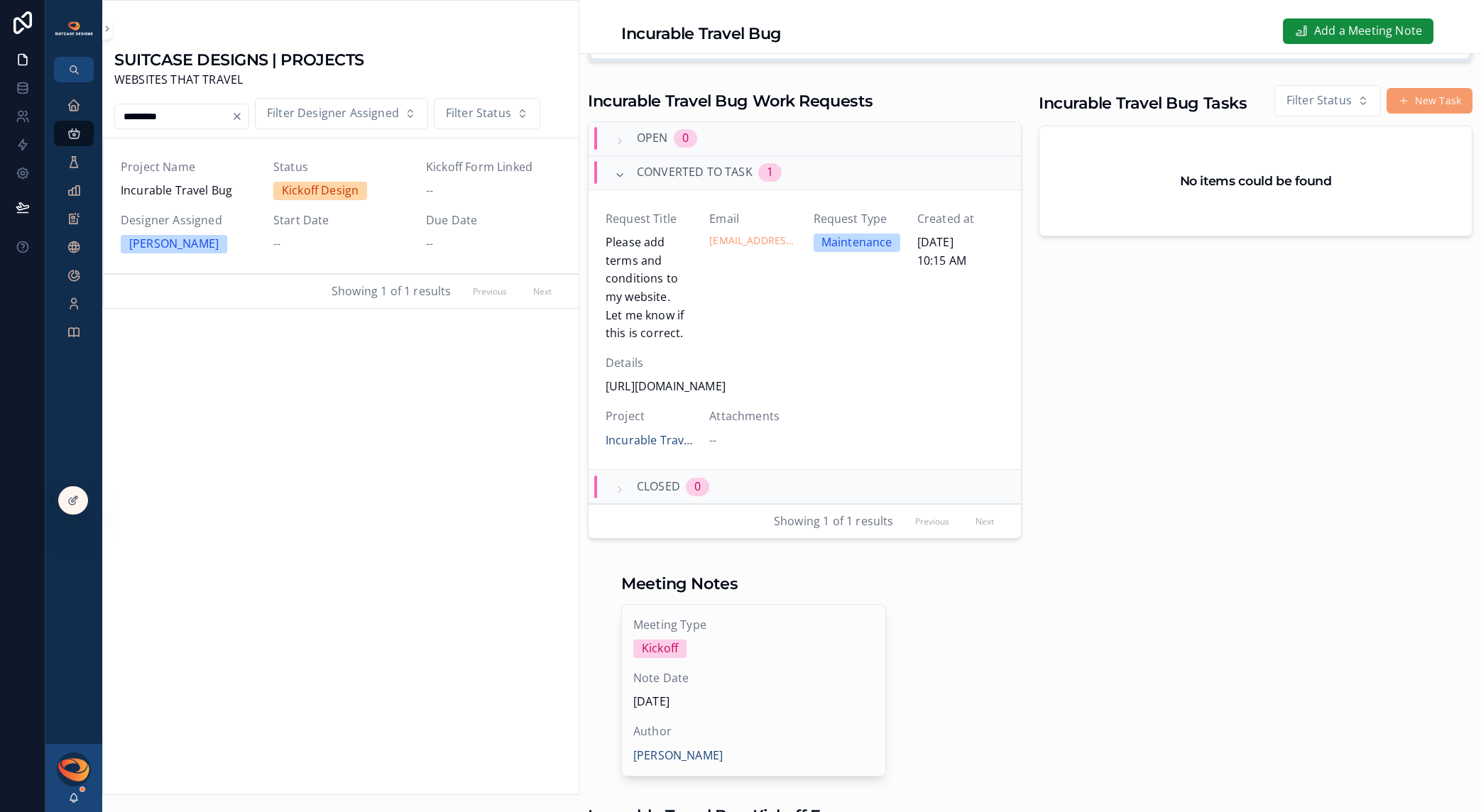
scroll to position [558, 0]
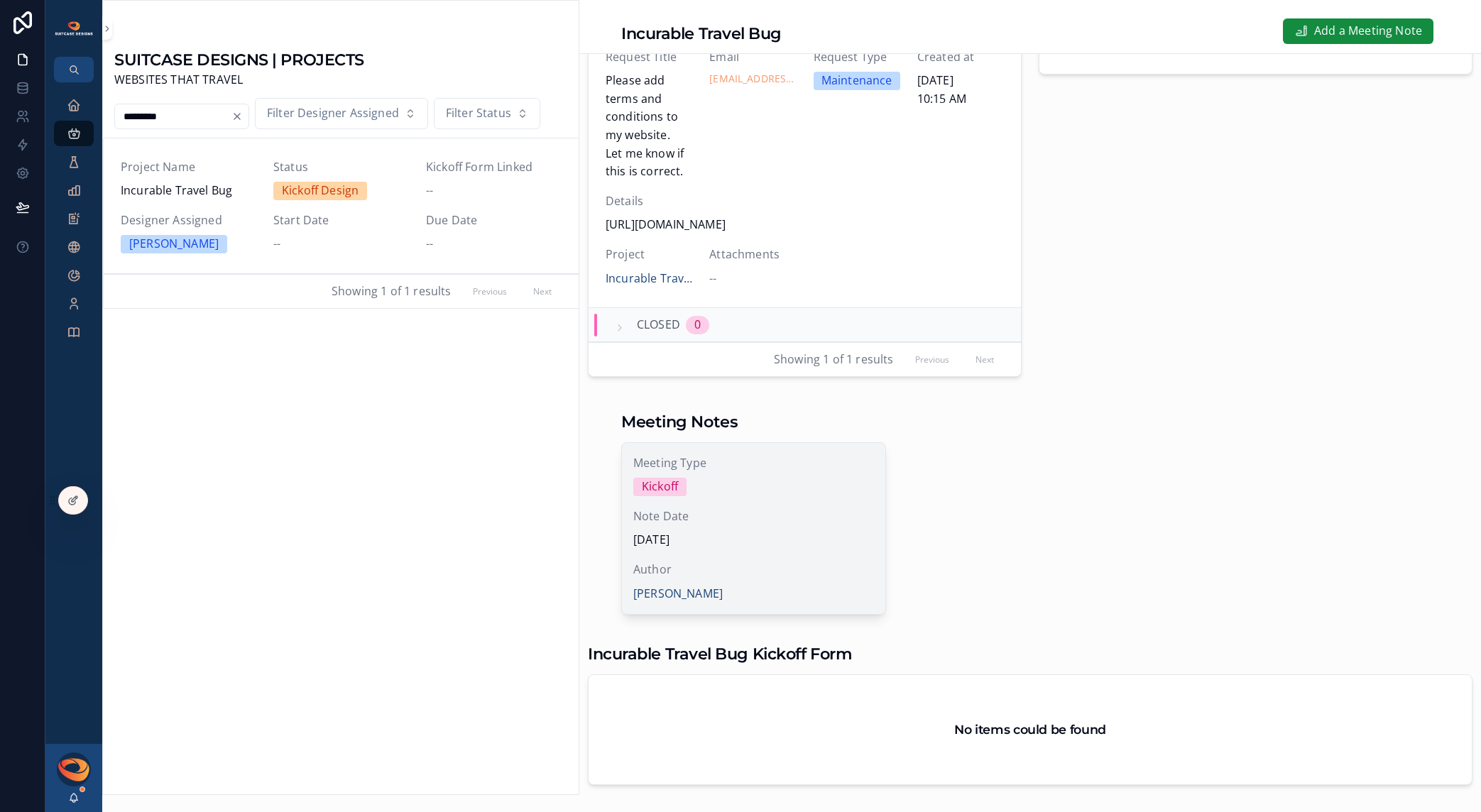
click at [789, 526] on span "Note Date" at bounding box center [754, 517] width 240 height 18
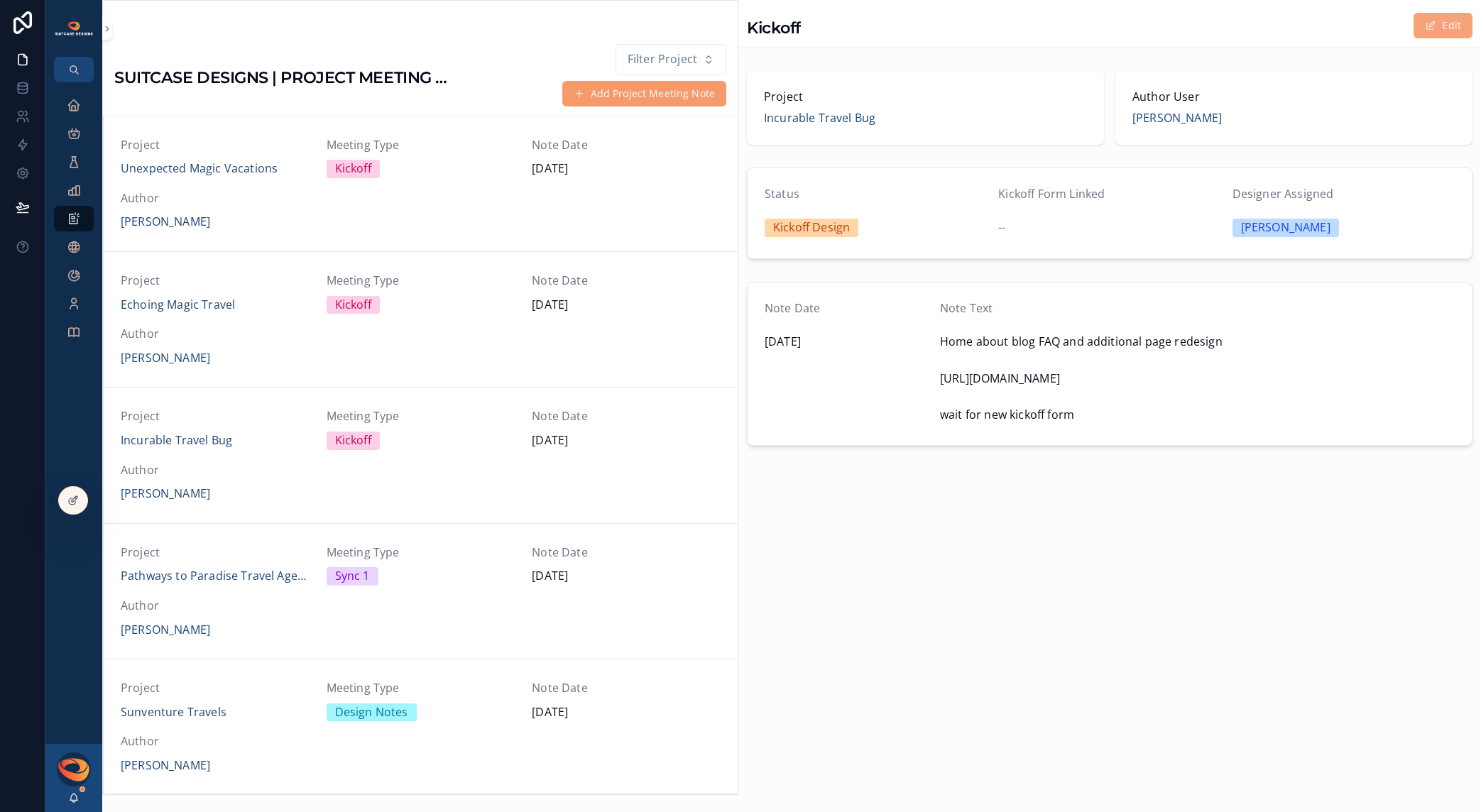
click at [1433, 23] on span "scrollable content" at bounding box center [1431, 26] width 12 height 12
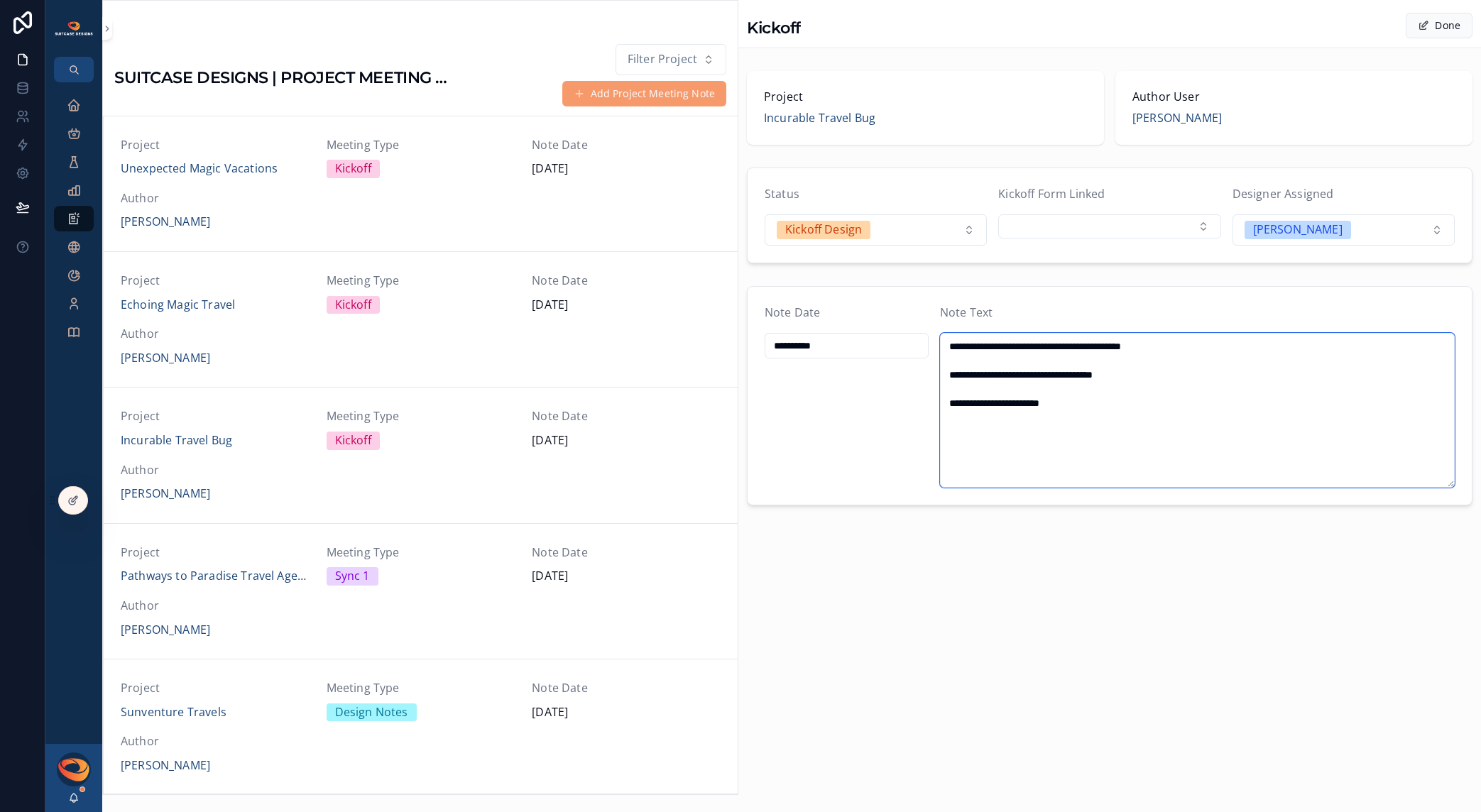
click at [1087, 426] on textarea "**********" at bounding box center [1197, 410] width 515 height 154
type textarea "**********"
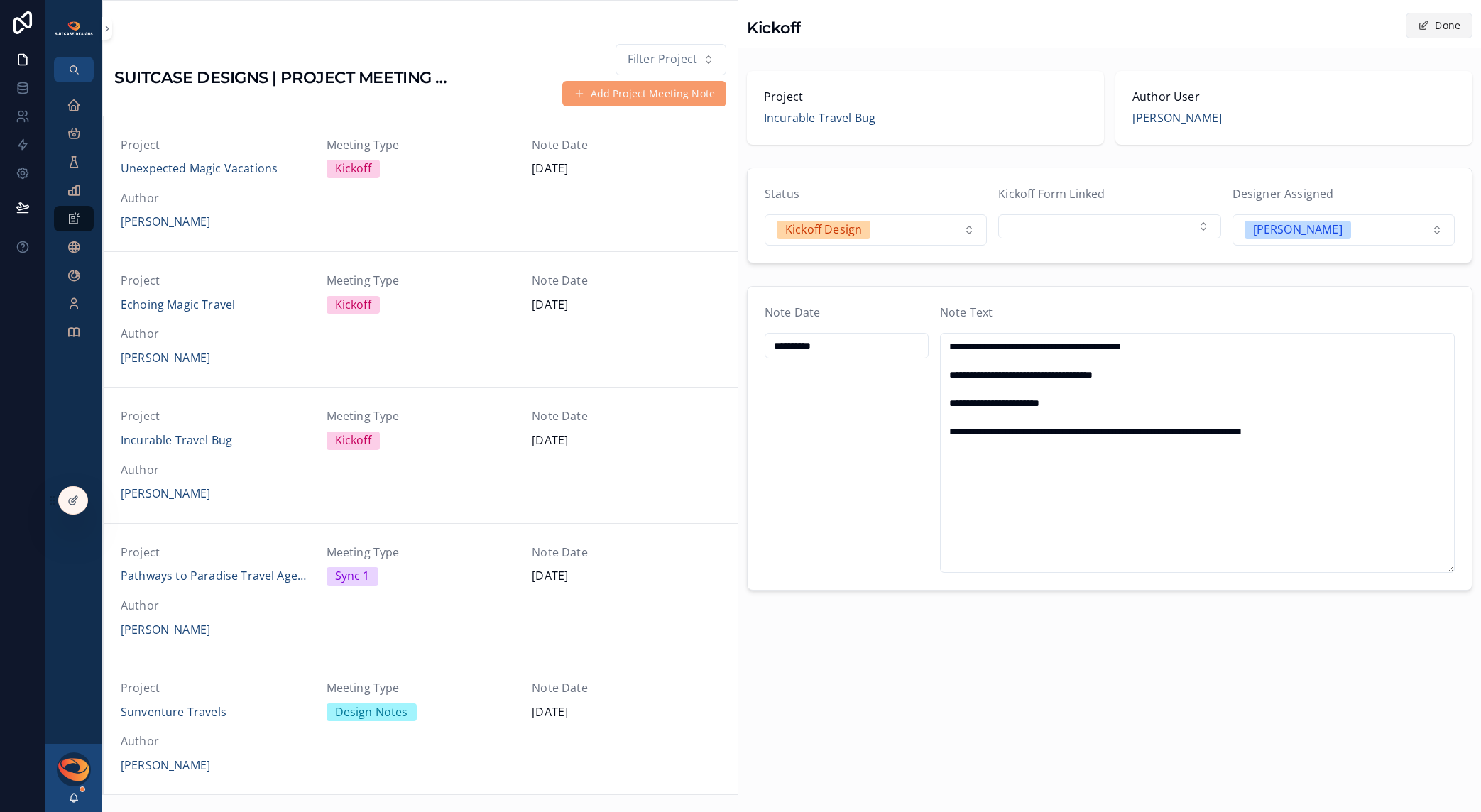
click at [1434, 22] on button "Done" at bounding box center [1439, 25] width 67 height 26
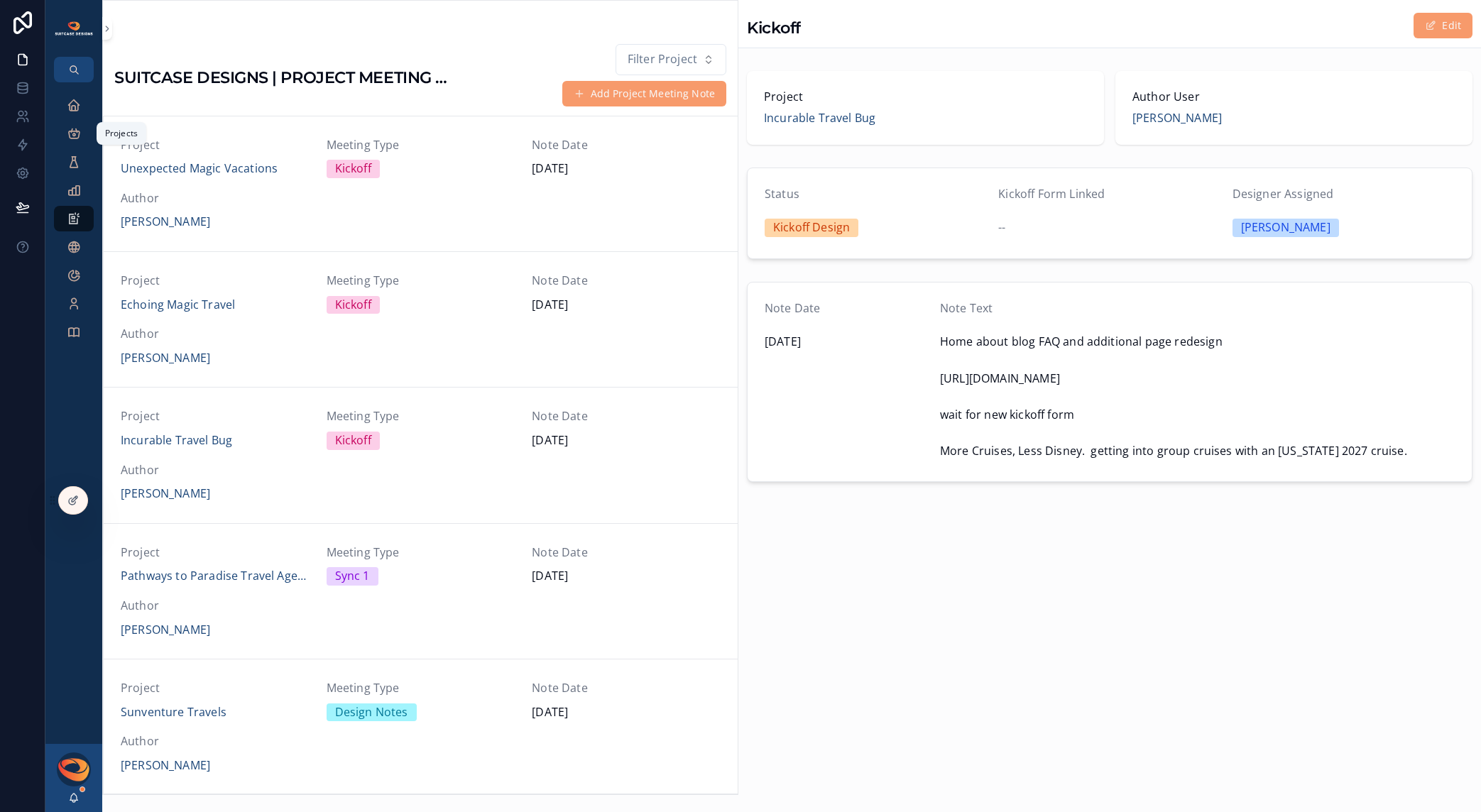
click at [78, 139] on icon "scrollable content" at bounding box center [73, 133] width 14 height 14
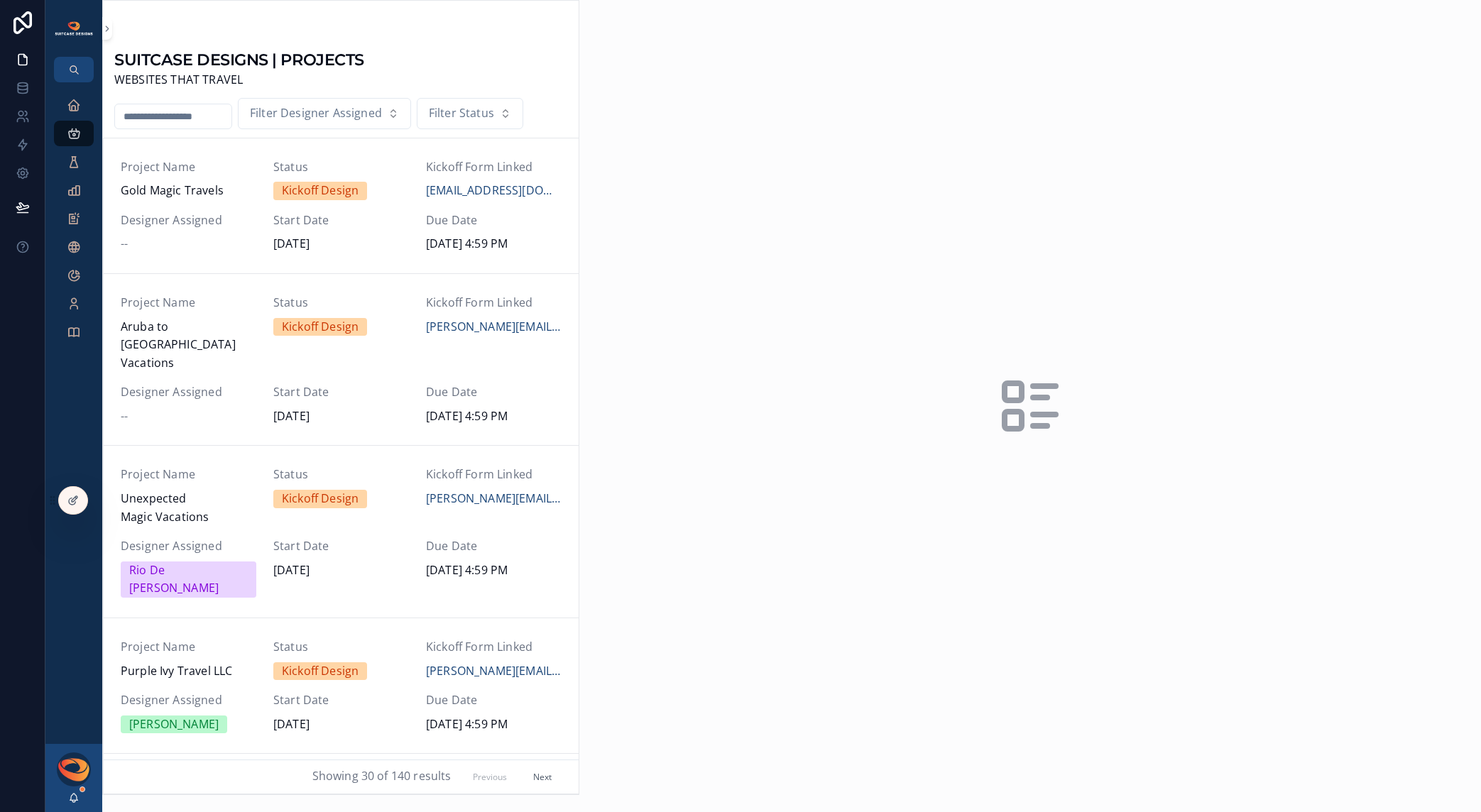
click at [177, 121] on input "scrollable content" at bounding box center [174, 117] width 117 height 20
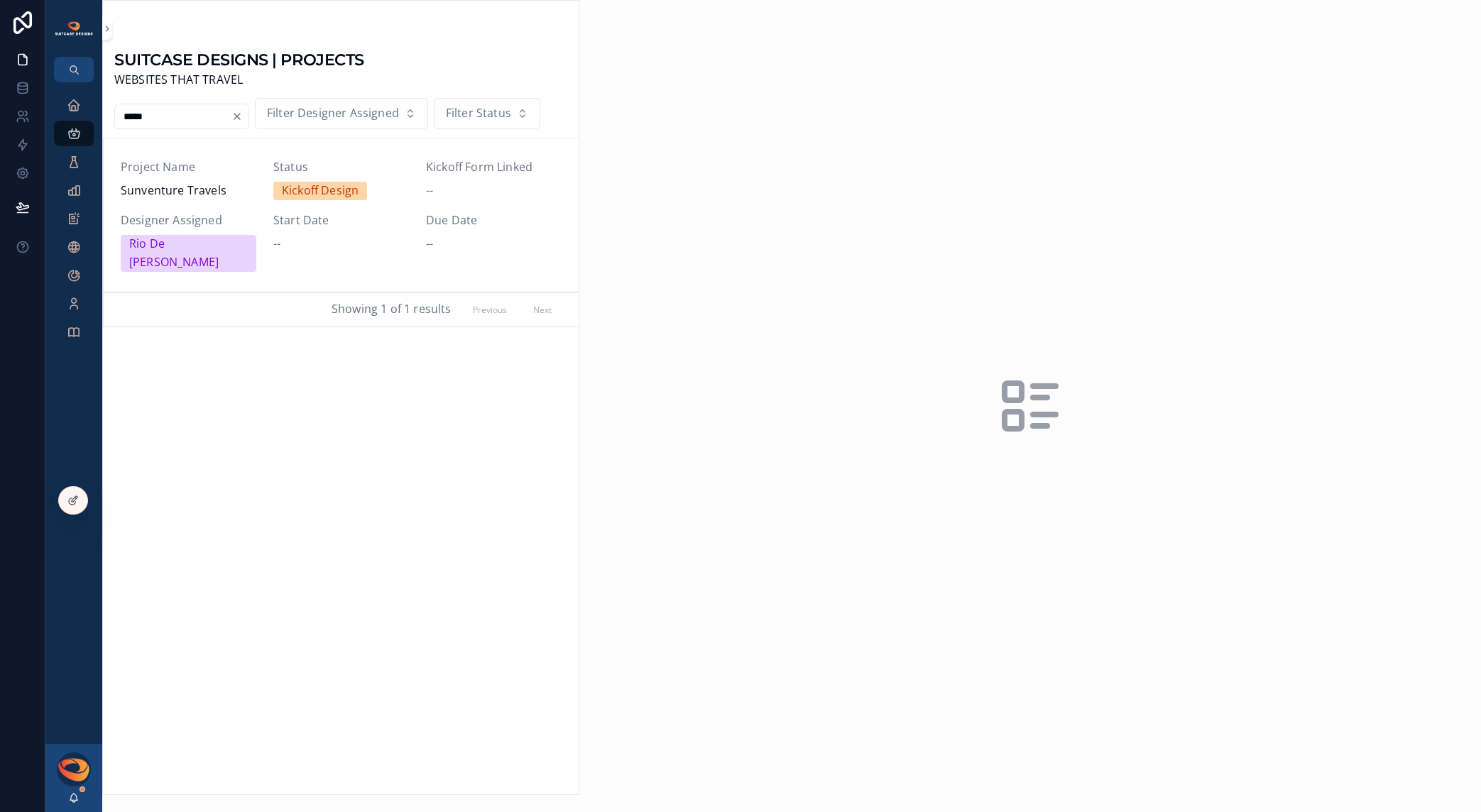
type input "*****"
click at [215, 190] on span "Sunventure Travels" at bounding box center [189, 191] width 135 height 18
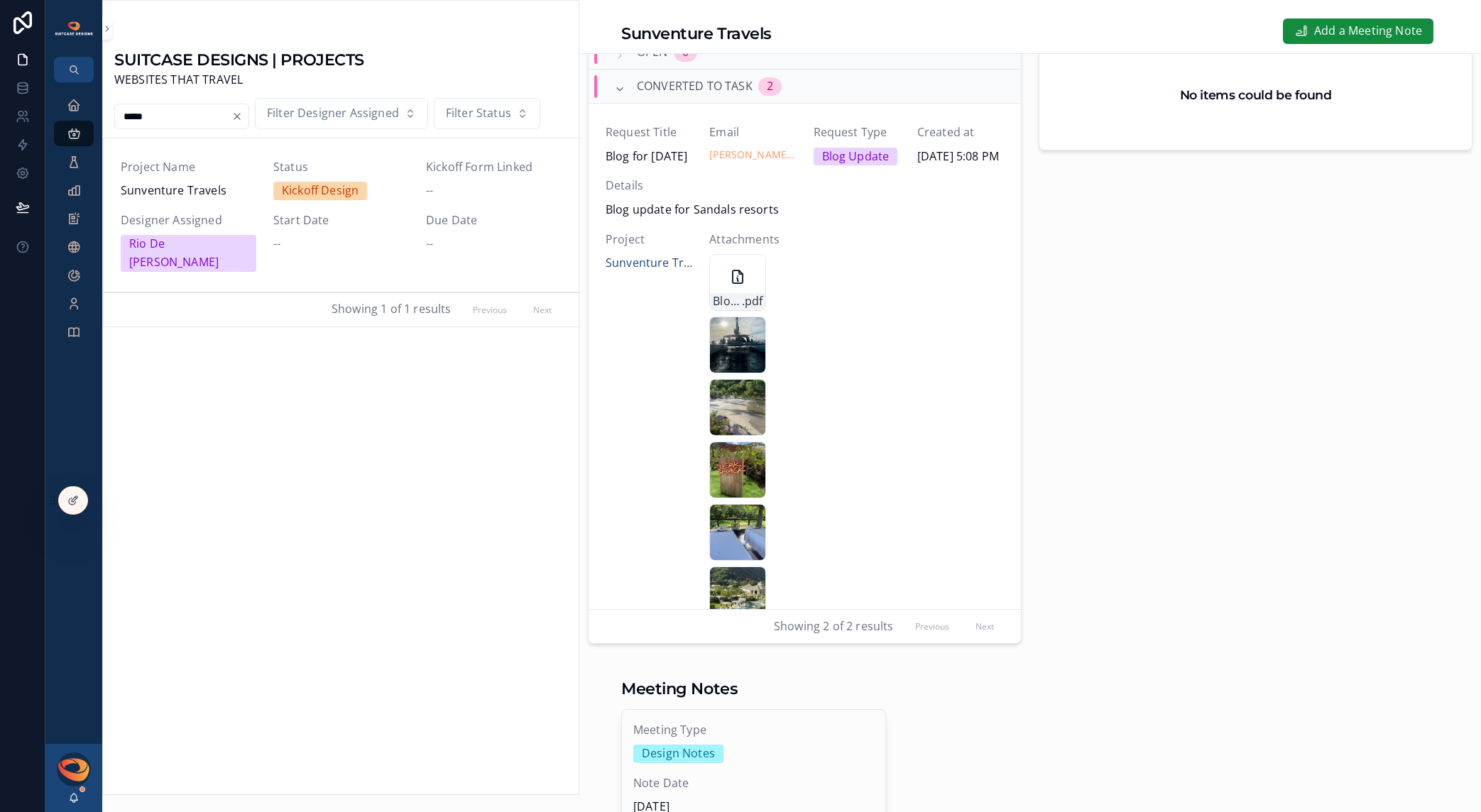
scroll to position [809, 0]
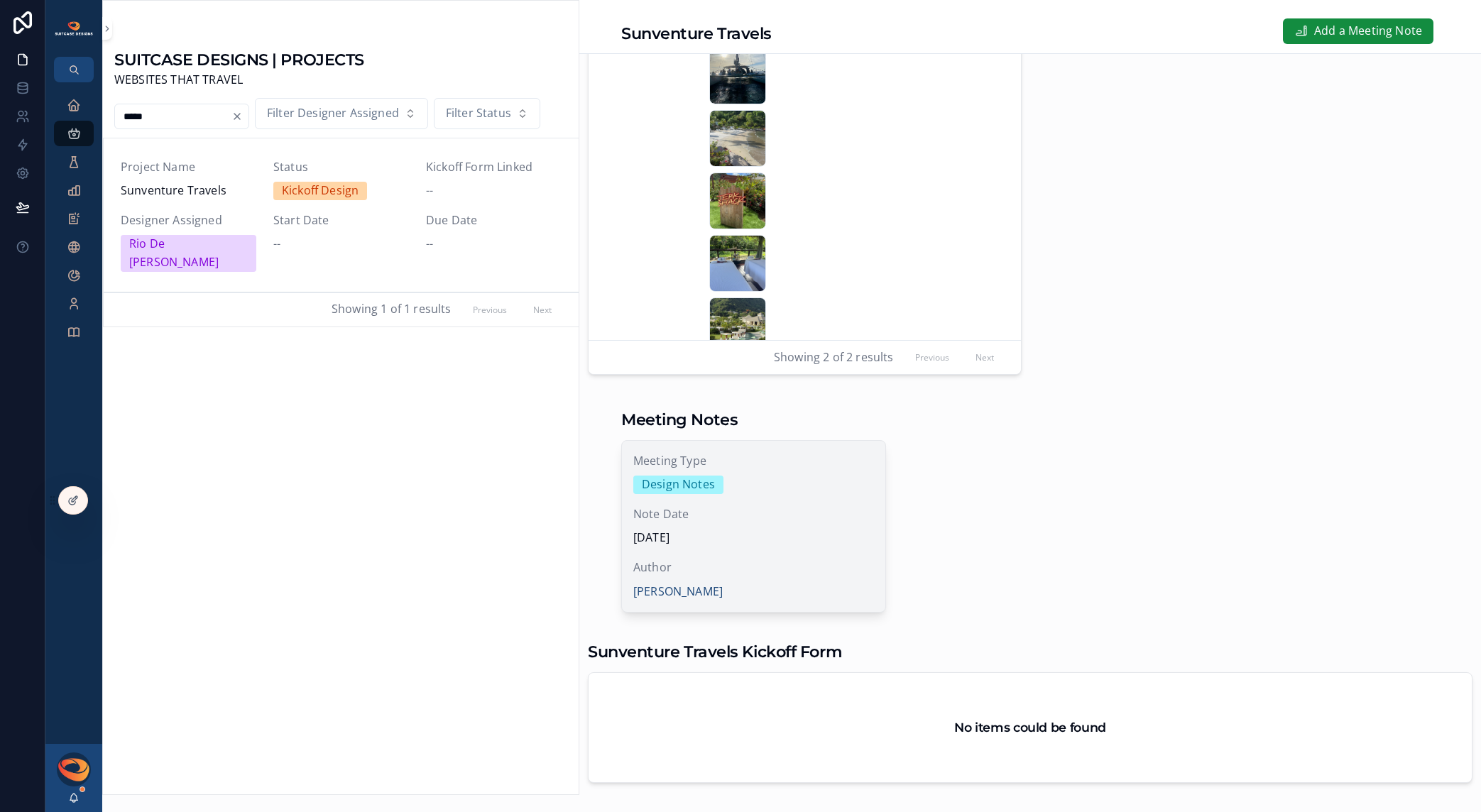
click at [789, 540] on span "[DATE]" at bounding box center [754, 538] width 240 height 18
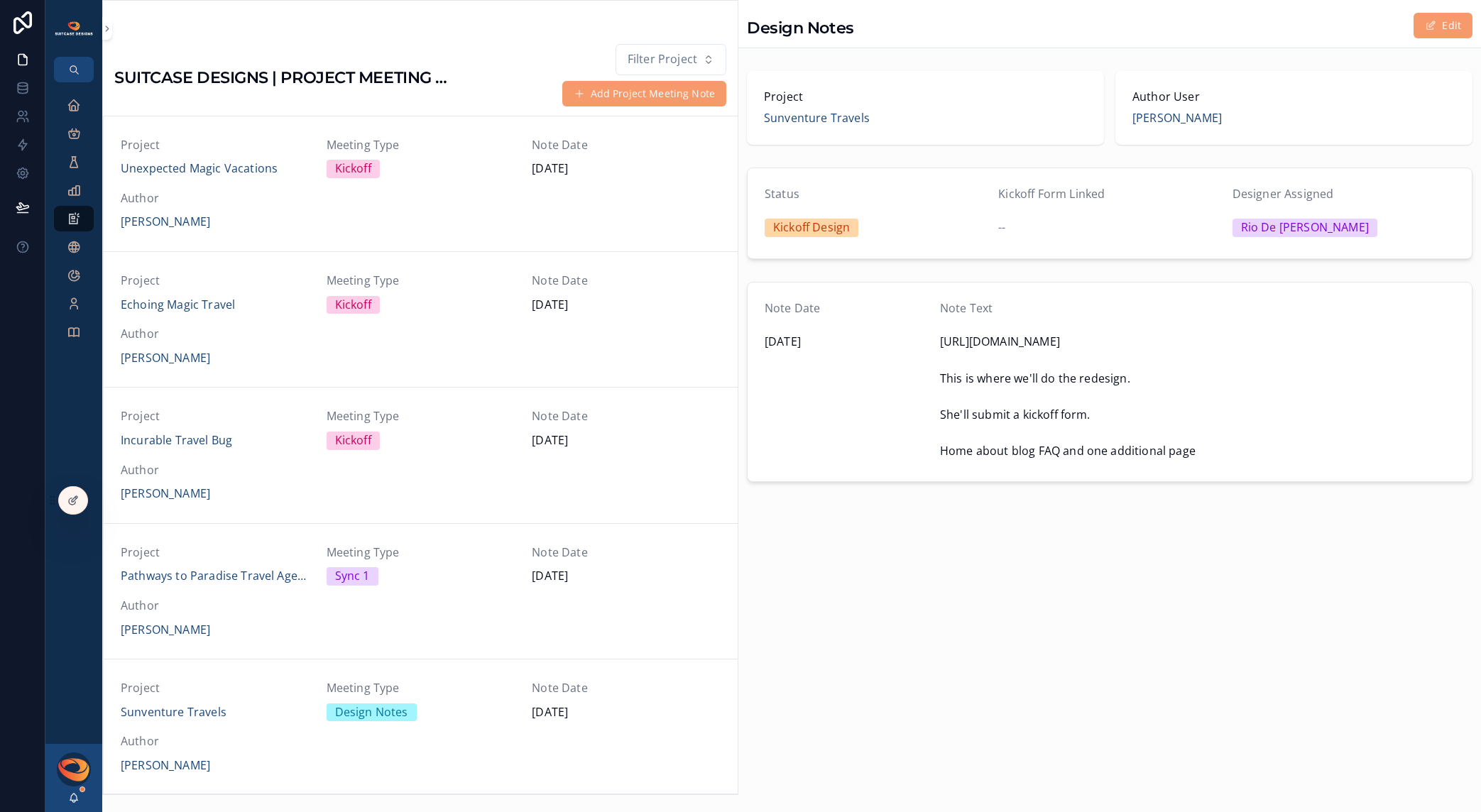
scroll to position [543, 0]
click at [1425, 26] on button "Edit" at bounding box center [1443, 25] width 59 height 26
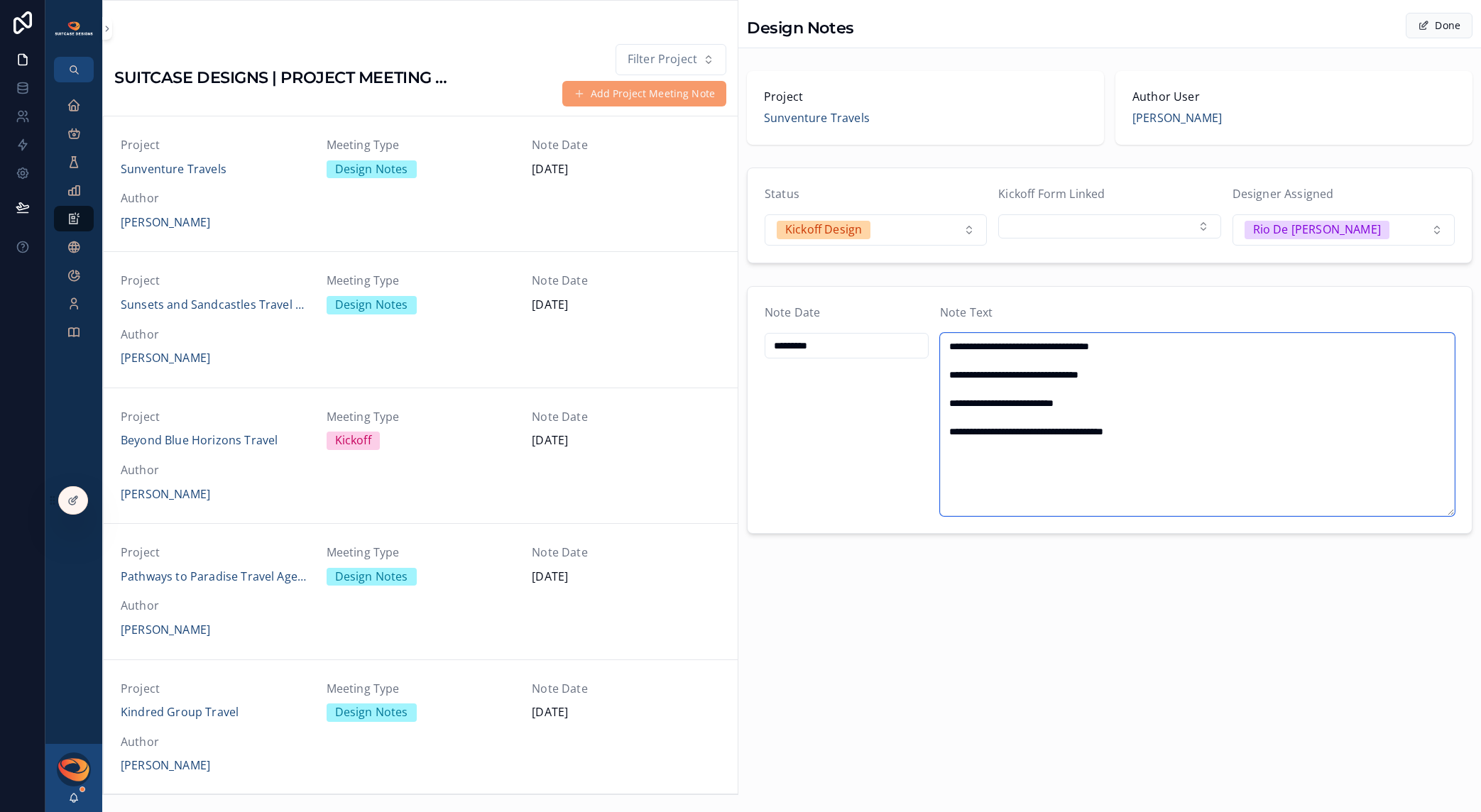
click at [1178, 472] on textarea "**********" at bounding box center [1197, 424] width 515 height 183
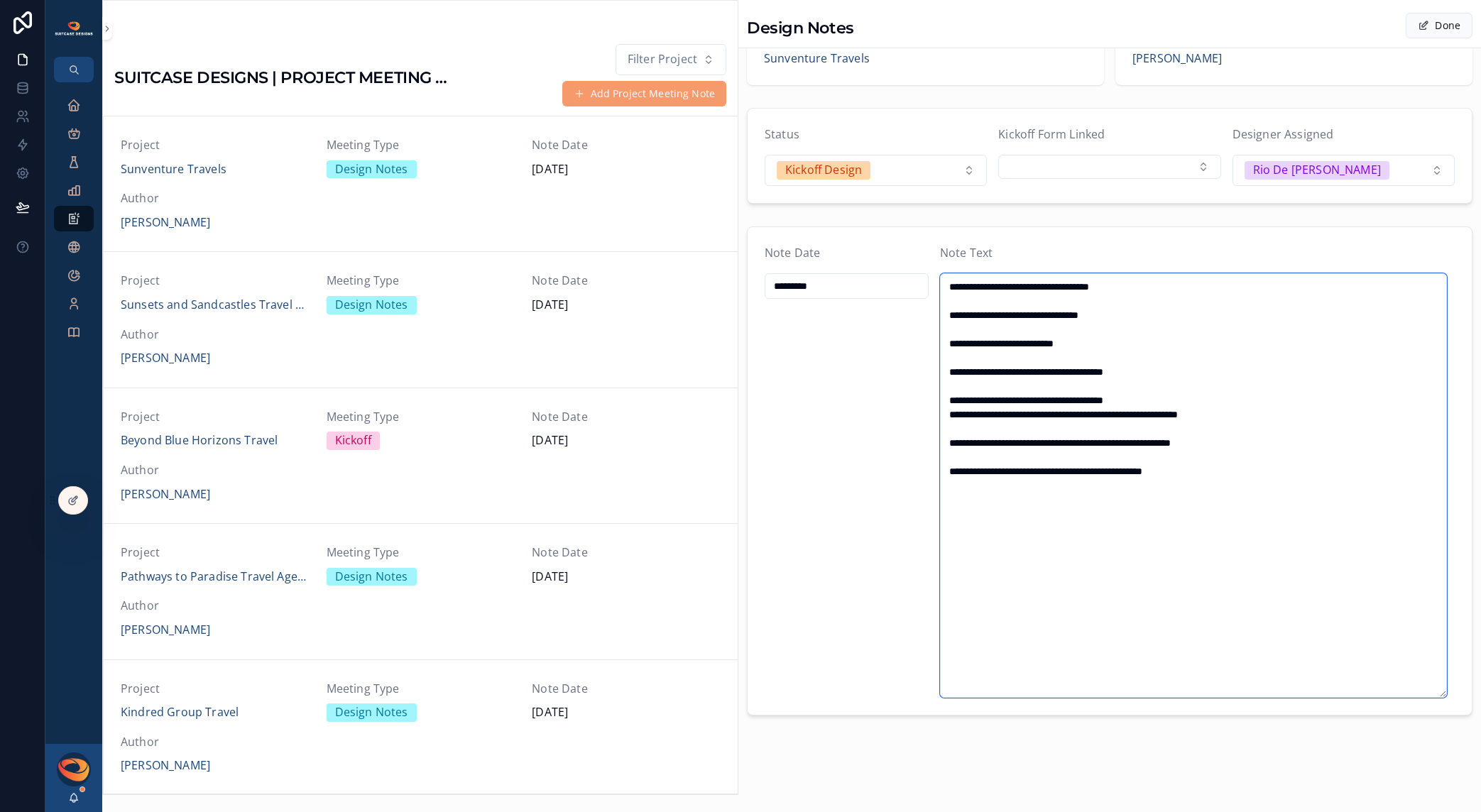
scroll to position [0, 0]
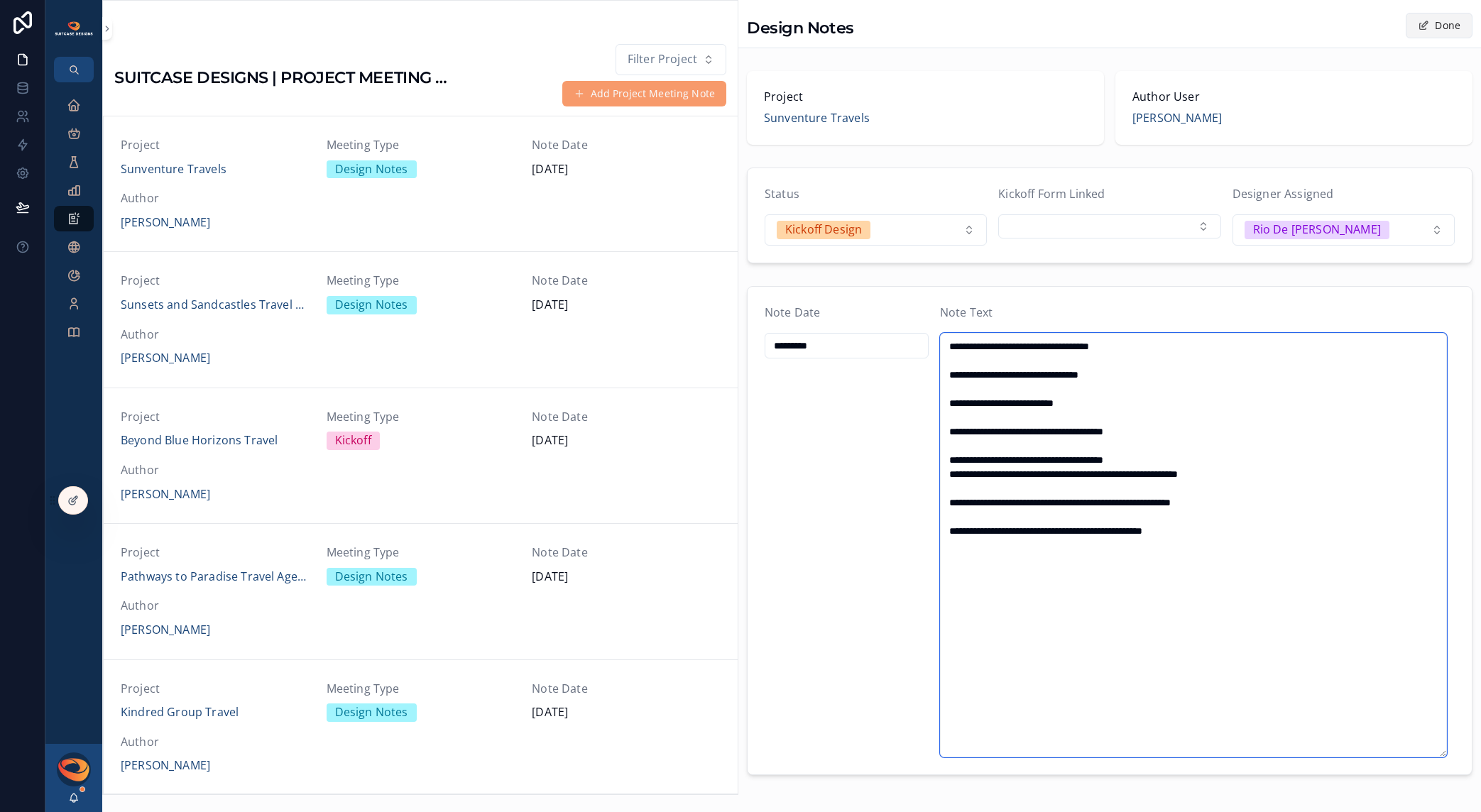
type textarea "**********"
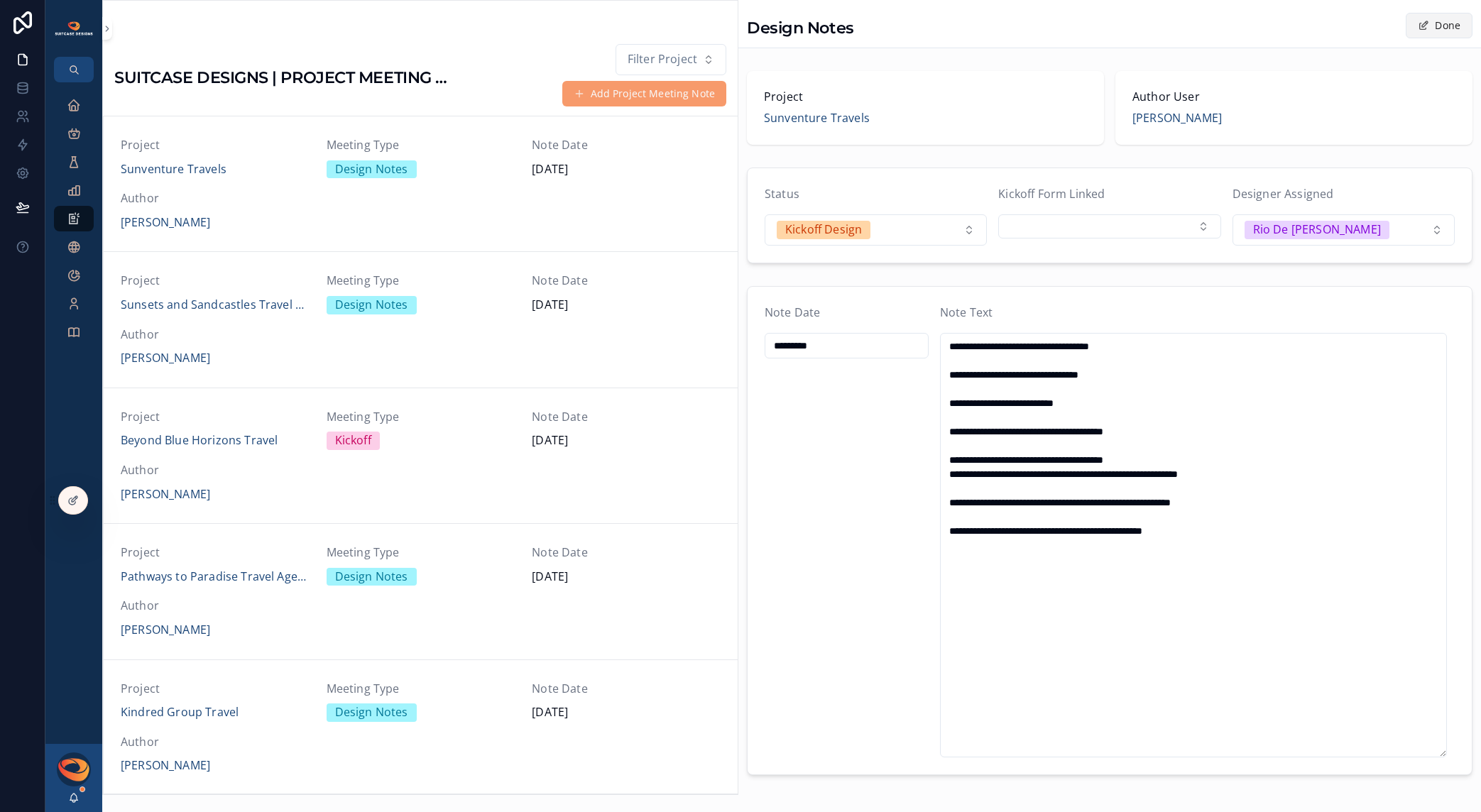
click at [1427, 32] on button "Done" at bounding box center [1439, 25] width 67 height 26
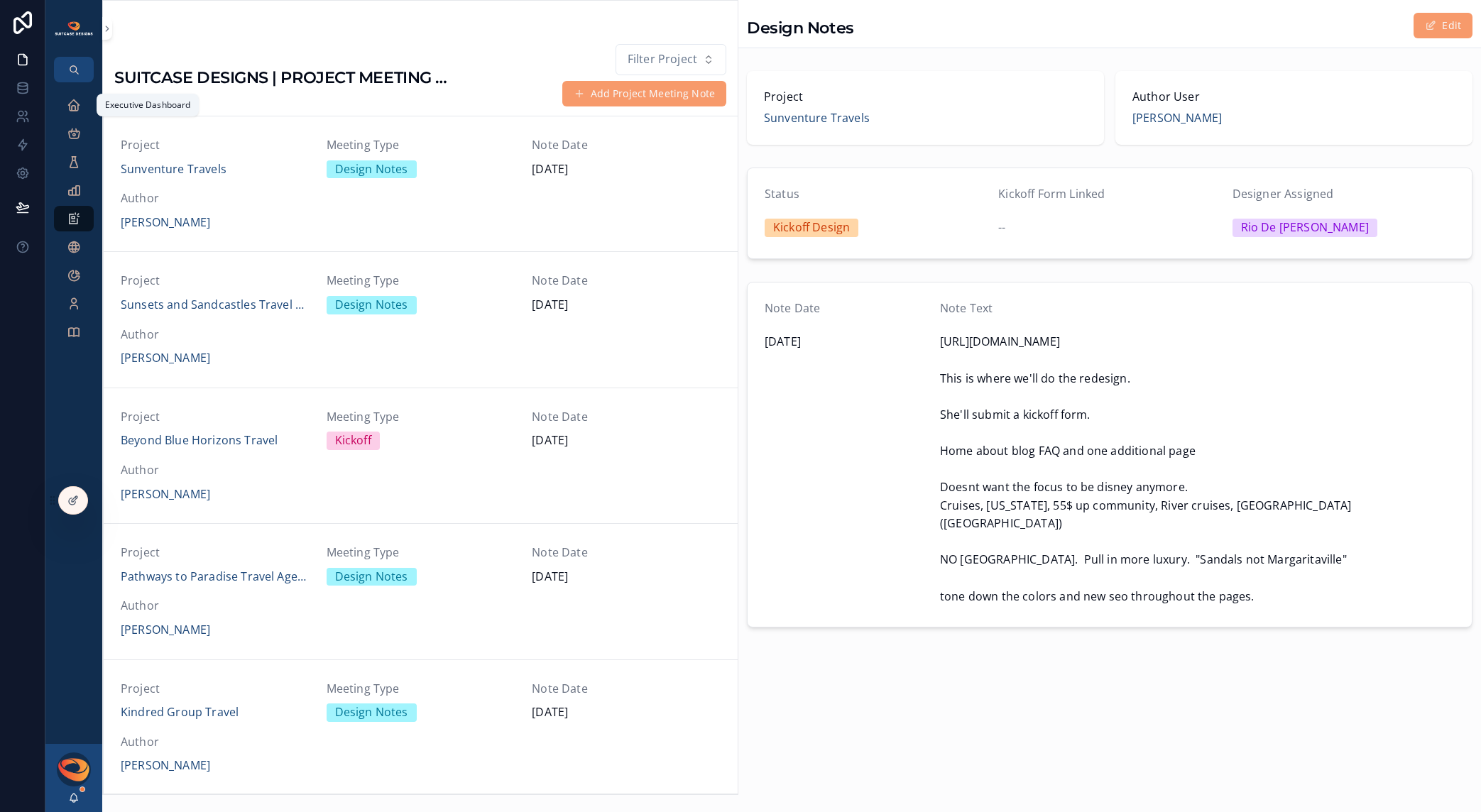
click at [79, 109] on icon "scrollable content" at bounding box center [73, 104] width 14 height 14
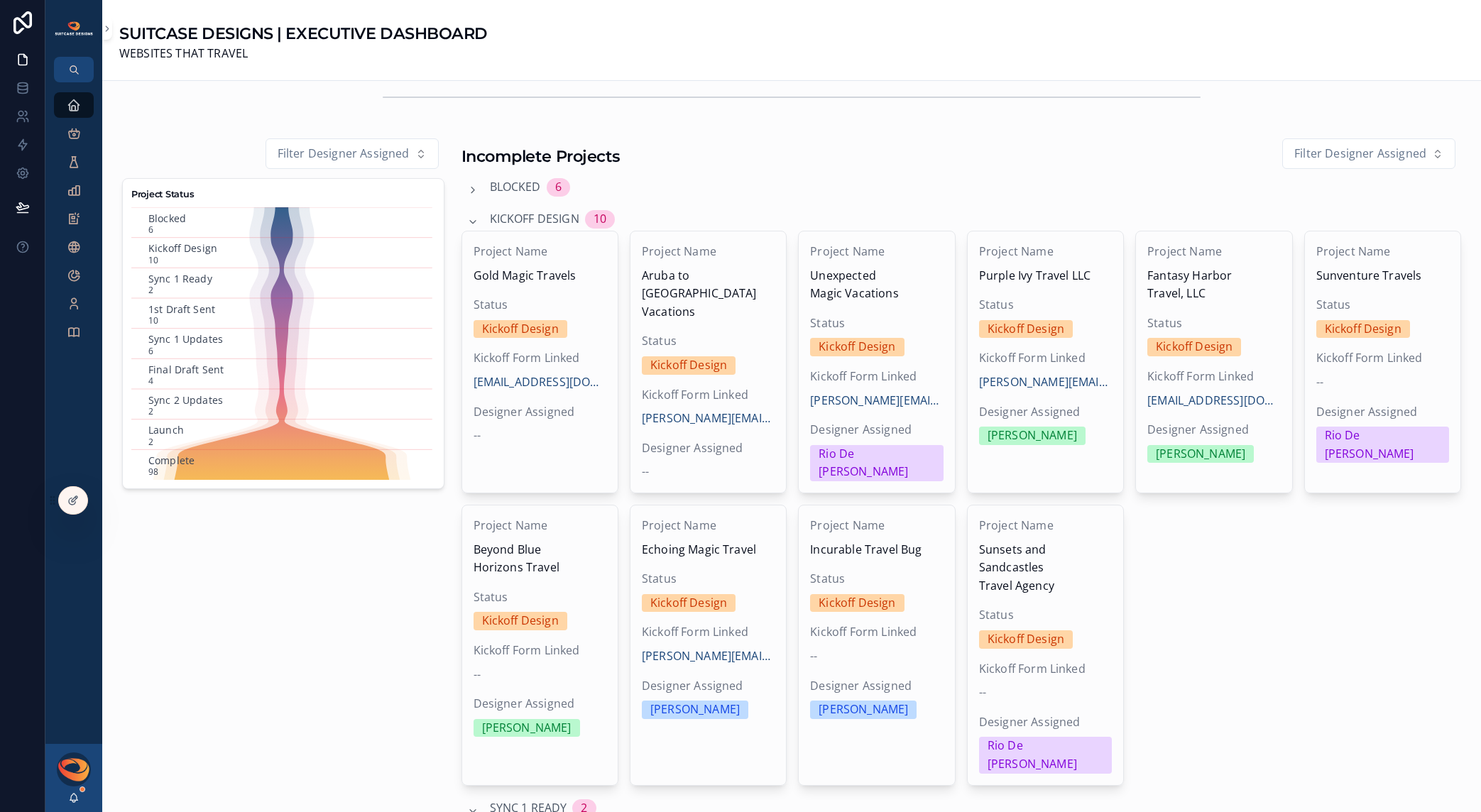
scroll to position [3, 0]
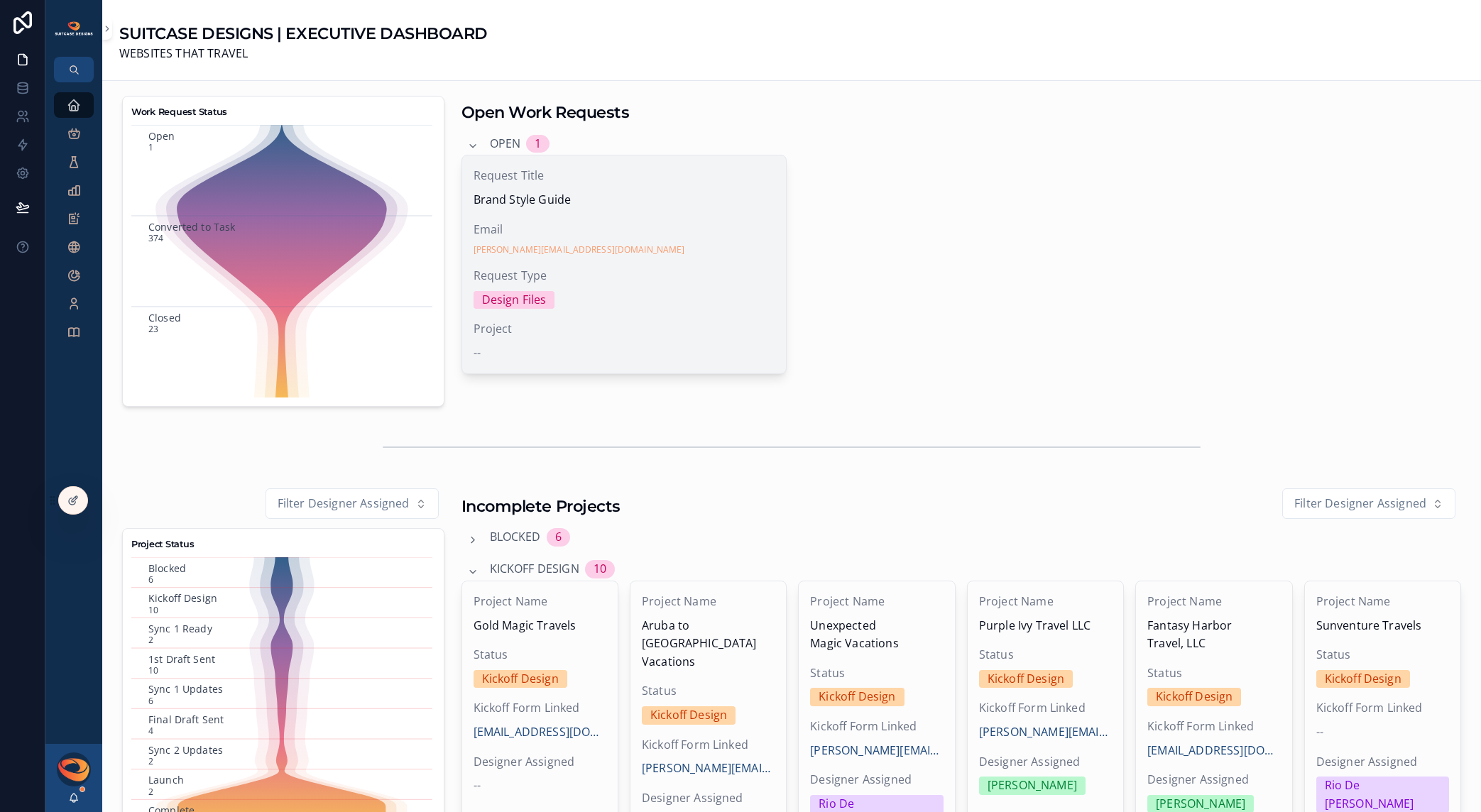
click at [672, 262] on div "Request Title Brand Style Guide Email [PERSON_NAME][EMAIL_ADDRESS][DOMAIN_NAME]…" at bounding box center [624, 264] width 325 height 218
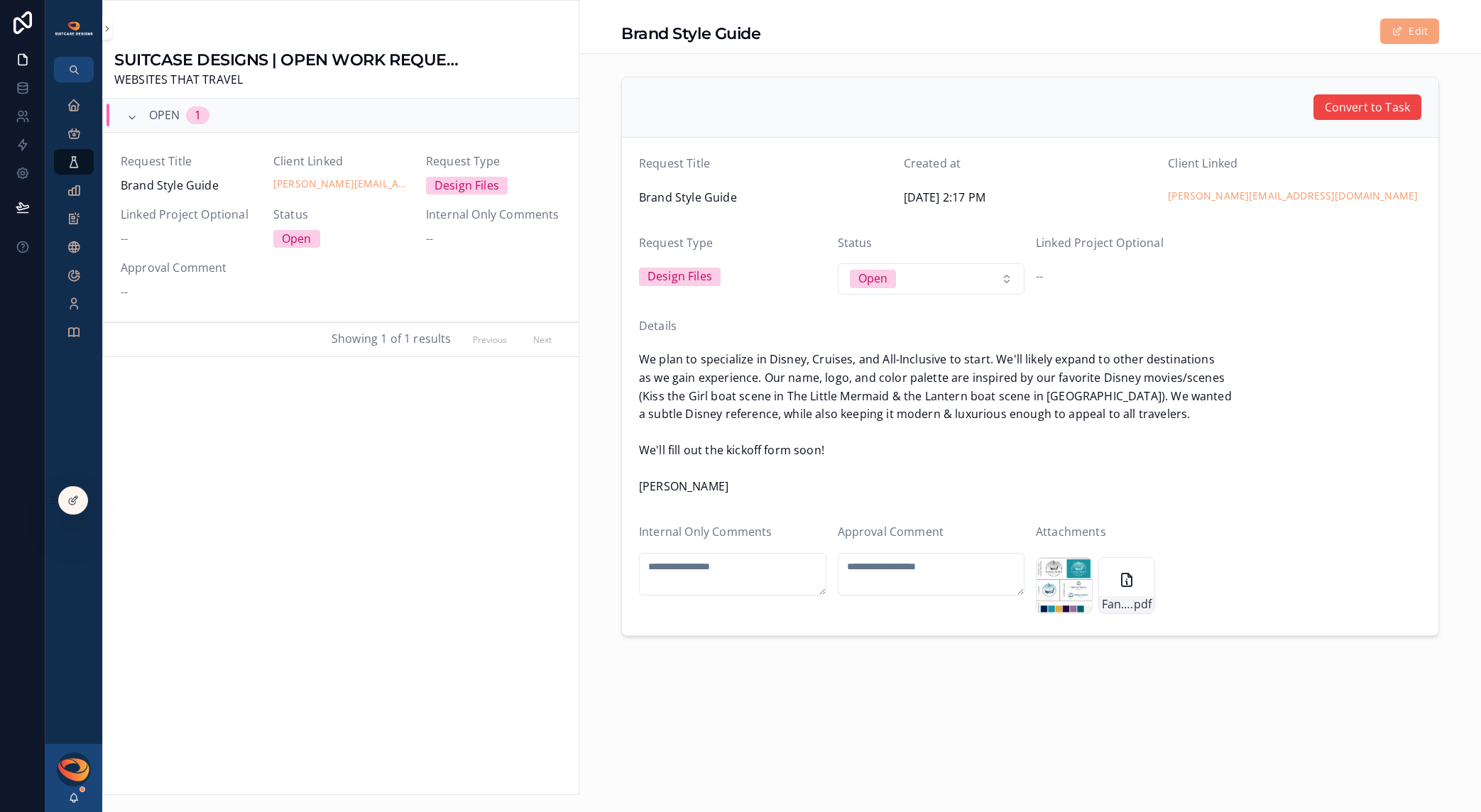
click at [1405, 37] on button "Edit" at bounding box center [1410, 31] width 59 height 26
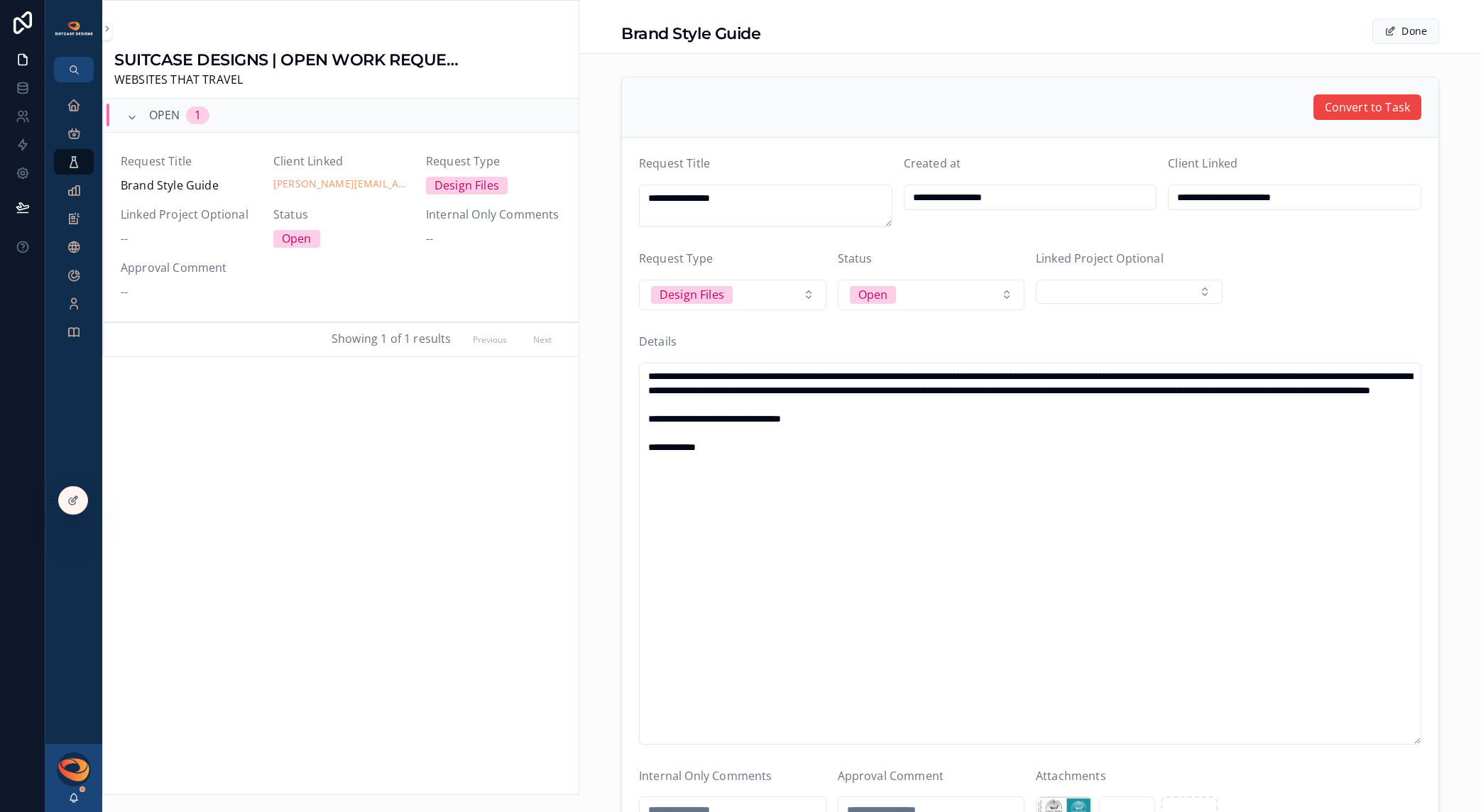
scroll to position [179, 0]
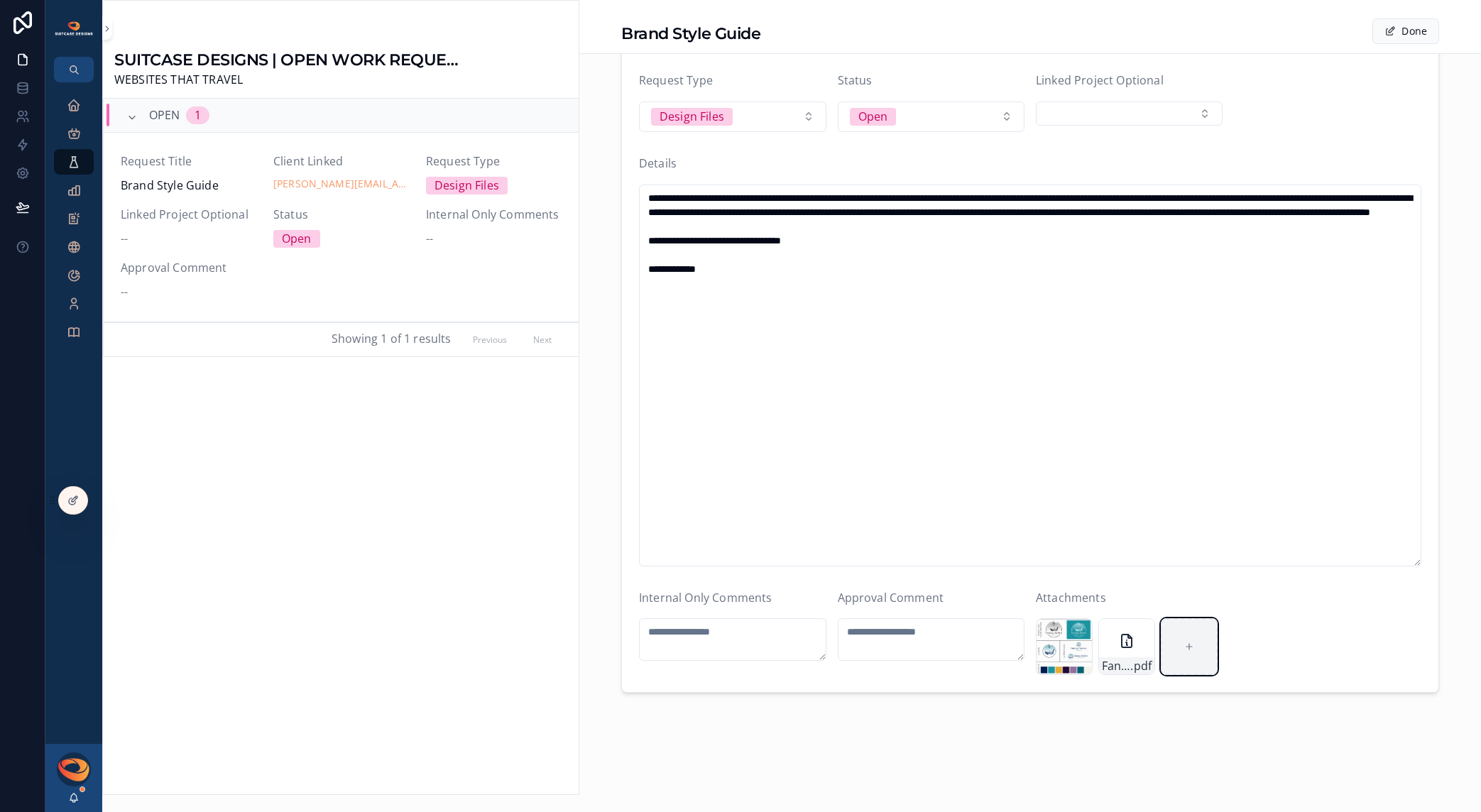
click at [1186, 648] on icon "scrollable content" at bounding box center [1190, 647] width 10 height 10
type input "**********"
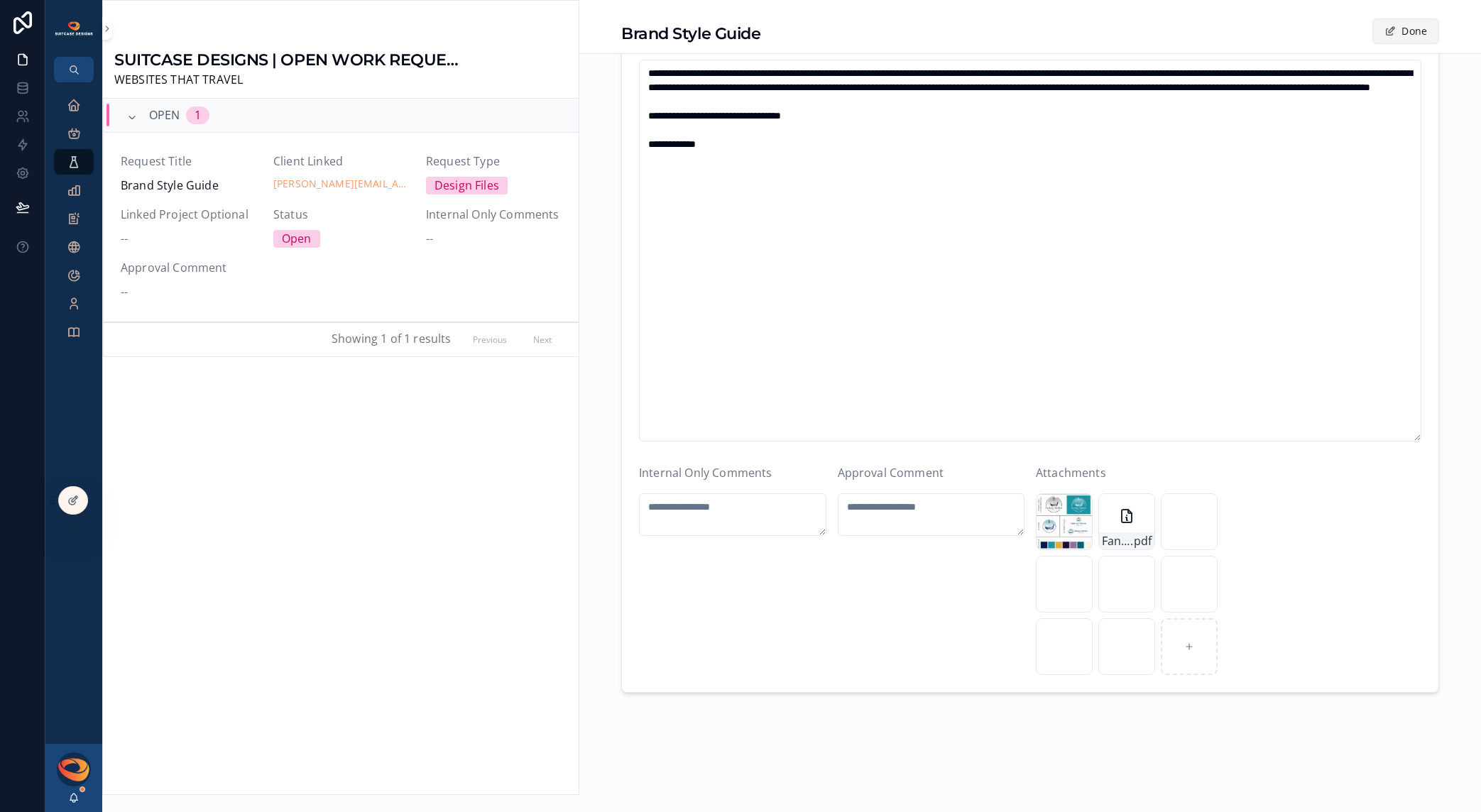
click at [1404, 37] on button "Done" at bounding box center [1406, 31] width 67 height 26
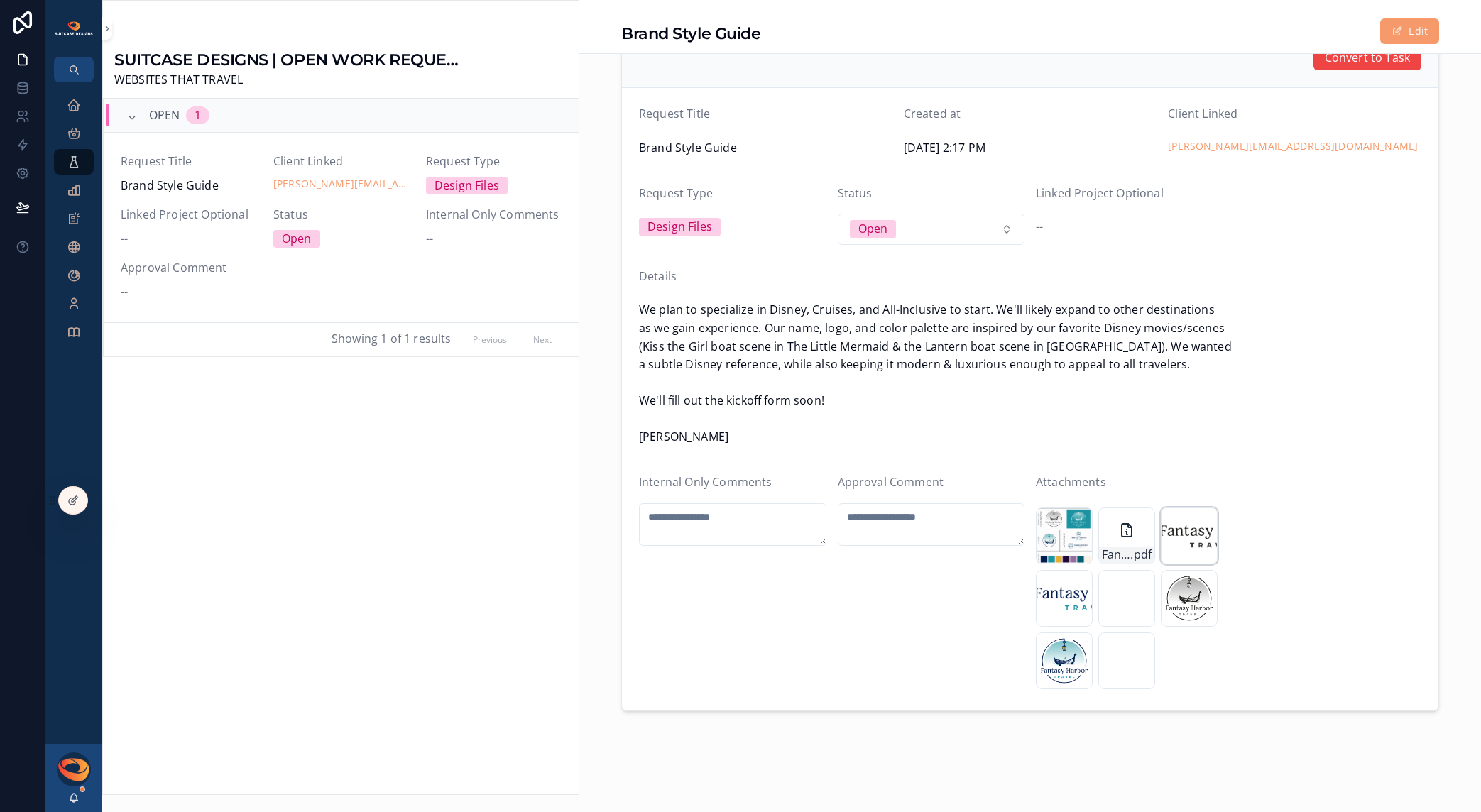
click at [1175, 517] on div "LOGO_FANTASY-HARBOR_FILE_RGB_BLACK-+-SKY-_HORIZONTAL-VERSION-01 .png" at bounding box center [1190, 536] width 57 height 57
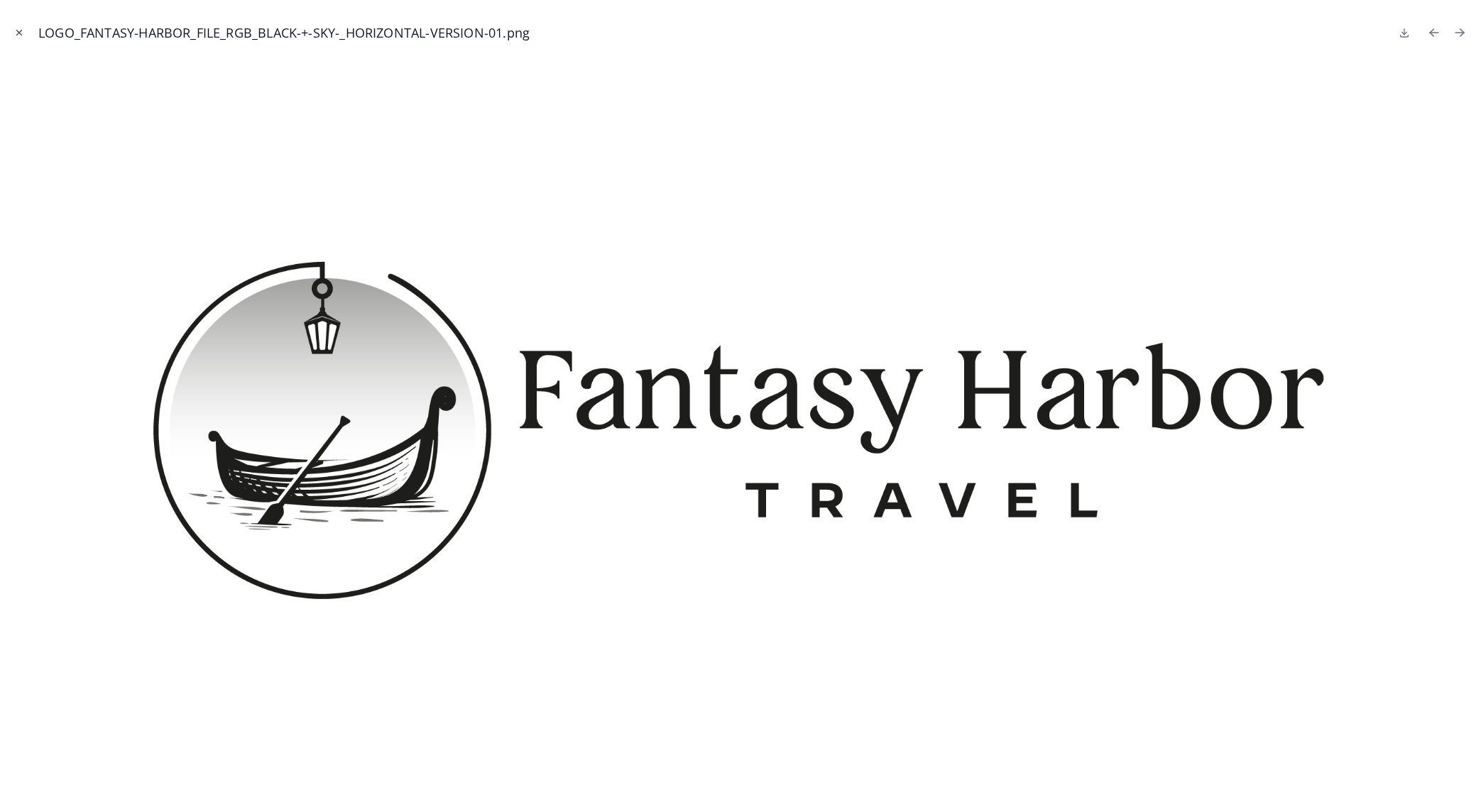
click at [15, 30] on icon "Close modal" at bounding box center [19, 33] width 10 height 10
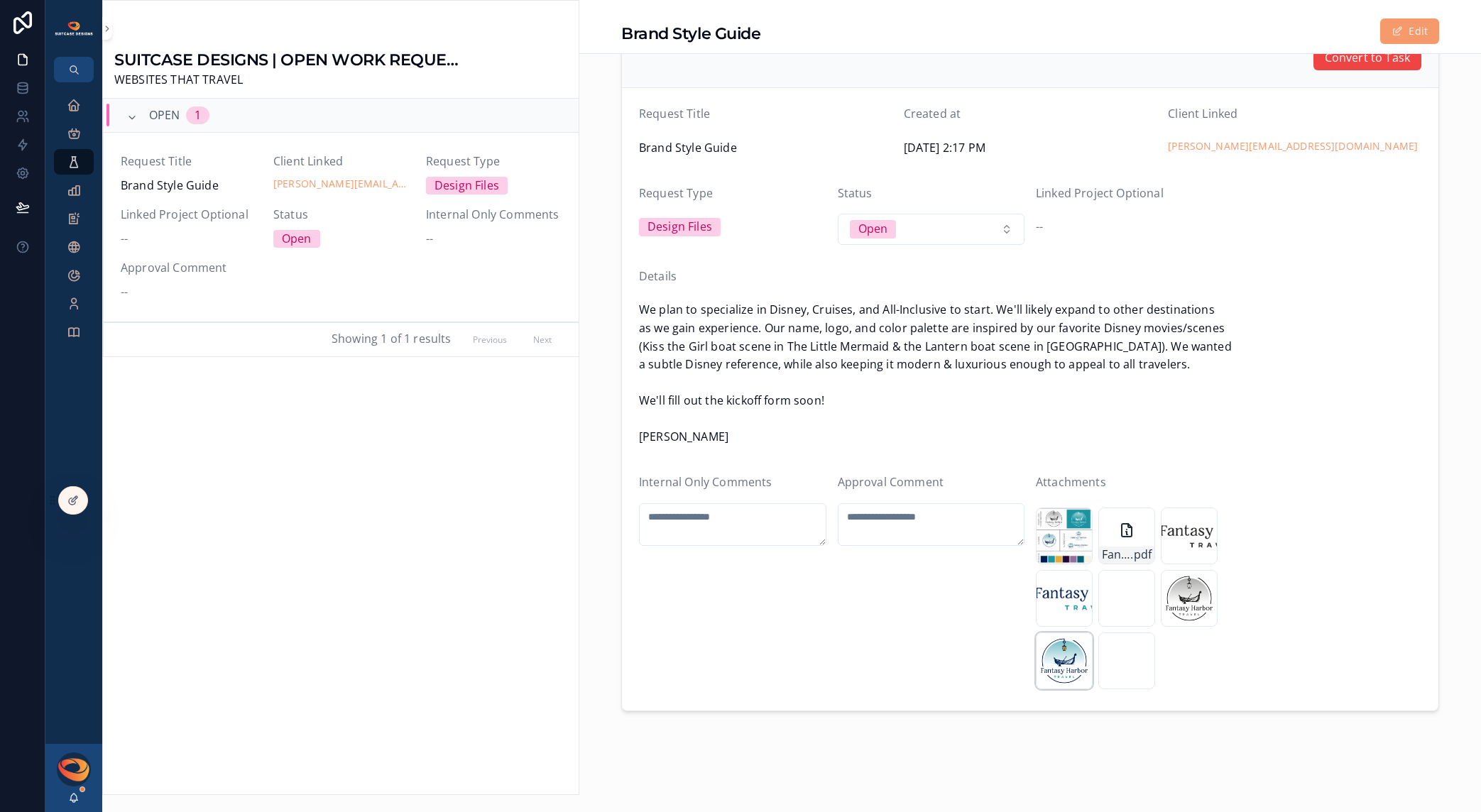
click at [1052, 633] on div "LOGO_FANTASY-HARBOR_FILE_RGB_FULLCOLOR---SKY-_CIRCULAR-VERSION .png" at bounding box center [1064, 661] width 57 height 57
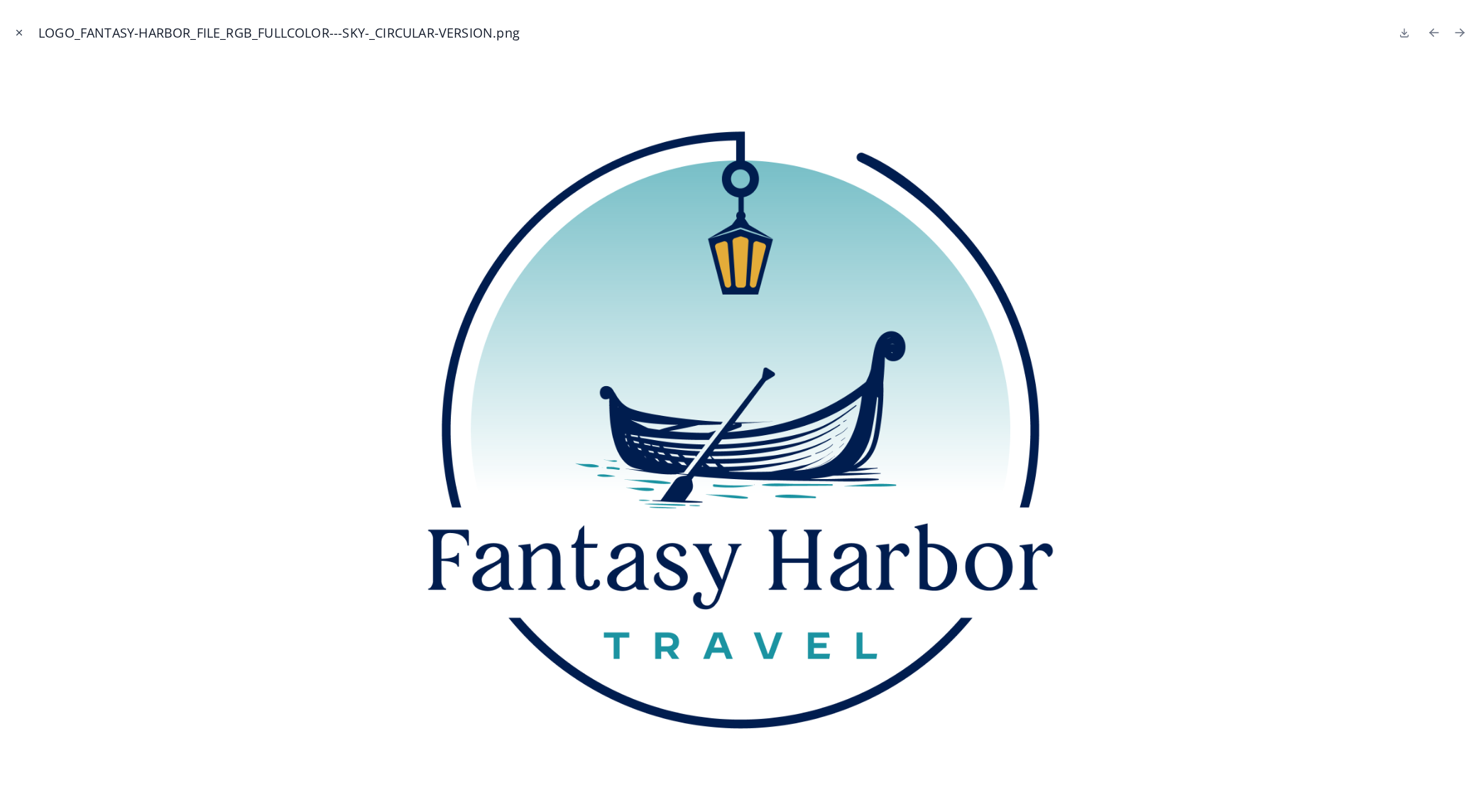
click at [21, 33] on icon "Close modal" at bounding box center [19, 33] width 10 height 10
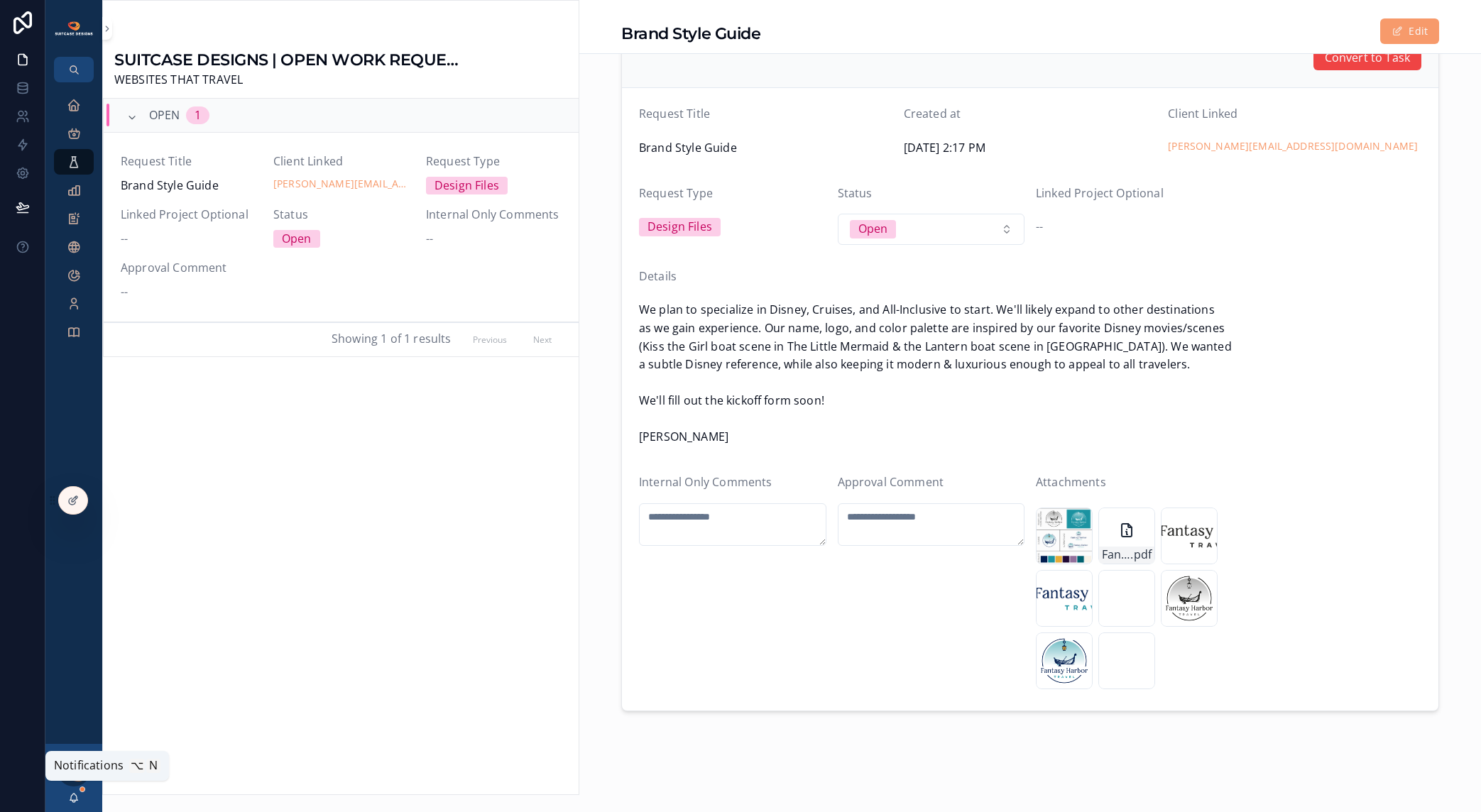
click at [73, 799] on icon "scrollable content" at bounding box center [74, 798] width 12 height 12
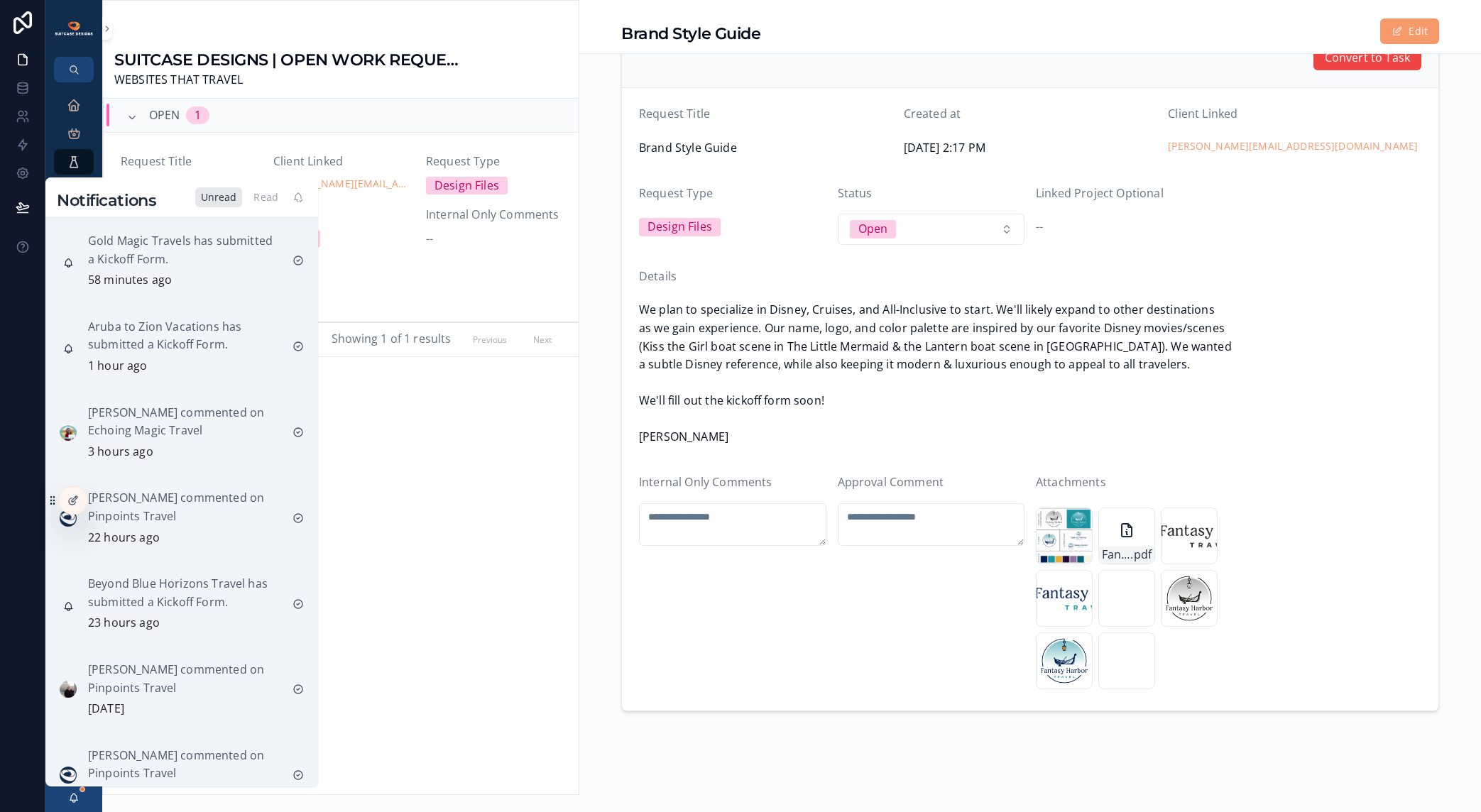
click at [212, 206] on div "Unread" at bounding box center [219, 198] width 48 height 20
click at [245, 199] on div "Unread Read" at bounding box center [251, 198] width 112 height 20
click at [255, 198] on div "Read" at bounding box center [265, 198] width 36 height 20
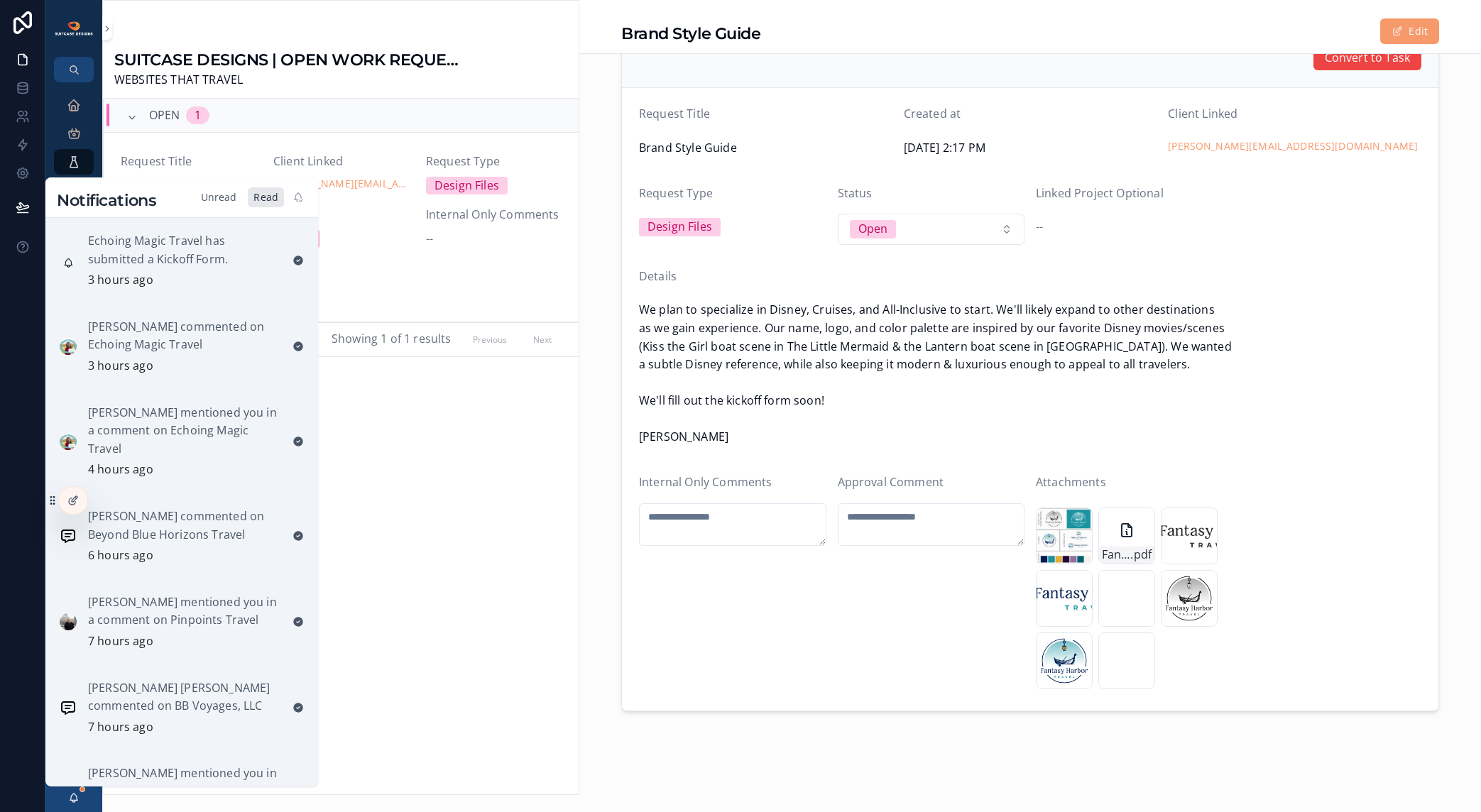
click at [235, 199] on div "Unread" at bounding box center [219, 198] width 48 height 20
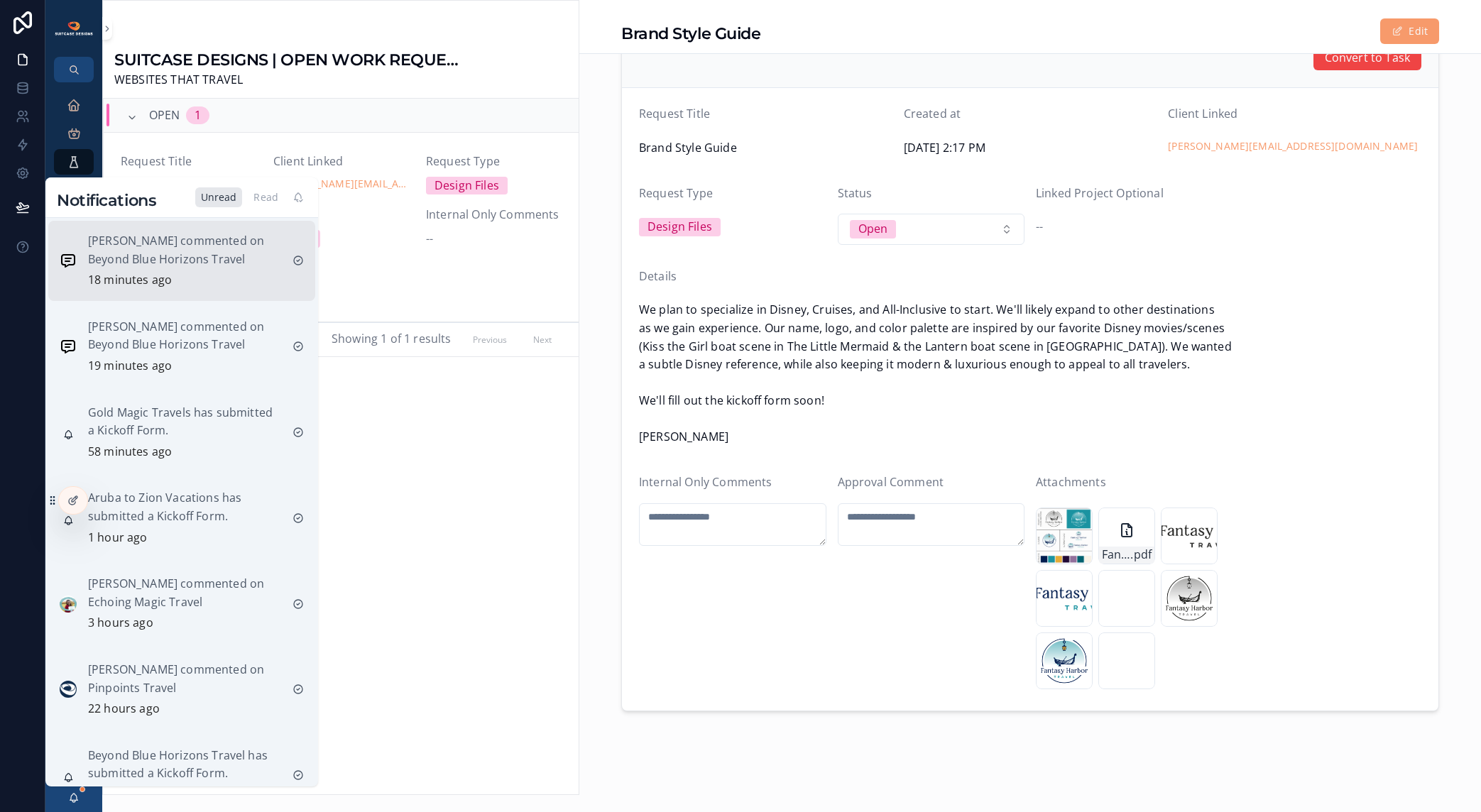
click at [174, 250] on p "[PERSON_NAME] commented on Beyond Blue Horizons Travel" at bounding box center [184, 250] width 193 height 36
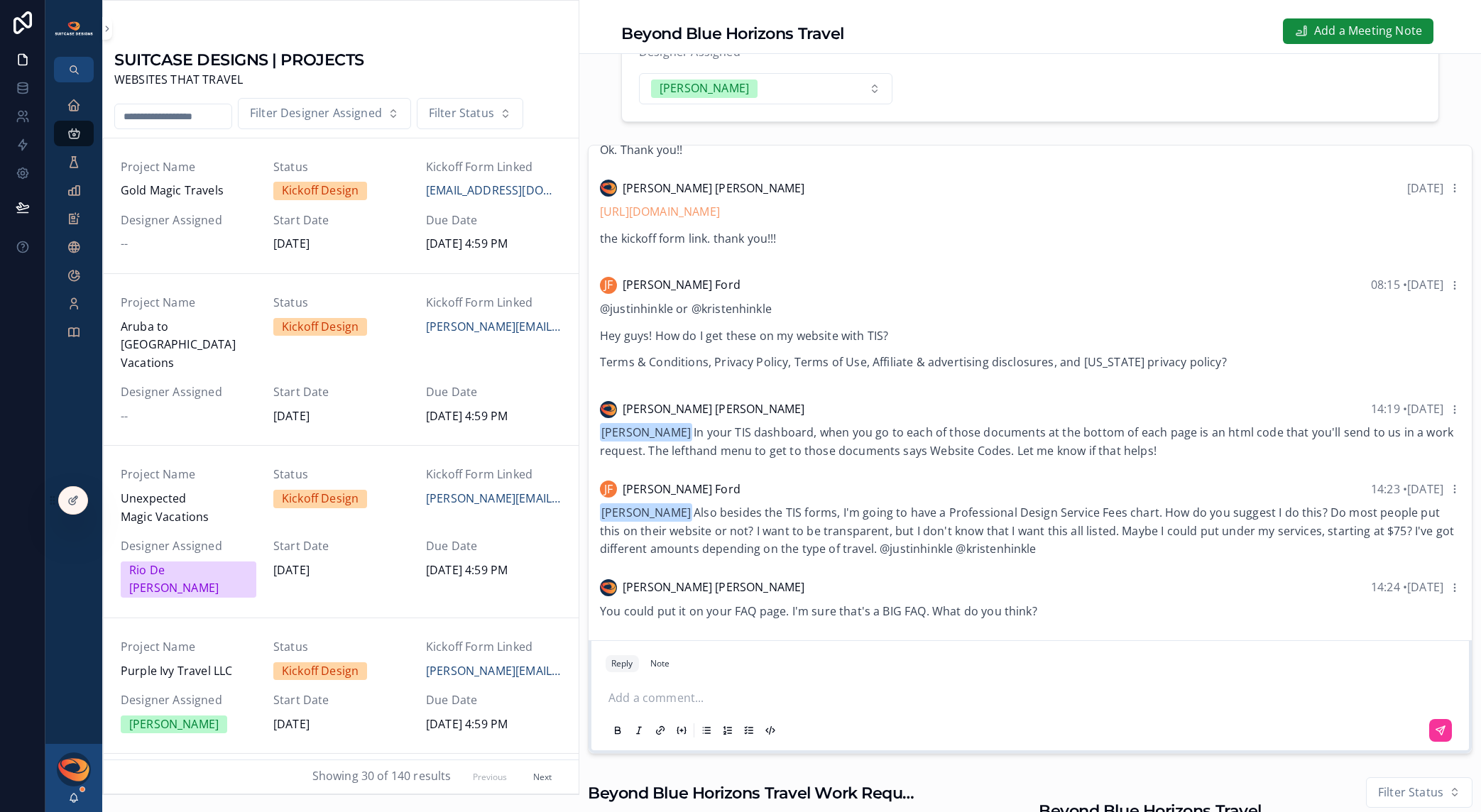
scroll to position [285, 0]
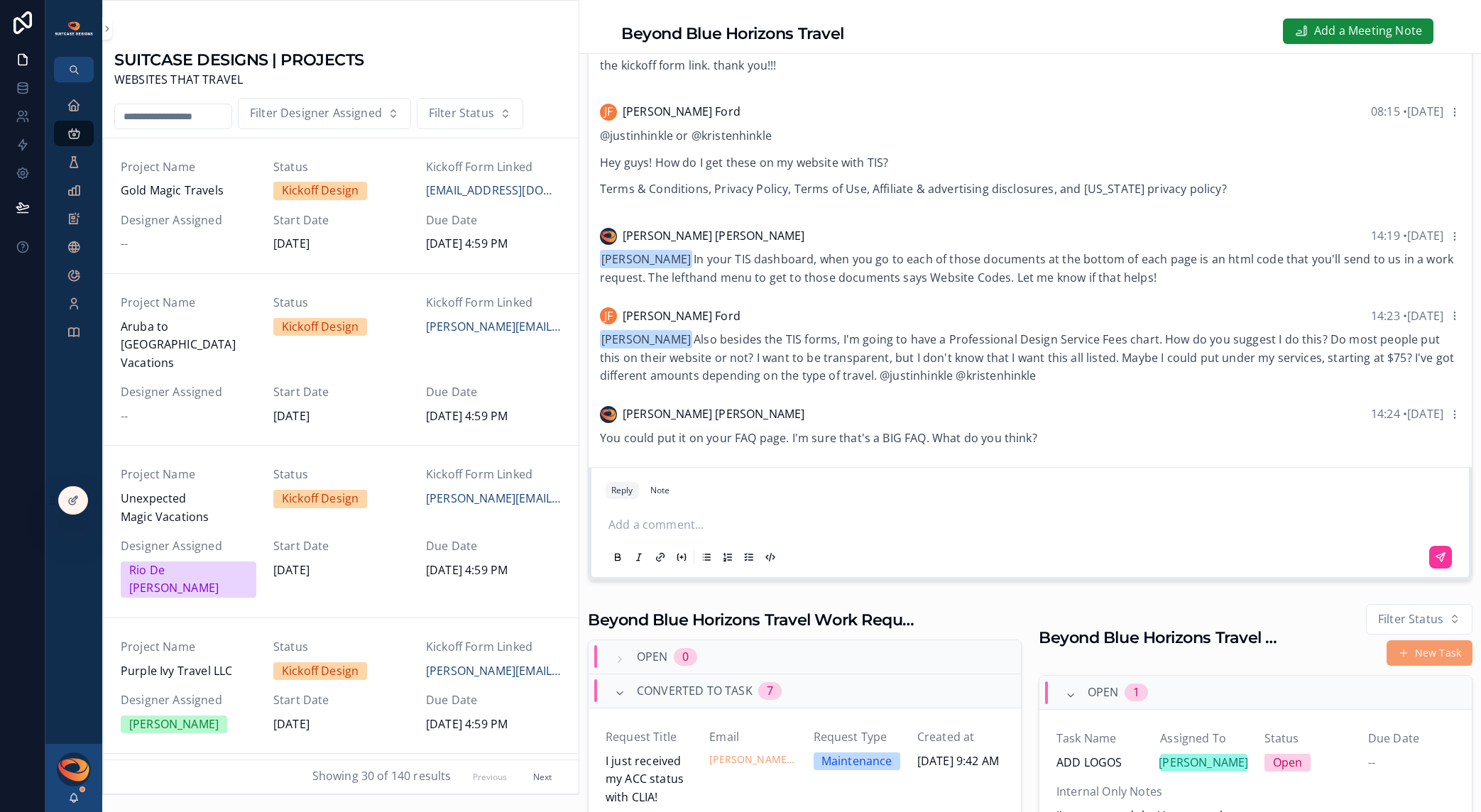
click at [957, 440] on div "You could put it on your FAQ page. I'm sure that's a BIG FAQ. What do you think?" at bounding box center [1030, 439] width 861 height 18
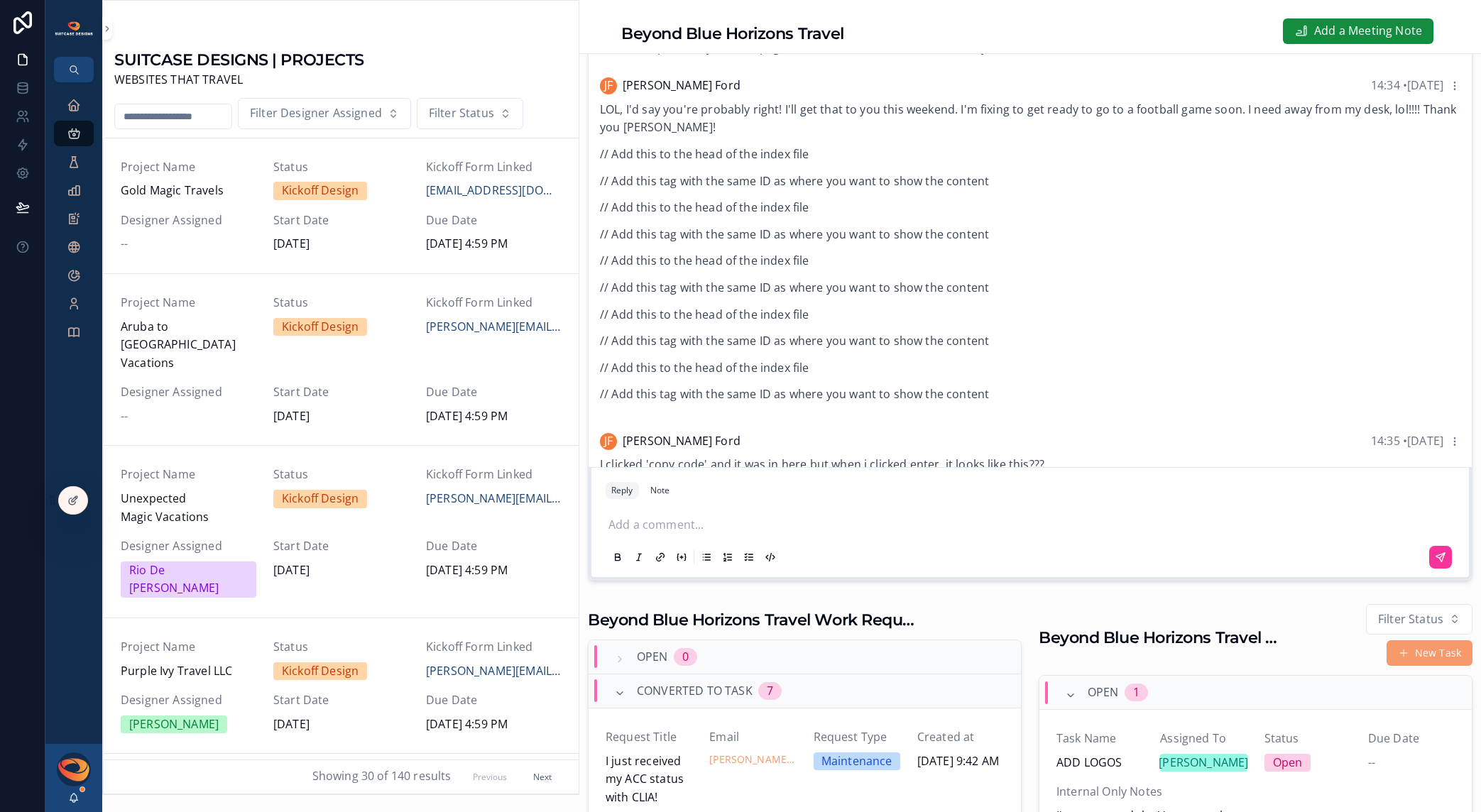
scroll to position [766, 0]
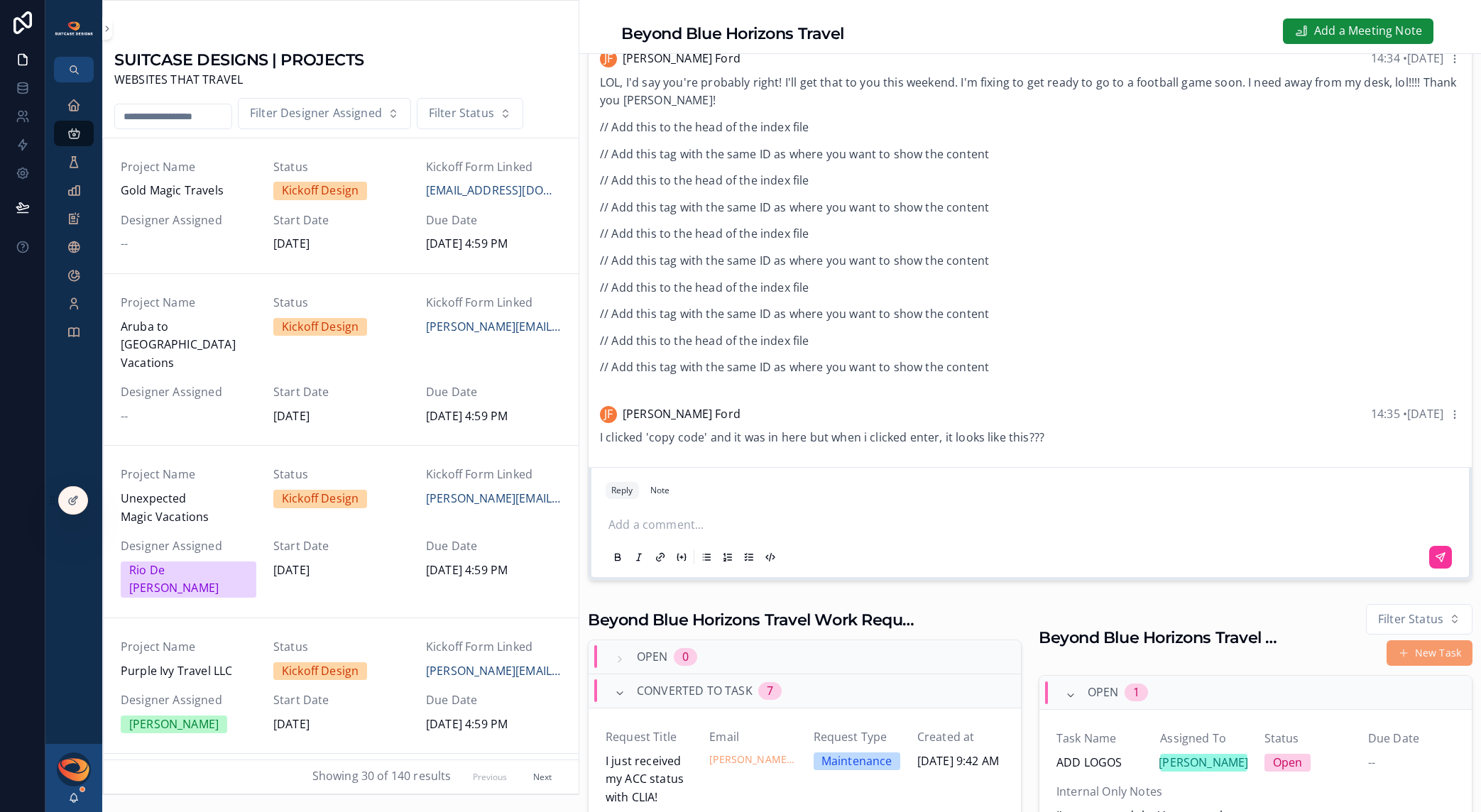
click at [709, 532] on p "scrollable content" at bounding box center [1033, 525] width 849 height 18
click at [857, 530] on span "**********" at bounding box center [733, 525] width 249 height 11
click at [943, 535] on p "**********" at bounding box center [1033, 525] width 849 height 18
click at [1091, 530] on span "**********" at bounding box center [862, 525] width 508 height 11
click at [943, 530] on span "**********" at bounding box center [861, 525] width 504 height 11
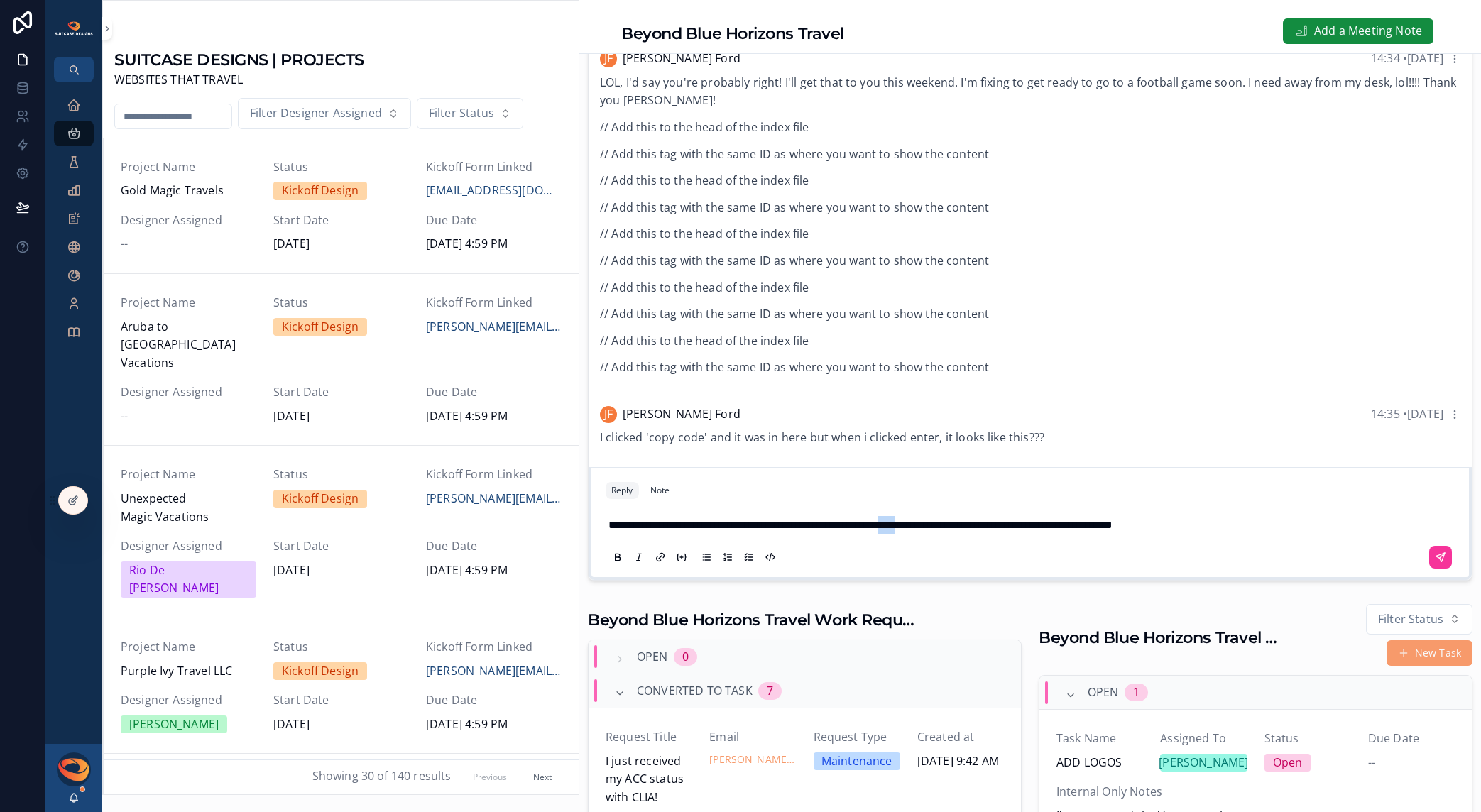
click at [943, 530] on span "**********" at bounding box center [861, 525] width 504 height 11
click at [680, 530] on span "**********" at bounding box center [861, 525] width 504 height 11
click at [1435, 563] on icon "scrollable content" at bounding box center [1441, 557] width 12 height 12
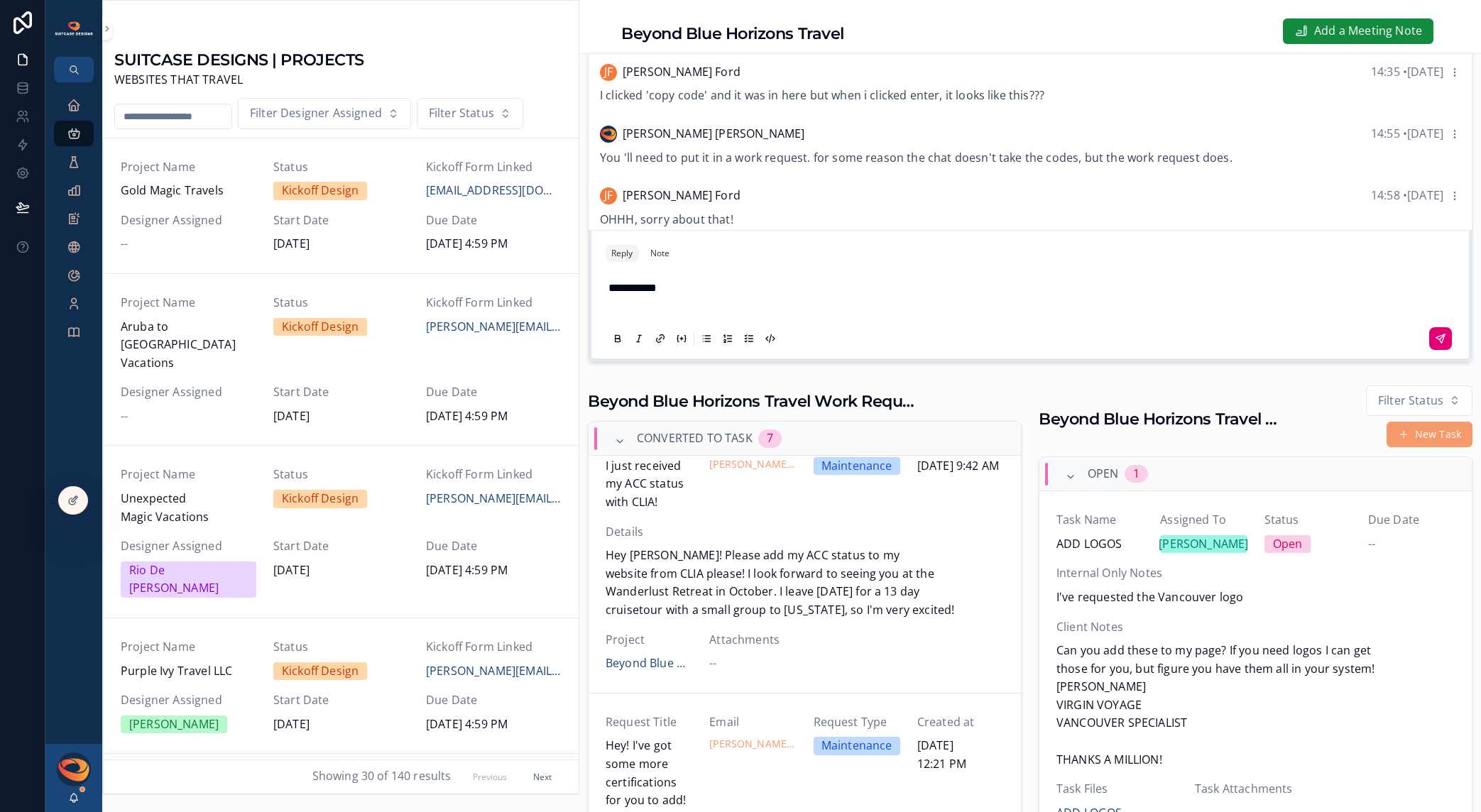
scroll to position [745, 0]
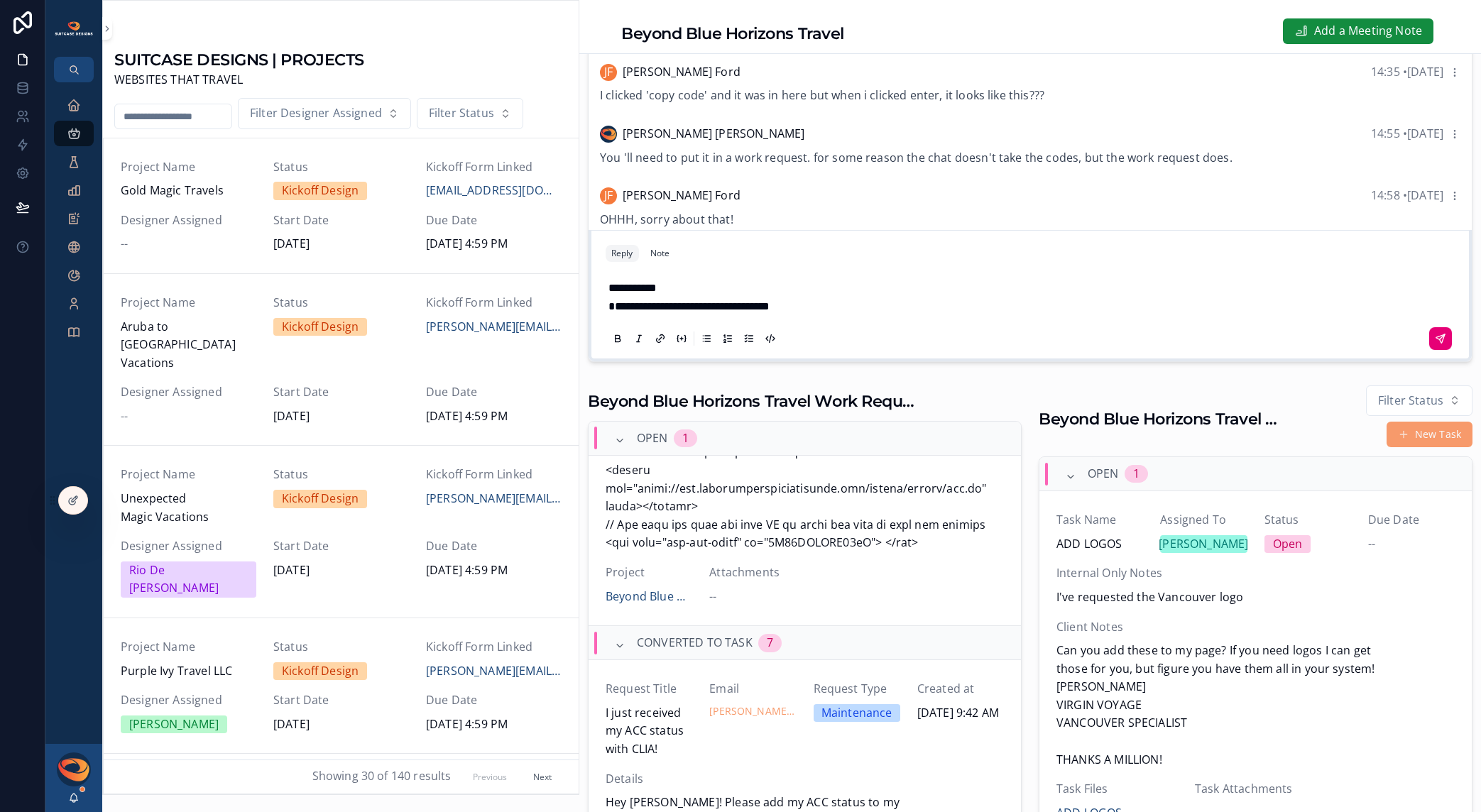
click at [1435, 345] on icon "scrollable content" at bounding box center [1441, 339] width 12 height 12
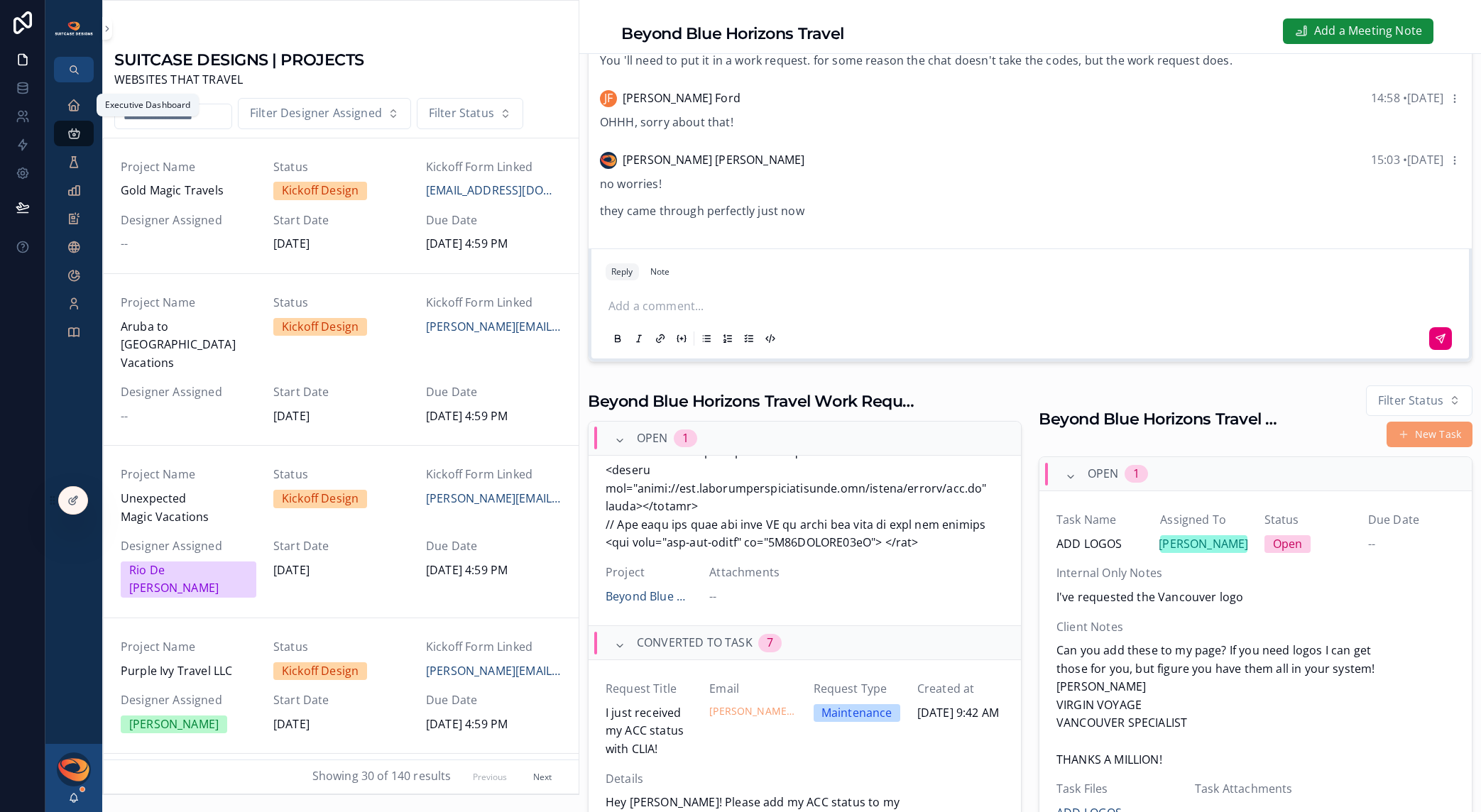
click at [73, 112] on icon "scrollable content" at bounding box center [73, 104] width 14 height 14
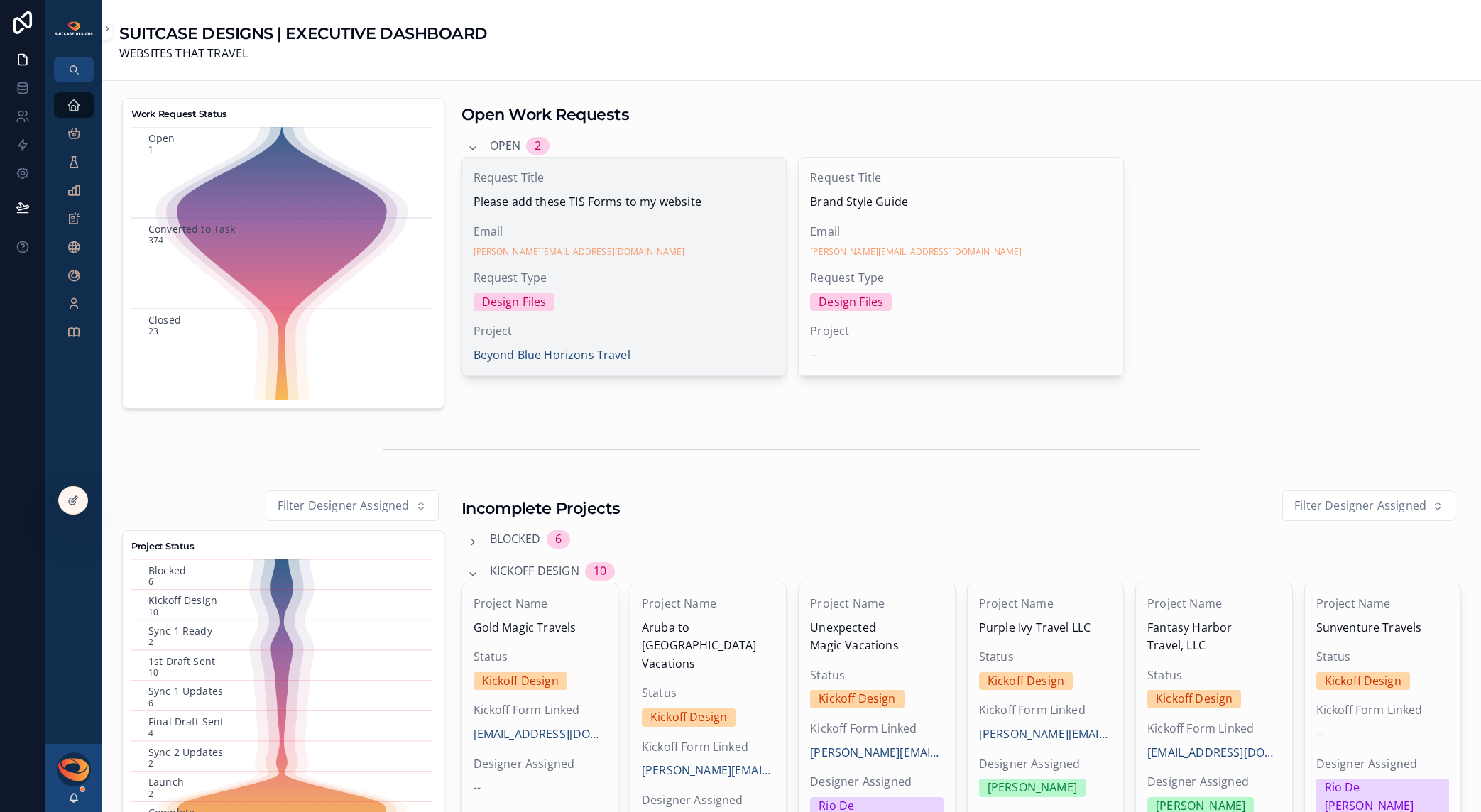
click at [609, 232] on span "Email" at bounding box center [624, 232] width 302 height 18
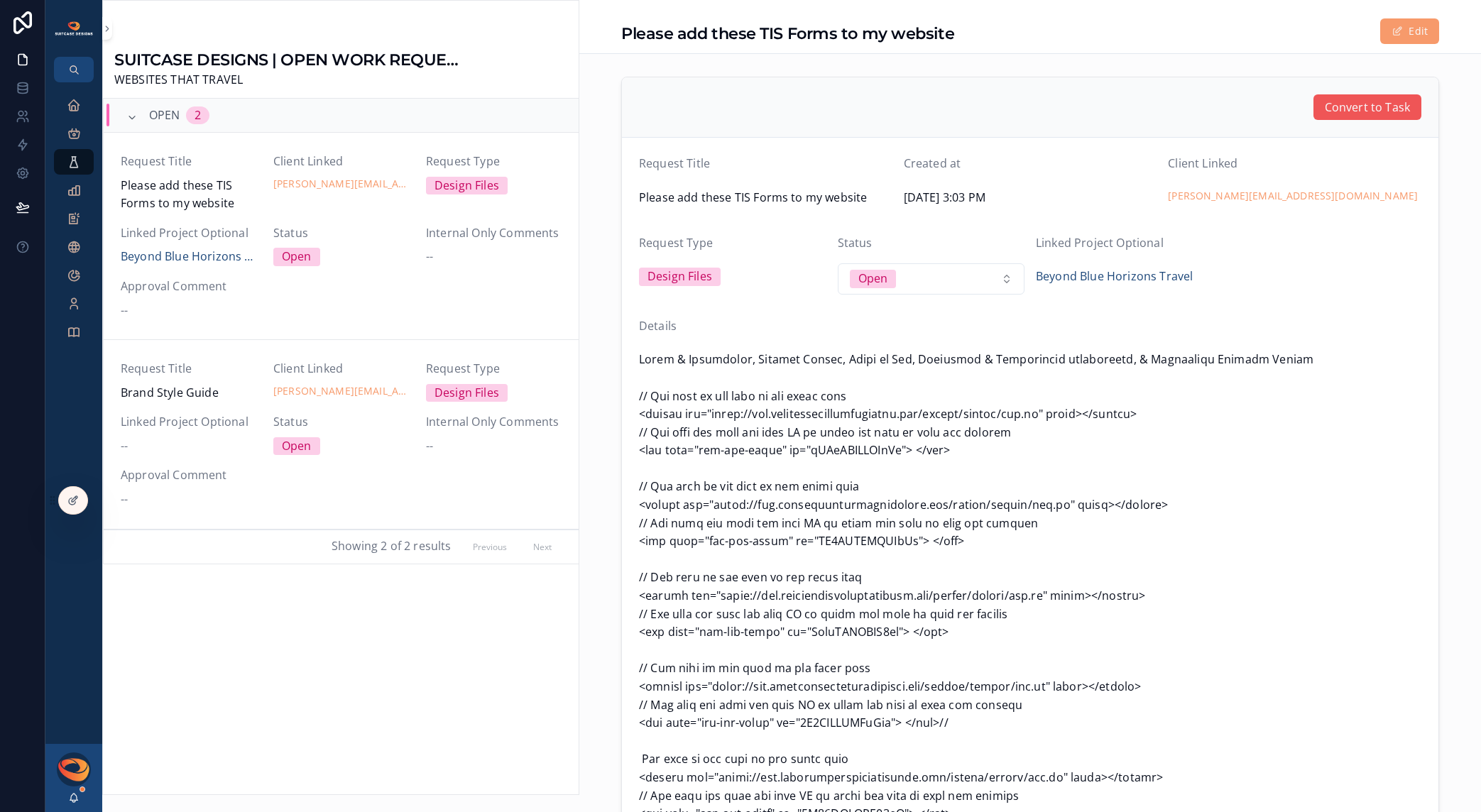
click at [1359, 104] on span "Convert to Task" at bounding box center [1367, 108] width 85 height 18
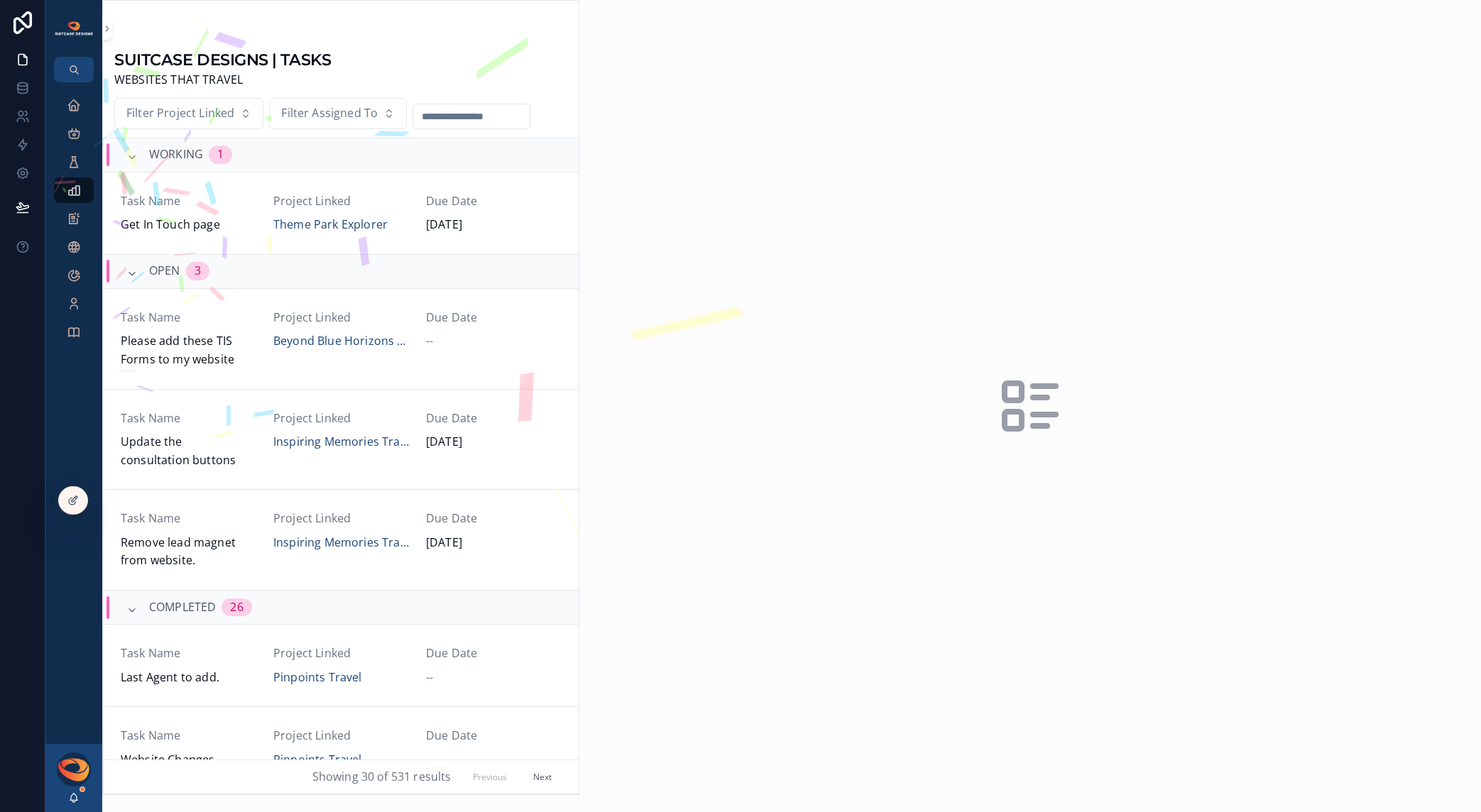
click at [241, 325] on span "Task Name" at bounding box center [189, 318] width 135 height 18
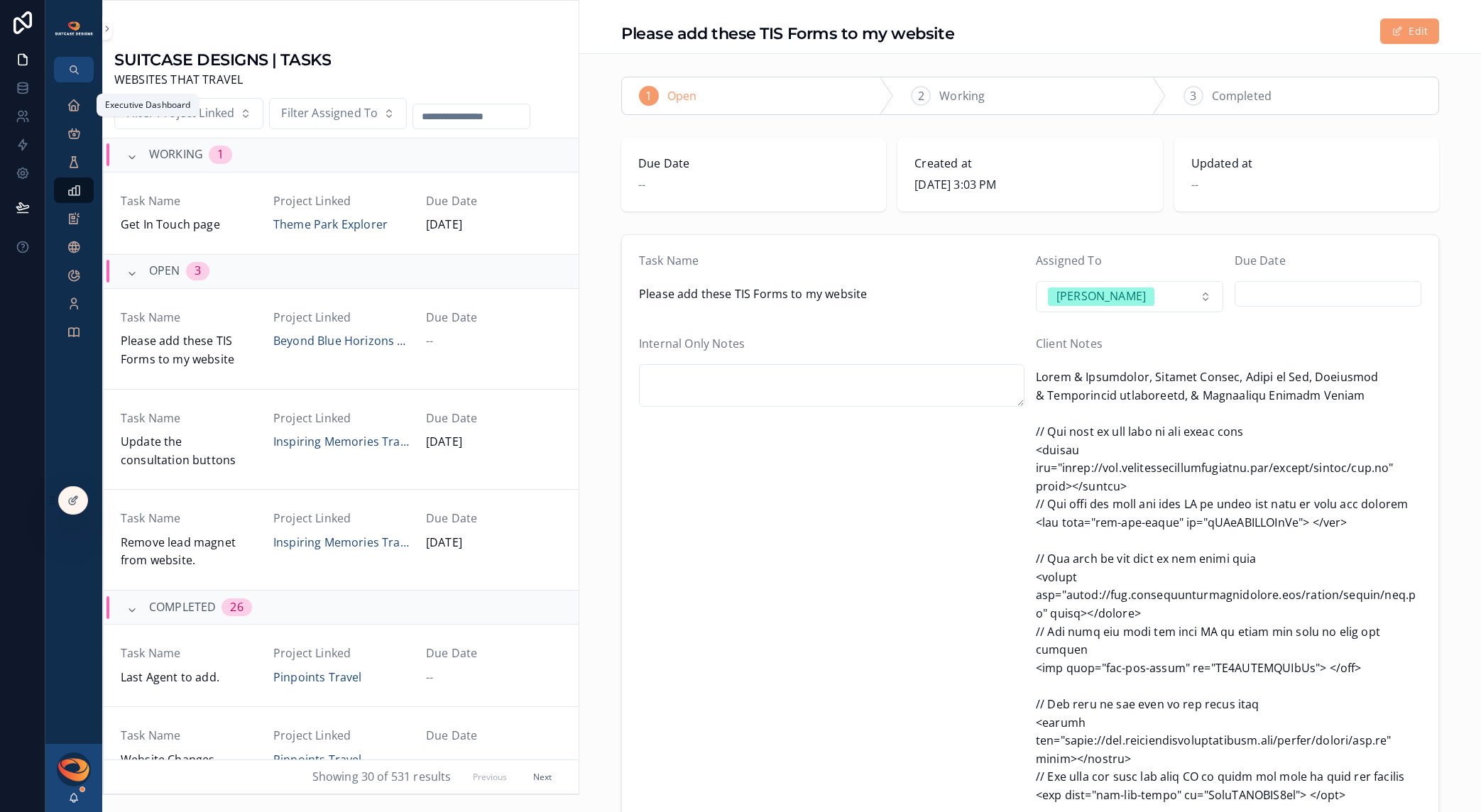
click at [73, 104] on icon "scrollable content" at bounding box center [73, 104] width 14 height 14
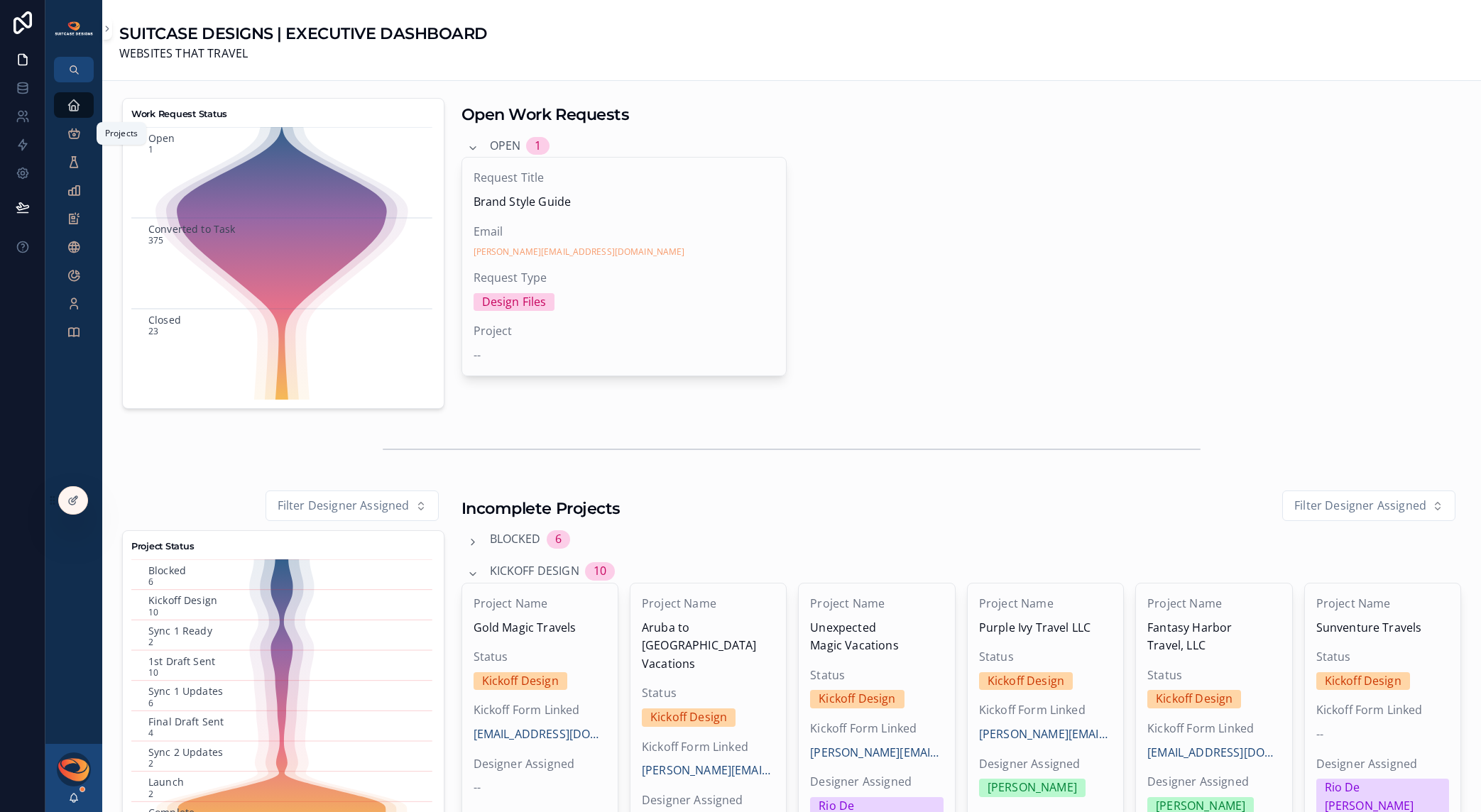
click at [63, 135] on div "Projects" at bounding box center [73, 133] width 23 height 23
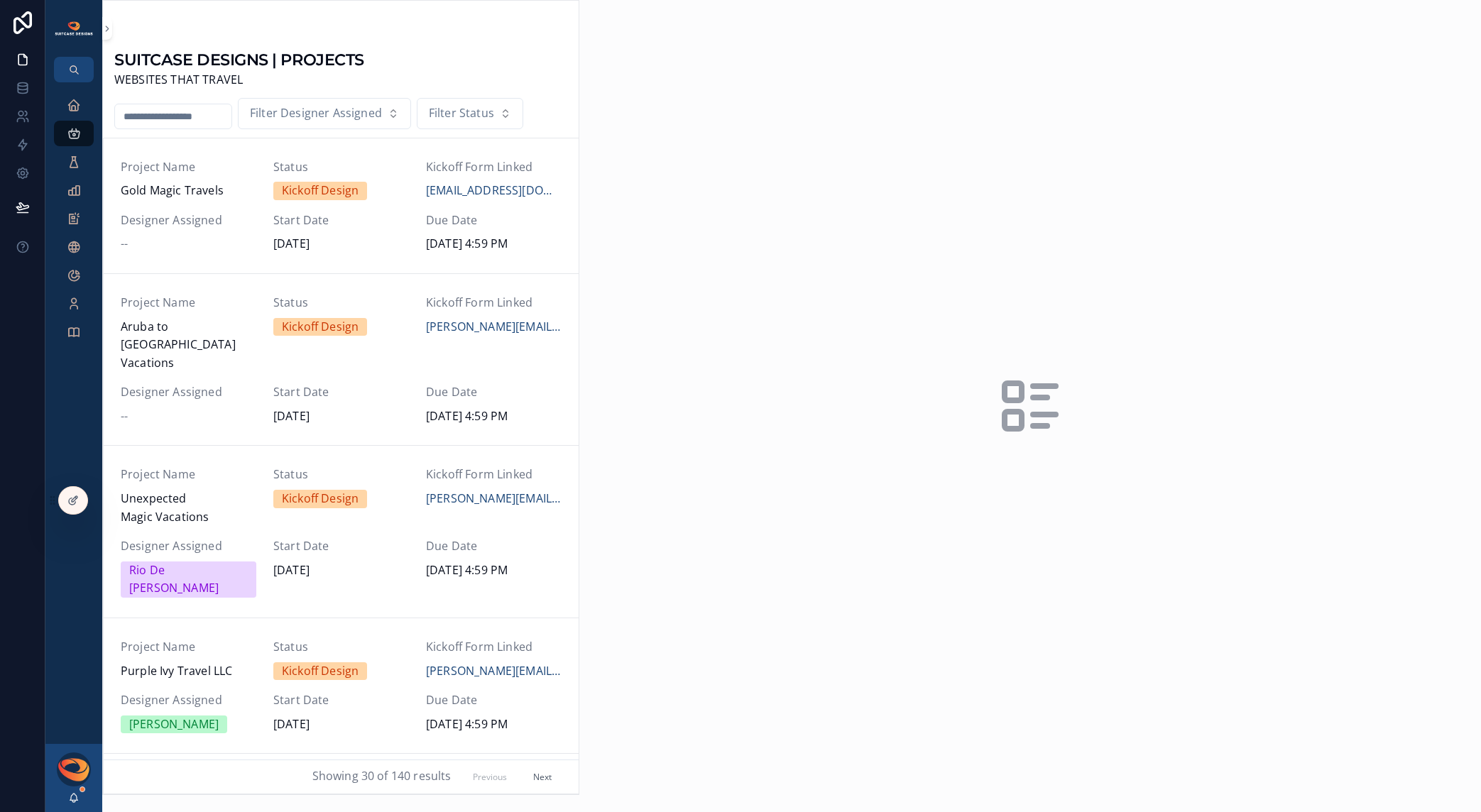
click at [203, 112] on input "scrollable content" at bounding box center [174, 117] width 117 height 20
type input "*******"
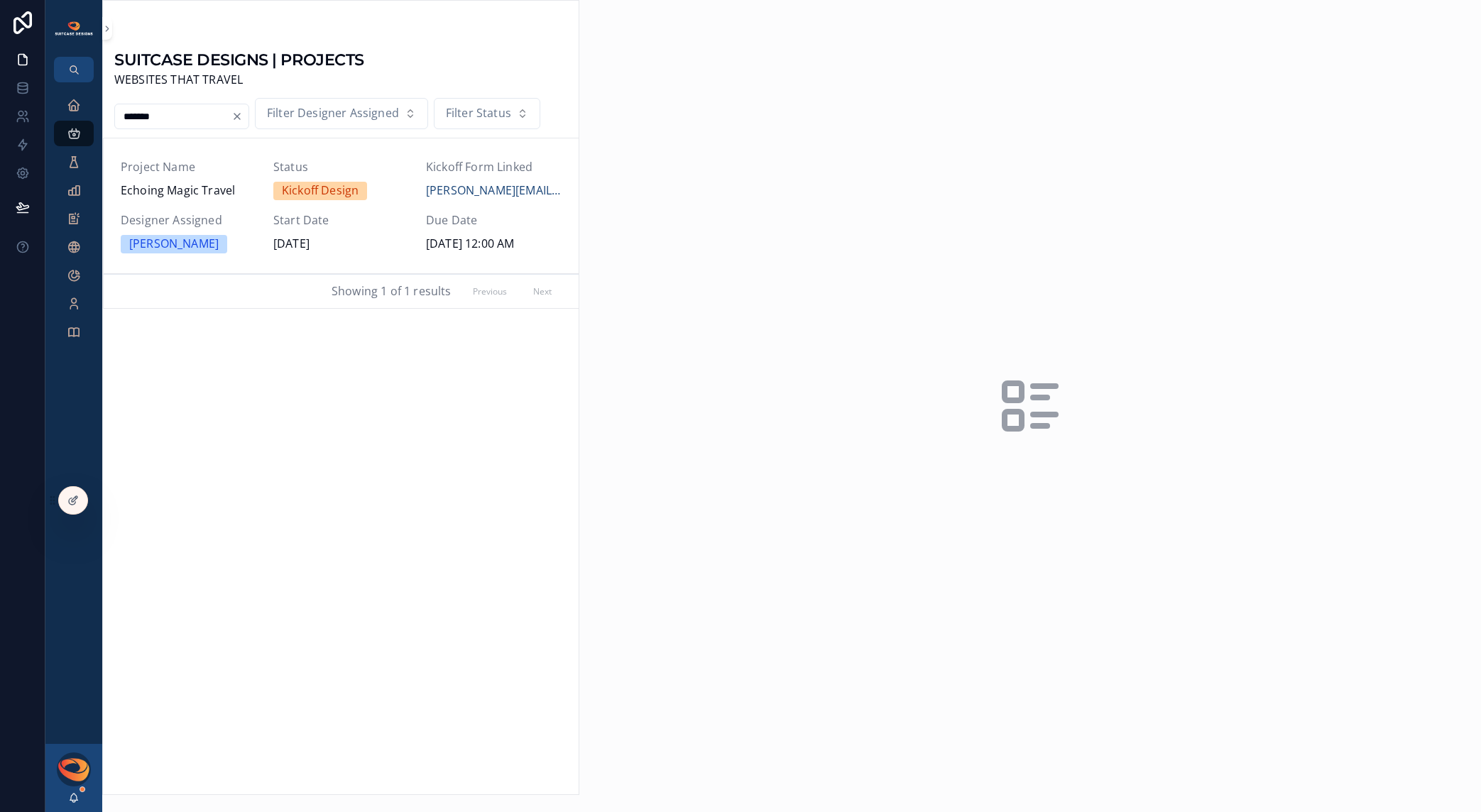
click at [212, 190] on span "Echoing Magic Travel" at bounding box center [189, 191] width 135 height 18
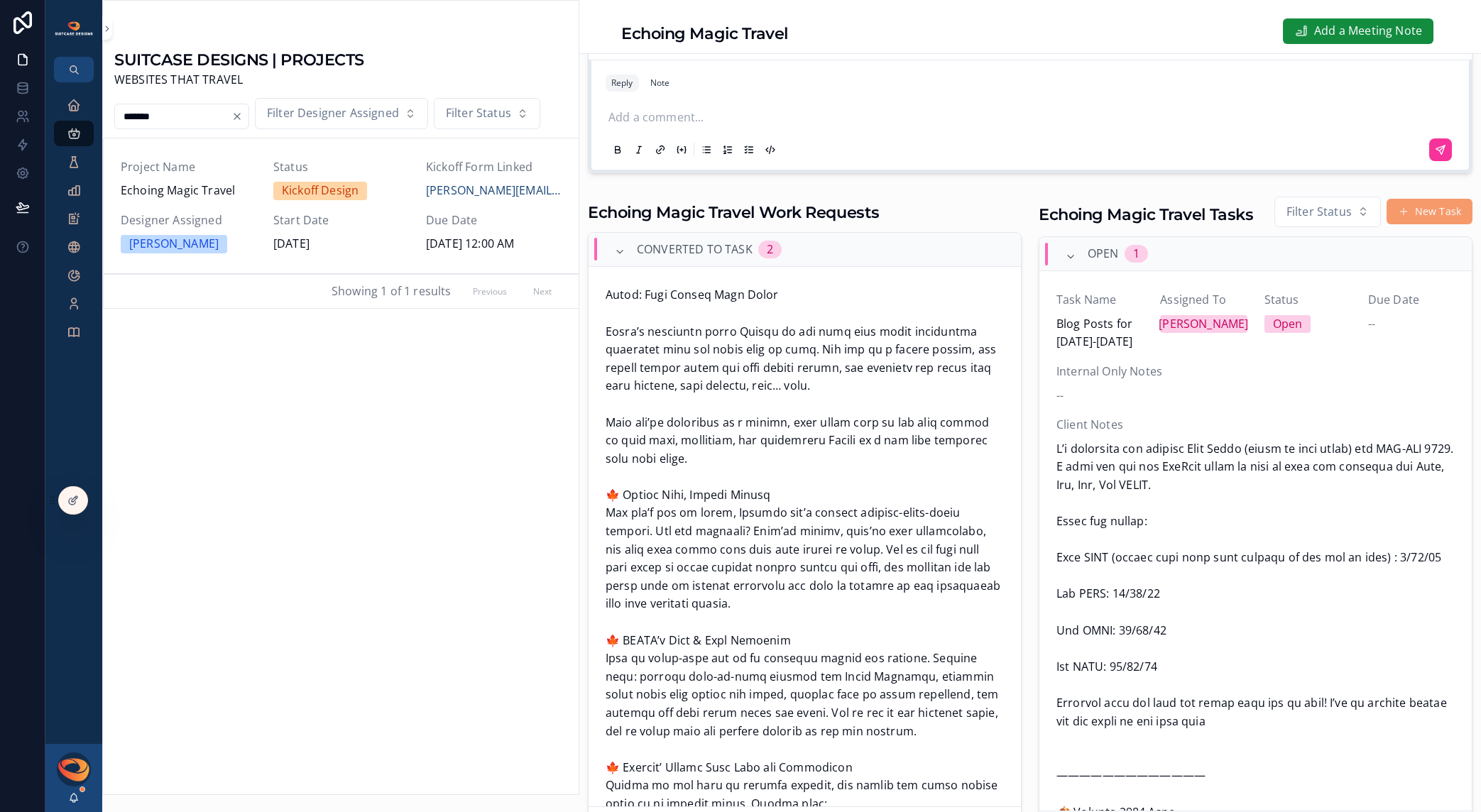
scroll to position [1085, 0]
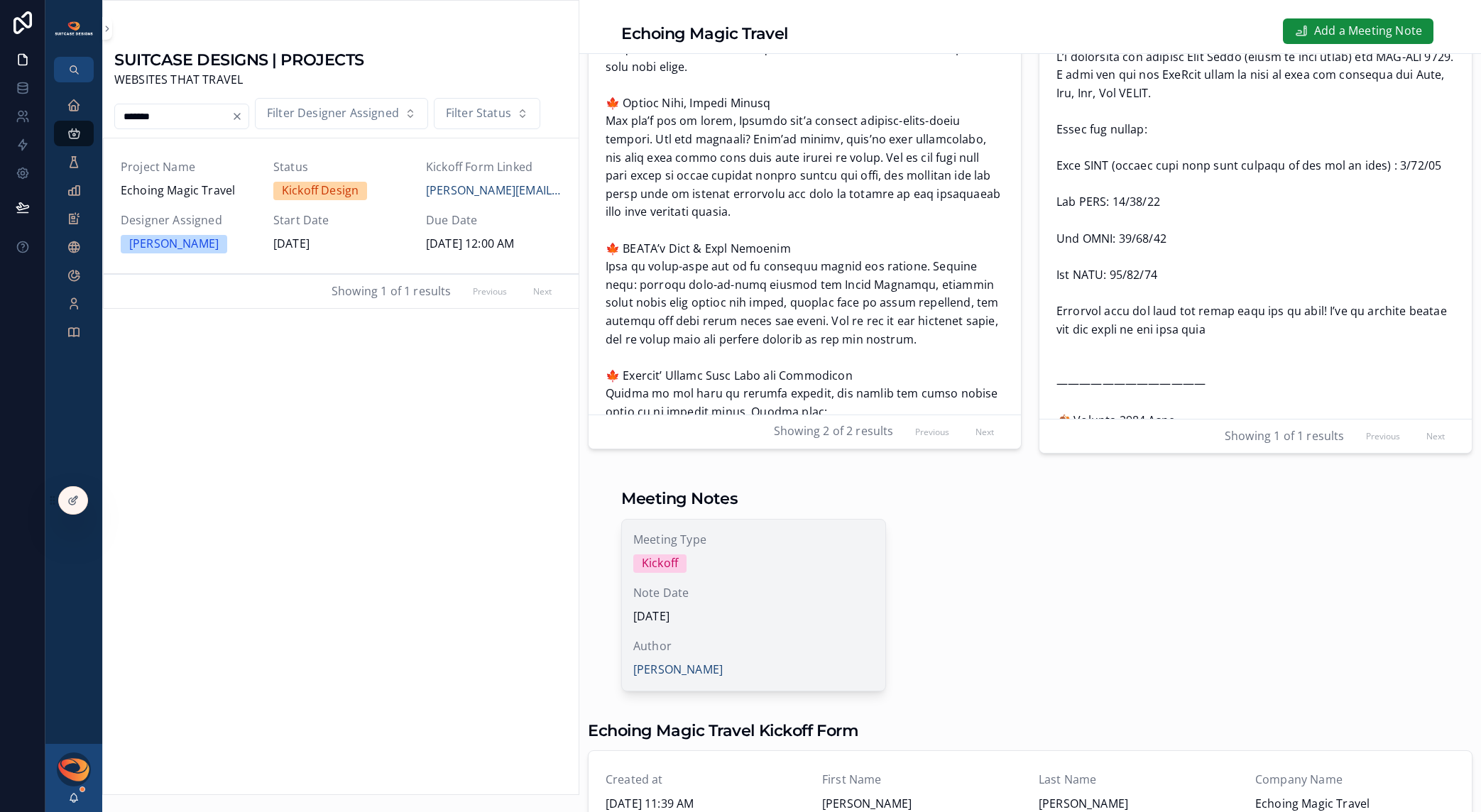
click at [735, 594] on div "Meeting Type Kickoff Note Date [DATE] Author [PERSON_NAME]" at bounding box center [754, 606] width 264 height 172
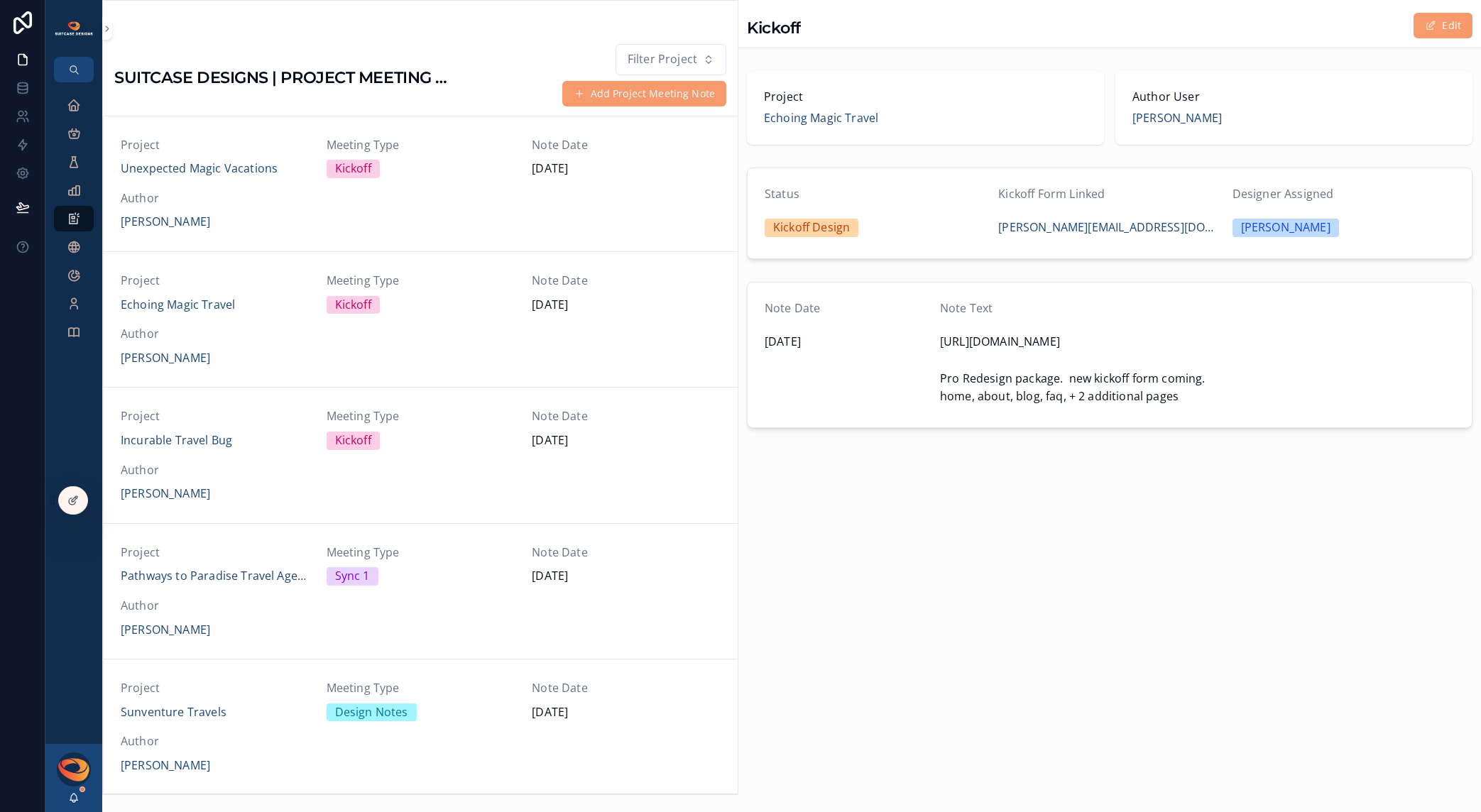
scroll to position [135, 0]
click at [80, 789] on span "scrollable content" at bounding box center [82, 789] width 6 height 6
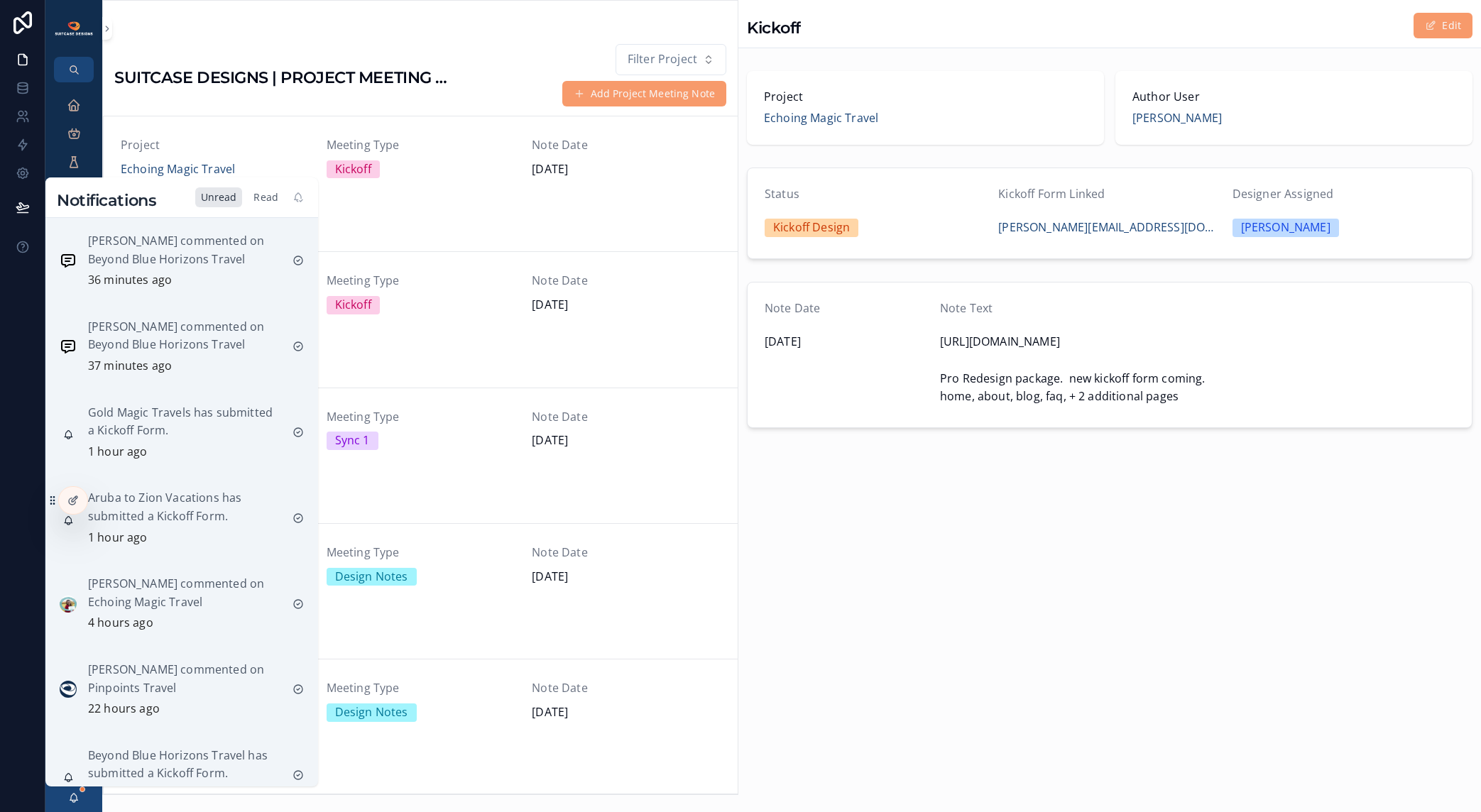
drag, startPoint x: 265, startPoint y: 202, endPoint x: 257, endPoint y: 198, distance: 8.9
click at [264, 202] on div "Read" at bounding box center [265, 198] width 36 height 20
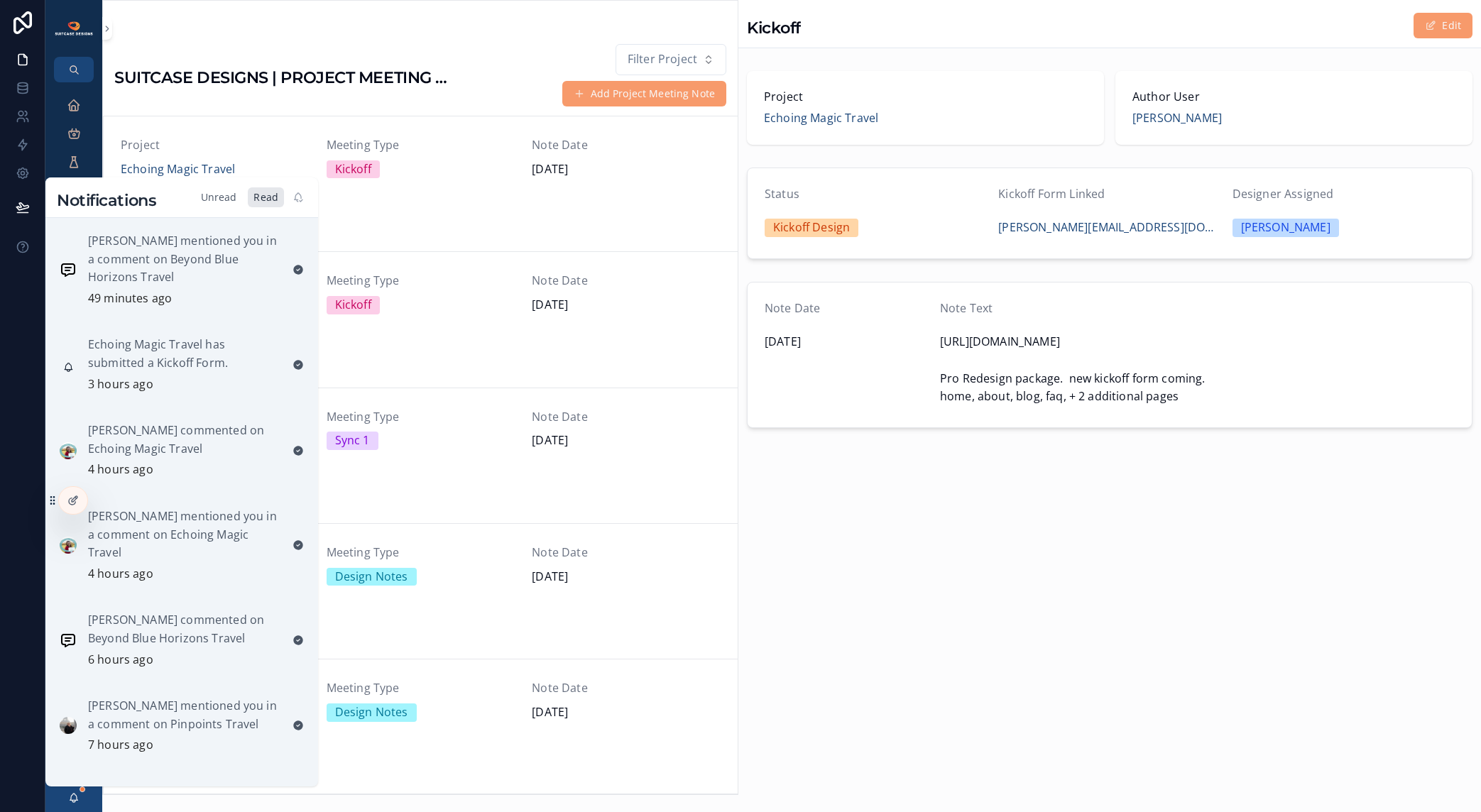
click at [215, 194] on div "Unread" at bounding box center [219, 198] width 48 height 20
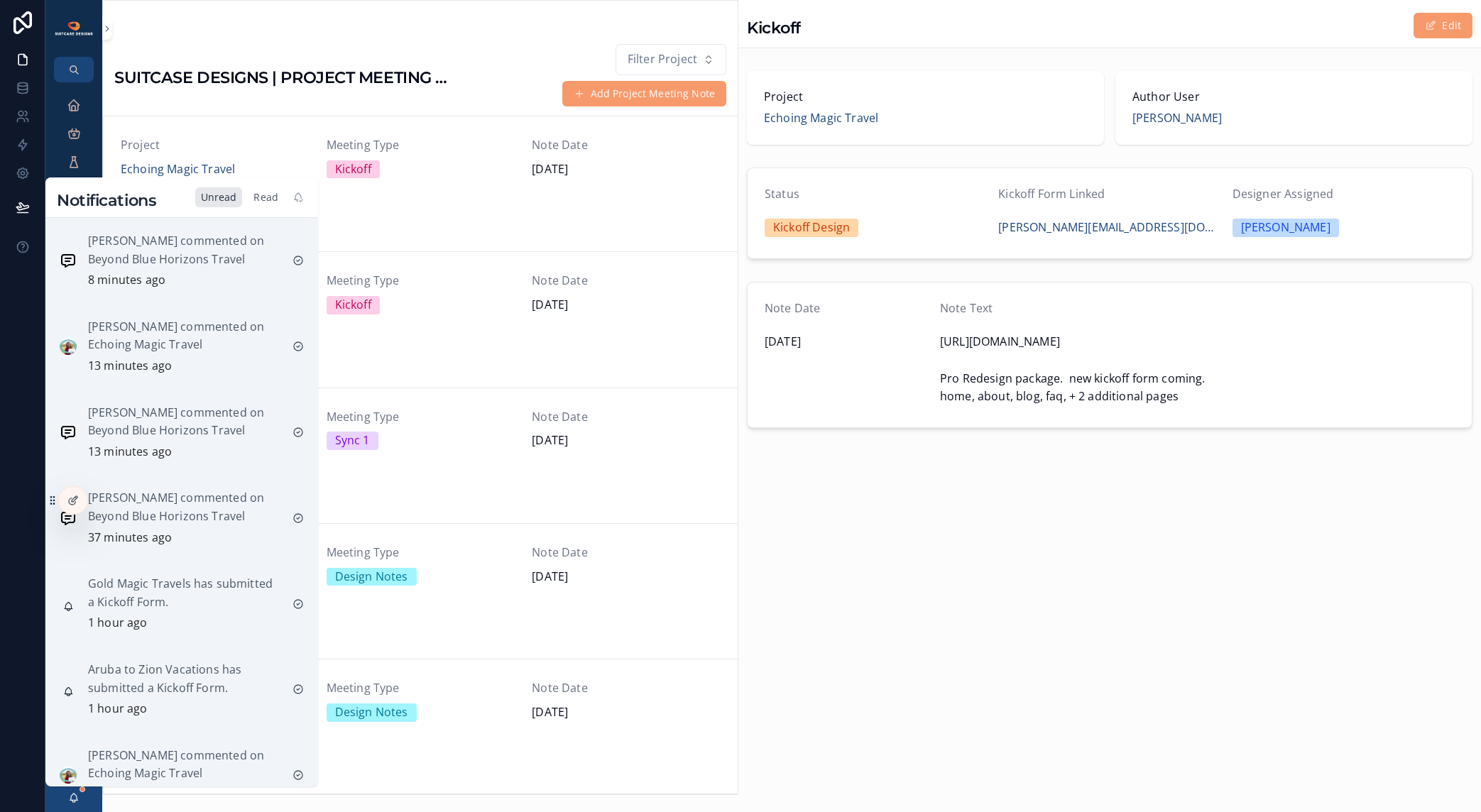
click at [258, 203] on div "Read" at bounding box center [265, 198] width 36 height 20
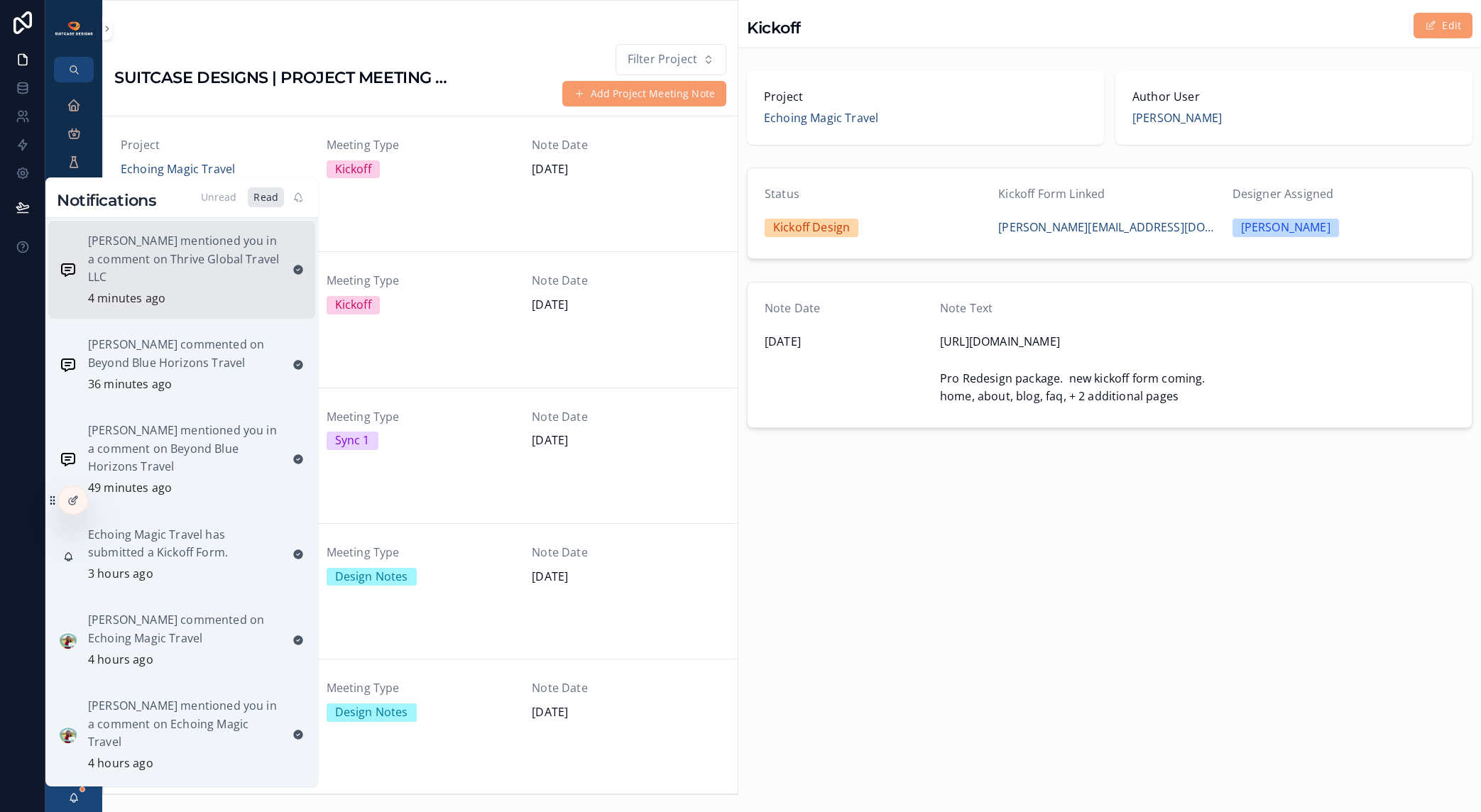
click at [206, 255] on p "[PERSON_NAME] mentioned you in a comment on Thrive Global Travel LLC" at bounding box center [184, 259] width 193 height 54
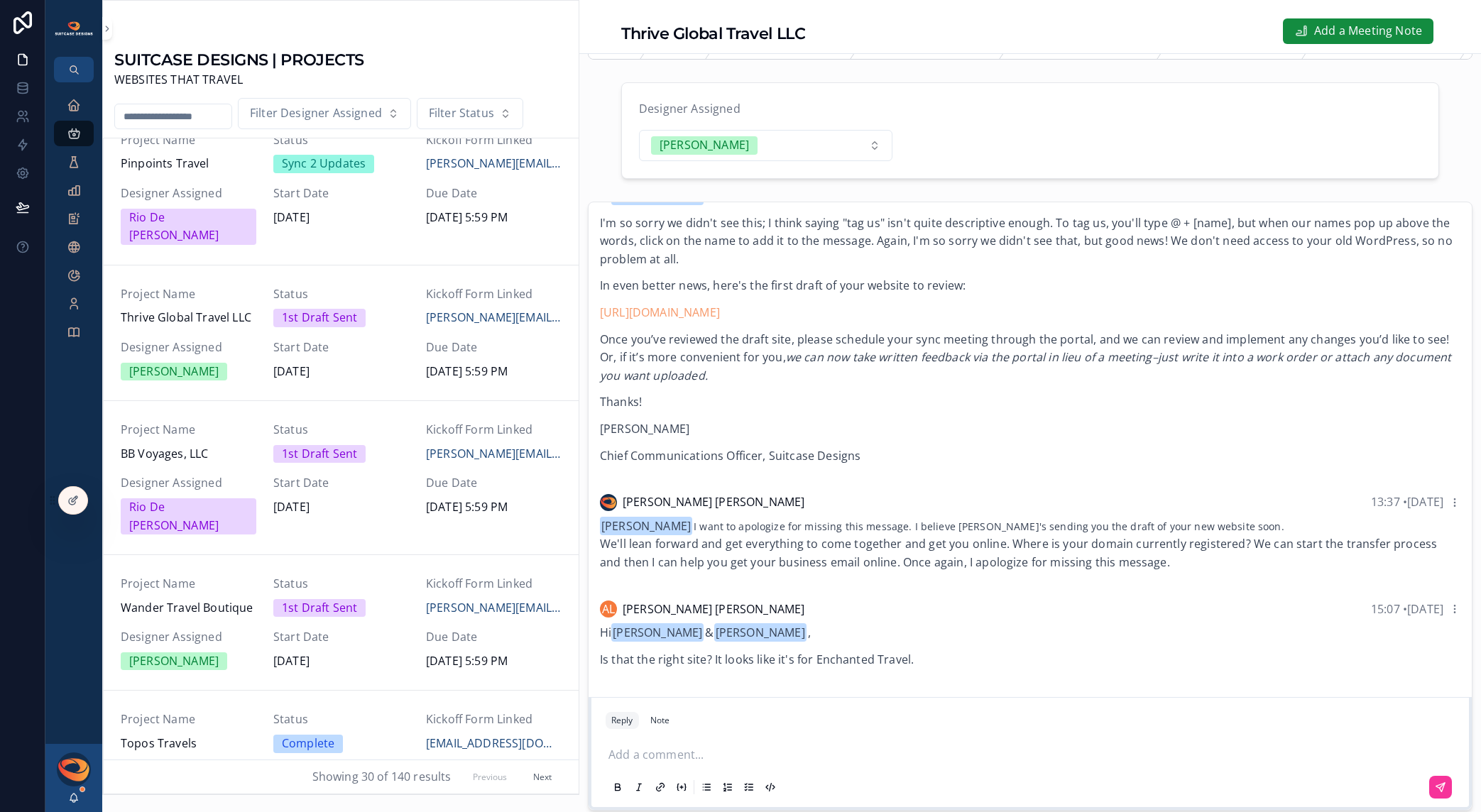
scroll to position [267, 0]
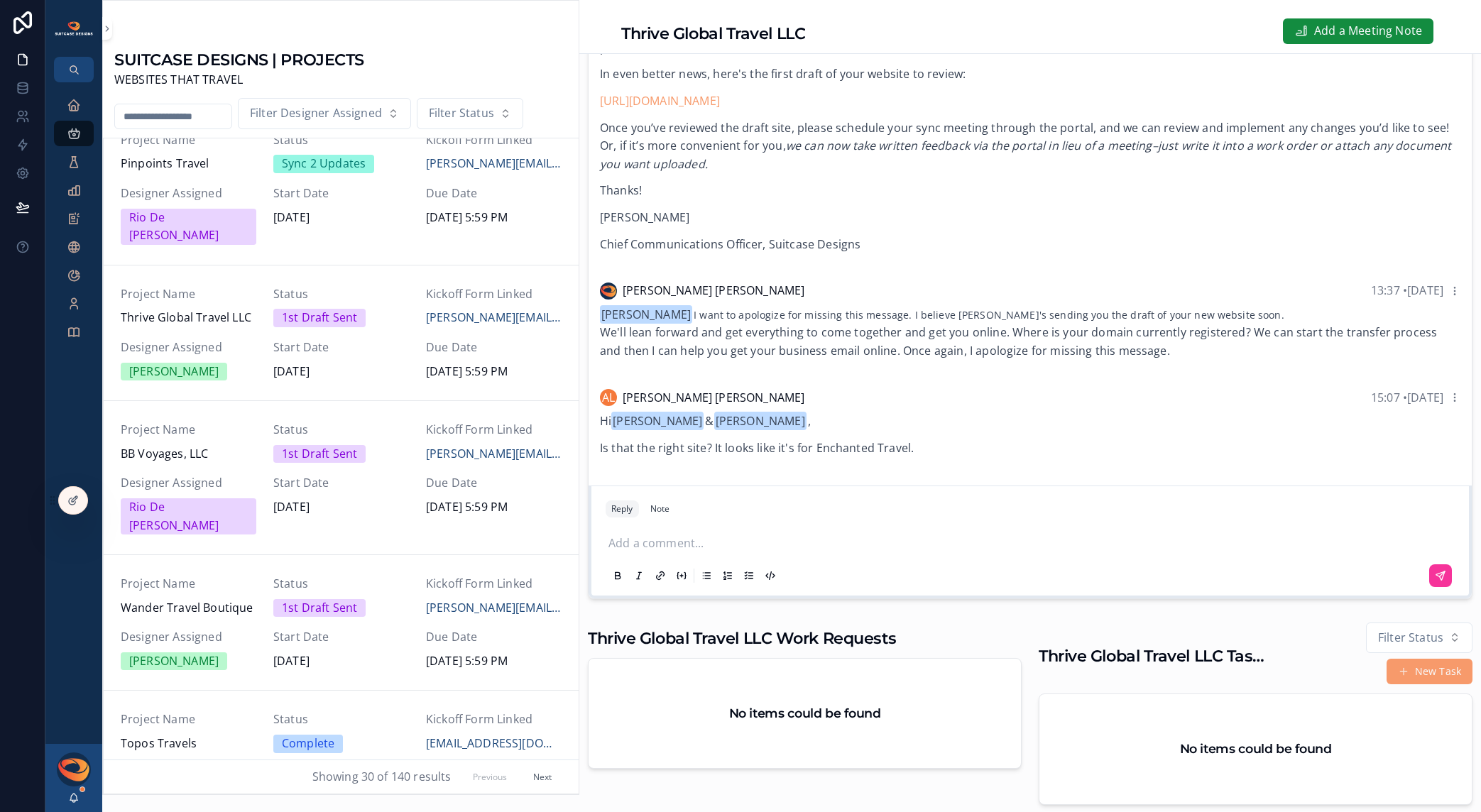
click at [778, 553] on p "scrollable content" at bounding box center [1033, 544] width 849 height 18
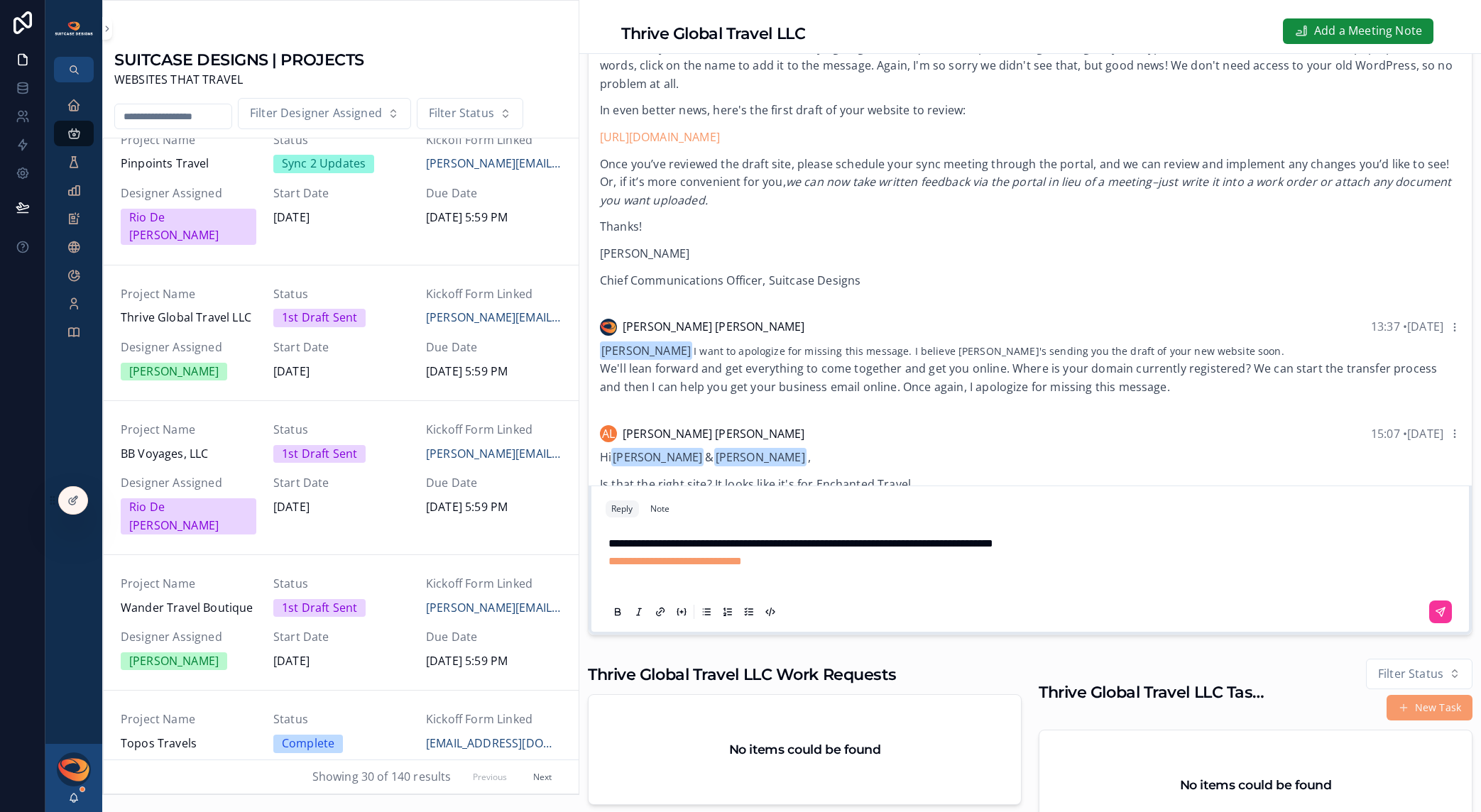
scroll to position [194, 0]
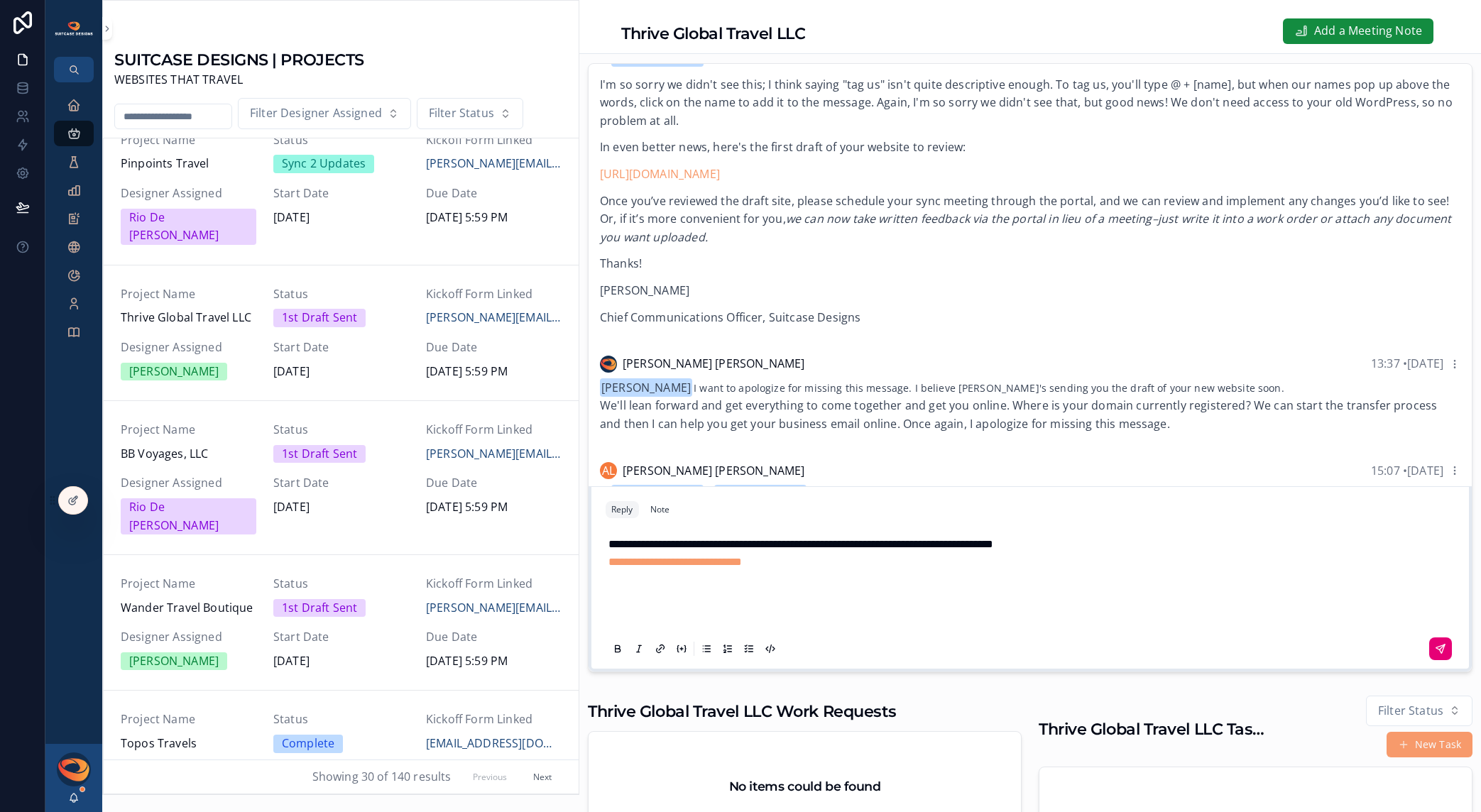
click at [1435, 654] on icon "scrollable content" at bounding box center [1441, 649] width 12 height 12
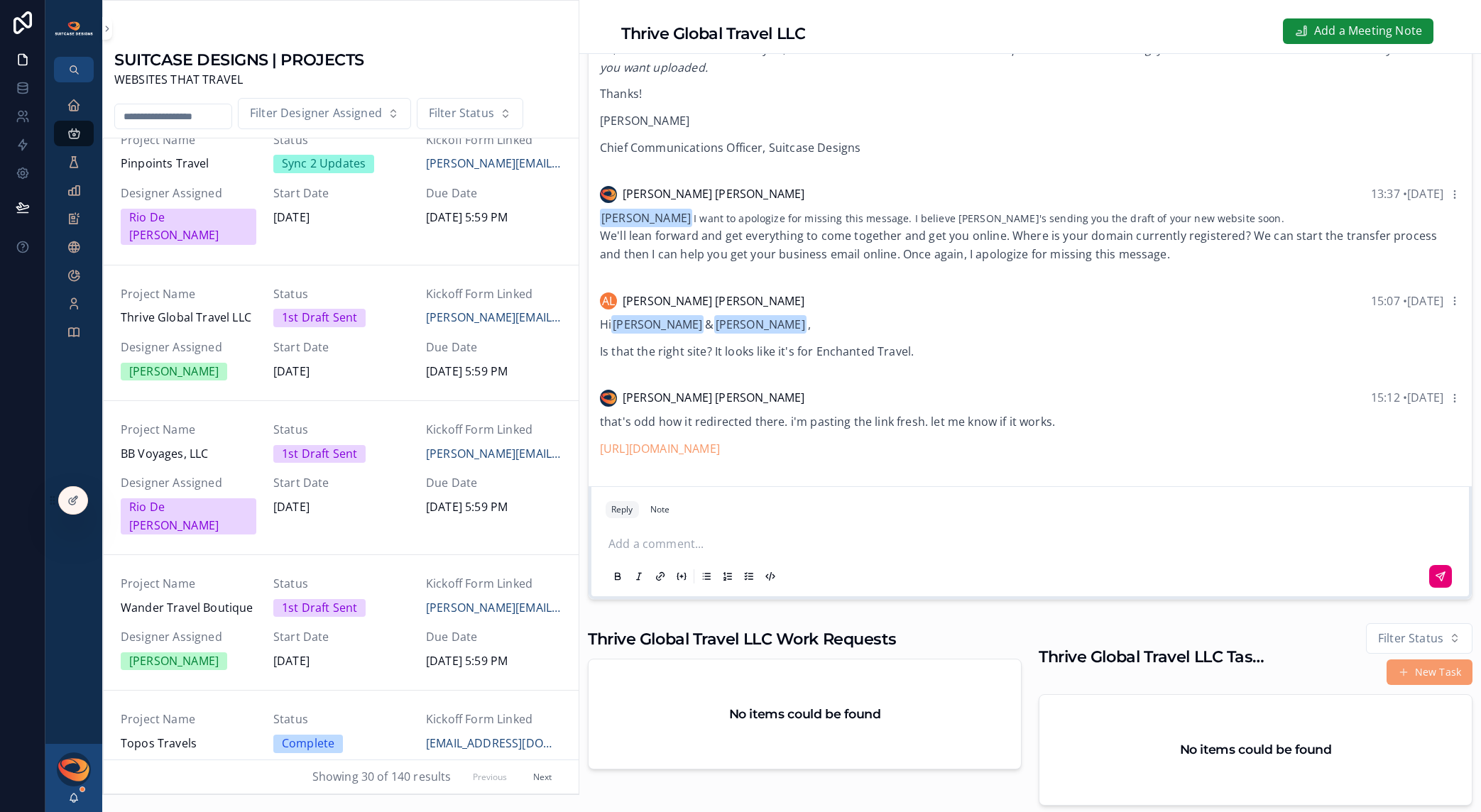
scroll to position [285, 0]
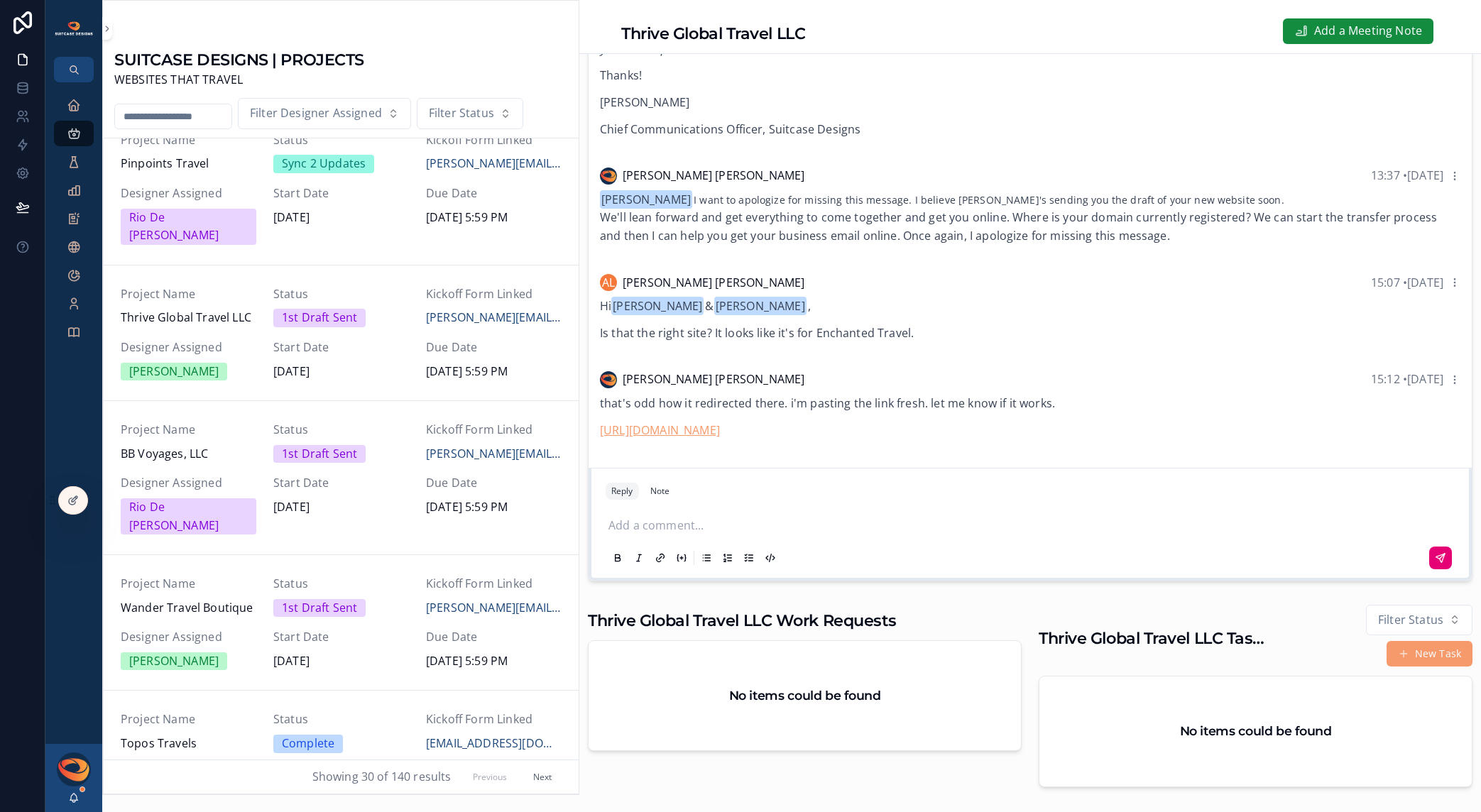
click at [720, 438] on link "[URL][DOMAIN_NAME]" at bounding box center [660, 430] width 120 height 16
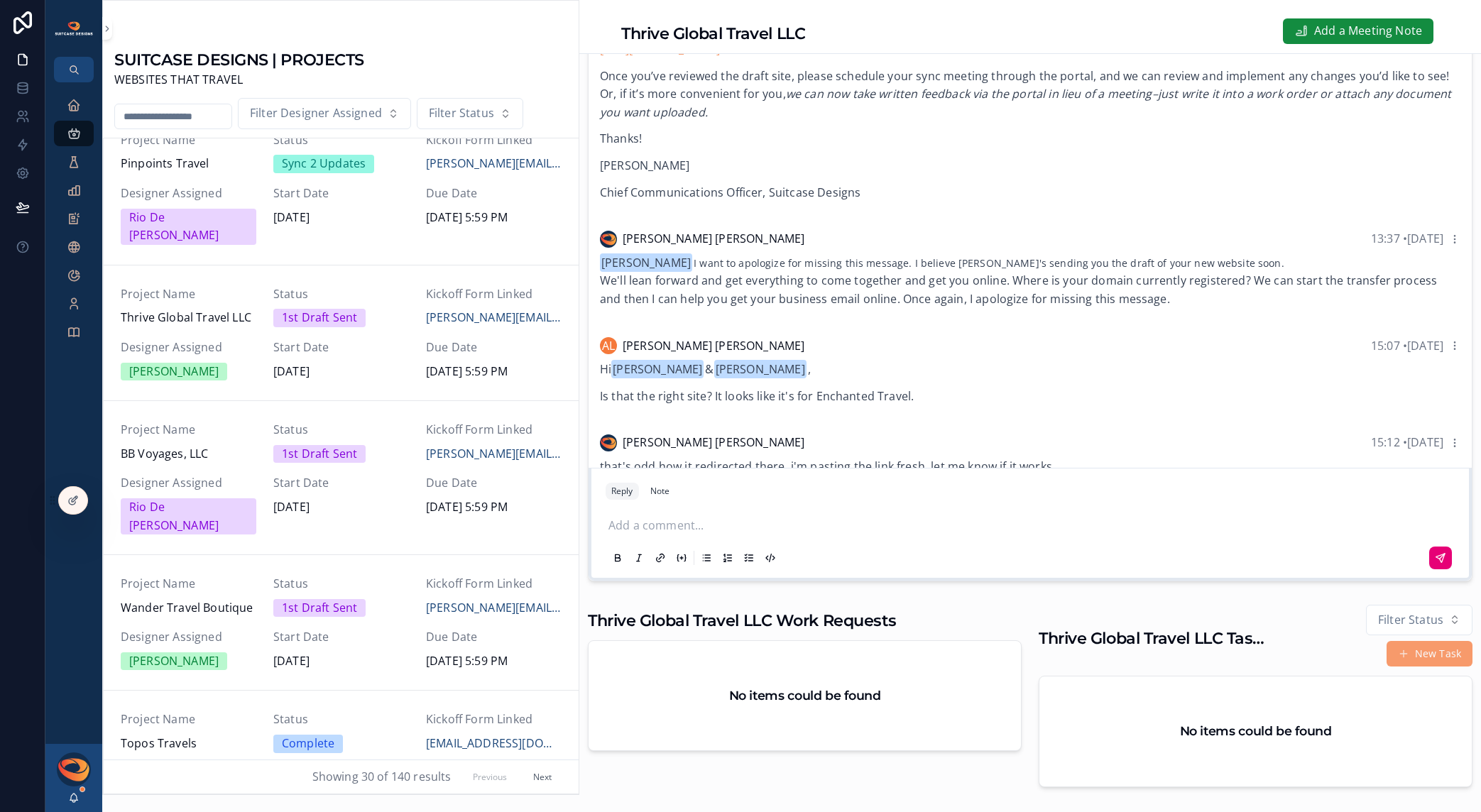
scroll to position [121, 0]
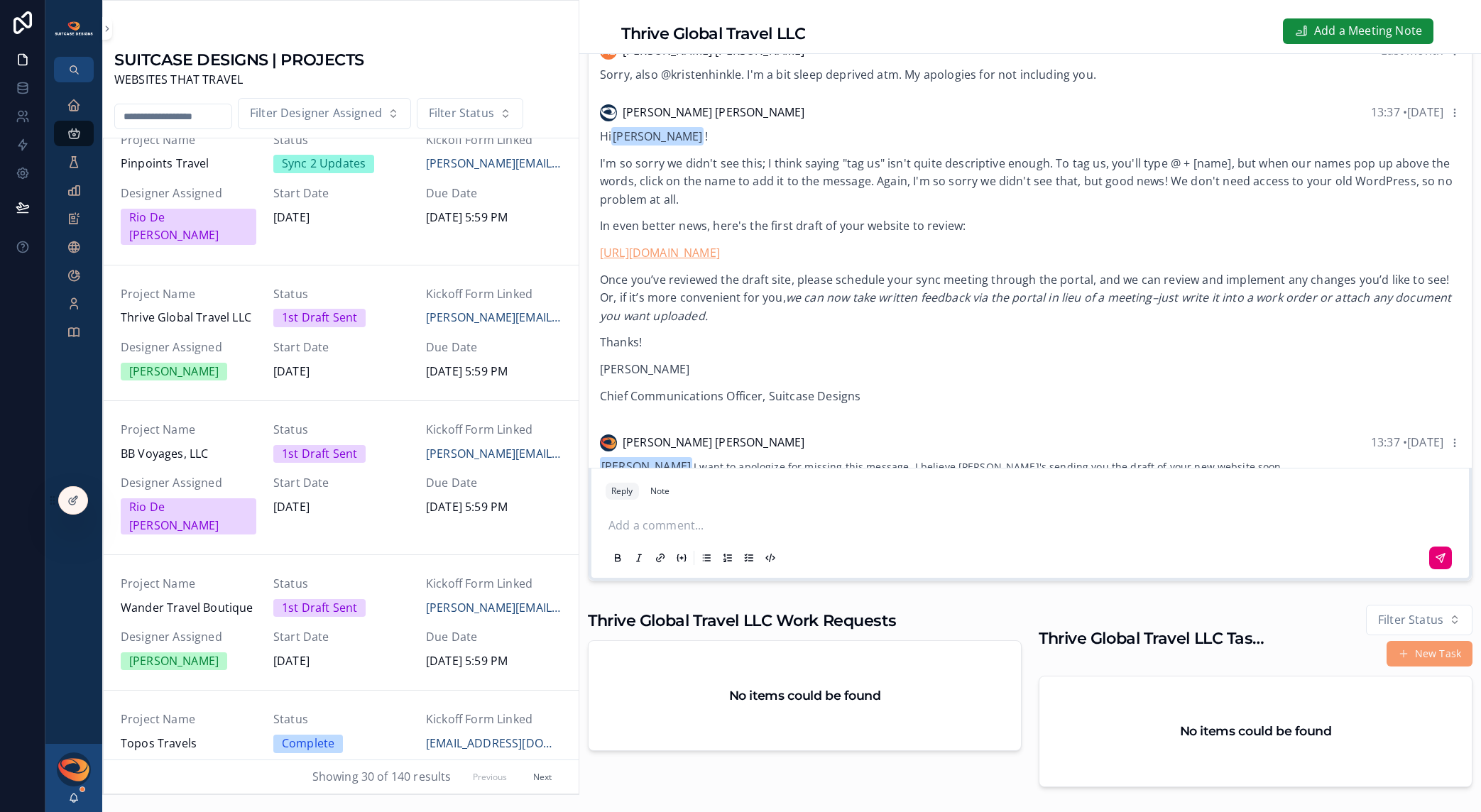
click at [720, 260] on link "[URL][DOMAIN_NAME]" at bounding box center [660, 252] width 120 height 16
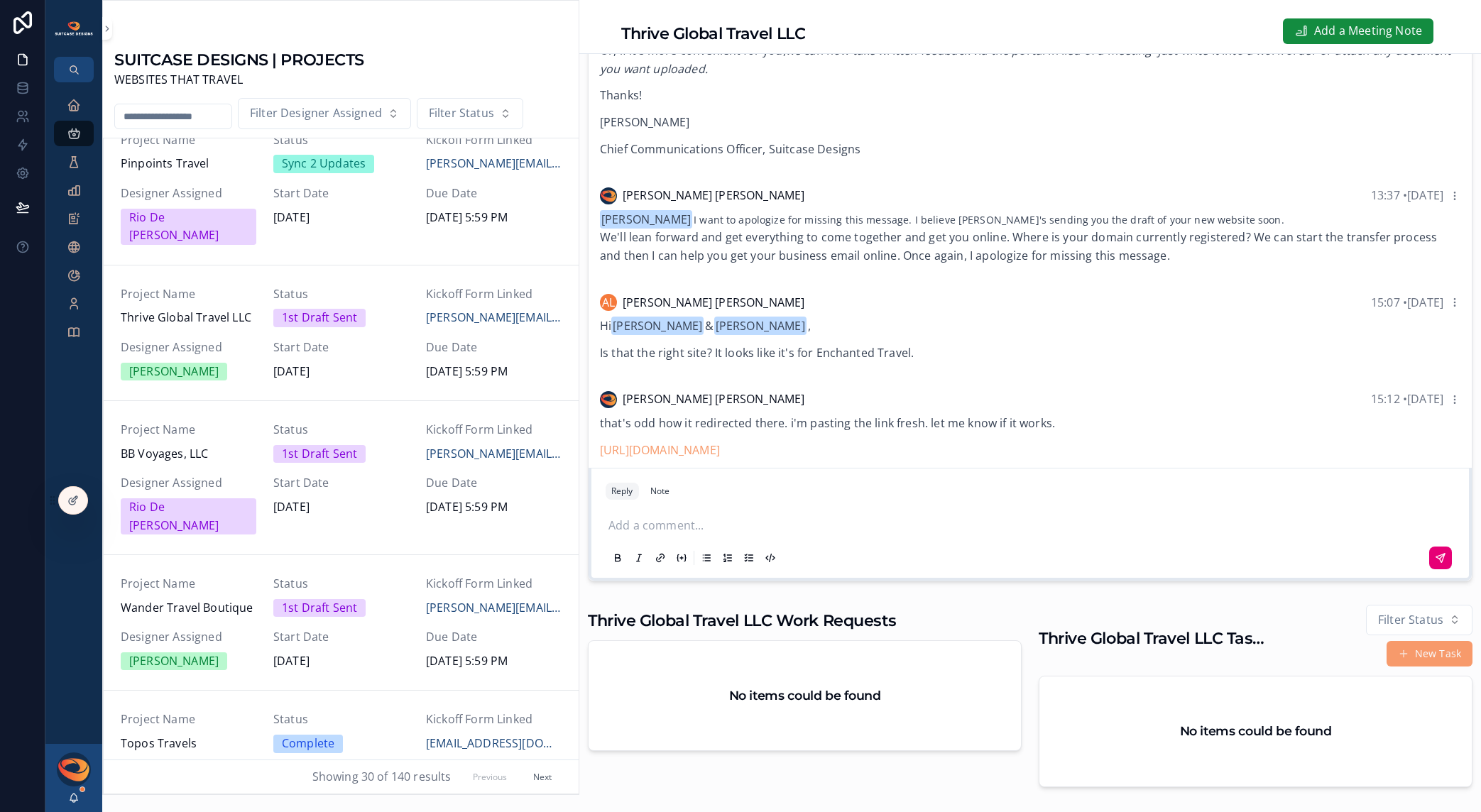
scroll to position [388, 0]
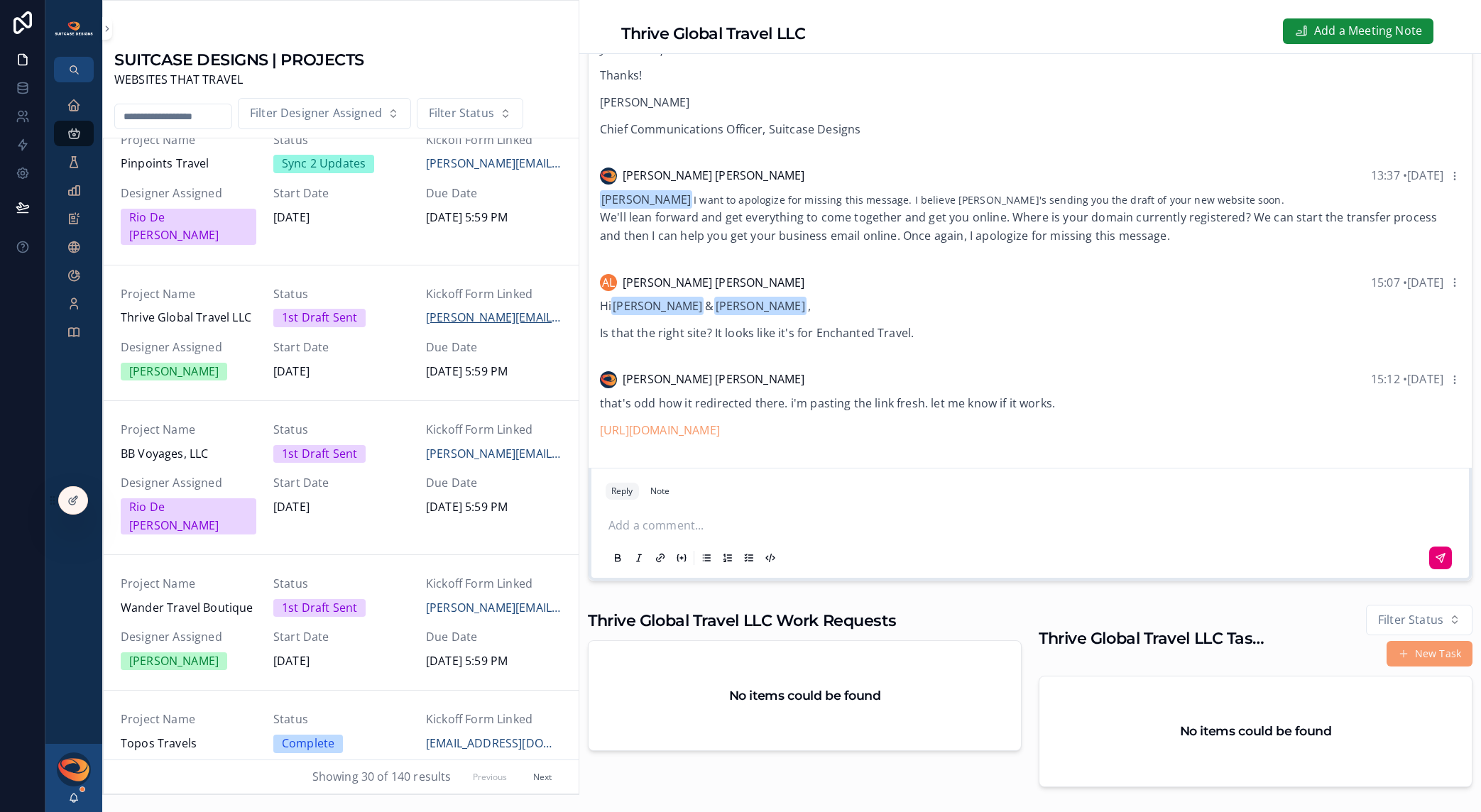
click at [437, 309] on span "[PERSON_NAME][EMAIL_ADDRESS][DOMAIN_NAME]" at bounding box center [493, 318] width 135 height 18
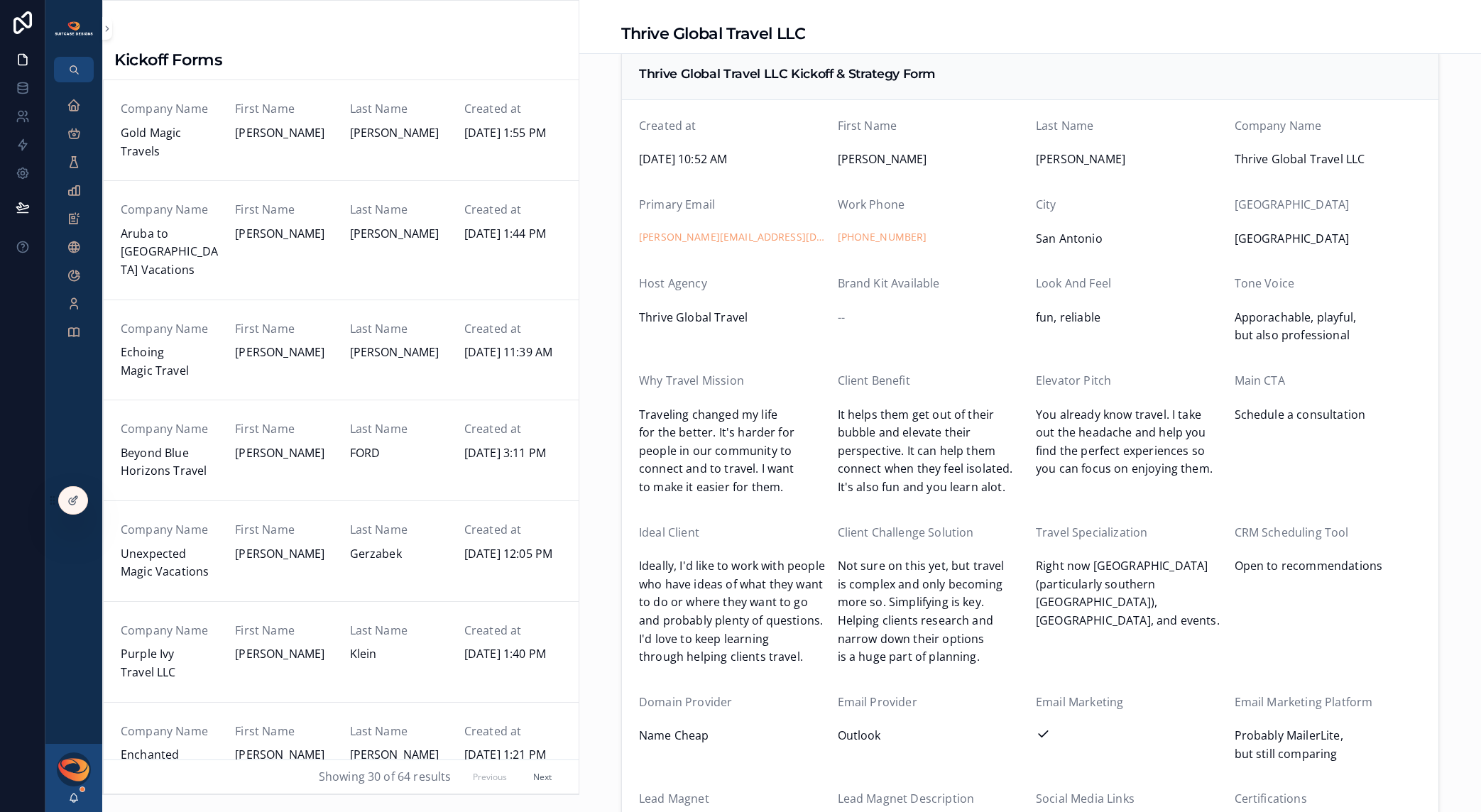
scroll to position [8, 0]
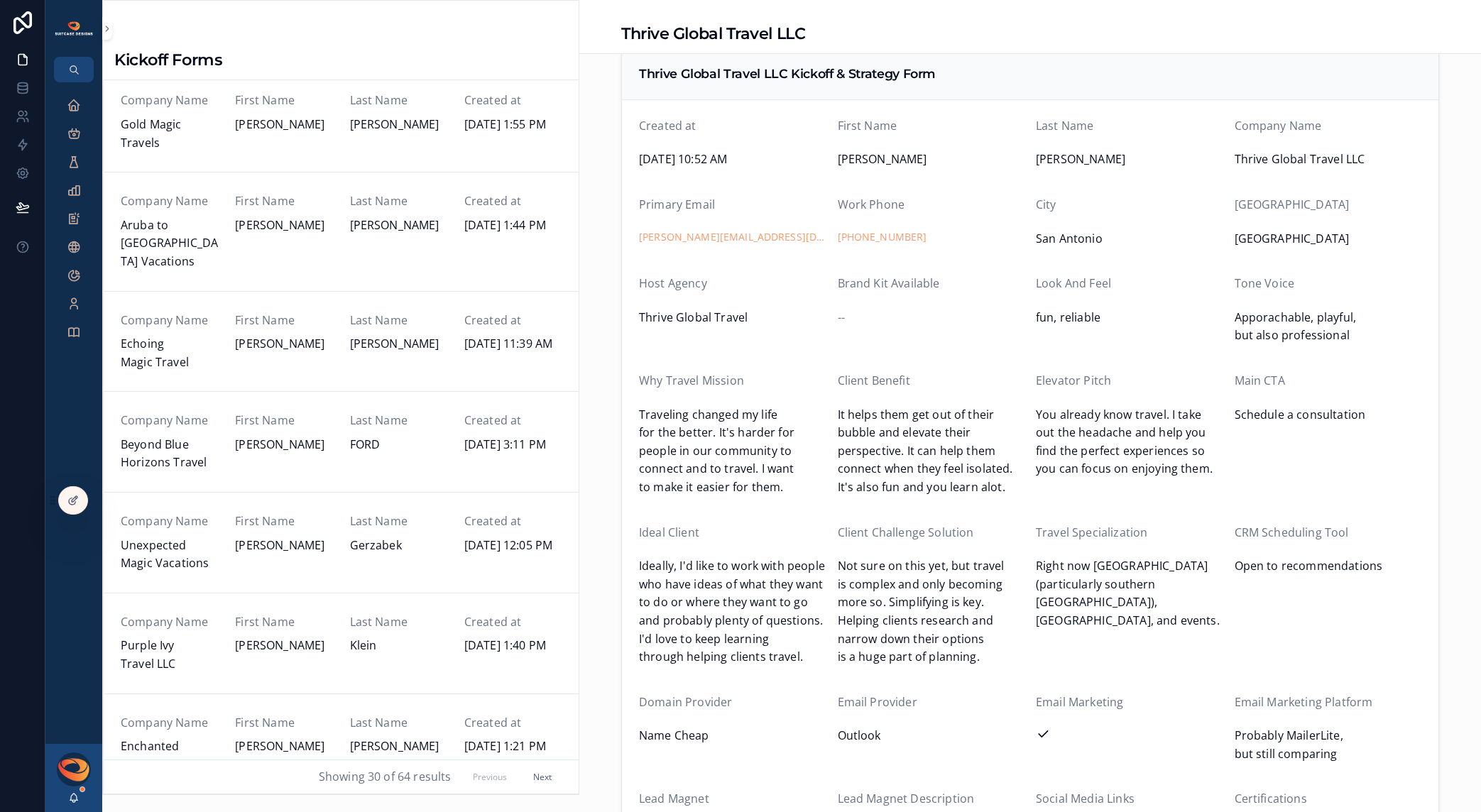
click at [171, 342] on span "Echoing Magic Travel" at bounding box center [169, 352] width 98 height 36
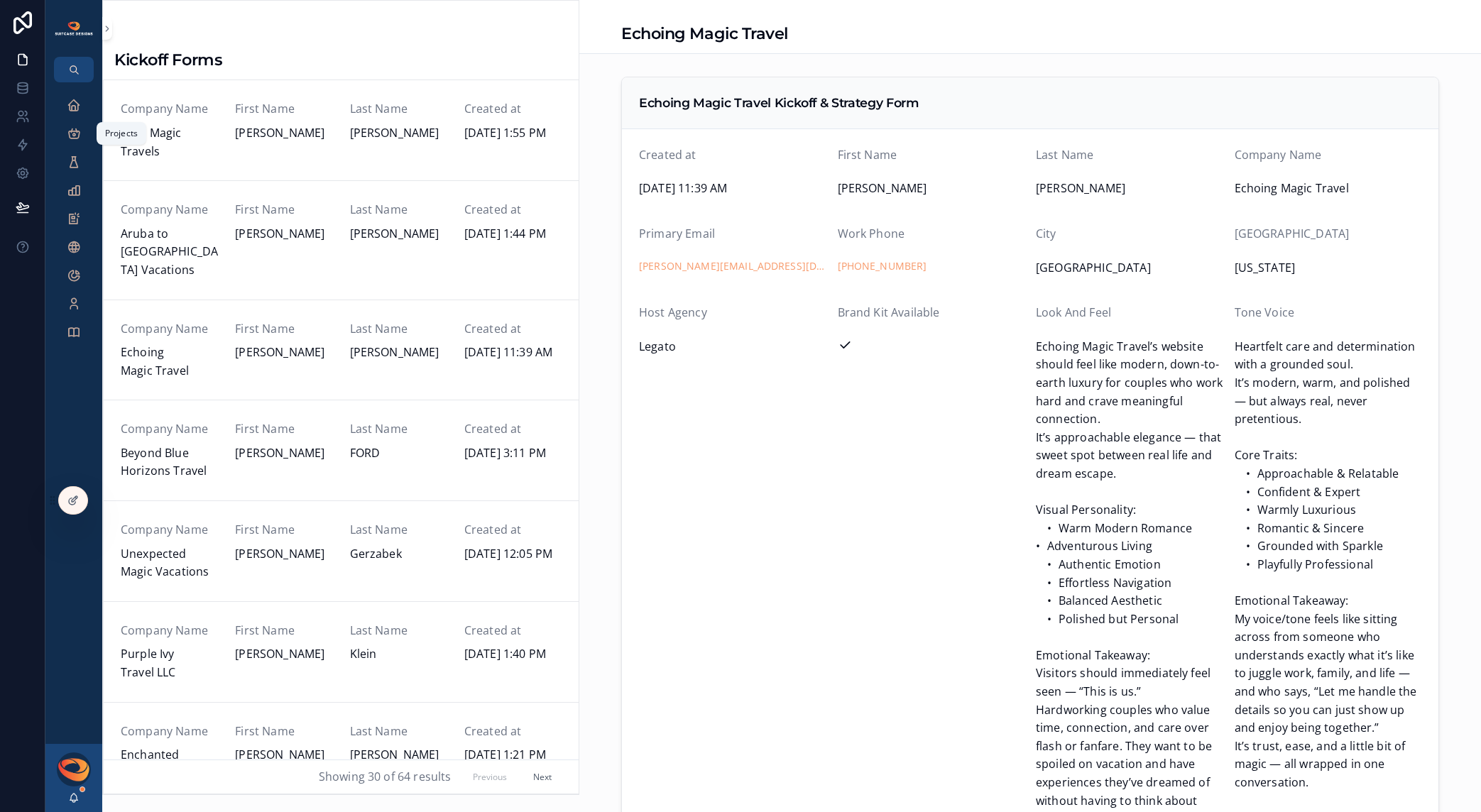
click at [63, 124] on div "Projects" at bounding box center [73, 133] width 23 height 23
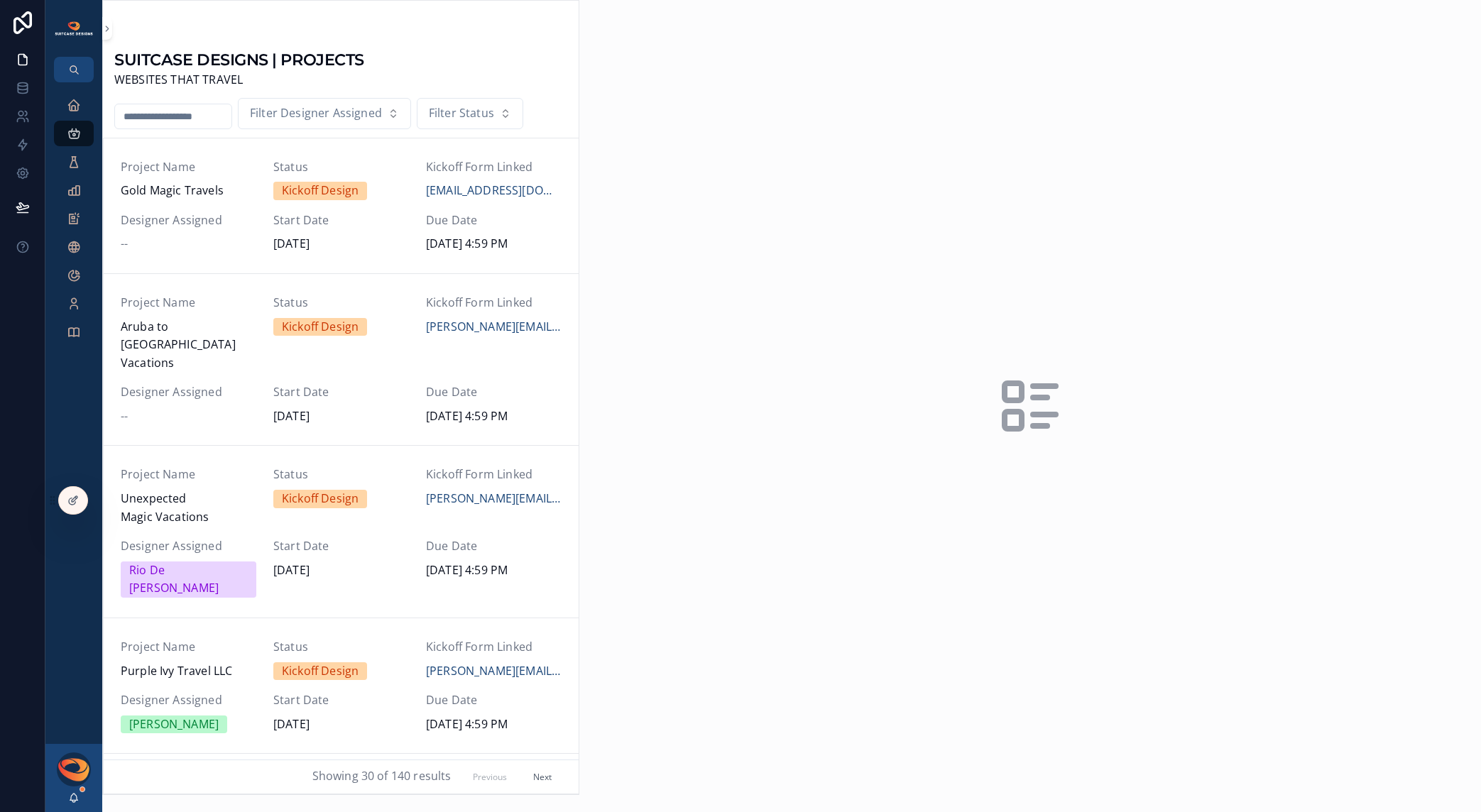
click at [171, 119] on input "scrollable content" at bounding box center [174, 117] width 117 height 20
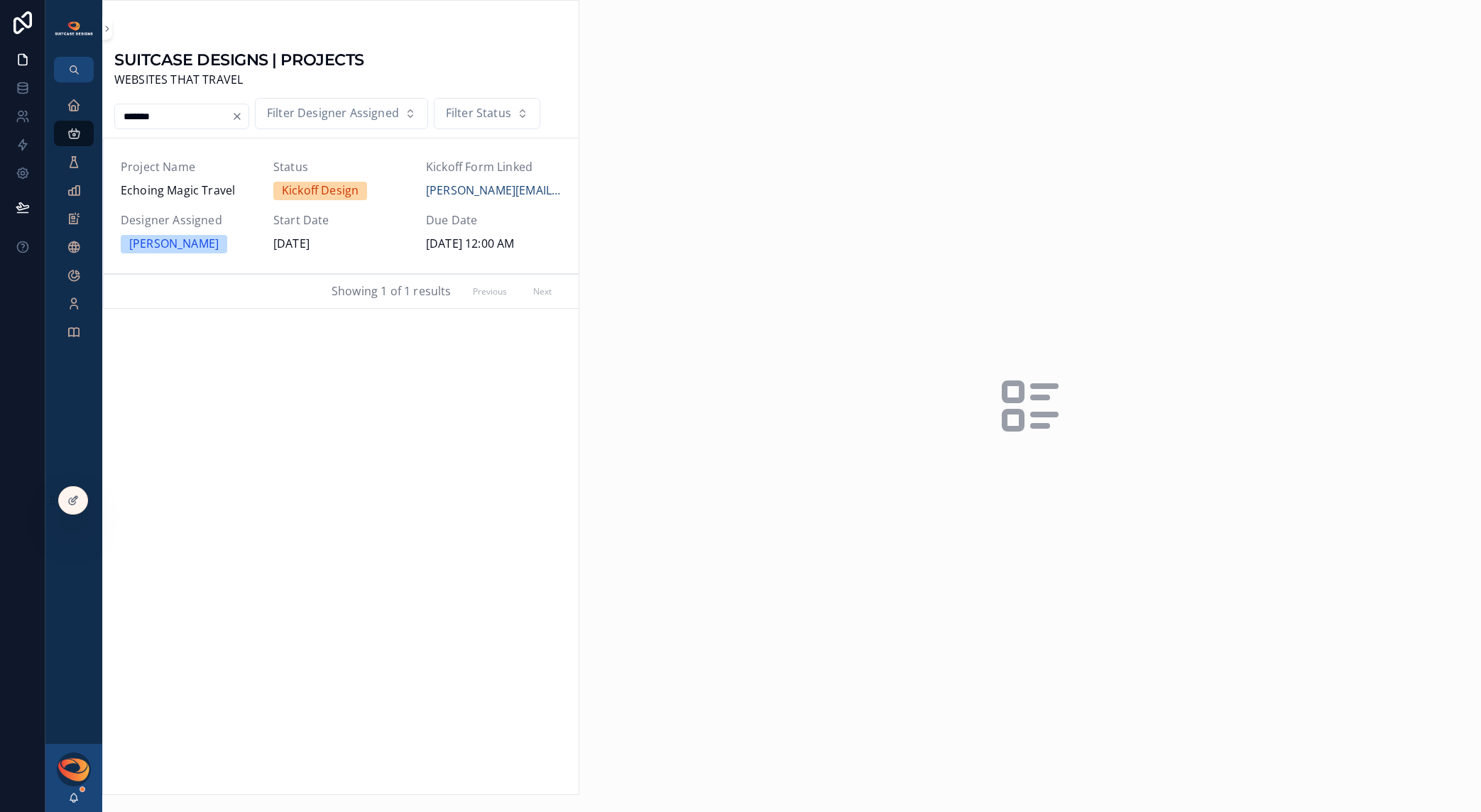
type input "*******"
click at [207, 204] on div "Project Name Echoing Magic Travel Status Kickoff Design Kickoff Form Linked [PE…" at bounding box center [341, 206] width 441 height 95
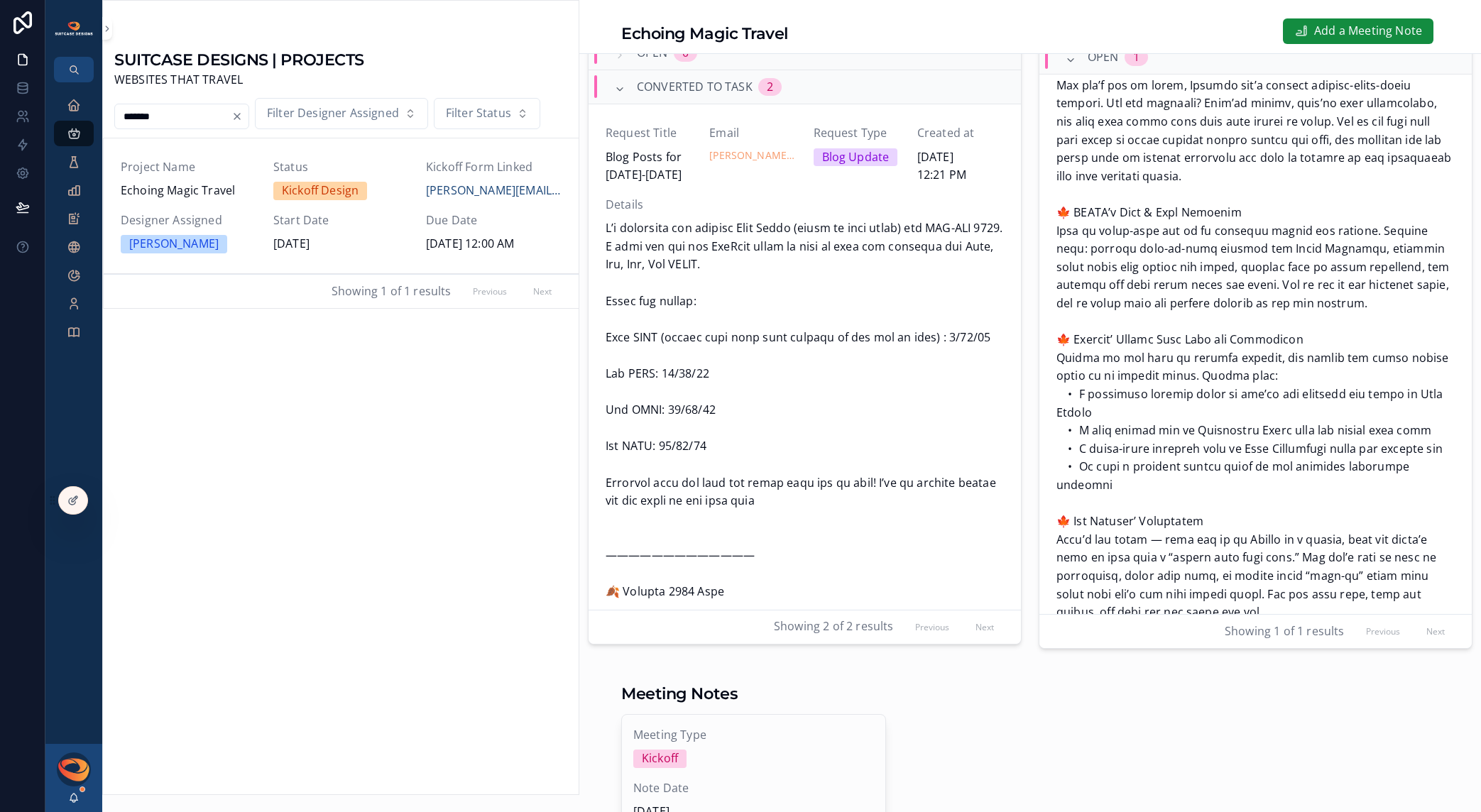
scroll to position [1181, 0]
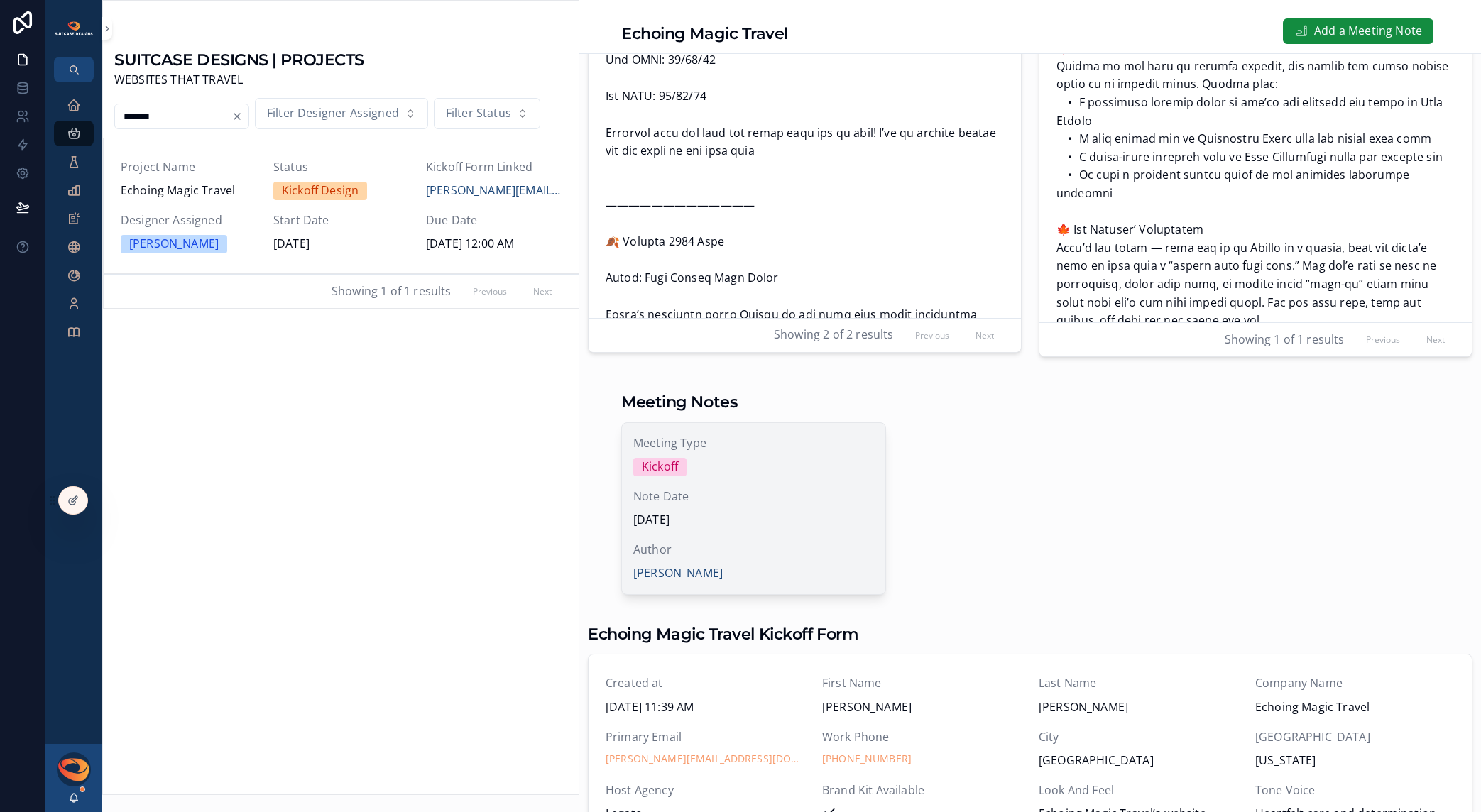
click at [834, 524] on span "[DATE]" at bounding box center [754, 520] width 240 height 18
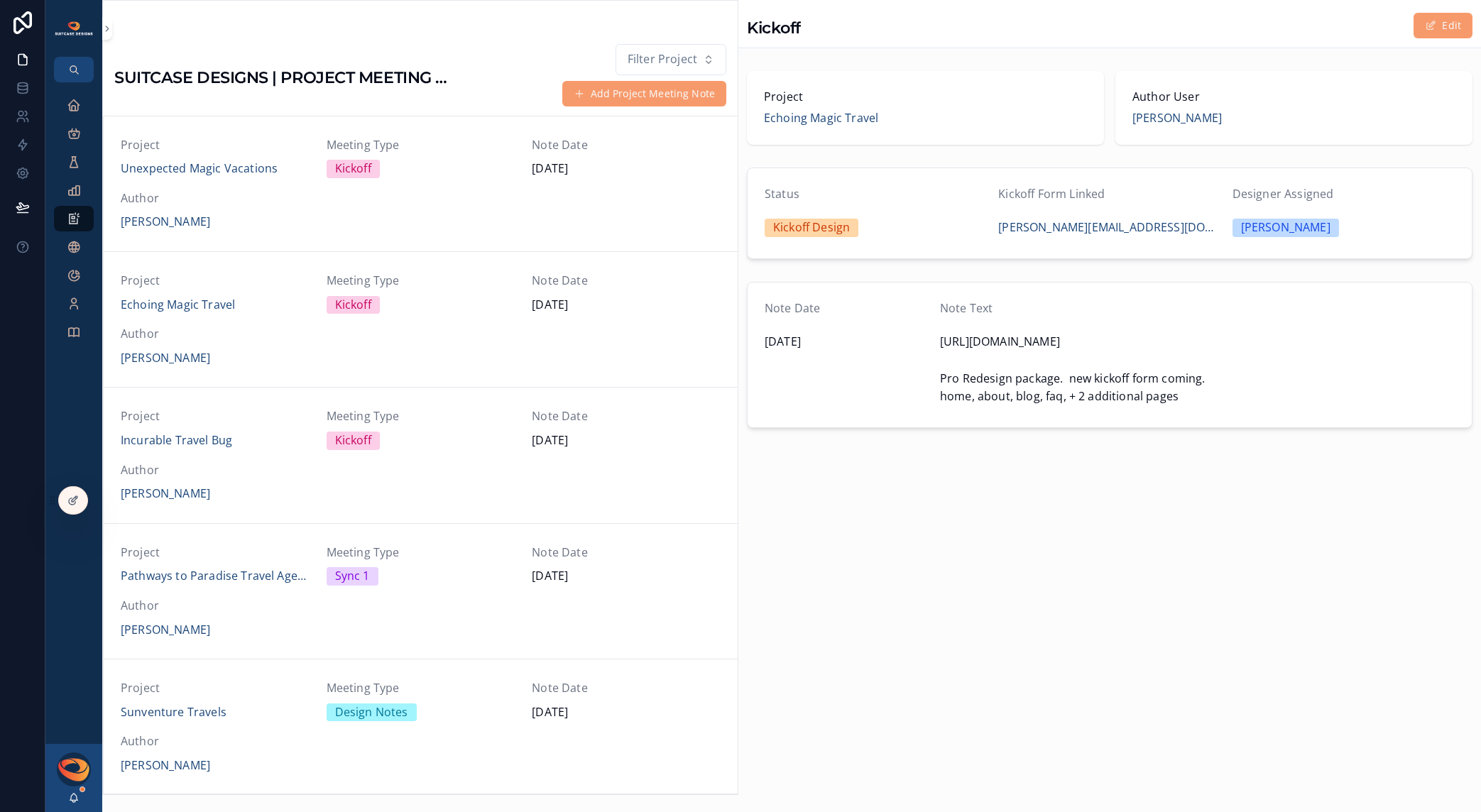
scroll to position [135, 0]
click at [1433, 28] on span "scrollable content" at bounding box center [1431, 26] width 12 height 12
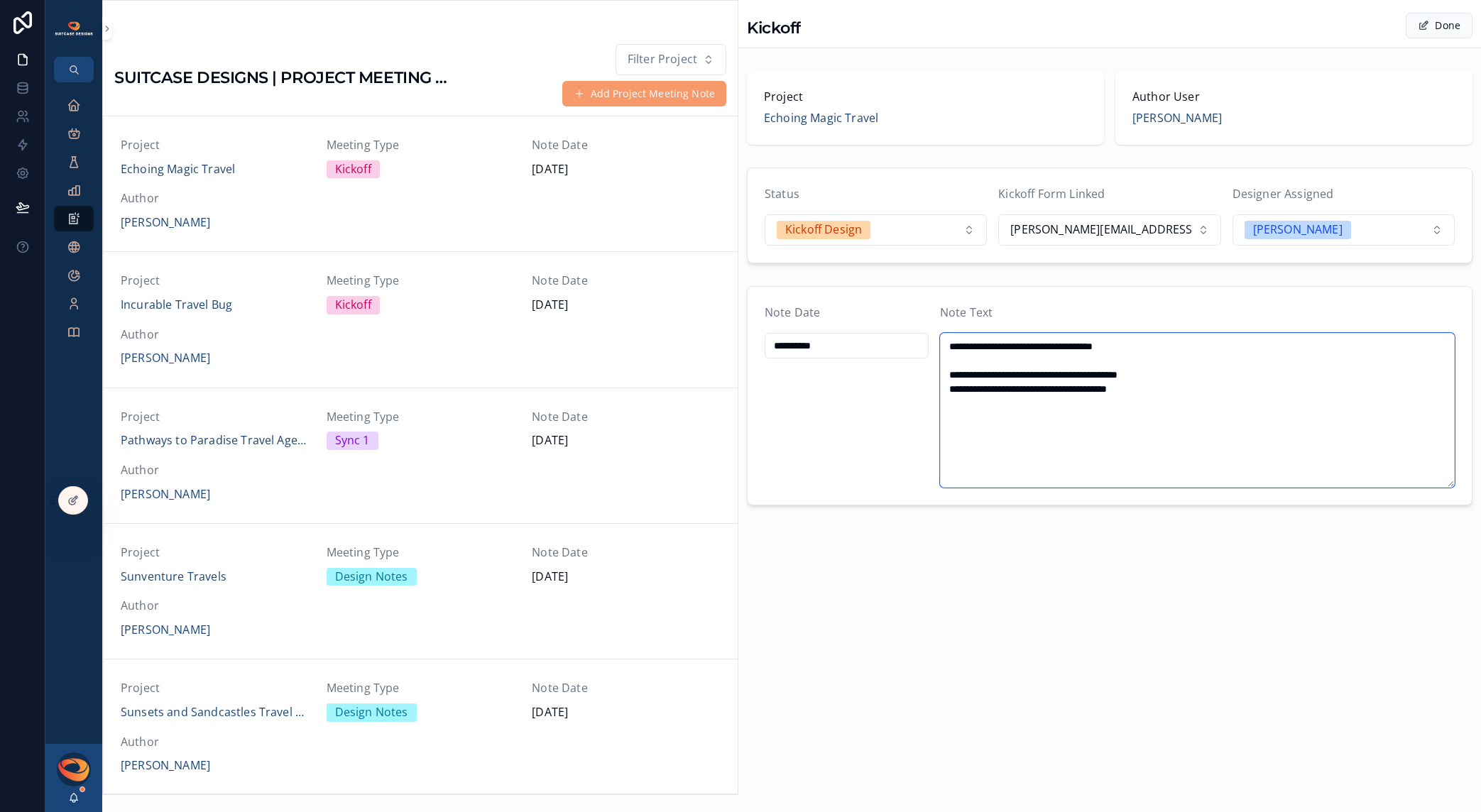
click at [1152, 421] on textarea "**********" at bounding box center [1197, 410] width 515 height 154
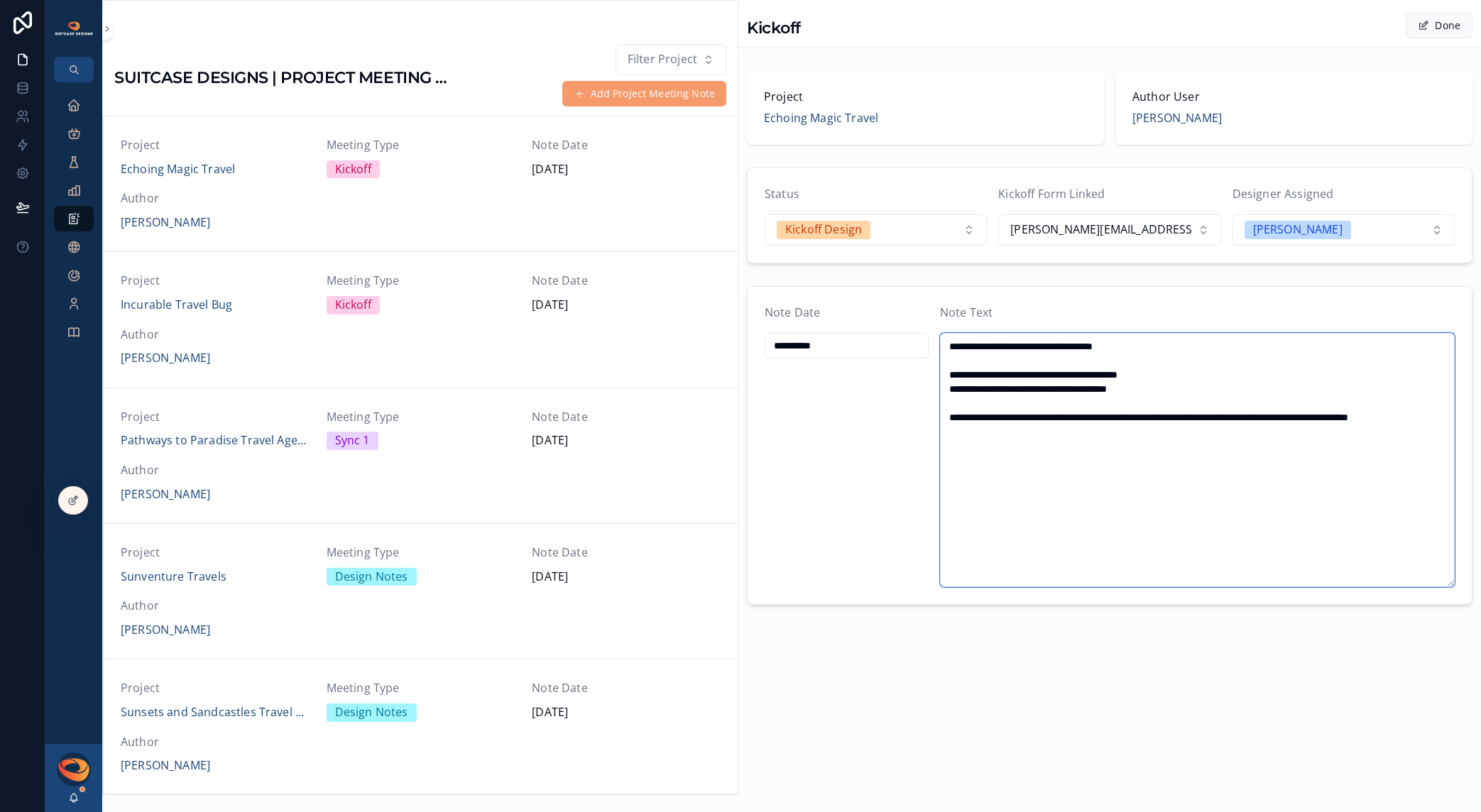
click at [1158, 416] on textarea "**********" at bounding box center [1197, 460] width 515 height 255
type textarea "**********"
click at [1438, 29] on button "Done" at bounding box center [1439, 25] width 67 height 26
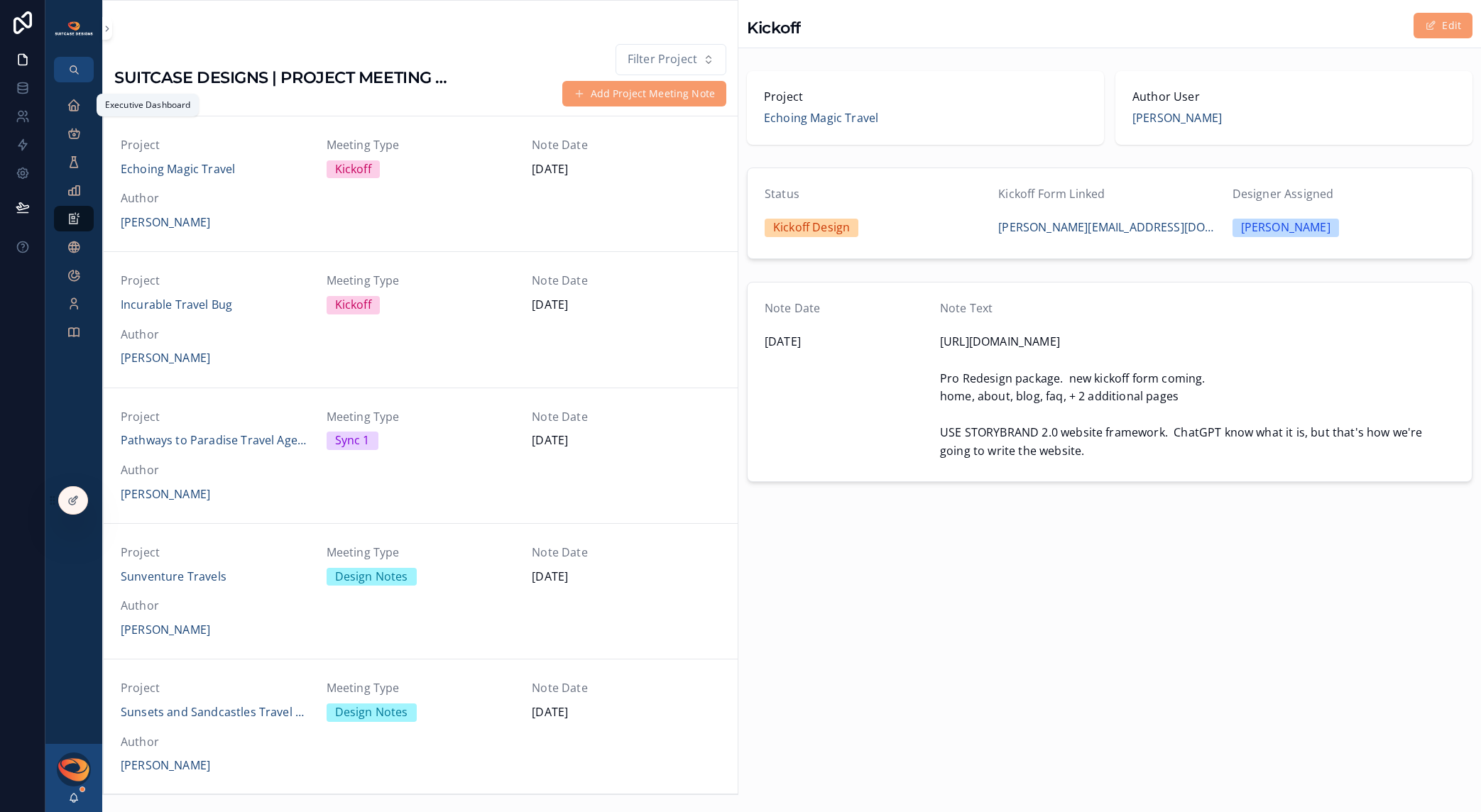
click at [78, 110] on icon "scrollable content" at bounding box center [73, 104] width 14 height 14
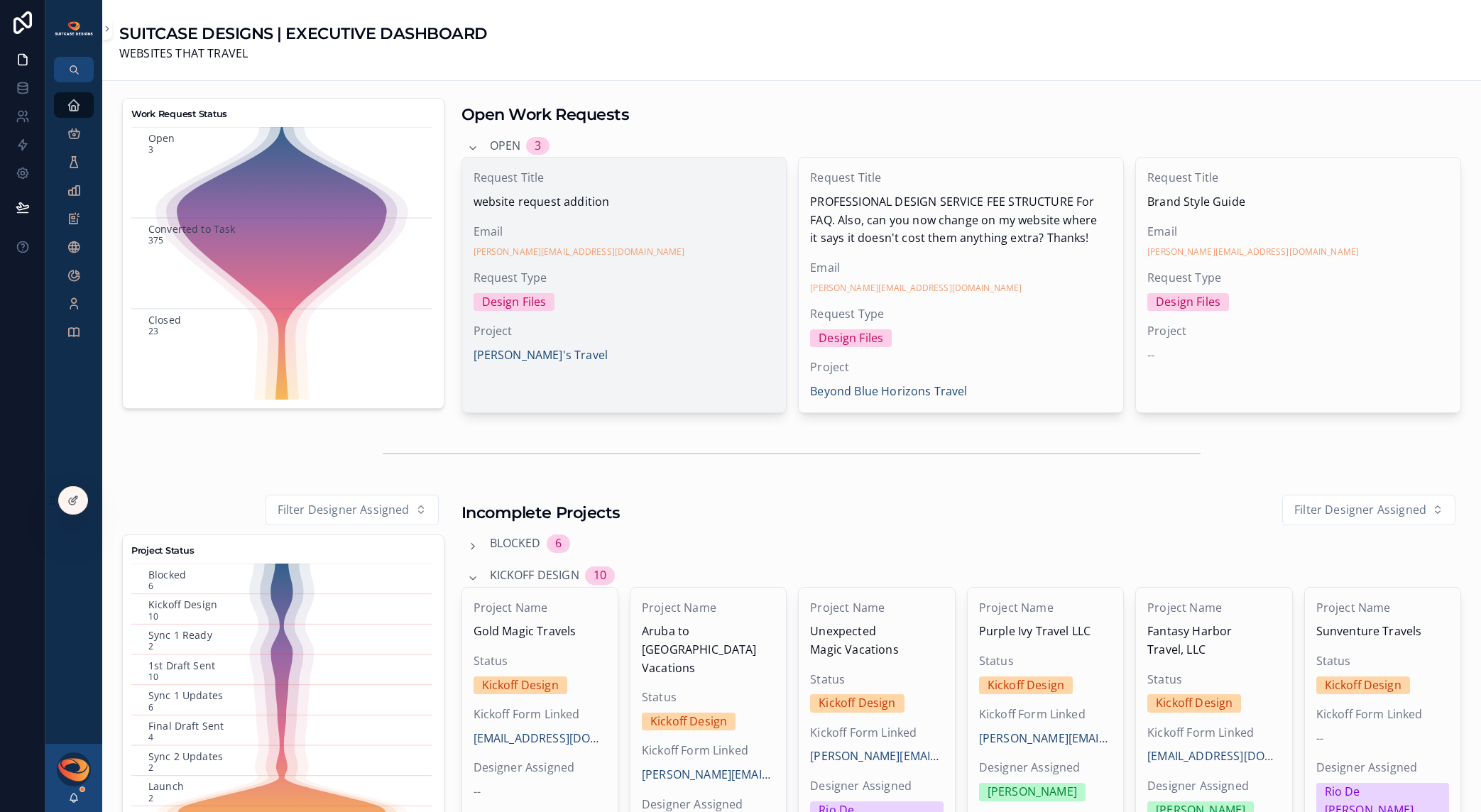
click at [644, 283] on span "Request Type" at bounding box center [624, 278] width 302 height 18
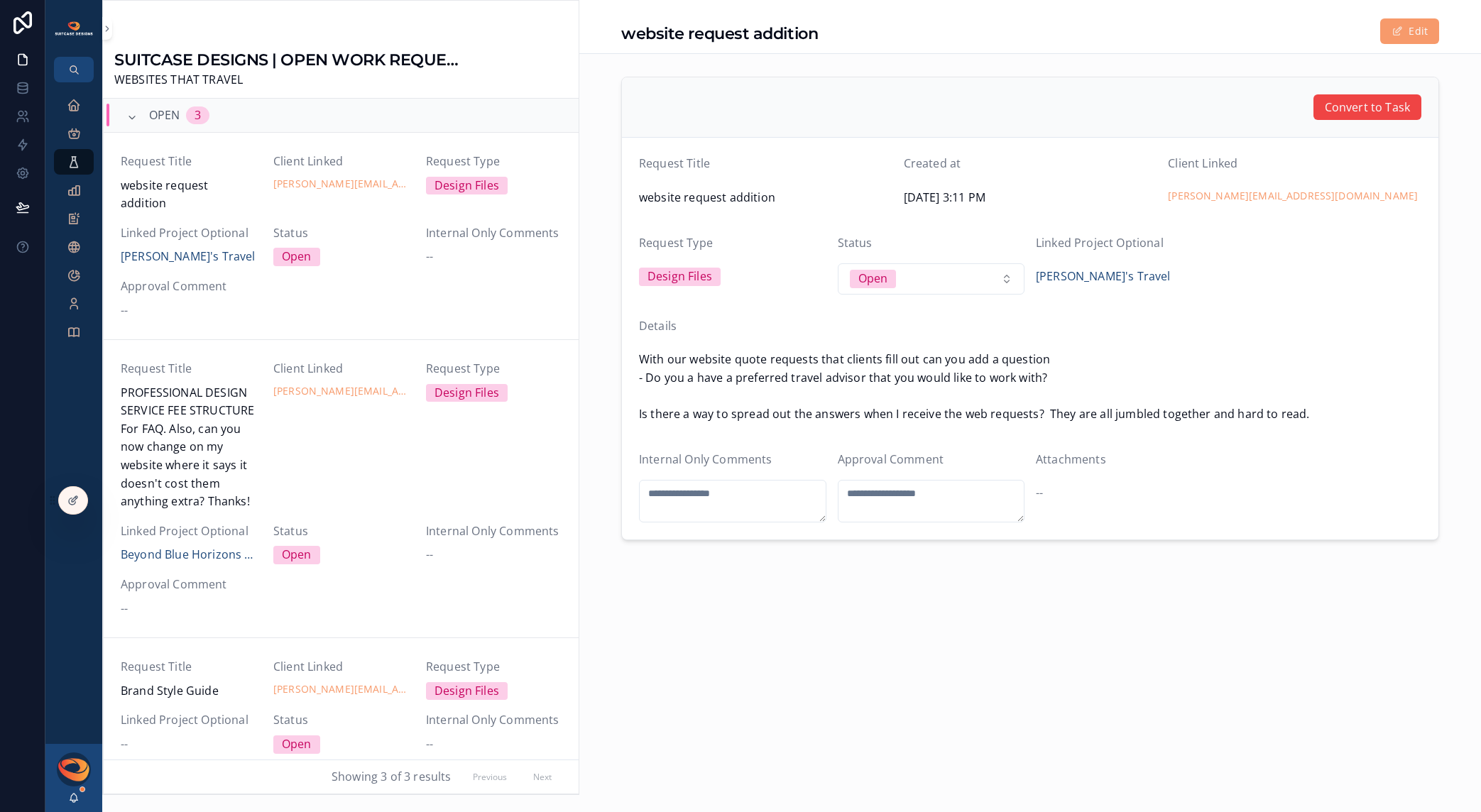
scroll to position [34, 0]
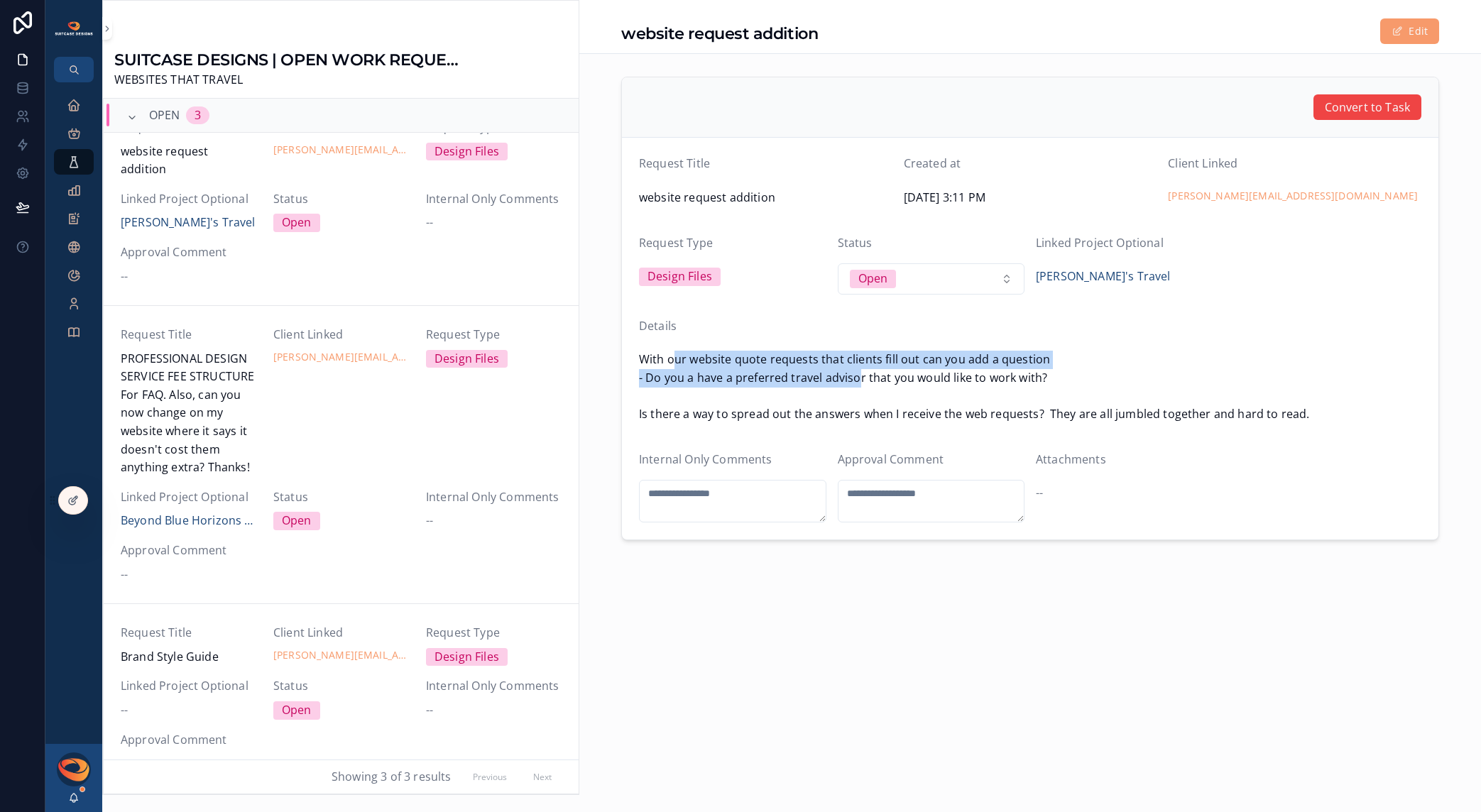
drag, startPoint x: 677, startPoint y: 364, endPoint x: 926, endPoint y: 380, distance: 249.5
click at [886, 381] on span "With our website quote requests that clients fill out can you add a question - …" at bounding box center [1030, 386] width 782 height 73
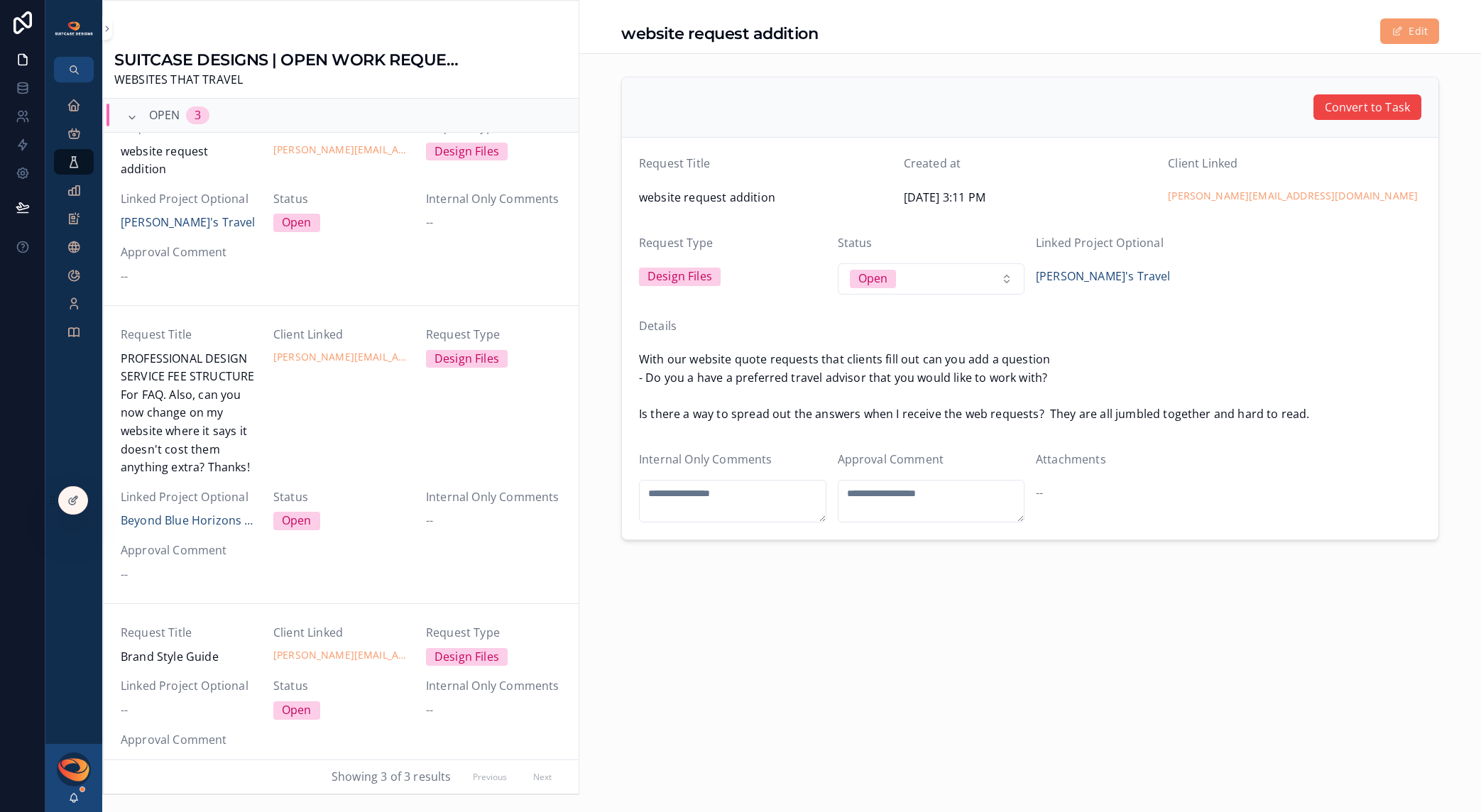
click at [926, 380] on span "With our website quote requests that clients fill out can you add a question - …" at bounding box center [1030, 386] width 782 height 73
drag, startPoint x: 739, startPoint y: 416, endPoint x: 978, endPoint y: 415, distance: 239.0
click at [978, 415] on span "With our website quote requests that clients fill out can you add a question - …" at bounding box center [1030, 386] width 782 height 73
click at [1038, 415] on span "With our website quote requests that clients fill out can you add a question - …" at bounding box center [1030, 386] width 782 height 73
click at [76, 102] on icon "scrollable content" at bounding box center [73, 104] width 14 height 14
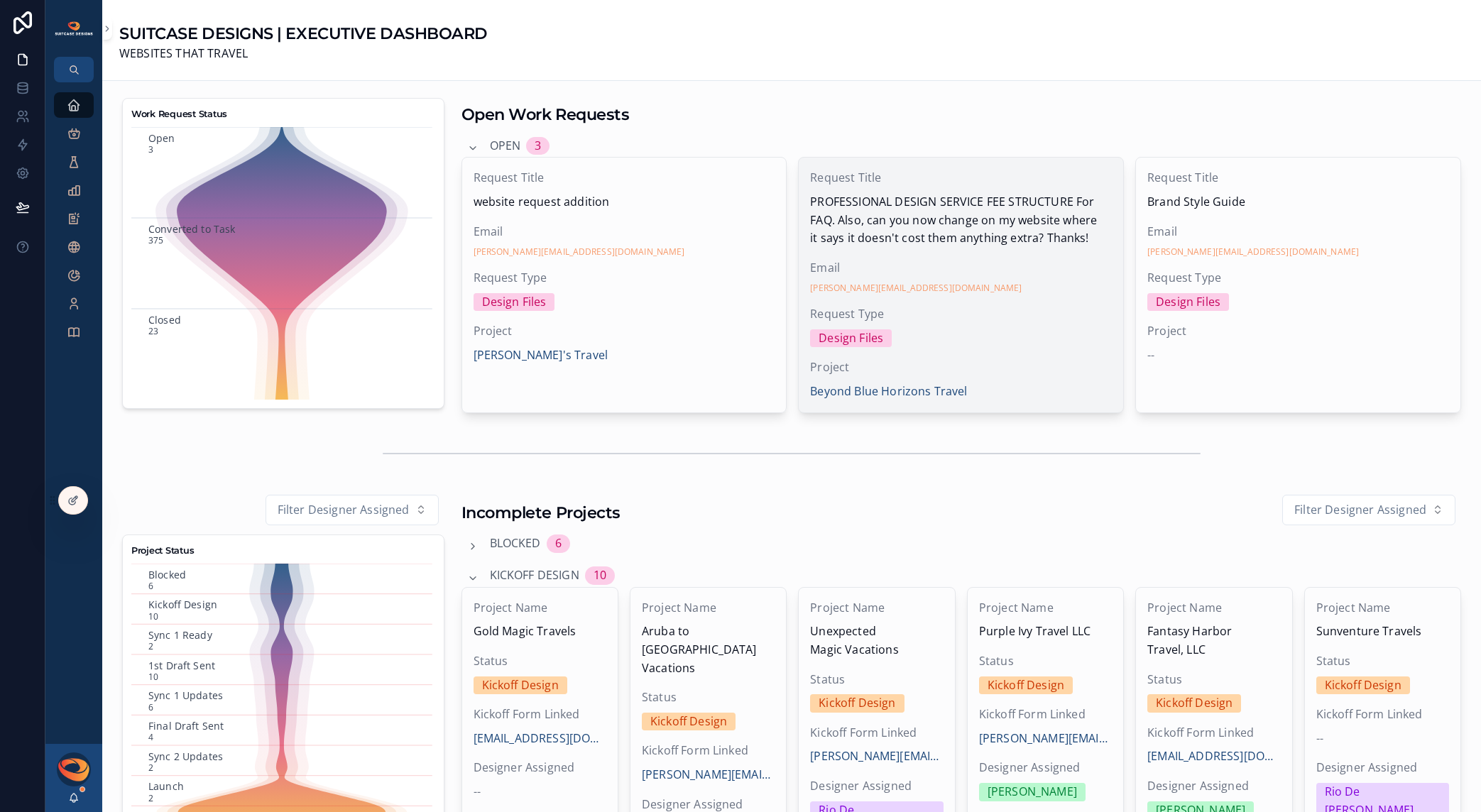
click at [905, 219] on span "PROFESSIONAL DESIGN SERVICE FEE STRUCTURE For FAQ. Also, can you now change on …" at bounding box center [962, 219] width 302 height 54
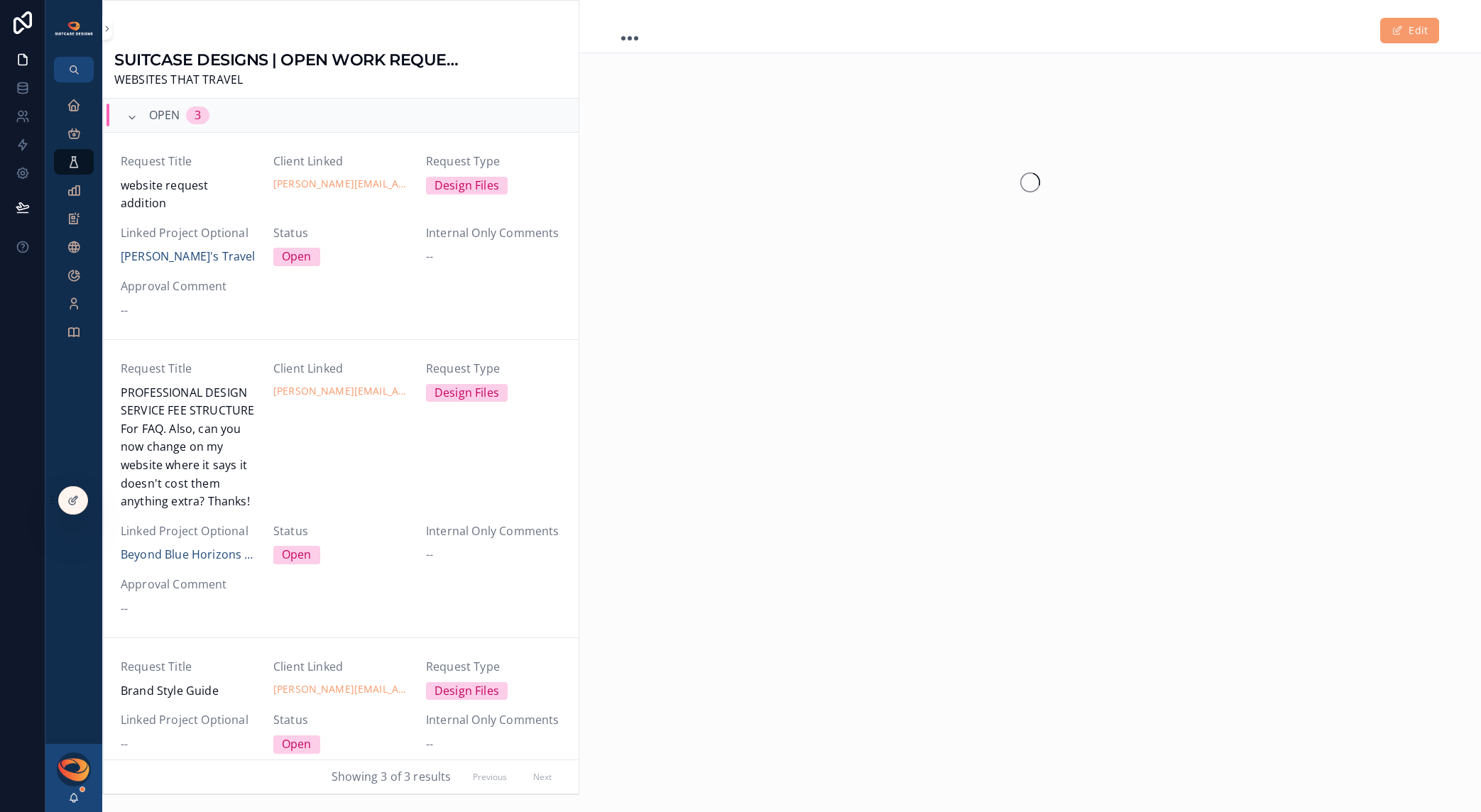
scroll to position [86, 0]
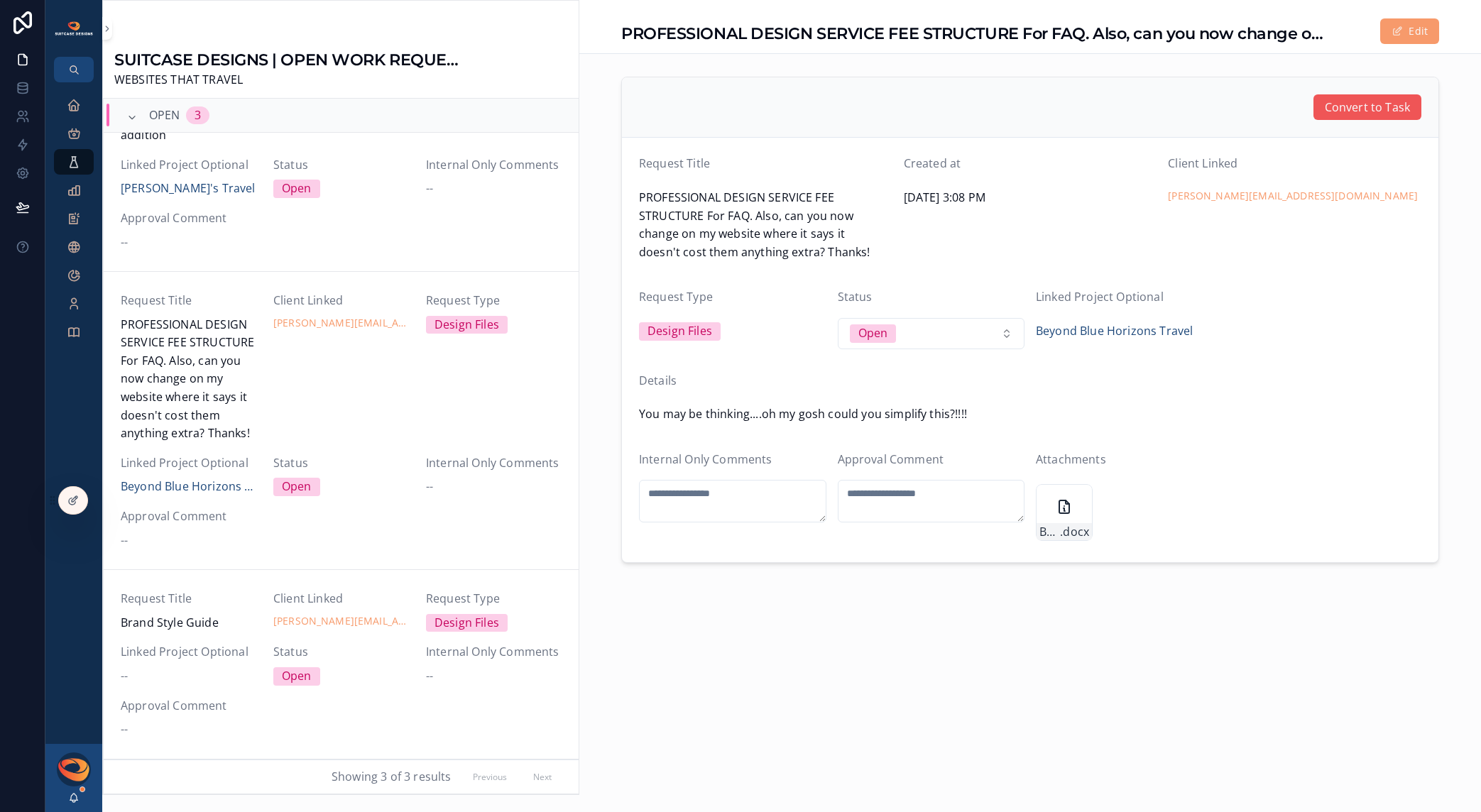
click at [1362, 105] on span "Convert to Task" at bounding box center [1367, 108] width 85 height 18
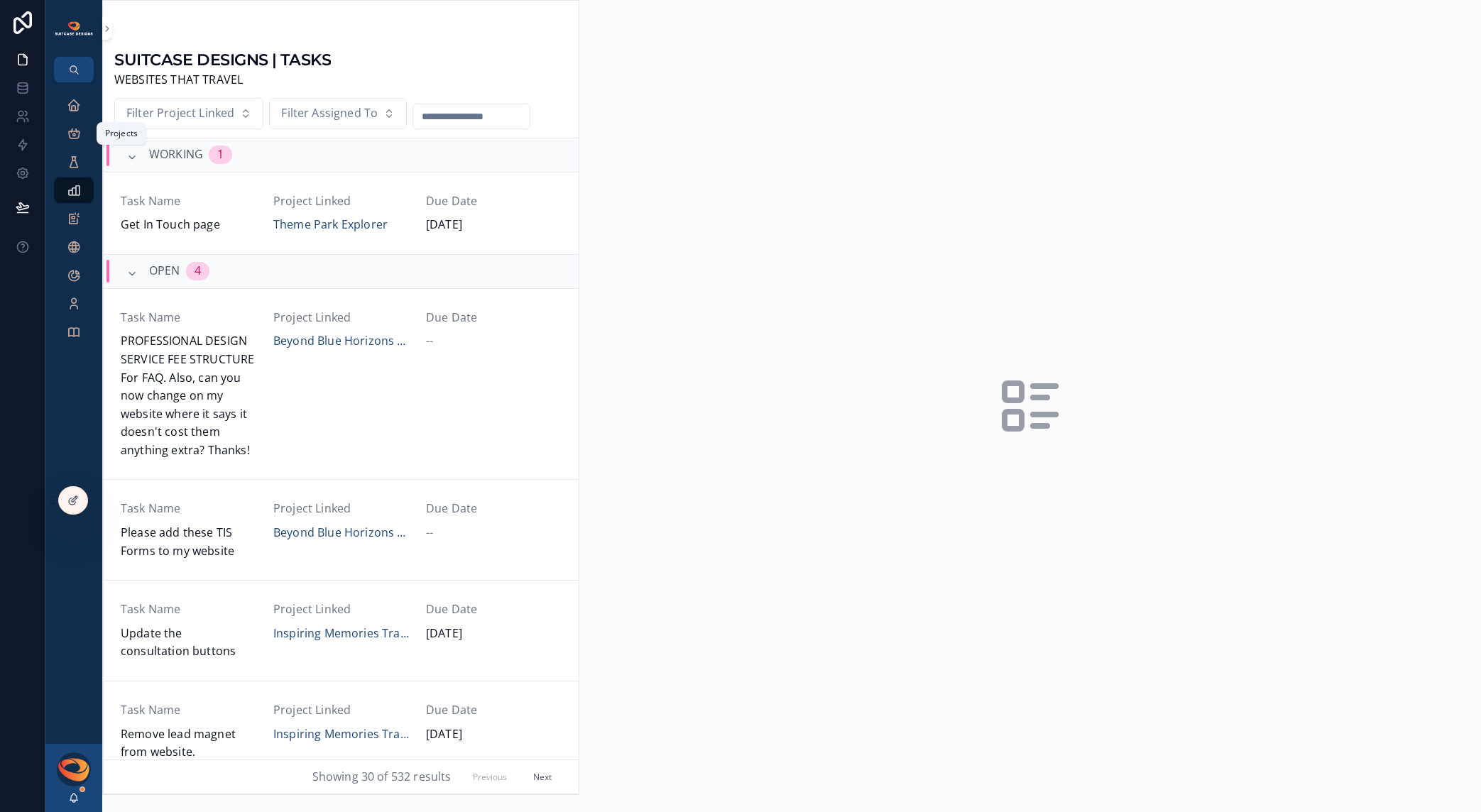
click at [78, 133] on icon "scrollable content" at bounding box center [73, 133] width 14 height 14
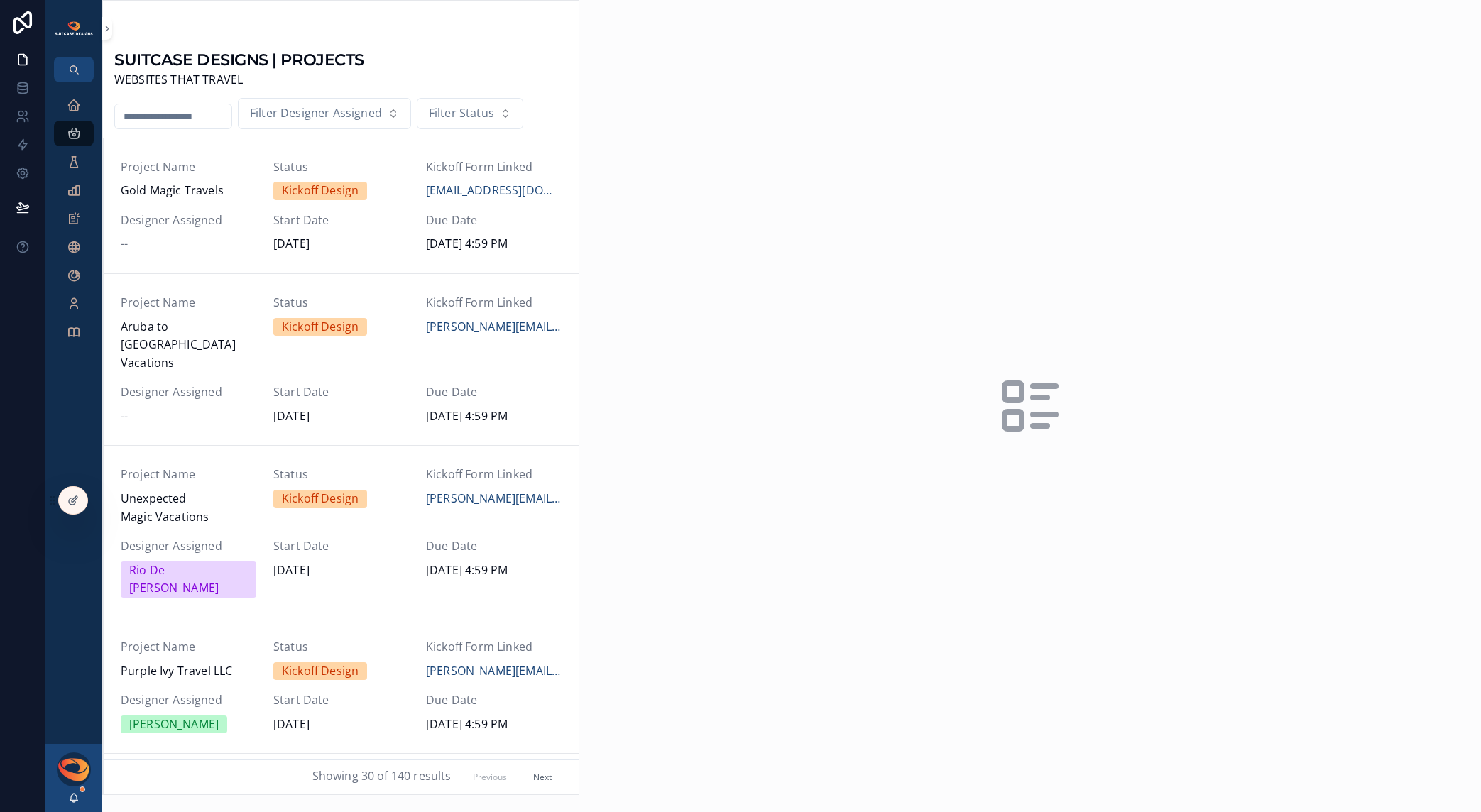
click at [194, 115] on input "scrollable content" at bounding box center [174, 117] width 117 height 20
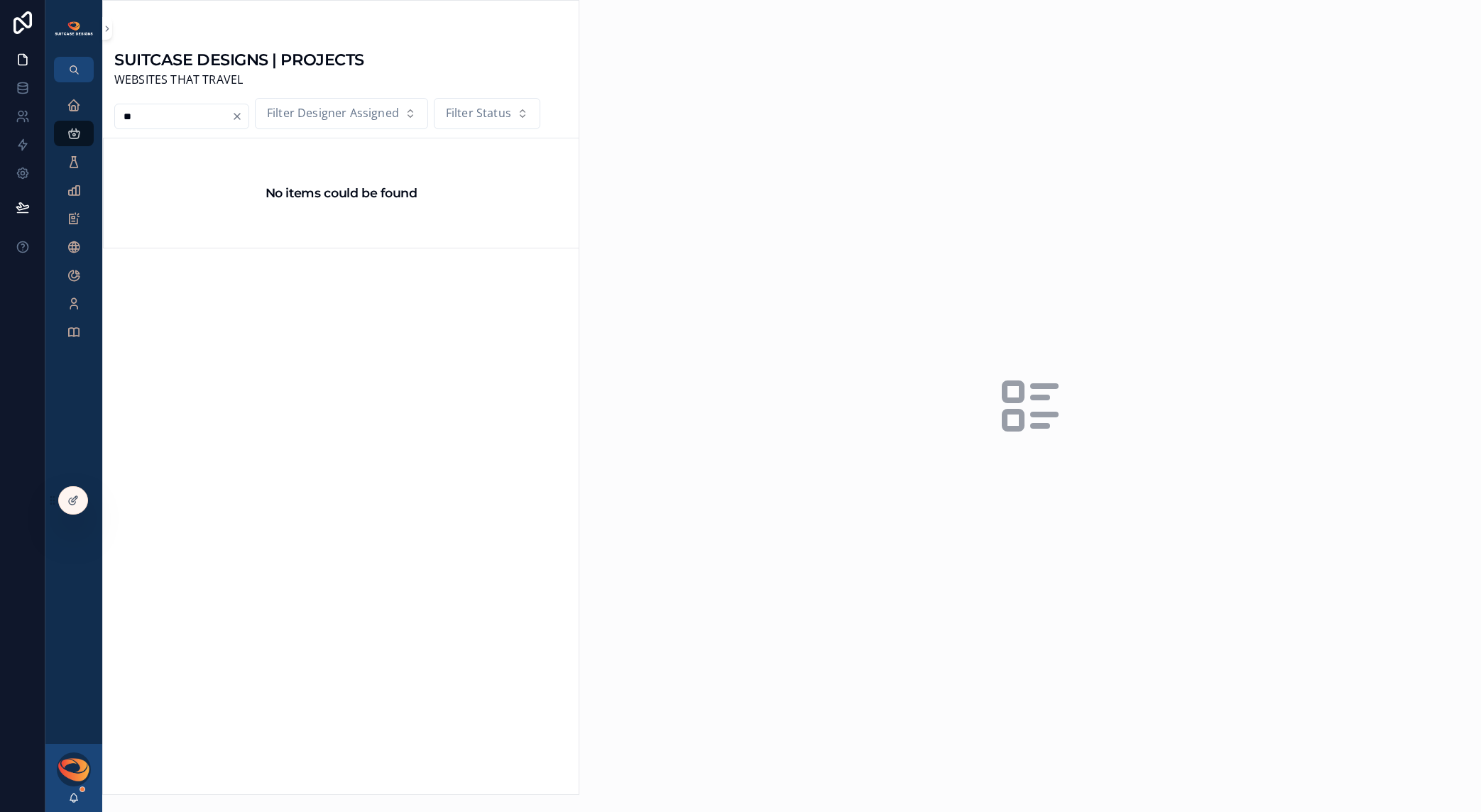
type input "*"
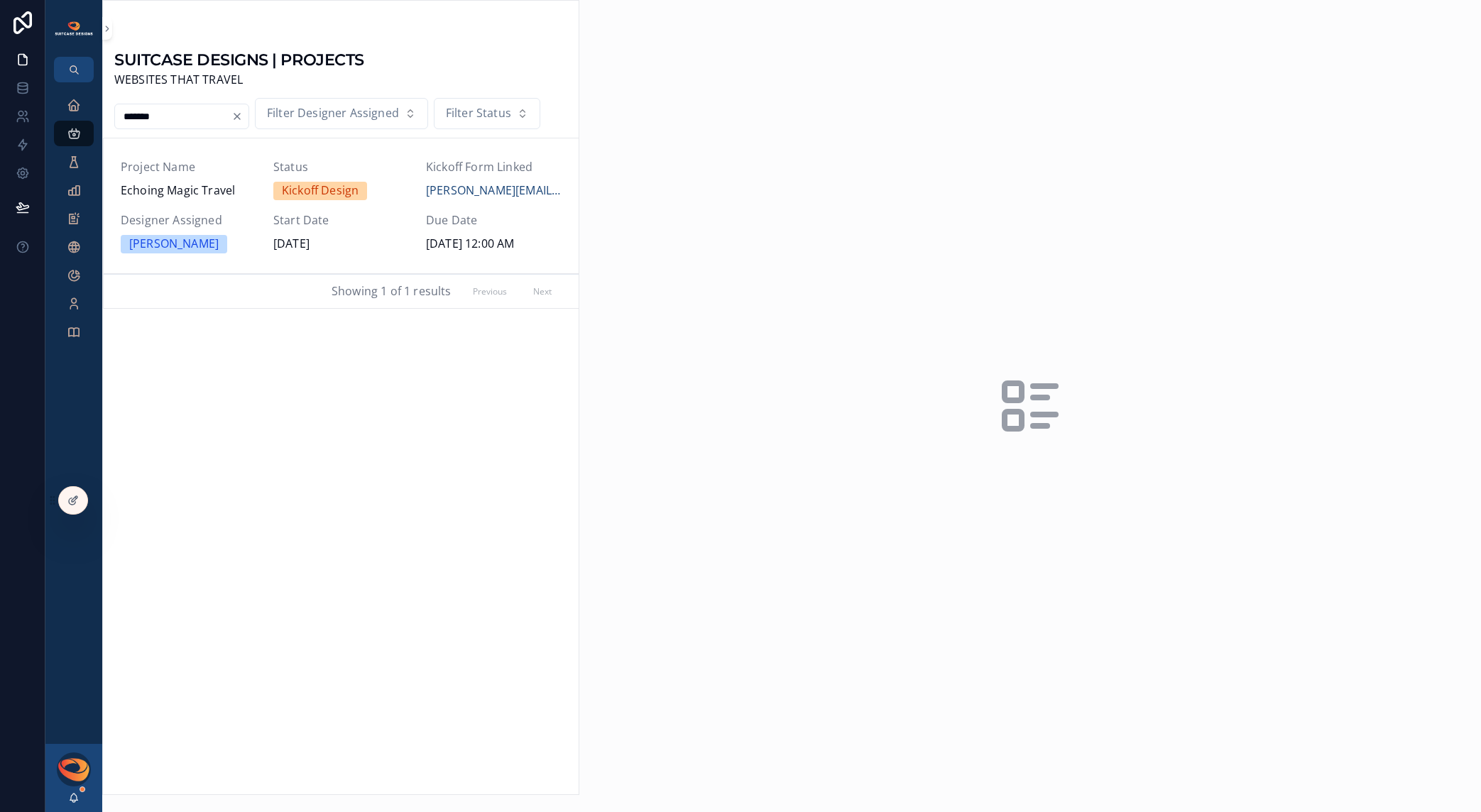
type input "*******"
click at [197, 194] on span "Echoing Magic Travel" at bounding box center [189, 191] width 135 height 18
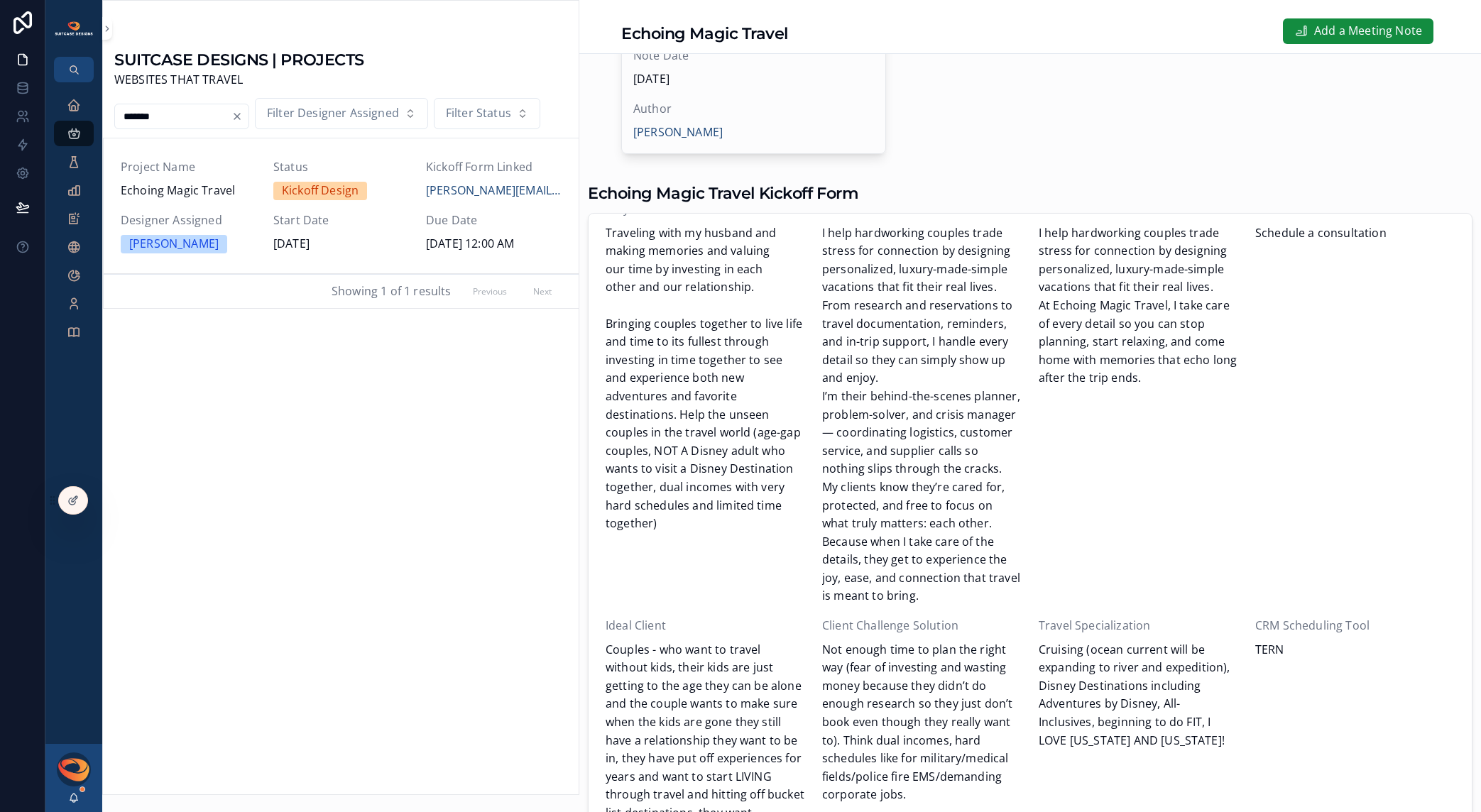
scroll to position [910, 0]
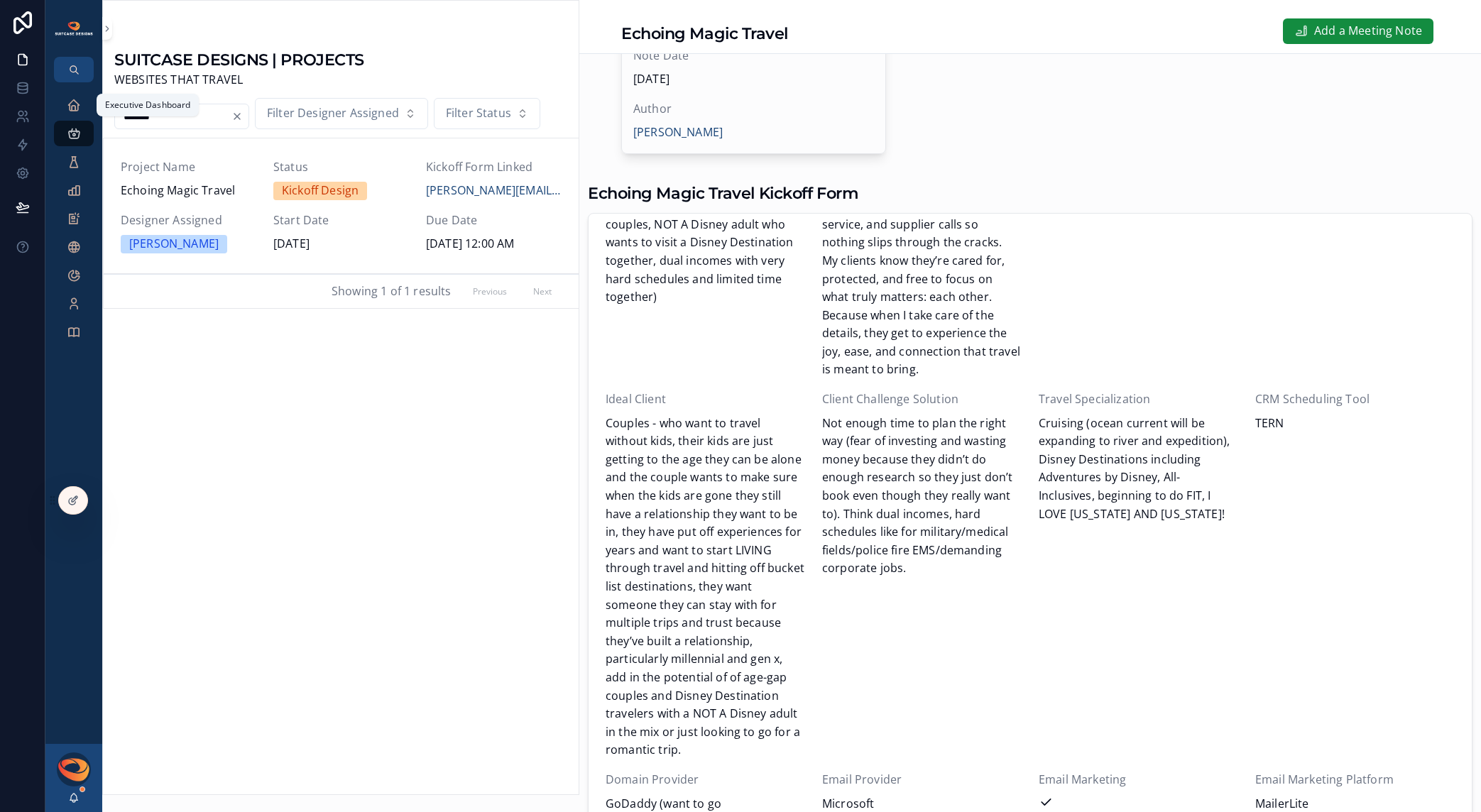
click at [75, 103] on icon "scrollable content" at bounding box center [73, 104] width 14 height 14
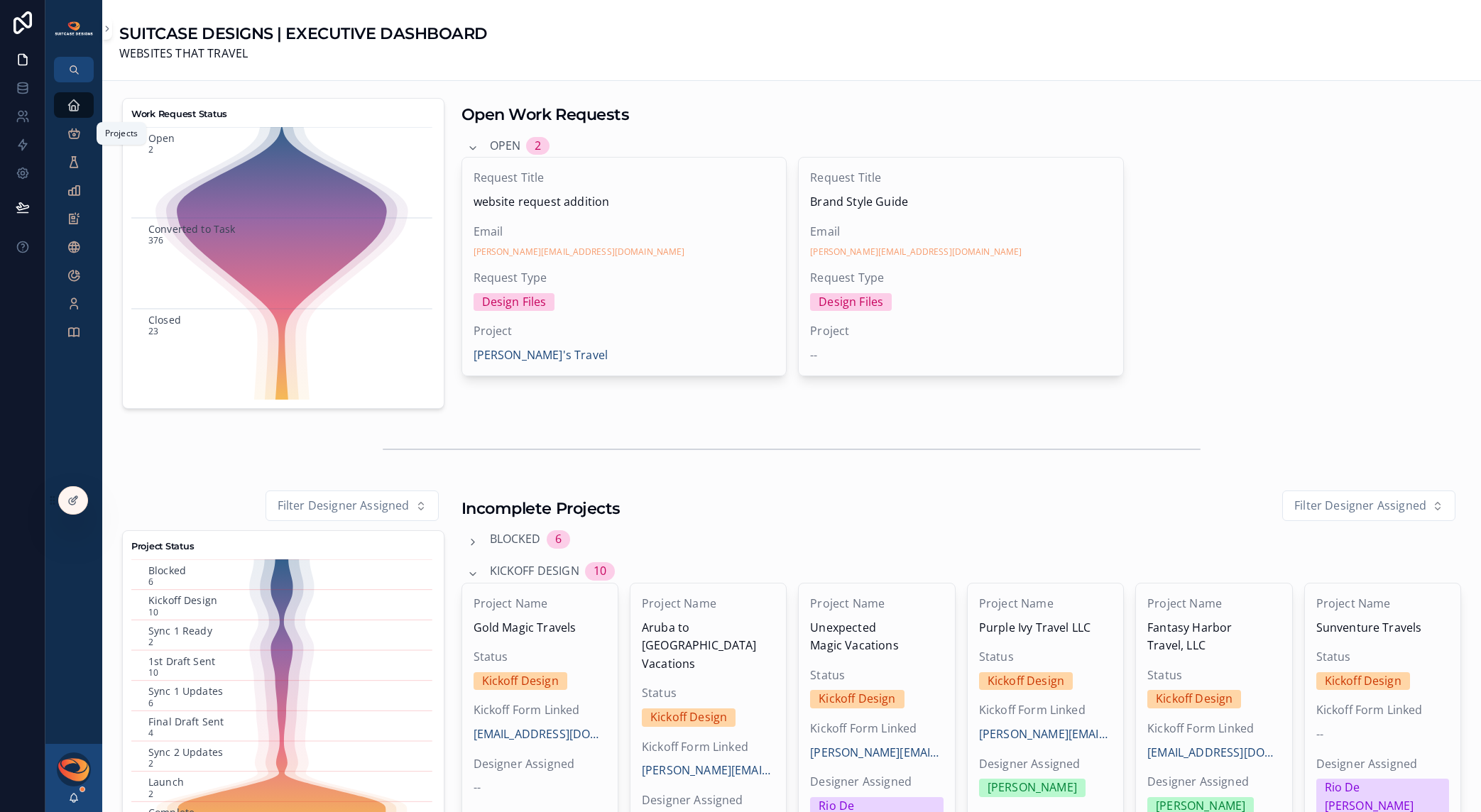
click at [78, 132] on icon "scrollable content" at bounding box center [73, 133] width 14 height 14
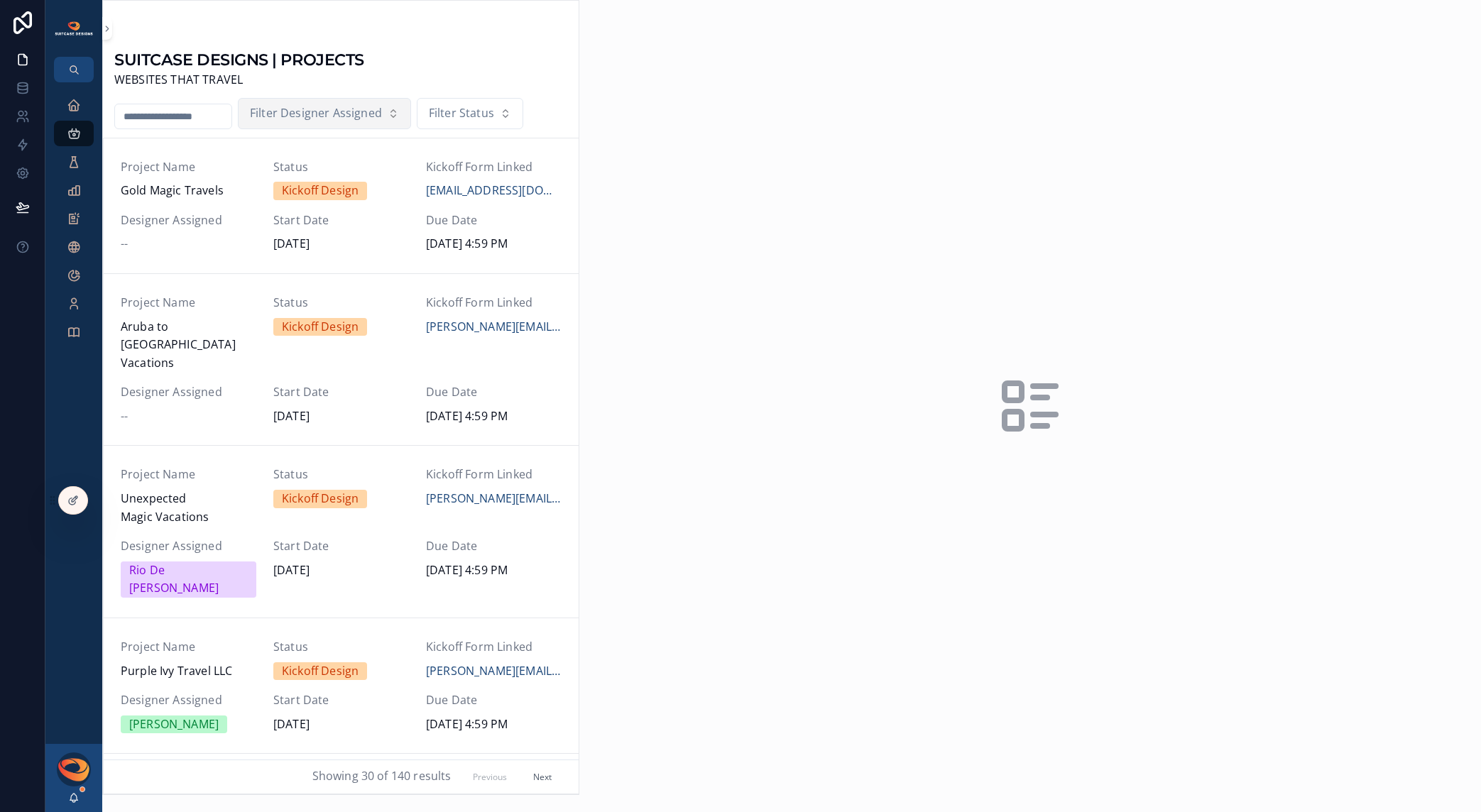
click at [359, 114] on span "Filter Designer Assigned" at bounding box center [316, 113] width 132 height 18
click at [320, 217] on div "[PERSON_NAME]" at bounding box center [336, 218] width 197 height 23
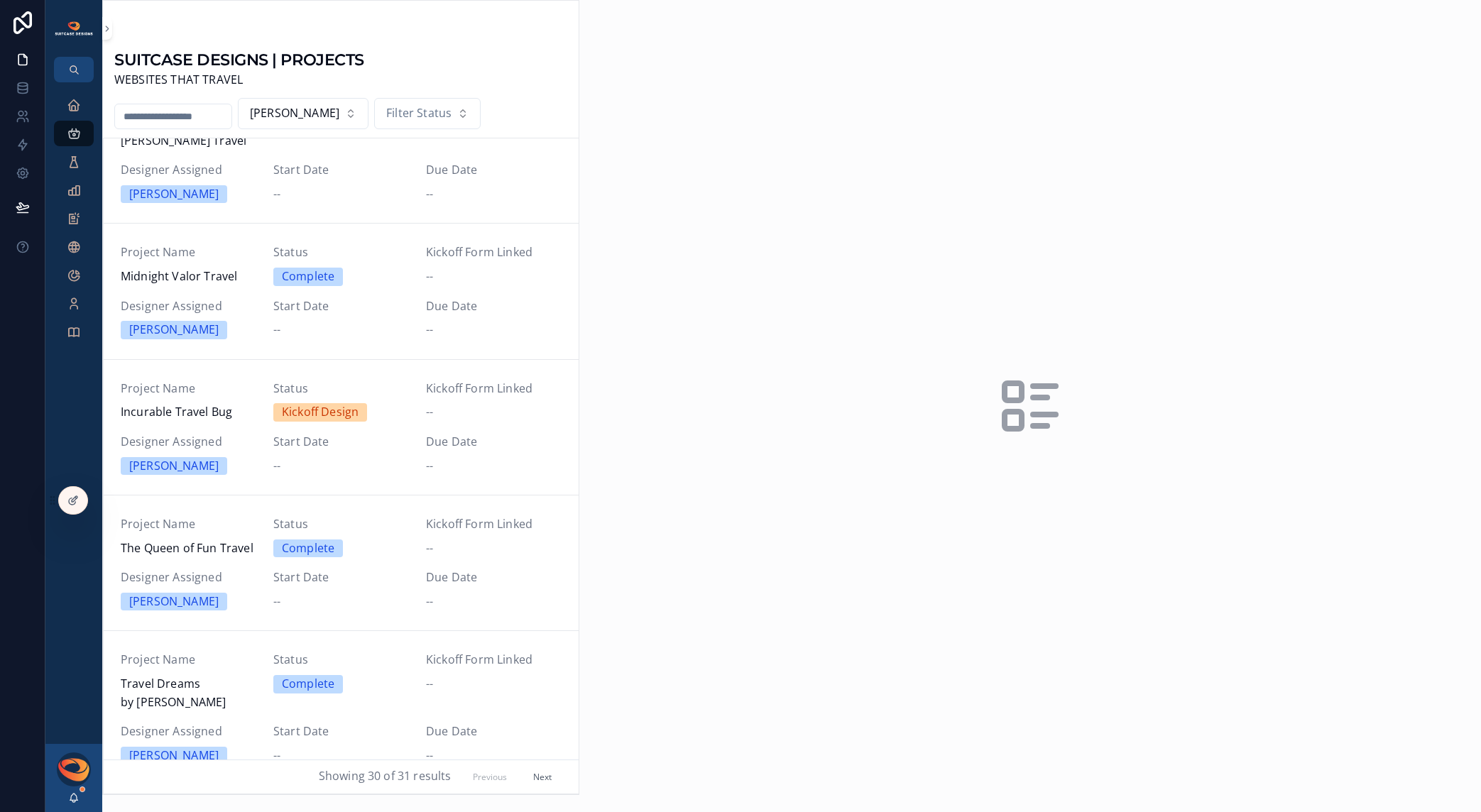
scroll to position [2034, 0]
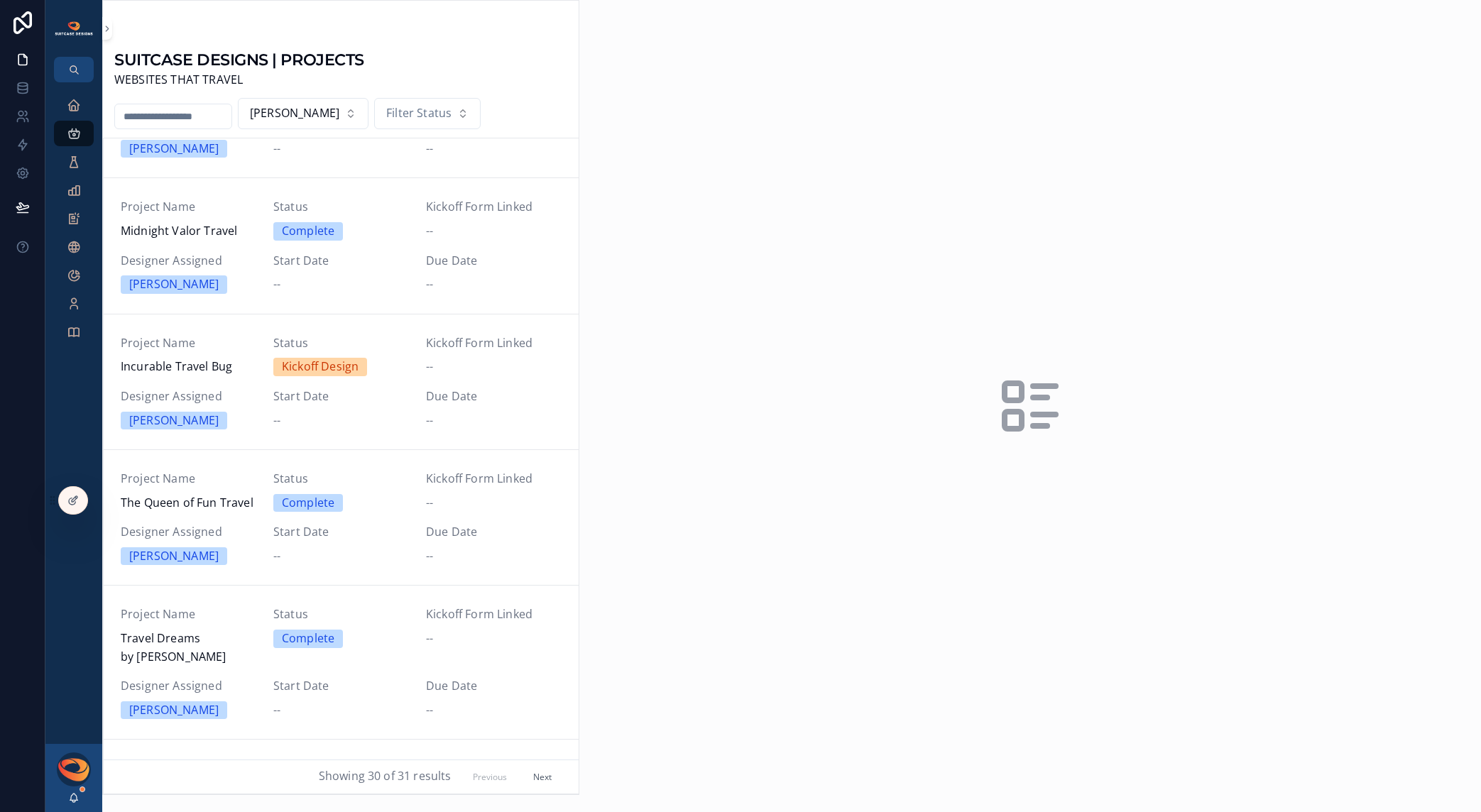
click at [235, 358] on span "Incurable Travel Bug" at bounding box center [189, 367] width 135 height 18
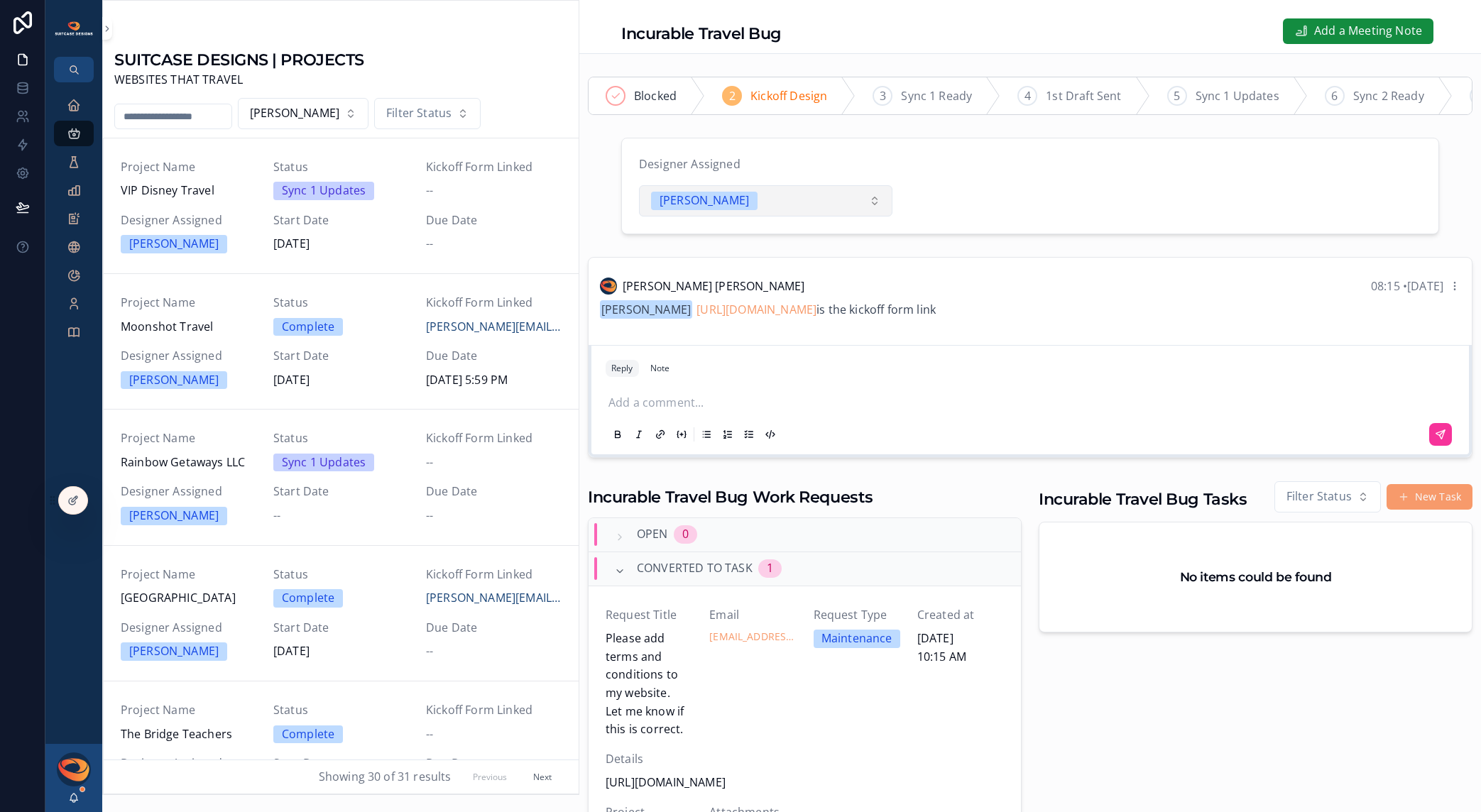
click at [830, 216] on button "[PERSON_NAME]" at bounding box center [766, 200] width 254 height 31
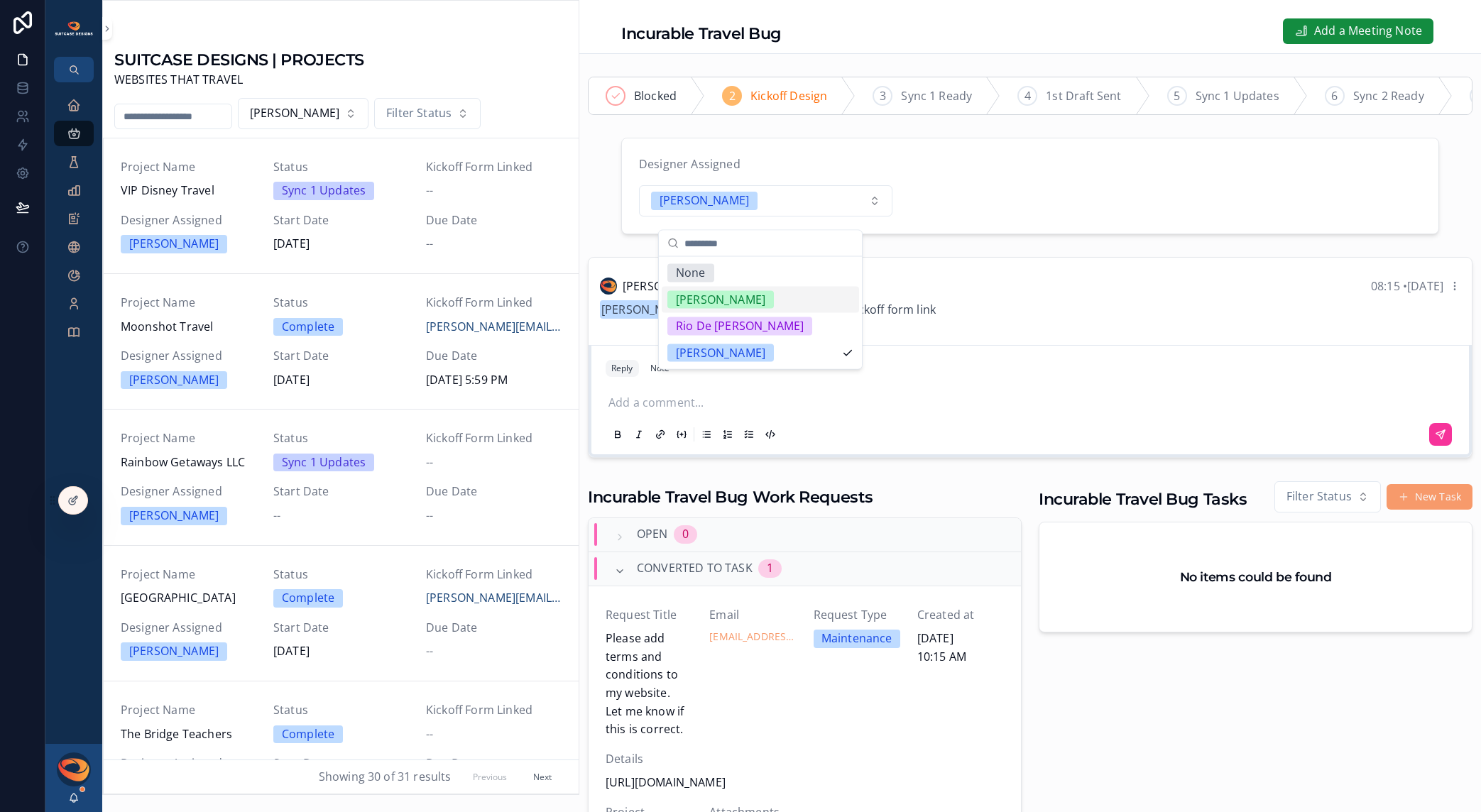
click at [784, 302] on div "[PERSON_NAME]" at bounding box center [761, 300] width 197 height 27
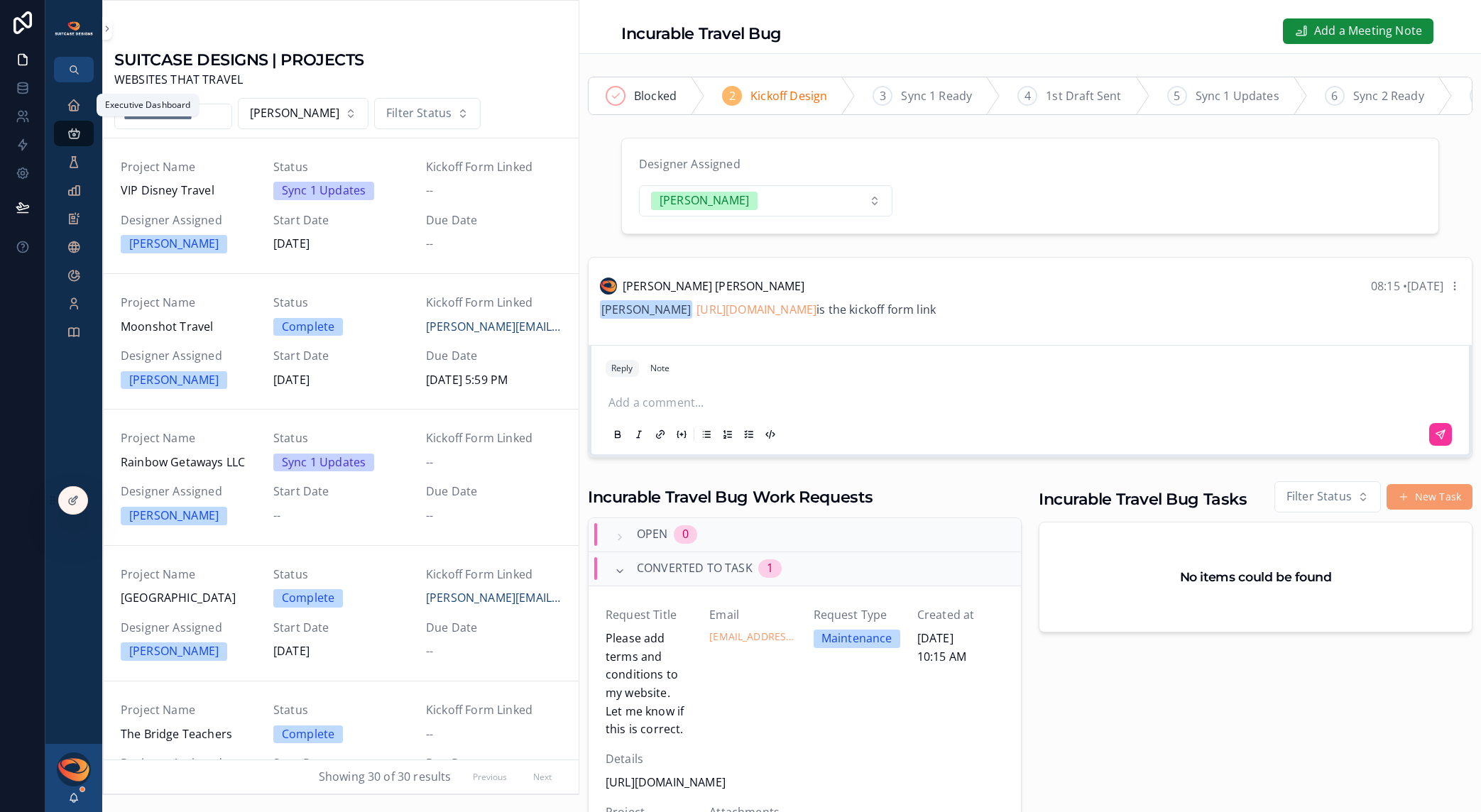
click at [78, 109] on icon "scrollable content" at bounding box center [73, 104] width 14 height 14
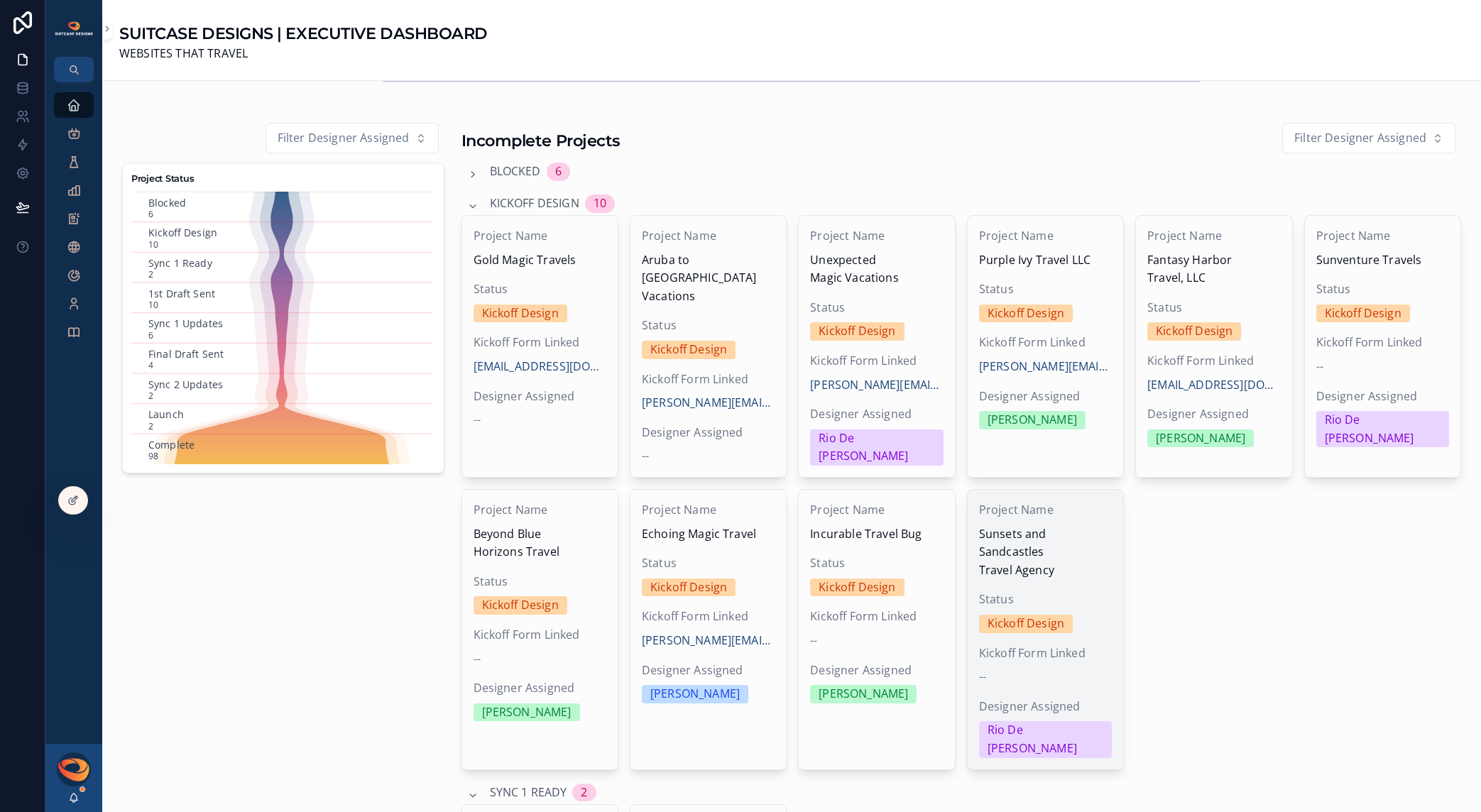
scroll to position [403, 0]
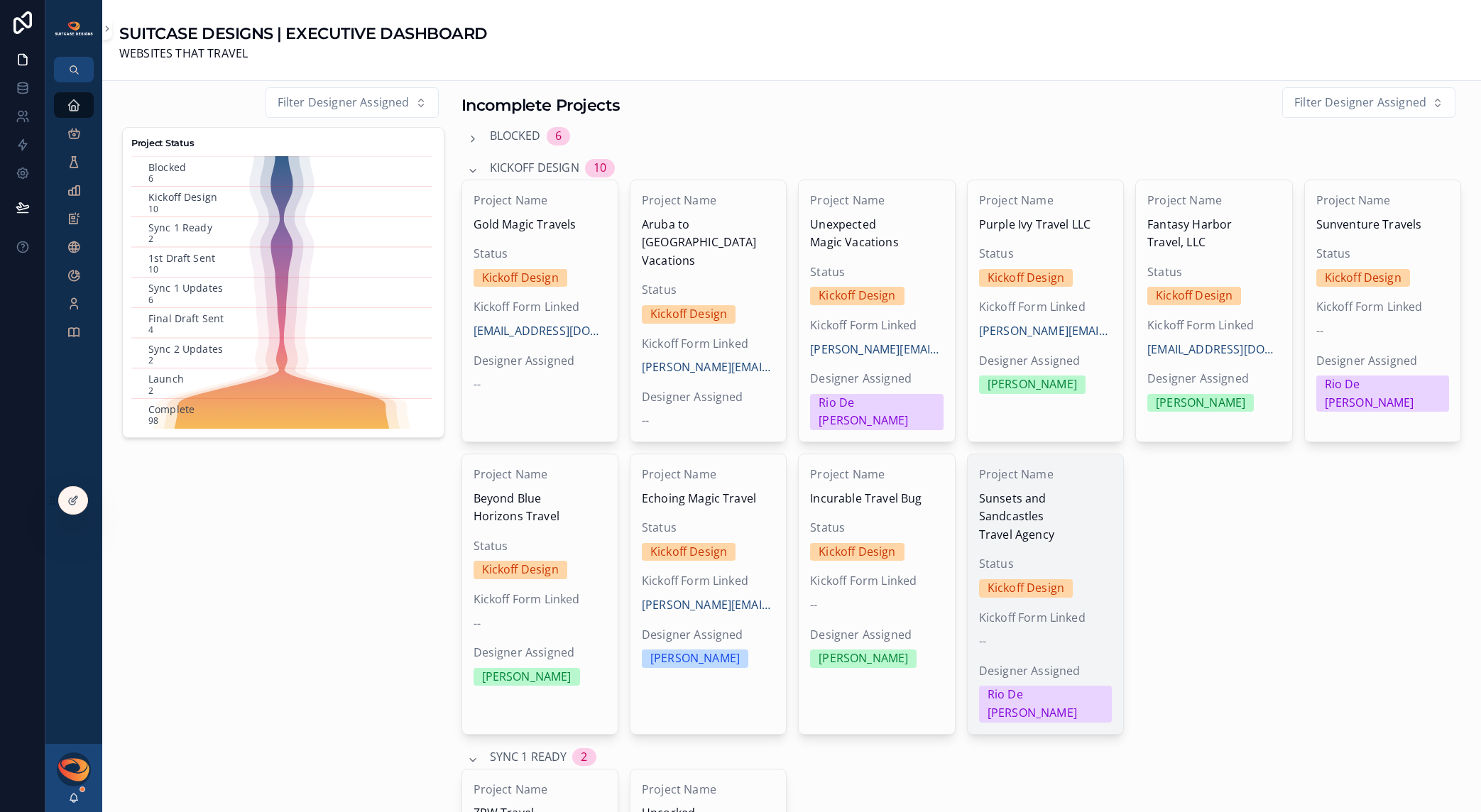
click at [1019, 506] on span "Sunsets and Sandcastles Travel Agency" at bounding box center [1045, 517] width 133 height 54
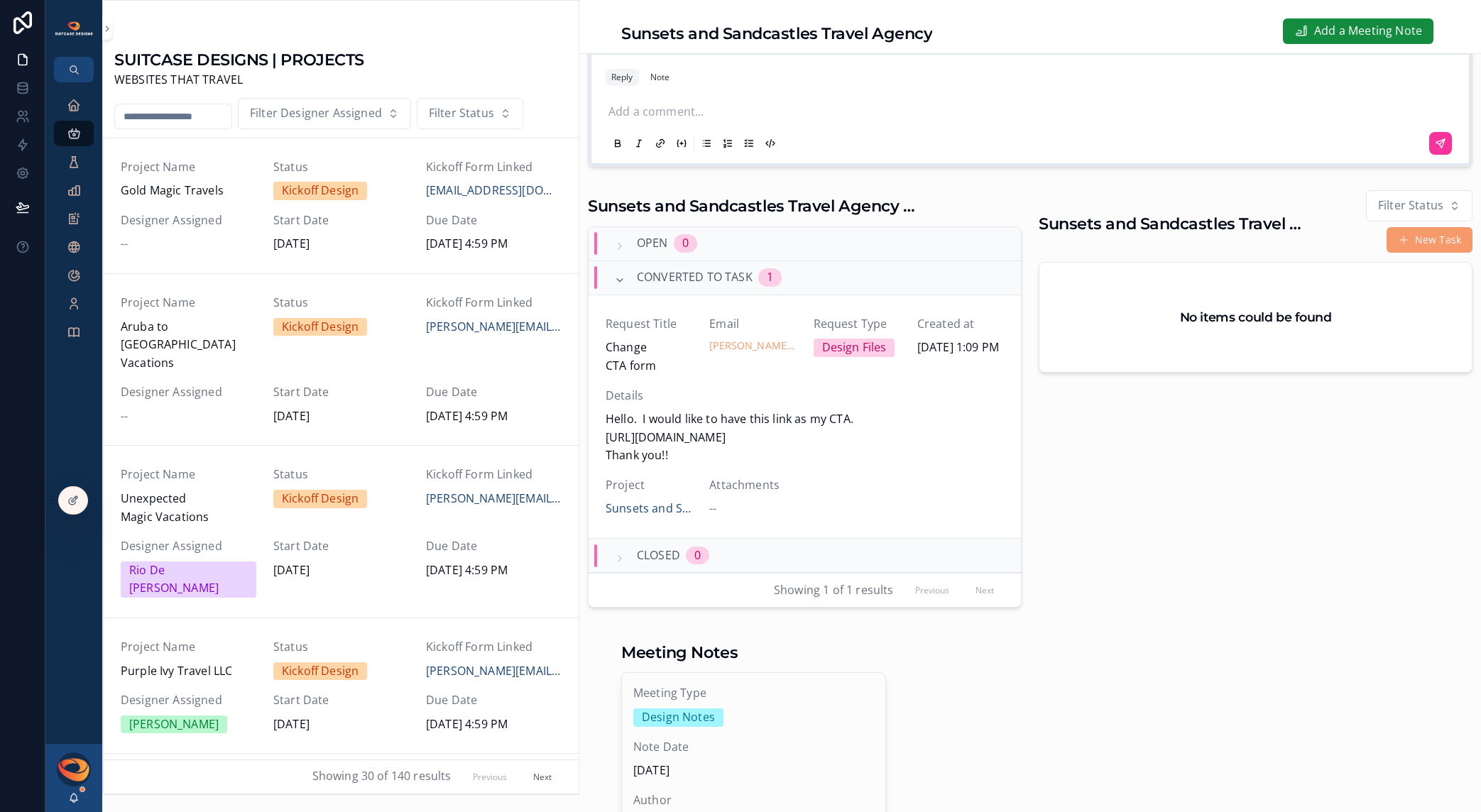
scroll to position [386, 0]
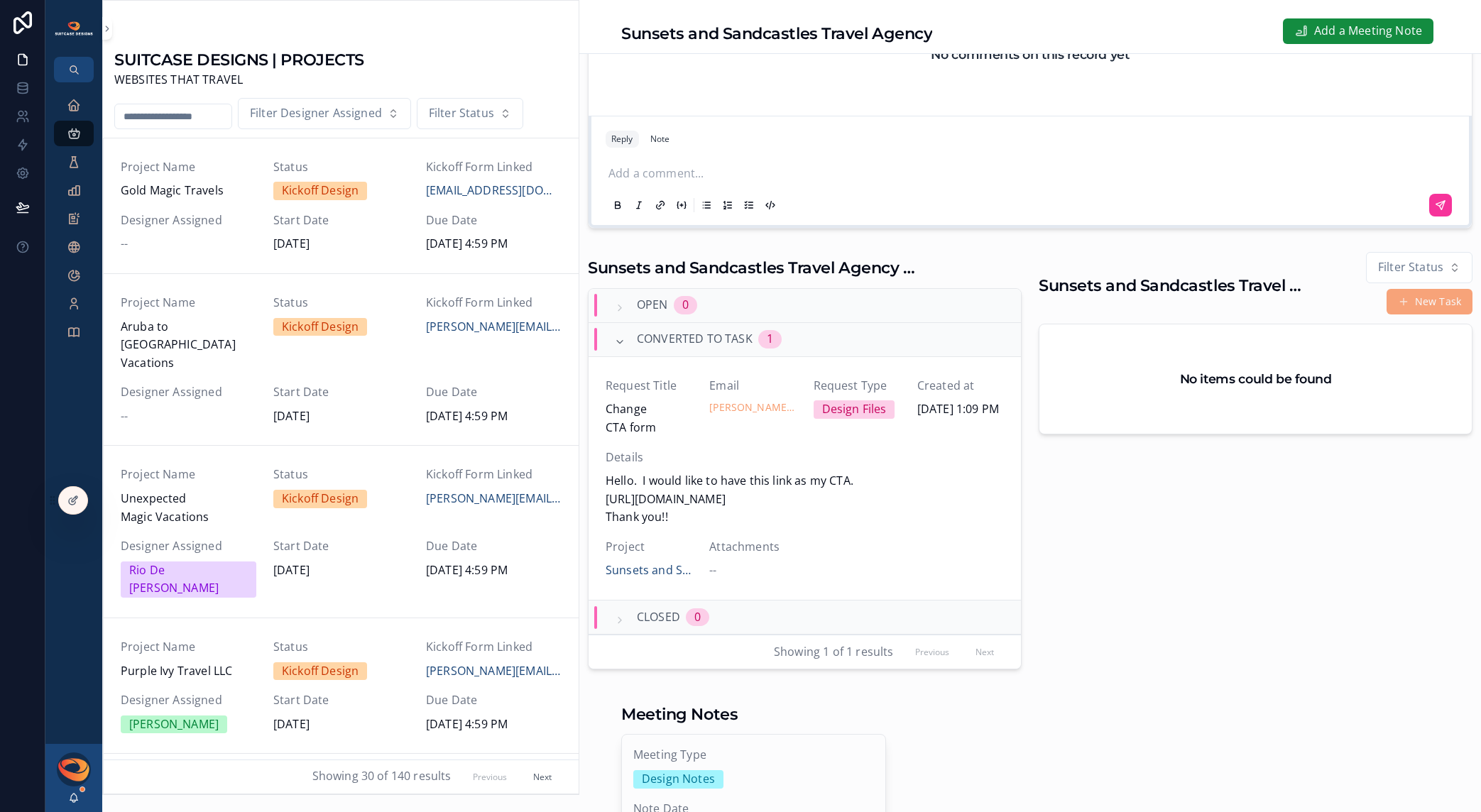
click at [1398, 307] on span "scrollable content" at bounding box center [1404, 302] width 12 height 12
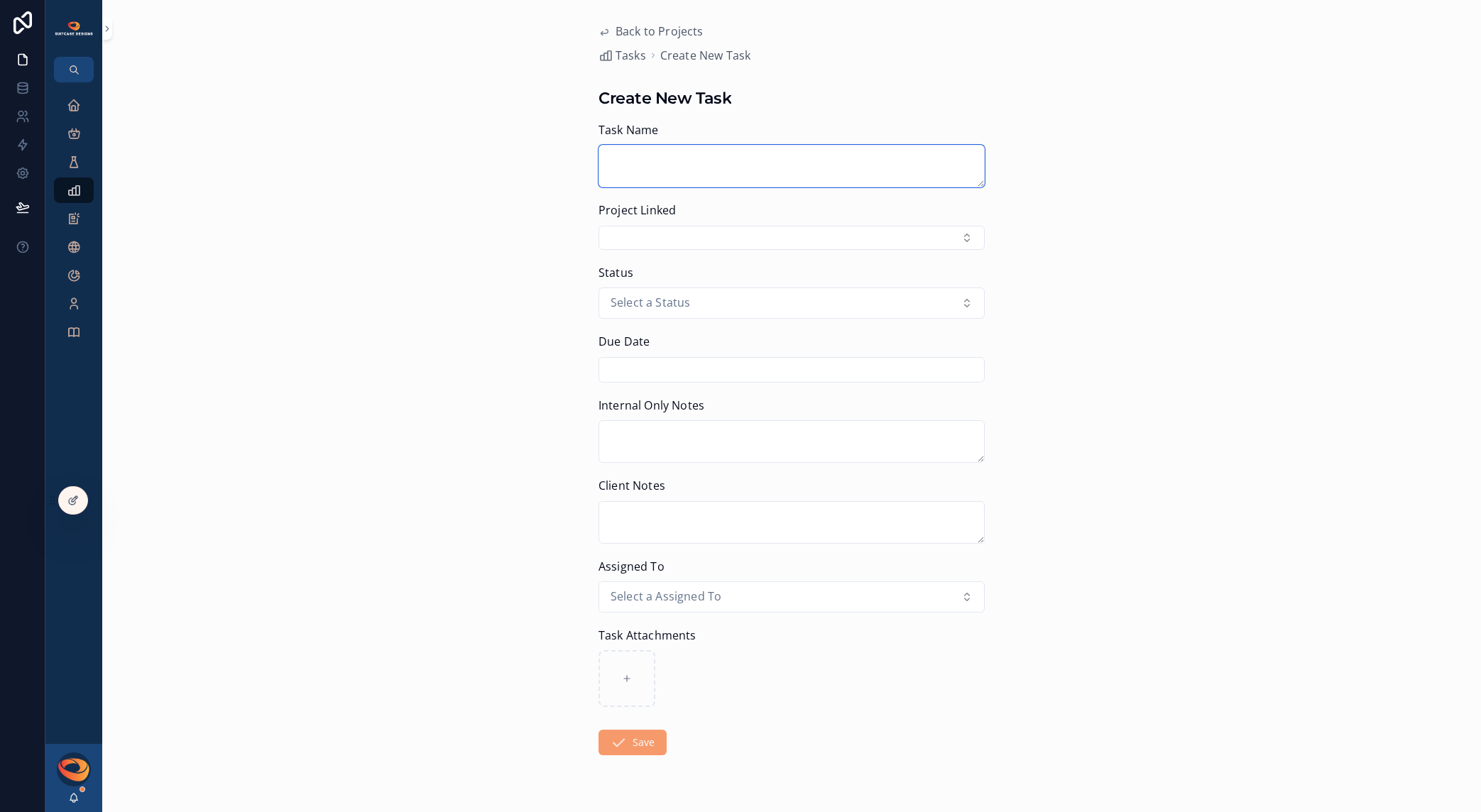
click at [701, 179] on textarea "scrollable content" at bounding box center [791, 166] width 387 height 43
click at [710, 240] on button "Select Button" at bounding box center [791, 237] width 387 height 24
type input "*******"
click at [725, 292] on span "Sunsets and Sandcastles Travel Agency" at bounding box center [778, 305] width 169 height 36
click at [677, 177] on textarea "scrollable content" at bounding box center [791, 166] width 387 height 43
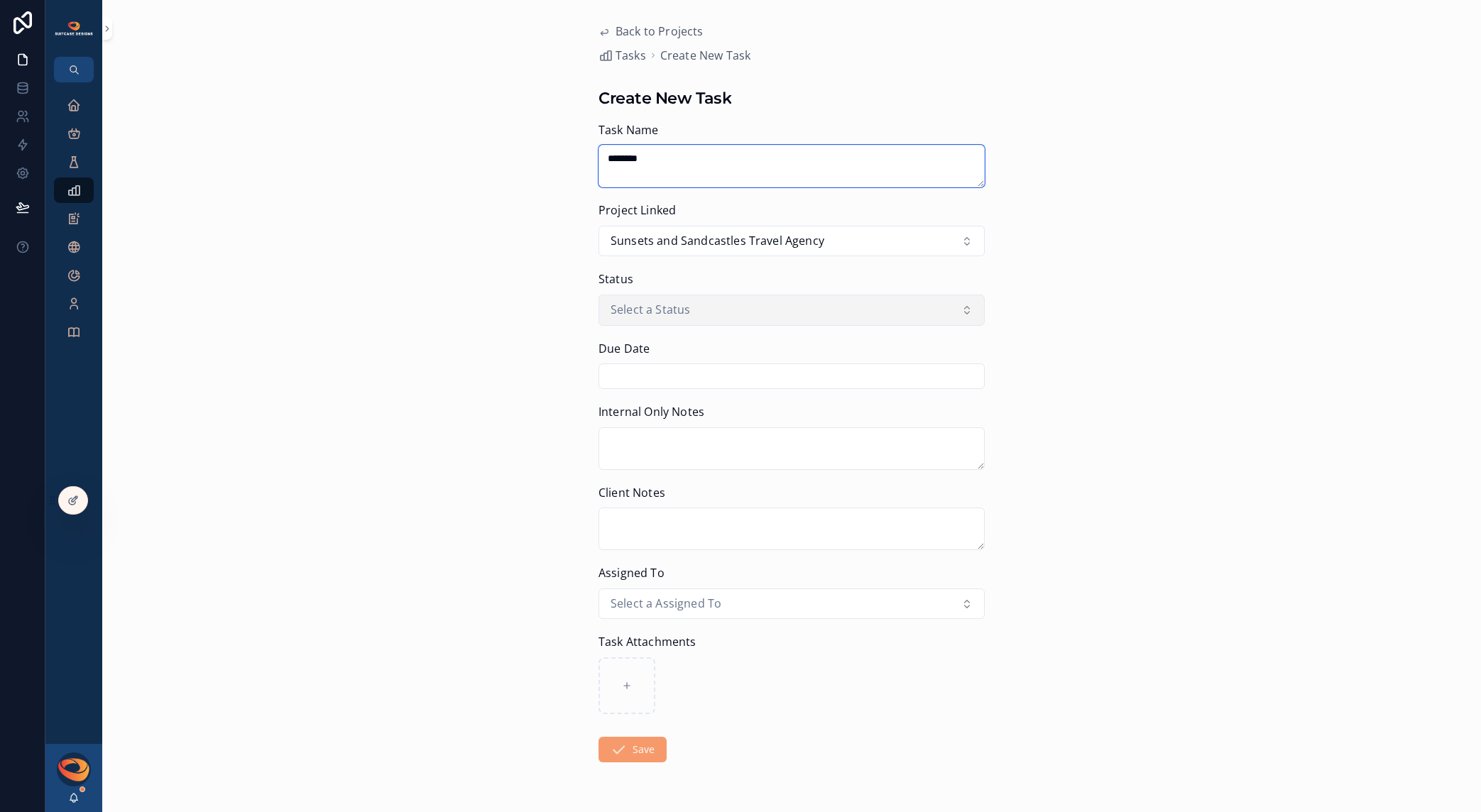
type textarea "********"
click at [719, 316] on button "Select a Status" at bounding box center [791, 310] width 387 height 31
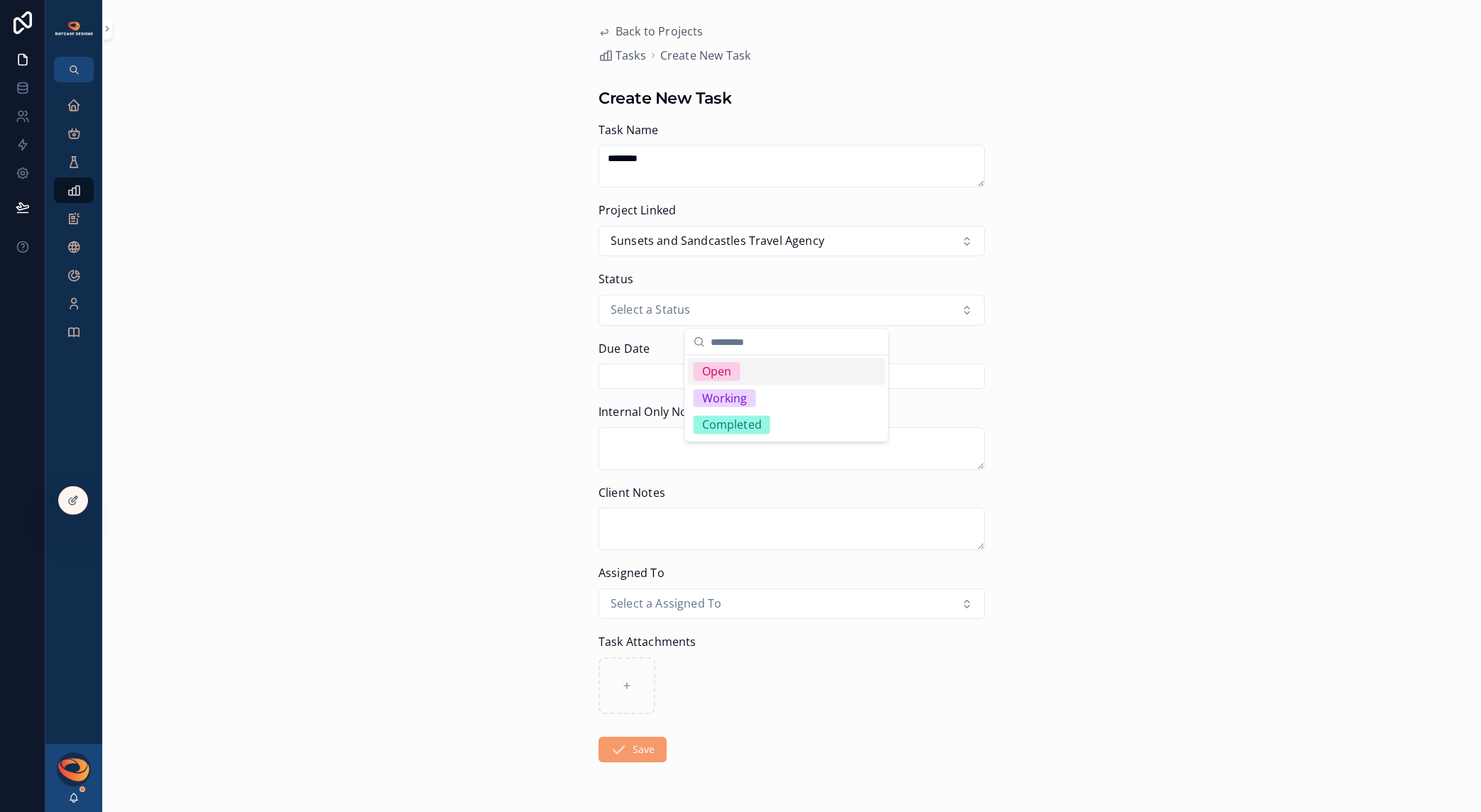
click at [723, 367] on div "Open" at bounding box center [717, 372] width 30 height 18
click at [716, 376] on input "scrollable content" at bounding box center [791, 376] width 385 height 20
click at [791, 413] on button "[DATE]" at bounding box center [786, 411] width 57 height 26
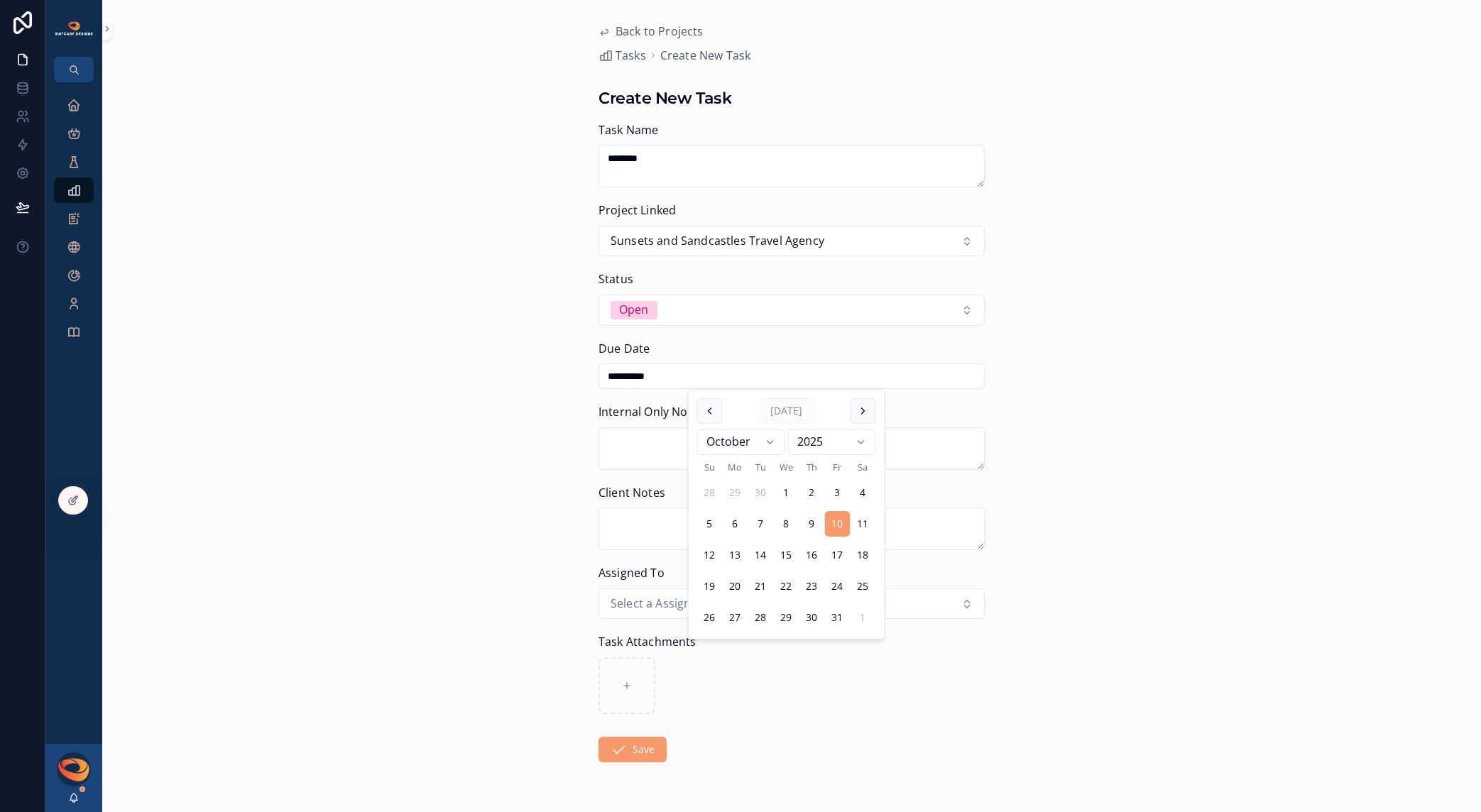
type input "**********"
click at [644, 531] on textarea "scrollable content" at bounding box center [791, 528] width 387 height 43
paste textarea "**********"
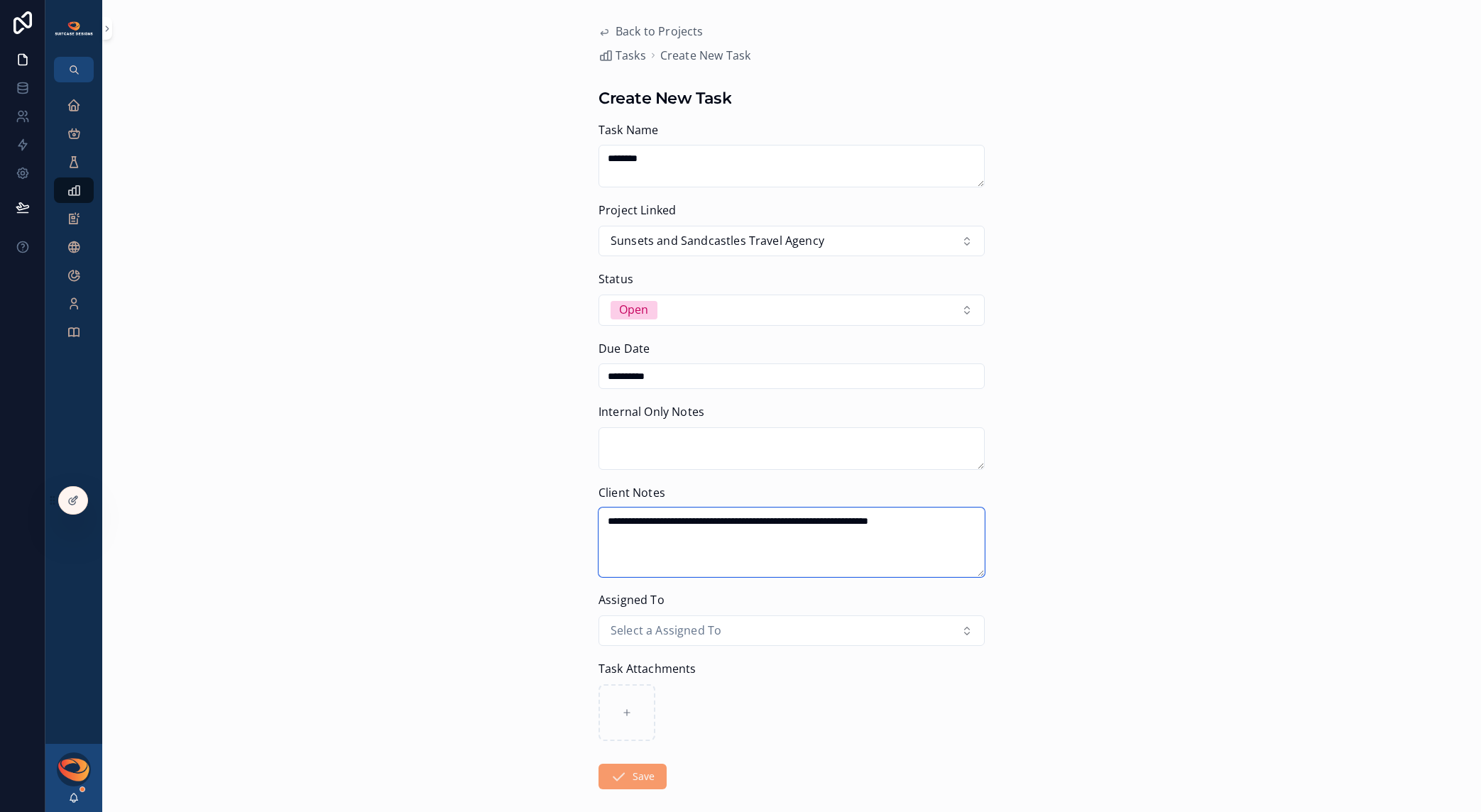
type textarea "**********"
click at [696, 436] on textarea "scrollable content" at bounding box center [791, 448] width 387 height 43
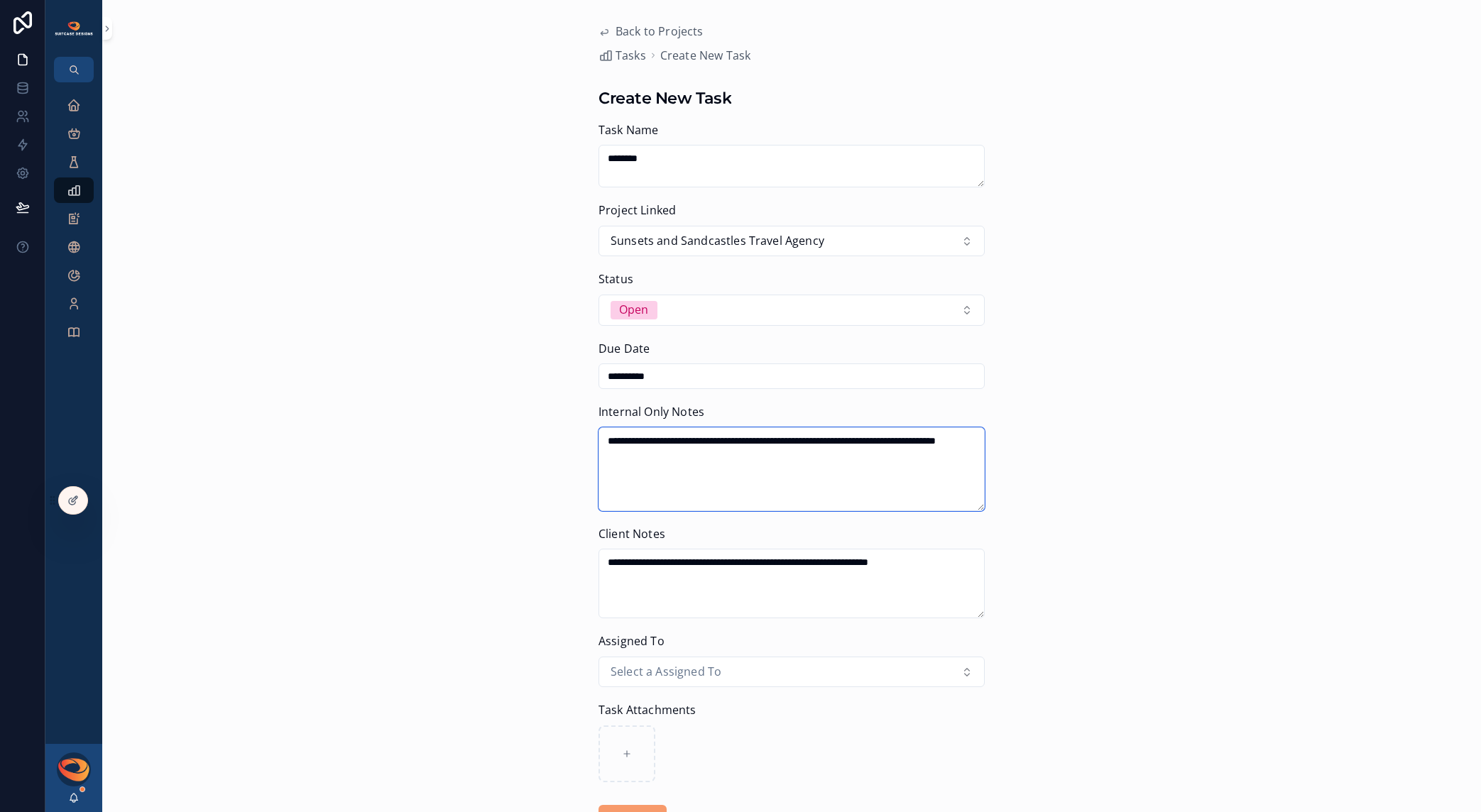
scroll to position [109, 0]
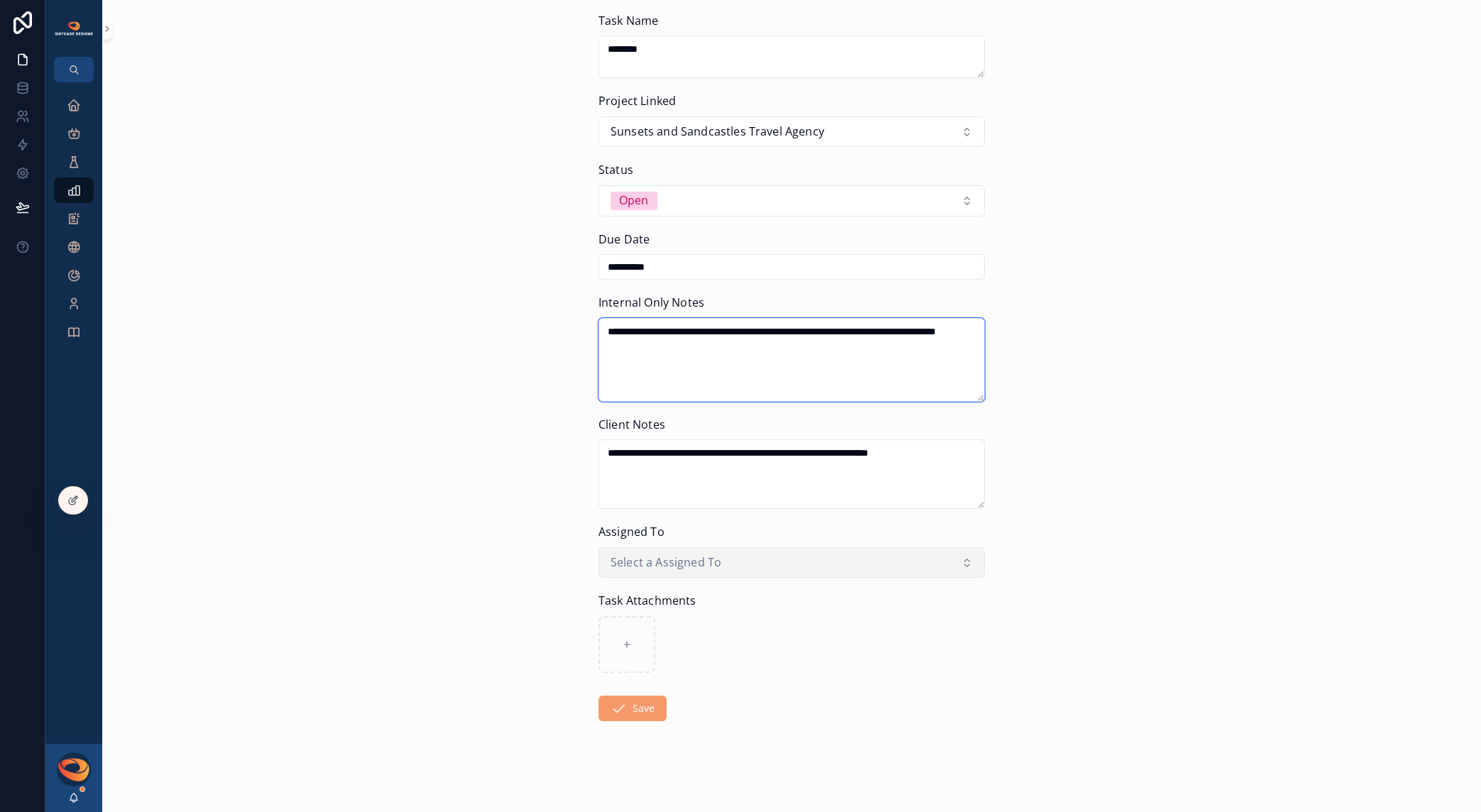
type textarea "**********"
click at [772, 567] on button "Select a Assigned To" at bounding box center [791, 562] width 387 height 31
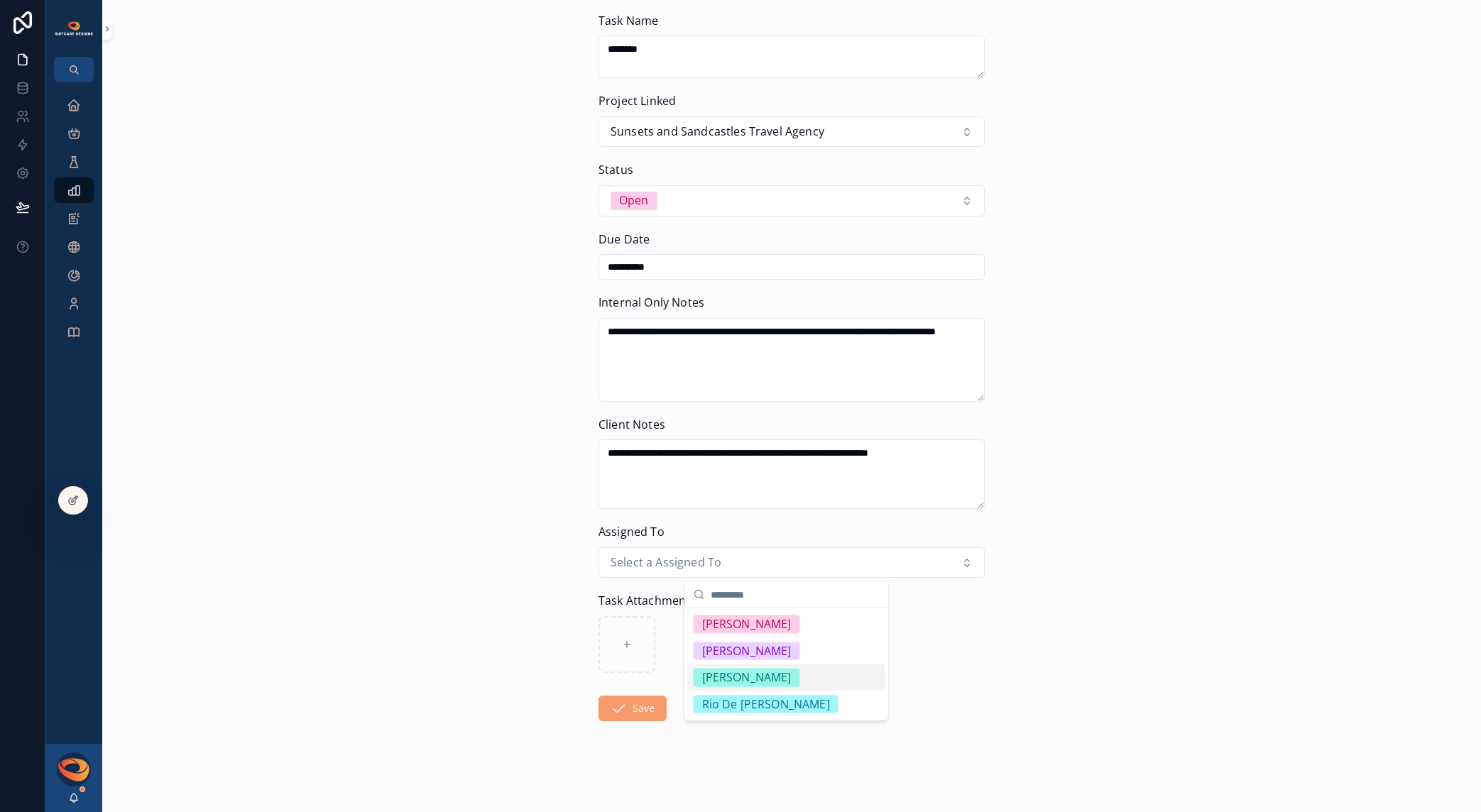
click at [741, 673] on div "[PERSON_NAME]" at bounding box center [746, 678] width 89 height 18
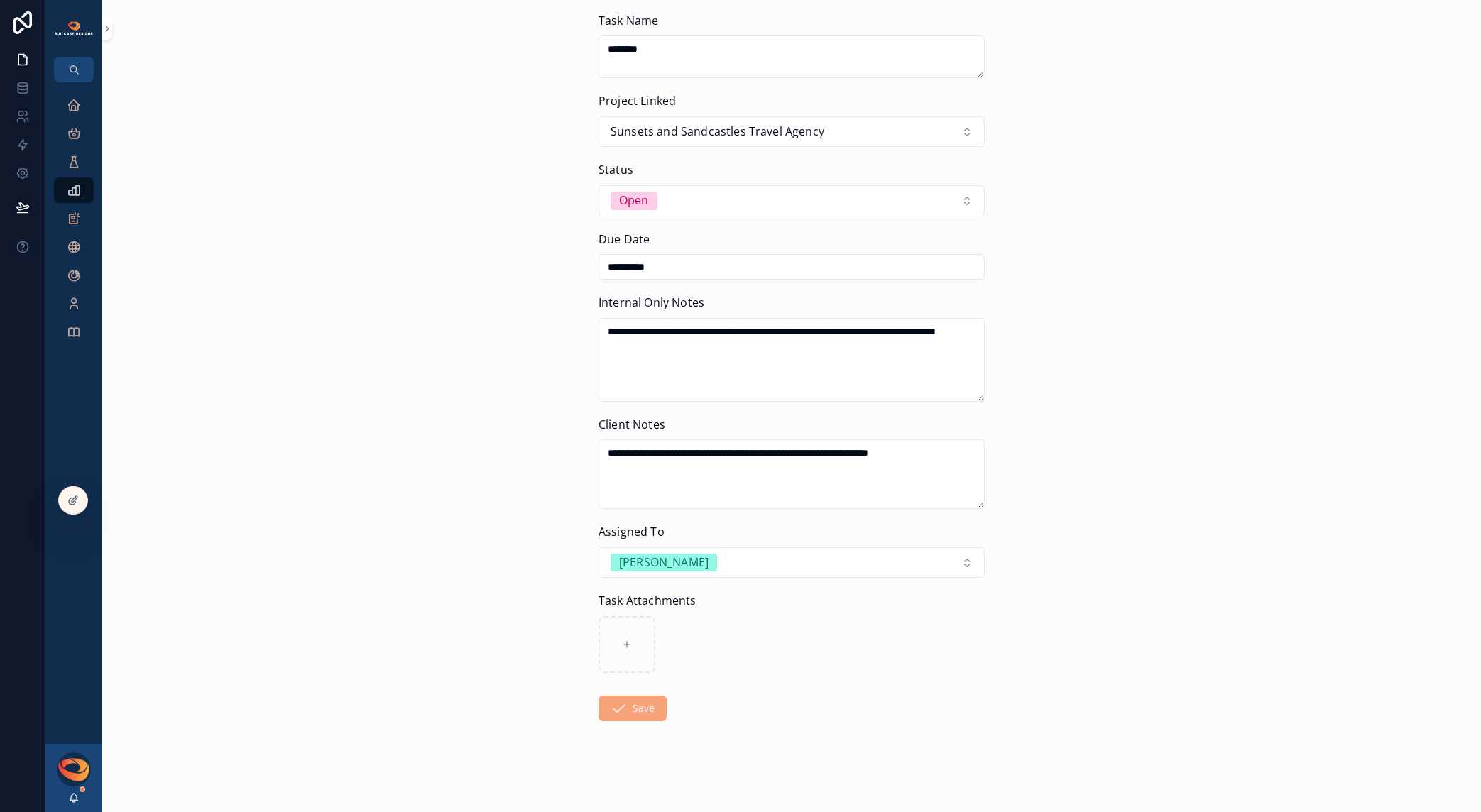
click at [620, 715] on icon "scrollable content" at bounding box center [619, 709] width 17 height 17
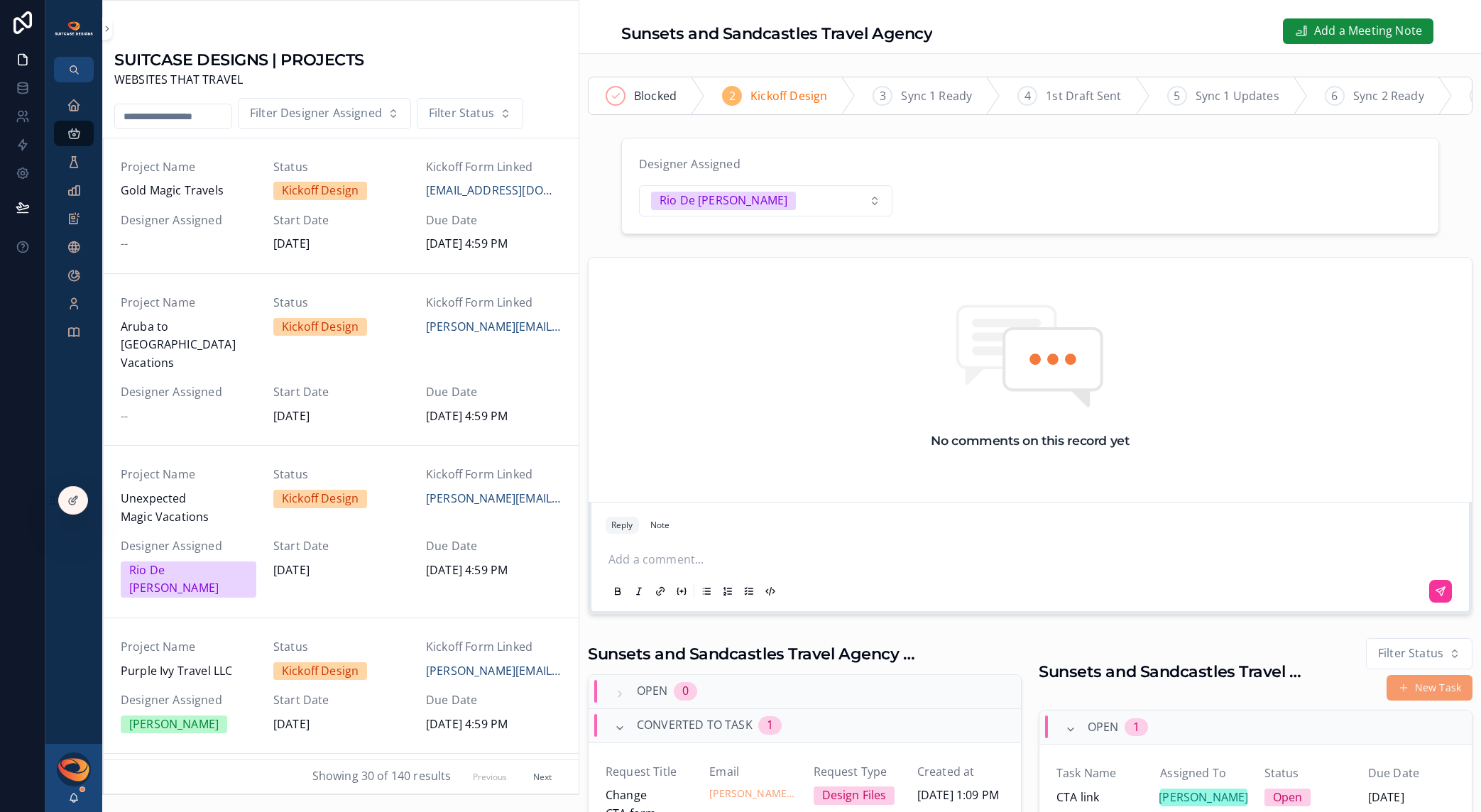
scroll to position [288, 0]
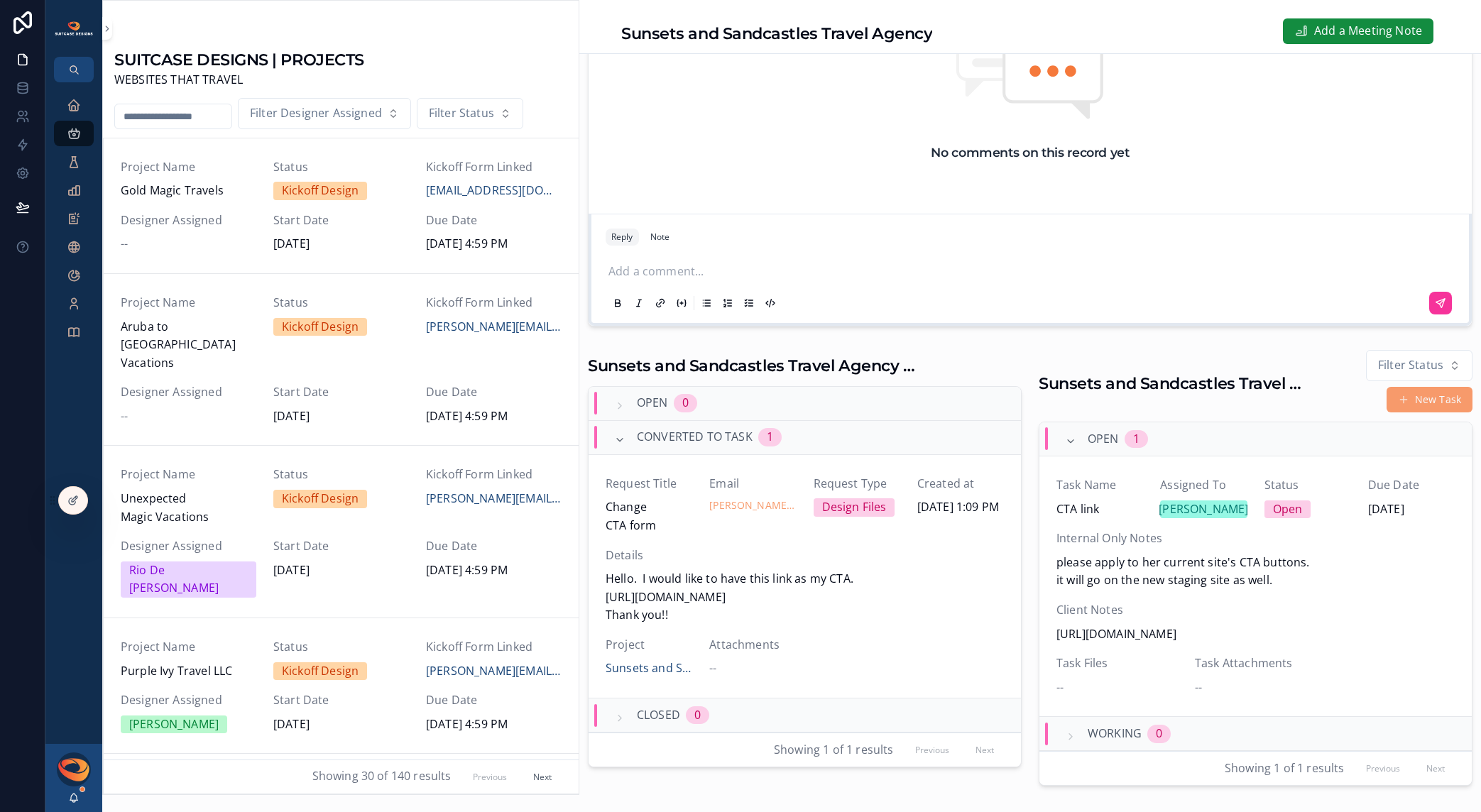
click at [1324, 490] on span "Status" at bounding box center [1308, 486] width 87 height 18
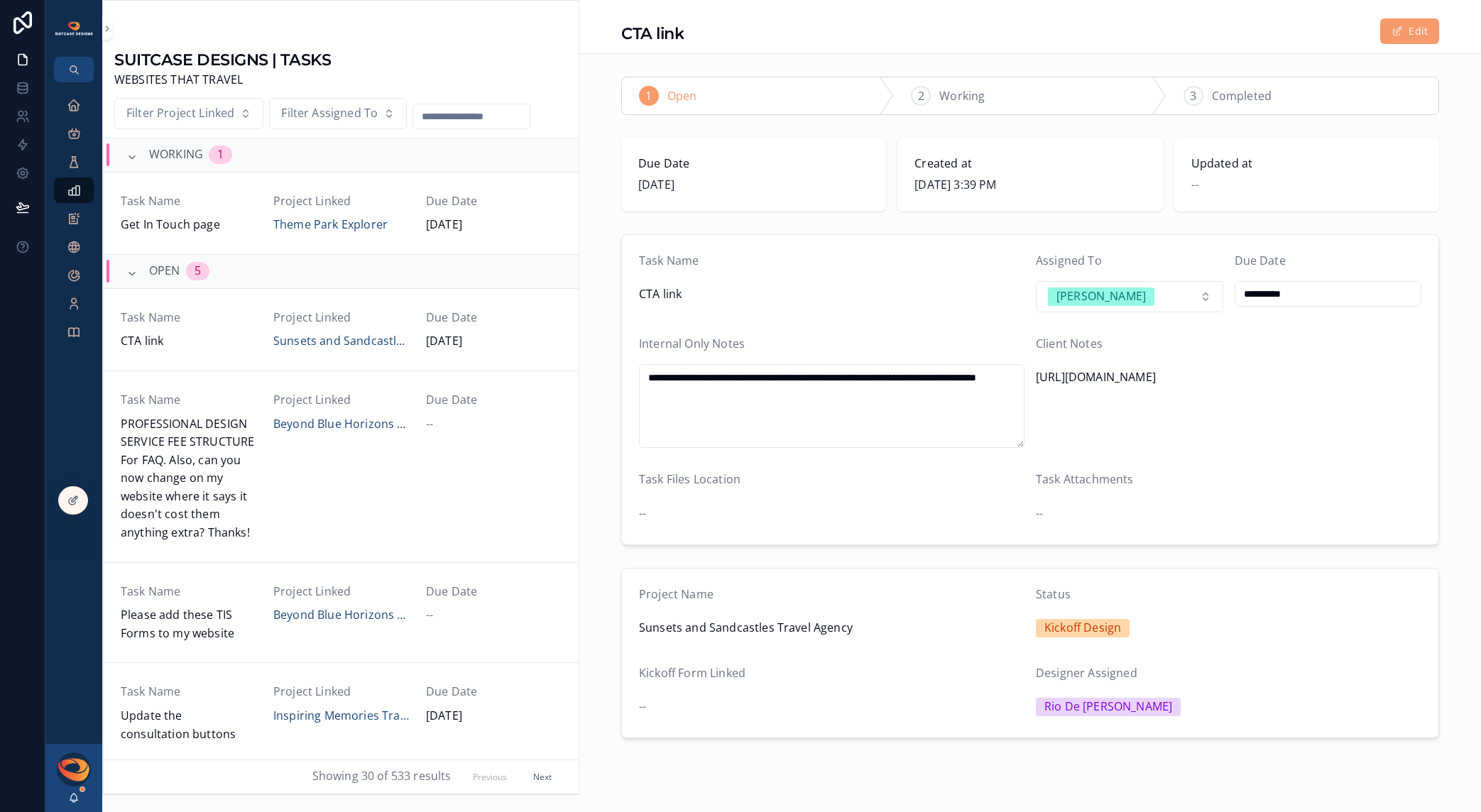
scroll to position [150, 0]
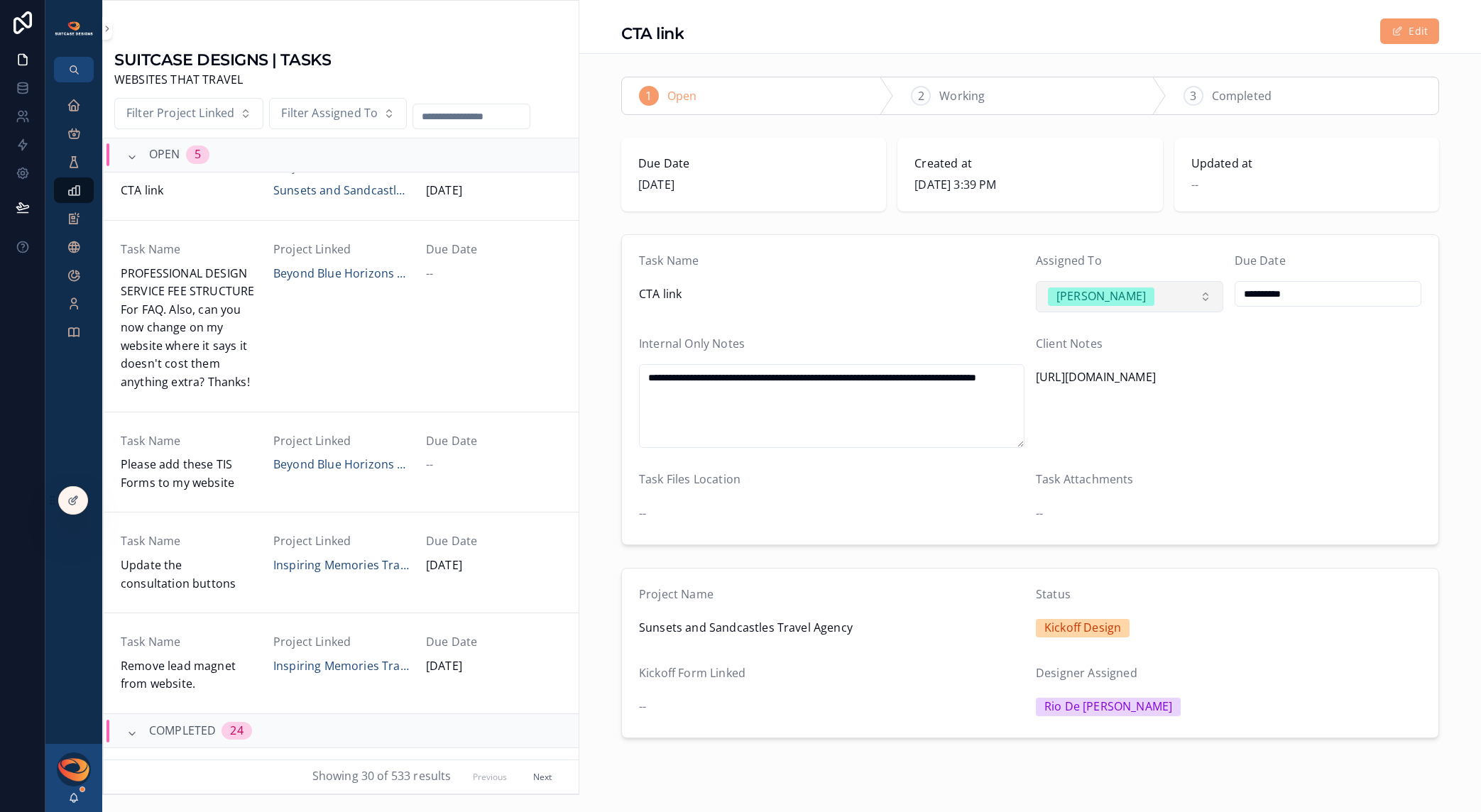
click at [1089, 307] on button "[PERSON_NAME]" at bounding box center [1130, 296] width 188 height 31
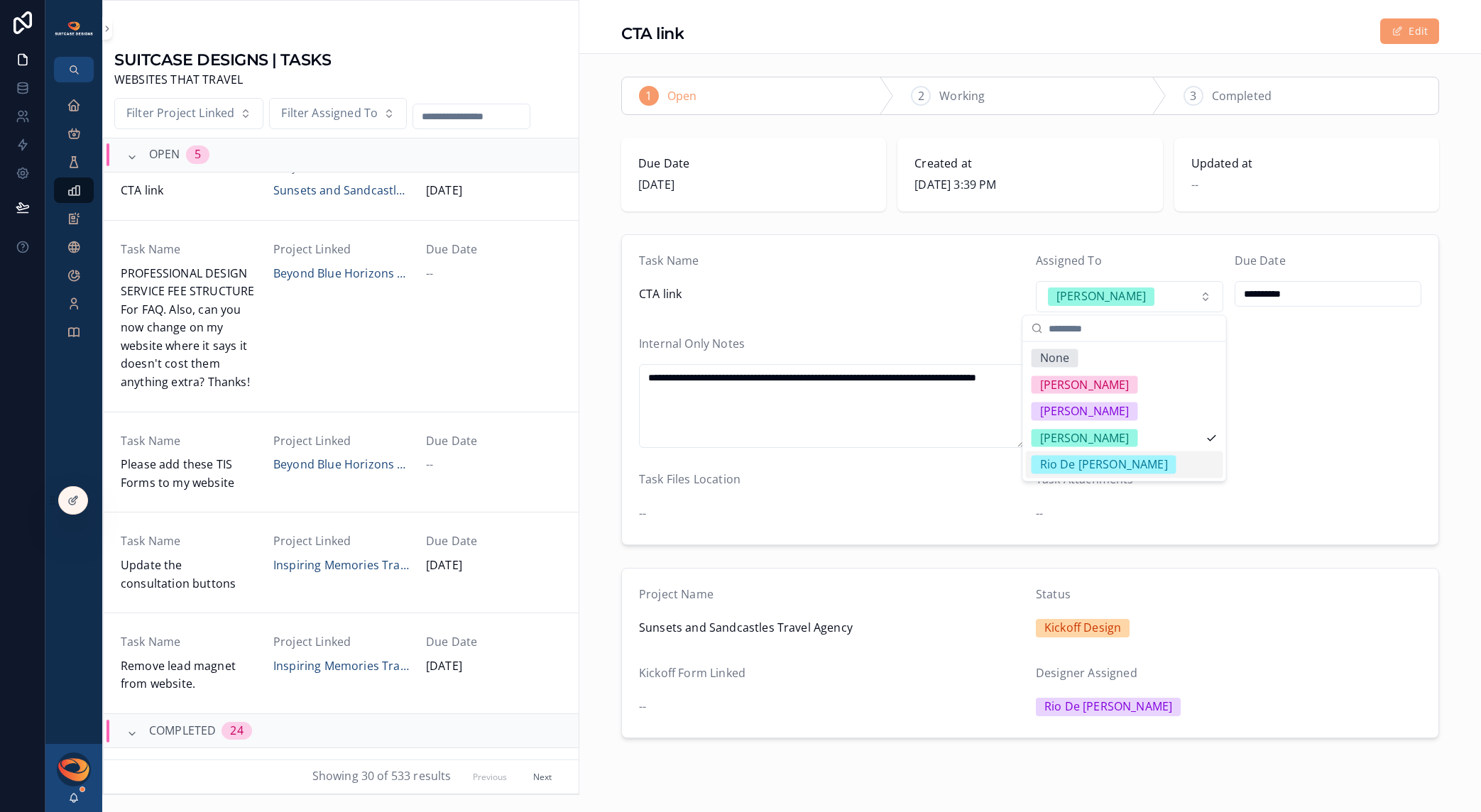
click at [1085, 461] on div "Rio De [PERSON_NAME]" at bounding box center [1104, 465] width 128 height 18
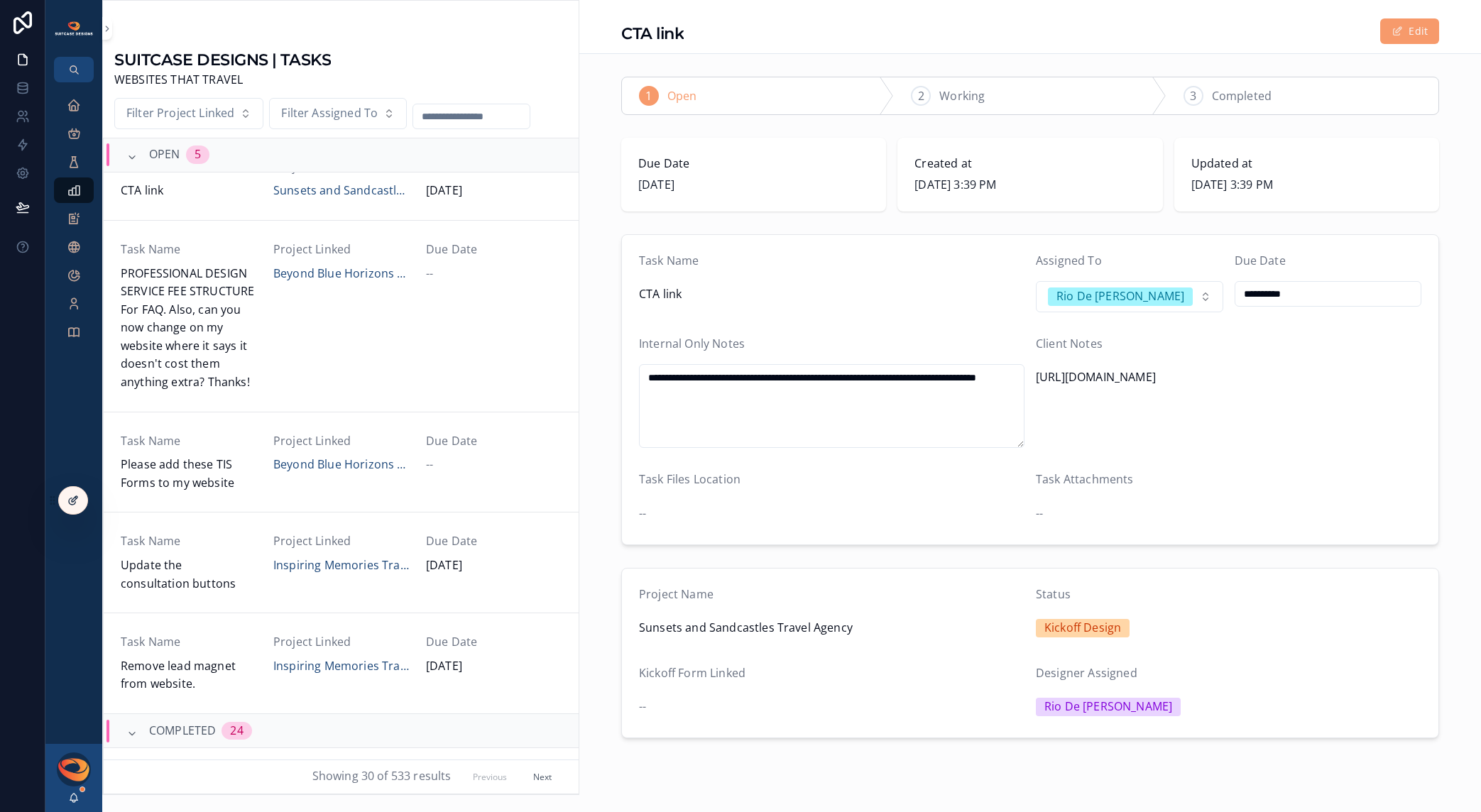
click at [79, 503] on div at bounding box center [73, 501] width 28 height 27
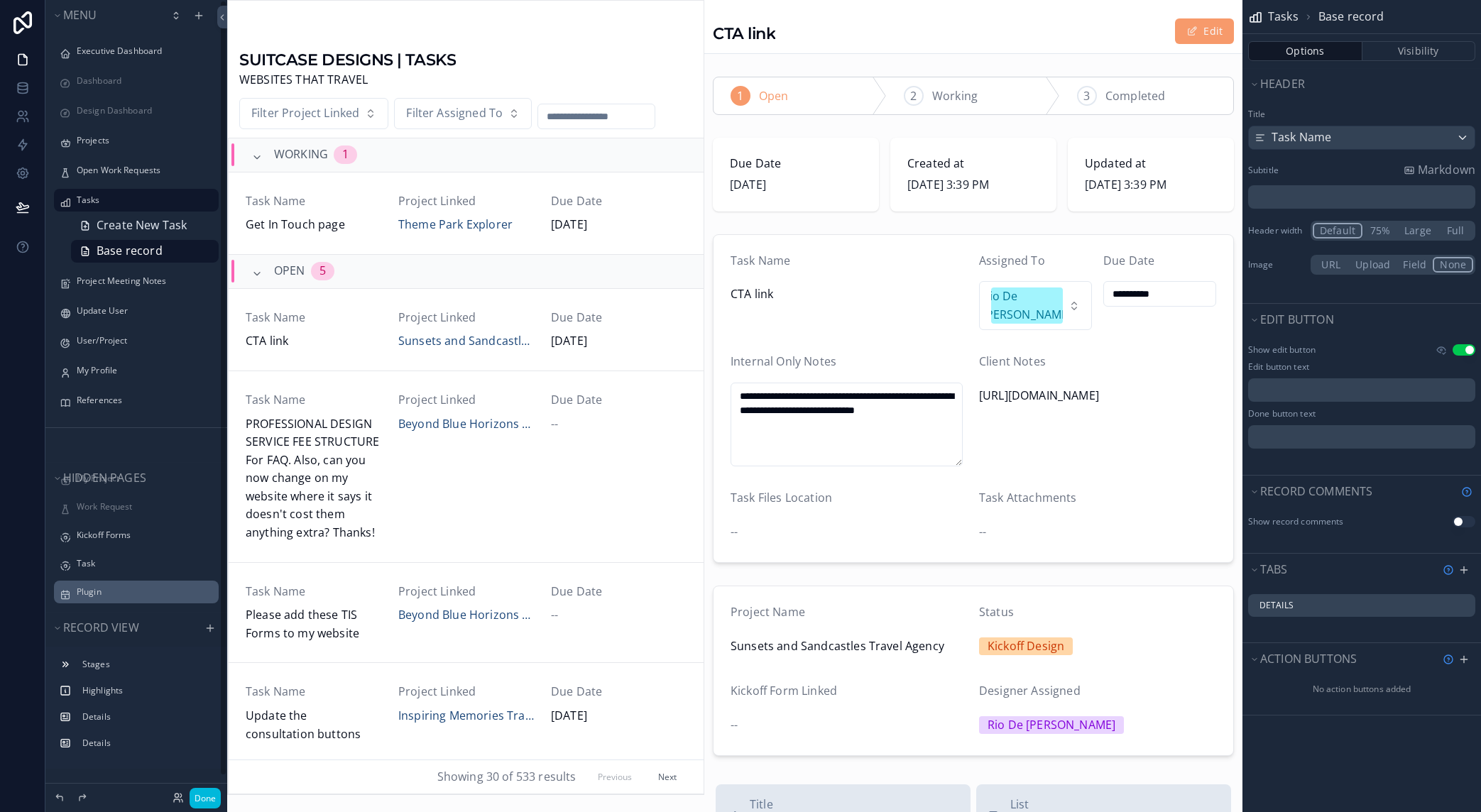
scroll to position [19, 0]
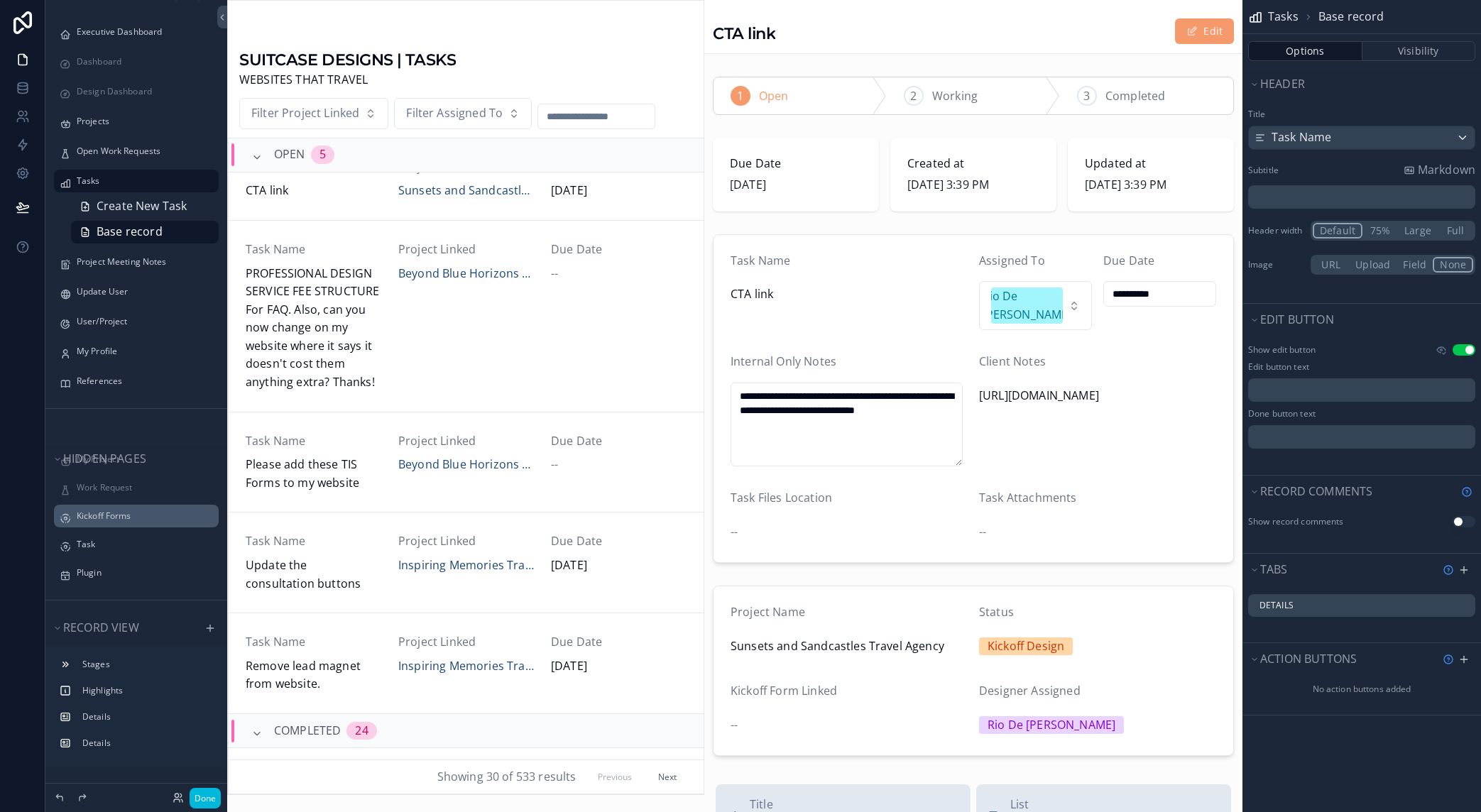
click at [154, 515] on label "Kickoff Forms" at bounding box center [144, 517] width 134 height 12
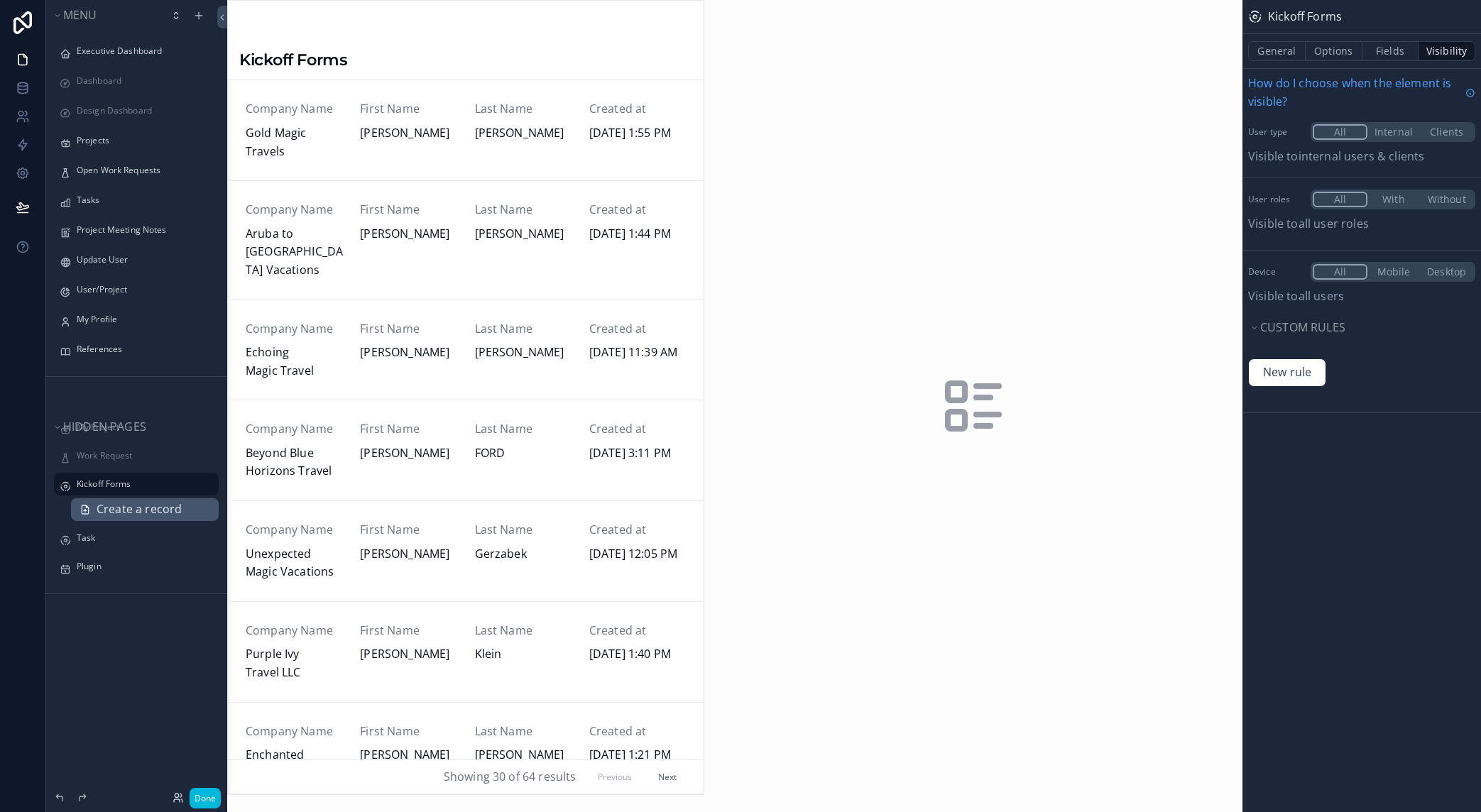
click at [139, 512] on span "Create a record" at bounding box center [139, 510] width 85 height 18
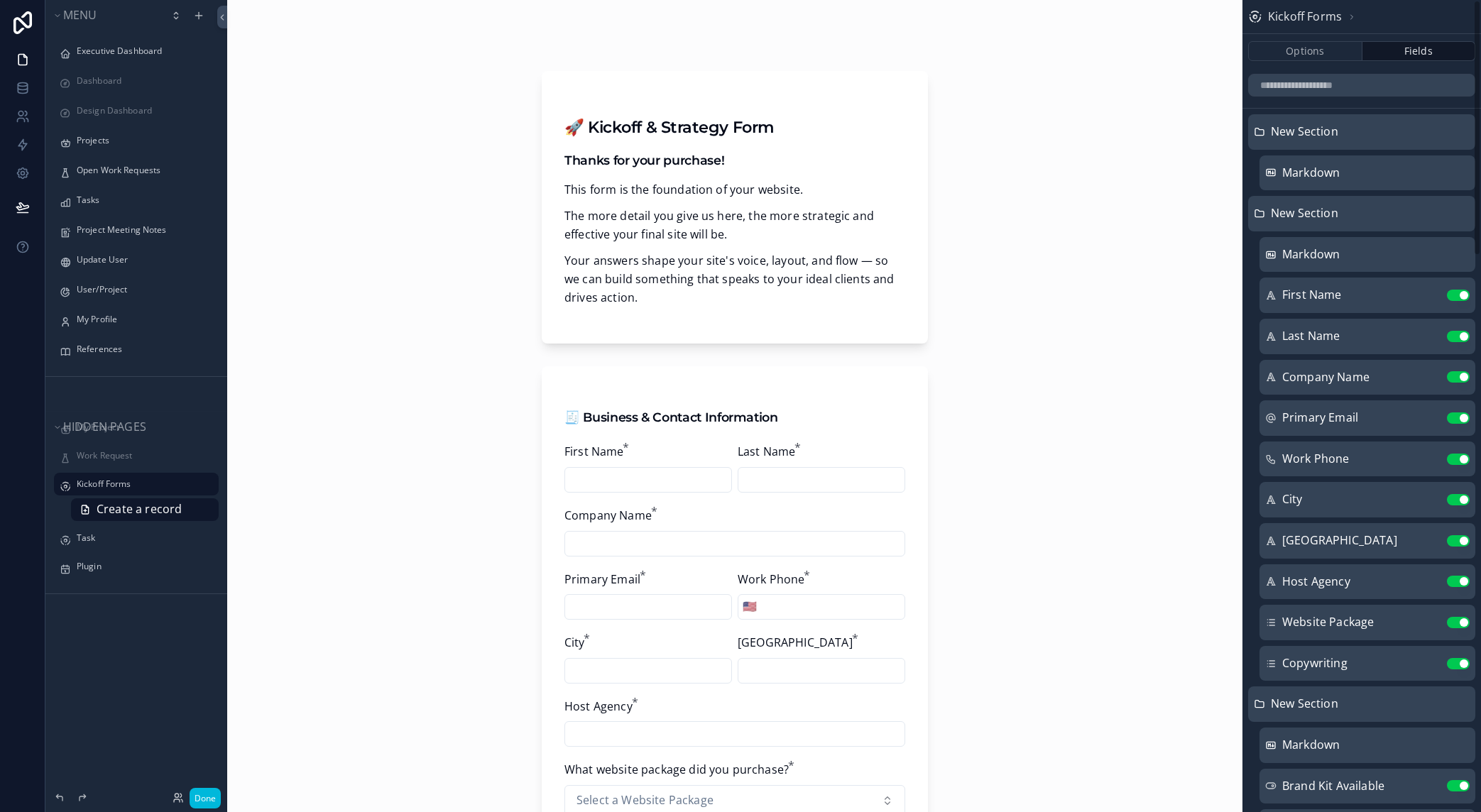
scroll to position [464, 0]
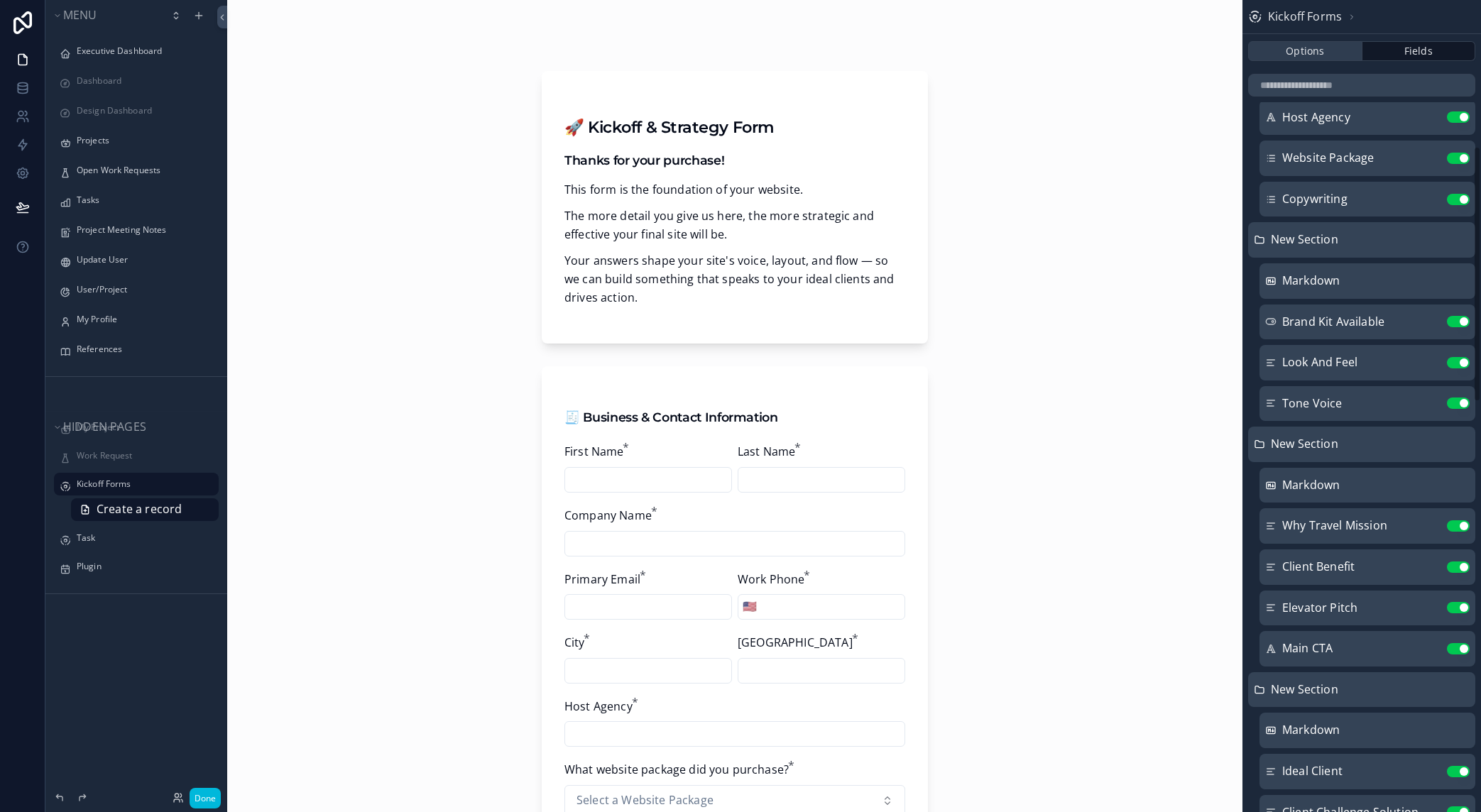
click at [1301, 54] on button "Options" at bounding box center [1305, 51] width 114 height 20
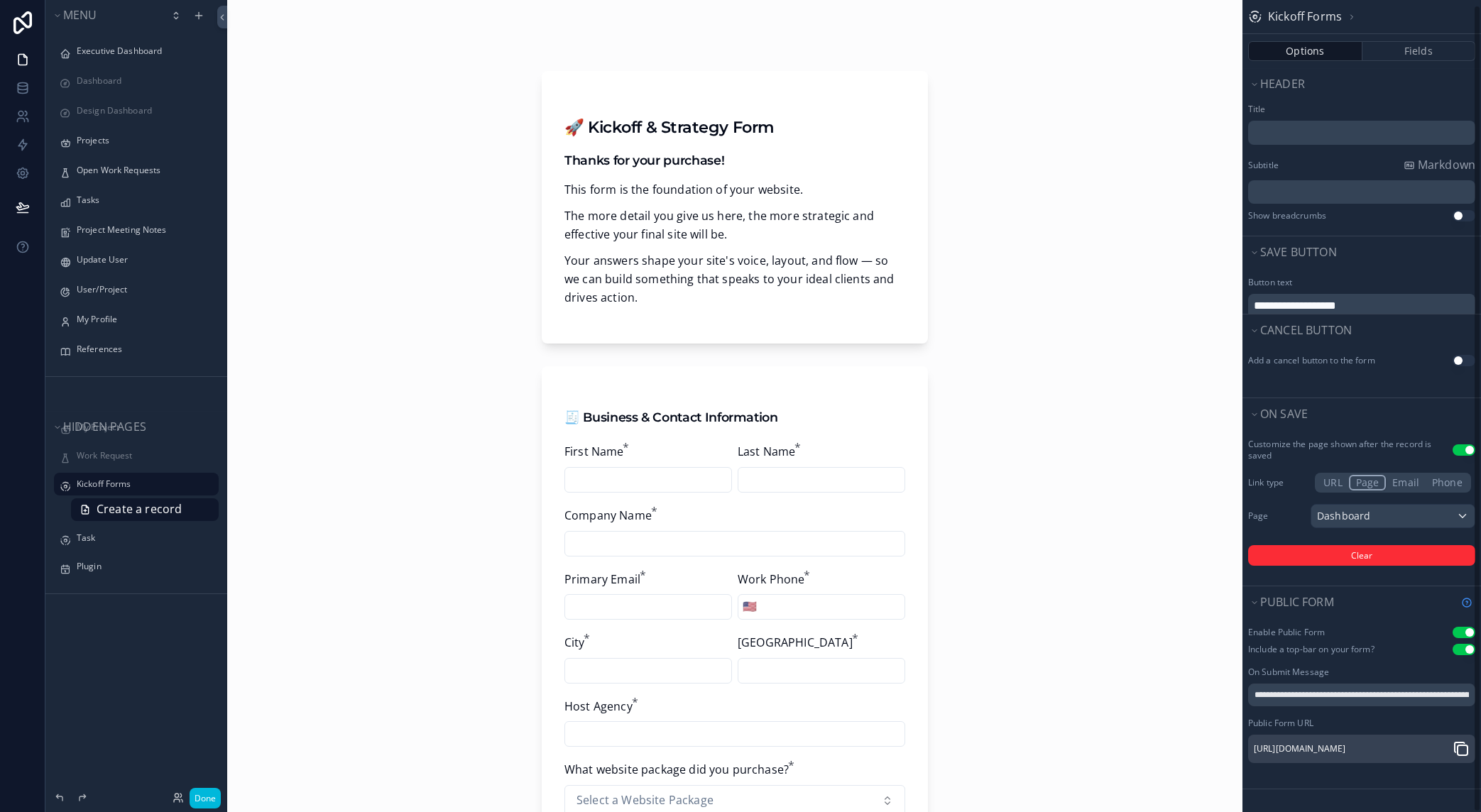
scroll to position [77, 0]
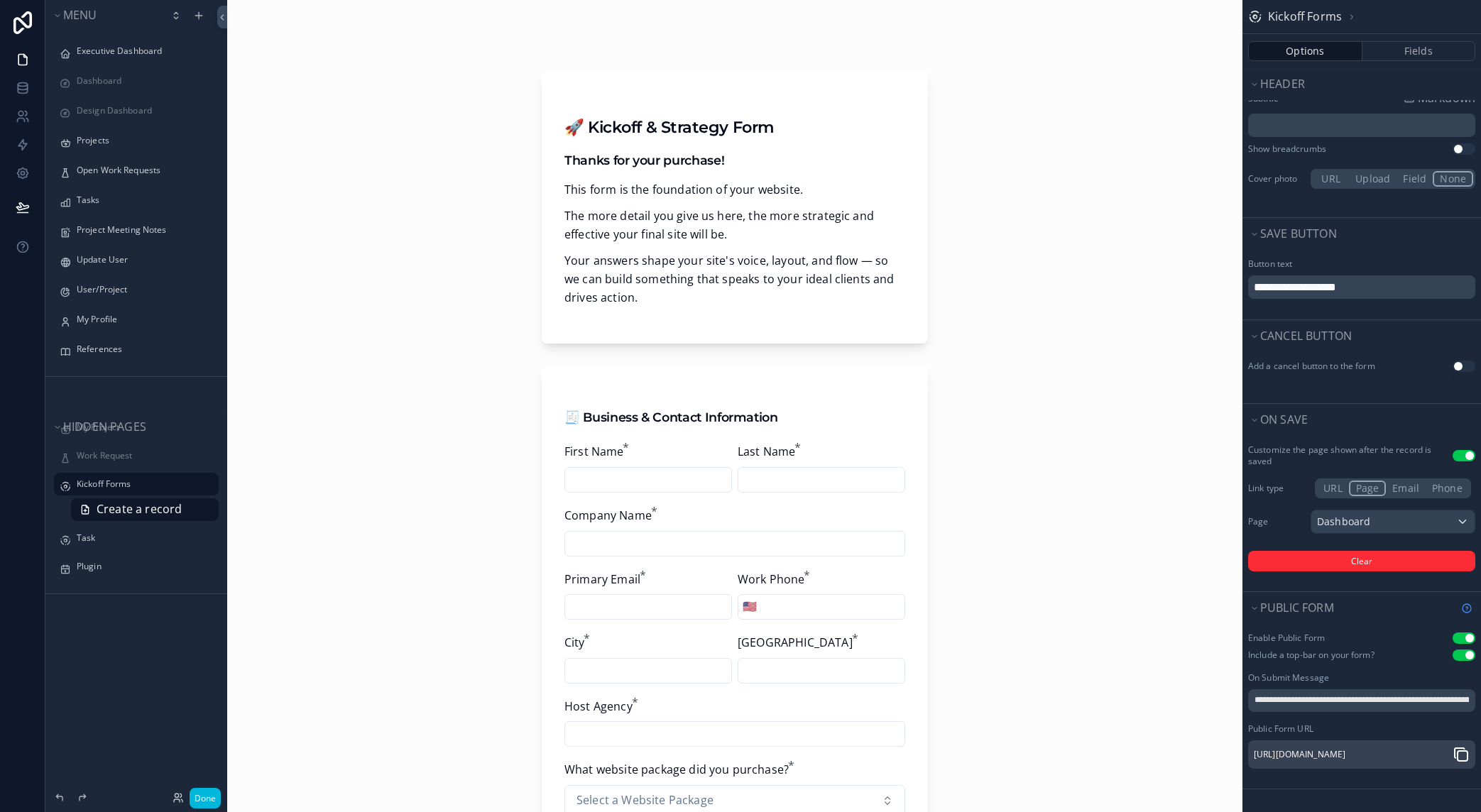
click at [1460, 749] on icon "scrollable content" at bounding box center [1461, 754] width 17 height 17
click at [82, 141] on label "Projects" at bounding box center [144, 141] width 134 height 12
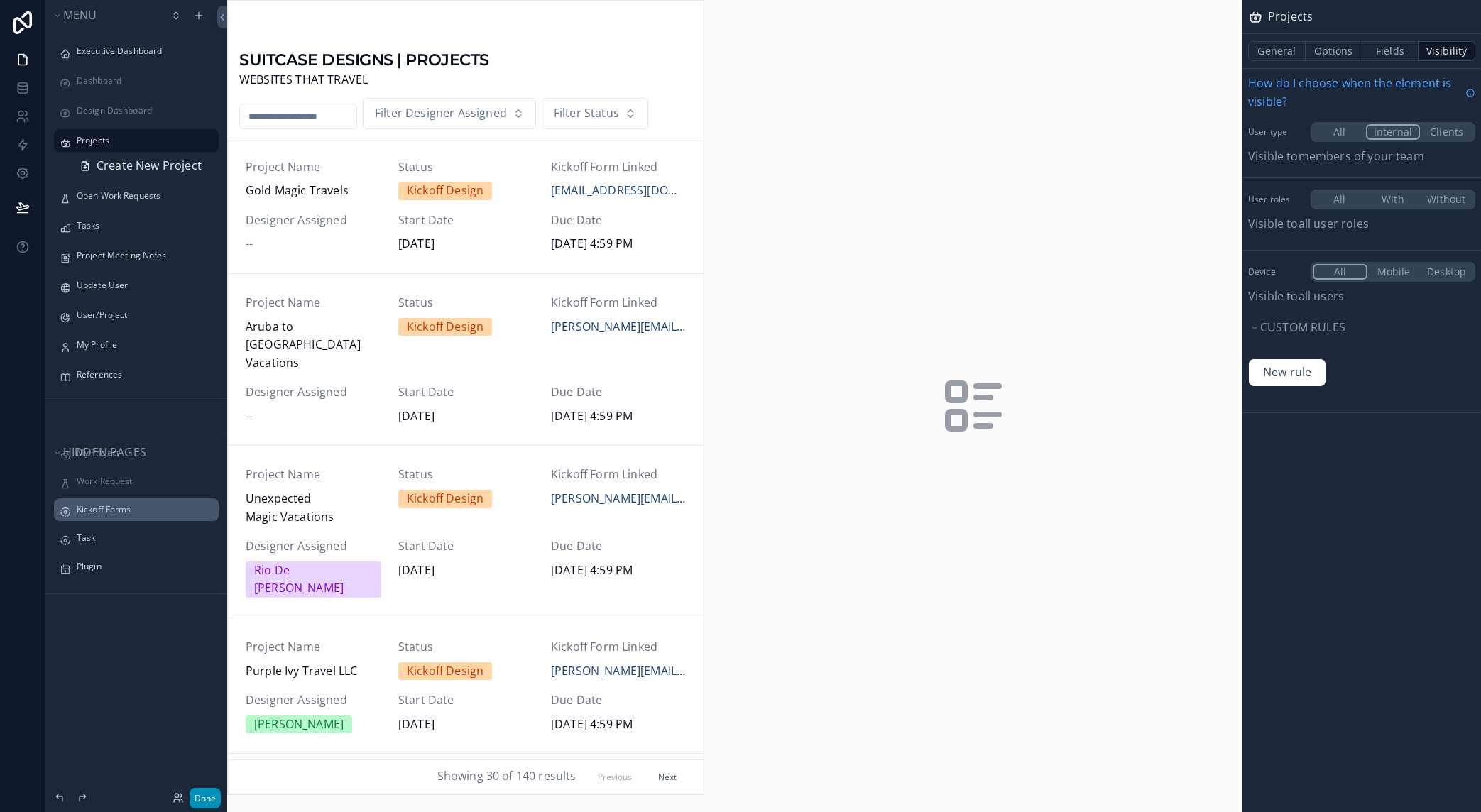
click at [210, 788] on button "Done" at bounding box center [205, 798] width 31 height 21
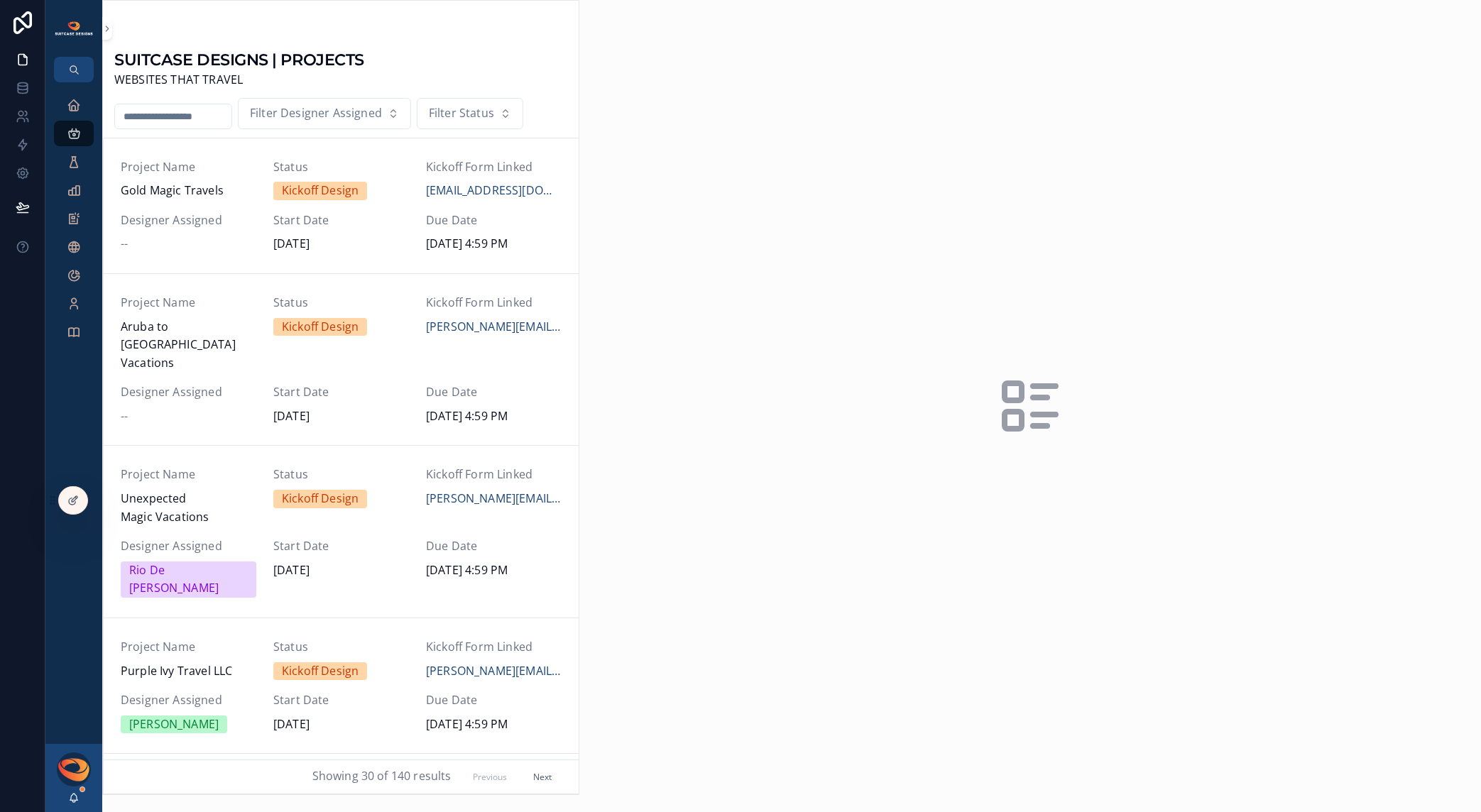
click at [189, 115] on input "scrollable content" at bounding box center [174, 117] width 117 height 20
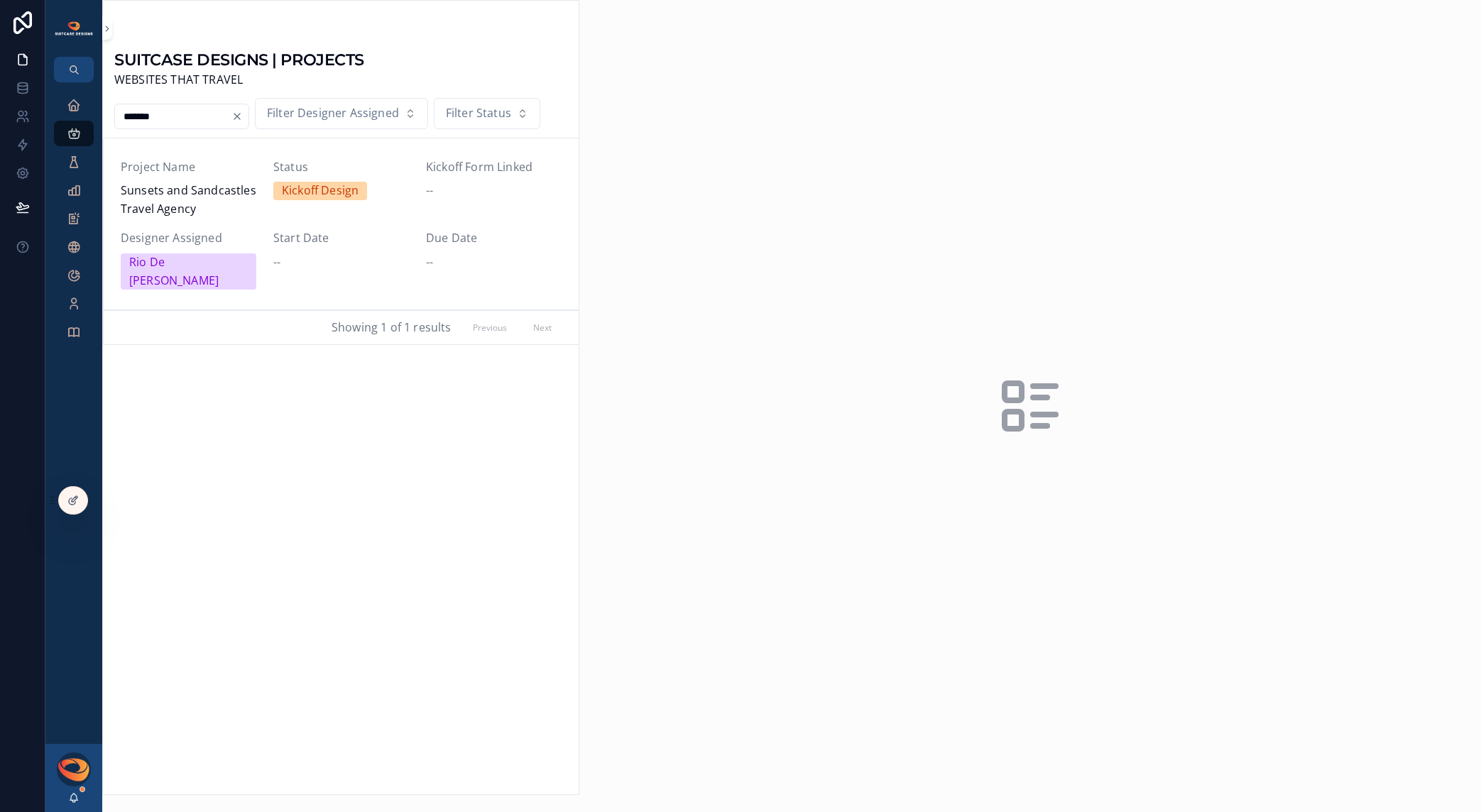
type input "*******"
click at [196, 209] on span "Sunsets and Sandcastles Travel Agency" at bounding box center [189, 199] width 135 height 36
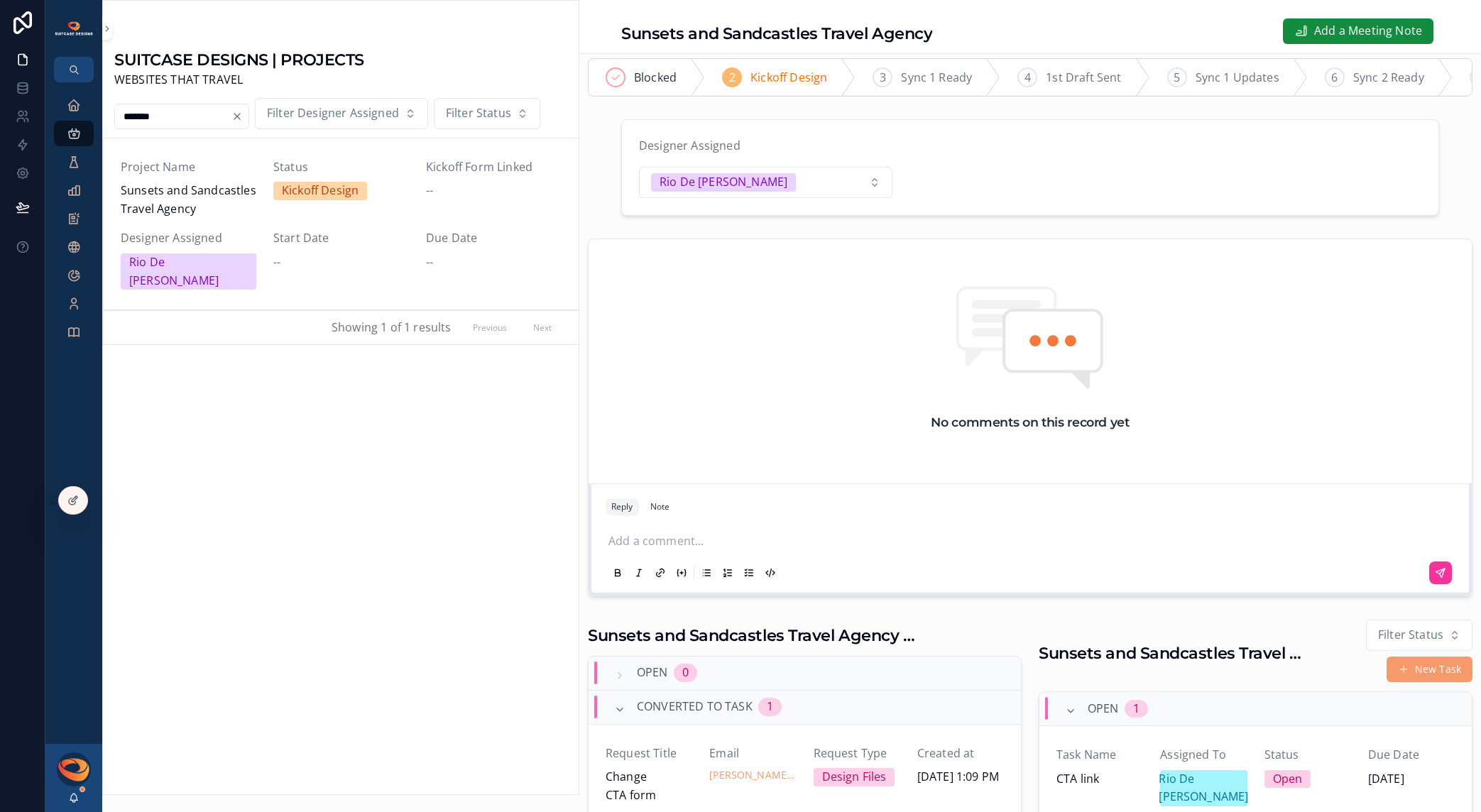
scroll to position [205, 0]
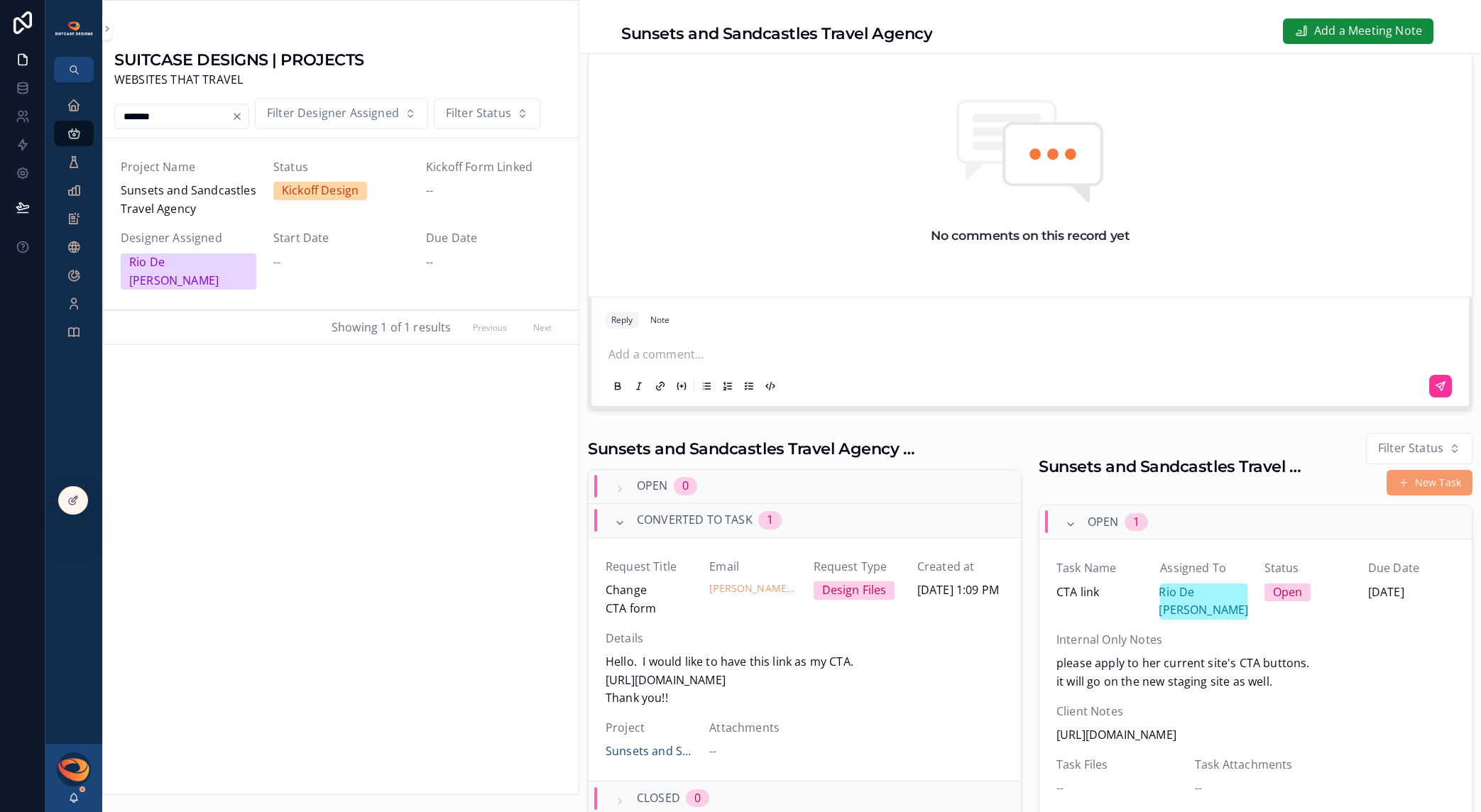
click at [714, 364] on p "scrollable content" at bounding box center [1033, 355] width 849 height 18
click at [739, 332] on span "[PERSON_NAME][EMAIL_ADDRESS][DOMAIN_NAME]" at bounding box center [772, 338] width 277 height 18
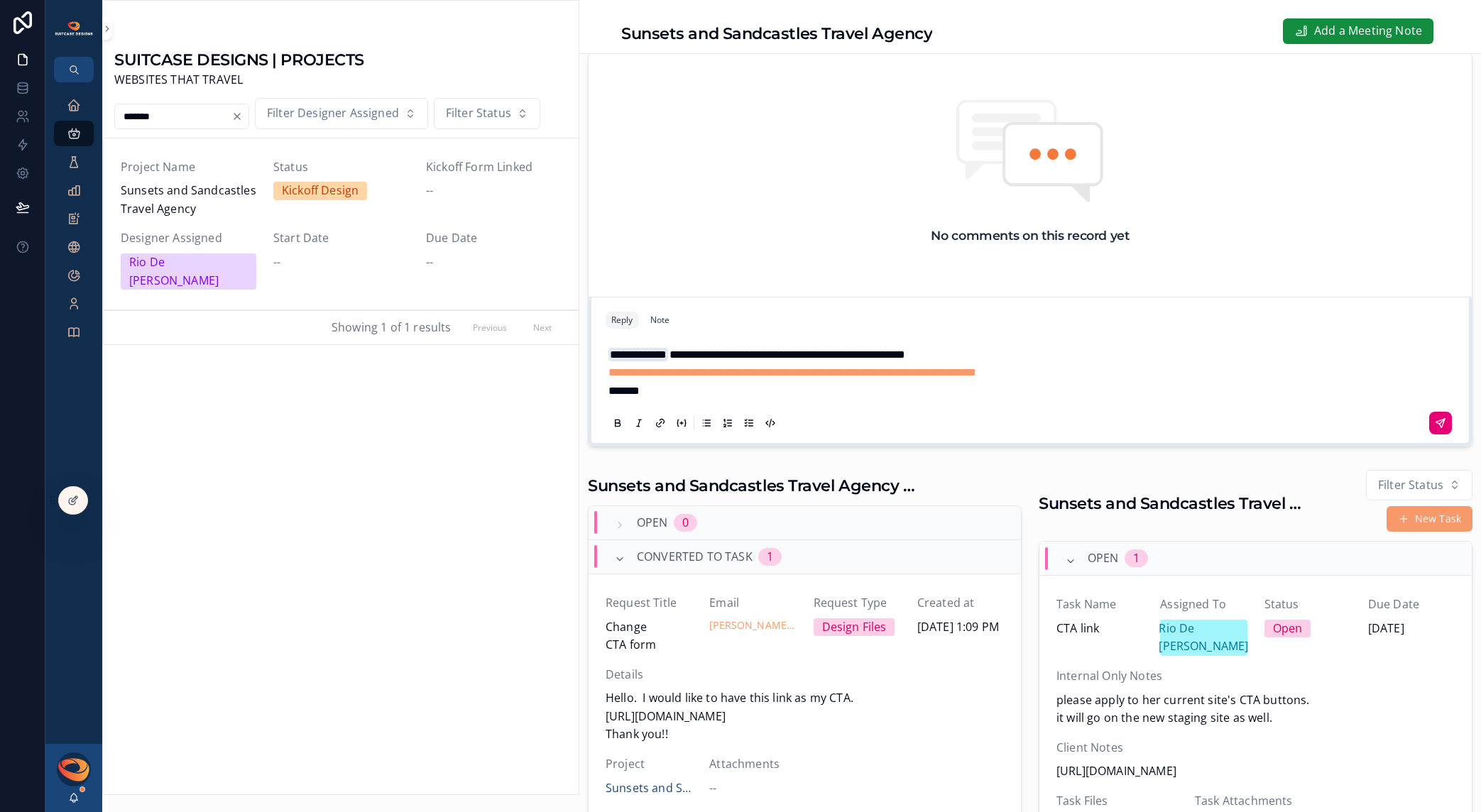
click at [1432, 435] on button "scrollable content" at bounding box center [1440, 422] width 23 height 23
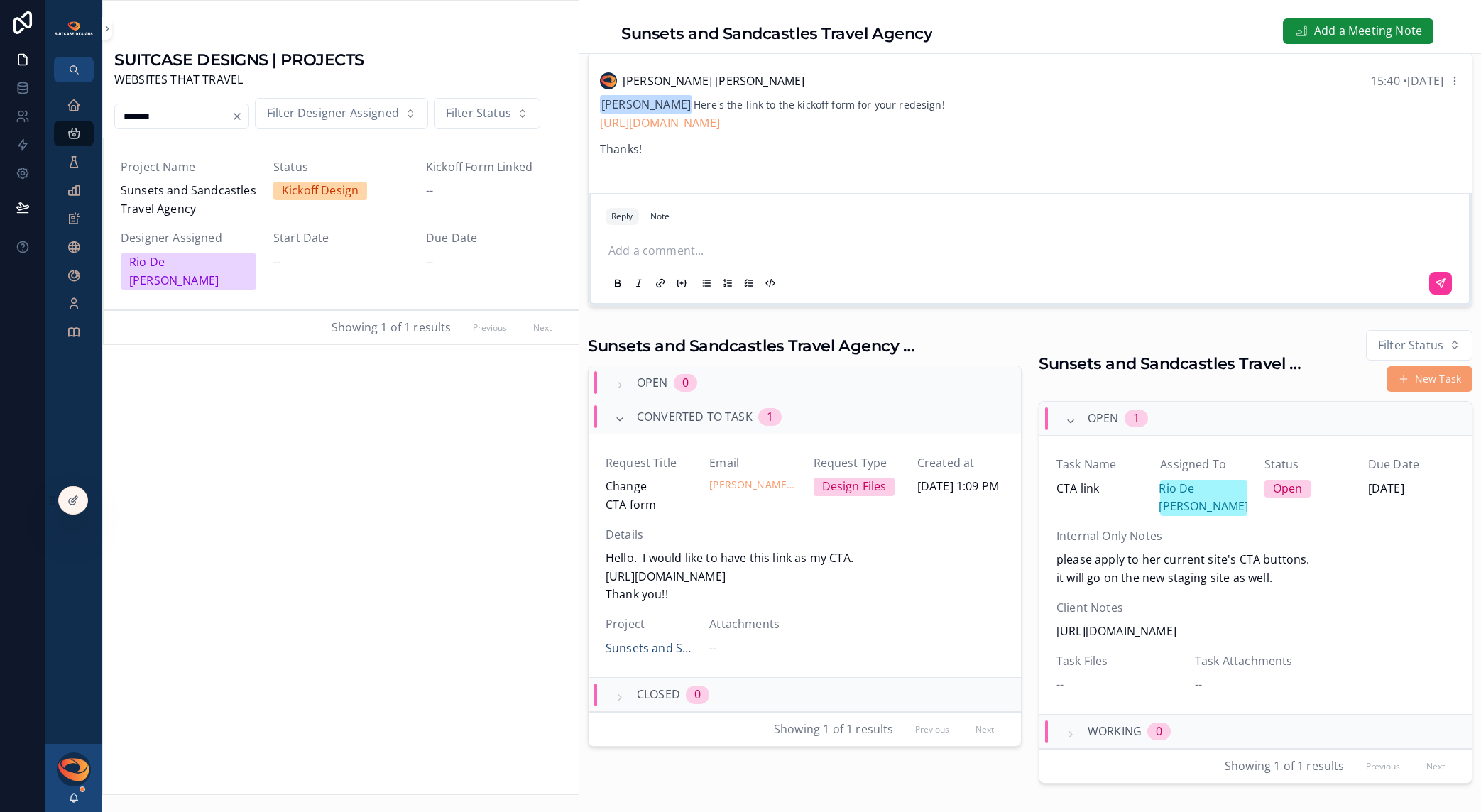
scroll to position [39, 0]
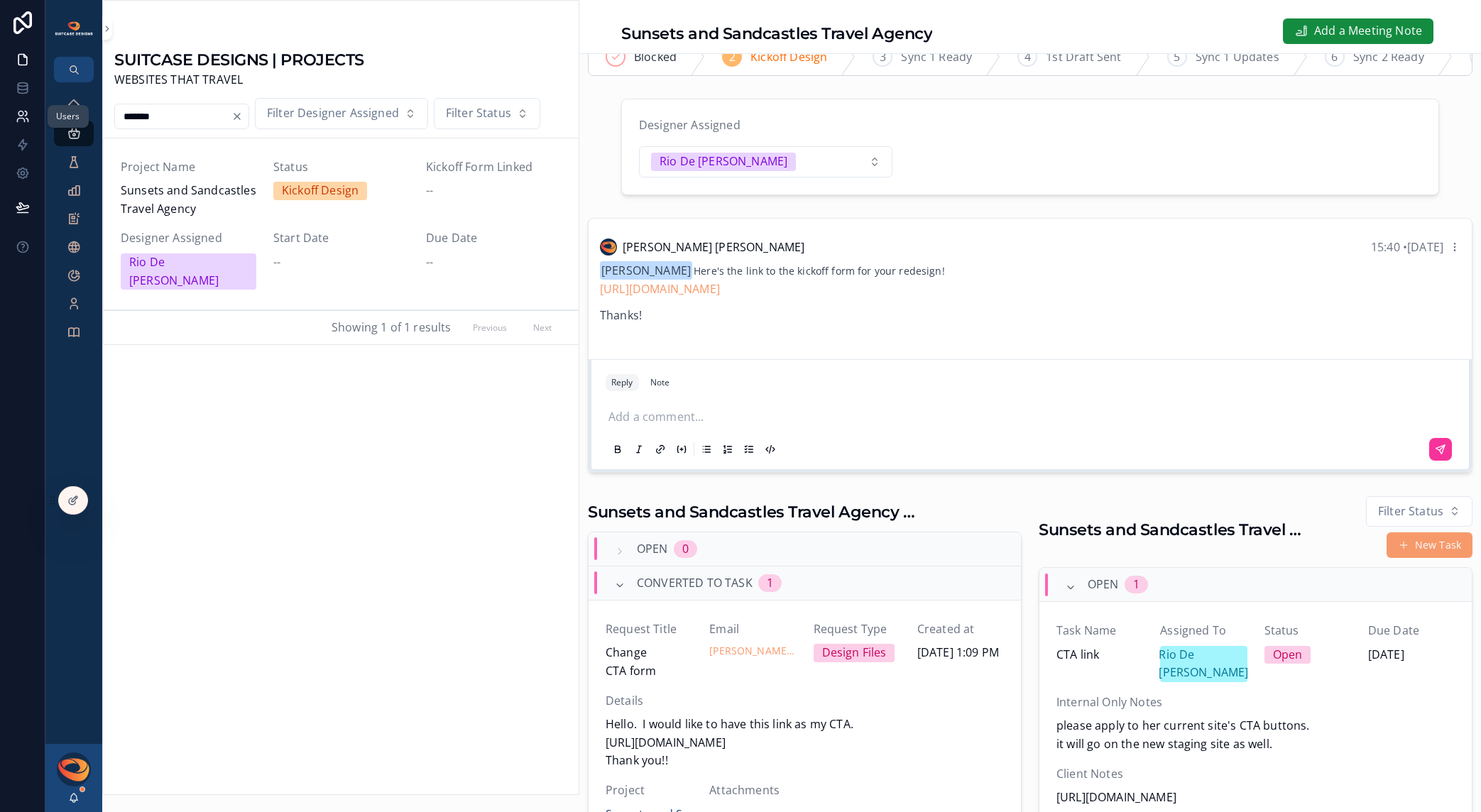
click at [26, 117] on icon at bounding box center [23, 116] width 14 height 14
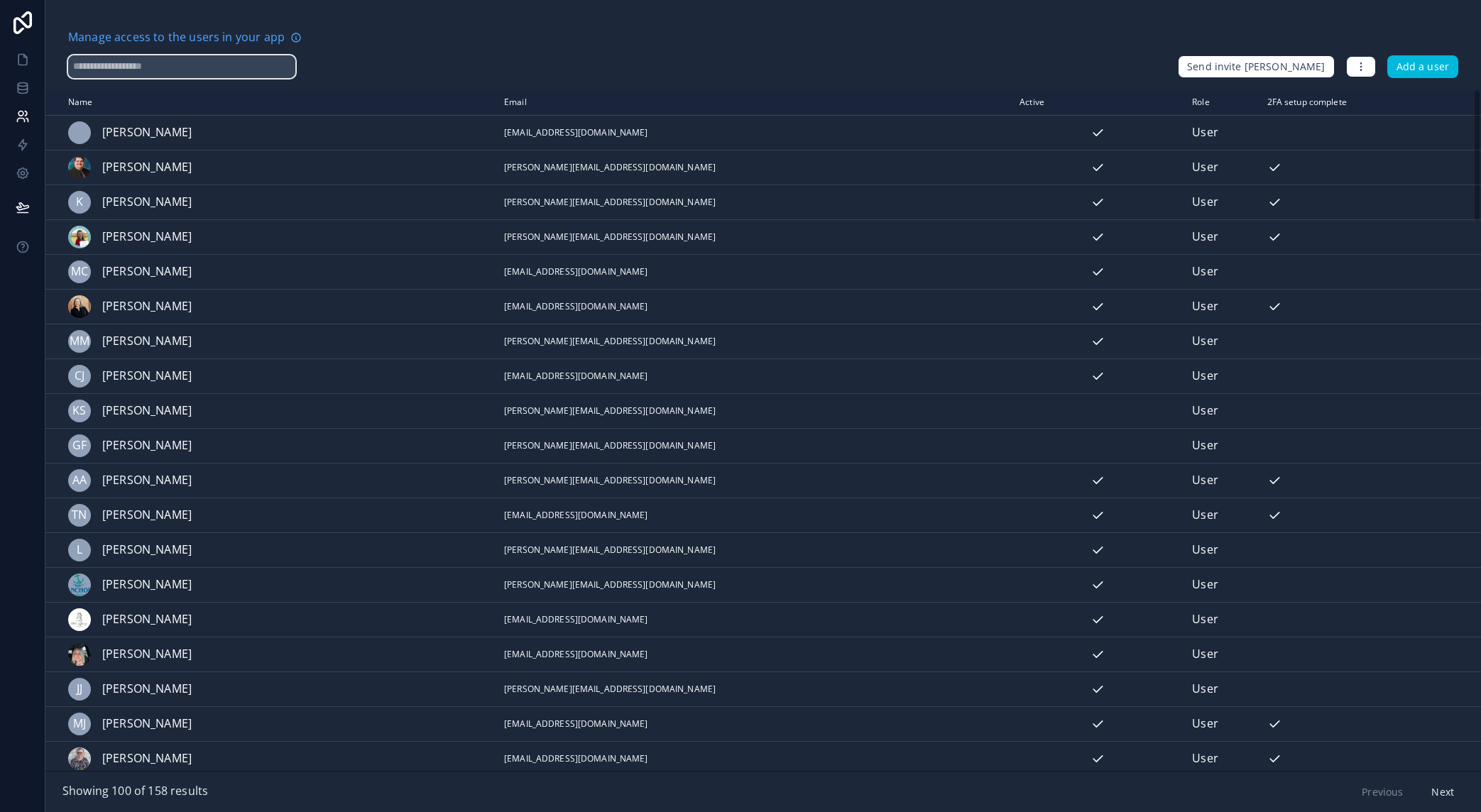
click at [178, 69] on input "text" at bounding box center [182, 66] width 227 height 23
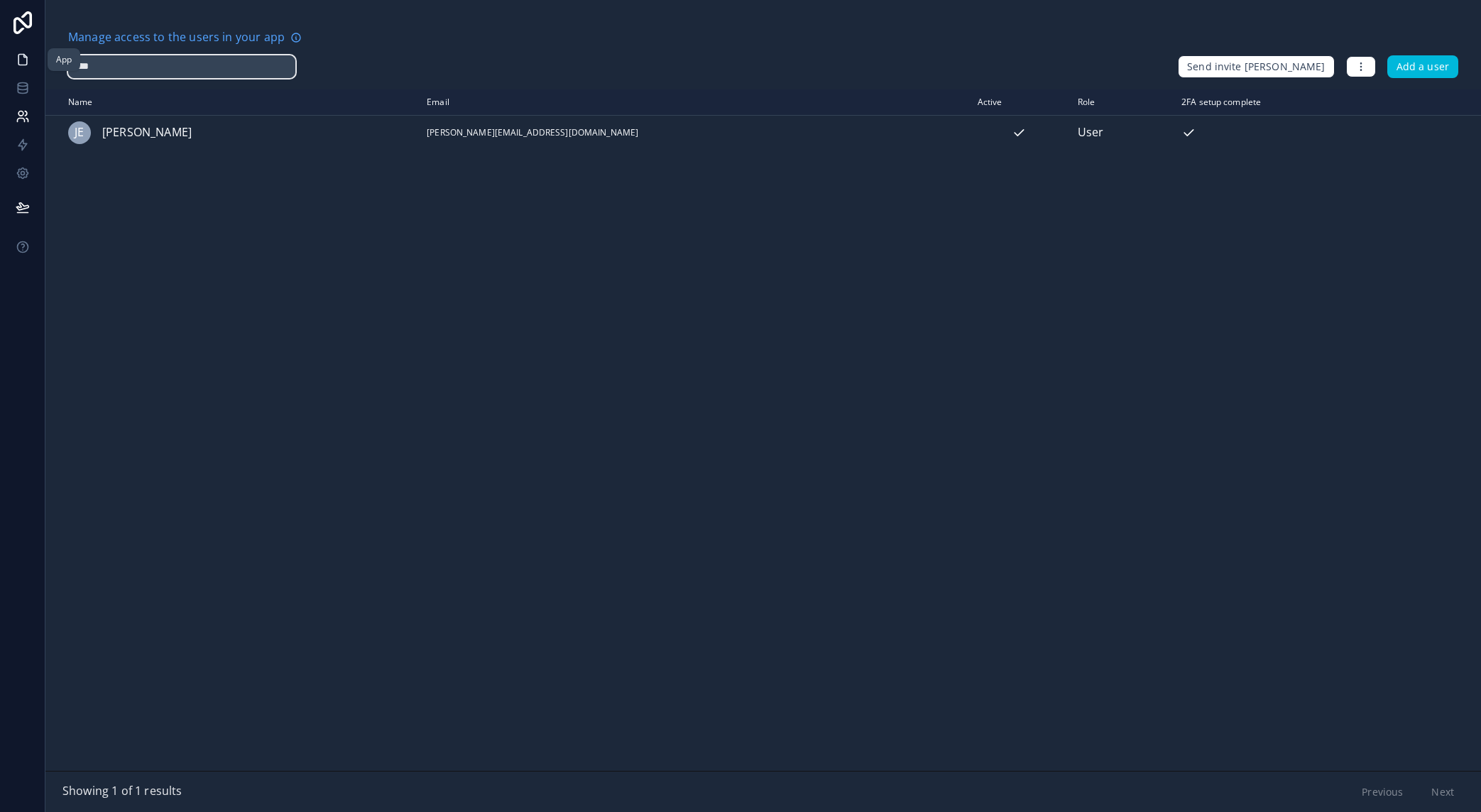
type input "****"
click at [32, 64] on link at bounding box center [23, 59] width 45 height 28
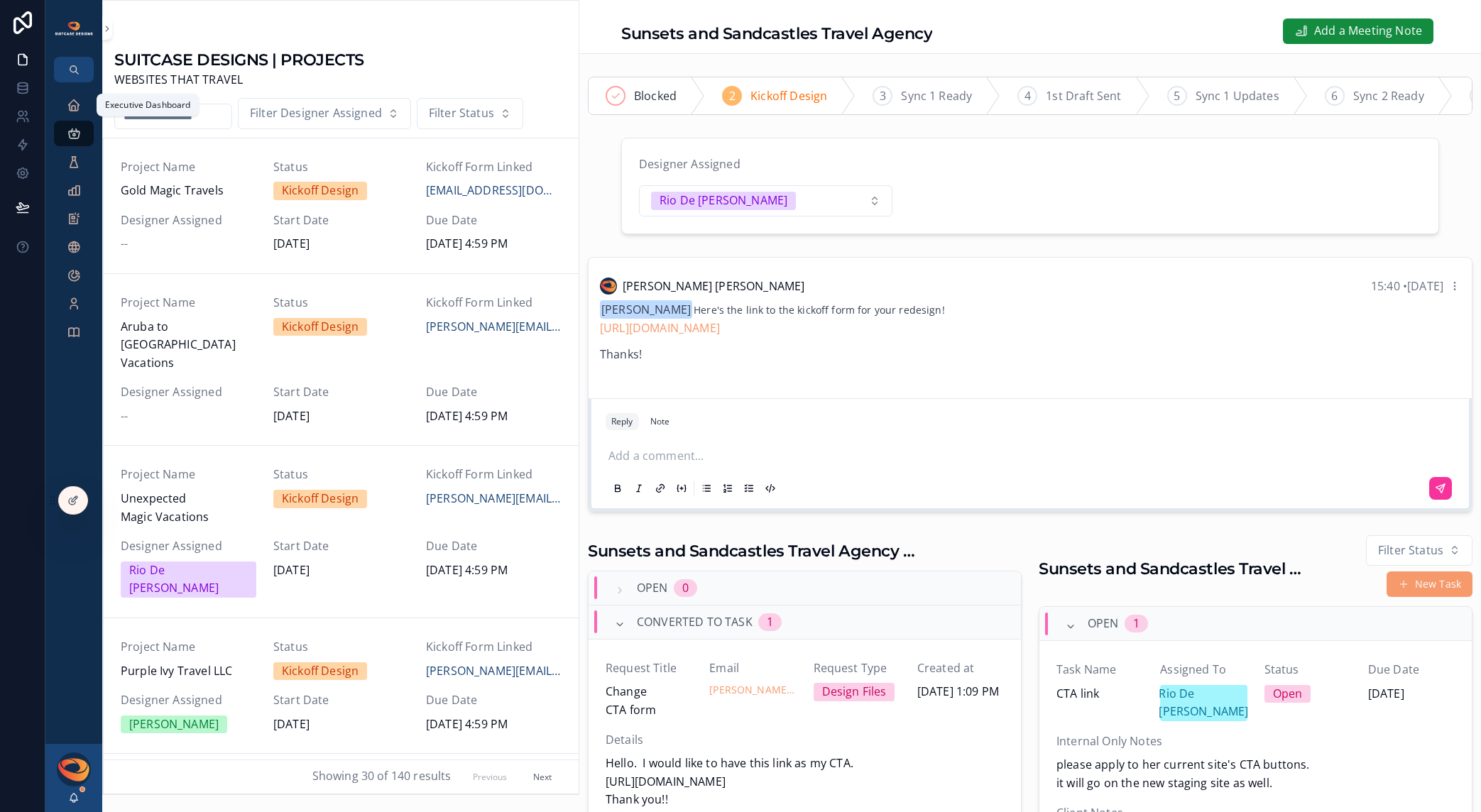
click at [71, 102] on icon "scrollable content" at bounding box center [73, 104] width 14 height 14
